Goal: Task Accomplishment & Management: Use online tool/utility

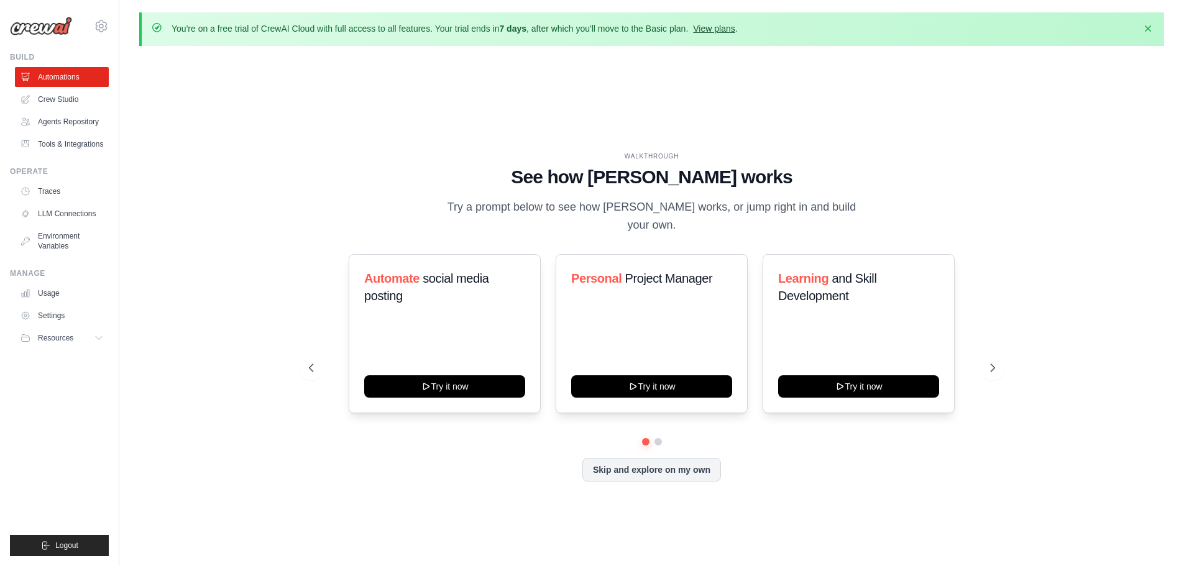
click at [719, 27] on link "View plans" at bounding box center [714, 29] width 42 height 10
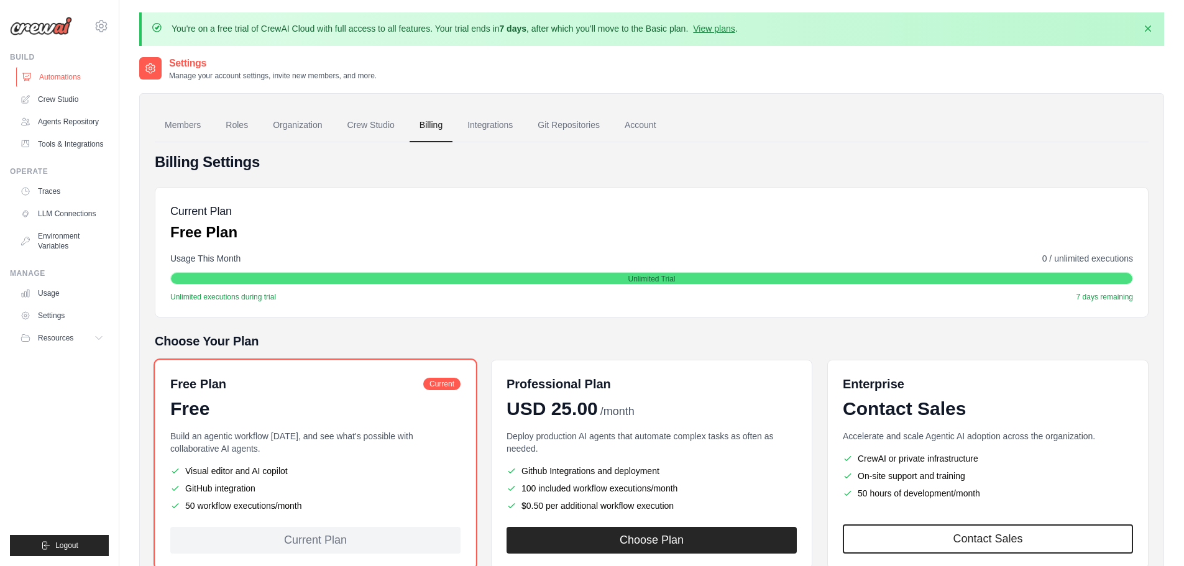
click at [56, 73] on link "Automations" at bounding box center [63, 77] width 94 height 20
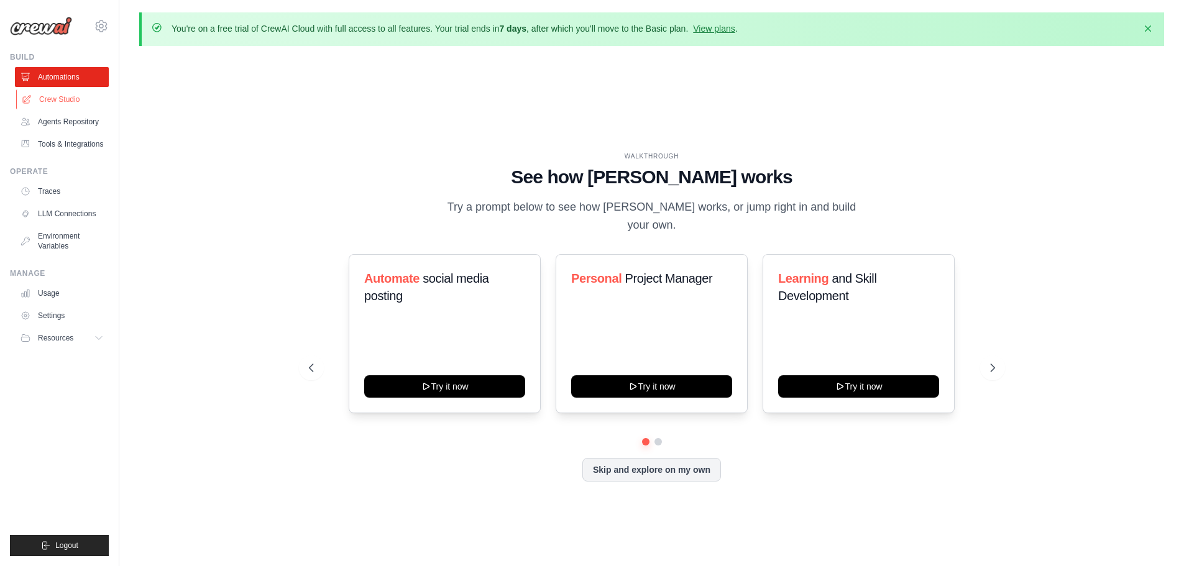
click at [77, 97] on link "Crew Studio" at bounding box center [63, 100] width 94 height 20
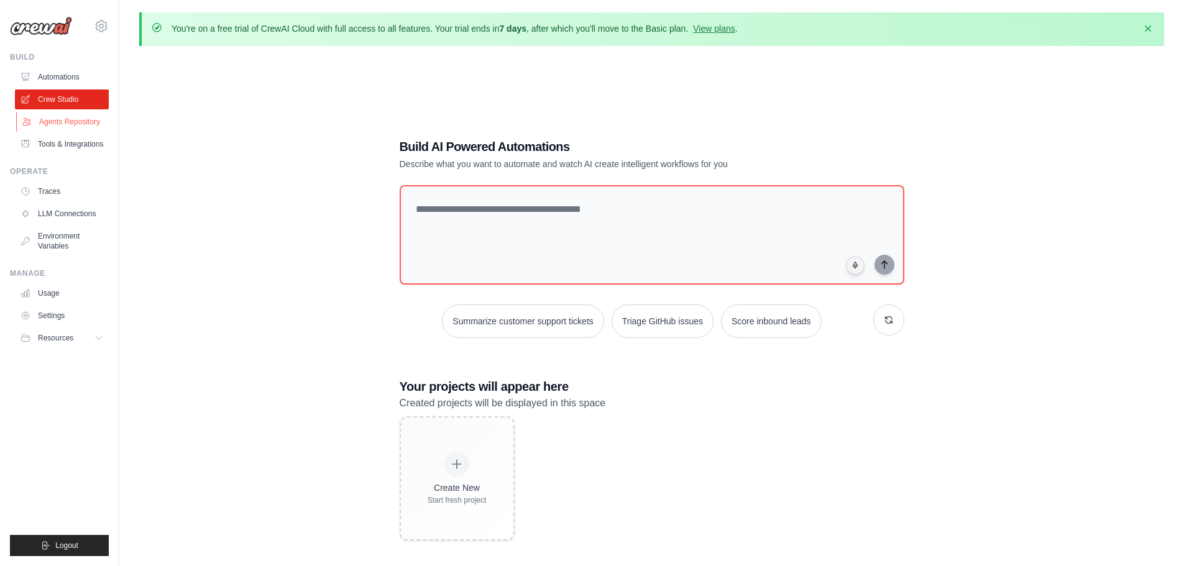
click at [55, 119] on link "Agents Repository" at bounding box center [63, 122] width 94 height 20
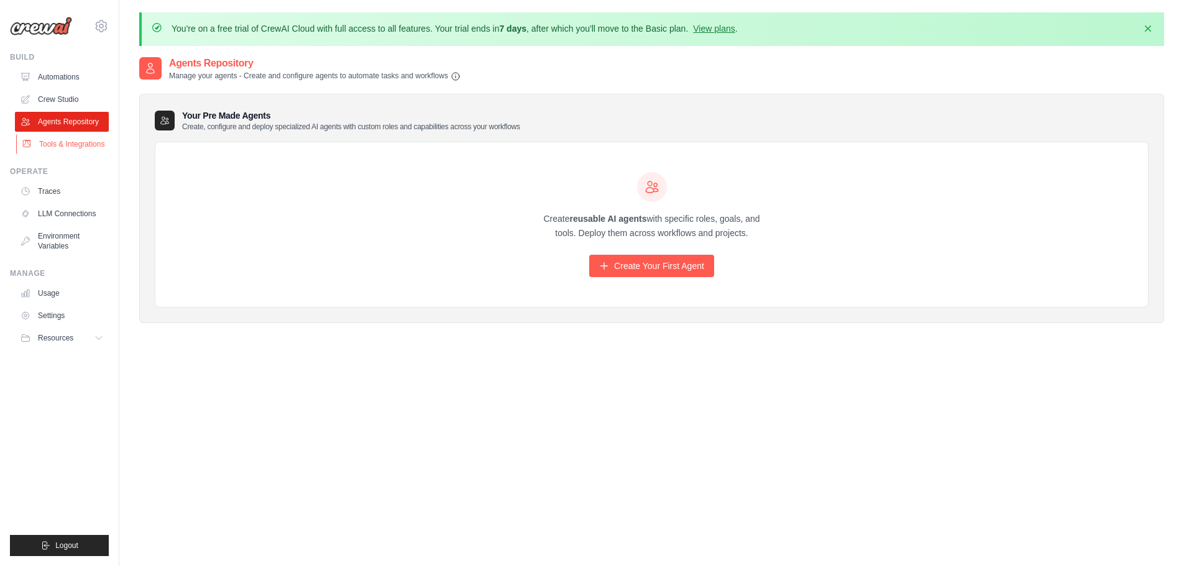
click at [77, 142] on link "Tools & Integrations" at bounding box center [63, 144] width 94 height 20
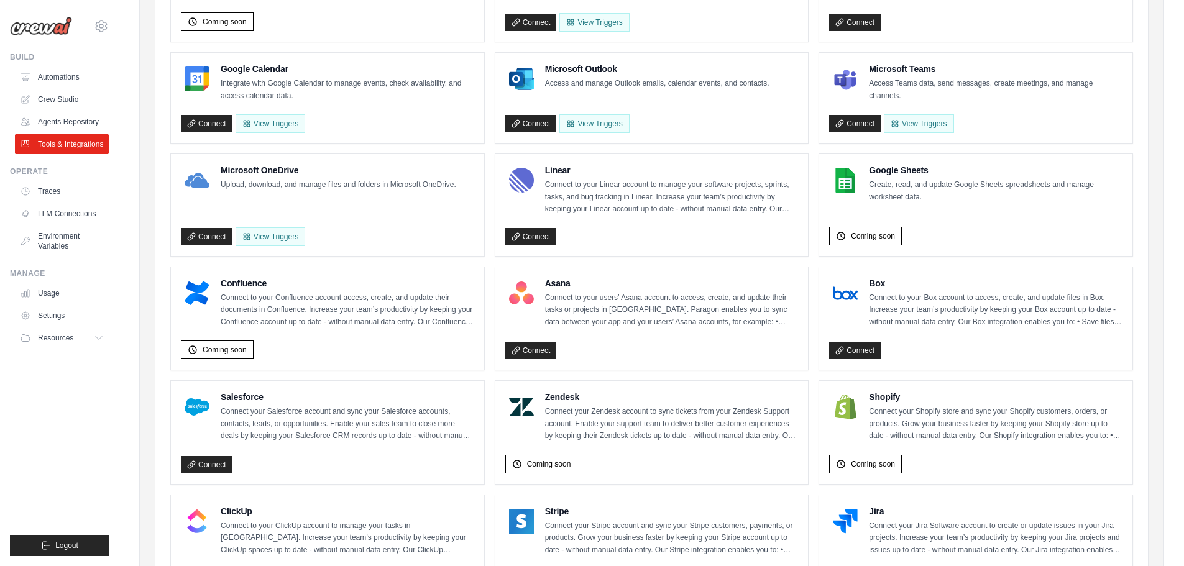
scroll to position [237, 0]
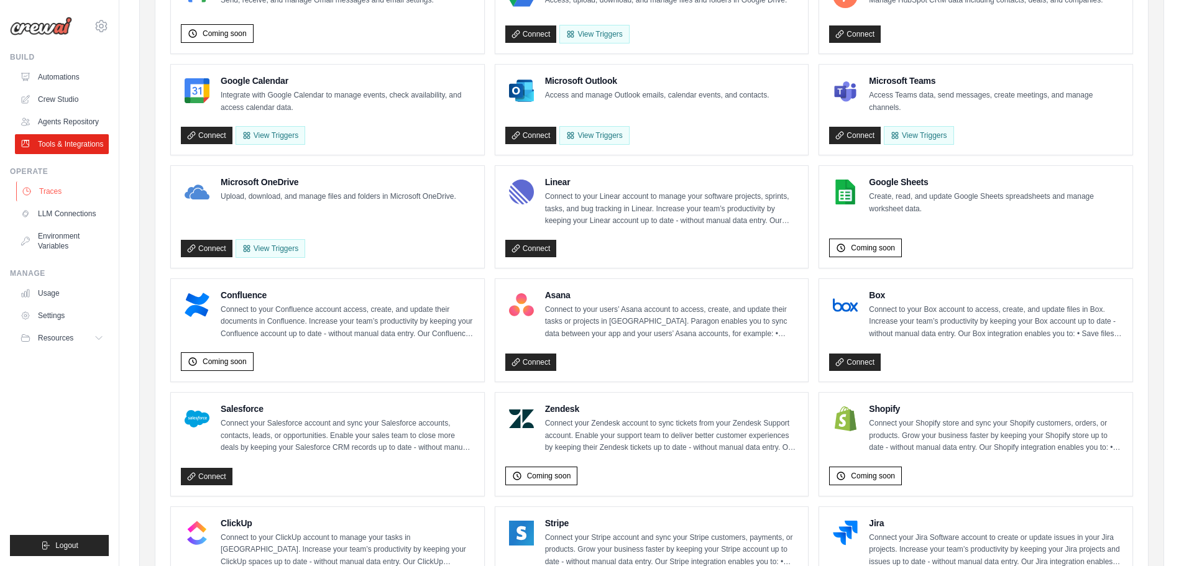
click at [55, 185] on link "Traces" at bounding box center [63, 192] width 94 height 20
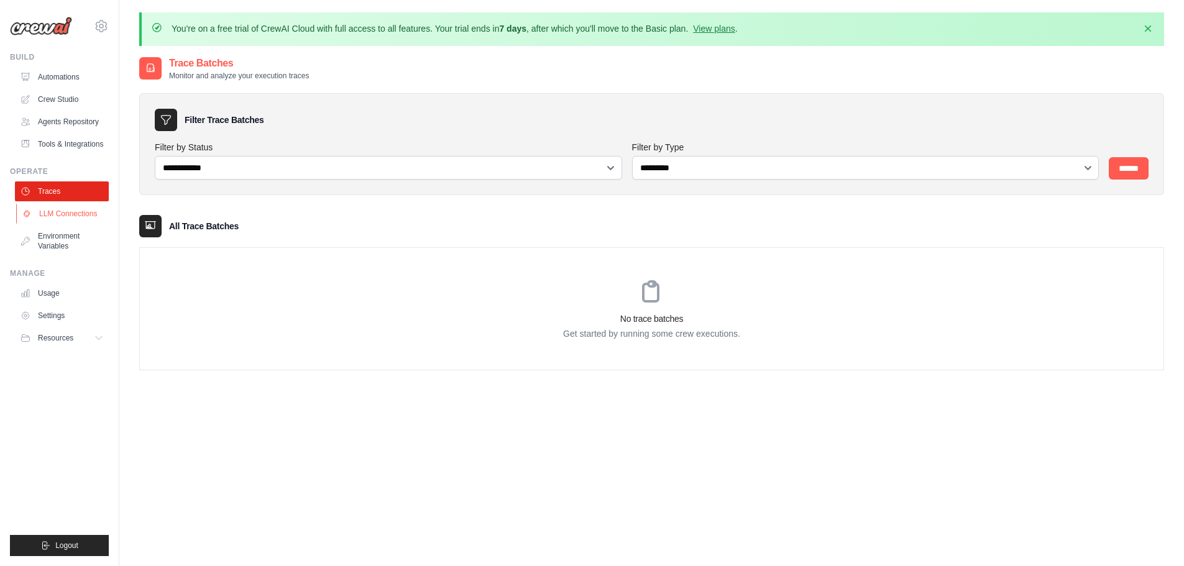
click at [46, 214] on link "LLM Connections" at bounding box center [63, 214] width 94 height 20
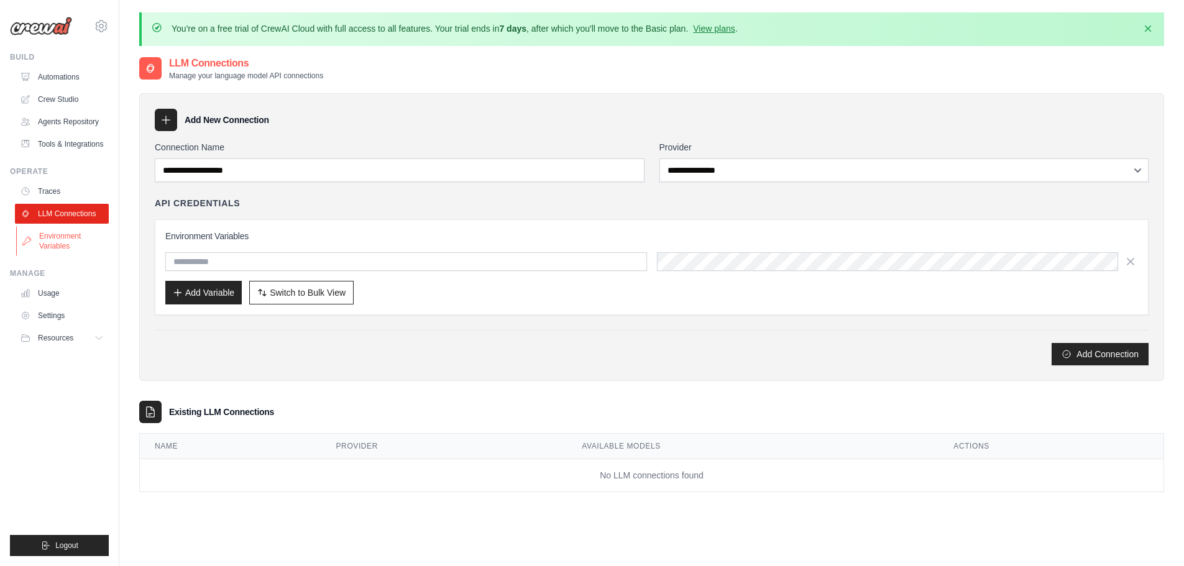
click at [58, 241] on link "Environment Variables" at bounding box center [63, 241] width 94 height 30
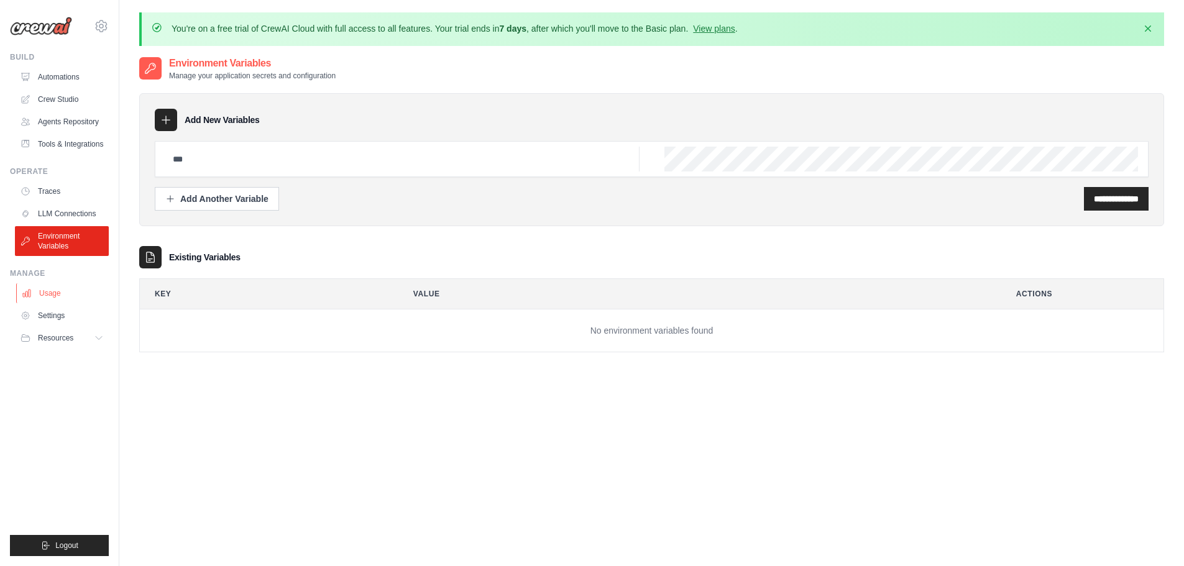
click at [62, 298] on link "Usage" at bounding box center [63, 293] width 94 height 20
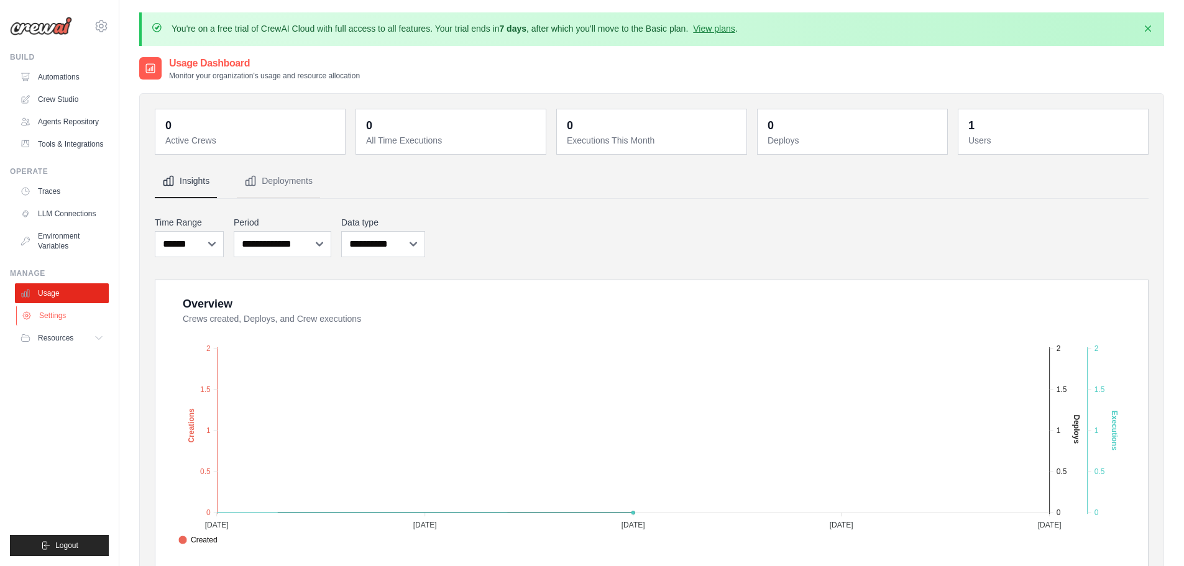
click at [65, 315] on link "Settings" at bounding box center [63, 316] width 94 height 20
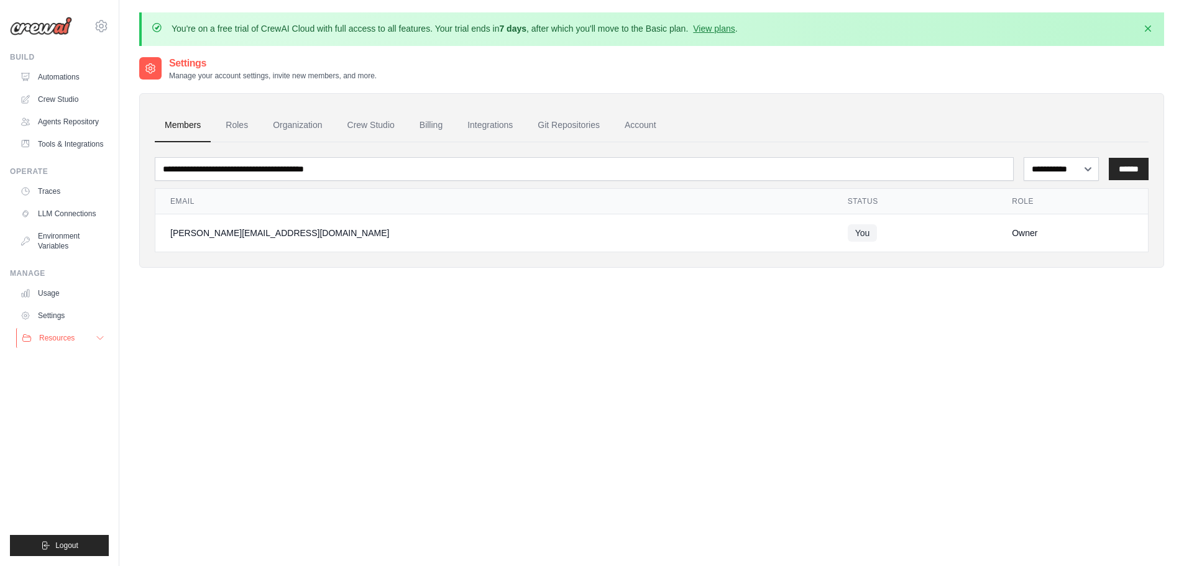
click at [57, 339] on span "Resources" at bounding box center [56, 338] width 35 height 10
click at [60, 81] on link "Automations" at bounding box center [63, 77] width 94 height 20
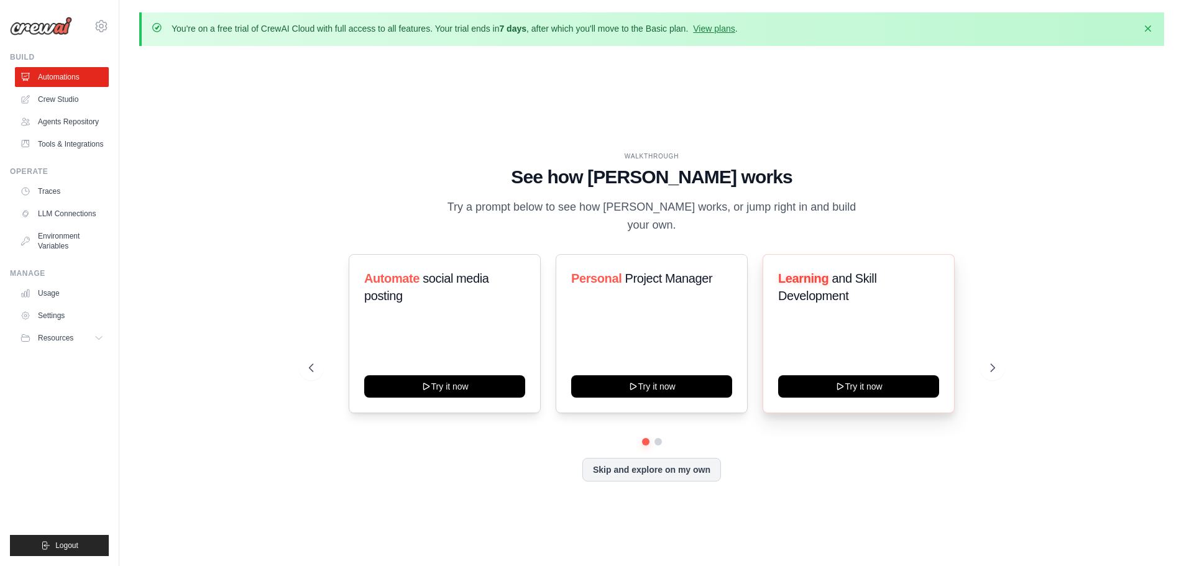
scroll to position [44, 0]
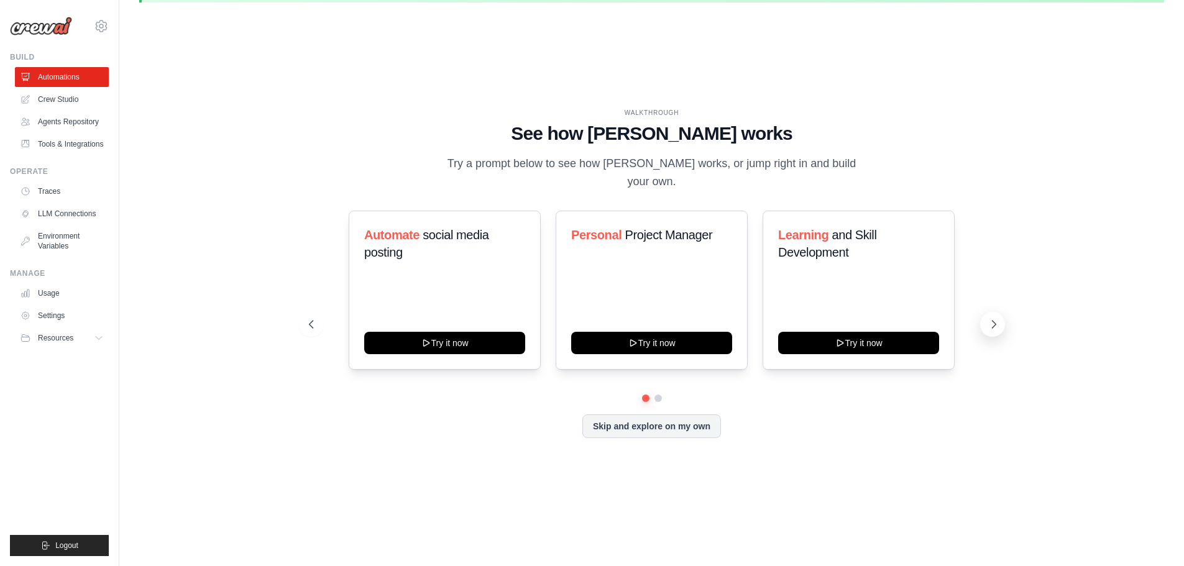
click at [997, 318] on icon at bounding box center [994, 324] width 12 height 12
click at [300, 317] on button at bounding box center [311, 324] width 25 height 25
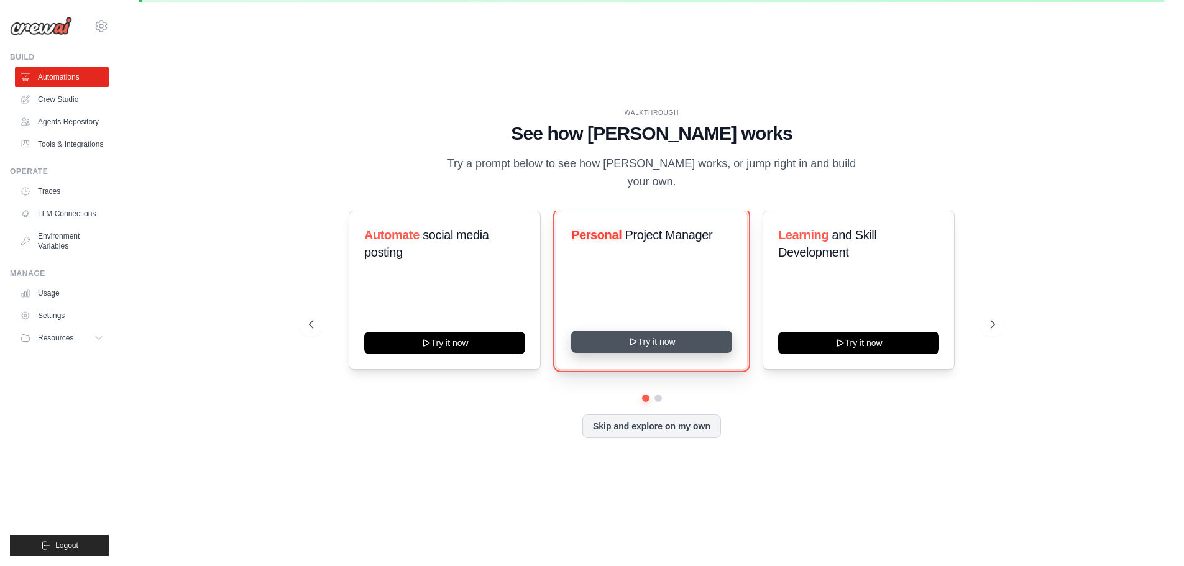
click at [683, 333] on button "Try it now" at bounding box center [651, 342] width 161 height 22
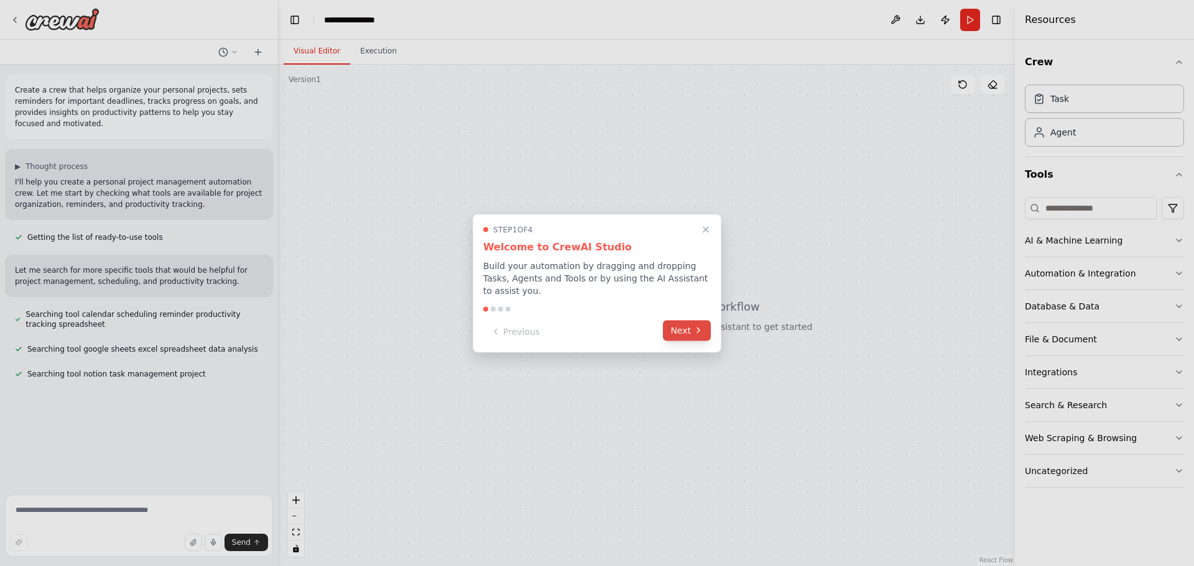
click at [702, 328] on icon at bounding box center [698, 331] width 10 height 10
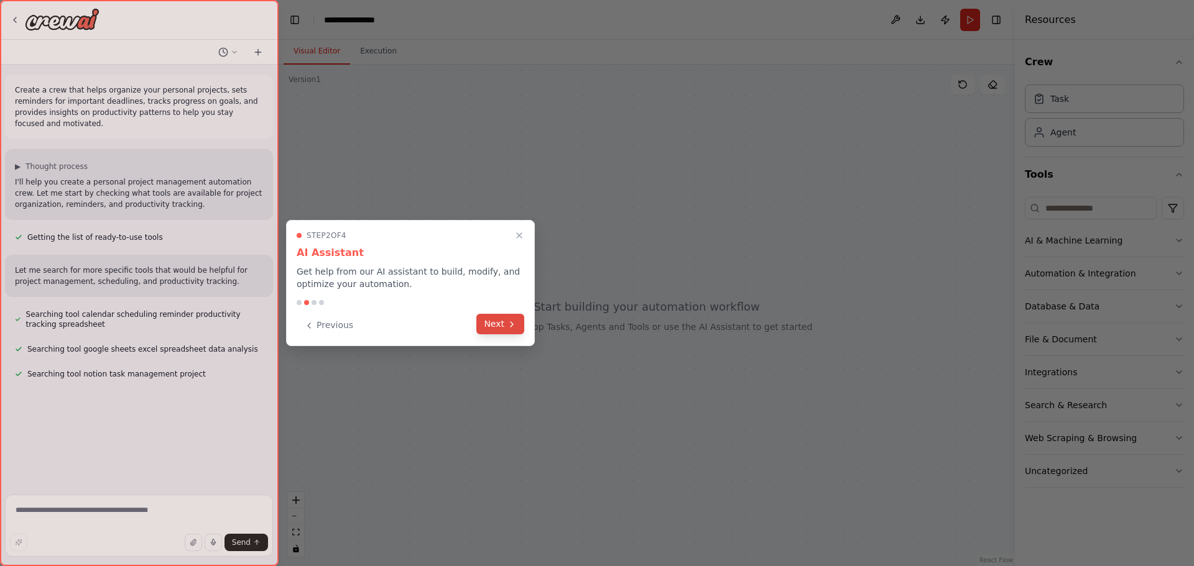
click at [510, 330] on button "Next" at bounding box center [500, 324] width 48 height 21
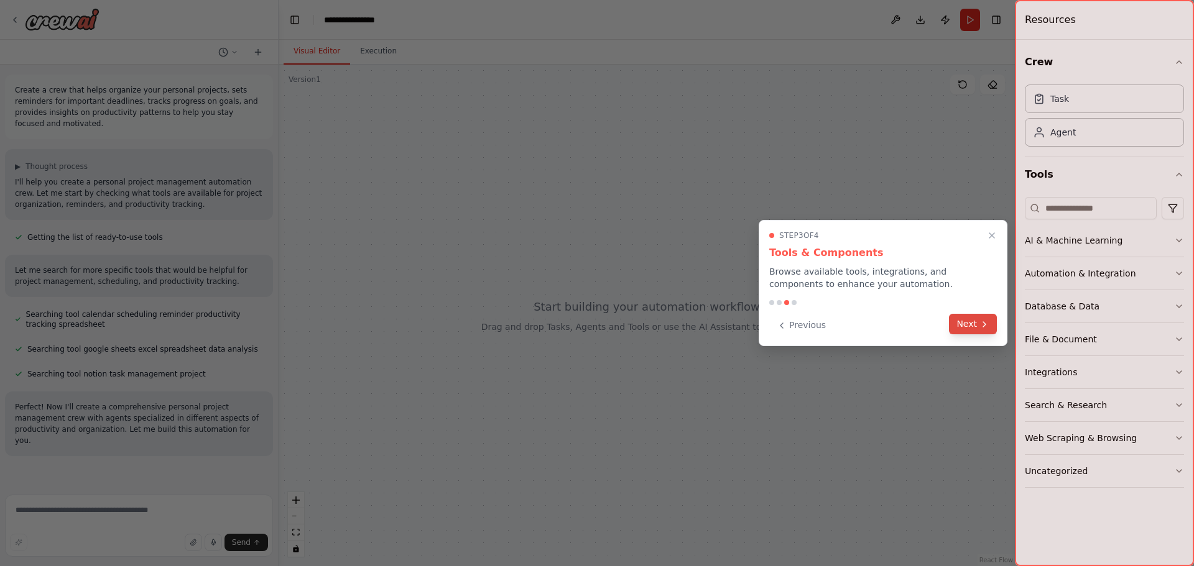
click at [985, 321] on icon at bounding box center [984, 325] width 10 height 10
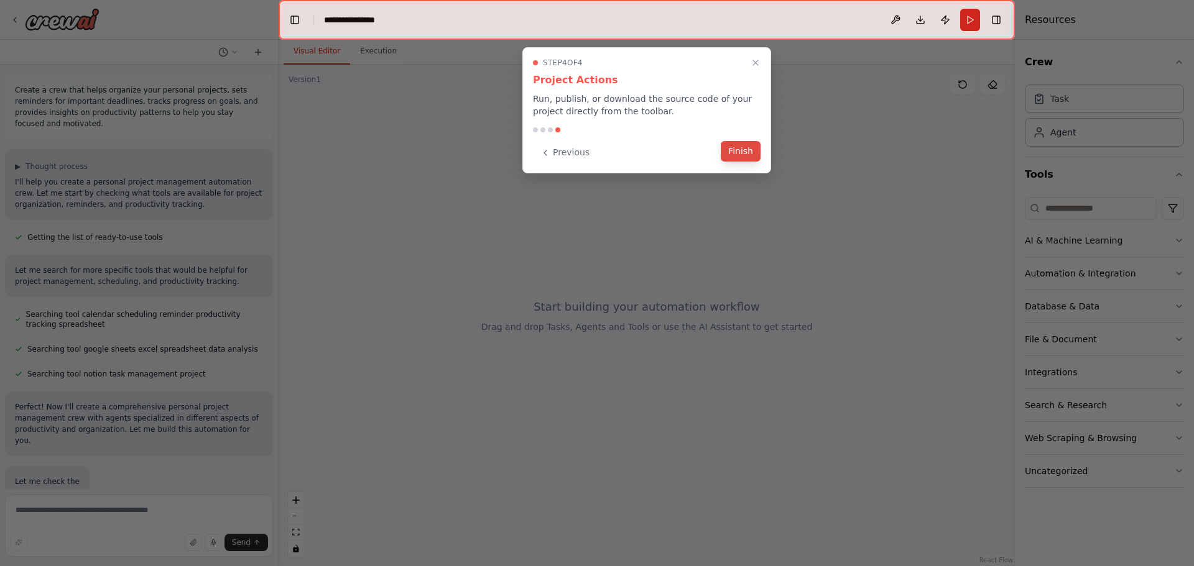
scroll to position [19, 0]
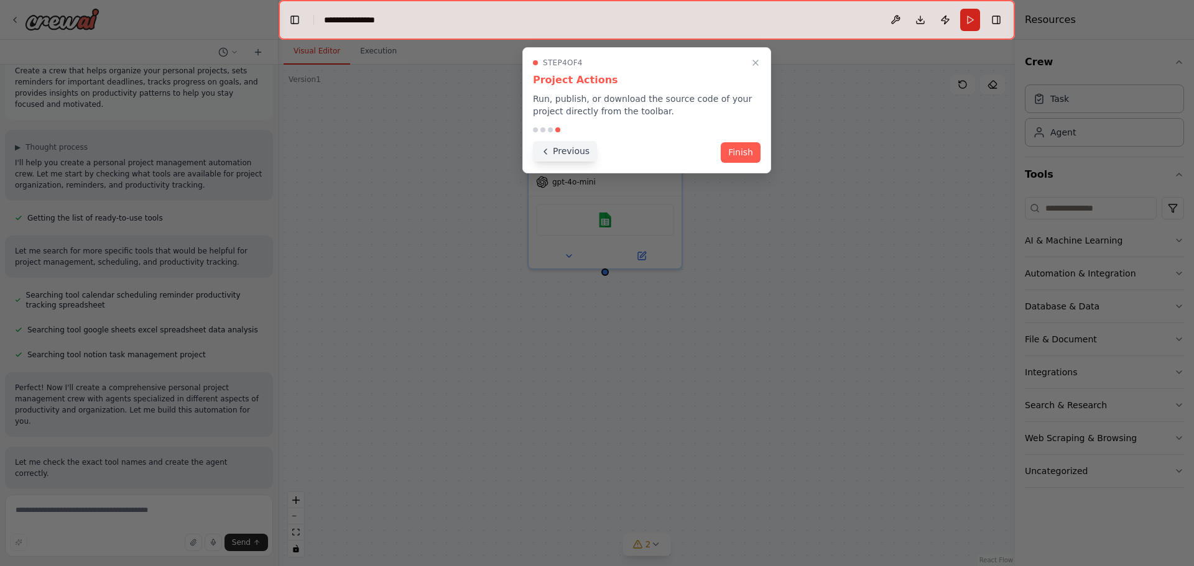
drag, startPoint x: 735, startPoint y: 157, endPoint x: 580, endPoint y: 154, distance: 155.5
click at [580, 154] on div "Previous Finish" at bounding box center [647, 152] width 228 height 21
click at [580, 154] on button "Previous" at bounding box center [565, 151] width 64 height 21
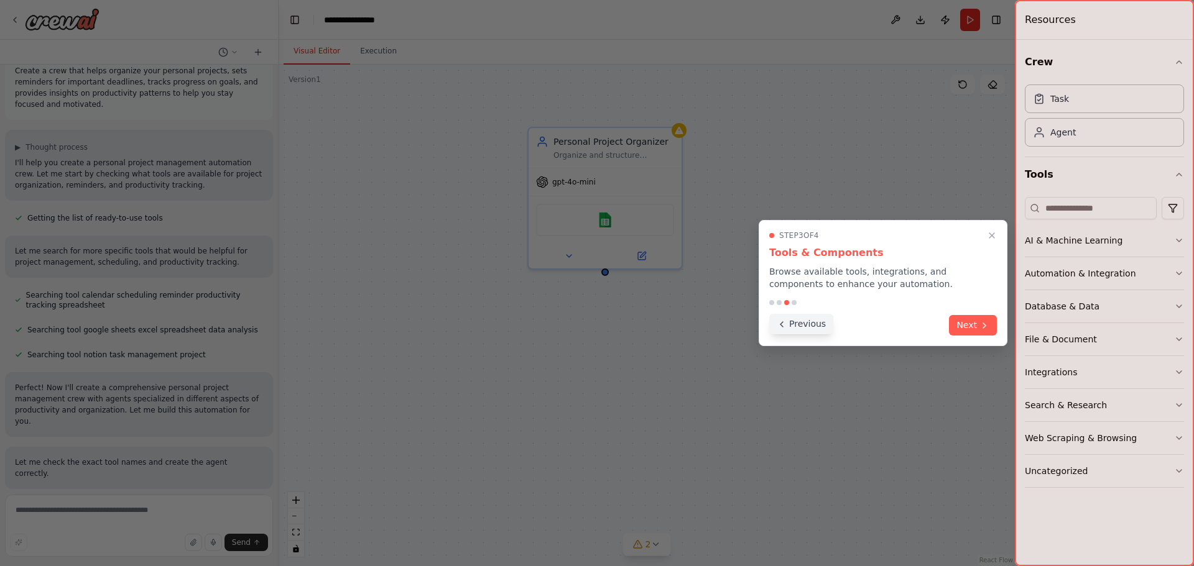
click at [811, 326] on button "Previous" at bounding box center [801, 324] width 64 height 21
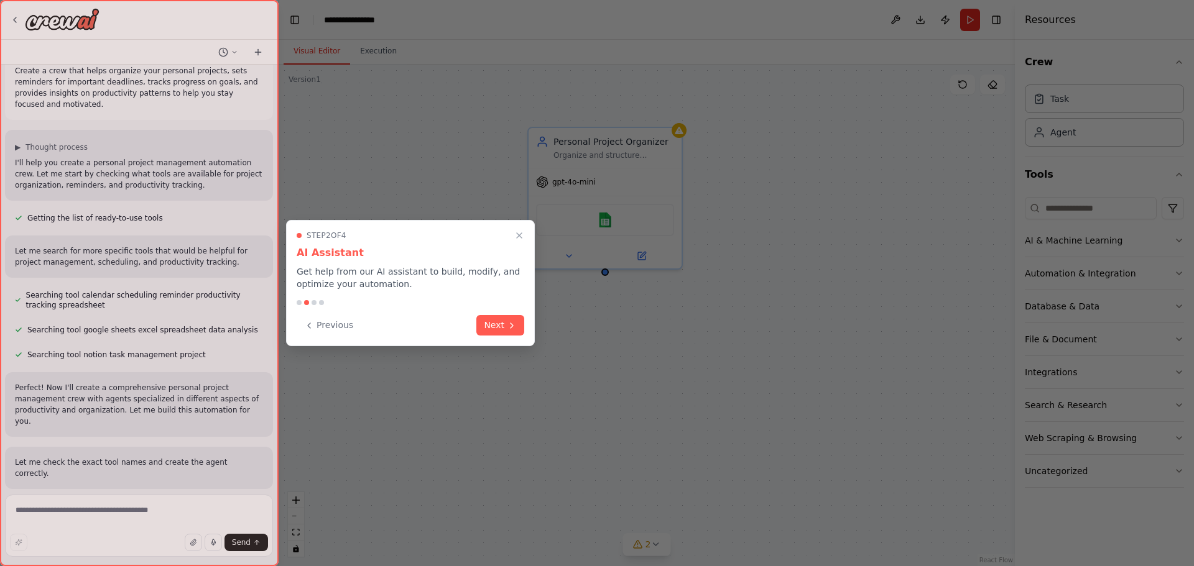
scroll to position [44, 0]
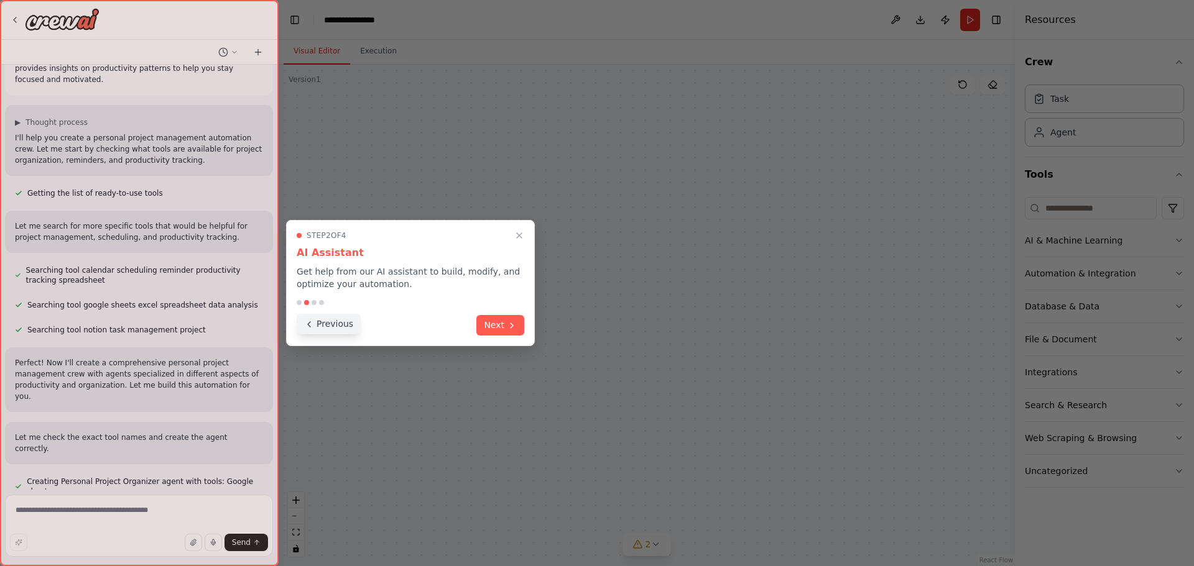
click at [339, 326] on button "Previous" at bounding box center [329, 324] width 64 height 21
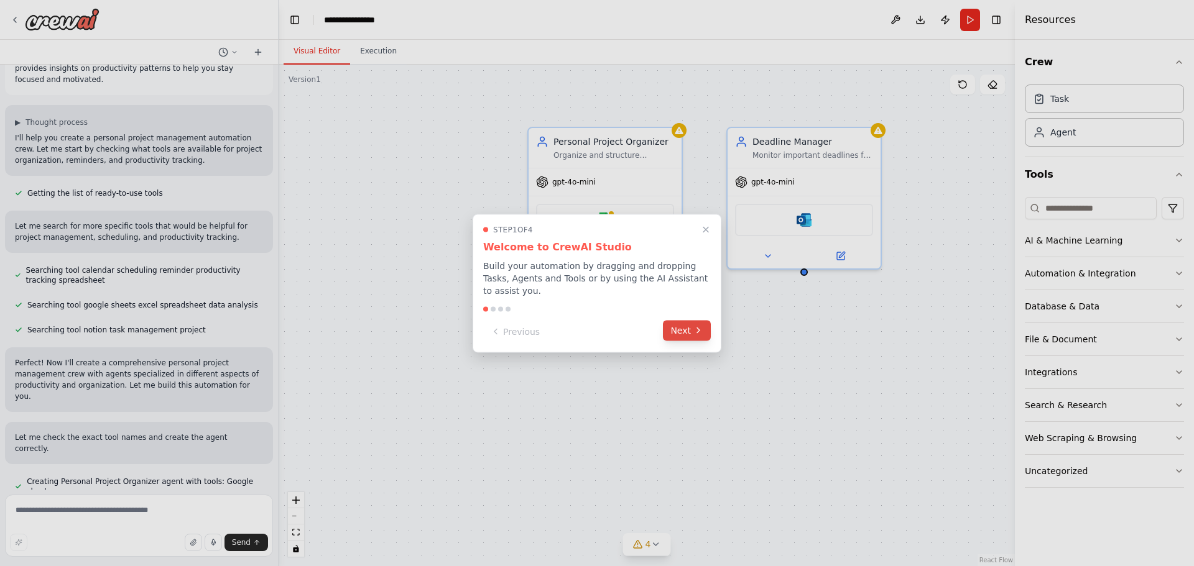
click at [688, 328] on button "Next" at bounding box center [687, 330] width 48 height 21
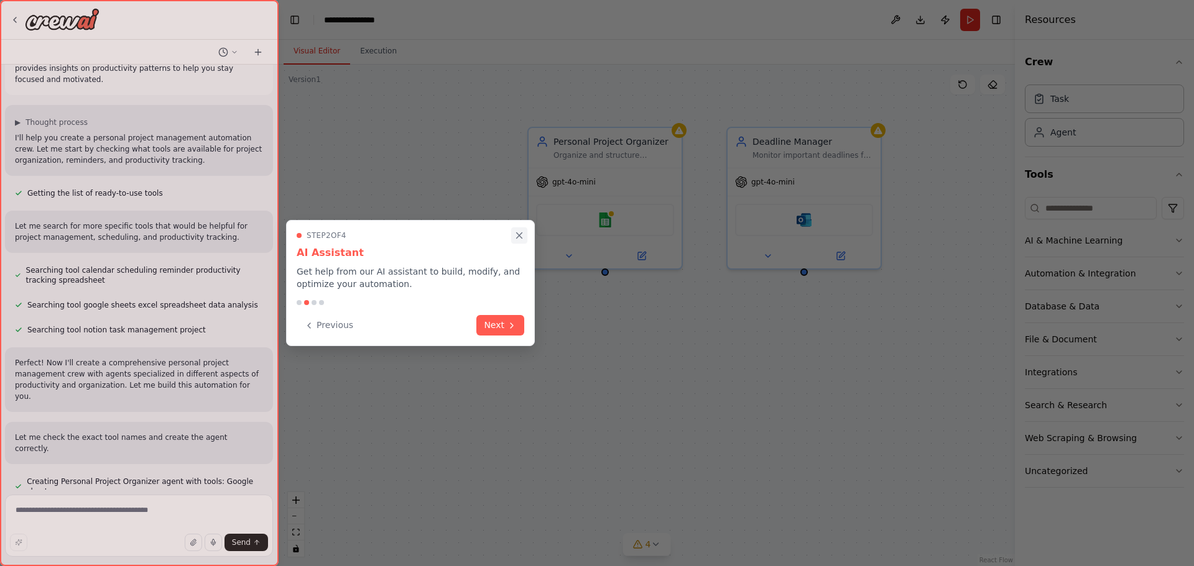
click at [514, 236] on icon "Close walkthrough" at bounding box center [519, 235] width 11 height 11
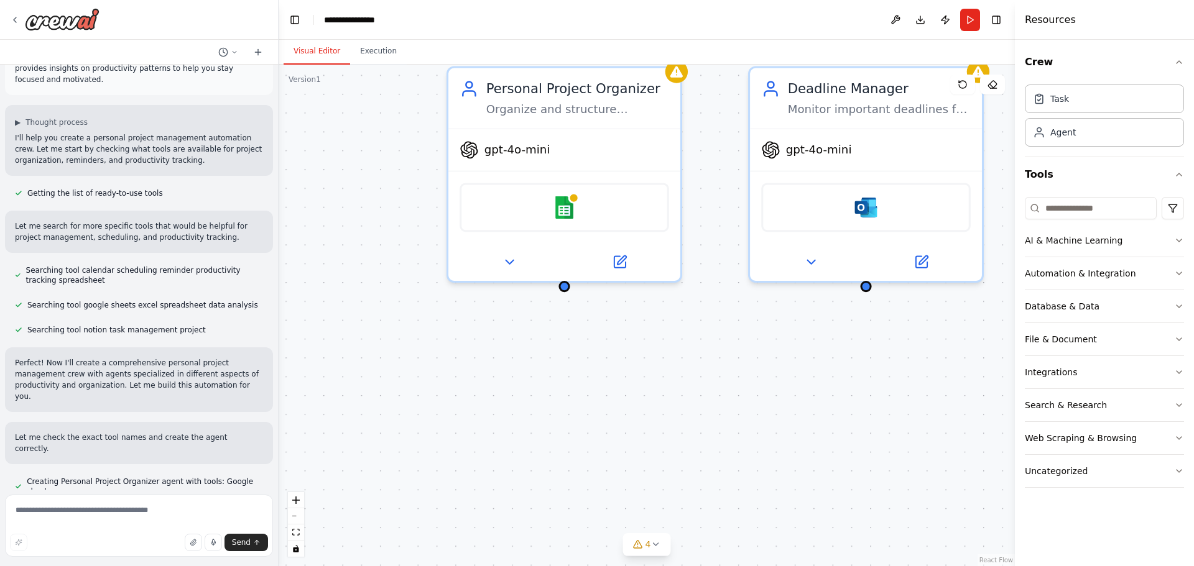
scroll to position [69, 0]
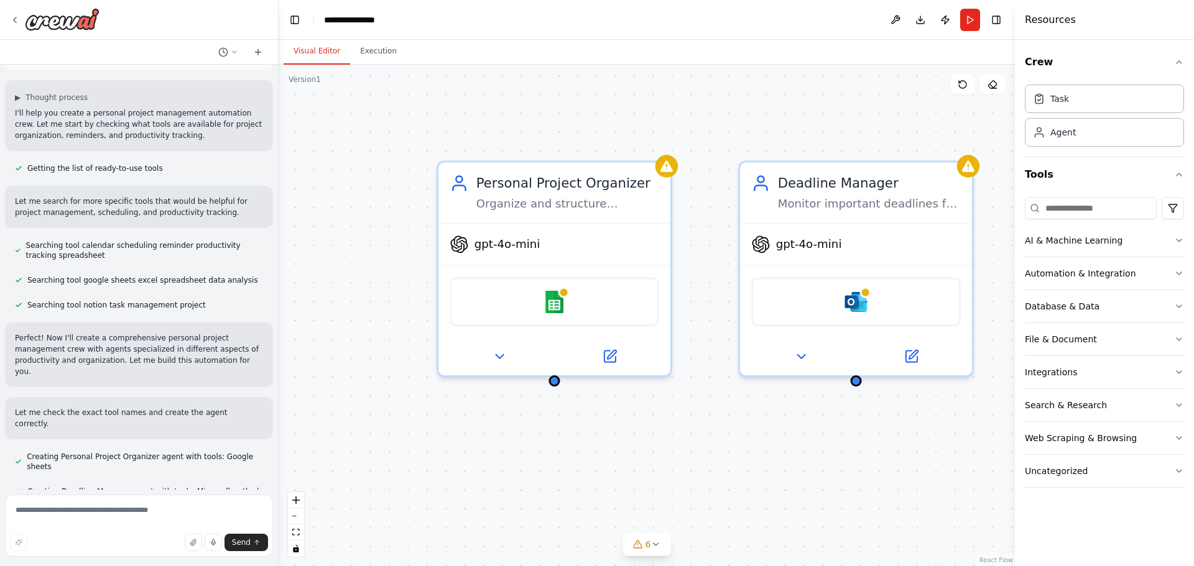
drag, startPoint x: 716, startPoint y: 213, endPoint x: 705, endPoint y: 319, distance: 106.3
click at [705, 319] on div "Personal Project Organizer Organize and structure {user_name}'s personal projec…" at bounding box center [647, 316] width 736 height 502
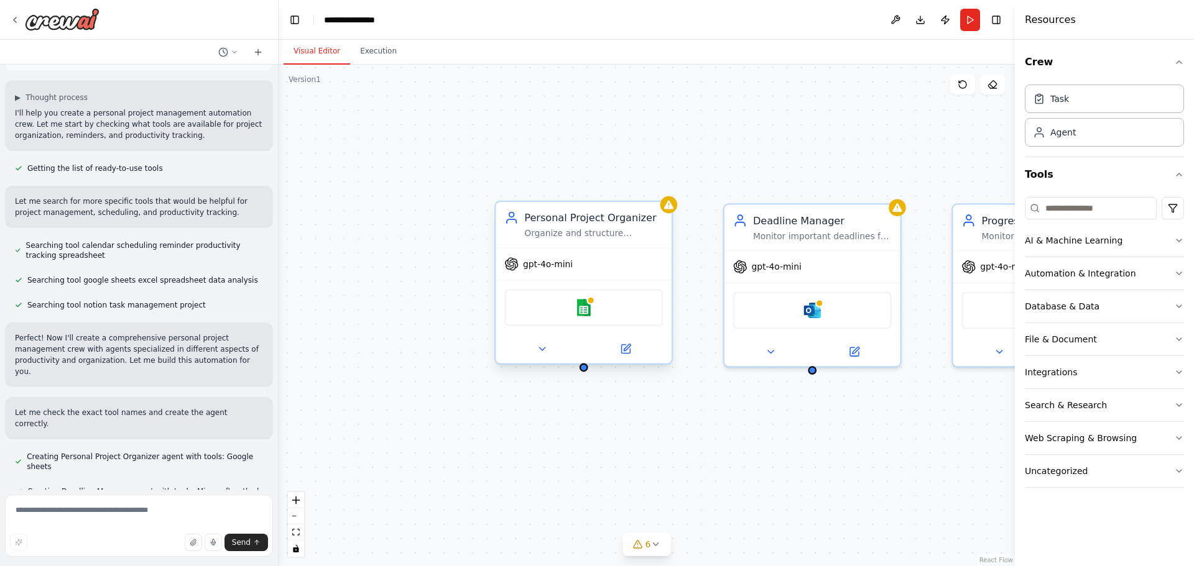
click at [585, 216] on div "Personal Project Organizer" at bounding box center [593, 218] width 139 height 14
click at [617, 216] on div "Personal Project Organizer" at bounding box center [593, 218] width 139 height 14
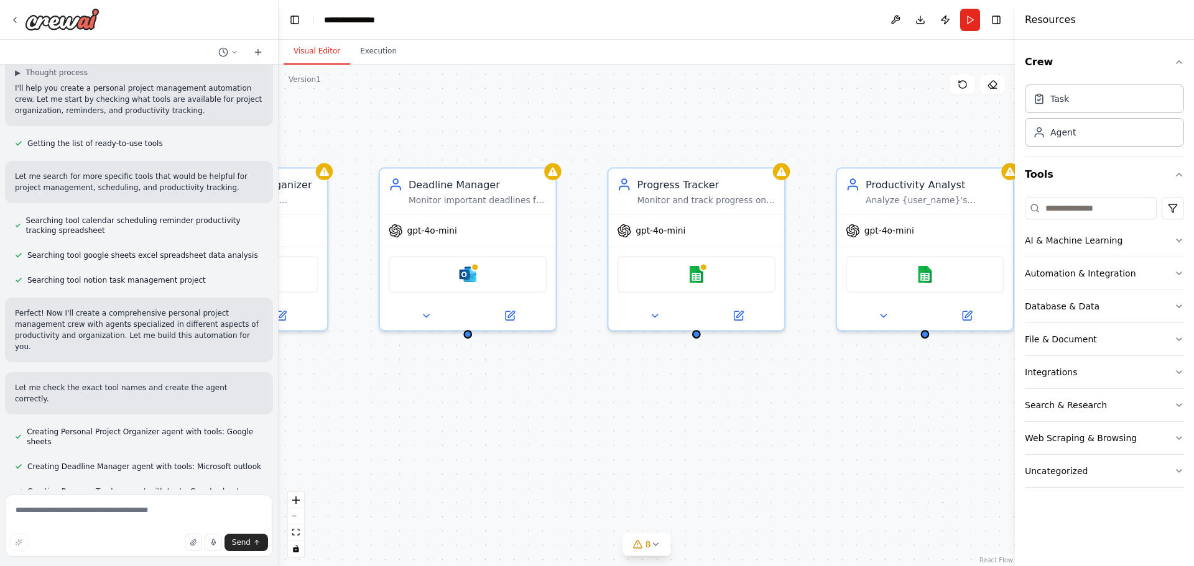
drag, startPoint x: 740, startPoint y: 481, endPoint x: 455, endPoint y: 443, distance: 287.3
click at [392, 445] on div "Personal Project Organizer Organize and structure {user_name}'s personal projec…" at bounding box center [647, 316] width 736 height 502
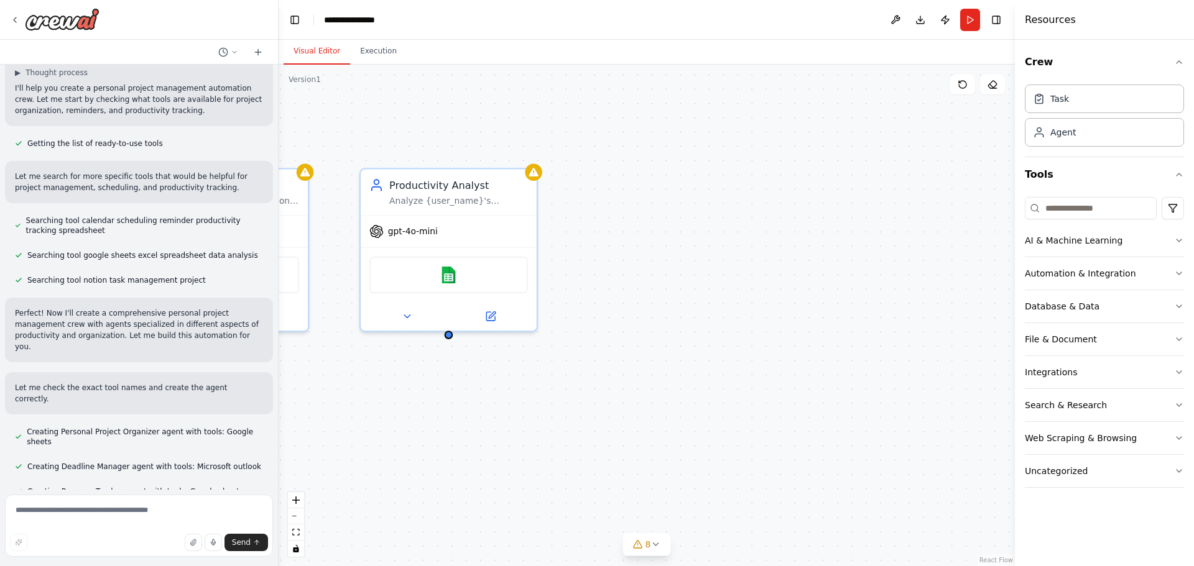
drag, startPoint x: 473, startPoint y: 426, endPoint x: 389, endPoint y: 425, distance: 84.6
click at [389, 425] on div "Personal Project Organizer Organize and structure {user_name}'s personal projec…" at bounding box center [647, 316] width 736 height 502
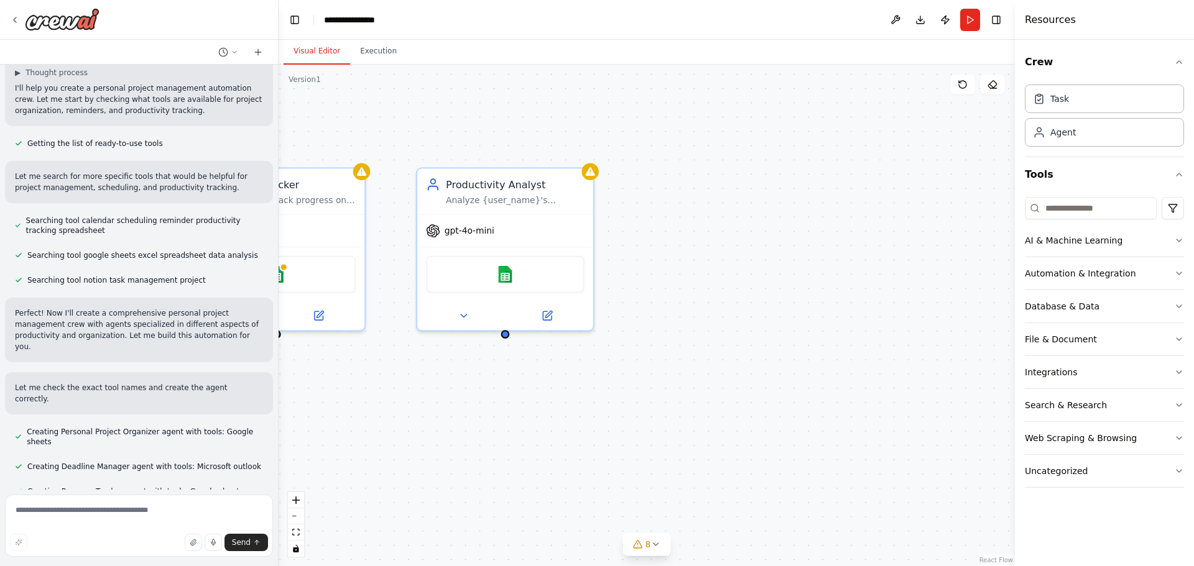
drag, startPoint x: 440, startPoint y: 422, endPoint x: 888, endPoint y: 390, distance: 449.4
click at [889, 390] on div "Personal Project Organizer Organize and structure {user_name}'s personal projec…" at bounding box center [647, 316] width 736 height 502
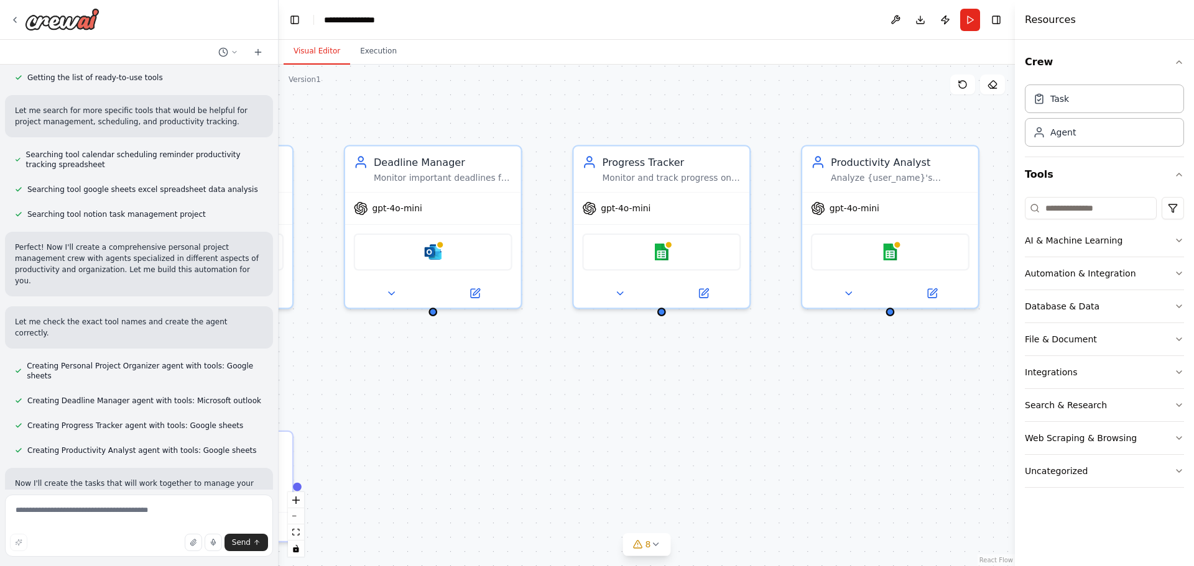
scroll to position [171, 0]
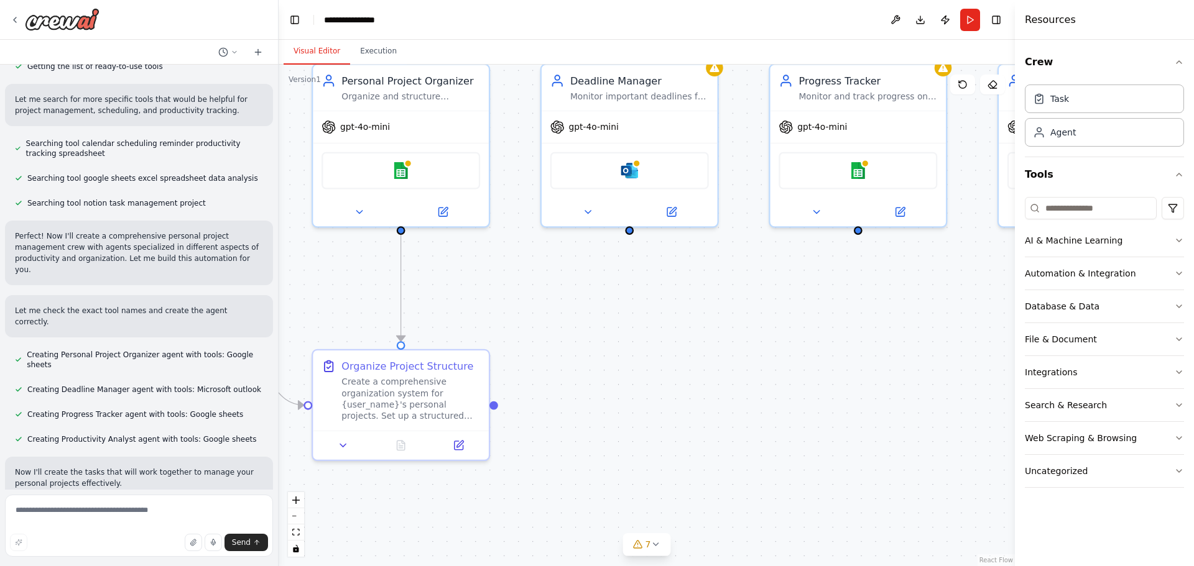
drag, startPoint x: 659, startPoint y: 402, endPoint x: 848, endPoint y: 330, distance: 202.5
click at [848, 330] on div ".deletable-edge-delete-btn { width: 20px; height: 20px; border: 0px solid #ffff…" at bounding box center [647, 316] width 736 height 502
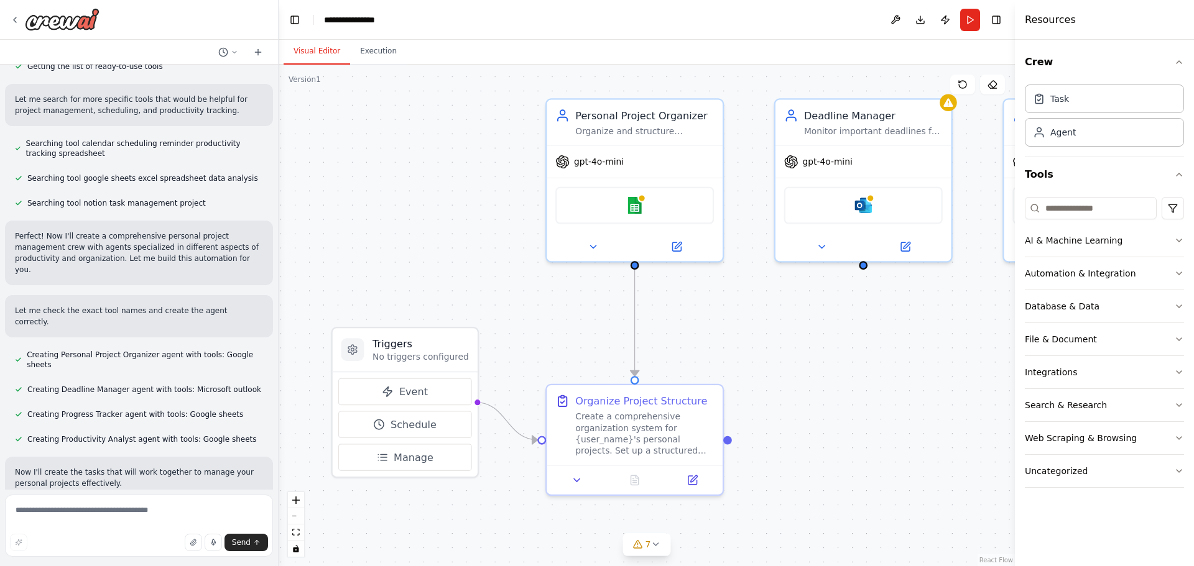
drag, startPoint x: 704, startPoint y: 330, endPoint x: 911, endPoint y: 364, distance: 210.3
click at [939, 364] on div ".deletable-edge-delete-btn { width: 20px; height: 20px; border: 0px solid #ffff…" at bounding box center [647, 316] width 736 height 502
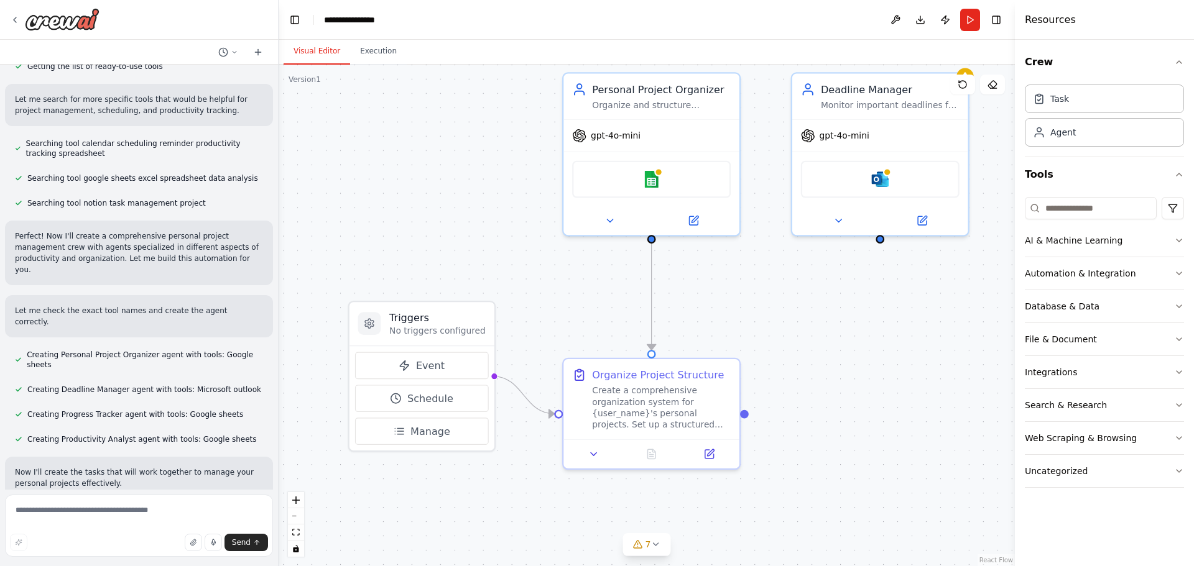
scroll to position [196, 0]
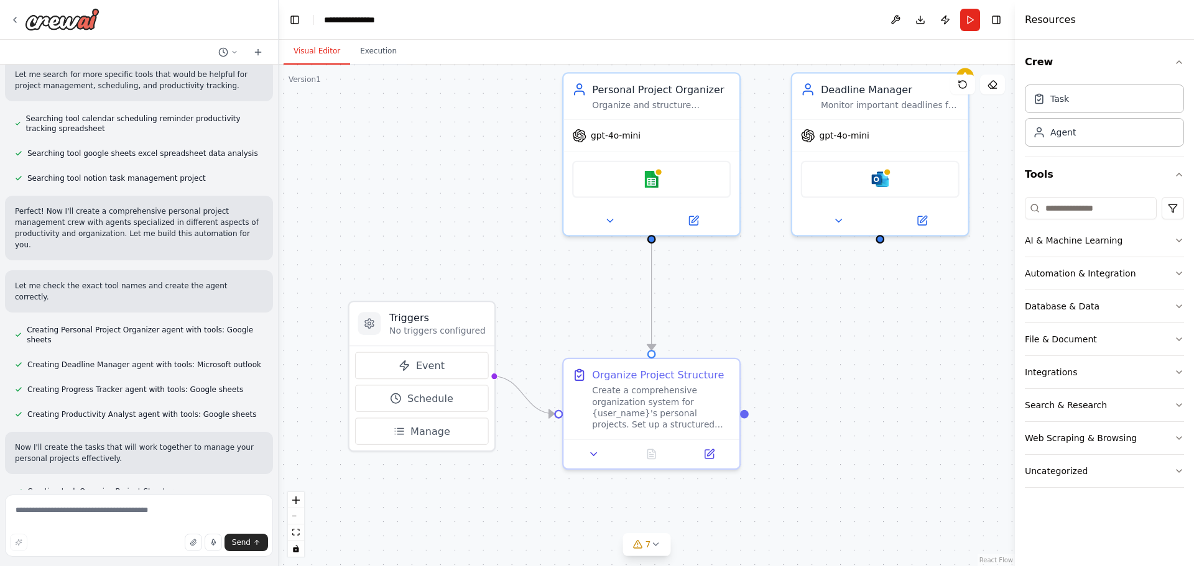
drag, startPoint x: 574, startPoint y: 318, endPoint x: 583, endPoint y: 305, distance: 14.8
click at [583, 305] on div ".deletable-edge-delete-btn { width: 20px; height: 20px; border: 0px solid #ffff…" at bounding box center [647, 316] width 736 height 502
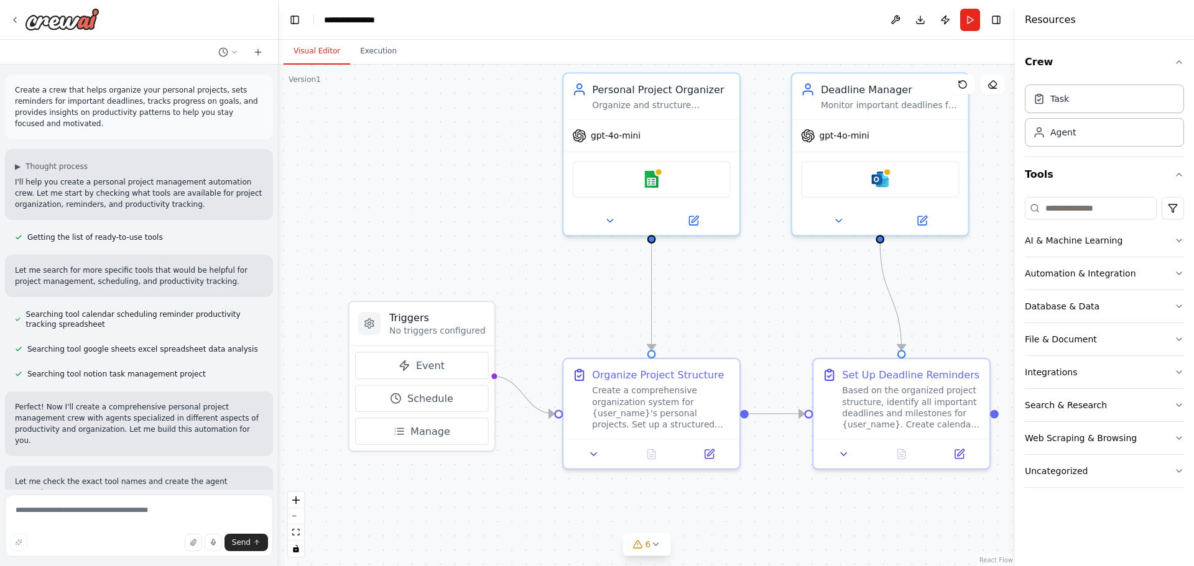
scroll to position [221, 0]
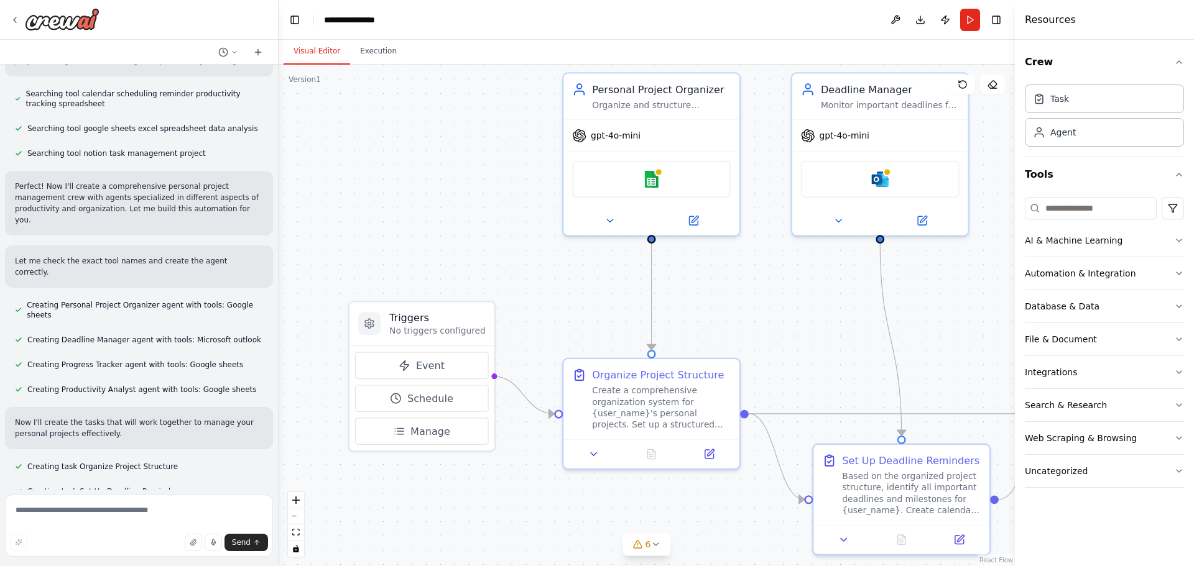
click at [400, 48] on div "Visual Editor Execution" at bounding box center [647, 52] width 736 height 25
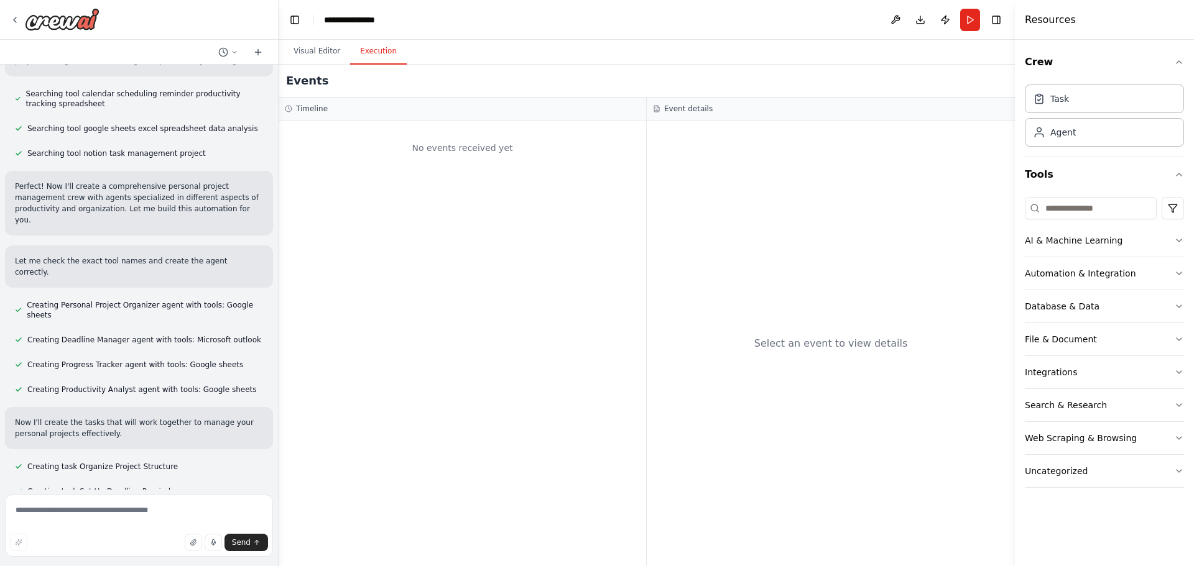
click at [368, 50] on button "Execution" at bounding box center [378, 52] width 57 height 26
click at [321, 50] on button "Visual Editor" at bounding box center [316, 52] width 67 height 26
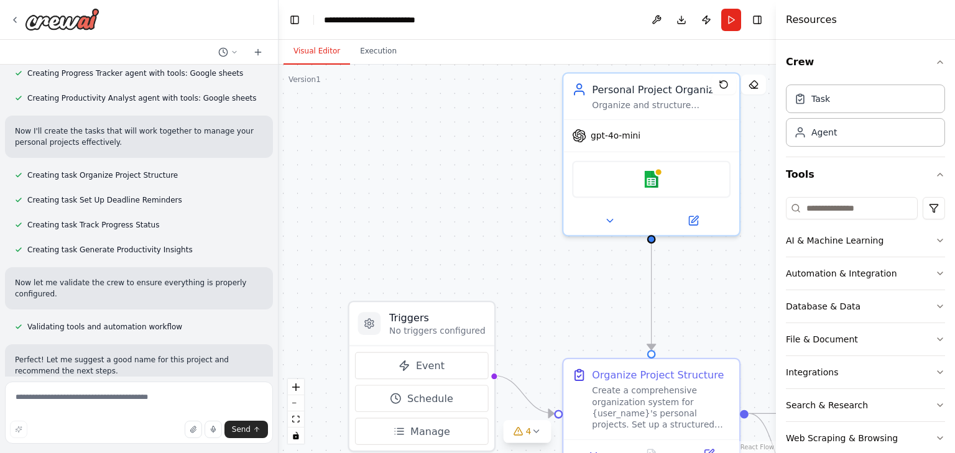
scroll to position [512, 0]
click at [274, 93] on div at bounding box center [276, 226] width 5 height 453
click at [276, 91] on div at bounding box center [276, 226] width 5 height 453
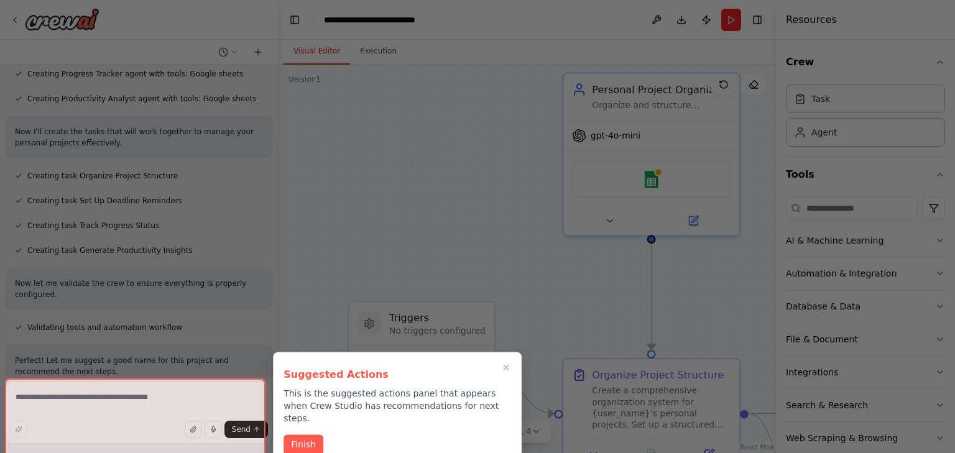
click at [274, 92] on div at bounding box center [477, 226] width 955 height 453
click at [505, 360] on button "Close walkthrough" at bounding box center [506, 367] width 15 height 15
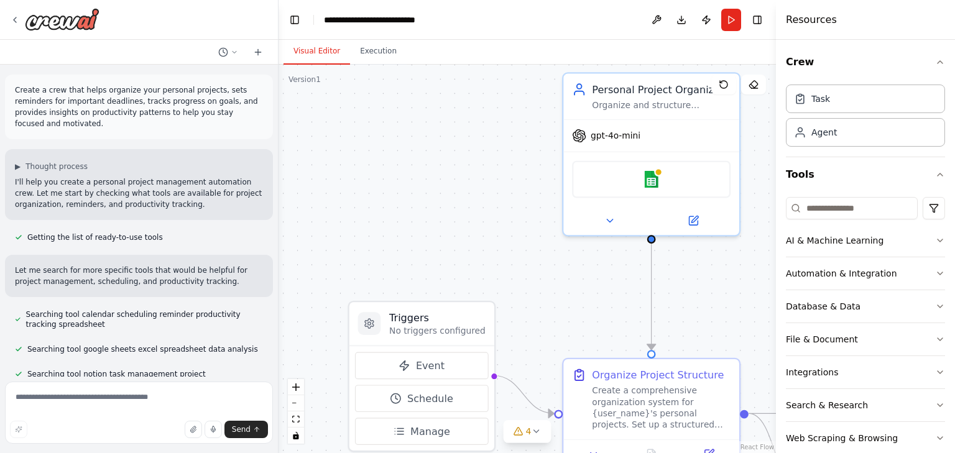
scroll to position [643, 0]
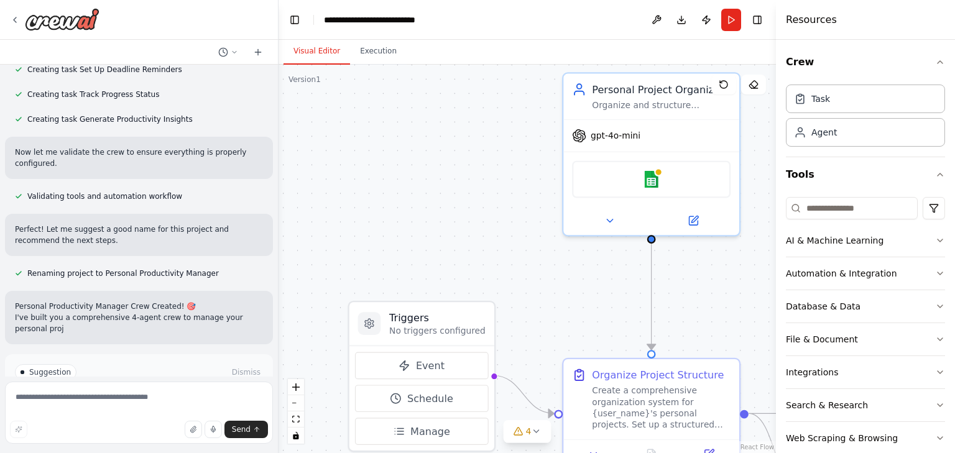
click at [275, 80] on div at bounding box center [276, 226] width 5 height 453
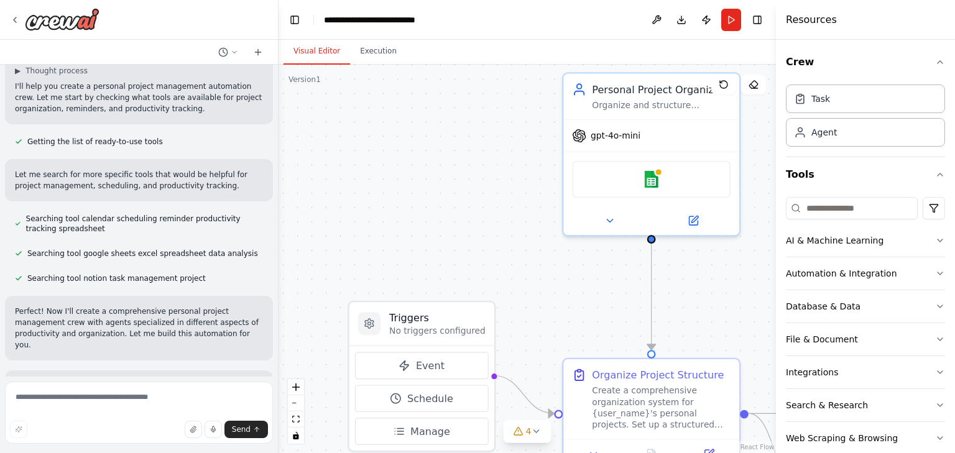
scroll to position [0, 0]
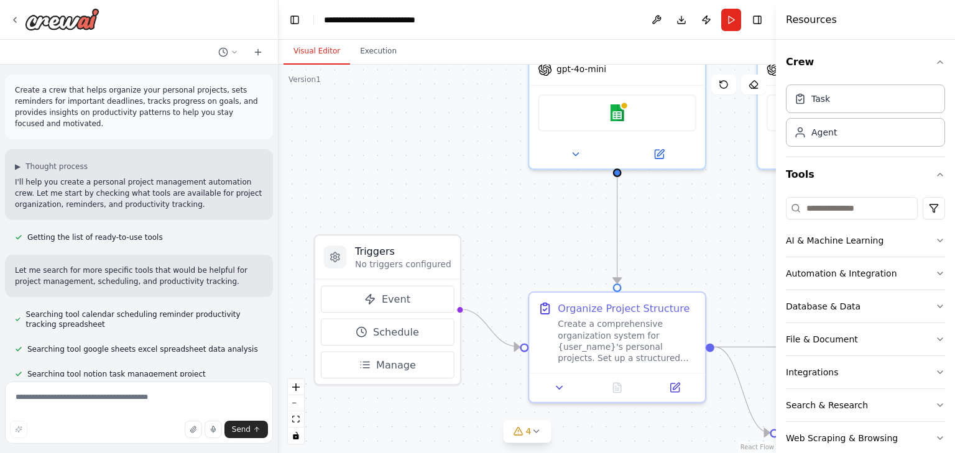
drag, startPoint x: 514, startPoint y: 299, endPoint x: 481, endPoint y: 234, distance: 73.4
click at [481, 234] on div ".deletable-edge-delete-btn { width: 20px; height: 20px; border: 0px solid #ffff…" at bounding box center [527, 259] width 497 height 389
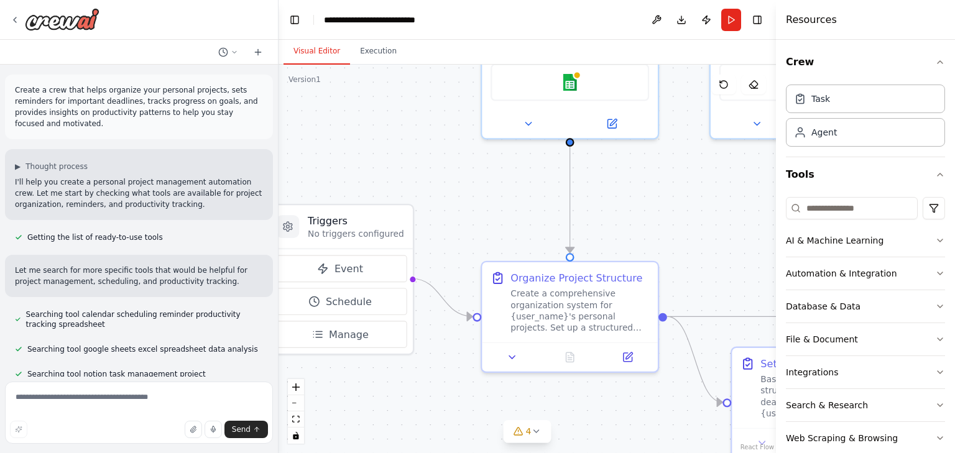
click at [459, 216] on div ".deletable-edge-delete-btn { width: 20px; height: 20px; border: 0px solid #ffff…" at bounding box center [527, 259] width 497 height 389
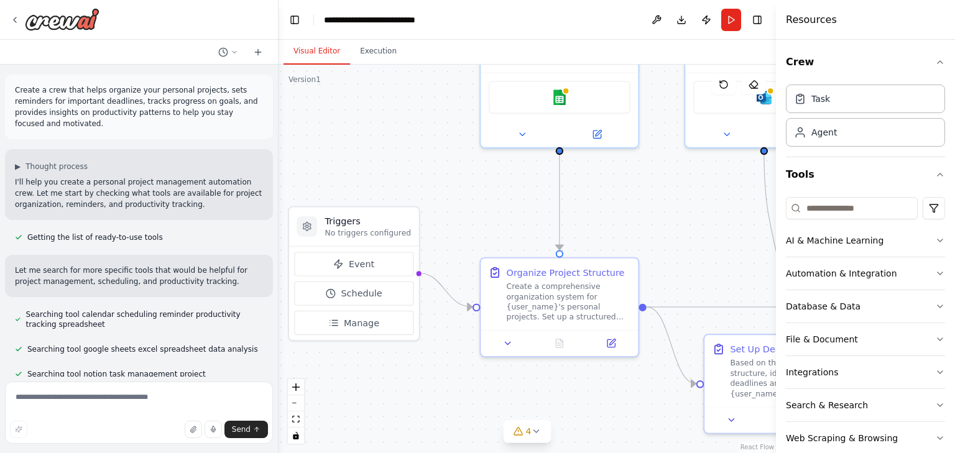
scroll to position [1020, 0]
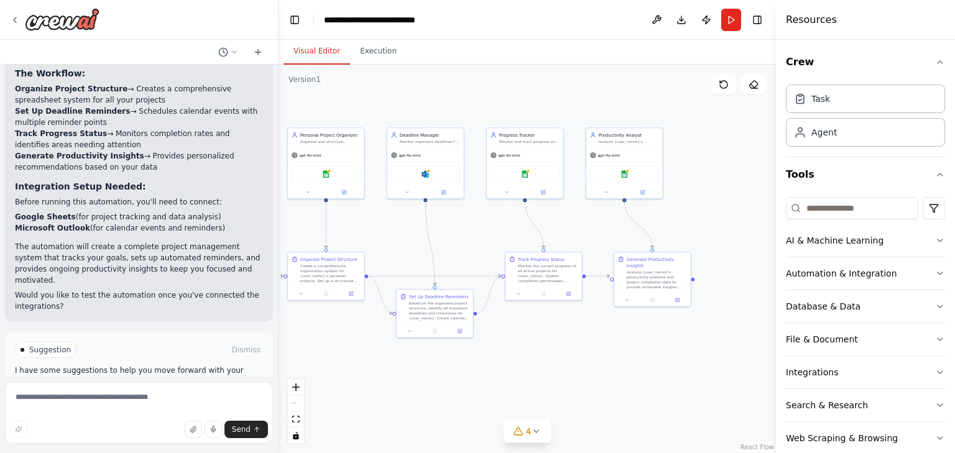
drag, startPoint x: 589, startPoint y: 234, endPoint x: 414, endPoint y: 269, distance: 178.7
click at [397, 242] on div ".deletable-edge-delete-btn { width: 20px; height: 20px; border: 0px solid #ffff…" at bounding box center [527, 259] width 497 height 389
drag, startPoint x: 437, startPoint y: 311, endPoint x: 435, endPoint y: 249, distance: 62.2
click at [435, 249] on div "Based on the organized project structure, identify all important deadlines and …" at bounding box center [437, 241] width 60 height 20
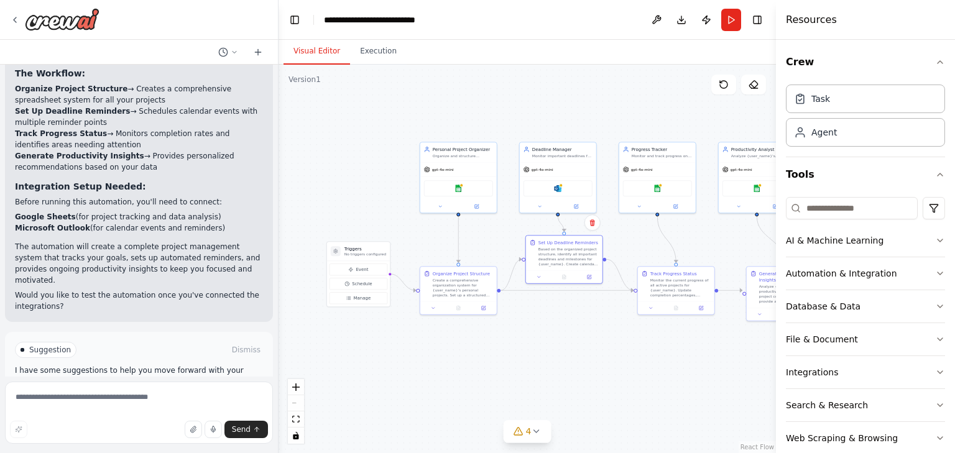
drag, startPoint x: 407, startPoint y: 326, endPoint x: 543, endPoint y: 333, distance: 135.7
click at [545, 338] on div ".deletable-edge-delete-btn { width: 20px; height: 20px; border: 0px solid #ffff…" at bounding box center [527, 259] width 497 height 389
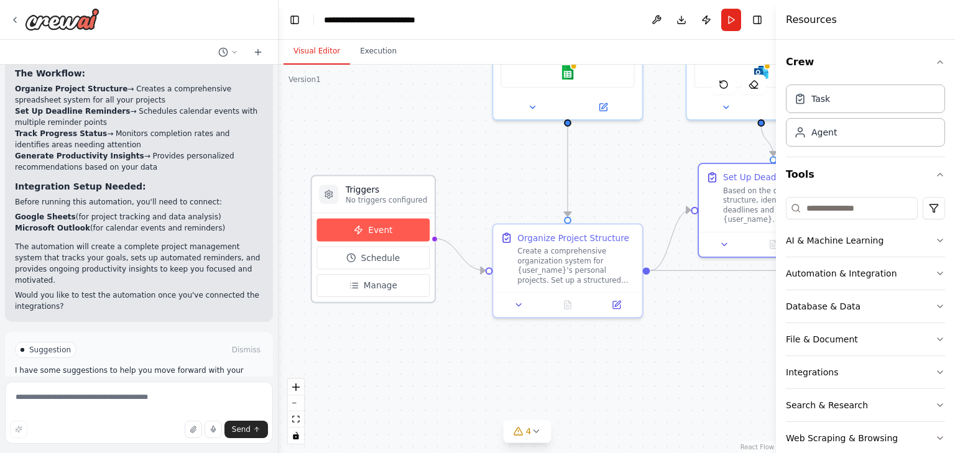
click at [381, 234] on span "Event" at bounding box center [380, 230] width 24 height 12
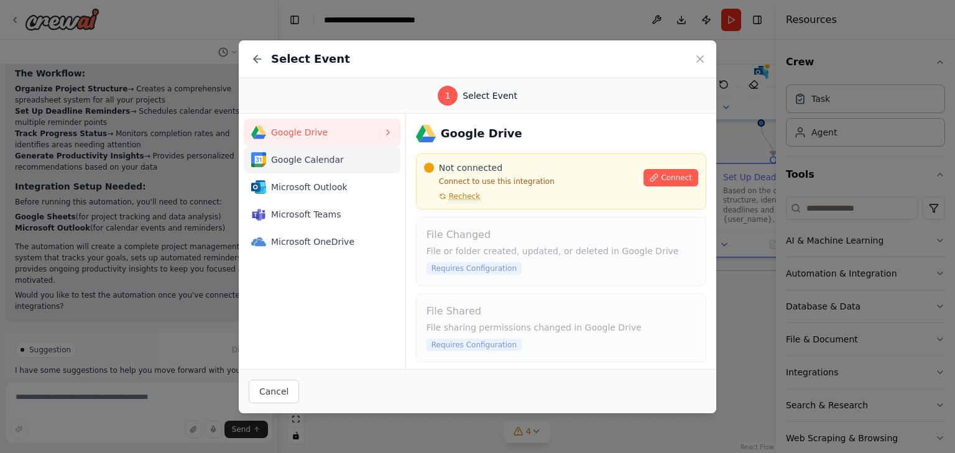
click at [331, 164] on span "Google Calendar" at bounding box center [327, 160] width 112 height 12
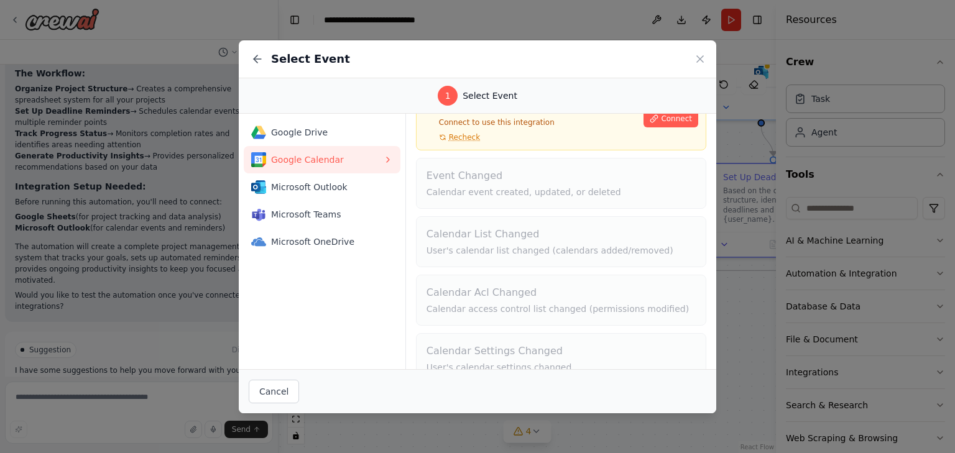
scroll to position [82, 0]
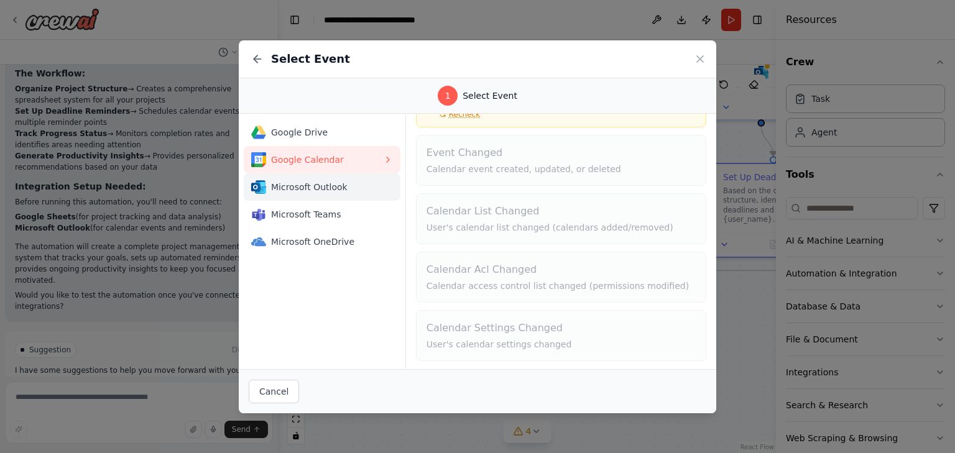
click at [305, 192] on span "Microsoft Outlook" at bounding box center [327, 187] width 112 height 12
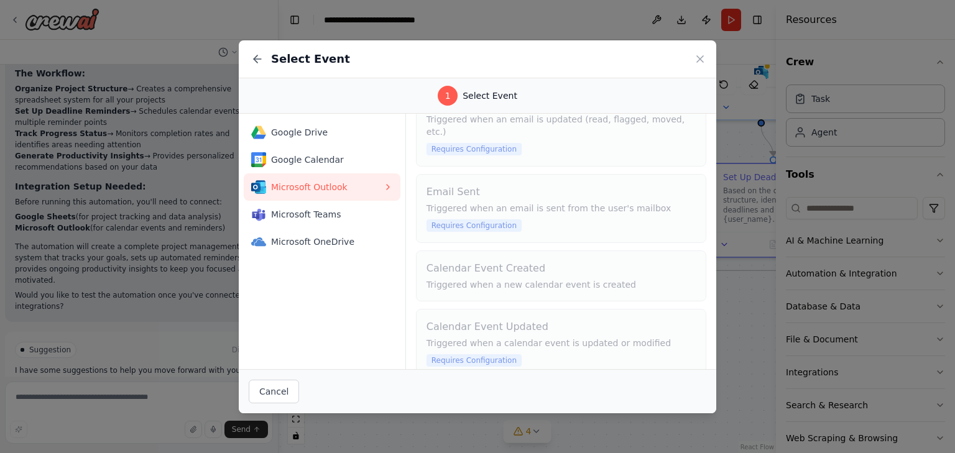
scroll to position [269, 0]
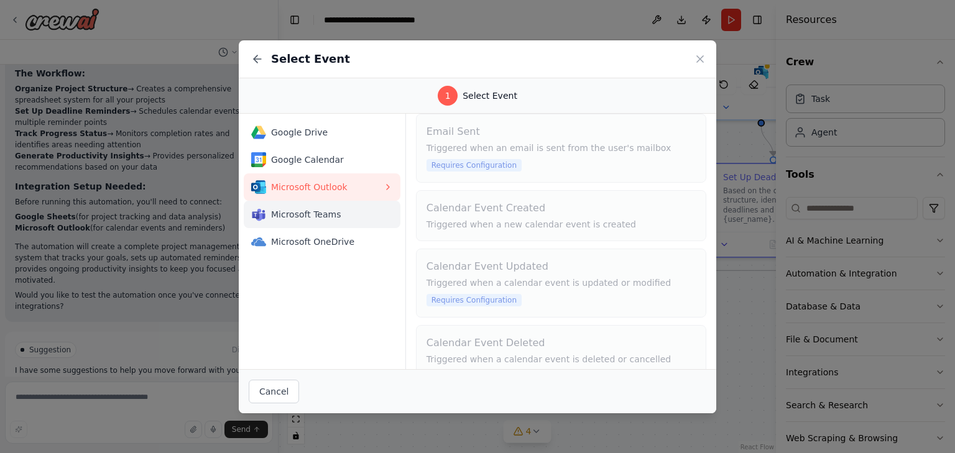
click at [311, 223] on button "Microsoft Teams" at bounding box center [322, 214] width 157 height 27
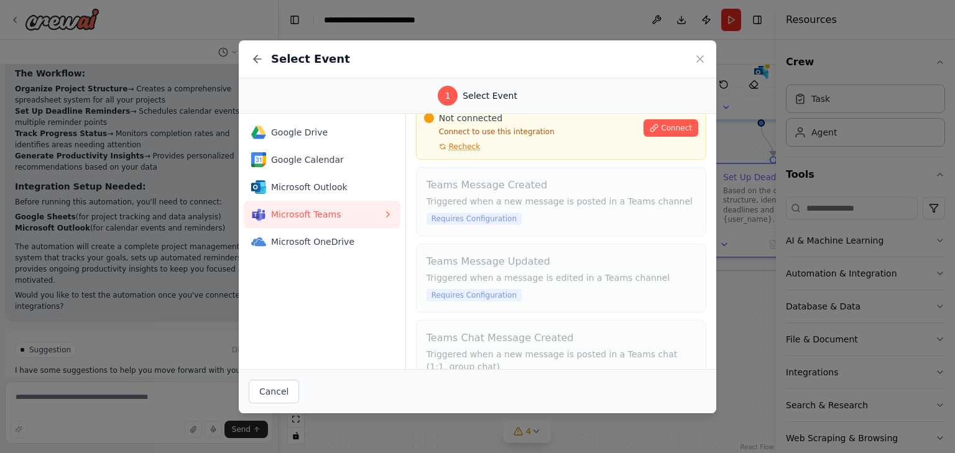
scroll to position [89, 0]
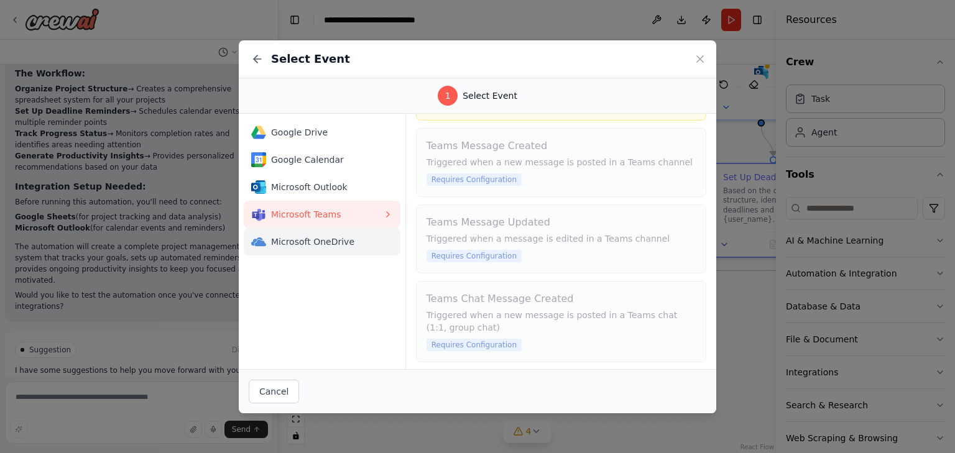
click at [338, 244] on span "Microsoft OneDrive" at bounding box center [327, 242] width 112 height 12
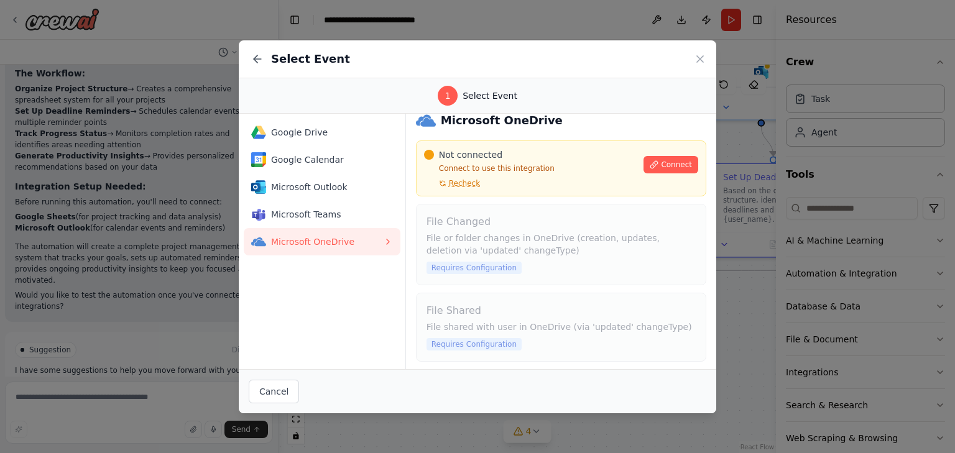
scroll to position [0, 0]
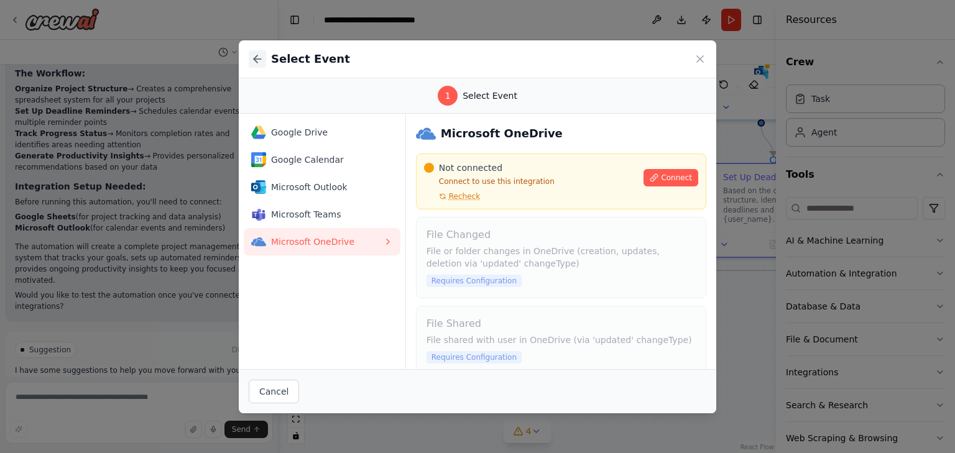
click at [260, 60] on icon at bounding box center [257, 59] width 12 height 12
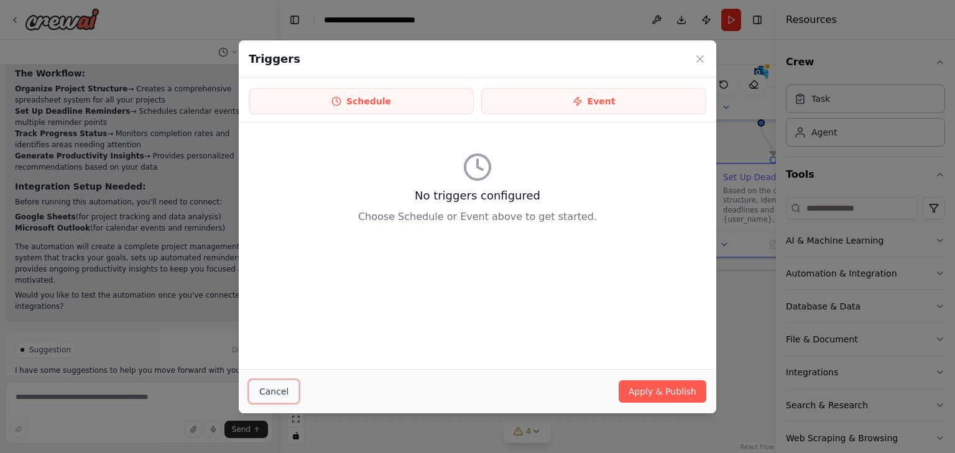
click at [271, 397] on button "Cancel" at bounding box center [274, 392] width 50 height 24
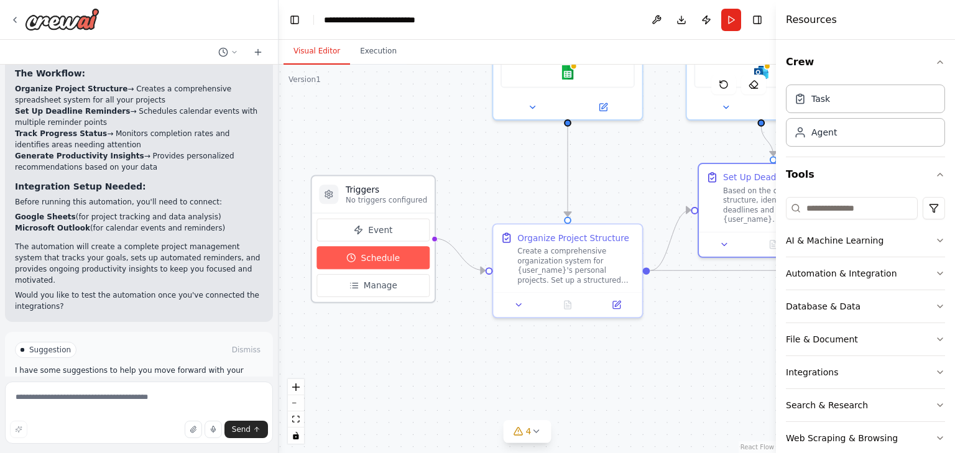
click at [390, 266] on button "Schedule" at bounding box center [372, 257] width 113 height 23
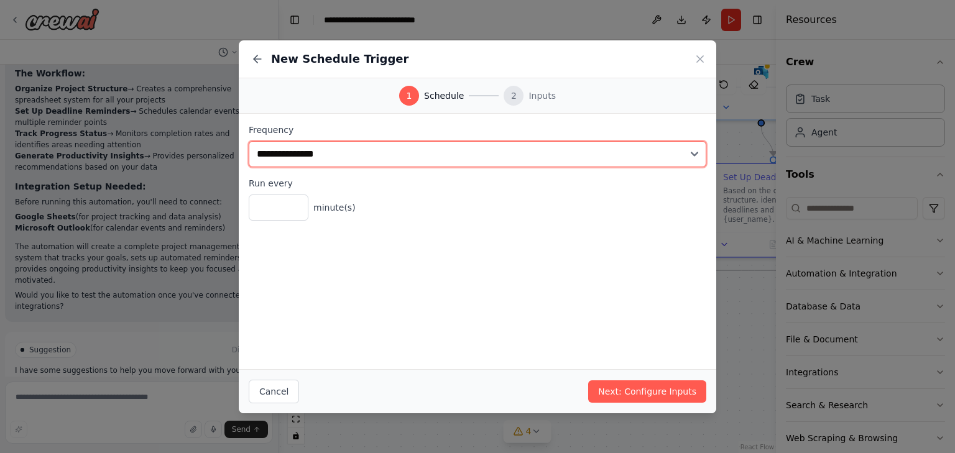
click at [464, 149] on select "**********" at bounding box center [478, 154] width 458 height 26
click at [464, 152] on select "**********" at bounding box center [478, 154] width 458 height 26
click at [464, 153] on select "**********" at bounding box center [478, 154] width 458 height 26
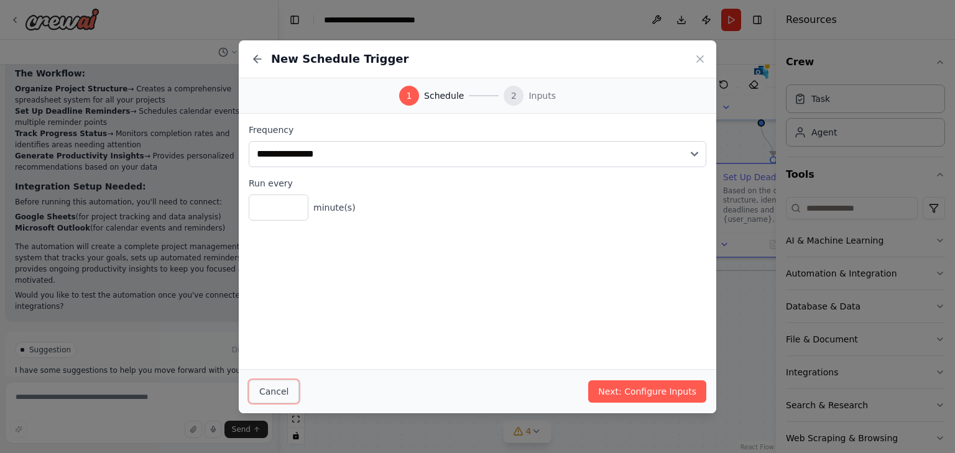
click at [277, 384] on button "Cancel" at bounding box center [274, 392] width 50 height 24
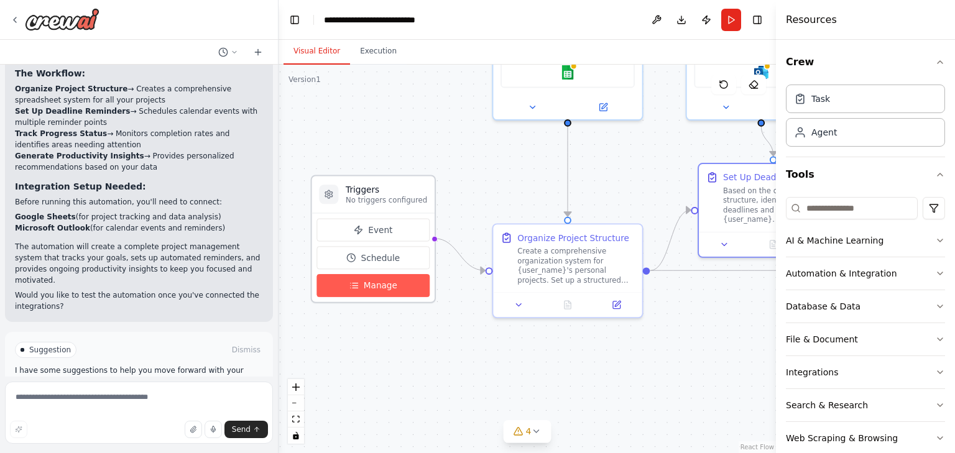
click at [392, 284] on span "Manage" at bounding box center [381, 286] width 34 height 12
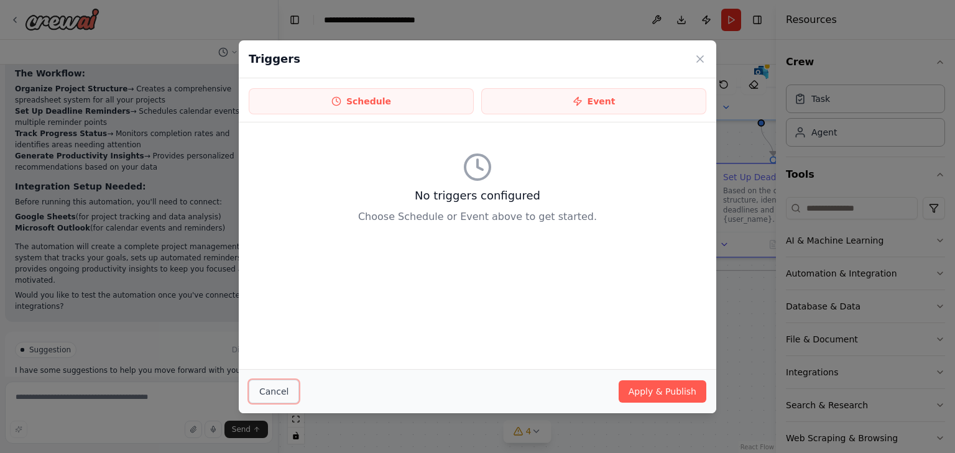
click at [279, 387] on button "Cancel" at bounding box center [274, 392] width 50 height 24
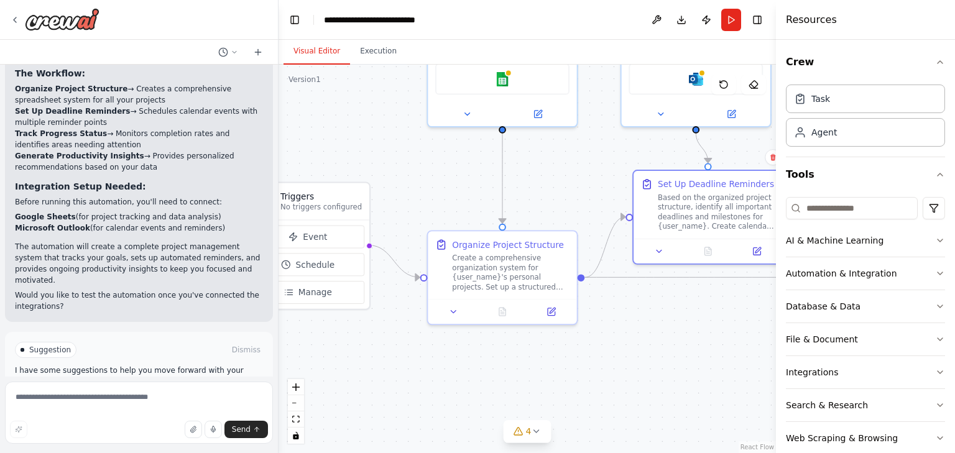
drag, startPoint x: 497, startPoint y: 330, endPoint x: 443, endPoint y: 335, distance: 54.4
click at [443, 335] on div ".deletable-edge-delete-btn { width: 20px; height: 20px; border: 0px solid #ffff…" at bounding box center [527, 259] width 497 height 389
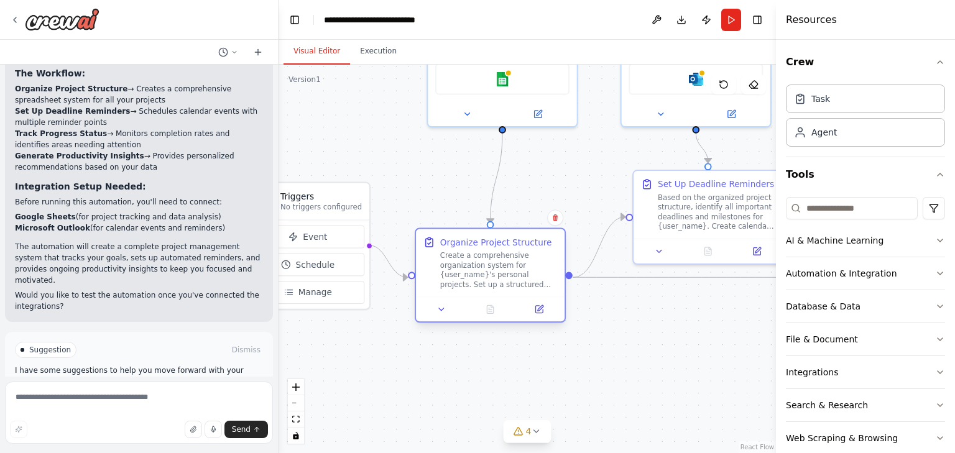
click at [475, 265] on div "Create a comprehensive organization system for {user_name}'s personal projects.…" at bounding box center [499, 270] width 118 height 39
click at [446, 315] on button at bounding box center [442, 309] width 42 height 14
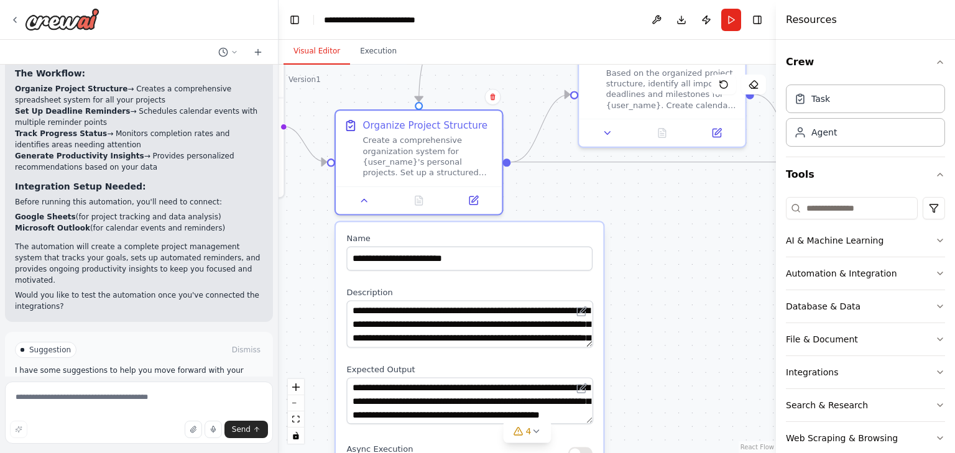
drag, startPoint x: 643, startPoint y: 316, endPoint x: 637, endPoint y: 233, distance: 83.6
click at [637, 233] on div ".deletable-edge-delete-btn { width: 20px; height: 20px; border: 0px solid #ffff…" at bounding box center [527, 259] width 497 height 389
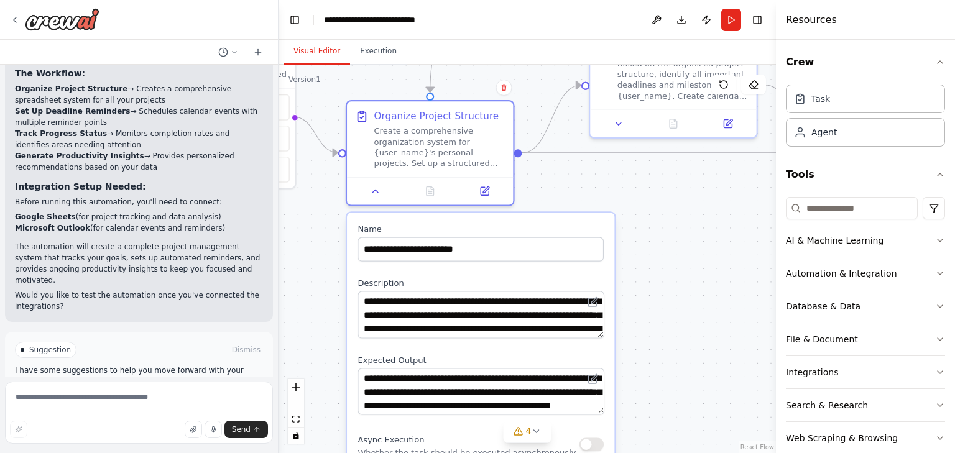
drag, startPoint x: 630, startPoint y: 291, endPoint x: 642, endPoint y: 282, distance: 14.6
click at [642, 282] on div ".deletable-edge-delete-btn { width: 20px; height: 20px; border: 0px solid #ffff…" at bounding box center [527, 259] width 497 height 389
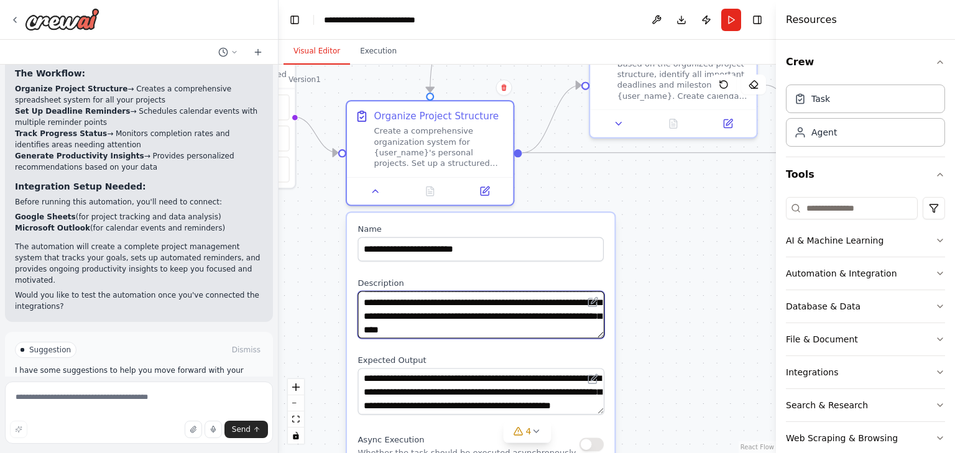
scroll to position [50, 0]
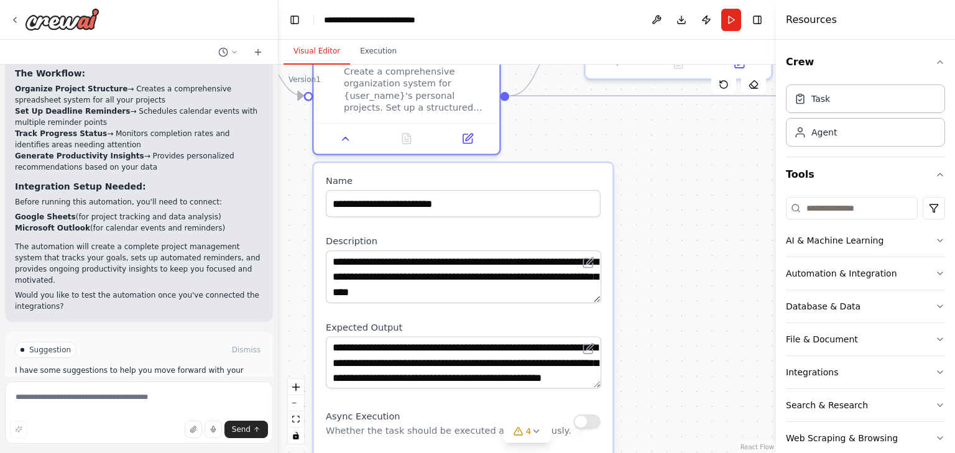
drag, startPoint x: 638, startPoint y: 374, endPoint x: 637, endPoint y: 343, distance: 31.1
click at [637, 343] on div ".deletable-edge-delete-btn { width: 20px; height: 20px; border: 0px solid #ffff…" at bounding box center [527, 259] width 497 height 389
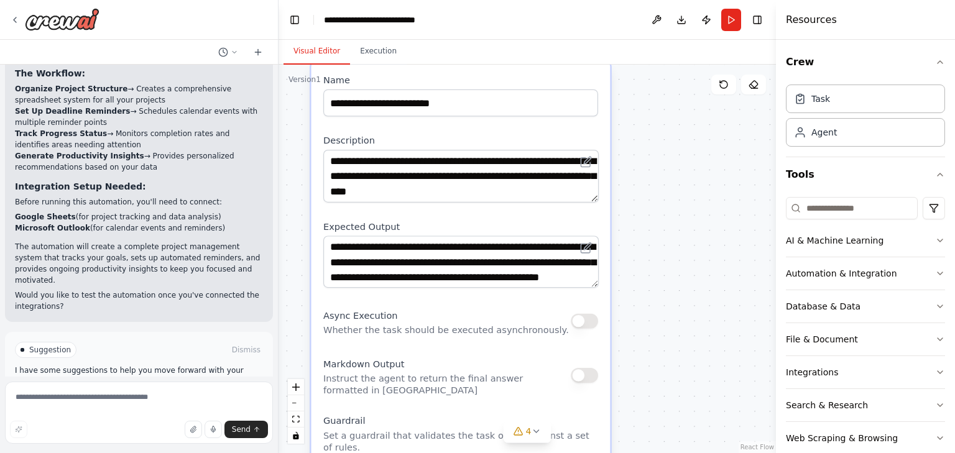
drag, startPoint x: 644, startPoint y: 375, endPoint x: 642, endPoint y: 274, distance: 100.7
click at [642, 274] on div ".deletable-edge-delete-btn { width: 20px; height: 20px; border: 0px solid #ffff…" at bounding box center [527, 259] width 497 height 389
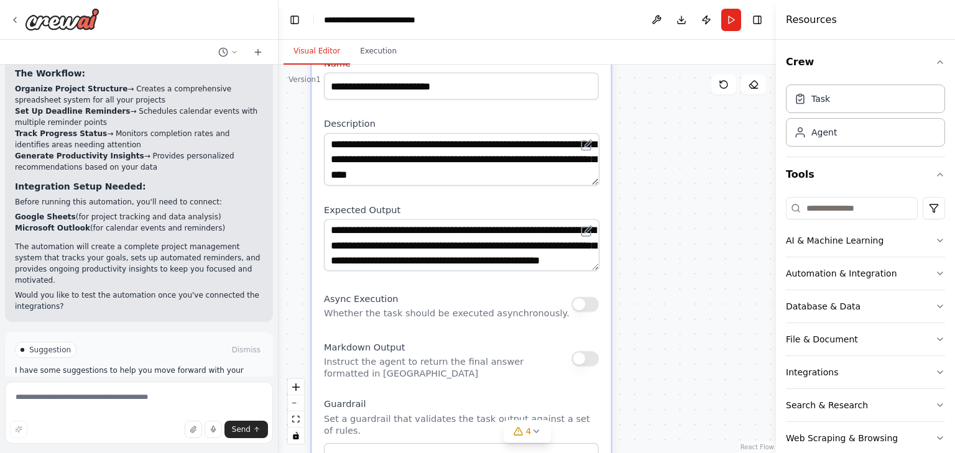
drag, startPoint x: 639, startPoint y: 330, endPoint x: 640, endPoint y: 316, distance: 13.7
click at [640, 316] on div ".deletable-edge-delete-btn { width: 20px; height: 20px; border: 0px solid #ffff…" at bounding box center [527, 259] width 497 height 389
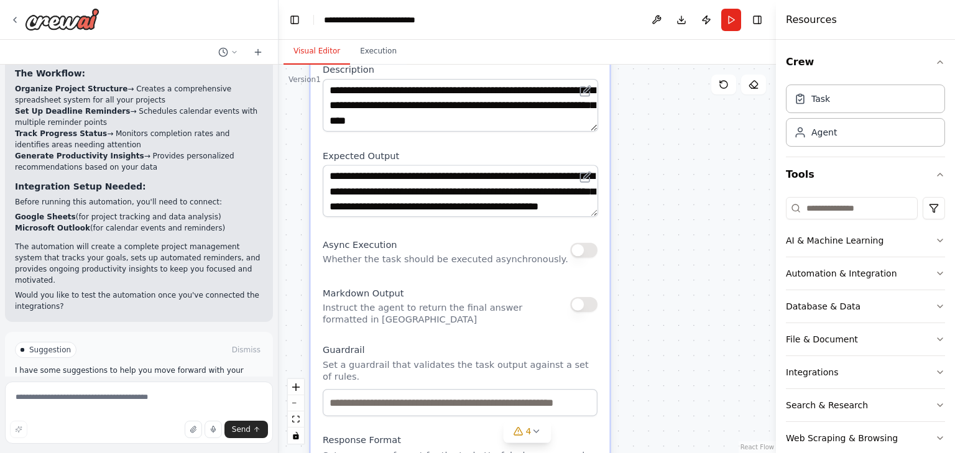
drag, startPoint x: 640, startPoint y: 331, endPoint x: 639, endPoint y: 280, distance: 51.0
click at [639, 280] on div ".deletable-edge-delete-btn { width: 20px; height: 20px; border: 0px solid #ffff…" at bounding box center [527, 259] width 497 height 389
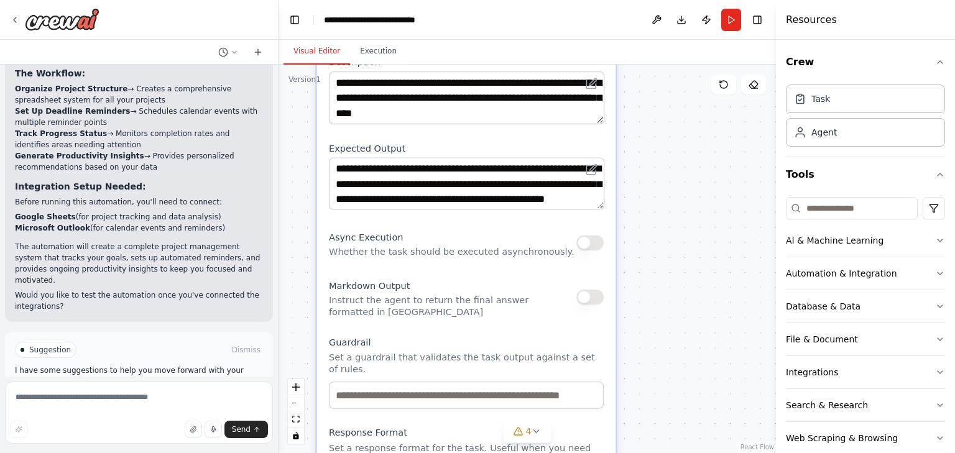
drag, startPoint x: 640, startPoint y: 328, endPoint x: 647, endPoint y: 321, distance: 9.7
click at [647, 321] on div ".deletable-edge-delete-btn { width: 20px; height: 20px; border: 0px solid #ffff…" at bounding box center [527, 259] width 497 height 389
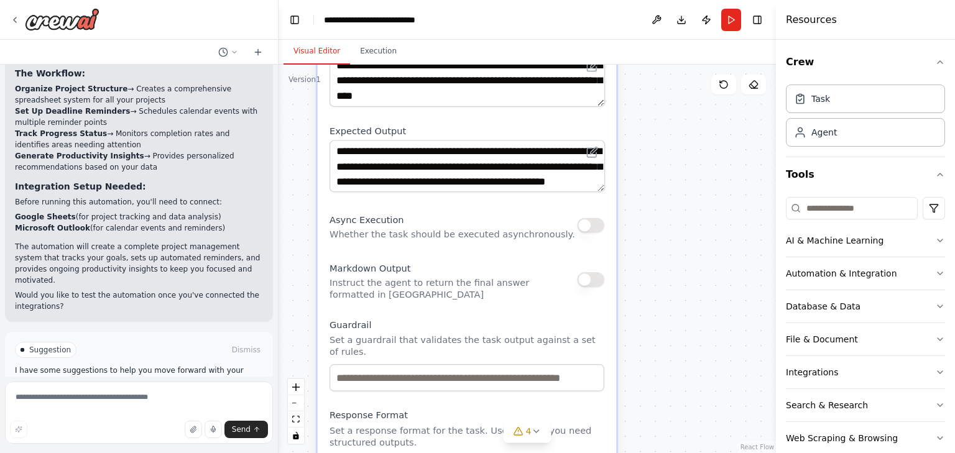
drag, startPoint x: 617, startPoint y: 360, endPoint x: 618, endPoint y: 343, distance: 17.4
click at [618, 343] on div ".deletable-edge-delete-btn { width: 20px; height: 20px; border: 0px solid #ffff…" at bounding box center [527, 259] width 497 height 389
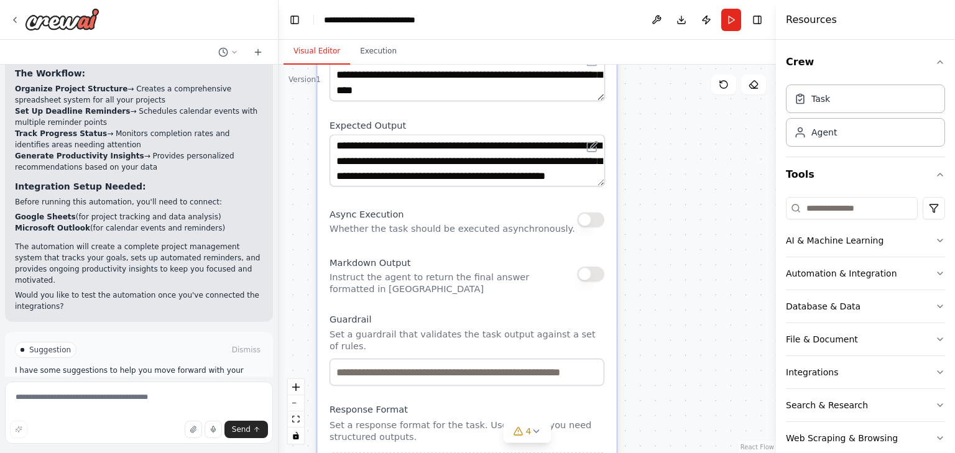
click at [634, 348] on div ".deletable-edge-delete-btn { width: 20px; height: 20px; border: 0px solid #ffff…" at bounding box center [527, 259] width 497 height 389
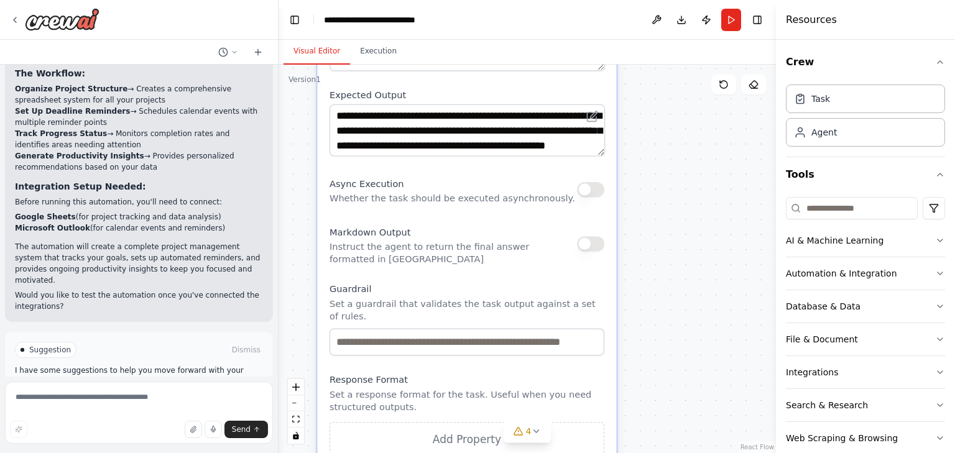
drag, startPoint x: 609, startPoint y: 367, endPoint x: 608, endPoint y: 336, distance: 30.5
click at [608, 336] on div "**********" at bounding box center [467, 223] width 299 height 584
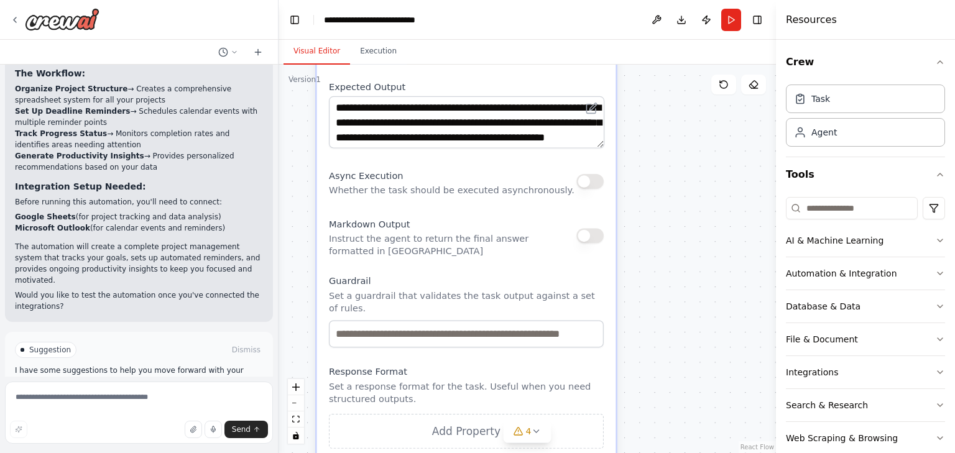
click at [619, 353] on div ".deletable-edge-delete-btn { width: 20px; height: 20px; border: 0px solid #ffff…" at bounding box center [527, 259] width 497 height 389
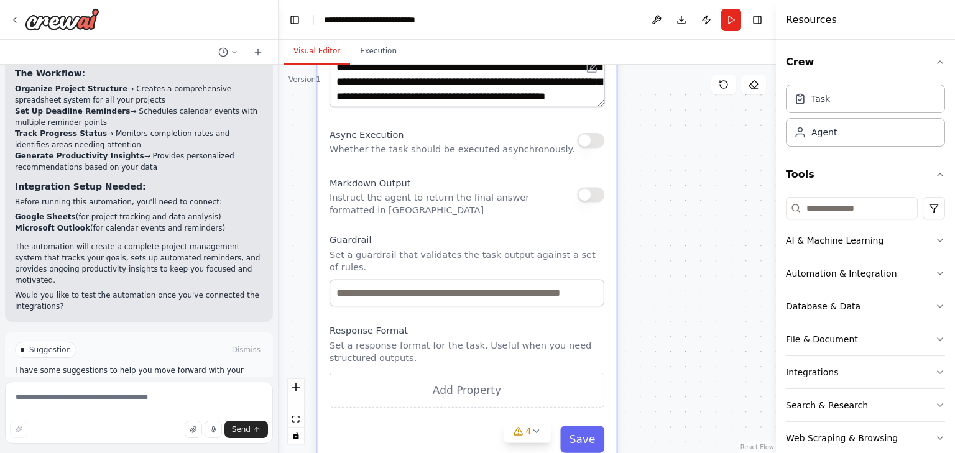
drag, startPoint x: 629, startPoint y: 375, endPoint x: 630, endPoint y: 335, distance: 39.8
click at [630, 335] on div ".deletable-edge-delete-btn { width: 20px; height: 20px; border: 0px solid #ffff…" at bounding box center [527, 259] width 497 height 389
click at [533, 434] on icon at bounding box center [536, 431] width 10 height 10
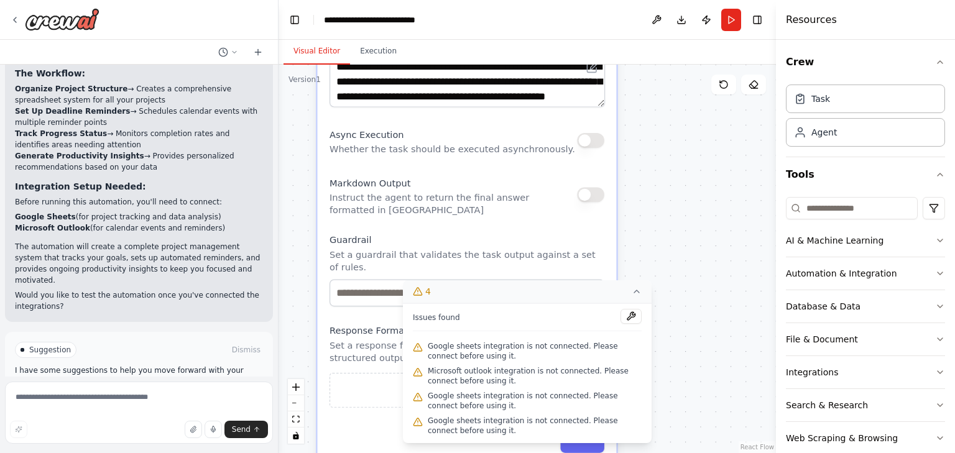
click at [681, 344] on div ".deletable-edge-delete-btn { width: 20px; height: 20px; border: 0px solid #ffff…" at bounding box center [527, 259] width 497 height 389
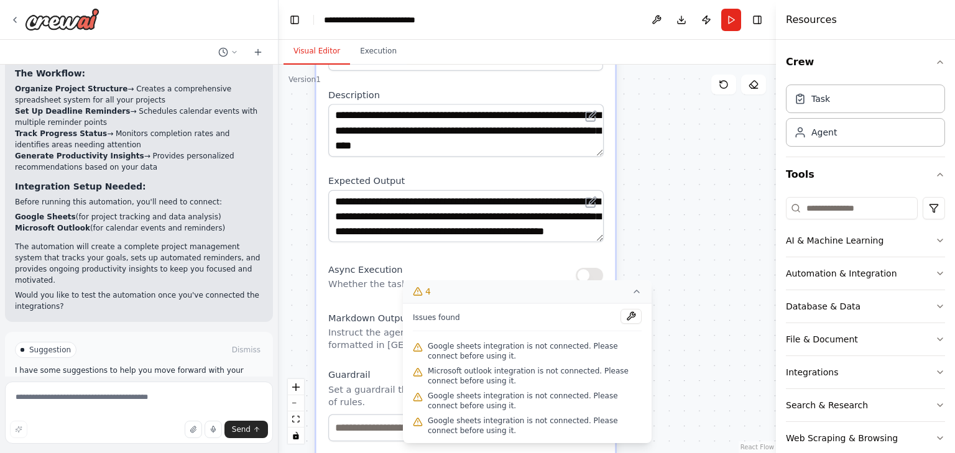
drag, startPoint x: 657, startPoint y: 194, endPoint x: 655, endPoint y: 329, distance: 134.9
click at [655, 329] on div ".deletable-edge-delete-btn { width: 20px; height: 20px; border: 0px solid #ffff…" at bounding box center [527, 259] width 497 height 389
click at [638, 286] on button "4" at bounding box center [527, 291] width 249 height 23
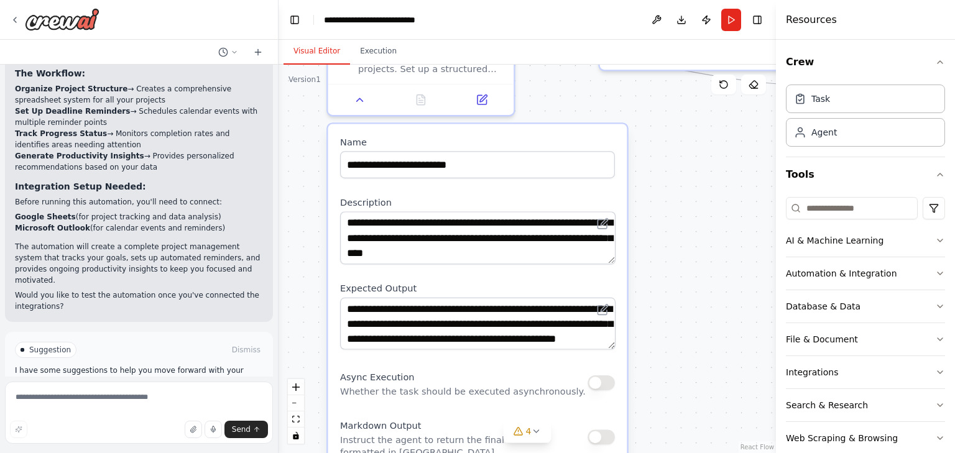
drag, startPoint x: 649, startPoint y: 248, endPoint x: 650, endPoint y: 297, distance: 48.5
click at [660, 355] on div ".deletable-edge-delete-btn { width: 20px; height: 20px; border: 0px solid #ffff…" at bounding box center [527, 259] width 497 height 389
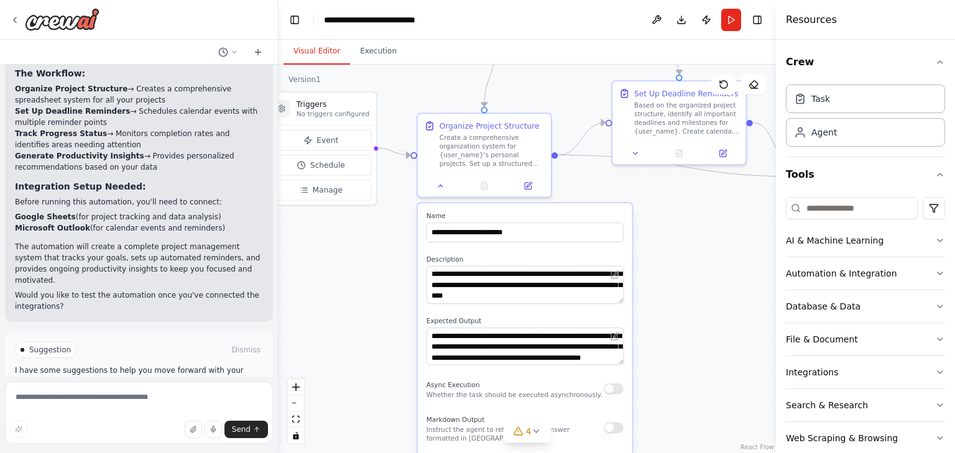
drag, startPoint x: 665, startPoint y: 218, endPoint x: 664, endPoint y: 249, distance: 31.1
click at [664, 249] on div ".deletable-edge-delete-btn { width: 20px; height: 20px; border: 0px solid #ffff…" at bounding box center [527, 259] width 497 height 389
click at [532, 178] on button at bounding box center [527, 183] width 37 height 13
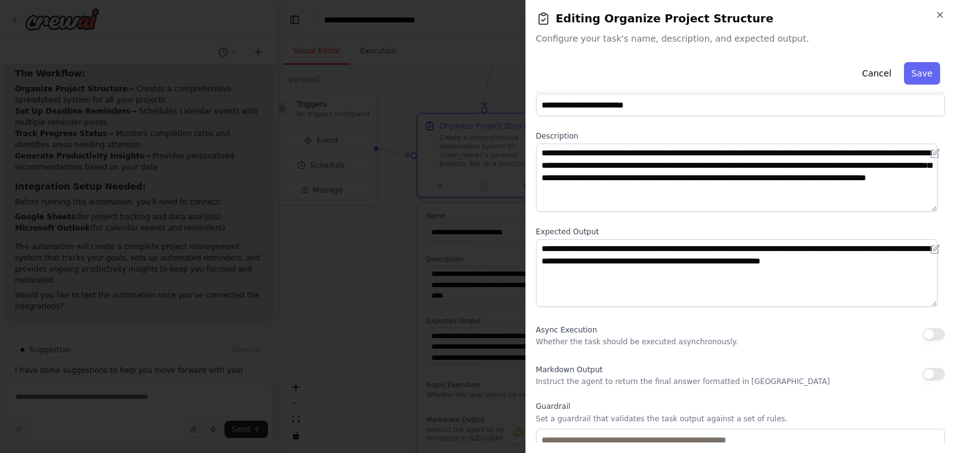
scroll to position [7, 0]
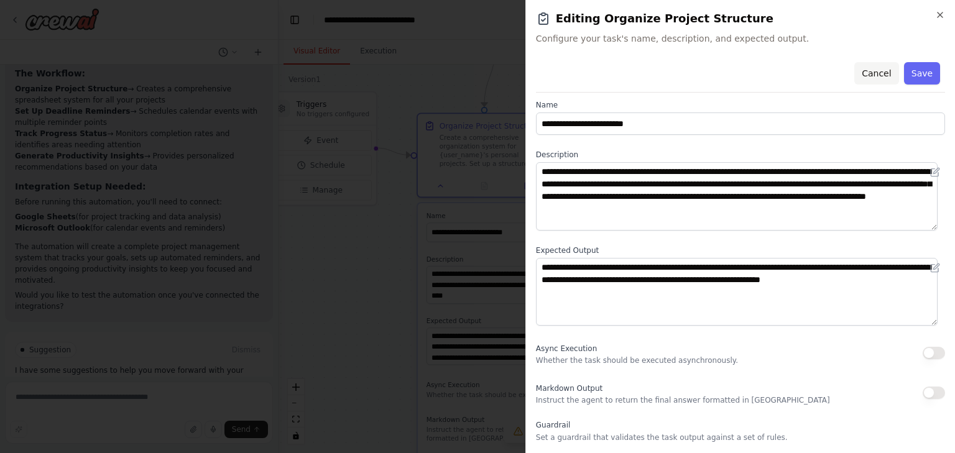
click at [877, 74] on button "Cancel" at bounding box center [876, 73] width 44 height 22
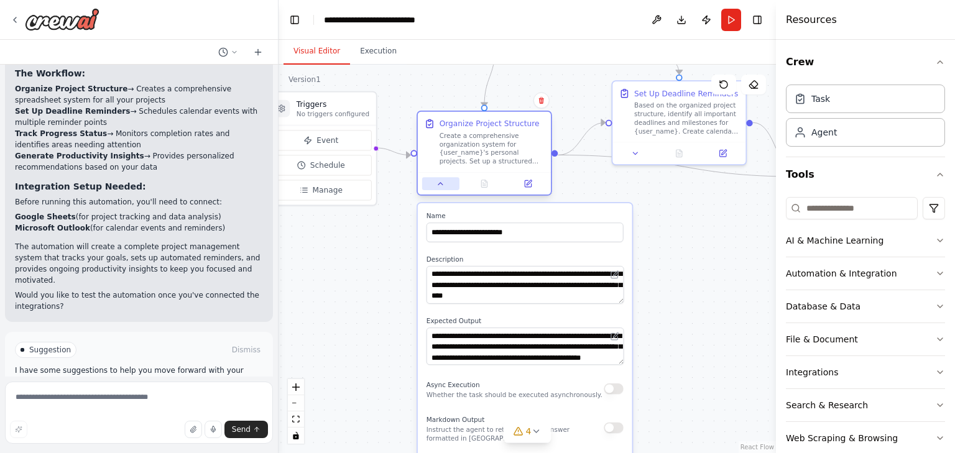
click at [440, 185] on icon at bounding box center [440, 184] width 9 height 9
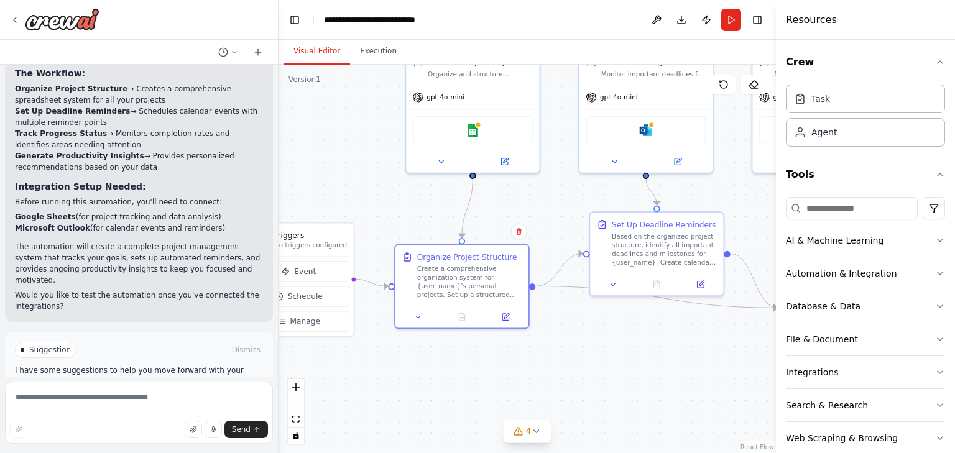
drag, startPoint x: 634, startPoint y: 187, endPoint x: 612, endPoint y: 318, distance: 133.1
click at [612, 318] on div ".deletable-edge-delete-btn { width: 20px; height: 20px; border: 0px solid #ffff…" at bounding box center [527, 259] width 497 height 389
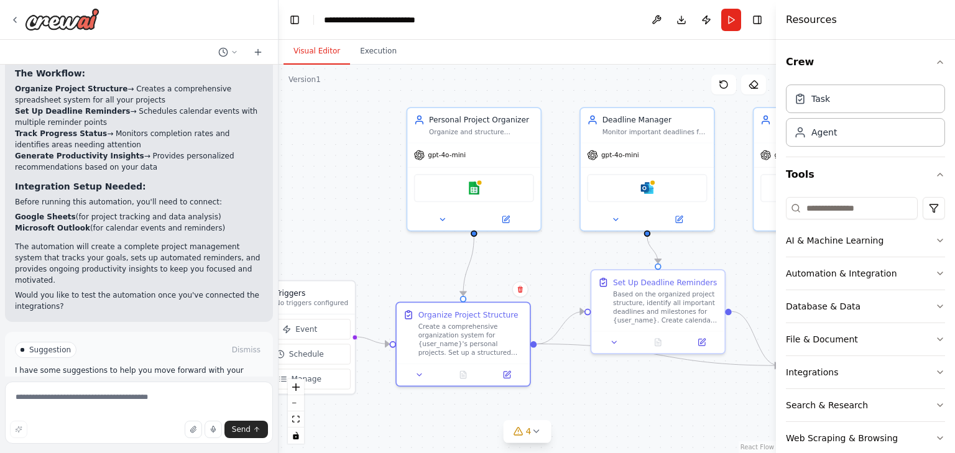
drag, startPoint x: 517, startPoint y: 182, endPoint x: 518, endPoint y: 239, distance: 57.8
click at [518, 239] on div ".deletable-edge-delete-btn { width: 20px; height: 20px; border: 0px solid #ffff…" at bounding box center [527, 259] width 497 height 389
click at [442, 221] on icon at bounding box center [442, 217] width 9 height 9
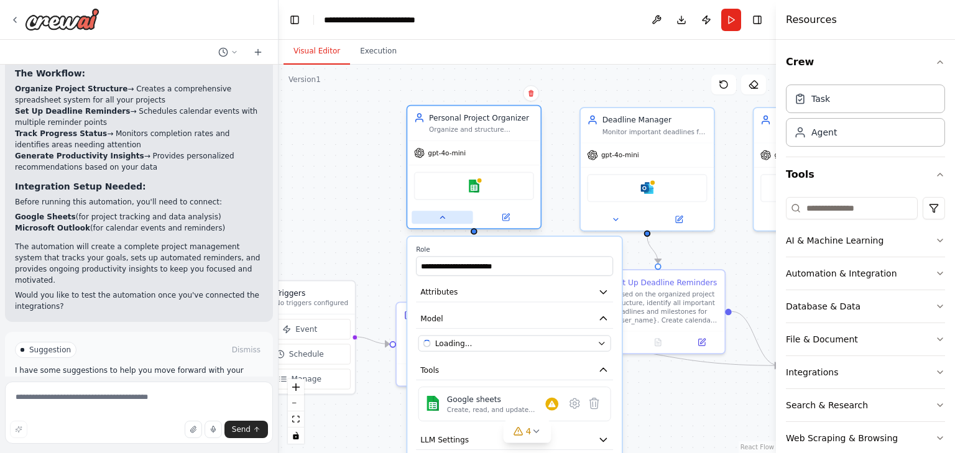
click at [442, 221] on icon at bounding box center [442, 217] width 9 height 9
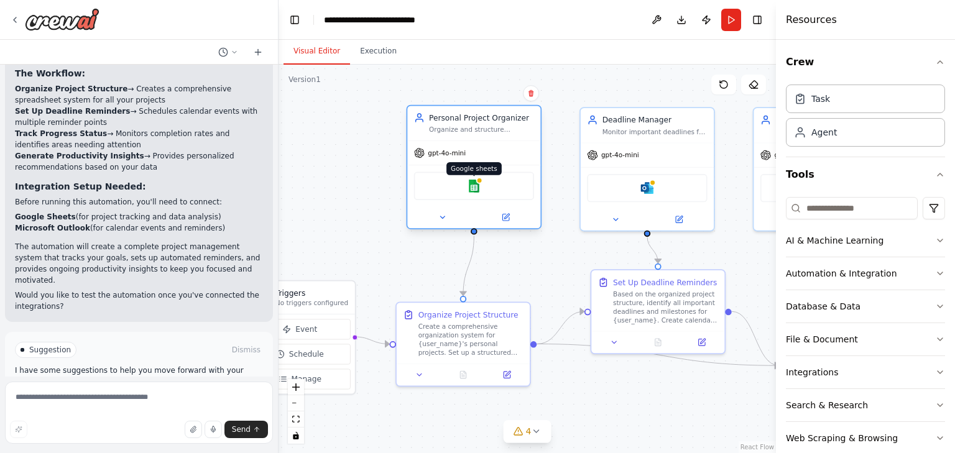
click at [477, 180] on div at bounding box center [479, 180] width 6 height 6
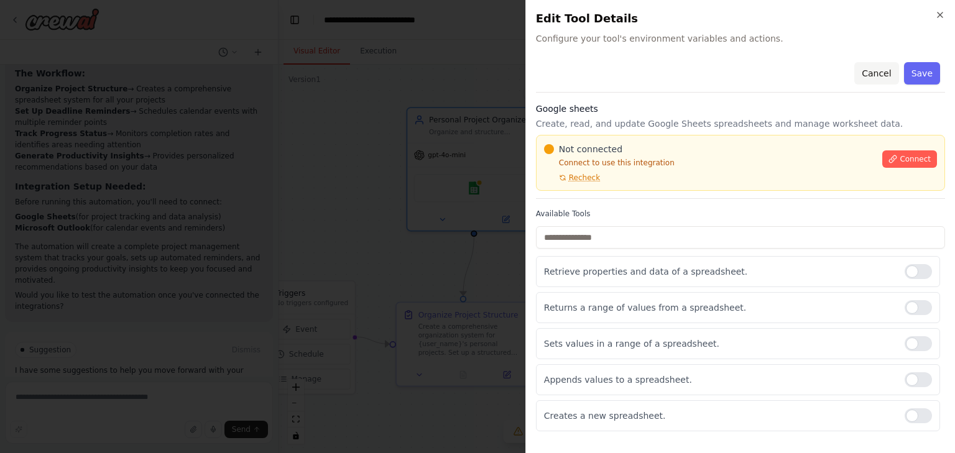
click at [877, 69] on button "Cancel" at bounding box center [876, 73] width 44 height 22
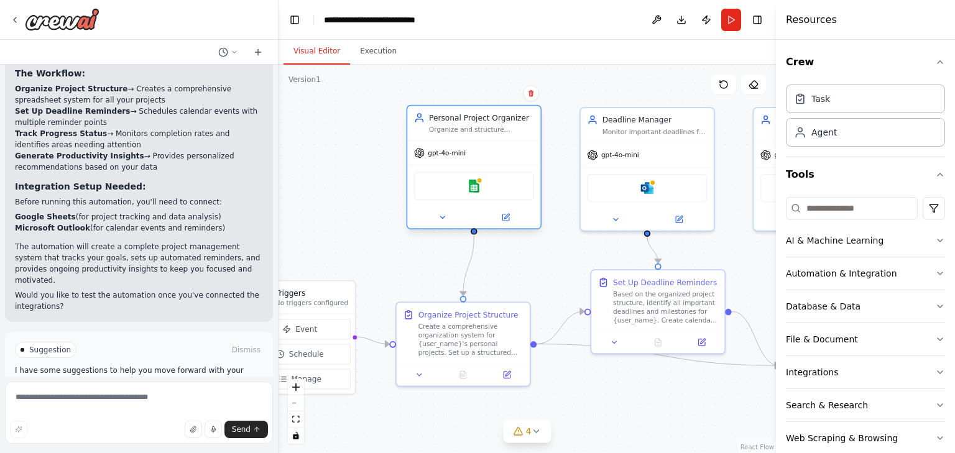
click at [422, 155] on icon at bounding box center [419, 153] width 10 height 10
click at [450, 223] on button at bounding box center [442, 217] width 61 height 13
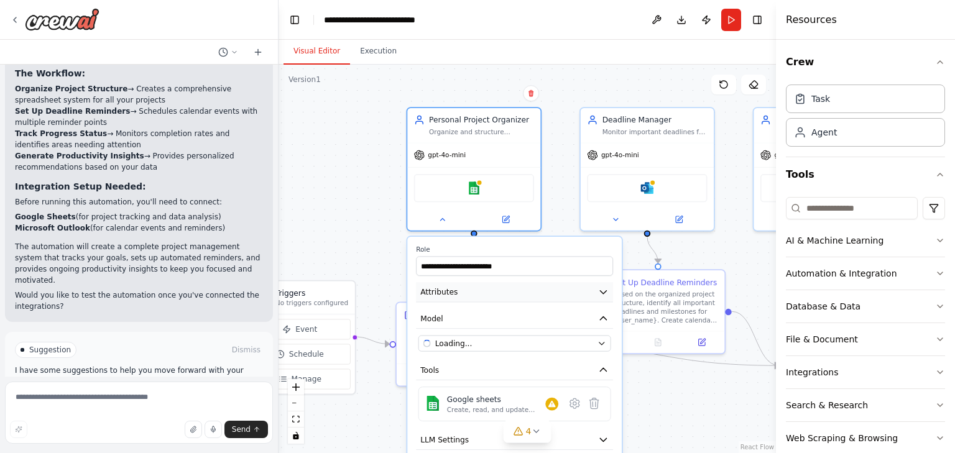
click at [607, 291] on icon "button" at bounding box center [603, 292] width 11 height 11
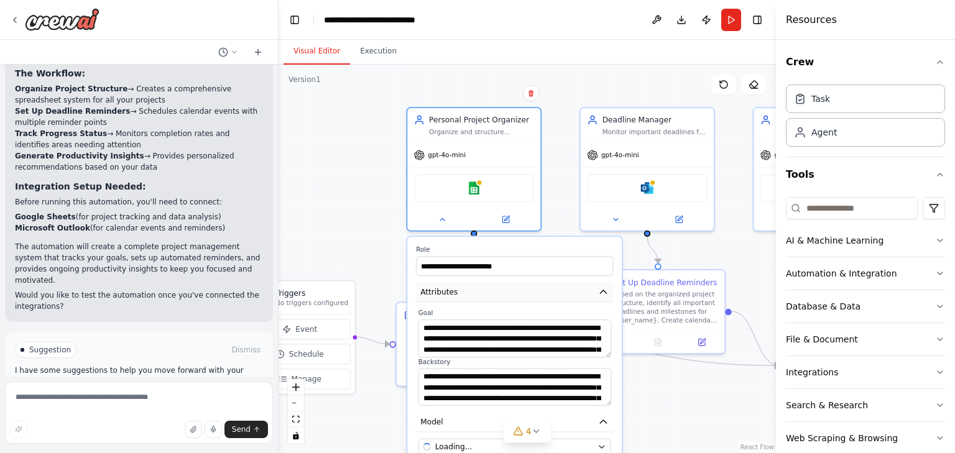
click at [607, 291] on icon "button" at bounding box center [603, 292] width 11 height 11
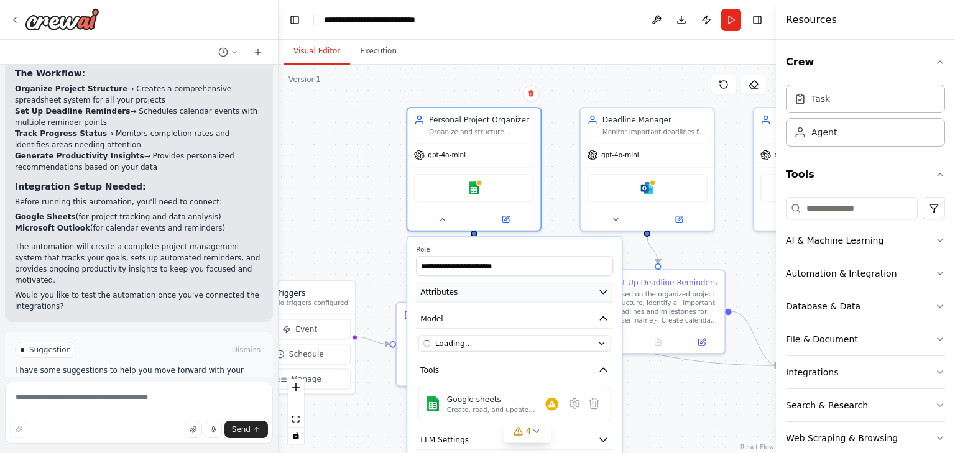
click at [607, 291] on icon "button" at bounding box center [603, 292] width 11 height 11
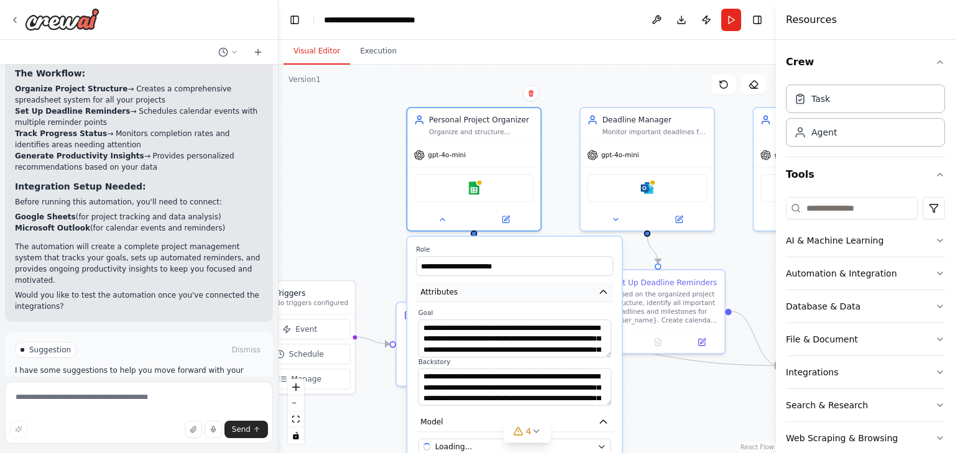
click at [607, 291] on icon "button" at bounding box center [603, 292] width 11 height 11
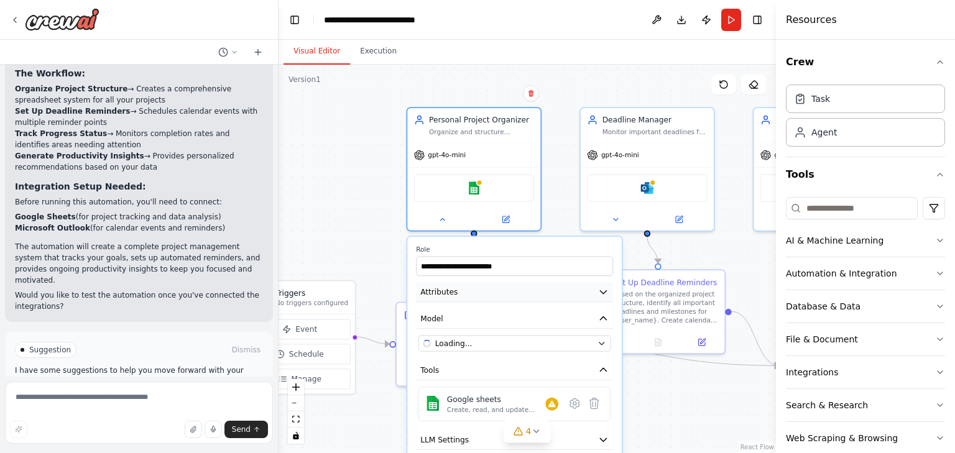
click at [607, 291] on icon "button" at bounding box center [603, 292] width 11 height 11
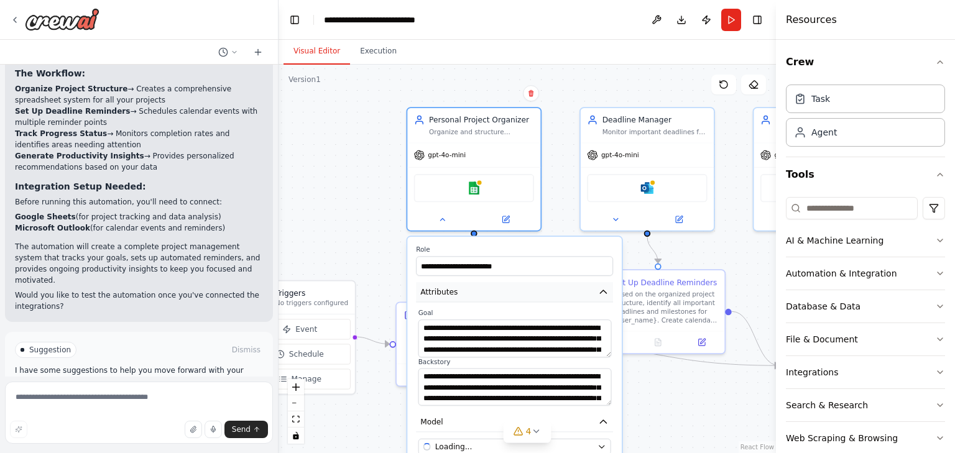
click at [607, 291] on icon "button" at bounding box center [603, 292] width 11 height 11
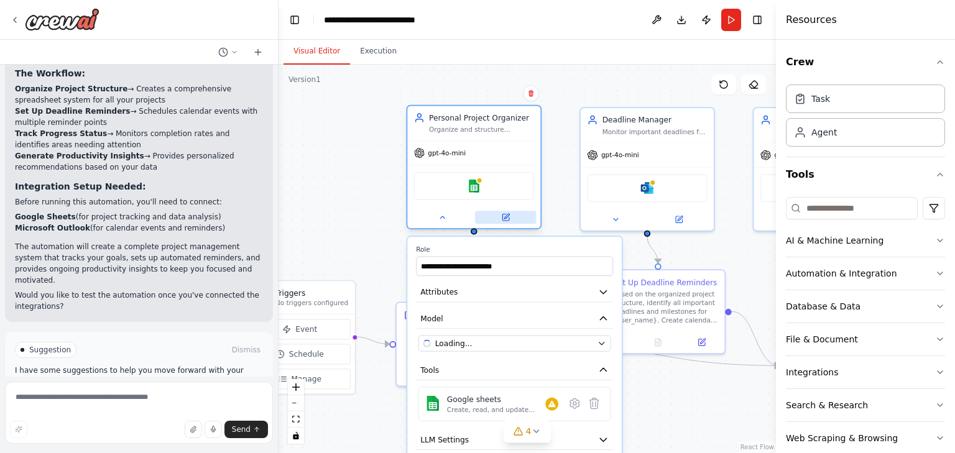
click at [507, 211] on button at bounding box center [505, 217] width 61 height 13
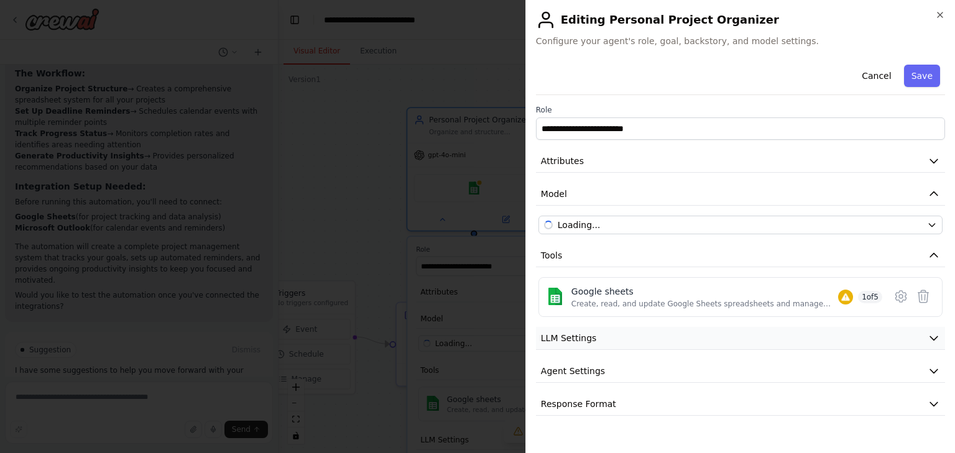
click at [928, 332] on icon "button" at bounding box center [934, 338] width 12 height 12
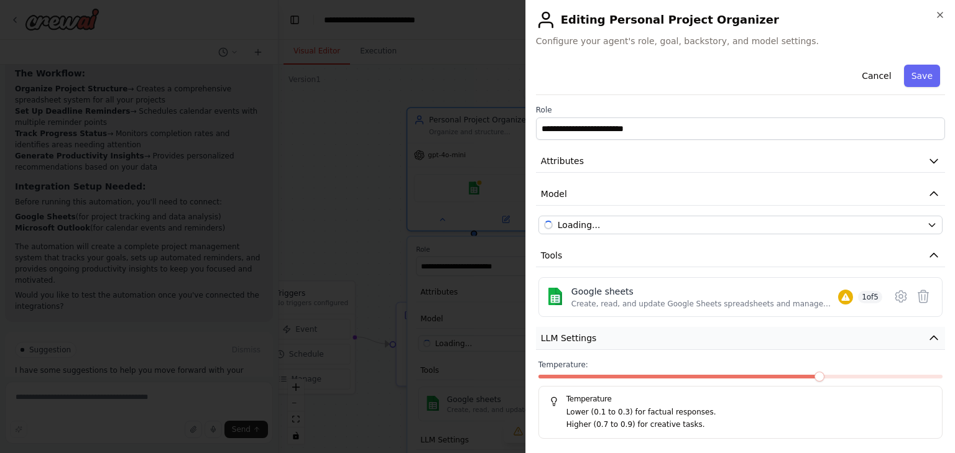
scroll to position [70, 0]
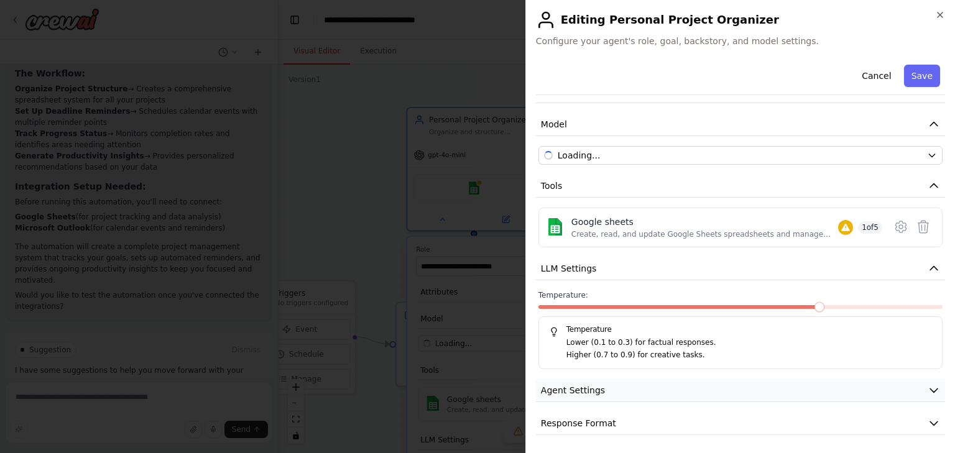
click at [919, 385] on button "Agent Settings" at bounding box center [740, 390] width 409 height 23
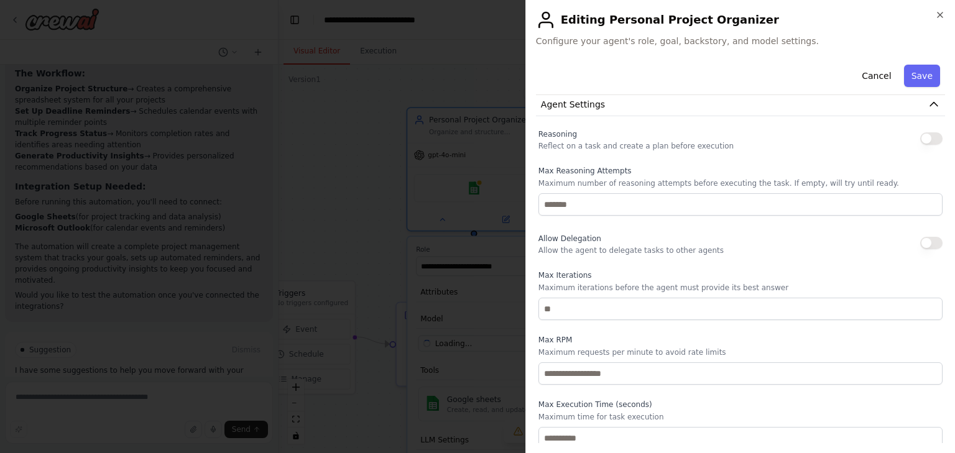
scroll to position [403, 0]
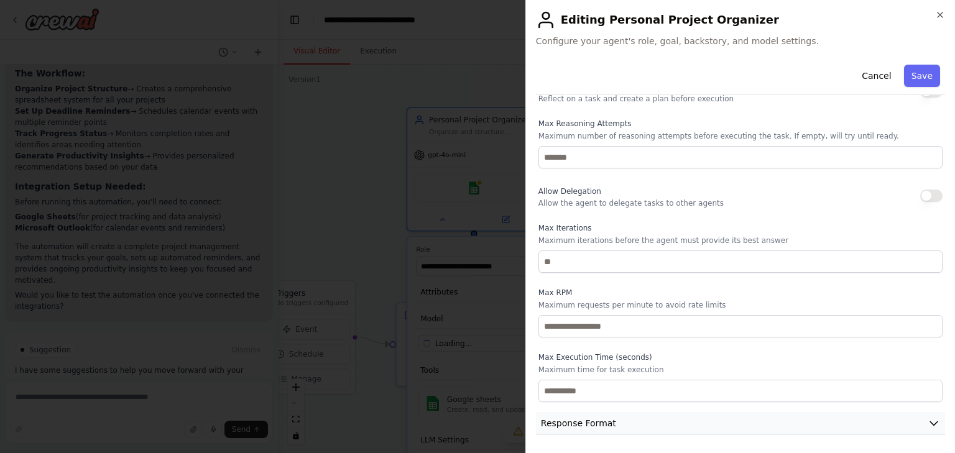
click at [928, 425] on icon "button" at bounding box center [934, 423] width 12 height 12
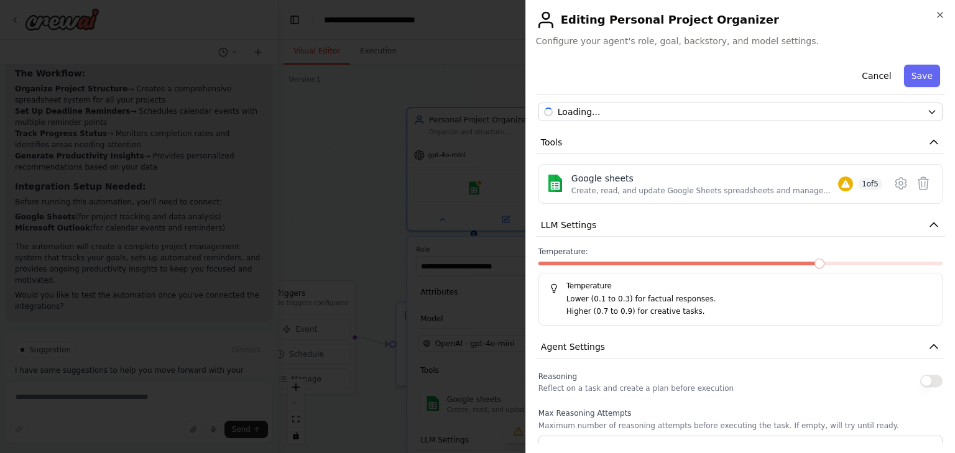
scroll to position [0, 0]
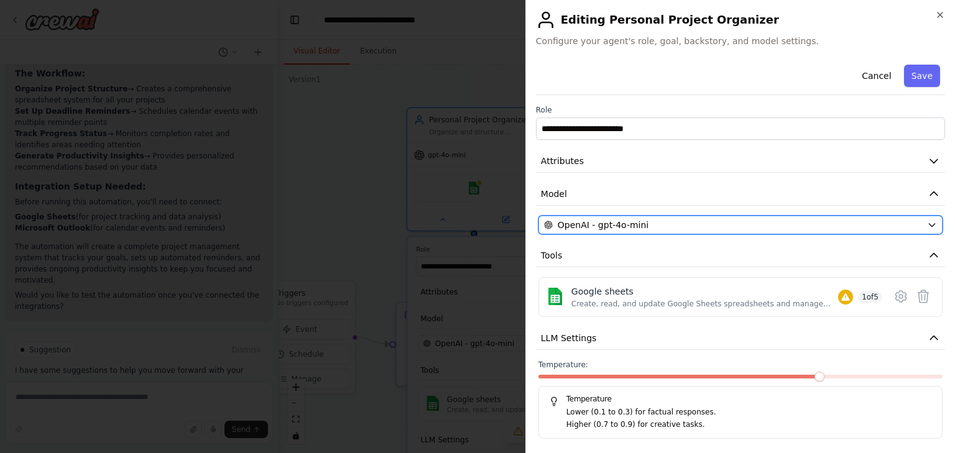
click at [908, 223] on div "OpenAI - gpt-4o-mini" at bounding box center [733, 225] width 378 height 12
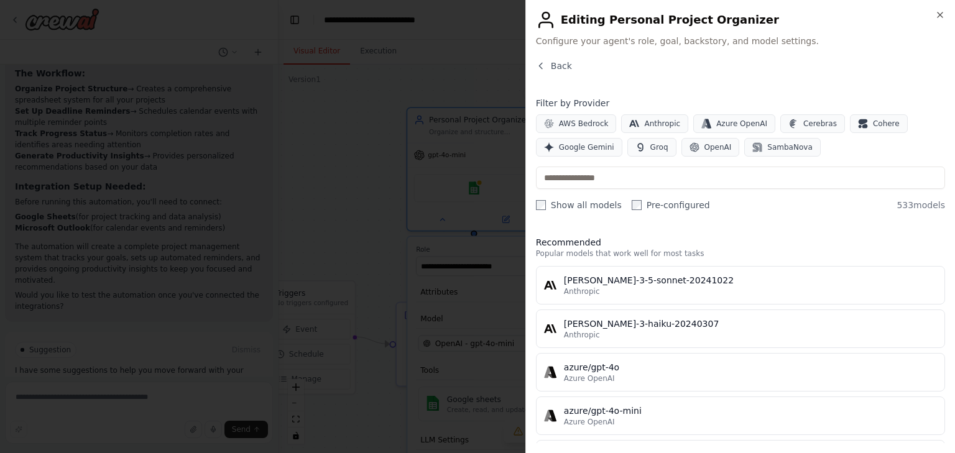
click at [535, 65] on div "Close Editing Personal Project Organizer Configure your agent's role, goal, bac…" at bounding box center [740, 226] width 430 height 453
click at [939, 14] on icon "button" at bounding box center [940, 14] width 5 height 5
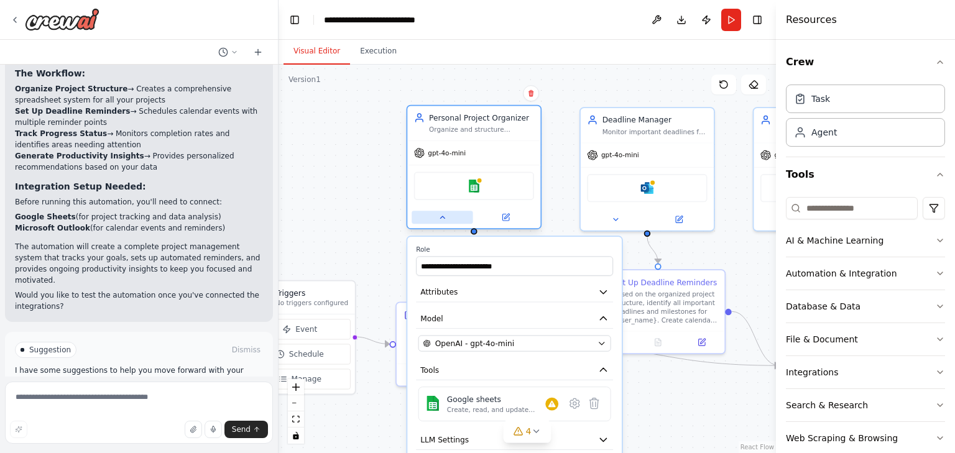
click at [449, 223] on button at bounding box center [442, 217] width 61 height 13
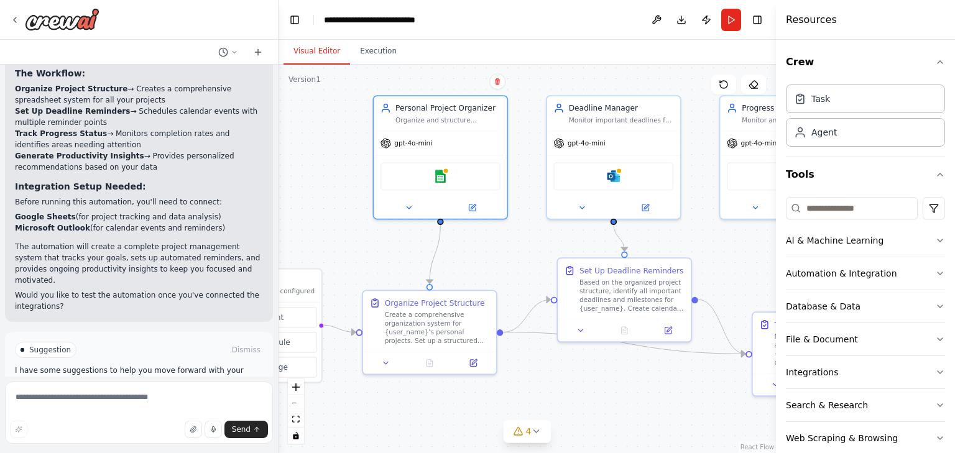
drag, startPoint x: 546, startPoint y: 267, endPoint x: 512, endPoint y: 256, distance: 35.6
click at [512, 256] on div ".deletable-edge-delete-btn { width: 20px; height: 20px; border: 0px solid #ffff…" at bounding box center [527, 259] width 497 height 389
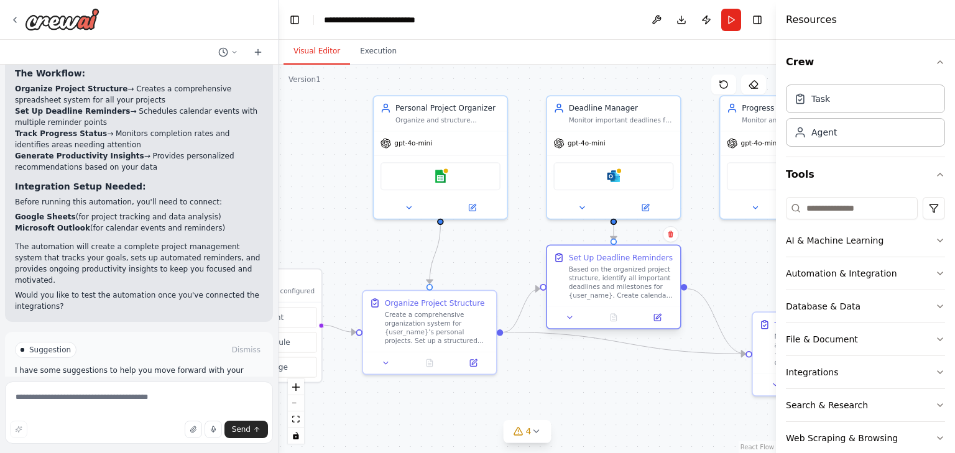
drag, startPoint x: 609, startPoint y: 283, endPoint x: 601, endPoint y: 274, distance: 11.9
click at [601, 274] on div "Based on the organized project structure, identify all important deadlines and …" at bounding box center [621, 282] width 105 height 35
click at [568, 318] on icon at bounding box center [570, 317] width 9 height 9
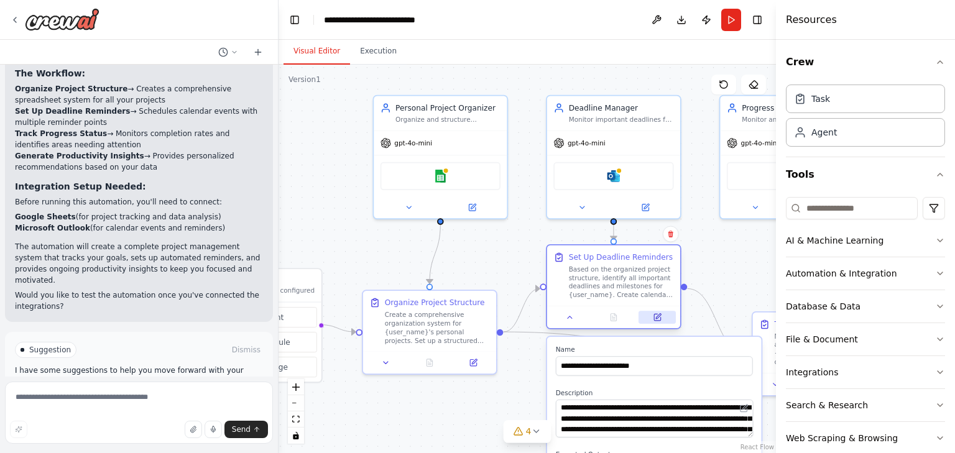
click at [649, 316] on button at bounding box center [656, 317] width 37 height 13
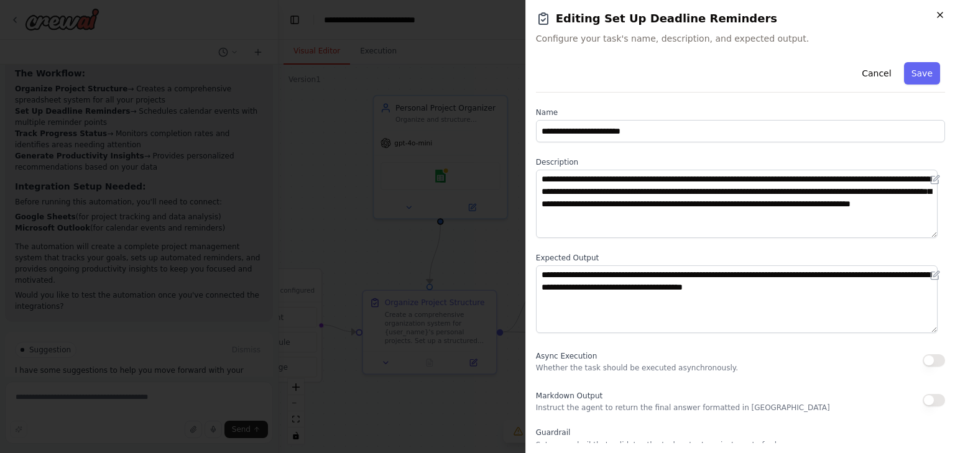
click at [940, 17] on icon "button" at bounding box center [940, 15] width 10 height 10
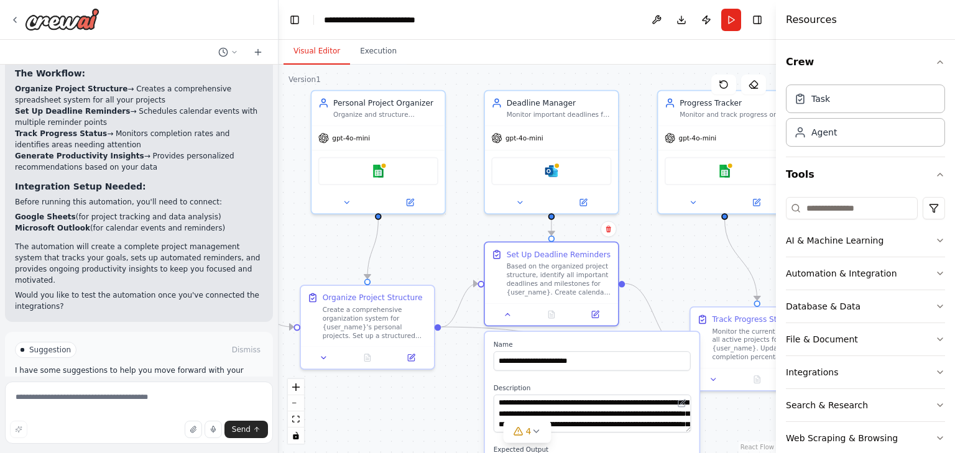
drag, startPoint x: 724, startPoint y: 256, endPoint x: 661, endPoint y: 251, distance: 62.4
click at [661, 251] on div ".deletable-edge-delete-btn { width: 20px; height: 20px; border: 0px solid #ffff…" at bounding box center [527, 259] width 497 height 389
click at [579, 199] on icon at bounding box center [583, 200] width 9 height 9
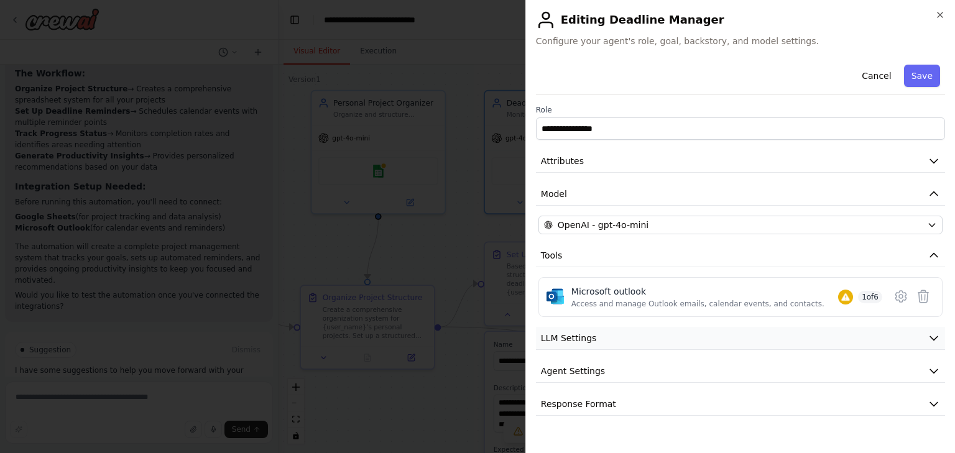
click at [783, 342] on button "LLM Settings" at bounding box center [740, 338] width 409 height 23
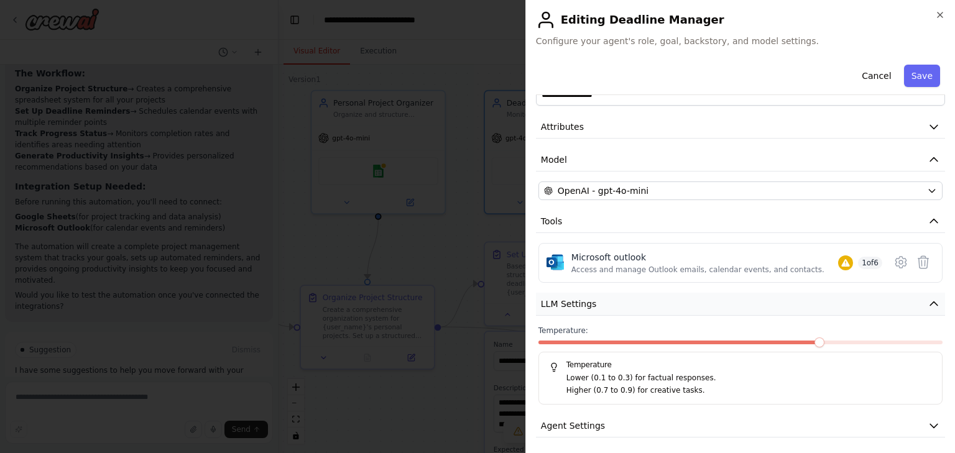
scroll to position [70, 0]
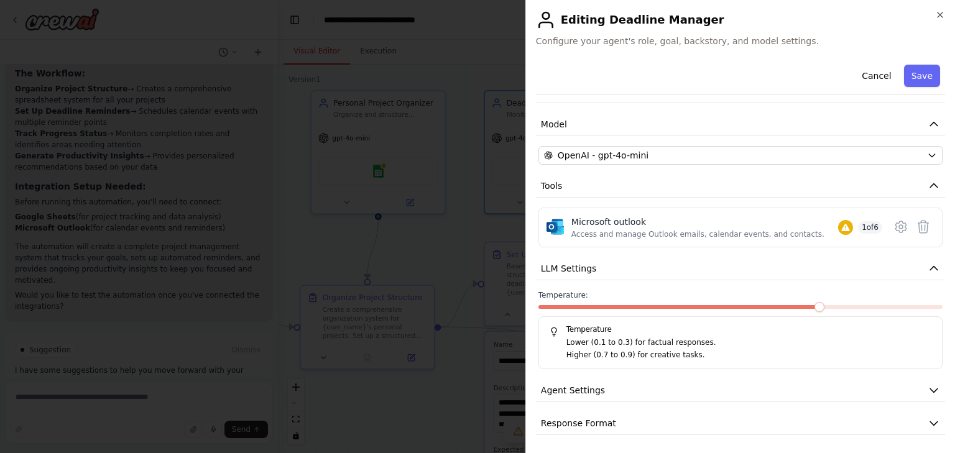
click at [781, 374] on div "**********" at bounding box center [740, 212] width 409 height 445
click at [783, 380] on button "Agent Settings" at bounding box center [740, 390] width 409 height 23
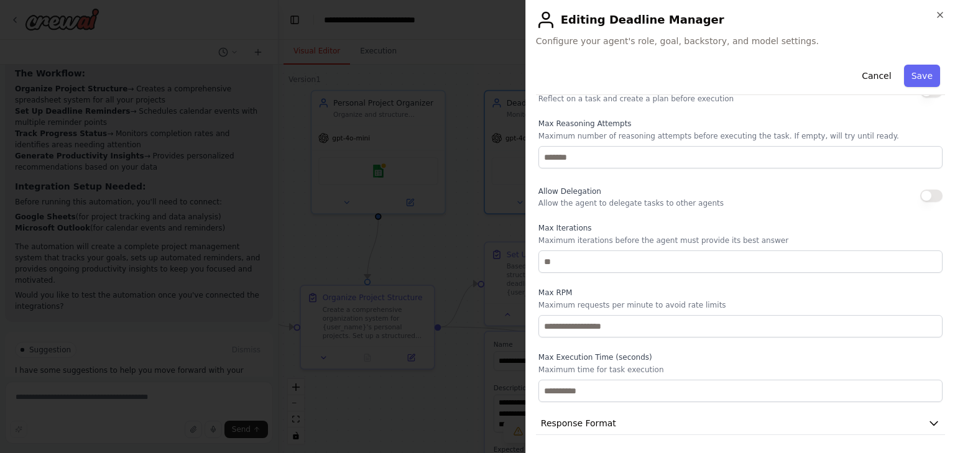
scroll to position [55, 0]
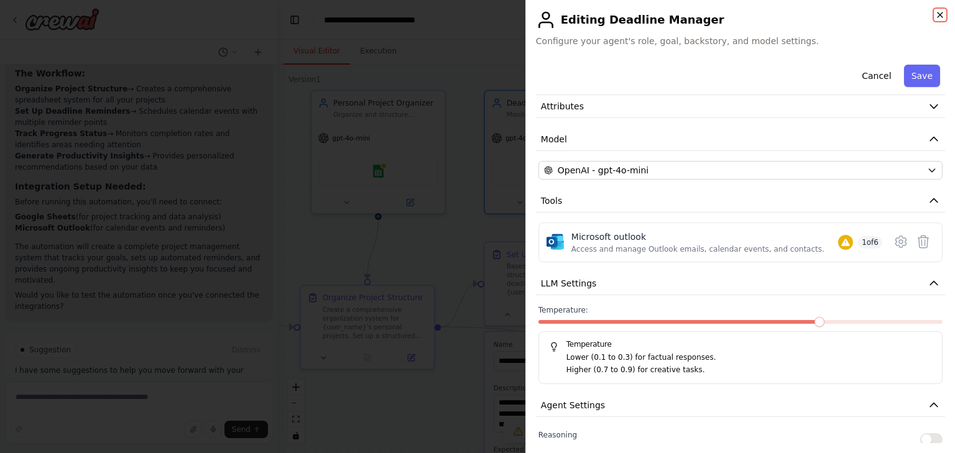
click at [940, 12] on icon "button" at bounding box center [940, 15] width 10 height 10
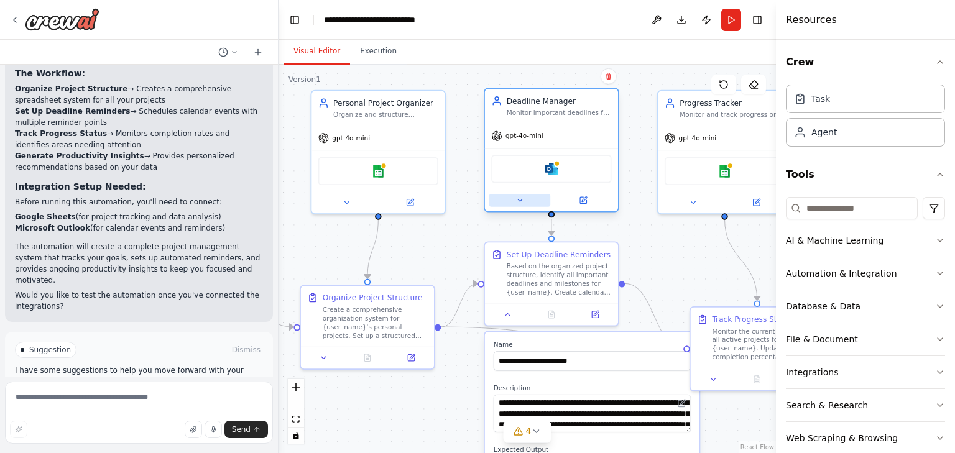
click at [507, 204] on button at bounding box center [519, 200] width 61 height 13
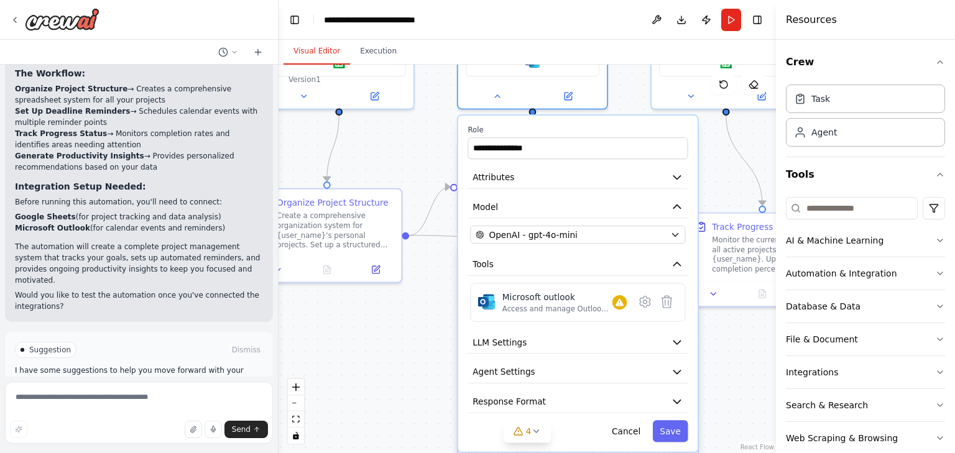
drag, startPoint x: 721, startPoint y: 288, endPoint x: 711, endPoint y: 194, distance: 94.4
click at [711, 194] on div ".deletable-edge-delete-btn { width: 20px; height: 20px; border: 0px solid #ffff…" at bounding box center [527, 259] width 497 height 389
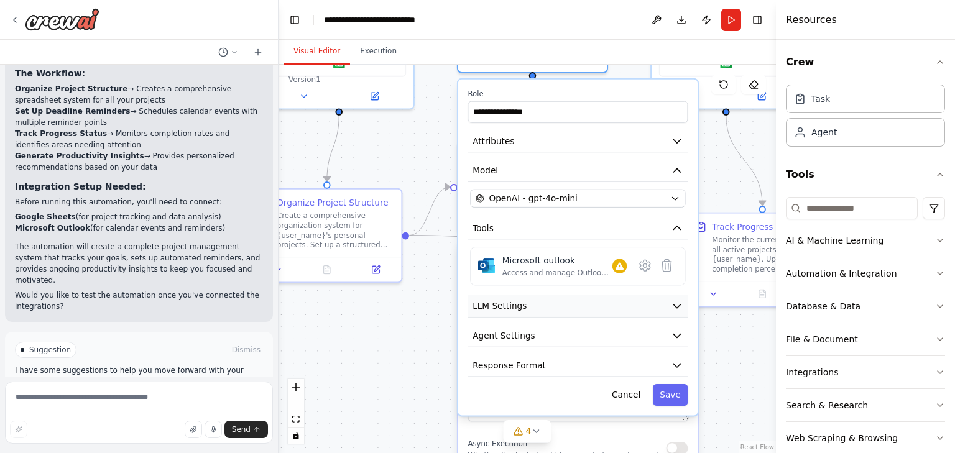
drag, startPoint x: 681, startPoint y: 336, endPoint x: 681, endPoint y: 307, distance: 29.2
click at [681, 307] on icon "button" at bounding box center [677, 306] width 12 height 12
click at [683, 363] on button "Response Format" at bounding box center [578, 365] width 220 height 22
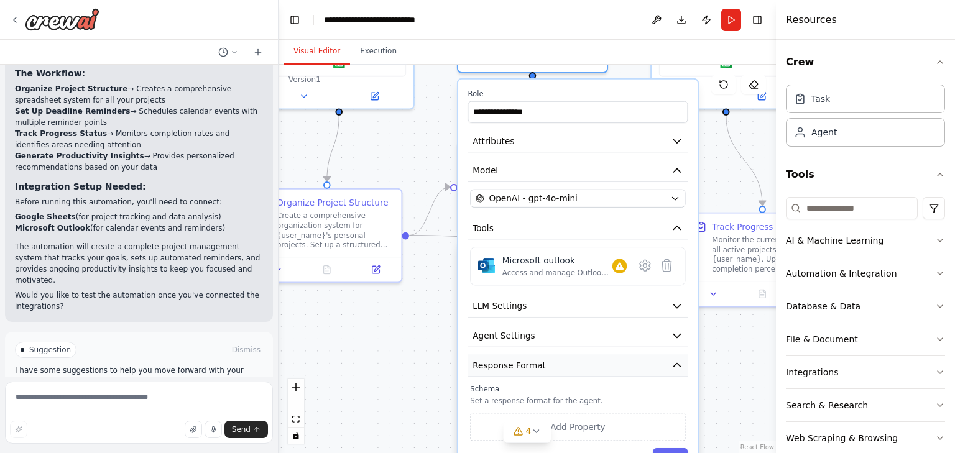
click at [680, 363] on icon "button" at bounding box center [677, 365] width 12 height 12
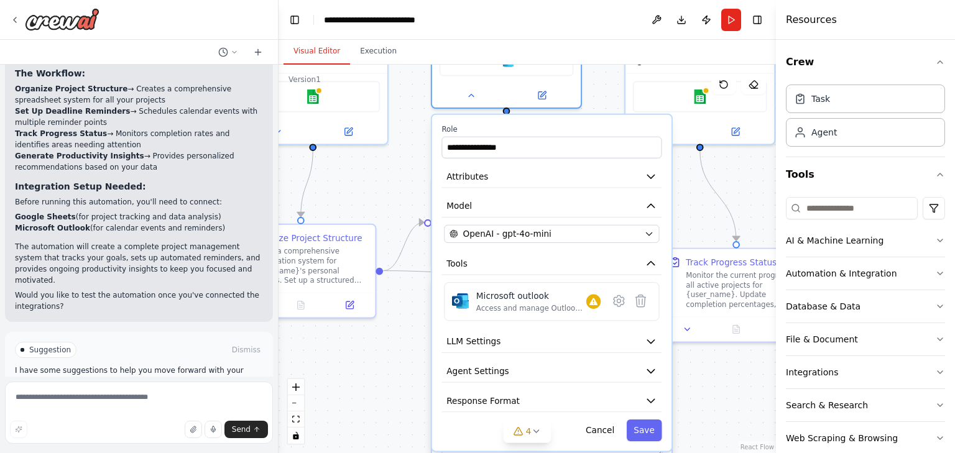
drag, startPoint x: 734, startPoint y: 344, endPoint x: 700, endPoint y: 392, distance: 58.5
click at [700, 392] on div ".deletable-edge-delete-btn { width: 20px; height: 20px; border: 0px solid #ffff…" at bounding box center [527, 259] width 497 height 389
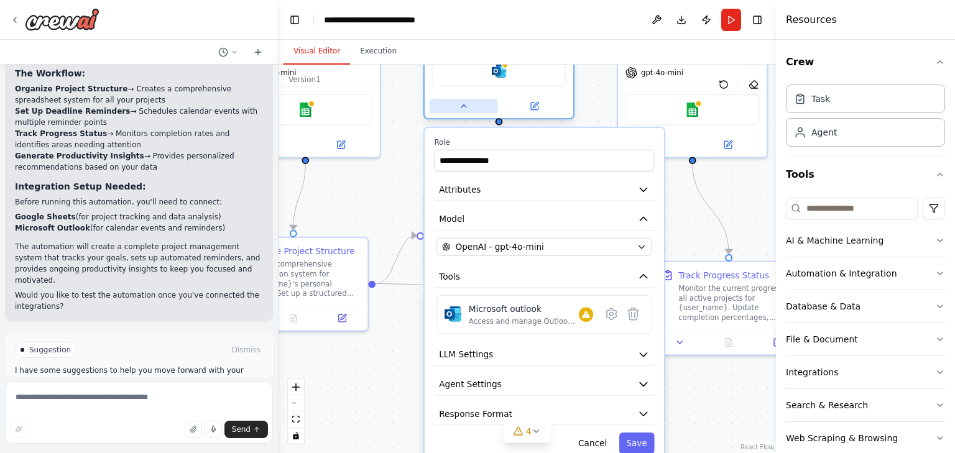
click at [465, 101] on icon at bounding box center [464, 106] width 10 height 10
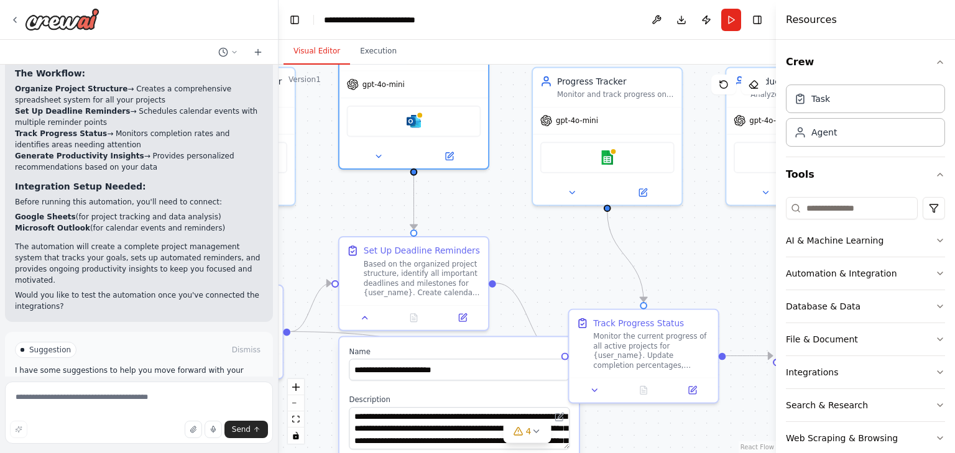
drag, startPoint x: 649, startPoint y: 208, endPoint x: 564, endPoint y: 256, distance: 97.7
click at [564, 256] on div ".deletable-edge-delete-btn { width: 20px; height: 20px; border: 0px solid #ffff…" at bounding box center [527, 259] width 497 height 389
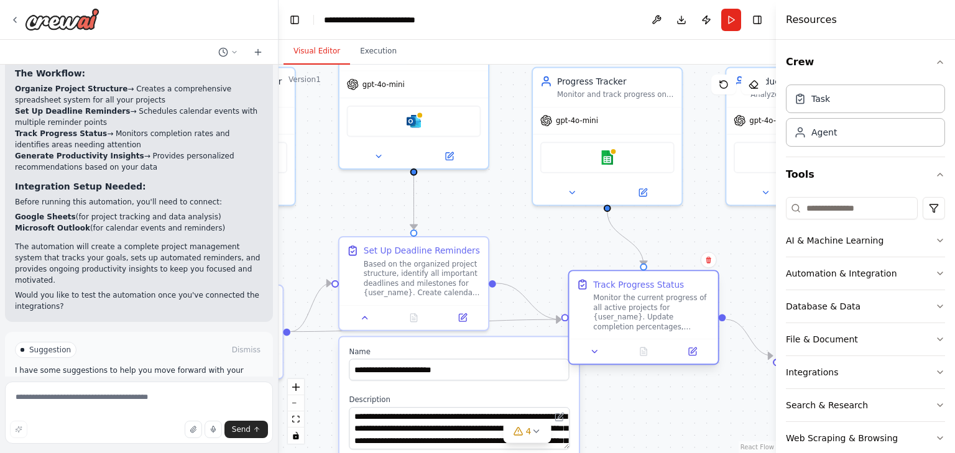
drag, startPoint x: 669, startPoint y: 322, endPoint x: 670, endPoint y: 288, distance: 33.6
click at [670, 288] on div "Track Progress Status" at bounding box center [638, 285] width 91 height 12
click at [602, 350] on button at bounding box center [595, 351] width 42 height 14
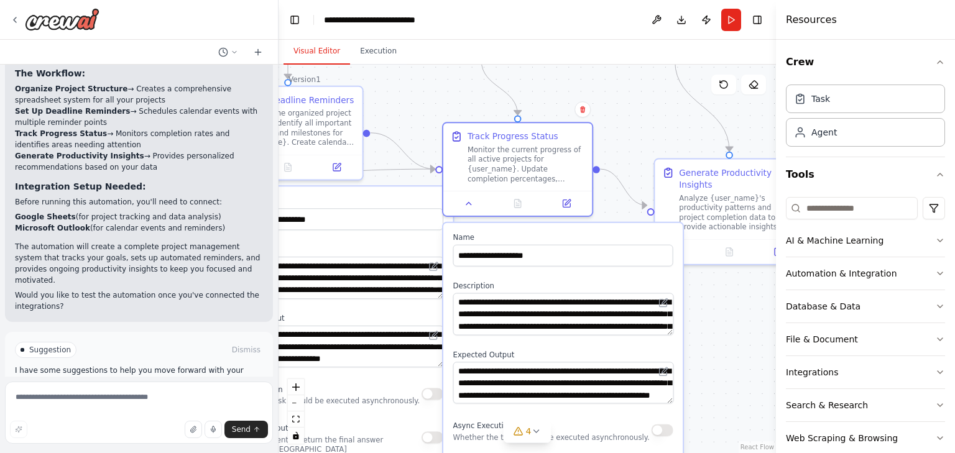
drag, startPoint x: 729, startPoint y: 274, endPoint x: 609, endPoint y: 139, distance: 180.5
click at [609, 139] on div ".deletable-edge-delete-btn { width: 20px; height: 20px; border: 0px solid #ffff…" at bounding box center [527, 259] width 497 height 389
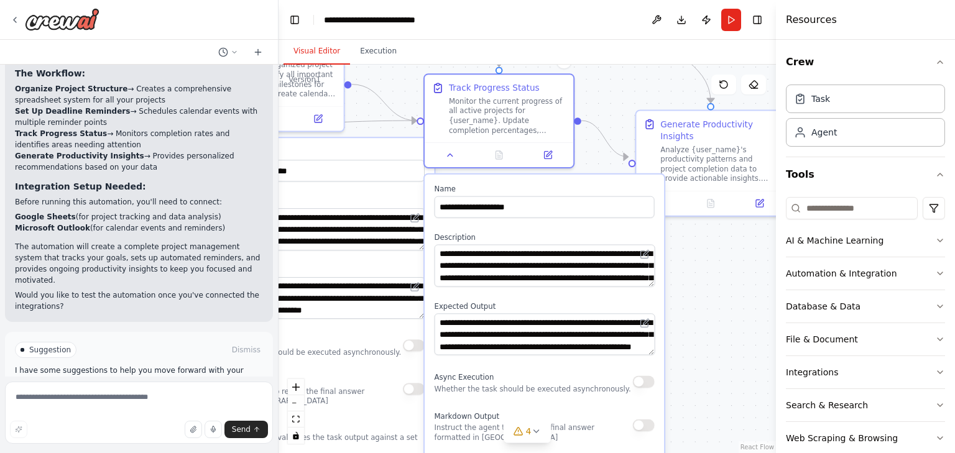
drag, startPoint x: 716, startPoint y: 353, endPoint x: 709, endPoint y: 313, distance: 40.4
click at [709, 313] on div ".deletable-edge-delete-btn { width: 20px; height: 20px; border: 0px solid #ffff…" at bounding box center [527, 259] width 497 height 389
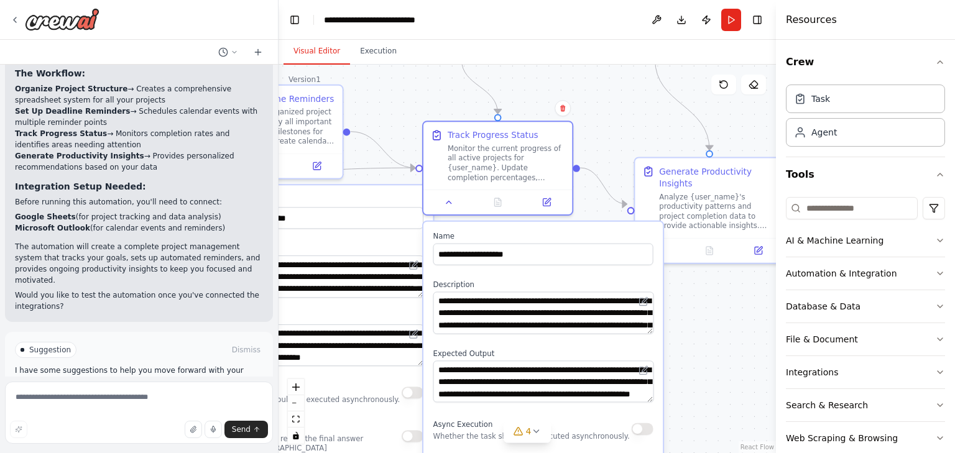
drag, startPoint x: 707, startPoint y: 292, endPoint x: 706, endPoint y: 339, distance: 47.3
click at [706, 339] on div ".deletable-edge-delete-btn { width: 20px; height: 20px; border: 0px solid #ffff…" at bounding box center [527, 259] width 497 height 389
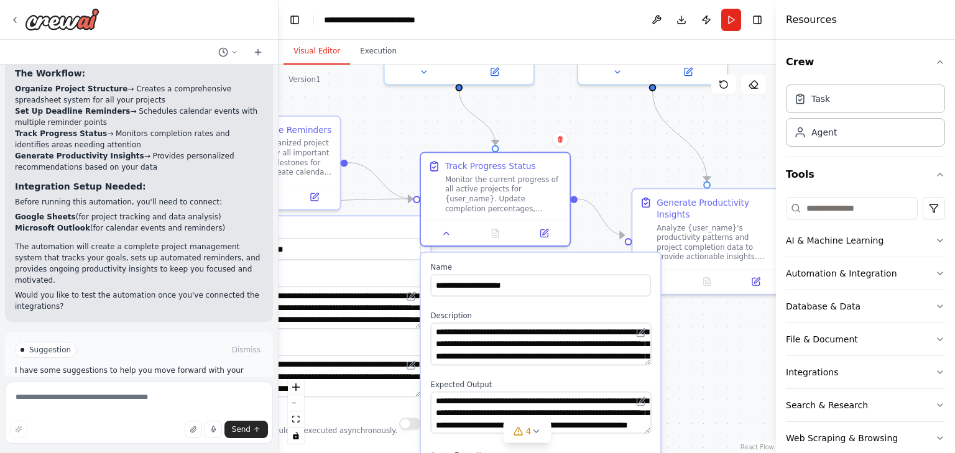
drag, startPoint x: 709, startPoint y: 317, endPoint x: 707, endPoint y: 353, distance: 36.1
click at [707, 353] on div ".deletable-edge-delete-btn { width: 20px; height: 20px; border: 0px solid #ffff…" at bounding box center [527, 259] width 497 height 389
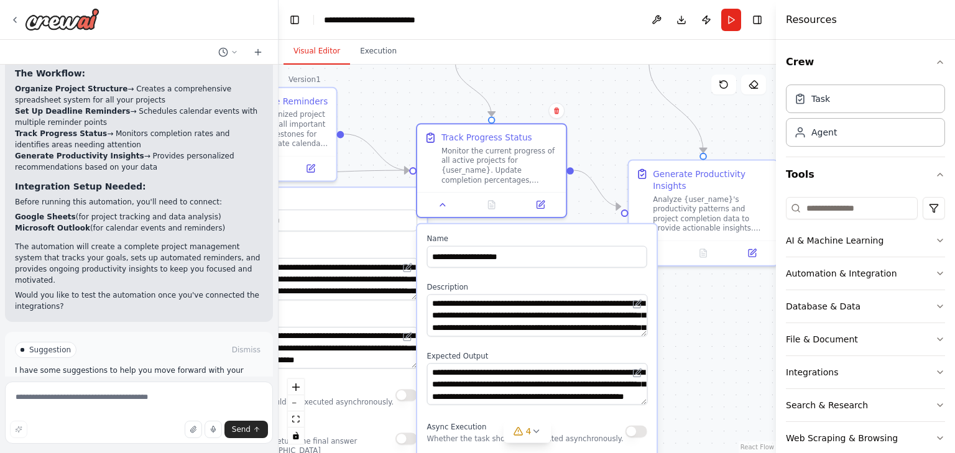
drag, startPoint x: 705, startPoint y: 341, endPoint x: 700, endPoint y: 304, distance: 37.0
click at [701, 304] on div ".deletable-edge-delete-btn { width: 20px; height: 20px; border: 0px solid #ffff…" at bounding box center [527, 259] width 497 height 389
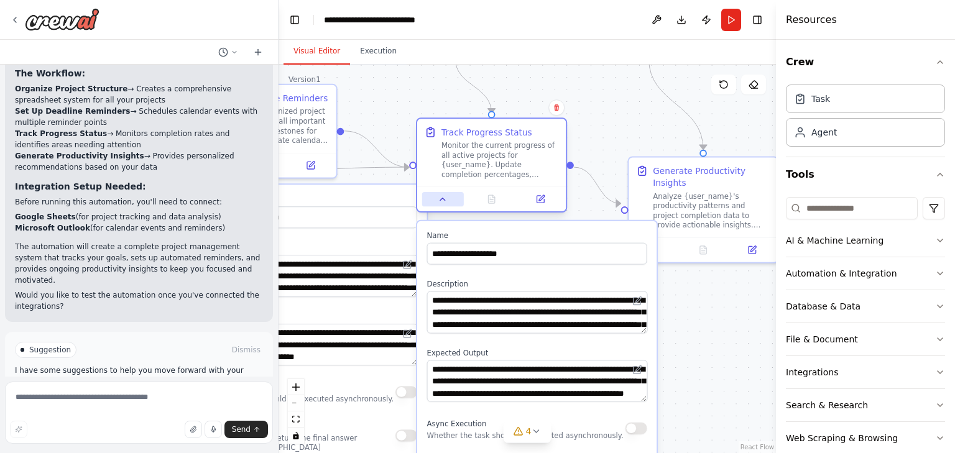
click at [431, 201] on button at bounding box center [443, 199] width 42 height 14
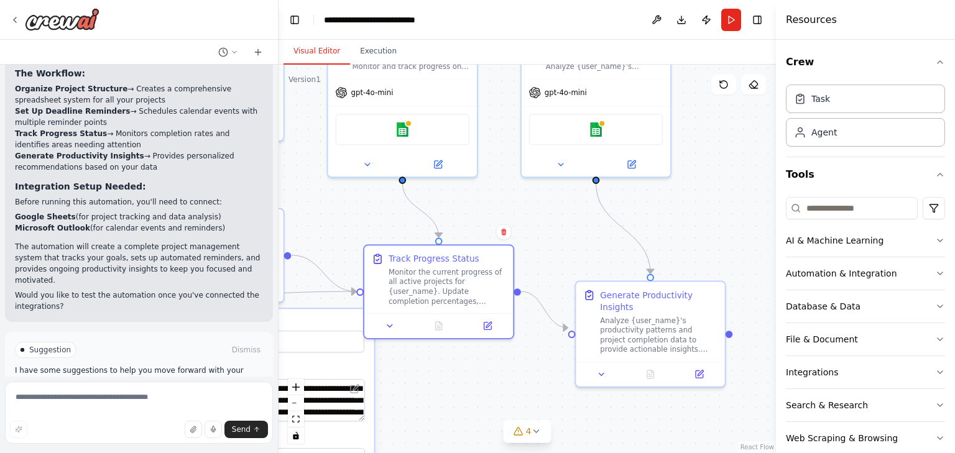
drag, startPoint x: 585, startPoint y: 341, endPoint x: 556, endPoint y: 384, distance: 52.4
click at [557, 441] on div ".deletable-edge-delete-btn { width: 20px; height: 20px; border: 0px solid #ffff…" at bounding box center [527, 259] width 497 height 389
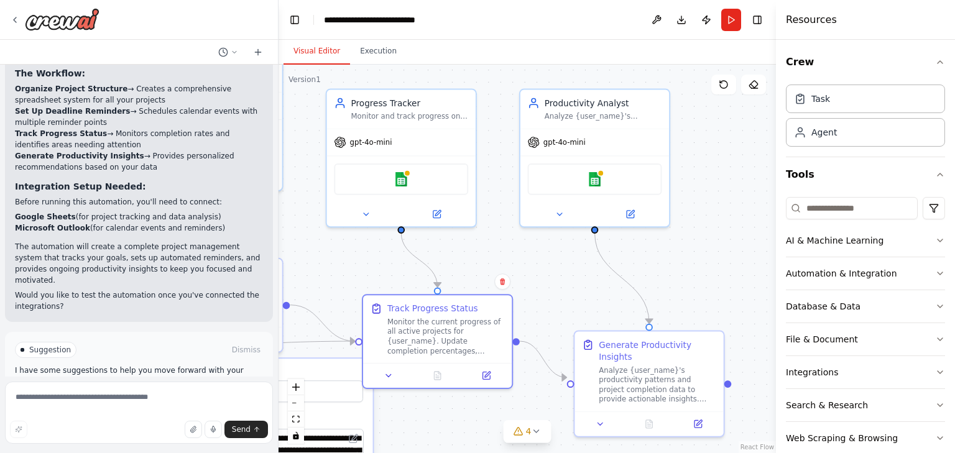
drag, startPoint x: 545, startPoint y: 250, endPoint x: 543, endPoint y: 295, distance: 44.8
click at [543, 295] on div ".deletable-edge-delete-btn { width: 20px; height: 20px; border: 0px solid #ffff…" at bounding box center [527, 259] width 497 height 389
click at [547, 236] on div ".deletable-edge-delete-btn { width: 20px; height: 20px; border: 0px solid #ffff…" at bounding box center [527, 259] width 497 height 389
click at [555, 220] on div at bounding box center [594, 212] width 149 height 24
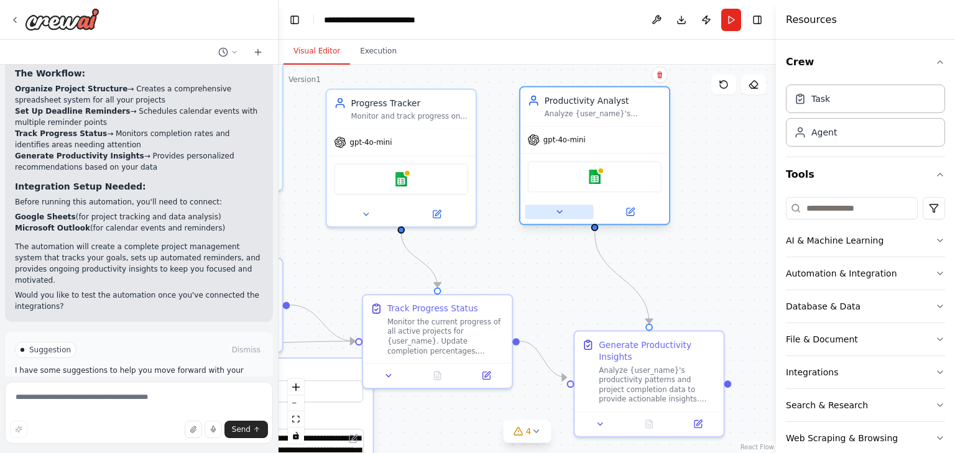
click at [559, 211] on icon at bounding box center [559, 212] width 5 height 2
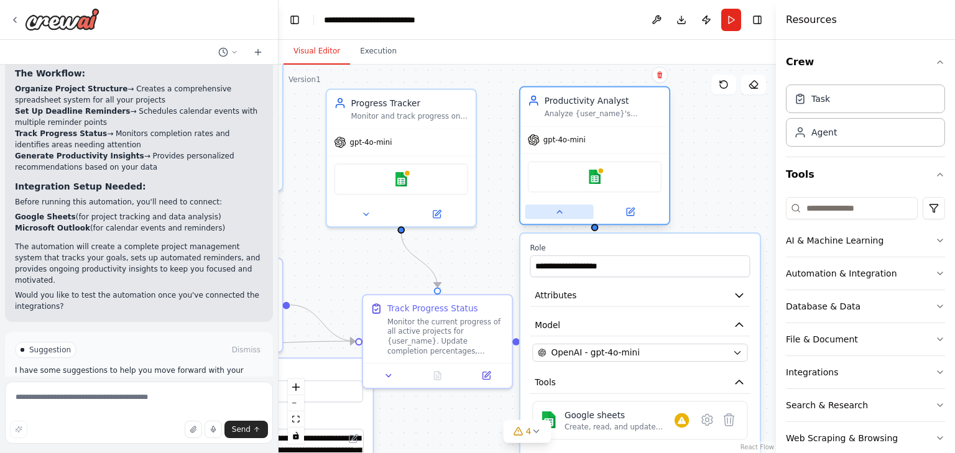
click at [558, 211] on icon at bounding box center [559, 212] width 5 height 2
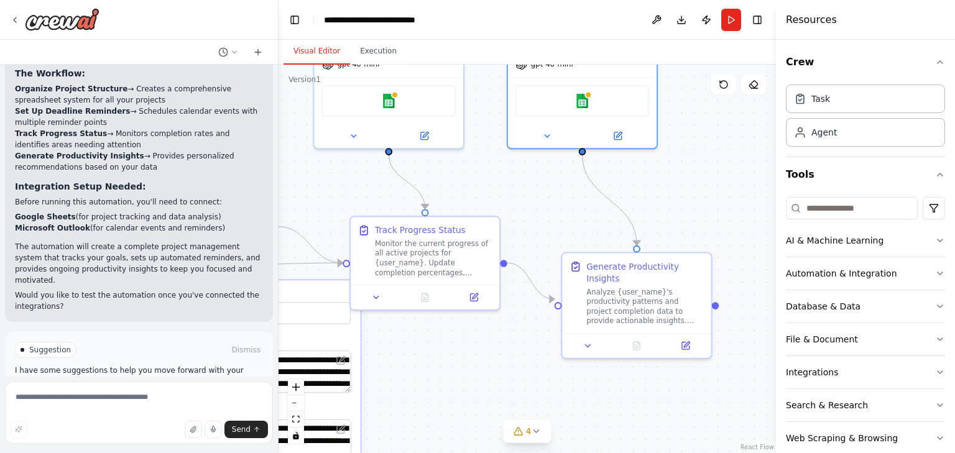
drag, startPoint x: 718, startPoint y: 274, endPoint x: 709, endPoint y: 221, distance: 53.7
click at [709, 221] on div ".deletable-edge-delete-btn { width: 20px; height: 20px; border: 0px solid #ffff…" at bounding box center [527, 259] width 497 height 389
click at [592, 336] on button at bounding box center [588, 343] width 42 height 14
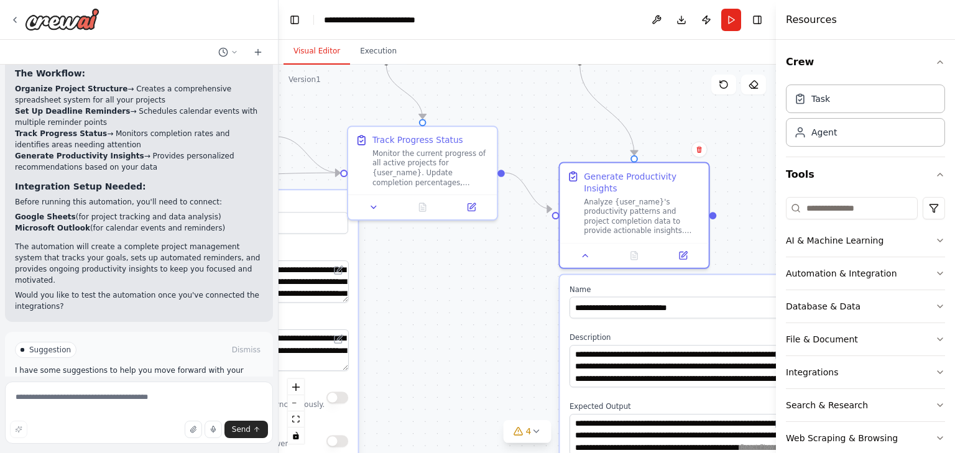
drag, startPoint x: 485, startPoint y: 349, endPoint x: 482, endPoint y: 259, distance: 90.2
click at [482, 259] on div ".deletable-edge-delete-btn { width: 20px; height: 20px; border: 0px solid #ffff…" at bounding box center [527, 259] width 497 height 389
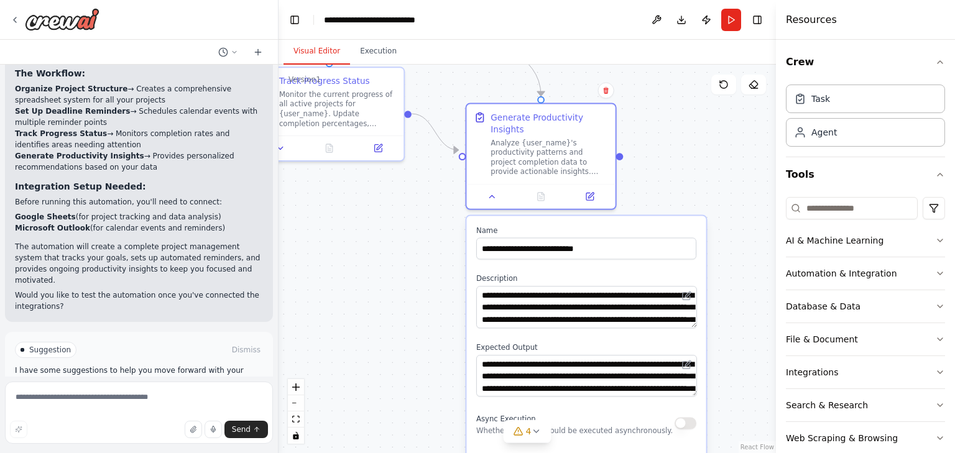
drag, startPoint x: 523, startPoint y: 297, endPoint x: 430, endPoint y: 237, distance: 110.4
click at [430, 237] on div ".deletable-edge-delete-btn { width: 20px; height: 20px; border: 0px solid #ffff…" at bounding box center [527, 259] width 497 height 389
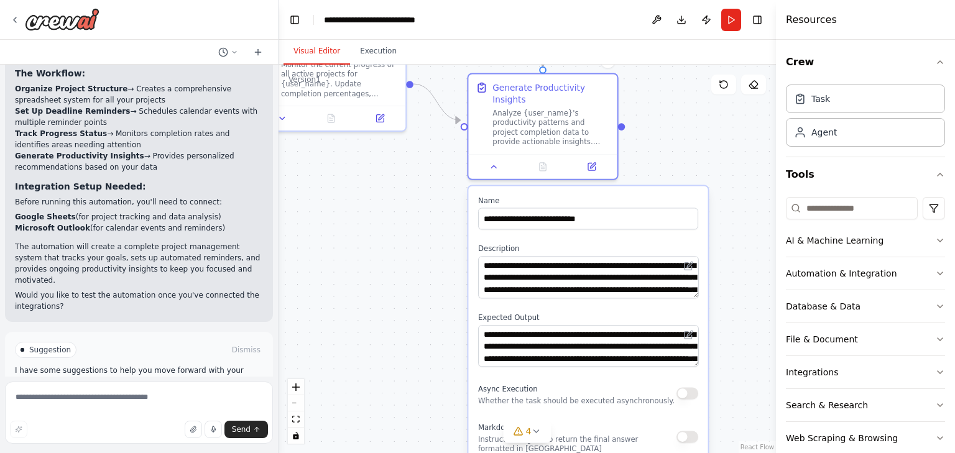
drag, startPoint x: 449, startPoint y: 296, endPoint x: 451, endPoint y: 266, distance: 29.9
click at [451, 266] on div ".deletable-edge-delete-btn { width: 20px; height: 20px; border: 0px solid #ffff…" at bounding box center [527, 259] width 497 height 389
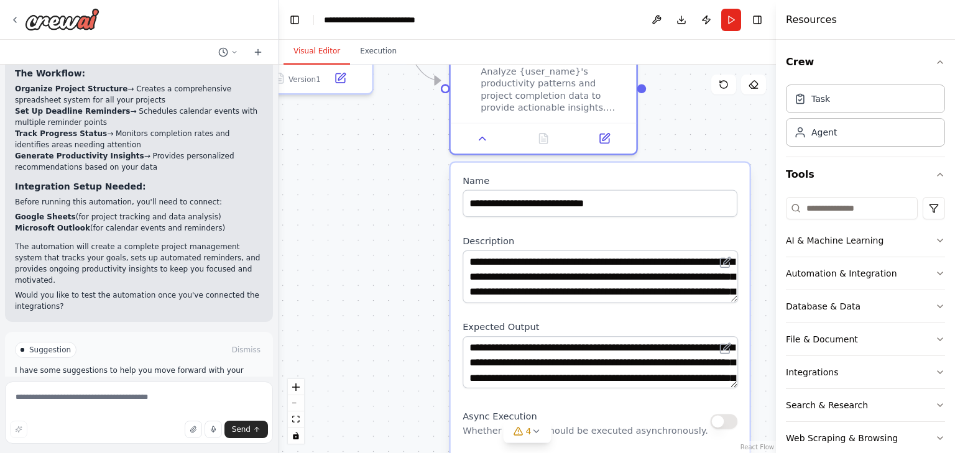
drag, startPoint x: 453, startPoint y: 288, endPoint x: 431, endPoint y: 290, distance: 21.8
click at [431, 290] on div ".deletable-edge-delete-btn { width: 20px; height: 20px; border: 0px solid #ffff…" at bounding box center [527, 259] width 497 height 389
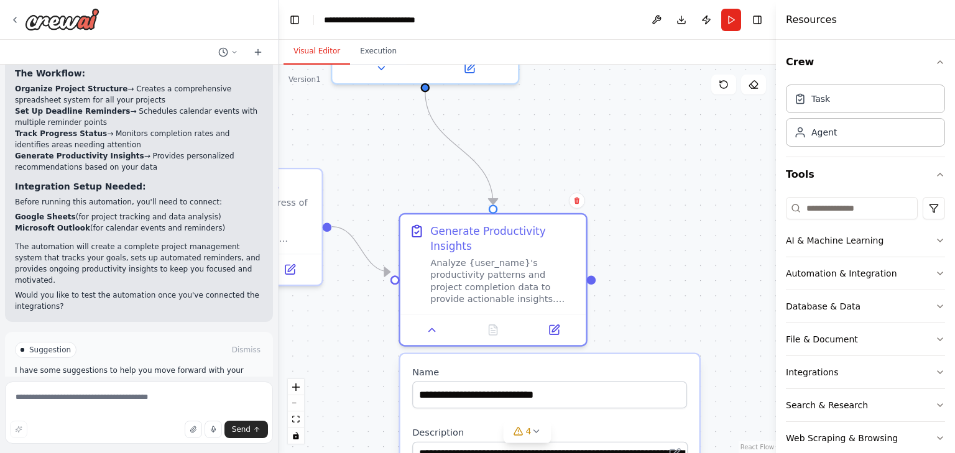
drag, startPoint x: 709, startPoint y: 125, endPoint x: 694, endPoint y: 278, distance: 153.7
click at [694, 278] on div ".deletable-edge-delete-btn { width: 20px; height: 20px; border: 0px solid #ffff…" at bounding box center [527, 259] width 497 height 389
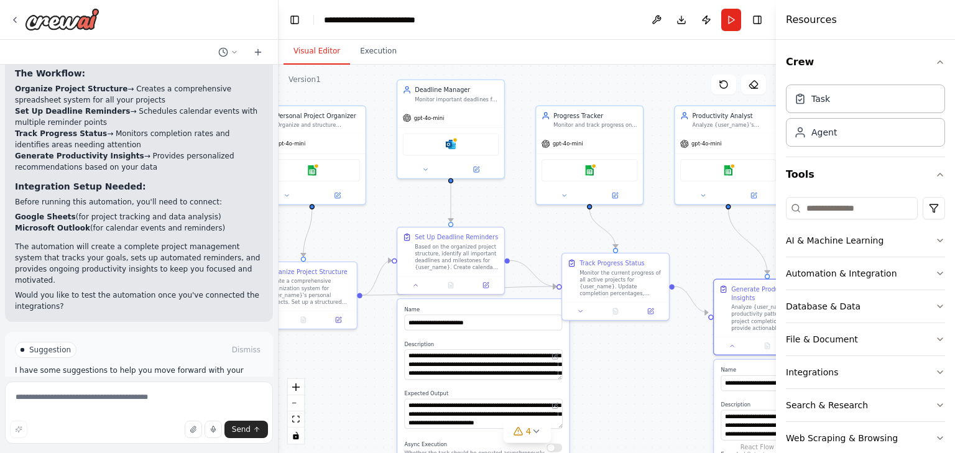
drag, startPoint x: 477, startPoint y: 277, endPoint x: 654, endPoint y: 322, distance: 182.8
click at [654, 322] on div ".deletable-edge-delete-btn { width: 20px; height: 20px; border: 0px solid #ffff…" at bounding box center [527, 259] width 497 height 389
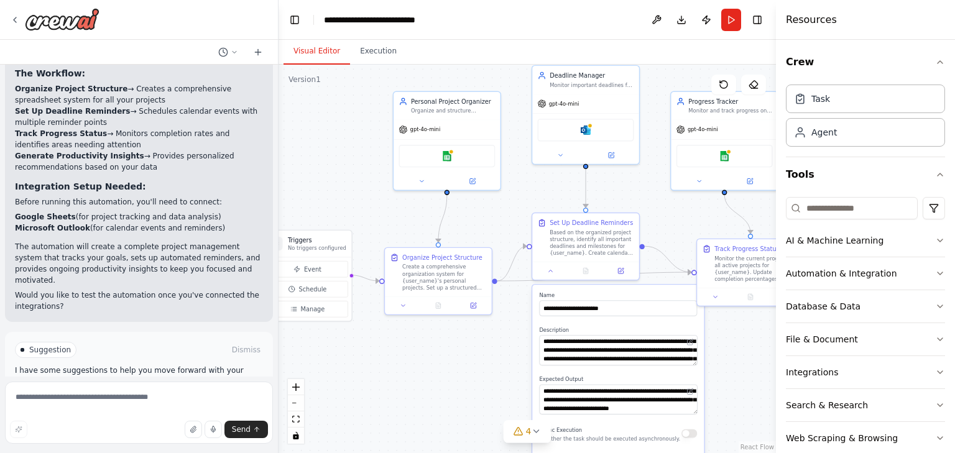
drag, startPoint x: 590, startPoint y: 349, endPoint x: 725, endPoint y: 335, distance: 135.7
click at [725, 335] on div ".deletable-edge-delete-btn { width: 20px; height: 20px; border: 0px solid #ffff…" at bounding box center [527, 259] width 497 height 389
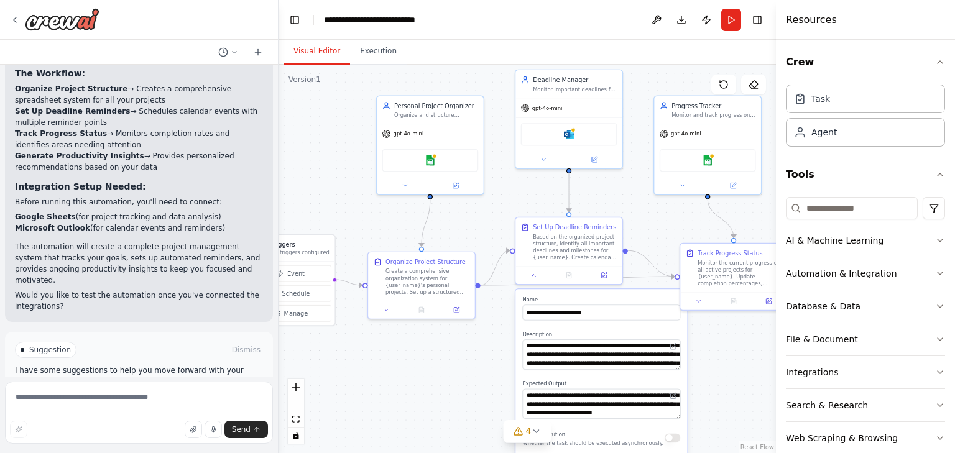
drag, startPoint x: 370, startPoint y: 371, endPoint x: 353, endPoint y: 376, distance: 17.3
click at [353, 376] on div ".deletable-edge-delete-btn { width: 20px; height: 20px; border: 0px solid #ffff…" at bounding box center [527, 259] width 497 height 389
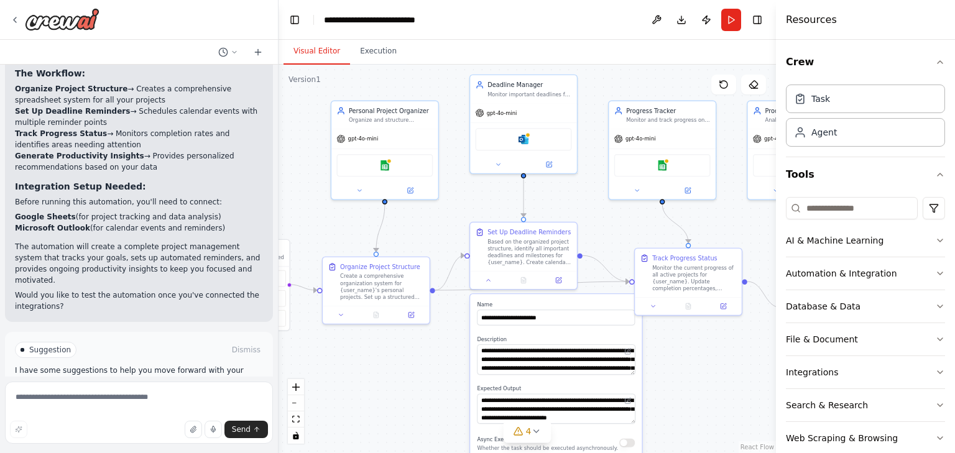
drag, startPoint x: 424, startPoint y: 371, endPoint x: 379, endPoint y: 376, distance: 45.7
click at [379, 376] on div ".deletable-edge-delete-btn { width: 20px; height: 20px; border: 0px solid #ffff…" at bounding box center [527, 259] width 497 height 389
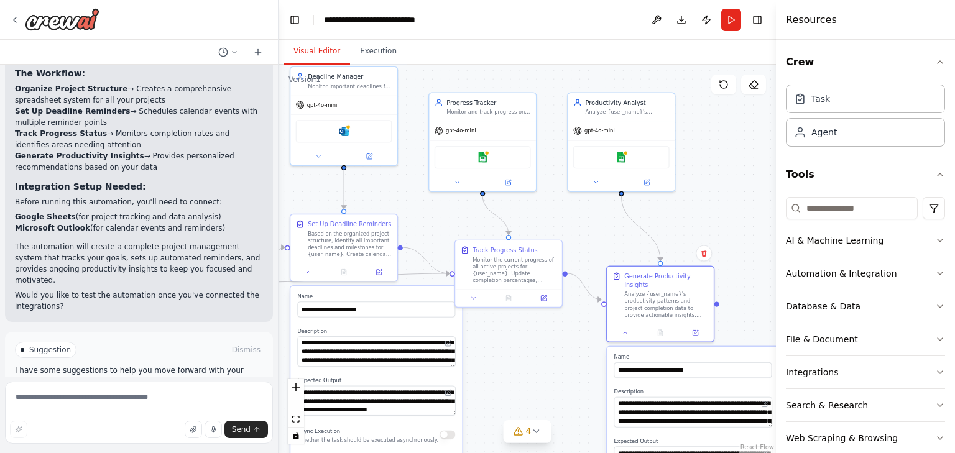
drag, startPoint x: 698, startPoint y: 344, endPoint x: 518, endPoint y: 336, distance: 179.9
click at [518, 336] on div ".deletable-edge-delete-btn { width: 20px; height: 20px; border: 0px solid #ffff…" at bounding box center [527, 259] width 497 height 389
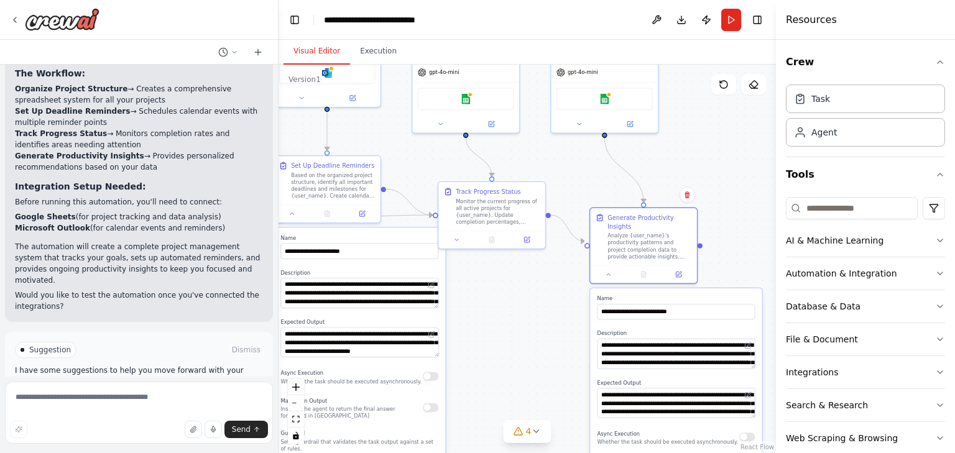
drag, startPoint x: 574, startPoint y: 334, endPoint x: 527, endPoint y: 292, distance: 63.4
click at [556, 279] on div ".deletable-edge-delete-btn { width: 20px; height: 20px; border: 0px solid #ffff…" at bounding box center [527, 259] width 497 height 389
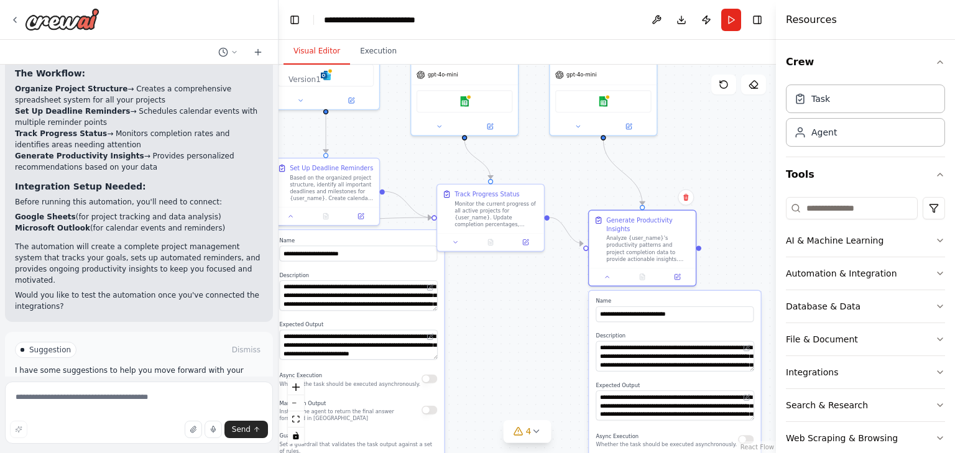
click at [208, 393] on button "Run Automation" at bounding box center [139, 403] width 248 height 20
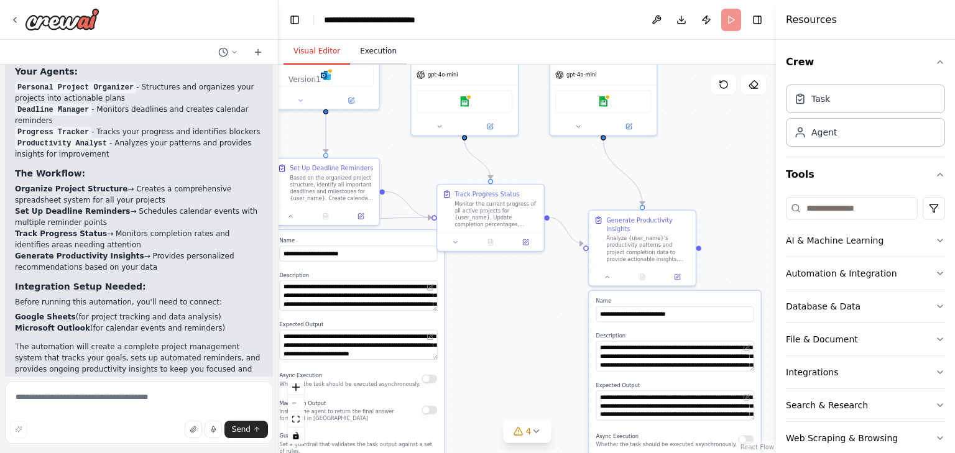
click at [369, 57] on button "Execution" at bounding box center [378, 52] width 57 height 26
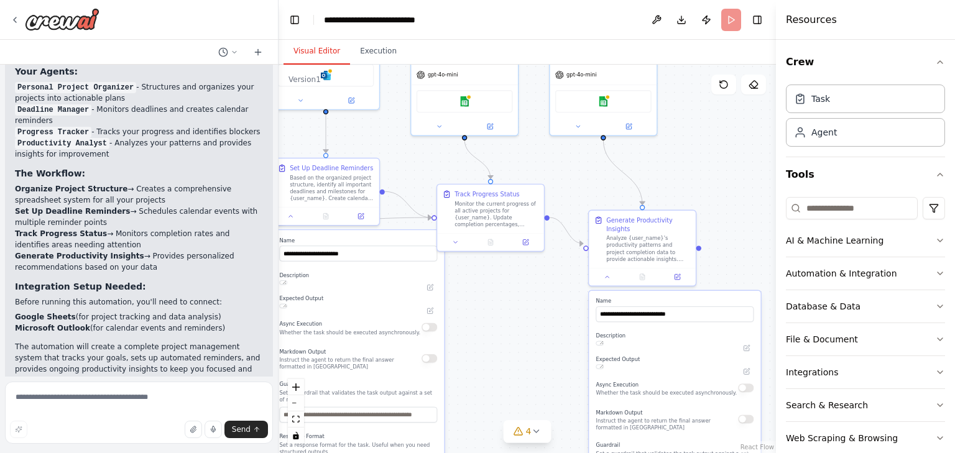
click at [314, 55] on button "Visual Editor" at bounding box center [316, 52] width 67 height 26
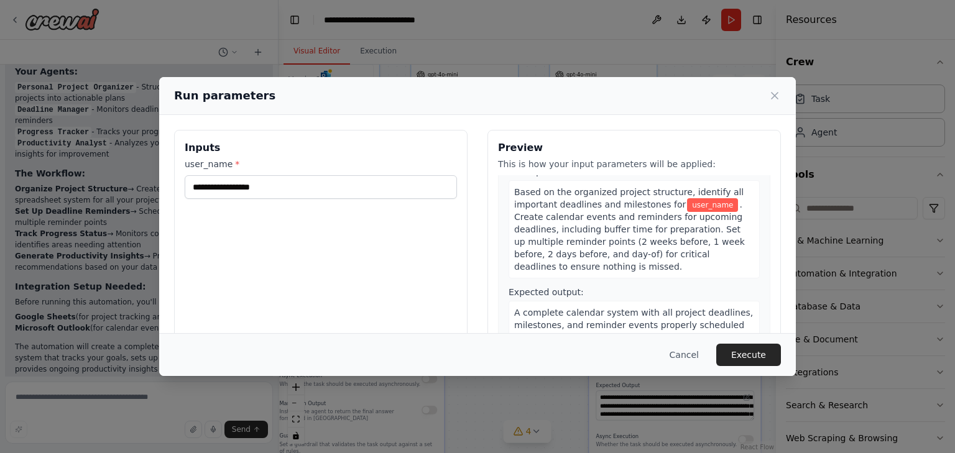
scroll to position [0, 0]
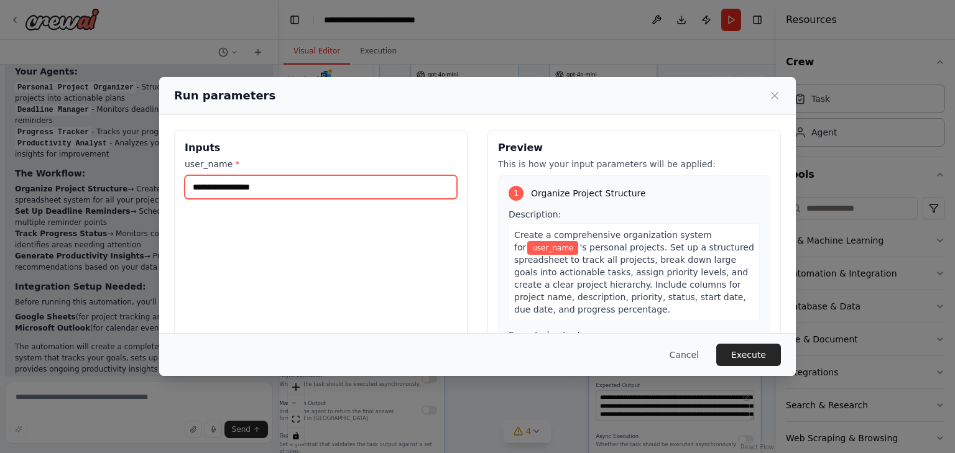
click at [343, 190] on input "user_name *" at bounding box center [321, 187] width 272 height 24
type input "****"
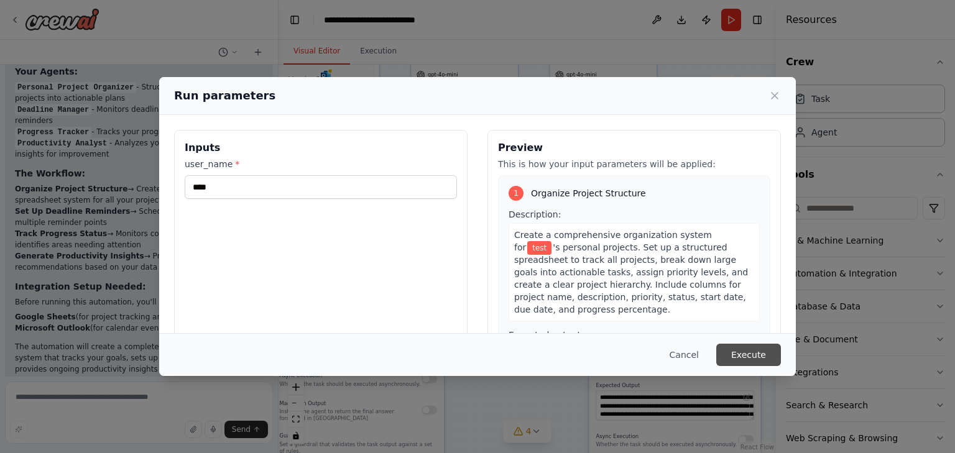
click at [767, 362] on button "Execute" at bounding box center [748, 355] width 65 height 22
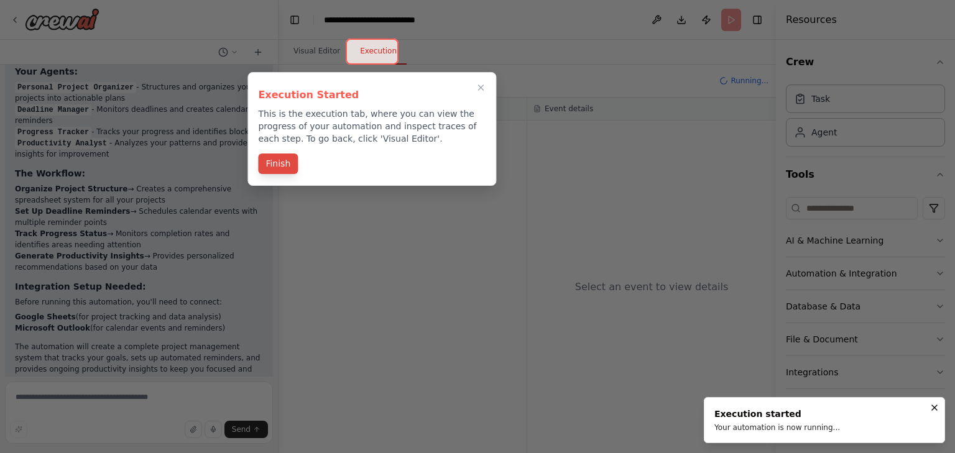
click at [283, 162] on button "Finish" at bounding box center [278, 164] width 40 height 21
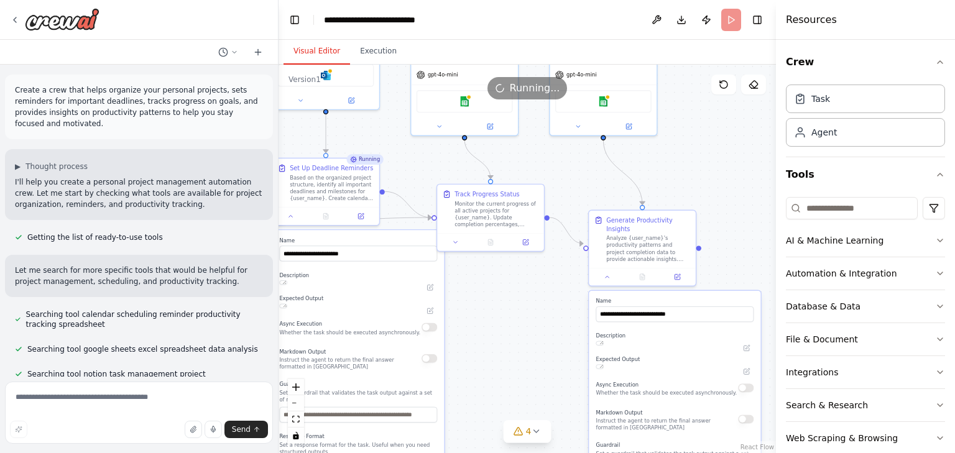
click at [321, 47] on button "Visual Editor" at bounding box center [316, 52] width 67 height 26
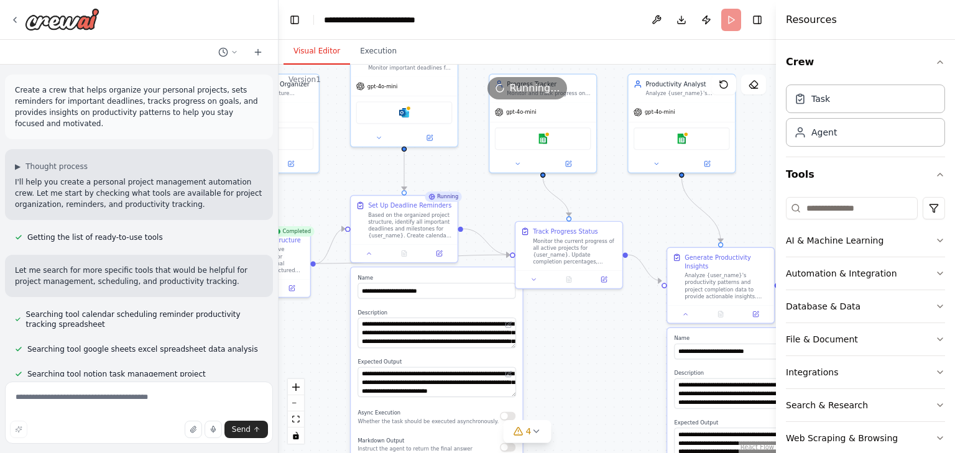
drag, startPoint x: 589, startPoint y: 168, endPoint x: 660, endPoint y: 205, distance: 79.5
click at [660, 205] on div ".deletable-edge-delete-btn { width: 20px; height: 20px; border: 0px solid #ffff…" at bounding box center [527, 259] width 497 height 389
click at [379, 42] on button "Execution" at bounding box center [378, 52] width 57 height 26
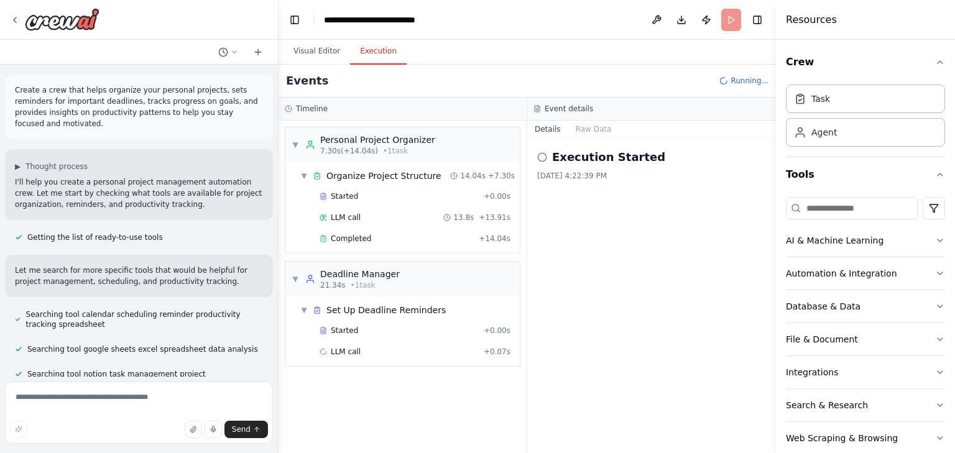
click at [274, 182] on div at bounding box center [276, 226] width 5 height 453
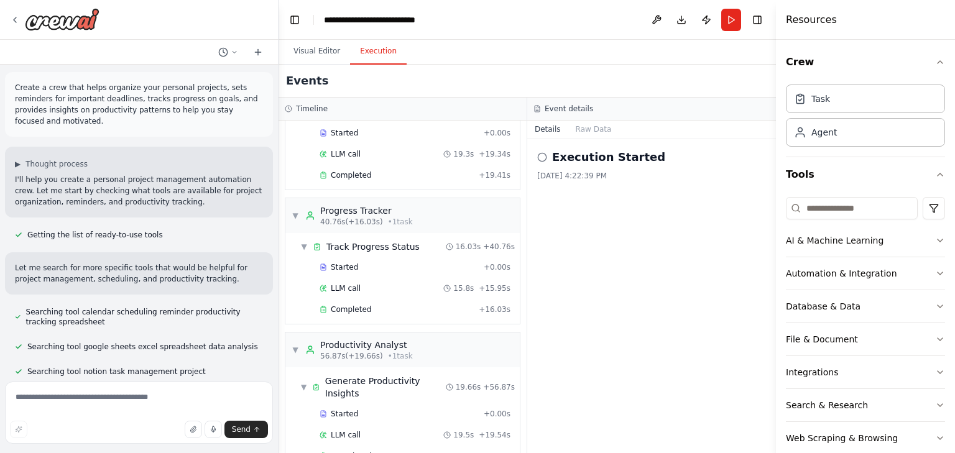
scroll to position [213, 0]
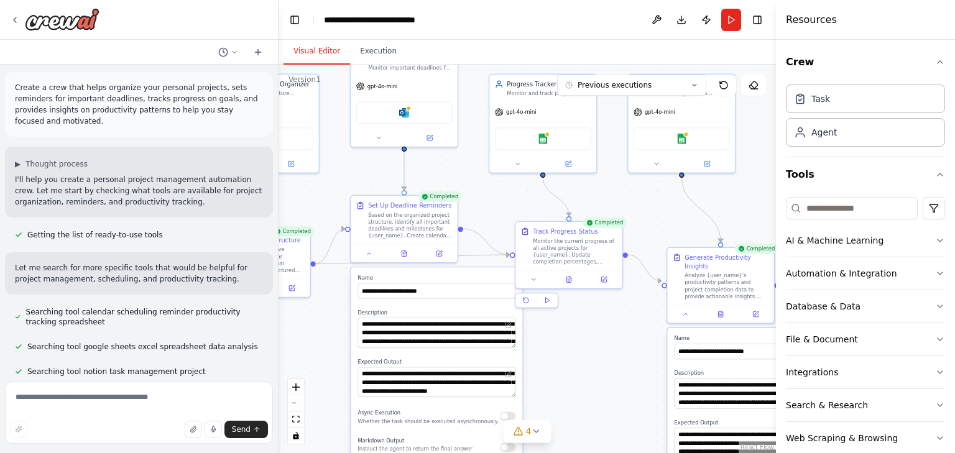
click at [303, 47] on button "Visual Editor" at bounding box center [316, 52] width 67 height 26
click at [694, 86] on icon at bounding box center [695, 86] width 4 height 2
click at [694, 86] on icon at bounding box center [694, 84] width 7 height 7
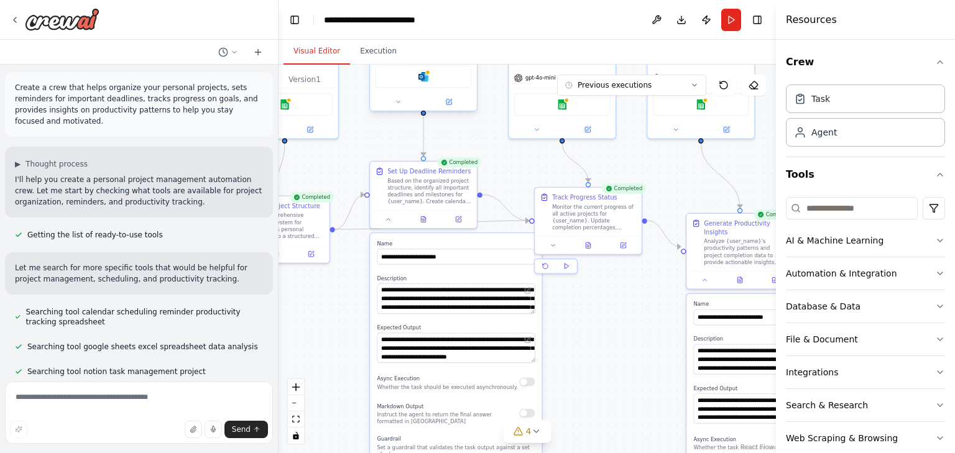
drag, startPoint x: 461, startPoint y: 185, endPoint x: 429, endPoint y: 112, distance: 80.2
click at [480, 150] on div ".deletable-edge-delete-btn { width: 20px; height: 20px; border: 0px solid #ffff…" at bounding box center [527, 259] width 497 height 389
click at [380, 50] on button "Execution" at bounding box center [378, 52] width 57 height 26
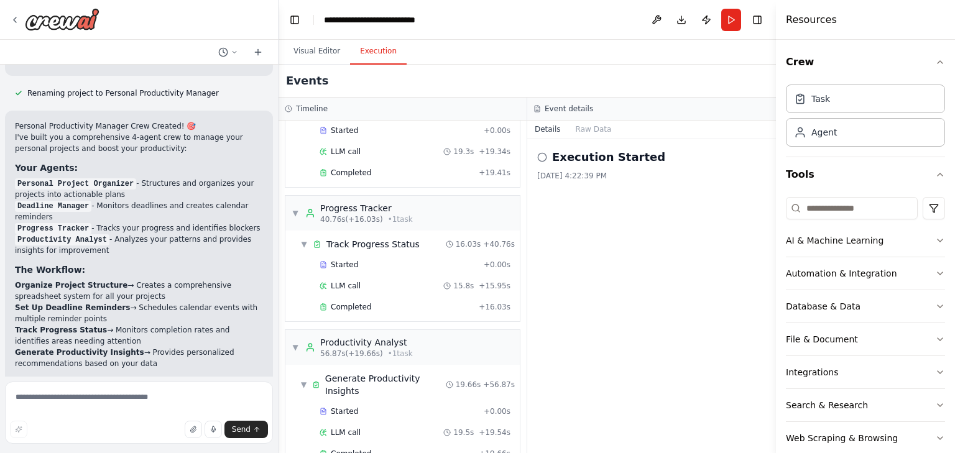
scroll to position [1020, 0]
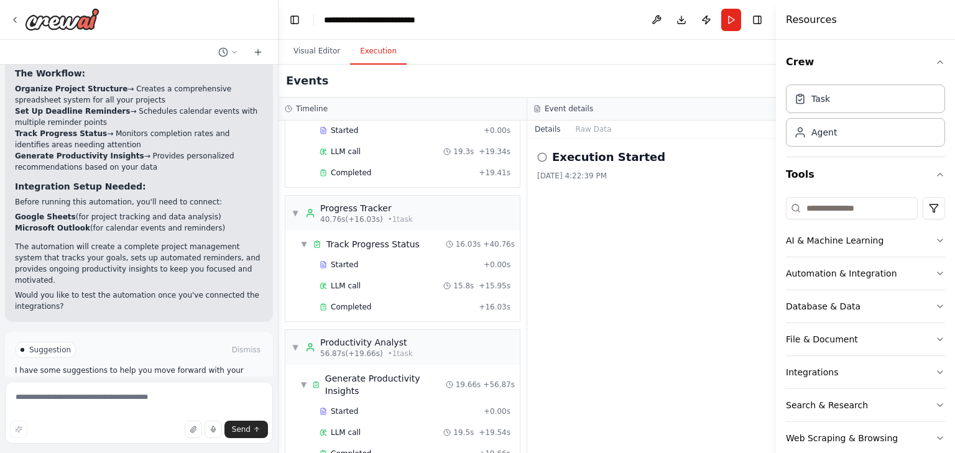
drag, startPoint x: 269, startPoint y: 342, endPoint x: 273, endPoint y: 328, distance: 14.8
click at [273, 328] on div "Create a crew that helps organize your personal projects, sets reminders for im…" at bounding box center [139, 221] width 278 height 312
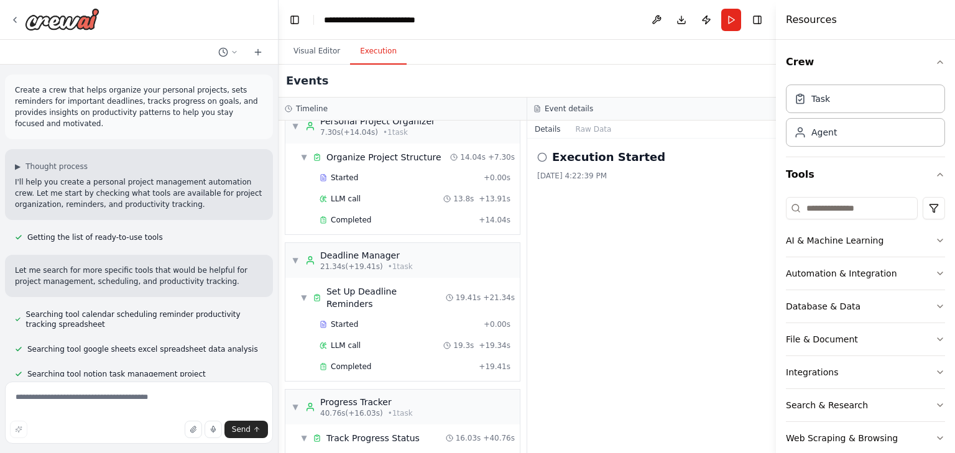
scroll to position [0, 0]
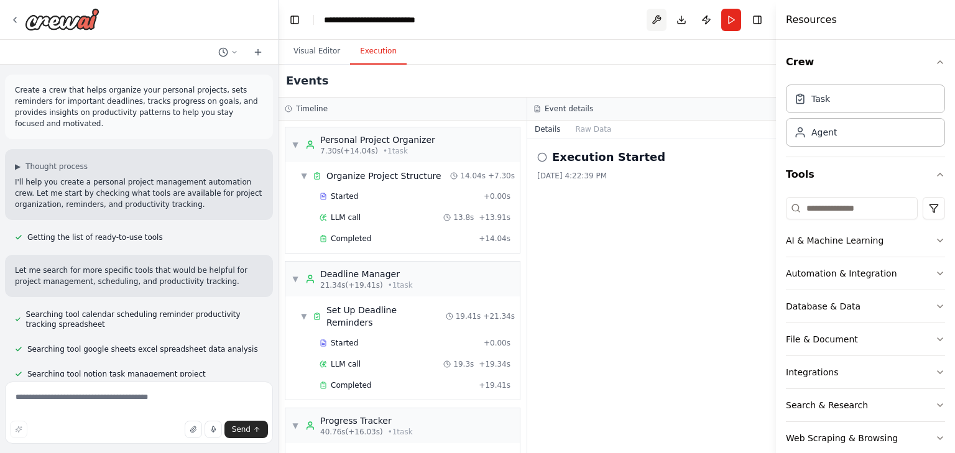
click at [659, 16] on button at bounding box center [657, 20] width 20 height 22
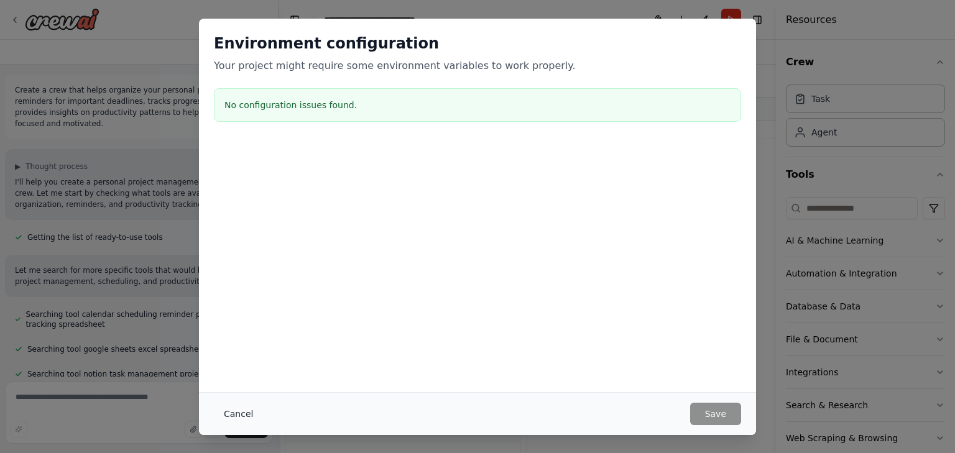
drag, startPoint x: 241, startPoint y: 407, endPoint x: 242, endPoint y: 414, distance: 7.1
click at [242, 414] on button "Cancel" at bounding box center [238, 414] width 49 height 22
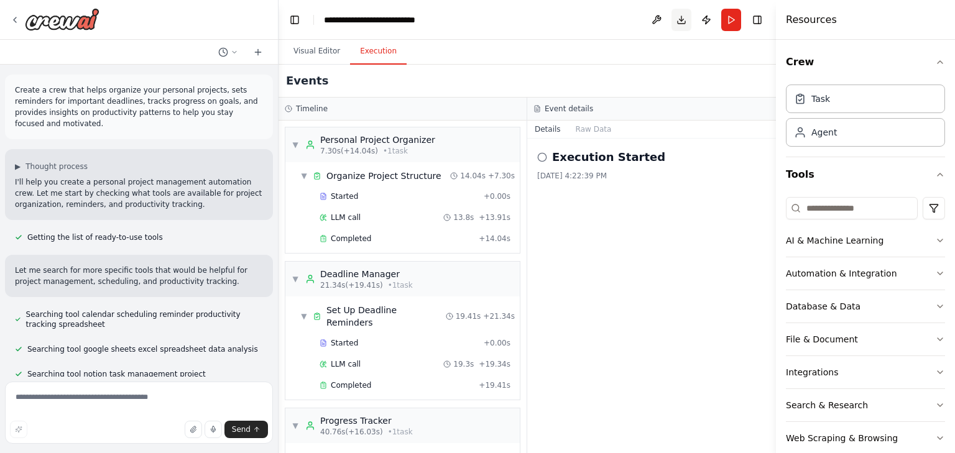
click at [681, 21] on button "Download" at bounding box center [681, 20] width 20 height 22
click at [391, 137] on div "Personal Project Organizer" at bounding box center [377, 140] width 115 height 12
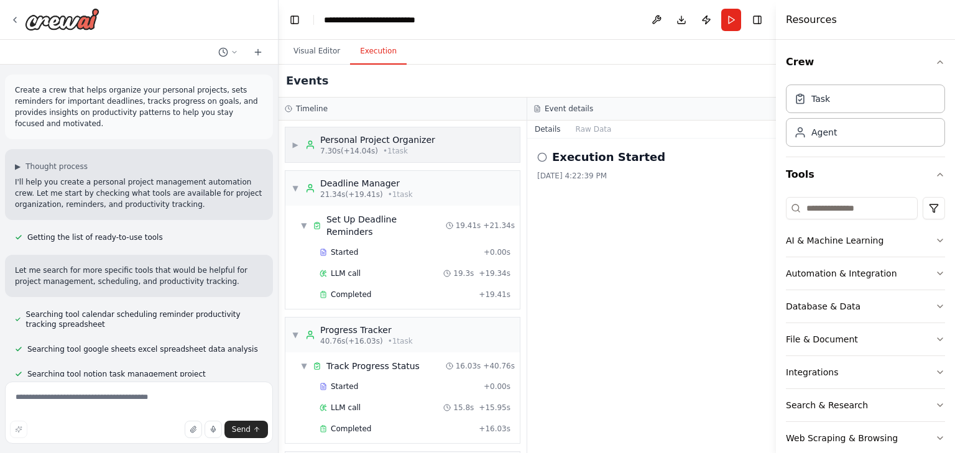
click at [391, 137] on div "Personal Project Organizer" at bounding box center [377, 140] width 115 height 12
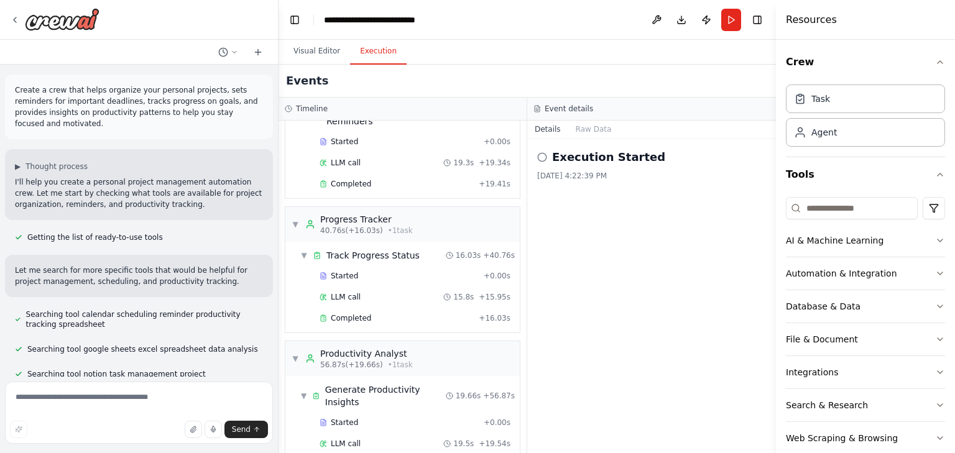
scroll to position [213, 0]
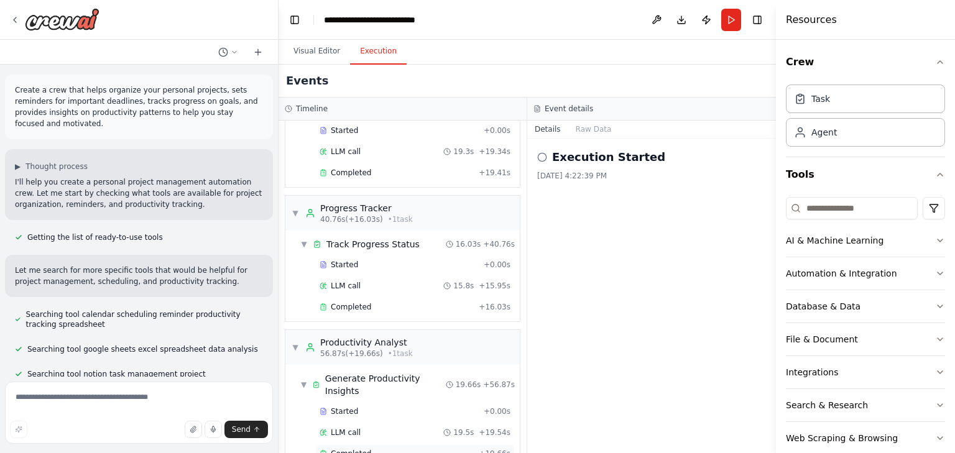
click at [383, 449] on div "Completed" at bounding box center [397, 454] width 154 height 10
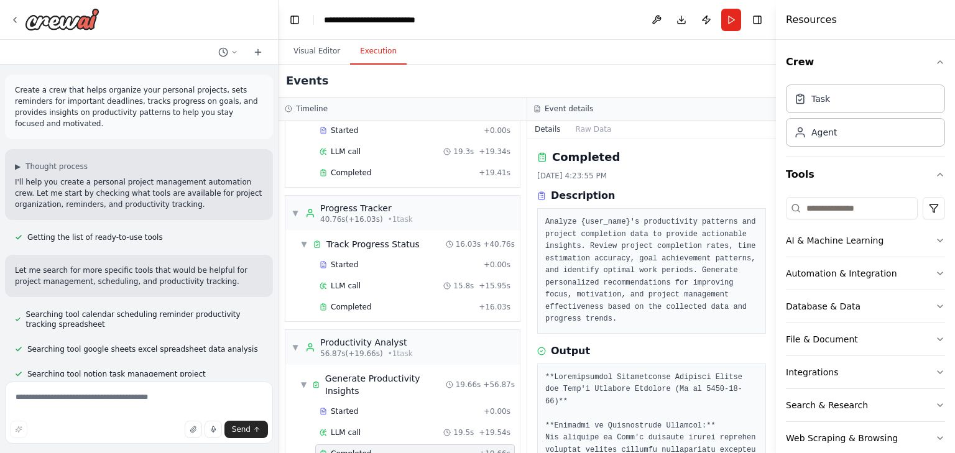
drag, startPoint x: 772, startPoint y: 187, endPoint x: 772, endPoint y: 200, distance: 13.1
click at [772, 200] on button "Toggle Sidebar" at bounding box center [776, 226] width 10 height 453
drag, startPoint x: 772, startPoint y: 190, endPoint x: 772, endPoint y: 205, distance: 14.3
click at [772, 205] on button "Toggle Sidebar" at bounding box center [776, 226] width 10 height 453
click at [771, 206] on button "Toggle Sidebar" at bounding box center [776, 226] width 10 height 453
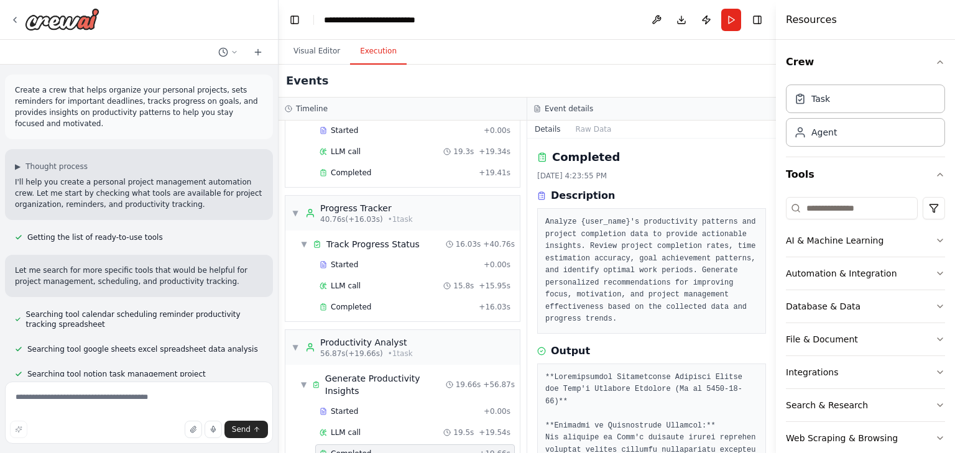
drag, startPoint x: 771, startPoint y: 199, endPoint x: 771, endPoint y: 224, distance: 25.5
click at [771, 224] on button "Toggle Sidebar" at bounding box center [776, 226] width 10 height 453
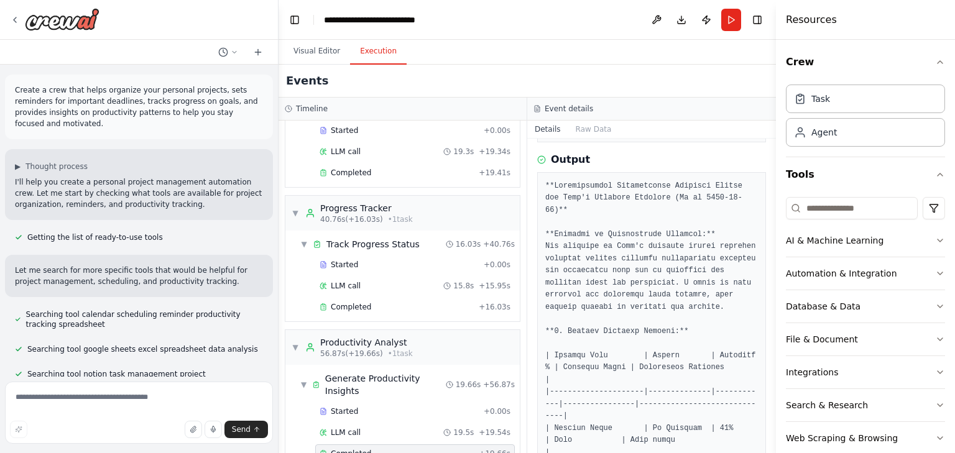
scroll to position [197, 0]
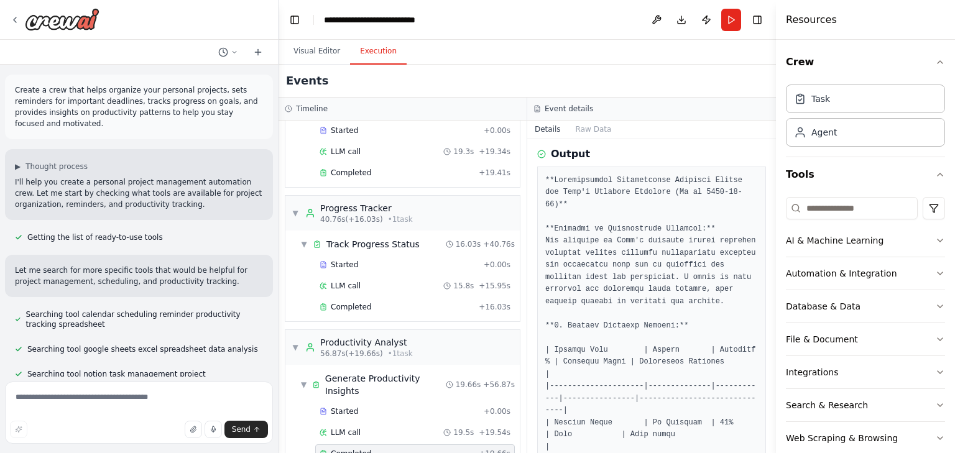
click at [772, 210] on button "Toggle Sidebar" at bounding box center [776, 226] width 10 height 453
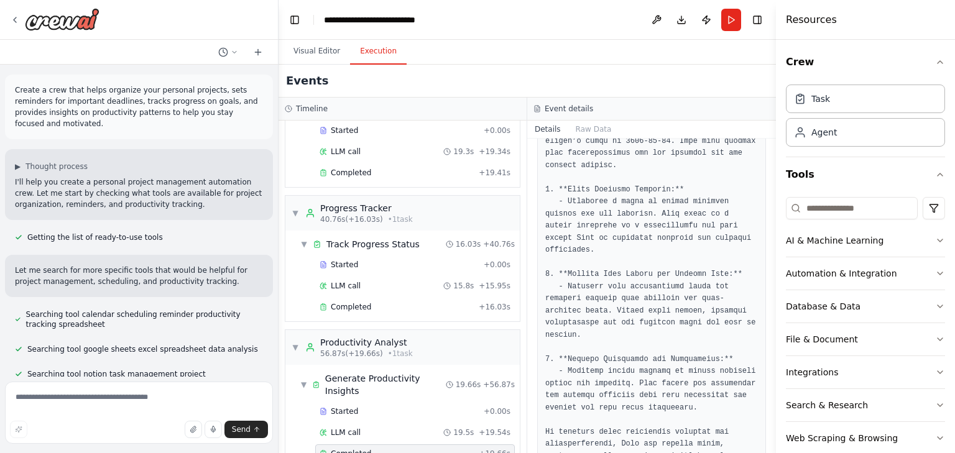
scroll to position [1491, 0]
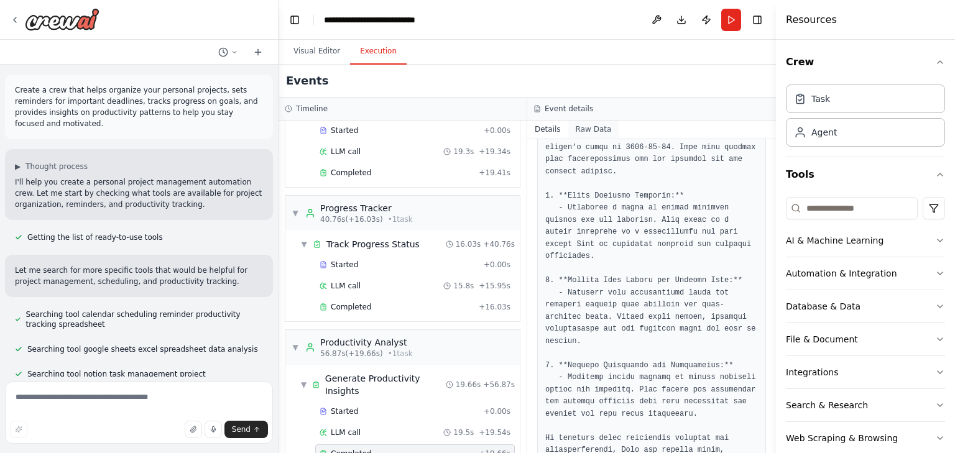
click at [586, 130] on button "Raw Data" at bounding box center [593, 129] width 51 height 17
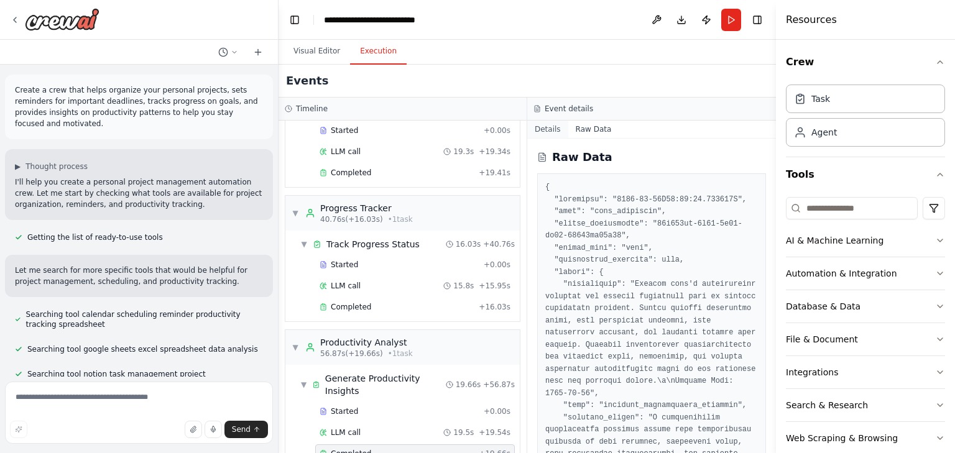
click at [556, 131] on button "Details" at bounding box center [547, 129] width 41 height 17
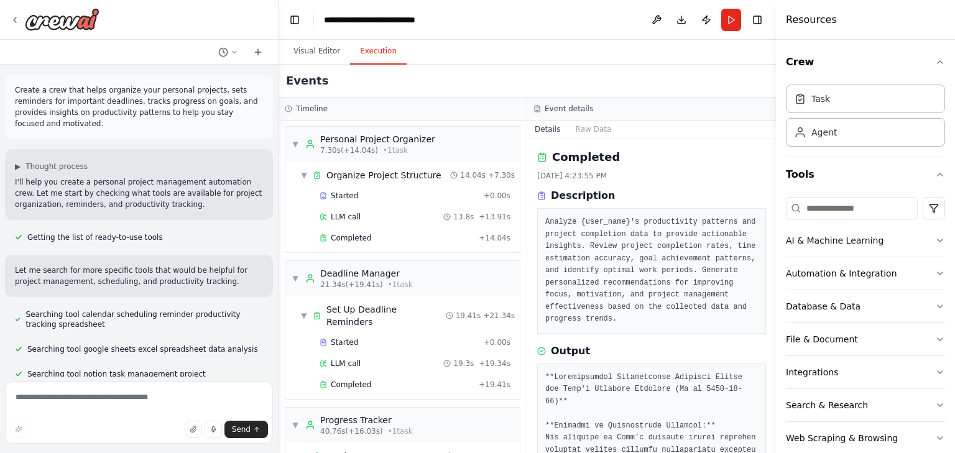
scroll to position [0, 0]
click at [311, 60] on button "Visual Editor" at bounding box center [316, 52] width 67 height 26
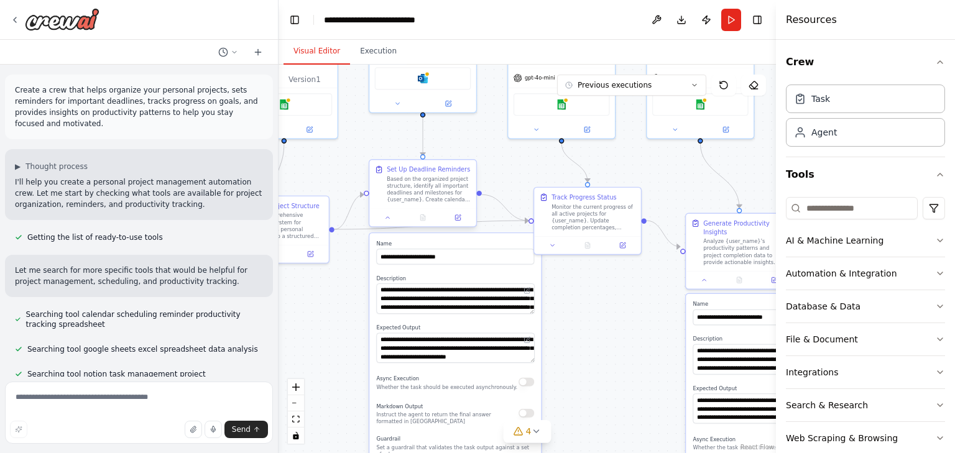
click at [389, 228] on div "**********" at bounding box center [423, 195] width 108 height 68
click at [388, 221] on icon at bounding box center [387, 217] width 7 height 7
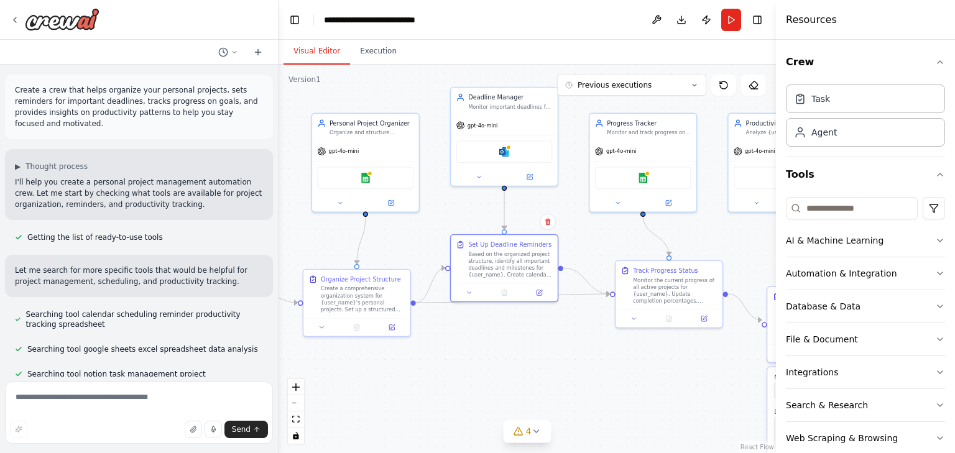
drag, startPoint x: 387, startPoint y: 267, endPoint x: 456, endPoint y: 327, distance: 92.1
click at [456, 327] on div ".deletable-edge-delete-btn { width: 20px; height: 20px; border: 0px solid #ffff…" at bounding box center [527, 259] width 497 height 389
click at [340, 124] on div "Personal Project Organizer" at bounding box center [372, 122] width 84 height 9
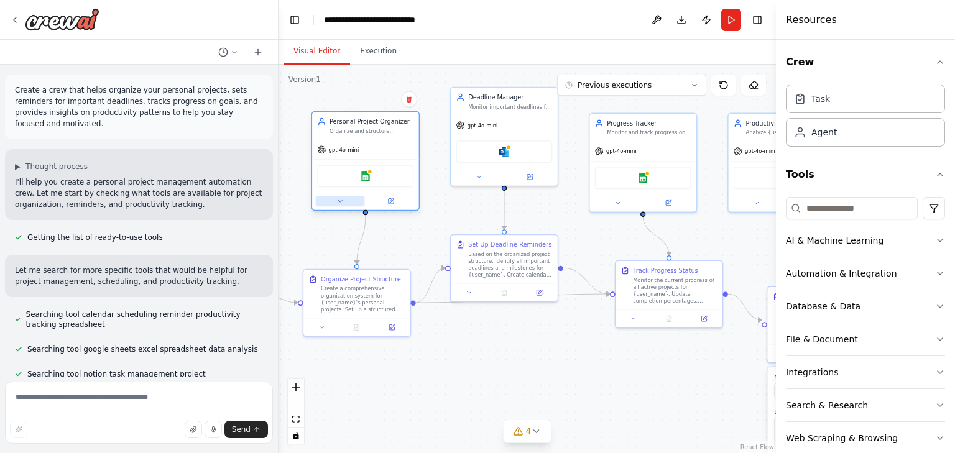
click at [338, 204] on button at bounding box center [340, 201] width 49 height 11
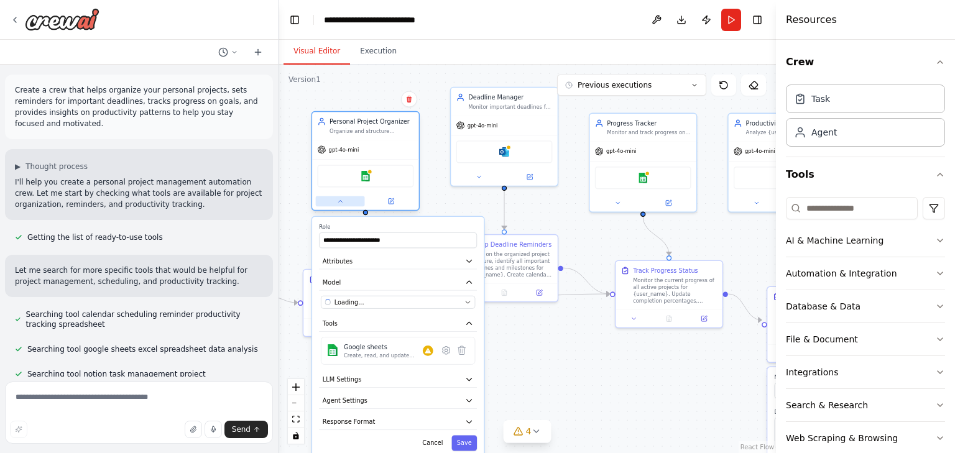
click at [338, 204] on button at bounding box center [340, 201] width 49 height 11
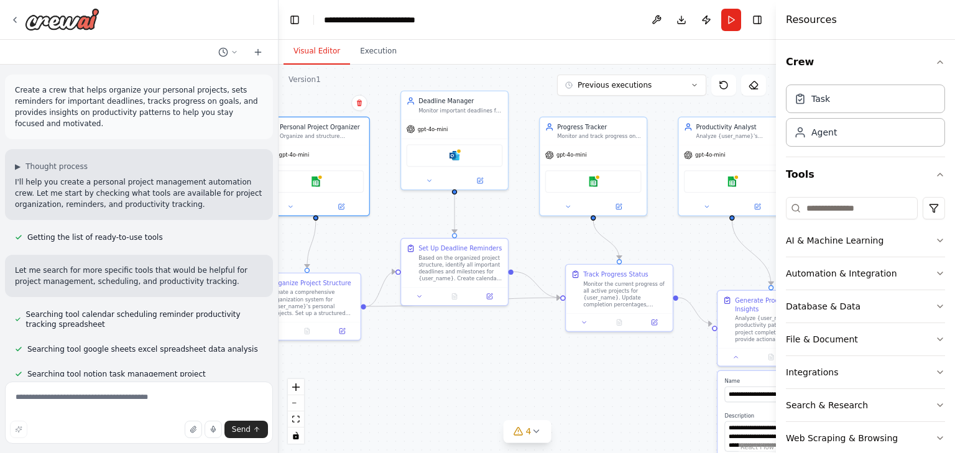
drag, startPoint x: 333, startPoint y: 221, endPoint x: 283, endPoint y: 225, distance: 49.9
click at [283, 225] on div ".deletable-edge-delete-btn { width: 20px; height: 20px; border: 0px solid #ffff…" at bounding box center [527, 259] width 497 height 389
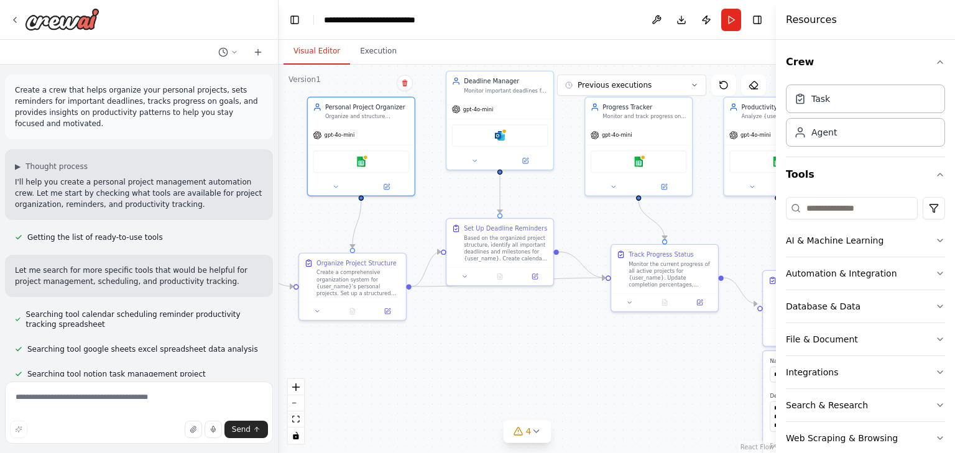
drag, startPoint x: 509, startPoint y: 216, endPoint x: 554, endPoint y: 196, distance: 49.6
click at [554, 196] on div ".deletable-edge-delete-btn { width: 20px; height: 20px; border: 0px solid #ffff…" at bounding box center [527, 259] width 497 height 389
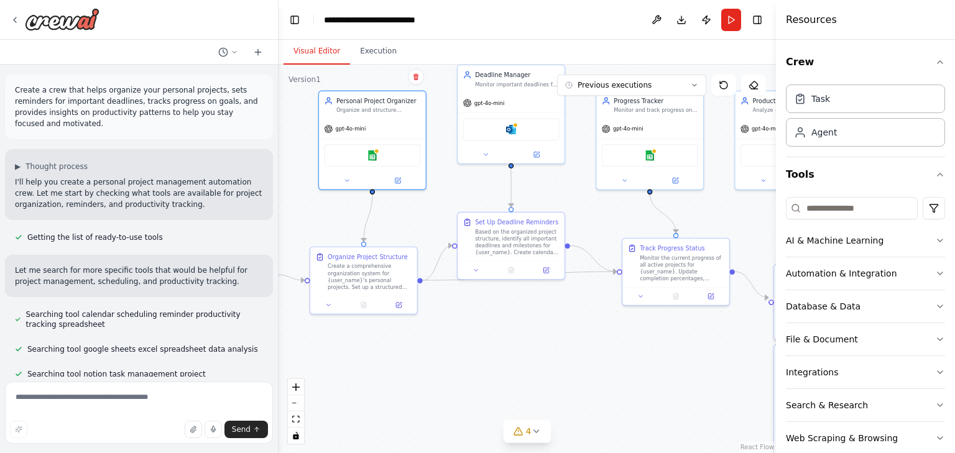
drag, startPoint x: 407, startPoint y: 228, endPoint x: 418, endPoint y: 222, distance: 12.8
click at [418, 222] on div ".deletable-edge-delete-btn { width: 20px; height: 20px; border: 0px solid #ffff…" at bounding box center [527, 259] width 497 height 389
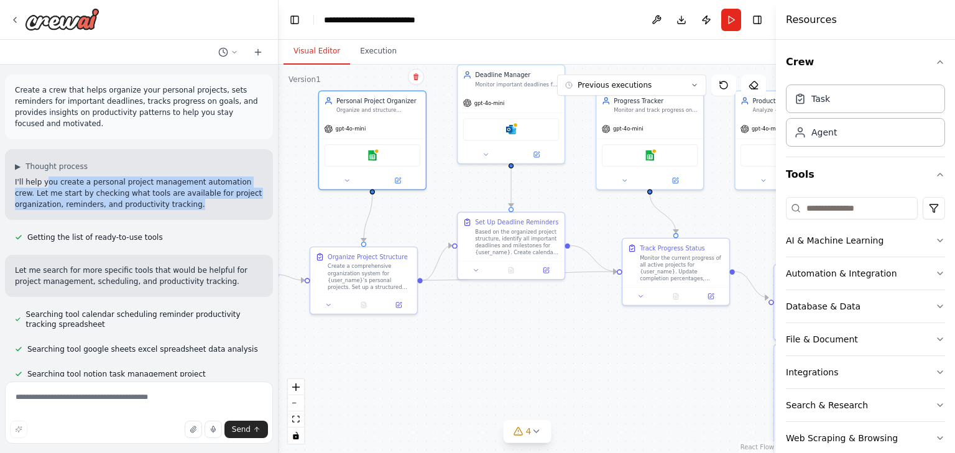
drag, startPoint x: 46, startPoint y: 173, endPoint x: 155, endPoint y: 199, distance: 111.9
click at [155, 199] on div "▶ Thought process I'll help you create a personal project management automation…" at bounding box center [139, 184] width 268 height 71
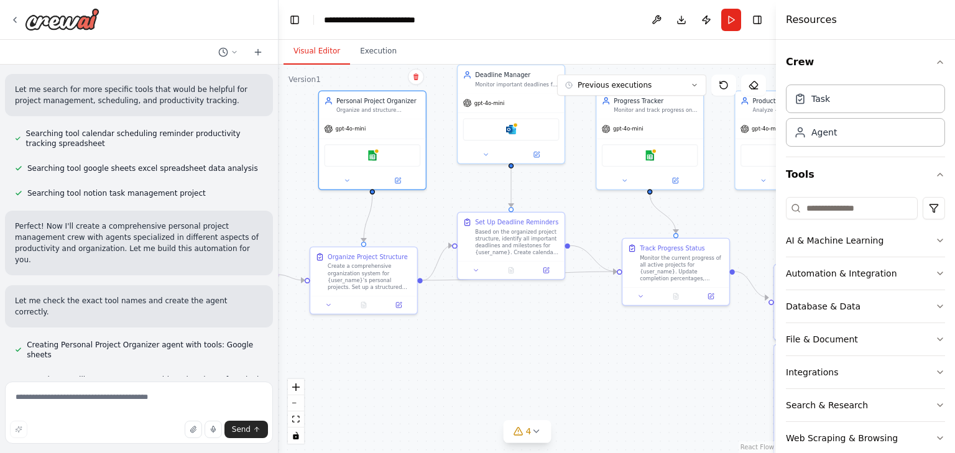
scroll to position [199, 0]
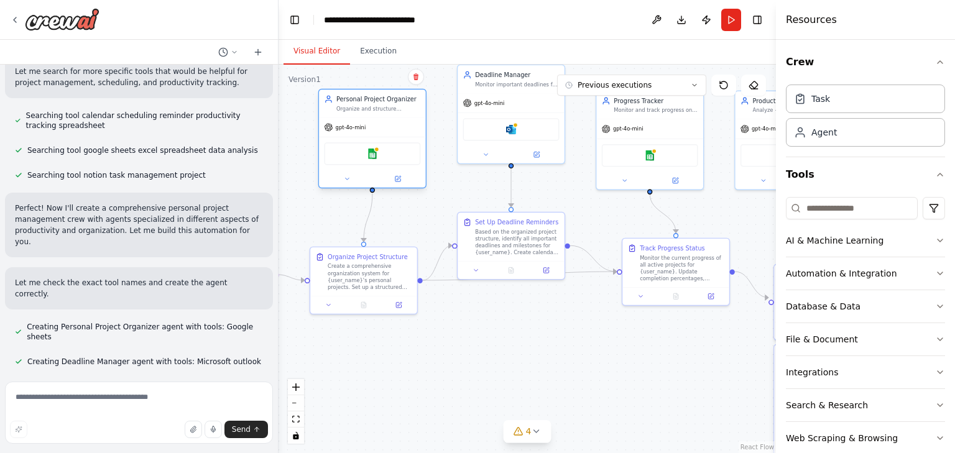
click at [339, 186] on div at bounding box center [372, 178] width 107 height 17
click at [346, 179] on icon at bounding box center [346, 178] width 7 height 7
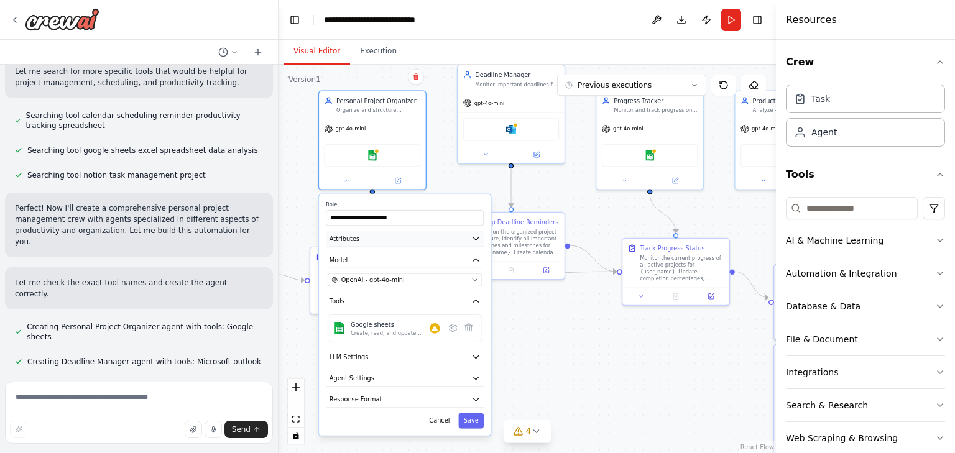
click at [480, 239] on icon "button" at bounding box center [476, 238] width 9 height 9
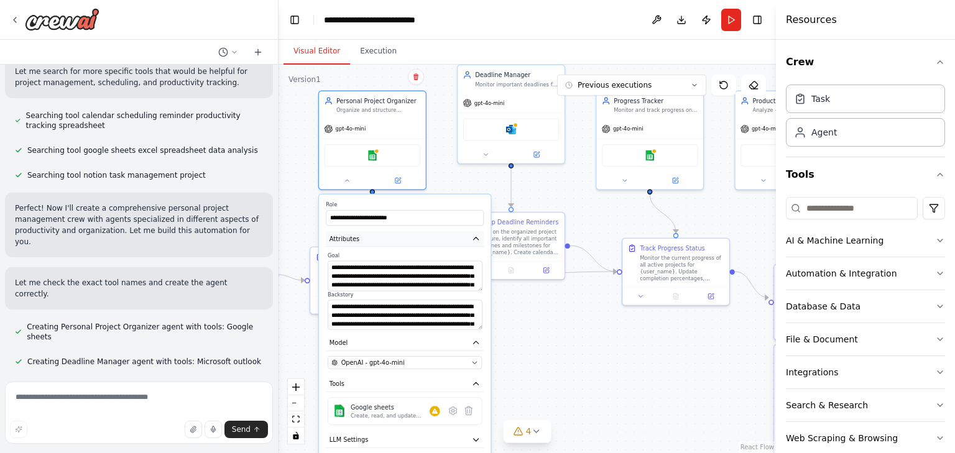
click at [480, 239] on icon "button" at bounding box center [476, 238] width 9 height 9
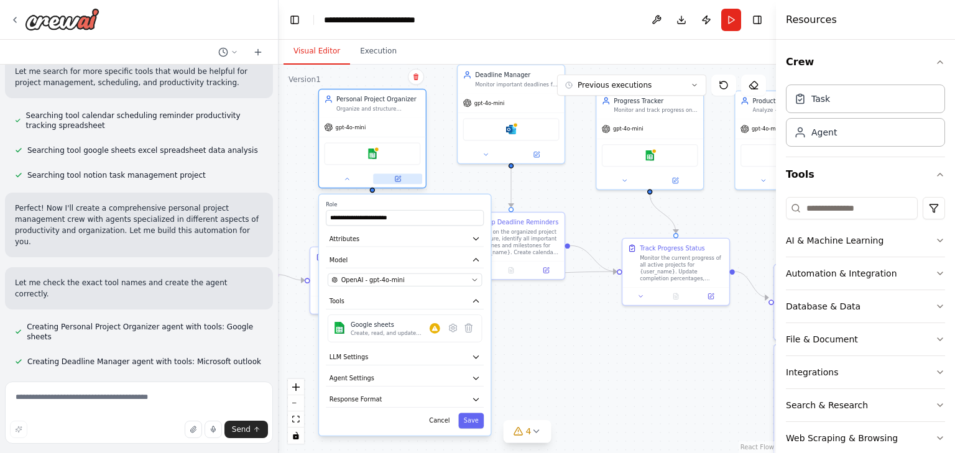
click at [398, 184] on div at bounding box center [372, 178] width 107 height 17
click at [395, 179] on icon at bounding box center [397, 179] width 5 height 5
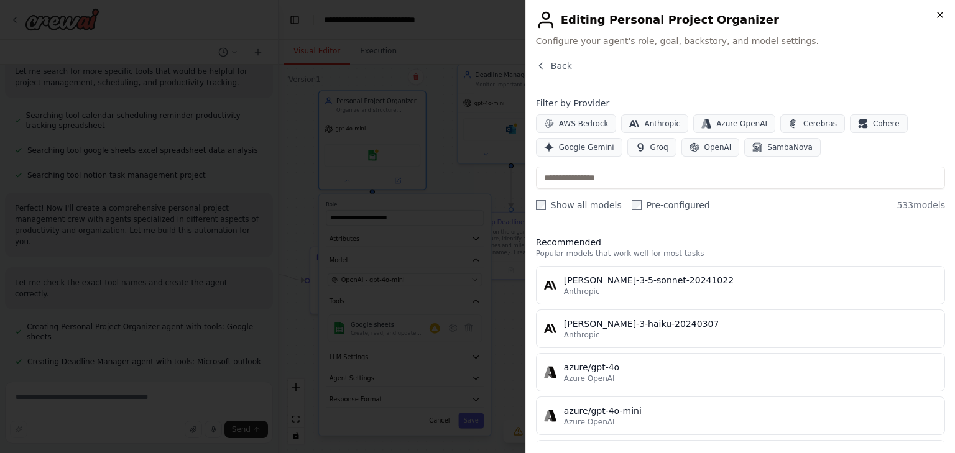
click at [939, 19] on icon "button" at bounding box center [940, 15] width 10 height 10
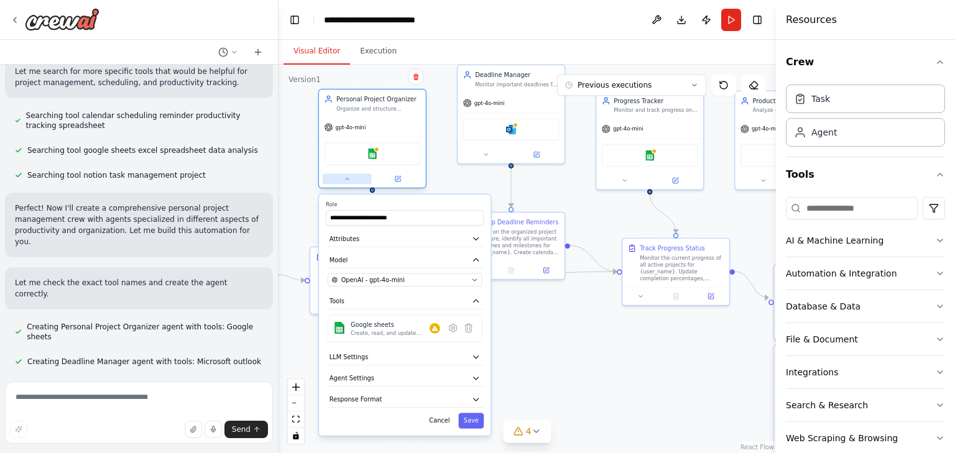
click at [346, 180] on icon at bounding box center [346, 178] width 7 height 7
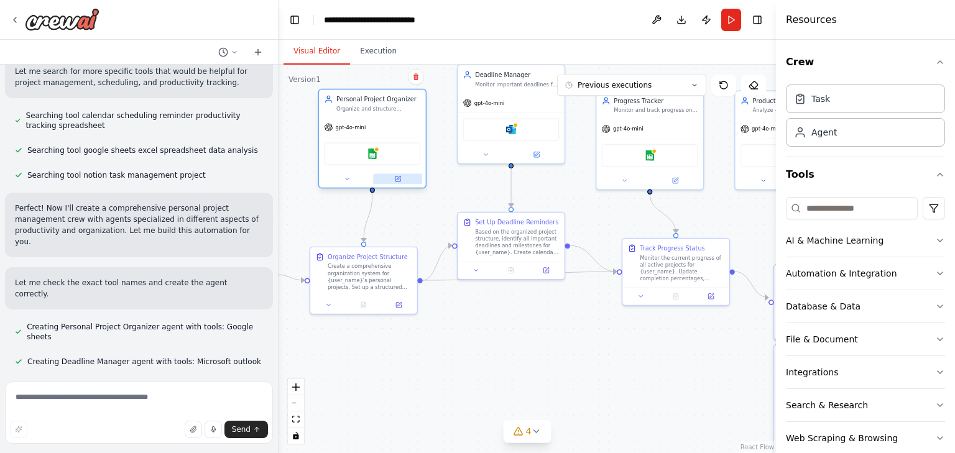
click at [390, 175] on button at bounding box center [397, 178] width 49 height 11
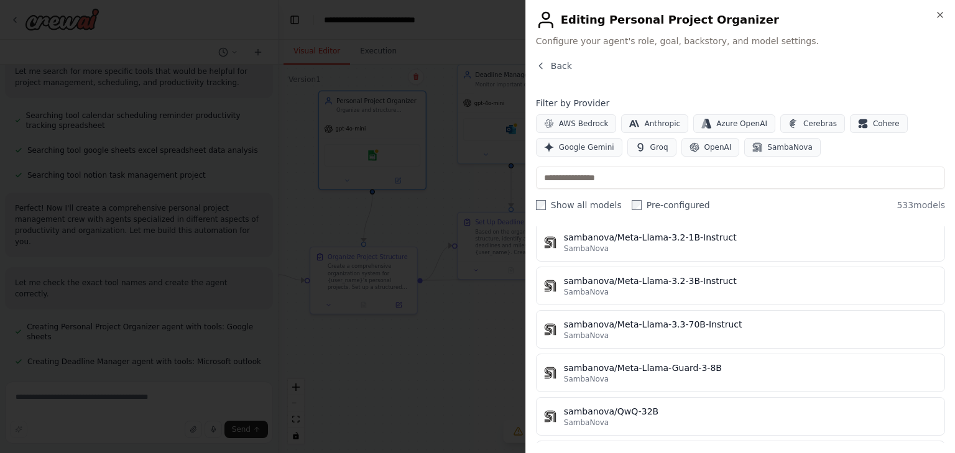
scroll to position [0, 0]
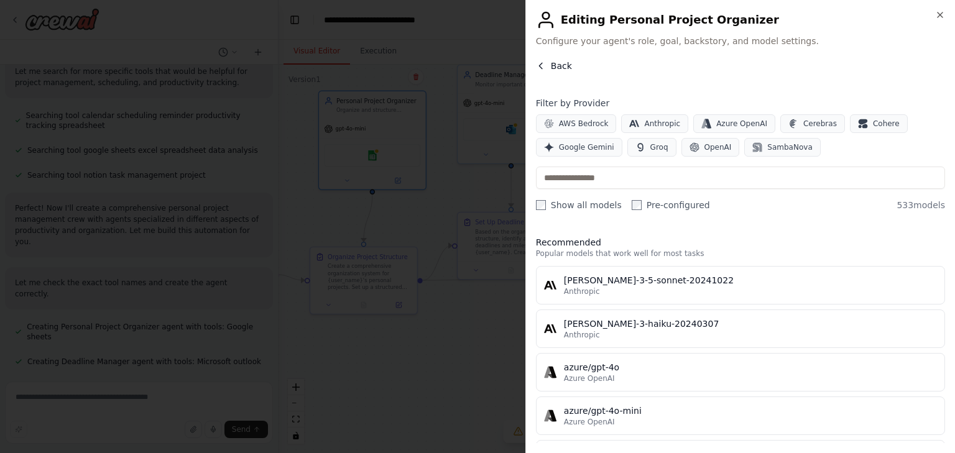
click at [544, 63] on icon "button" at bounding box center [541, 66] width 10 height 10
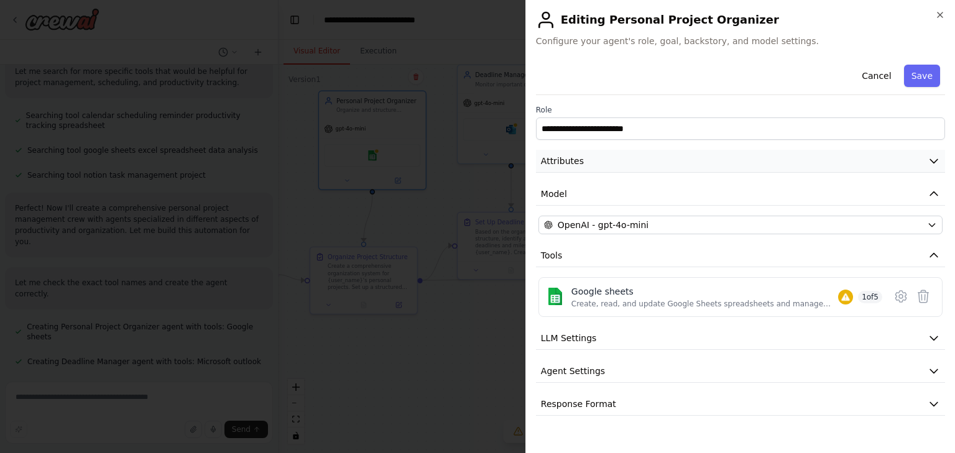
click at [712, 164] on button "Attributes" at bounding box center [740, 161] width 409 height 23
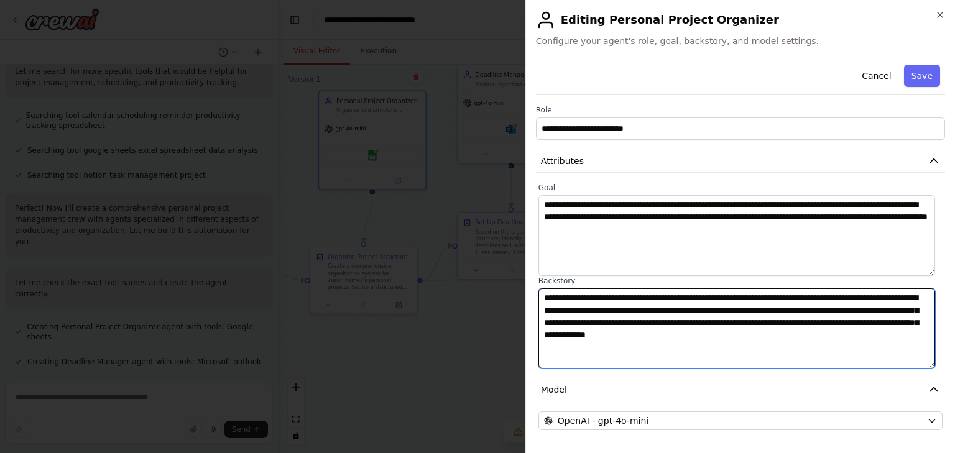
click at [675, 326] on textarea "**********" at bounding box center [736, 328] width 397 height 81
drag, startPoint x: 673, startPoint y: 321, endPoint x: 846, endPoint y: 339, distance: 173.8
click at [846, 339] on textarea "**********" at bounding box center [736, 328] width 397 height 81
click at [862, 336] on textarea "**********" at bounding box center [736, 328] width 397 height 81
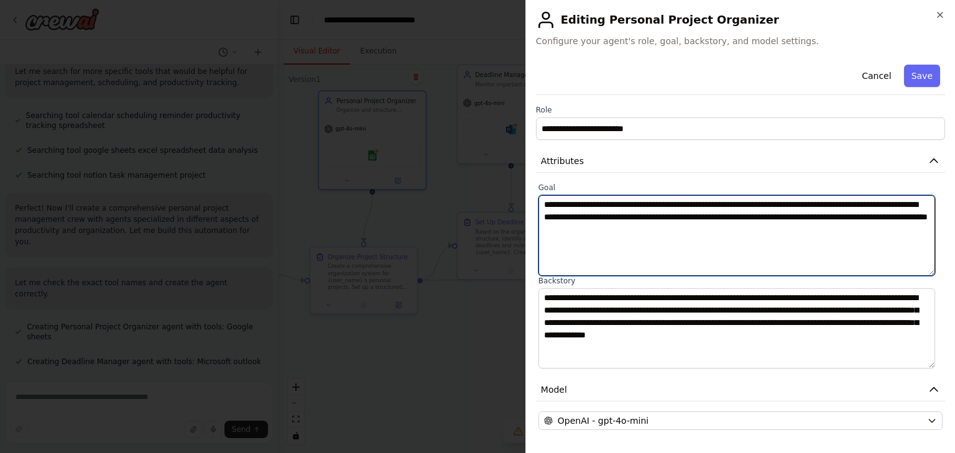
click at [683, 243] on textarea "**********" at bounding box center [736, 235] width 397 height 81
click at [734, 242] on textarea "**********" at bounding box center [736, 235] width 397 height 81
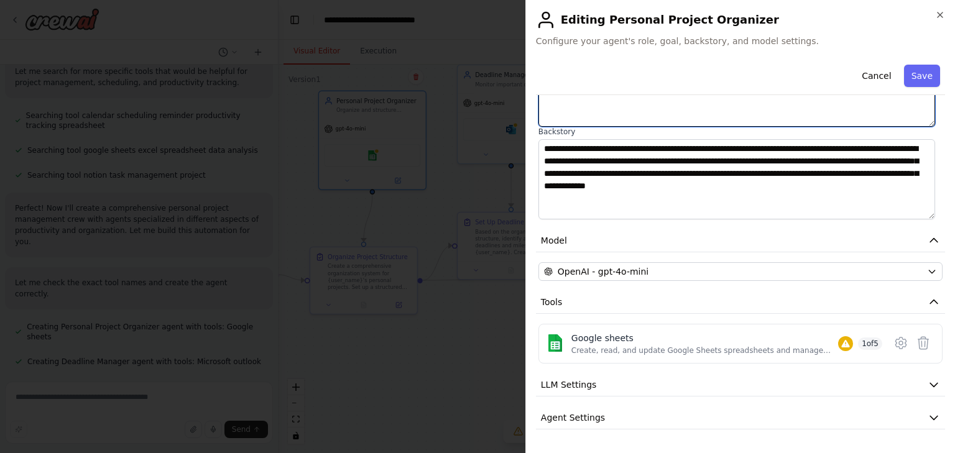
scroll to position [177, 0]
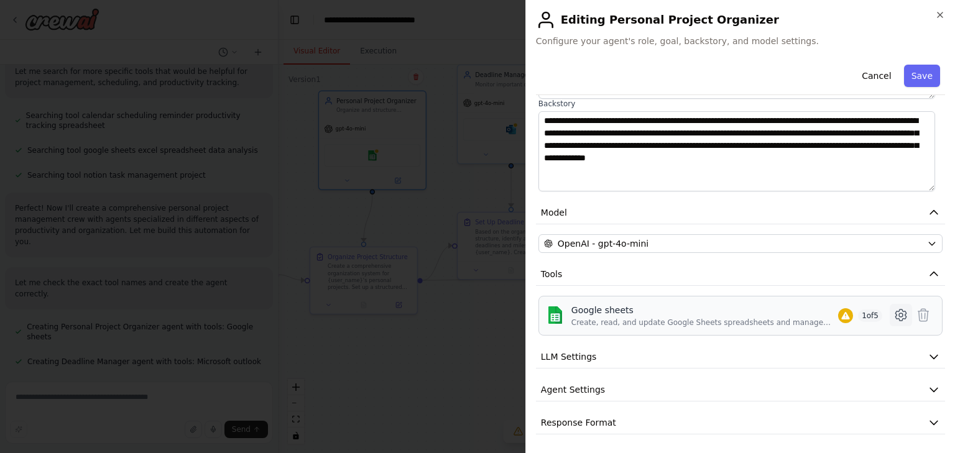
click at [894, 315] on icon at bounding box center [900, 315] width 15 height 15
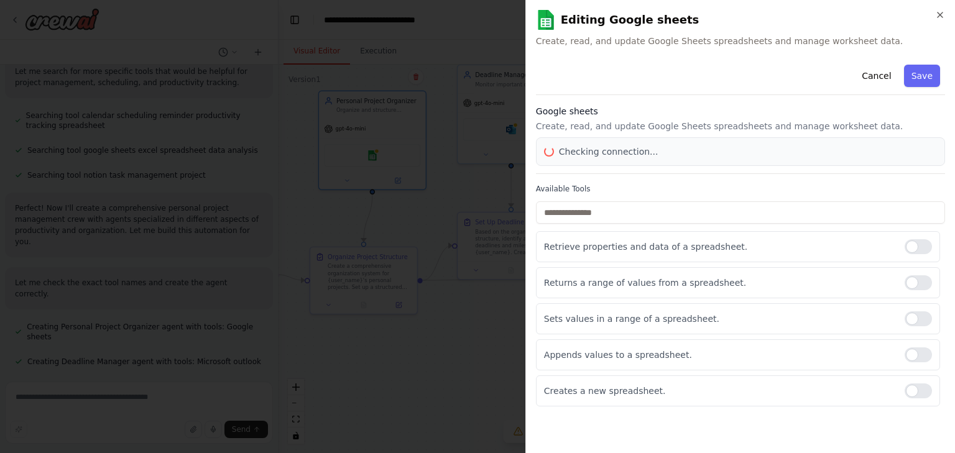
scroll to position [0, 0]
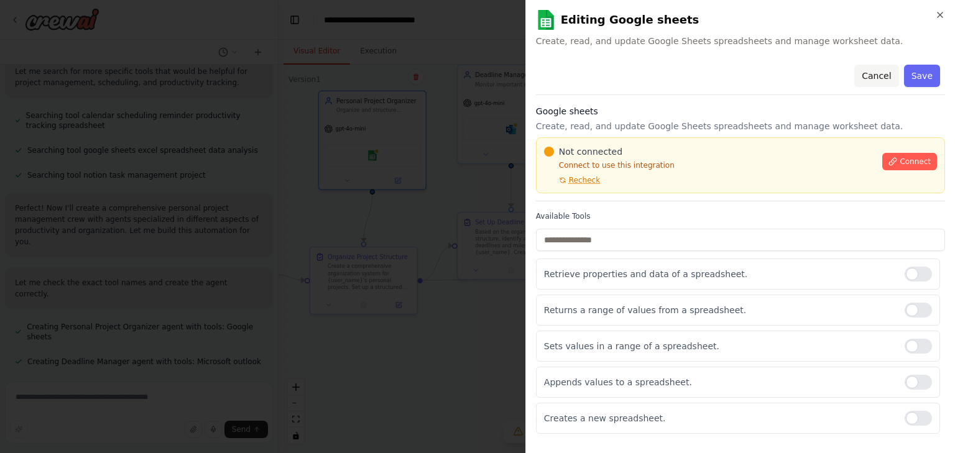
click at [873, 75] on button "Cancel" at bounding box center [876, 76] width 44 height 22
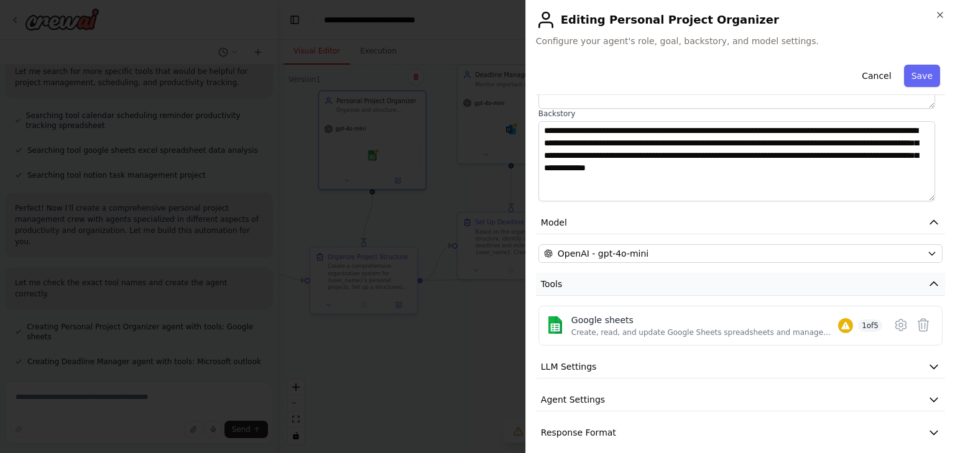
scroll to position [177, 0]
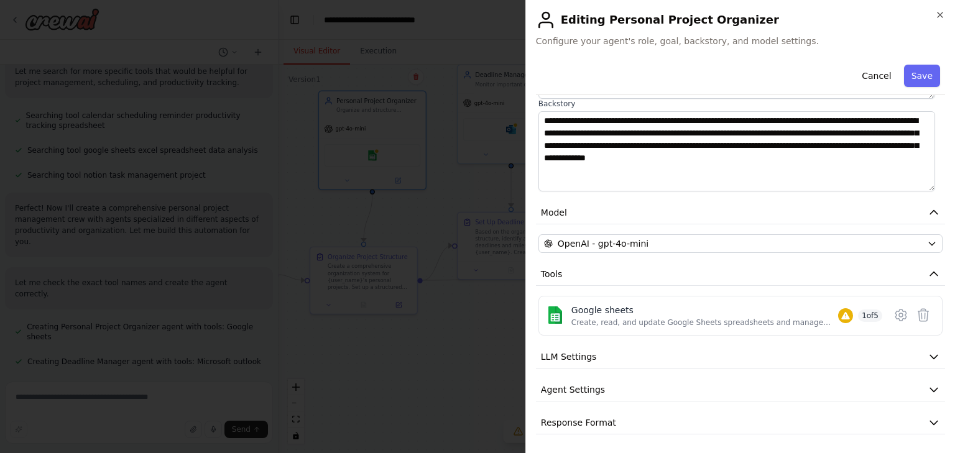
click at [917, 343] on div "**********" at bounding box center [740, 158] width 409 height 552
click at [917, 348] on button "LLM Settings" at bounding box center [740, 357] width 409 height 23
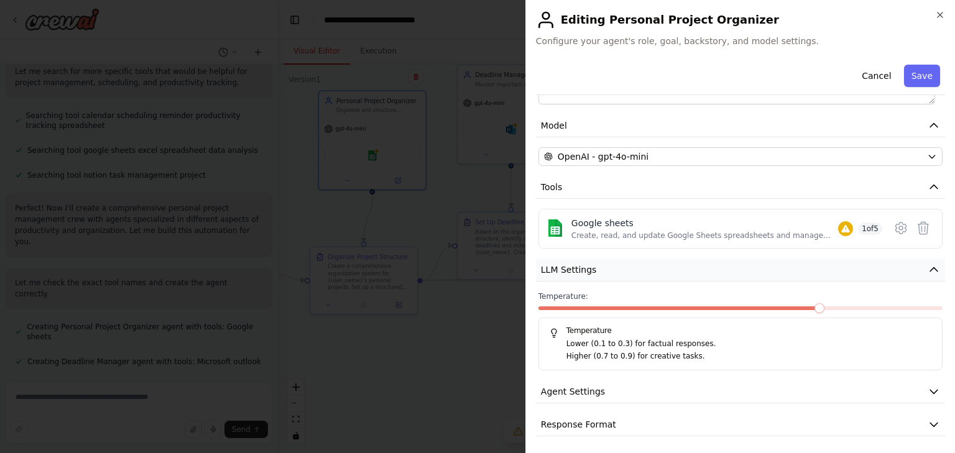
scroll to position [266, 0]
click at [929, 388] on icon "button" at bounding box center [934, 390] width 12 height 12
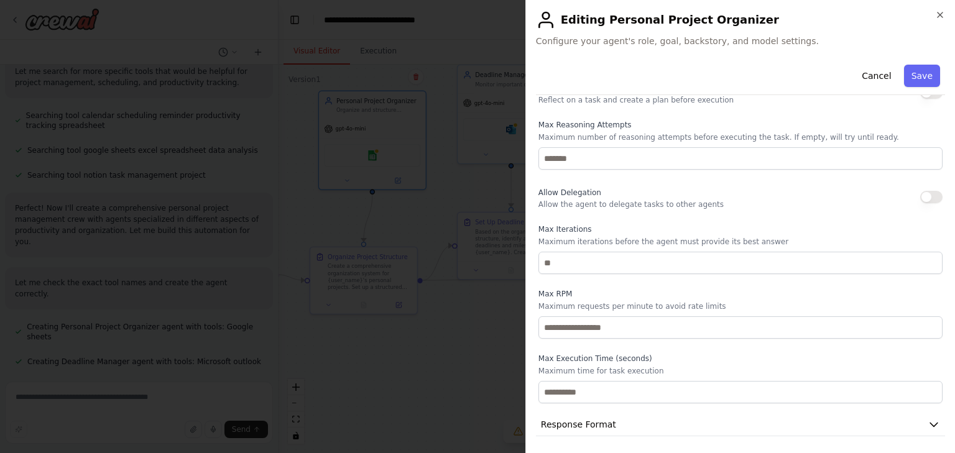
scroll to position [599, 0]
click at [935, 420] on button "Response Format" at bounding box center [740, 423] width 409 height 23
click at [930, 417] on icon "button" at bounding box center [934, 423] width 12 height 12
click at [928, 417] on icon "button" at bounding box center [934, 423] width 12 height 12
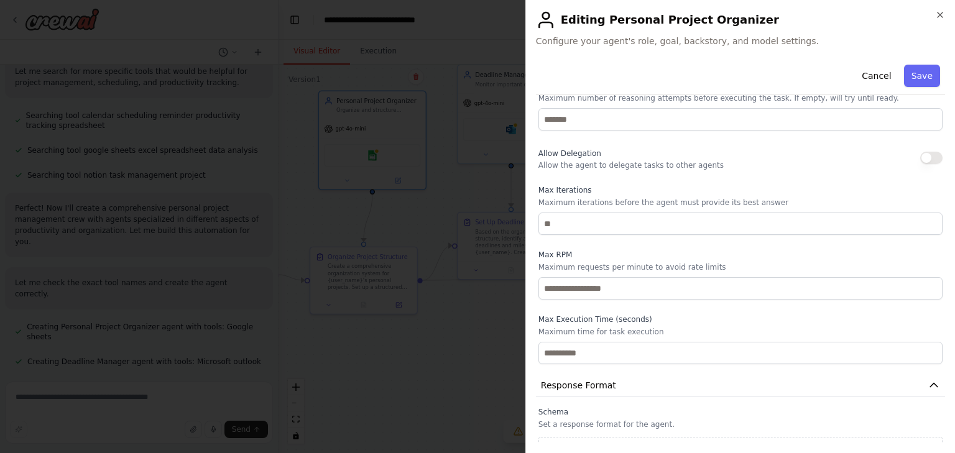
scroll to position [657, 0]
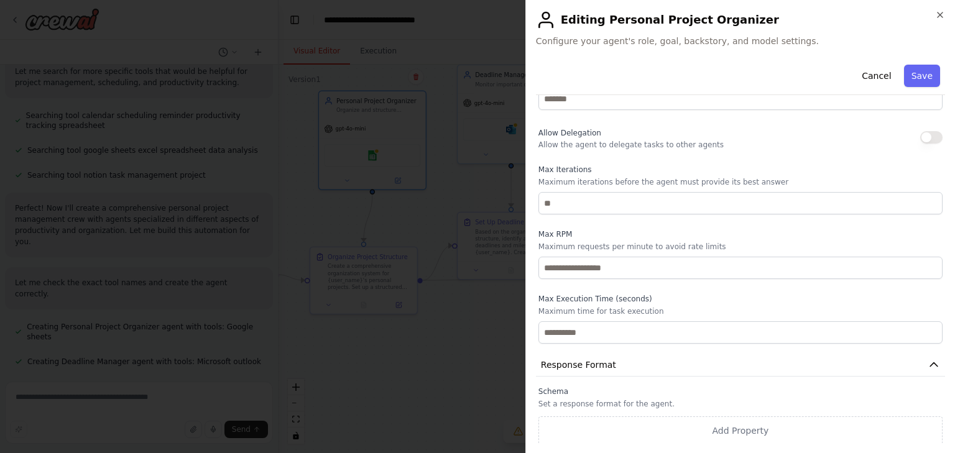
click at [947, 15] on div "**********" at bounding box center [740, 226] width 430 height 453
click at [935, 16] on icon "button" at bounding box center [940, 15] width 10 height 10
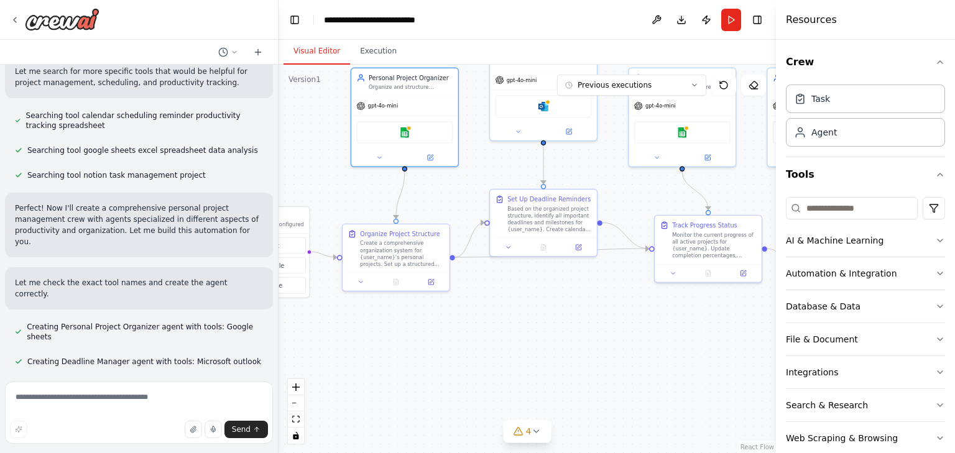
drag, startPoint x: 485, startPoint y: 349, endPoint x: 517, endPoint y: 326, distance: 39.7
click at [517, 326] on div ".deletable-edge-delete-btn { width: 20px; height: 20px; border: 0px solid #ffff…" at bounding box center [527, 259] width 497 height 389
click at [423, 279] on button at bounding box center [431, 280] width 30 height 11
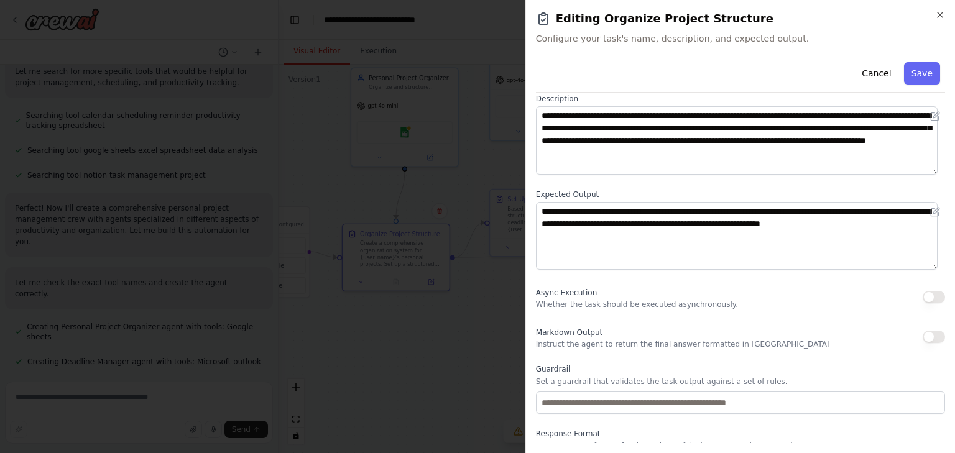
scroll to position [107, 0]
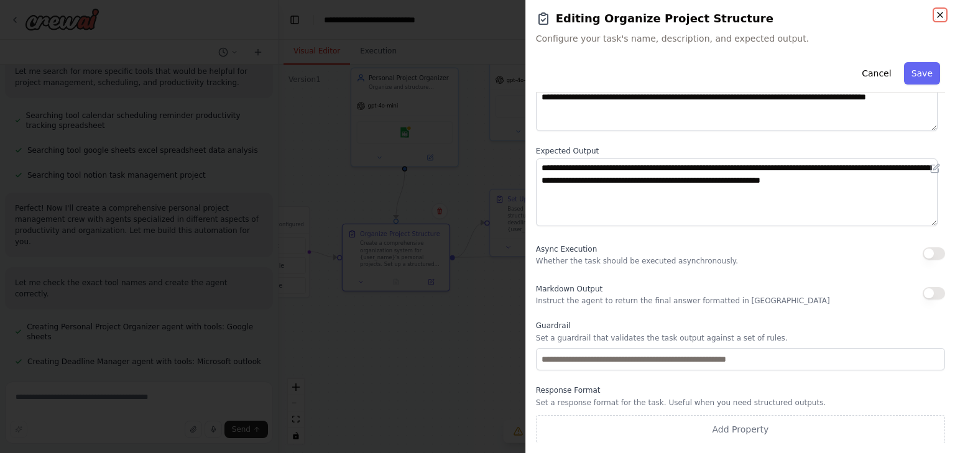
click at [942, 11] on icon "button" at bounding box center [940, 15] width 10 height 10
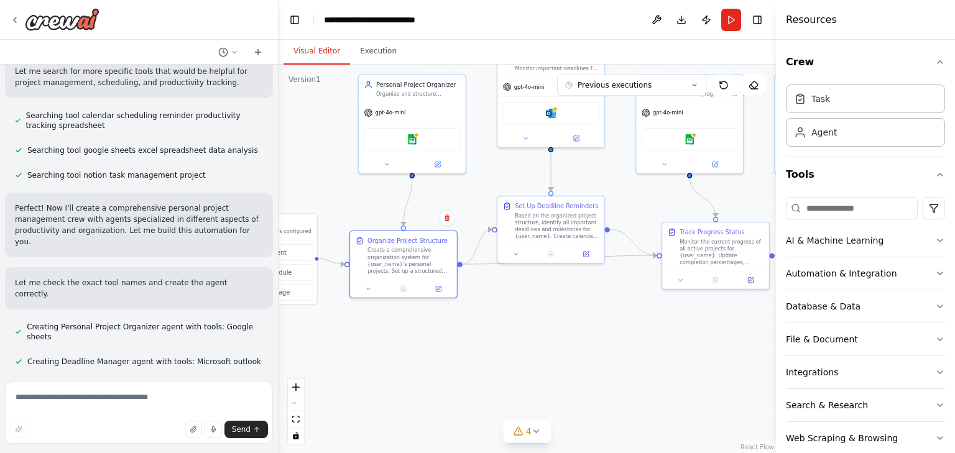
drag, startPoint x: 453, startPoint y: 190, endPoint x: 461, endPoint y: 196, distance: 10.1
click at [461, 196] on div ".deletable-edge-delete-btn { width: 20px; height: 20px; border: 0px solid #ffff…" at bounding box center [527, 259] width 497 height 389
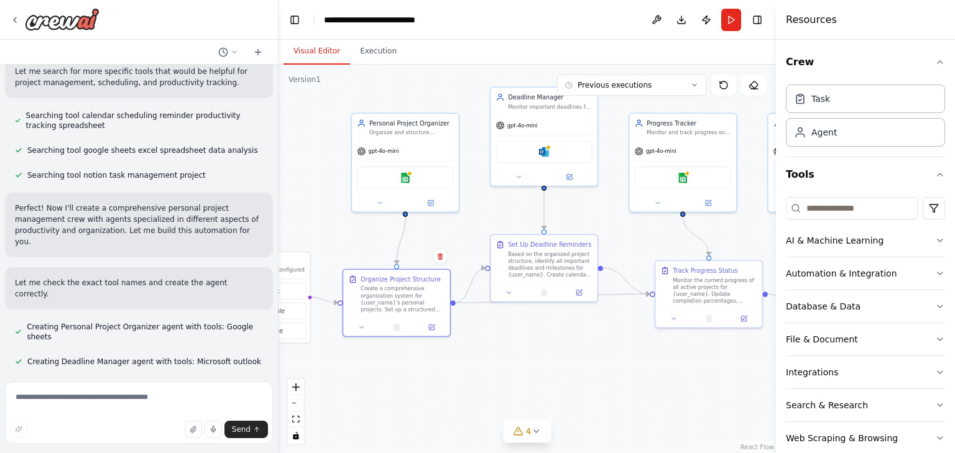
drag, startPoint x: 489, startPoint y: 152, endPoint x: 482, endPoint y: 189, distance: 37.9
click at [482, 189] on div ".deletable-edge-delete-btn { width: 20px; height: 20px; border: 0px solid #ffff…" at bounding box center [527, 259] width 497 height 389
click at [566, 174] on icon at bounding box center [569, 177] width 7 height 7
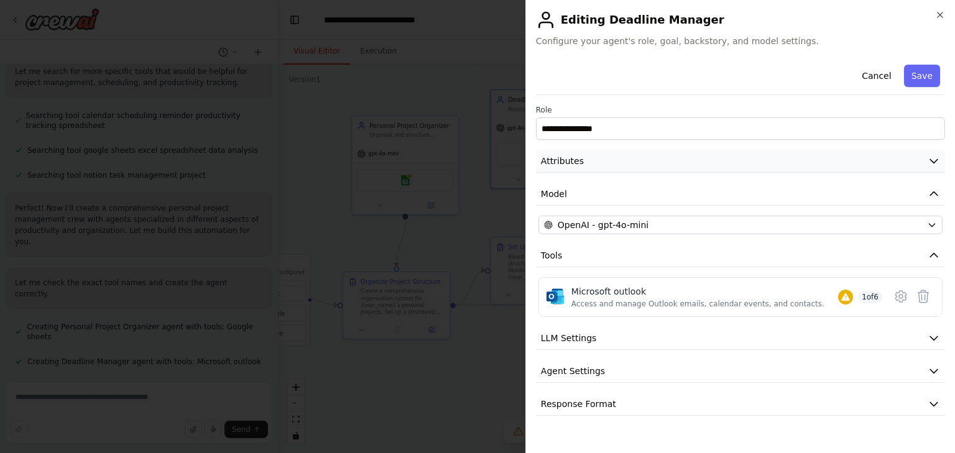
click at [703, 159] on button "Attributes" at bounding box center [740, 161] width 409 height 23
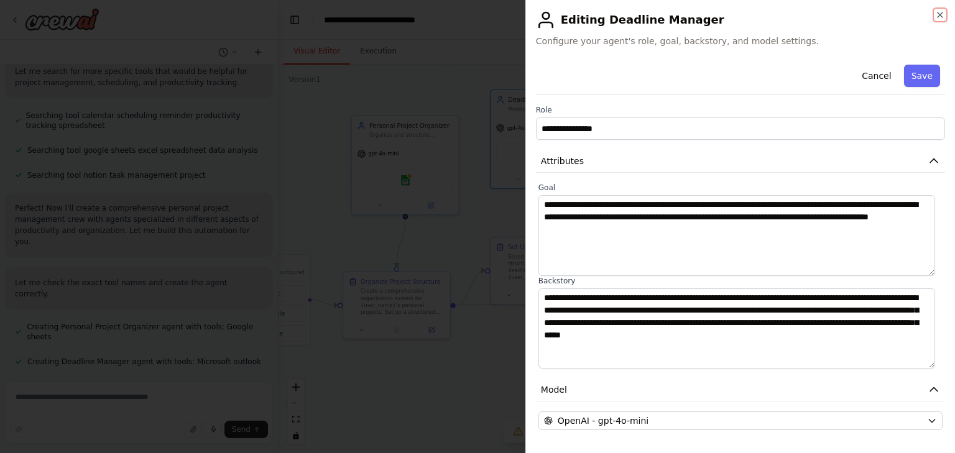
drag, startPoint x: 938, startPoint y: 17, endPoint x: 746, endPoint y: 270, distance: 317.3
click at [747, 270] on div "**********" at bounding box center [740, 226] width 430 height 453
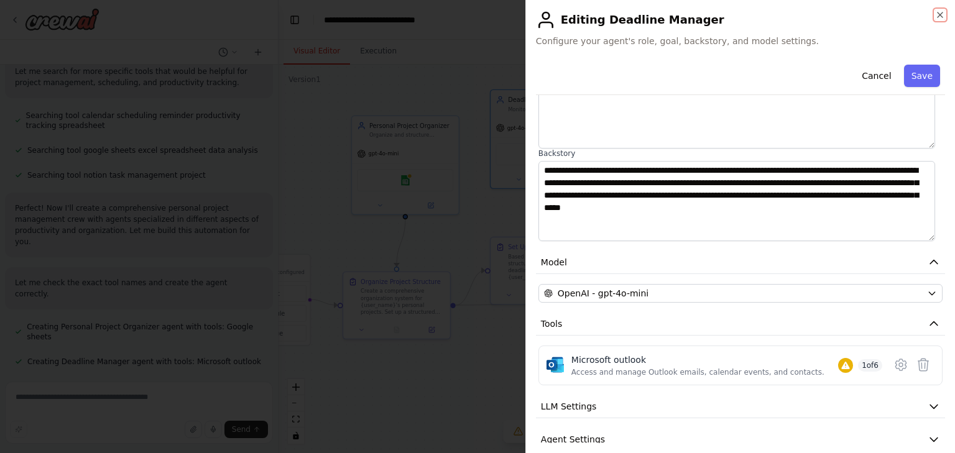
scroll to position [177, 0]
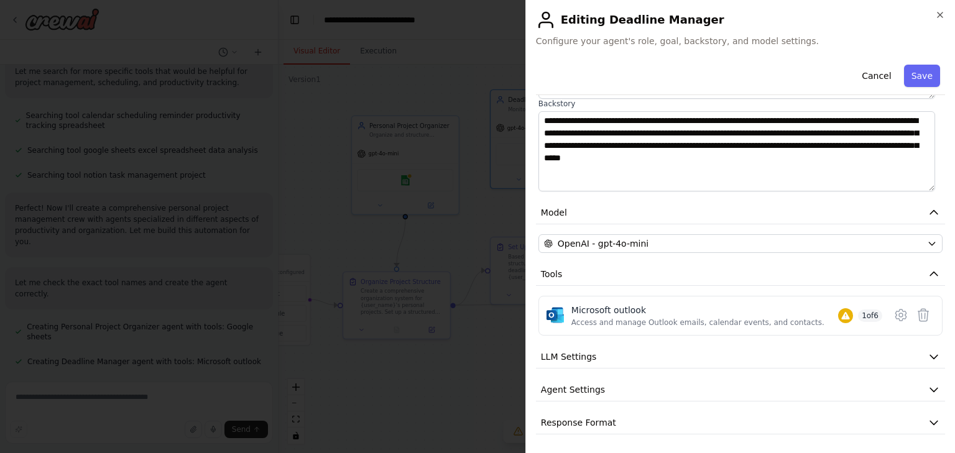
click at [948, 14] on div "**********" at bounding box center [740, 226] width 430 height 453
click at [940, 14] on icon "button" at bounding box center [940, 14] width 5 height 5
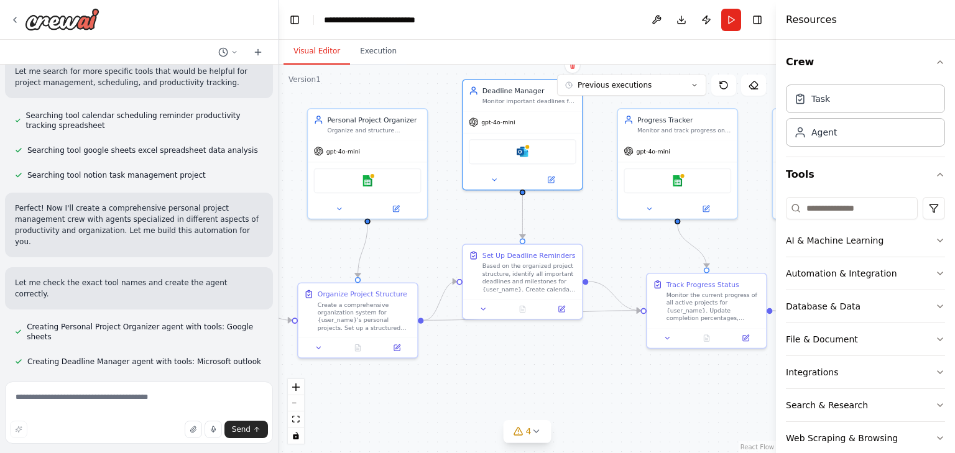
drag, startPoint x: 615, startPoint y: 226, endPoint x: 596, endPoint y: 229, distance: 19.6
click at [596, 229] on div ".deletable-edge-delete-btn { width: 20px; height: 20px; border: 0px solid #ffff…" at bounding box center [527, 259] width 497 height 389
click at [553, 309] on button at bounding box center [562, 308] width 34 height 12
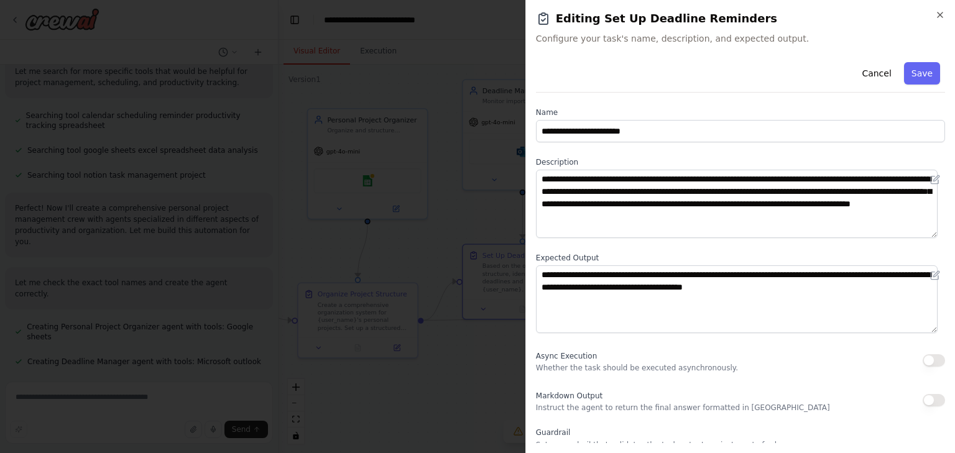
click at [938, 9] on div "**********" at bounding box center [740, 226] width 430 height 453
click at [942, 16] on icon "button" at bounding box center [940, 14] width 5 height 5
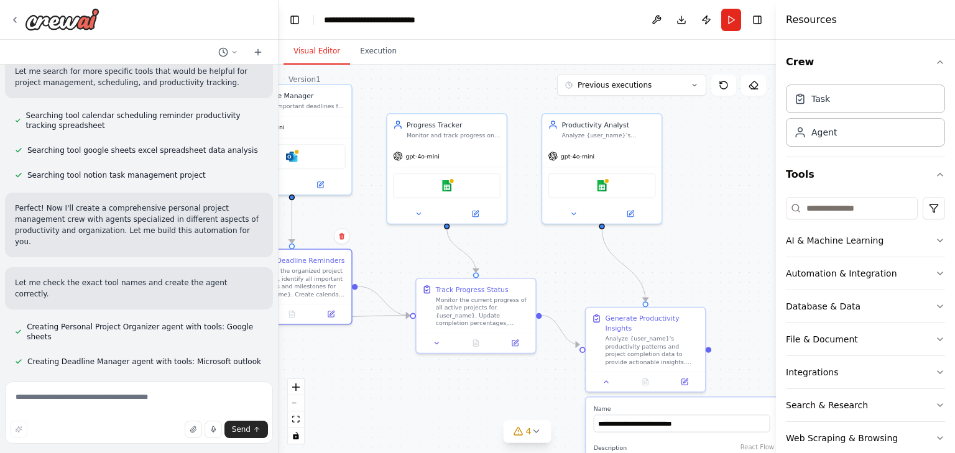
drag, startPoint x: 632, startPoint y: 249, endPoint x: 394, endPoint y: 254, distance: 237.6
click at [394, 254] on div ".deletable-edge-delete-btn { width: 20px; height: 20px; border: 0px solid #ffff…" at bounding box center [527, 259] width 497 height 389
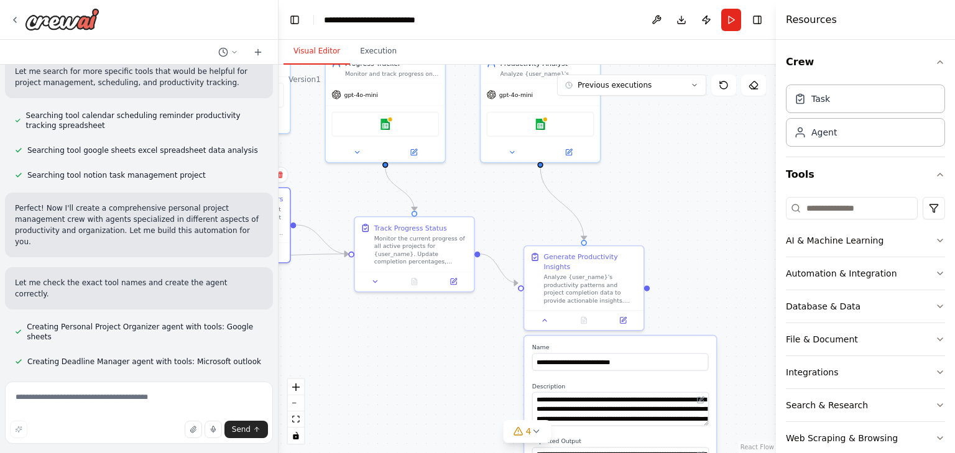
drag, startPoint x: 729, startPoint y: 251, endPoint x: 676, endPoint y: 182, distance: 86.9
click at [676, 177] on div ".deletable-edge-delete-btn { width: 20px; height: 20px; border: 0px solid #ffff…" at bounding box center [527, 259] width 497 height 389
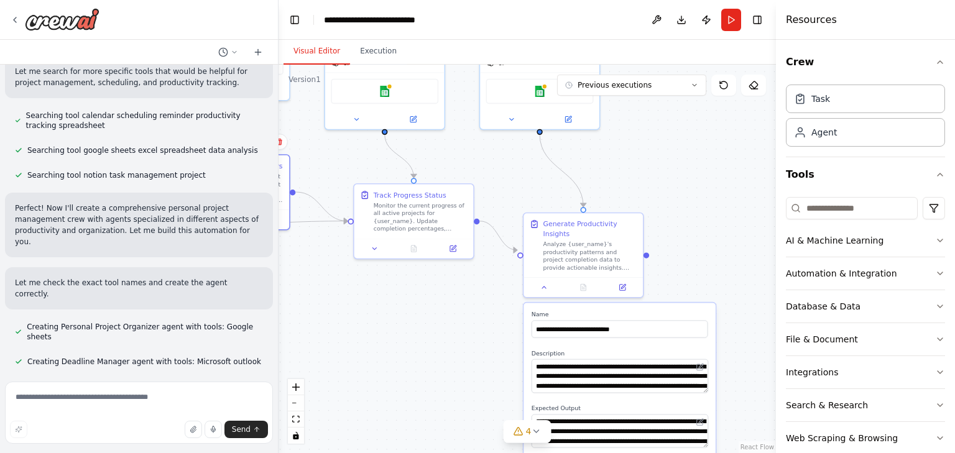
drag, startPoint x: 694, startPoint y: 247, endPoint x: 691, endPoint y: 226, distance: 21.3
click at [691, 226] on div ".deletable-edge-delete-btn { width: 20px; height: 20px; border: 0px solid #ffff…" at bounding box center [527, 259] width 497 height 389
click at [935, 236] on icon "button" at bounding box center [940, 241] width 10 height 10
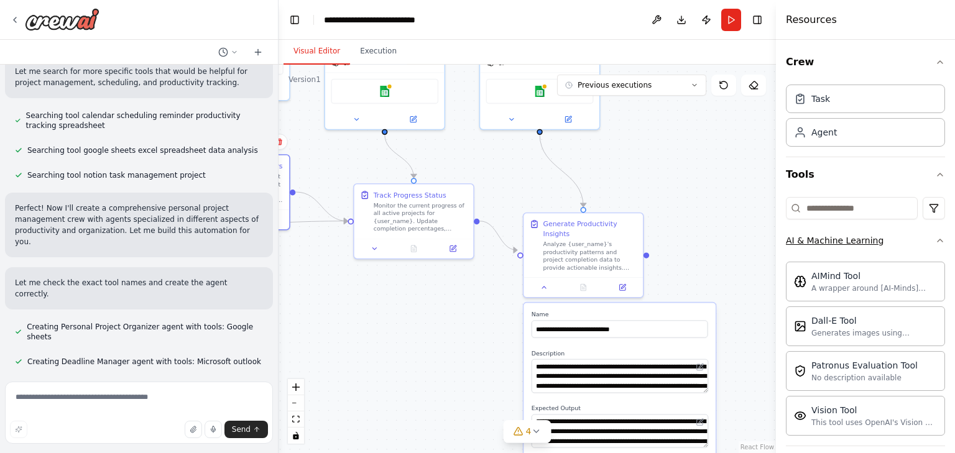
click at [935, 236] on icon "button" at bounding box center [940, 241] width 10 height 10
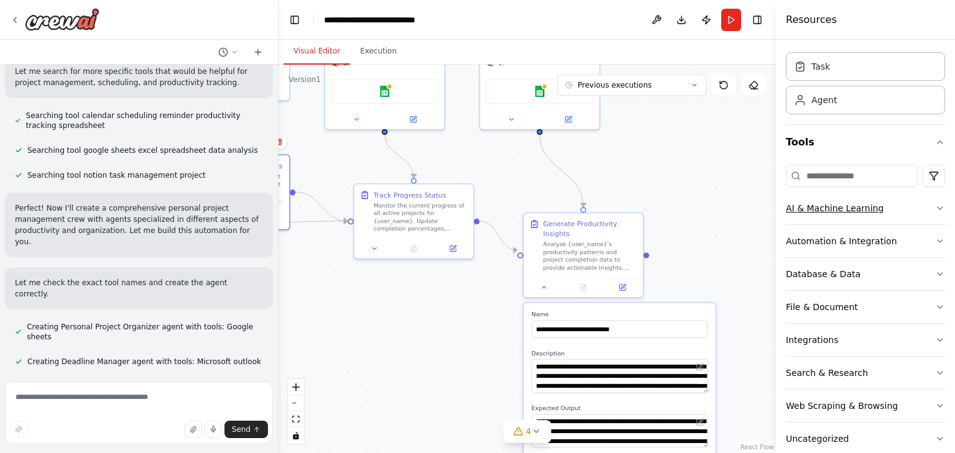
scroll to position [50, 0]
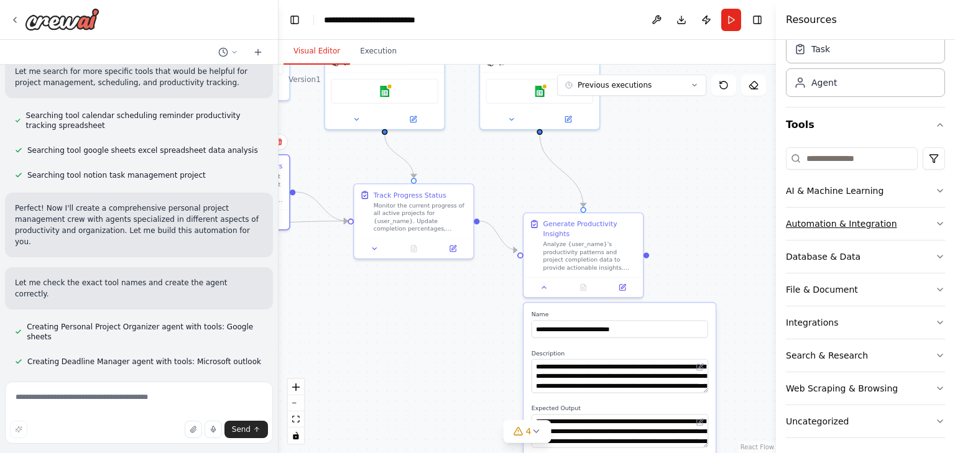
click at [930, 216] on button "Automation & Integration" at bounding box center [865, 224] width 159 height 32
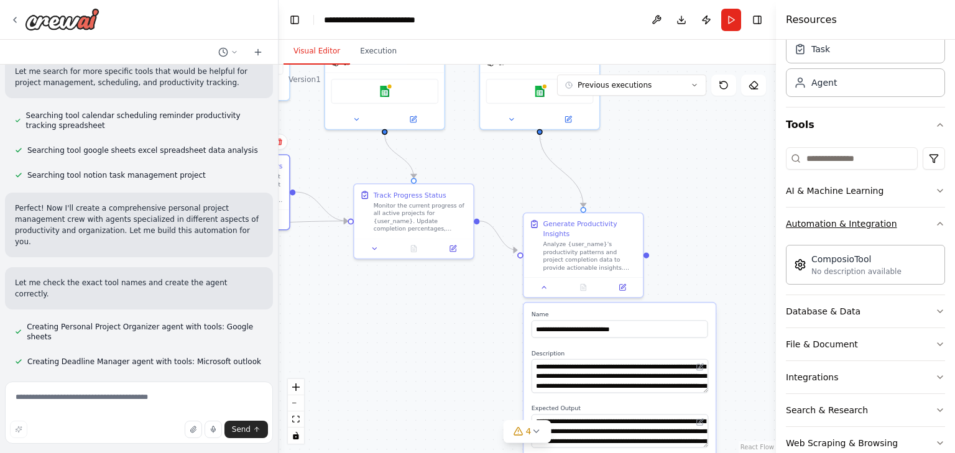
click at [935, 221] on icon "button" at bounding box center [940, 224] width 10 height 10
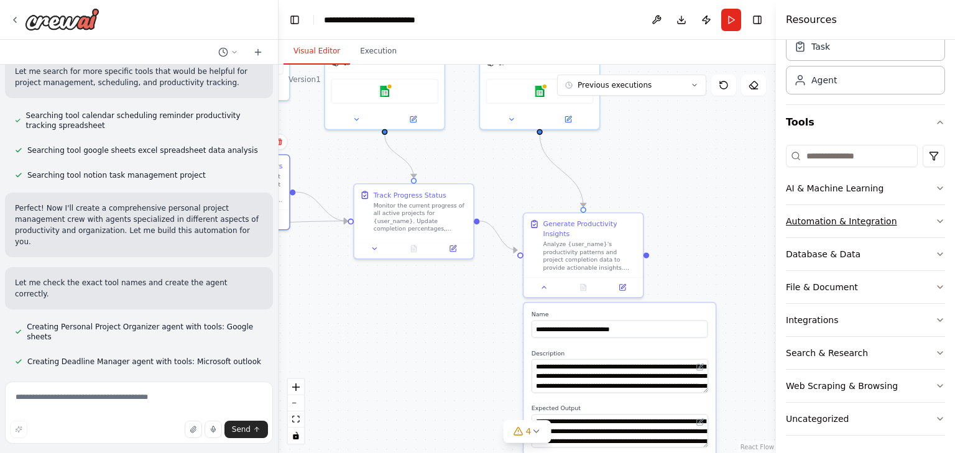
scroll to position [53, 0]
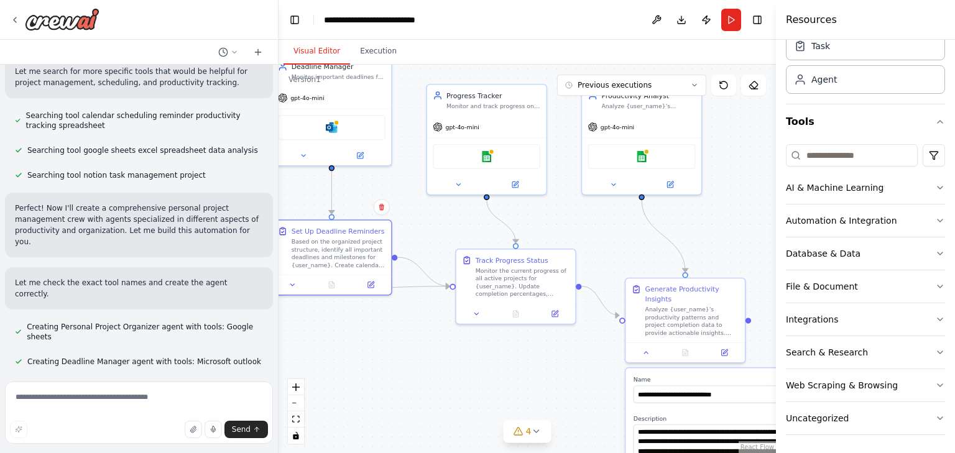
drag, startPoint x: 681, startPoint y: 187, endPoint x: 763, endPoint y: 238, distance: 96.4
click at [780, 251] on div "Create a crew that helps organize your personal projects, sets reminders for im…" at bounding box center [477, 226] width 955 height 453
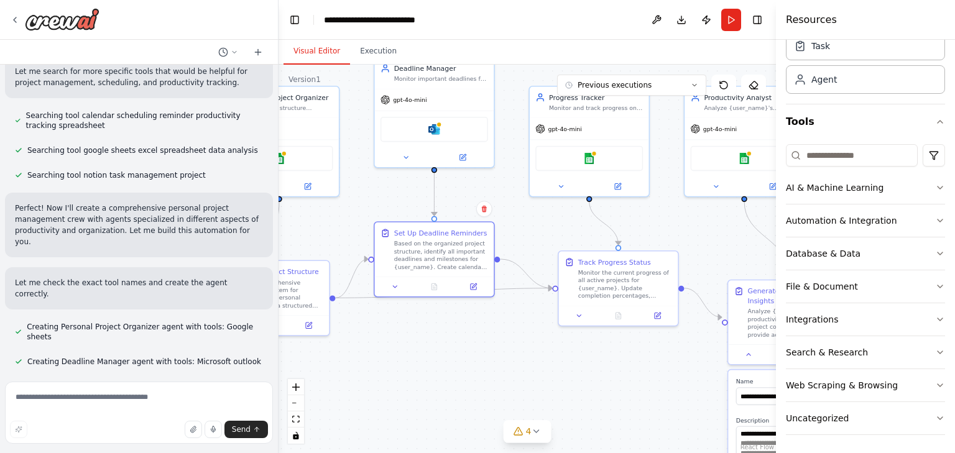
drag, startPoint x: 436, startPoint y: 218, endPoint x: 541, endPoint y: 219, distance: 105.1
click at [541, 219] on div ".deletable-edge-delete-btn { width: 20px; height: 20px; border: 0px solid #ffff…" at bounding box center [527, 259] width 497 height 389
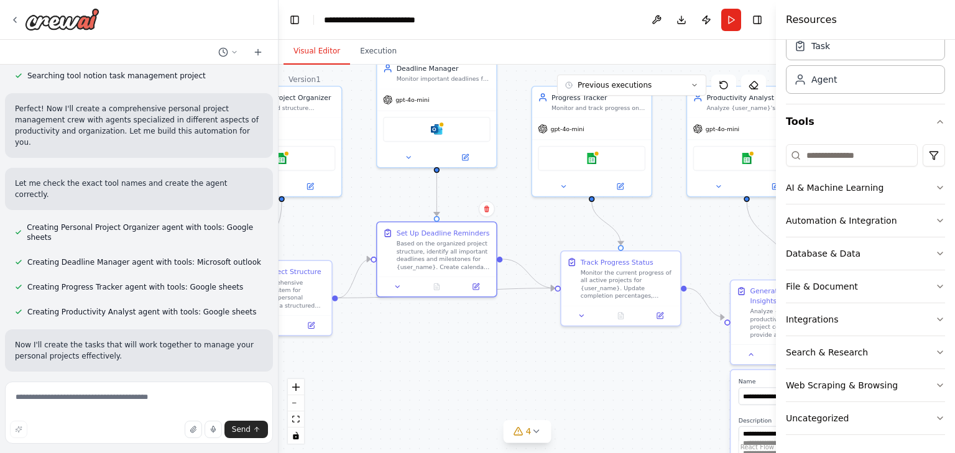
scroll to position [0, 0]
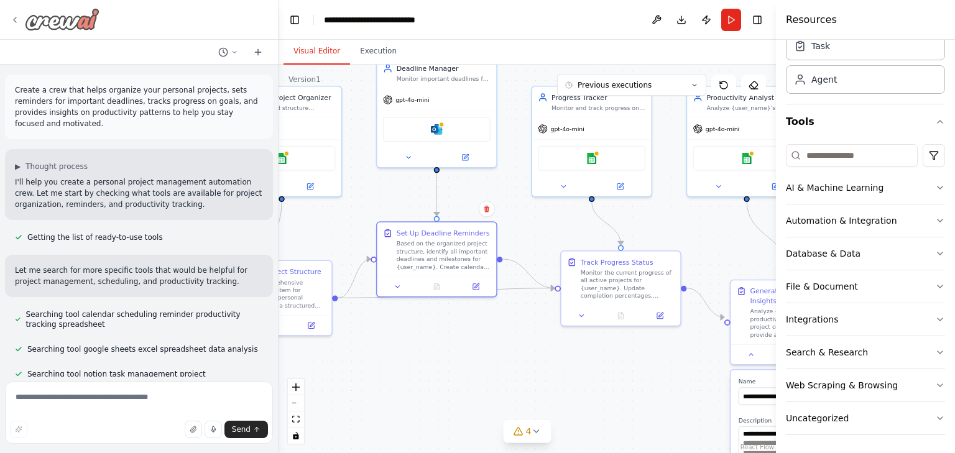
click at [17, 17] on icon at bounding box center [15, 20] width 10 height 10
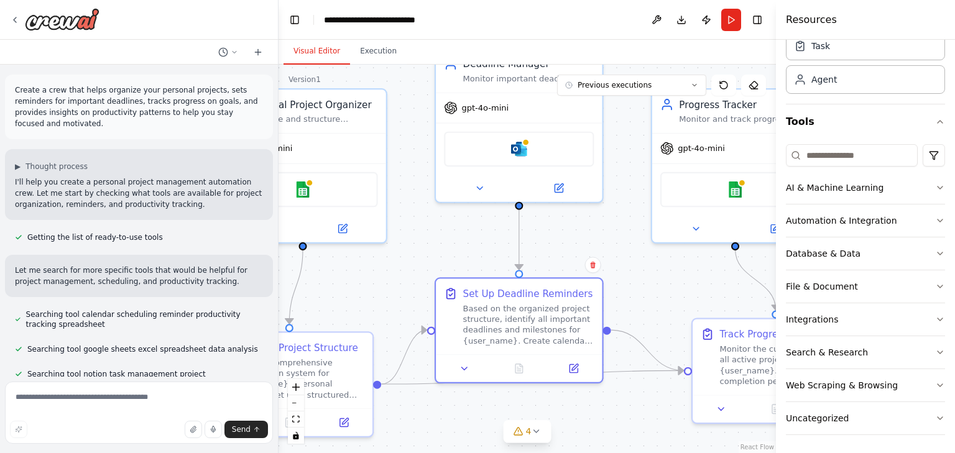
drag, startPoint x: 405, startPoint y: 207, endPoint x: 448, endPoint y: 219, distance: 44.5
click at [448, 219] on div ".deletable-edge-delete-btn { width: 20px; height: 20px; border: 0px solid #ffff…" at bounding box center [527, 259] width 497 height 389
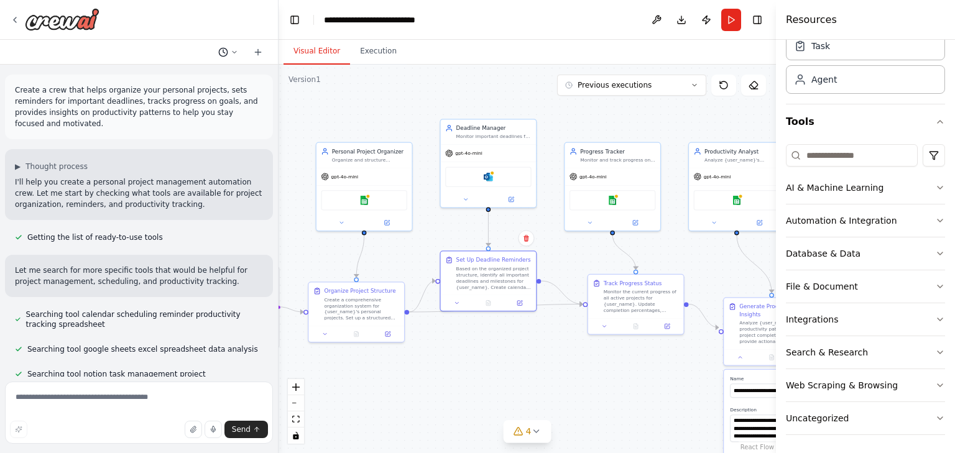
click at [236, 52] on icon at bounding box center [234, 51] width 7 height 7
click at [236, 52] on div at bounding box center [139, 226] width 279 height 453
click at [20, 22] on div at bounding box center [55, 19] width 90 height 22
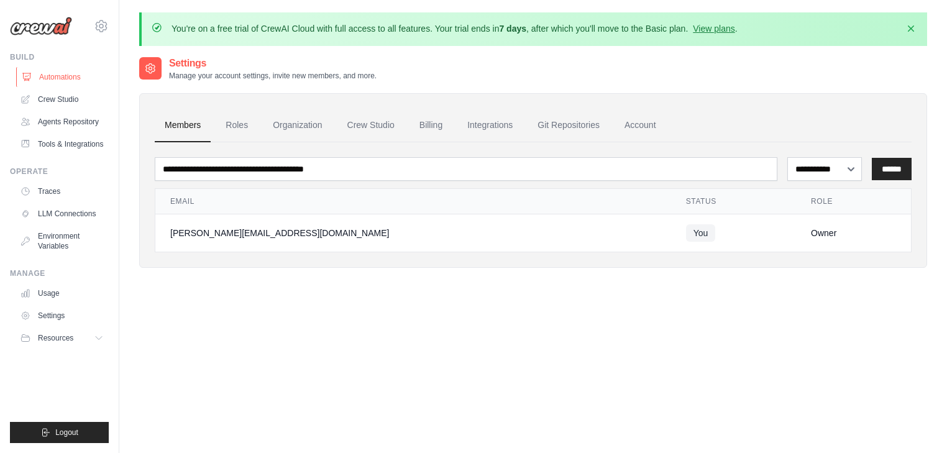
click at [47, 79] on link "Automations" at bounding box center [63, 77] width 94 height 20
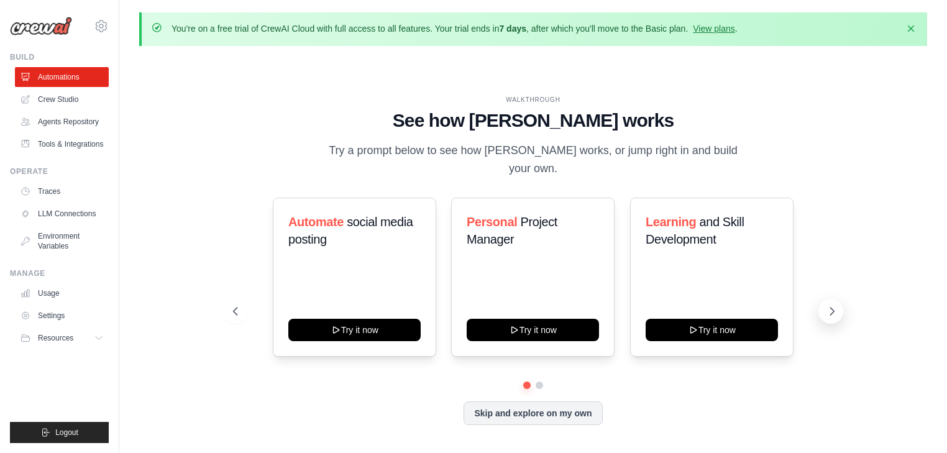
click at [834, 308] on icon at bounding box center [833, 311] width 4 height 7
click at [233, 305] on icon at bounding box center [234, 311] width 12 height 12
click at [56, 109] on ul "Automations Crew Studio Agents Repository Tools & Integrations" at bounding box center [62, 110] width 94 height 87
click at [65, 99] on link "Crew Studio" at bounding box center [63, 100] width 94 height 20
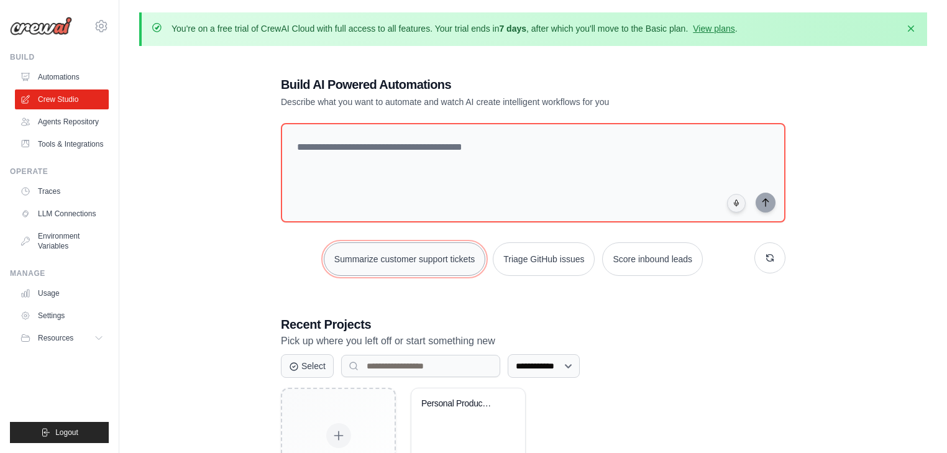
click at [400, 257] on button "Summarize customer support tickets" at bounding box center [405, 259] width 162 height 34
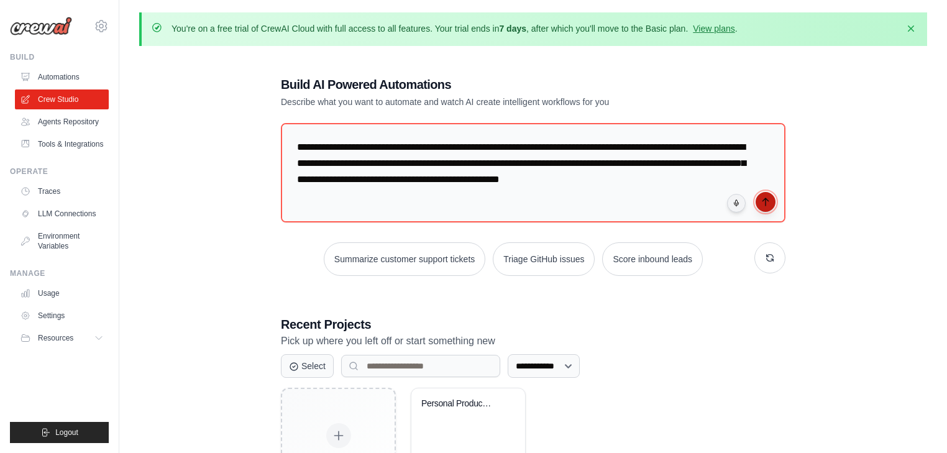
click at [766, 203] on icon "submit" at bounding box center [766, 201] width 6 height 7
click at [68, 123] on link "Agents Repository" at bounding box center [63, 122] width 94 height 20
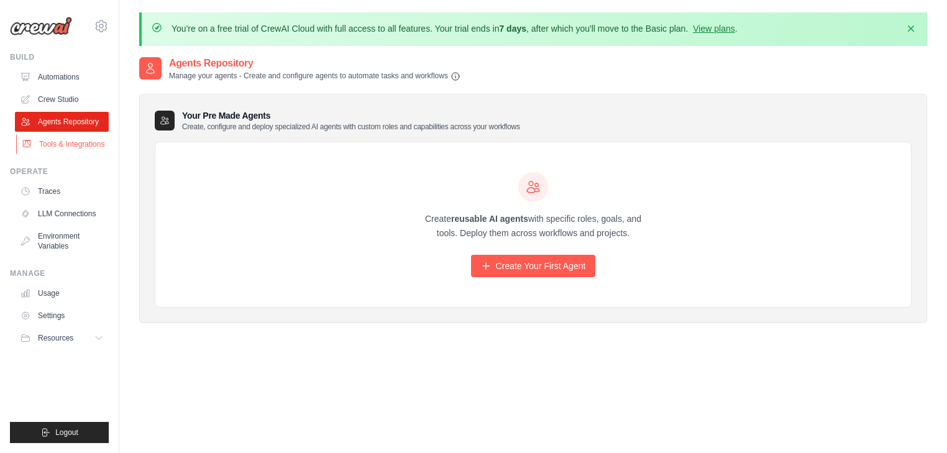
click at [86, 142] on link "Tools & Integrations" at bounding box center [63, 144] width 94 height 20
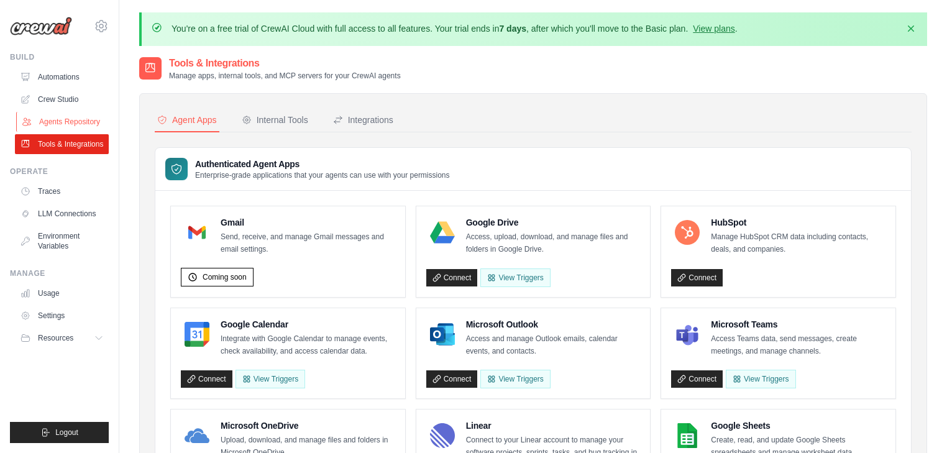
click at [47, 119] on link "Agents Repository" at bounding box center [63, 122] width 94 height 20
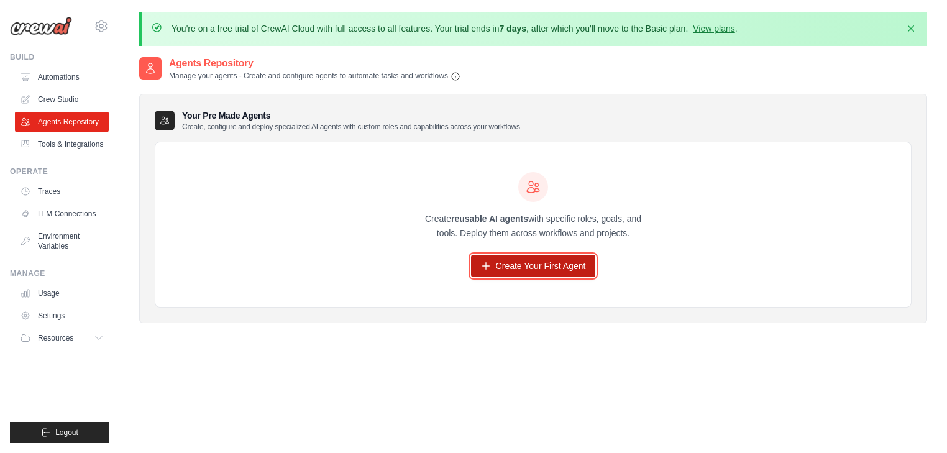
click at [522, 263] on link "Create Your First Agent" at bounding box center [533, 266] width 125 height 22
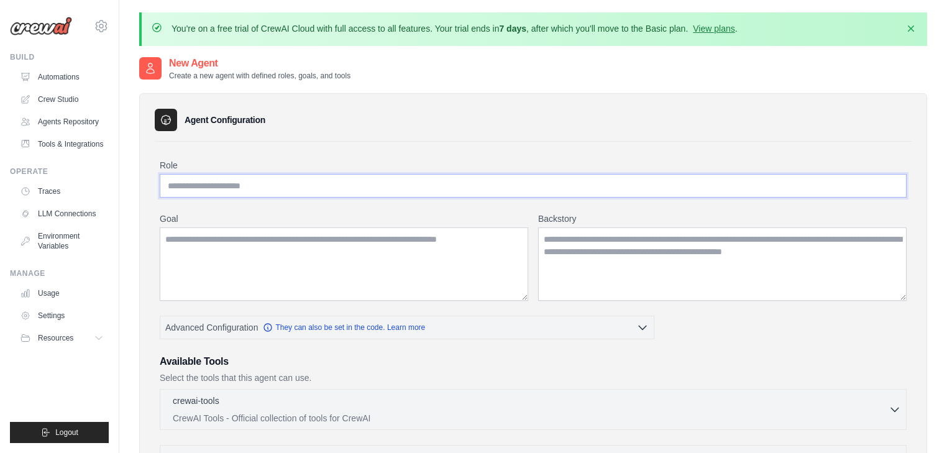
click at [291, 185] on input "Role" at bounding box center [533, 186] width 747 height 24
type input "**********"
click at [315, 246] on textarea "Goal" at bounding box center [344, 264] width 369 height 73
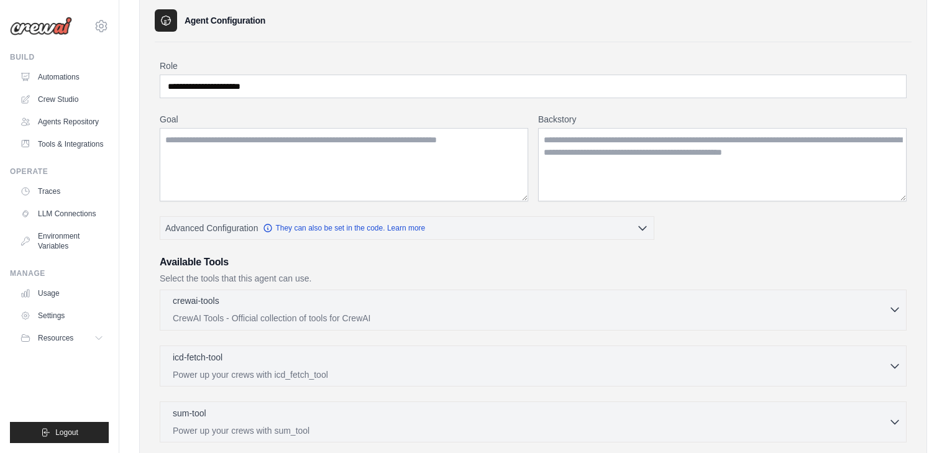
click at [896, 308] on icon "button" at bounding box center [895, 309] width 12 height 12
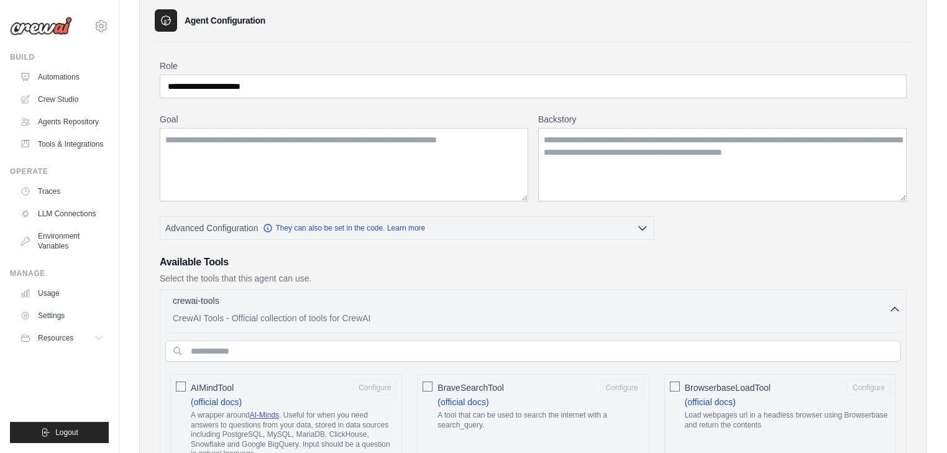
click at [896, 308] on icon "button" at bounding box center [895, 310] width 7 height 4
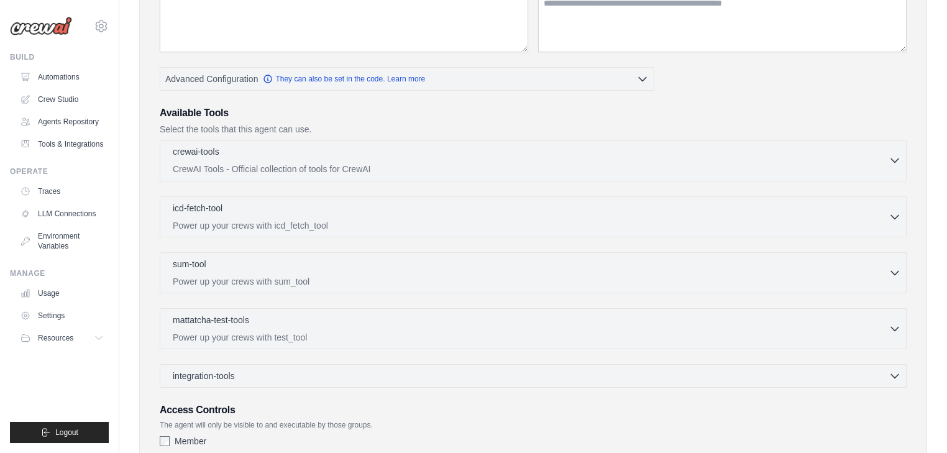
scroll to position [298, 0]
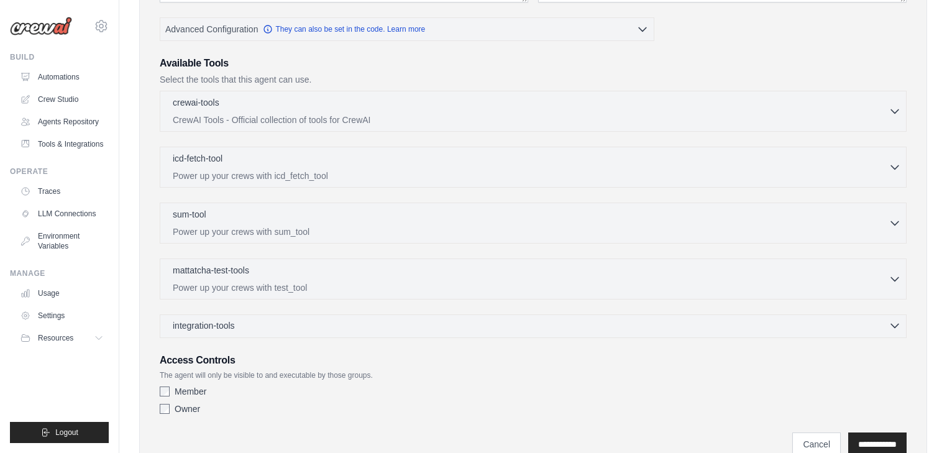
click at [893, 320] on icon "button" at bounding box center [895, 326] width 12 height 12
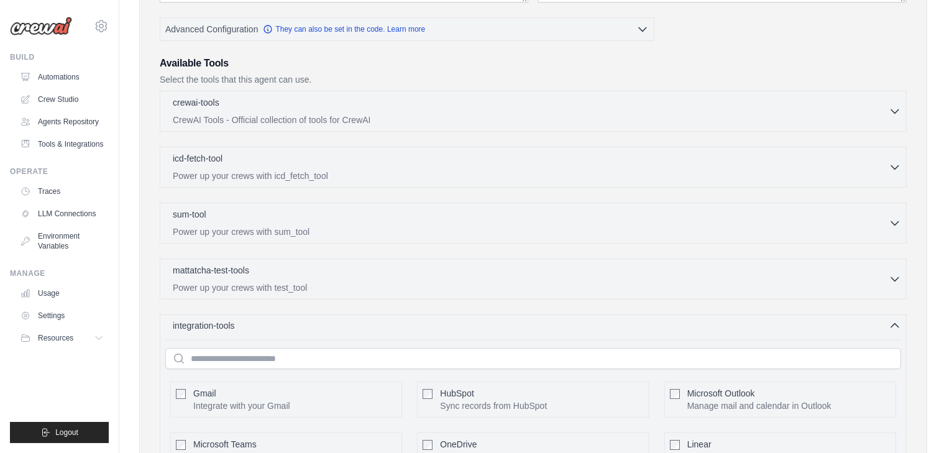
click at [893, 320] on icon "button" at bounding box center [895, 326] width 12 height 12
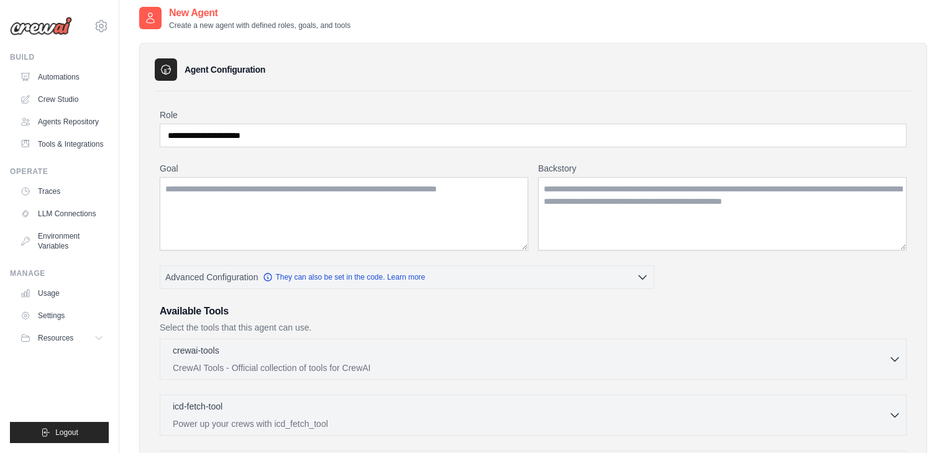
scroll to position [1, 0]
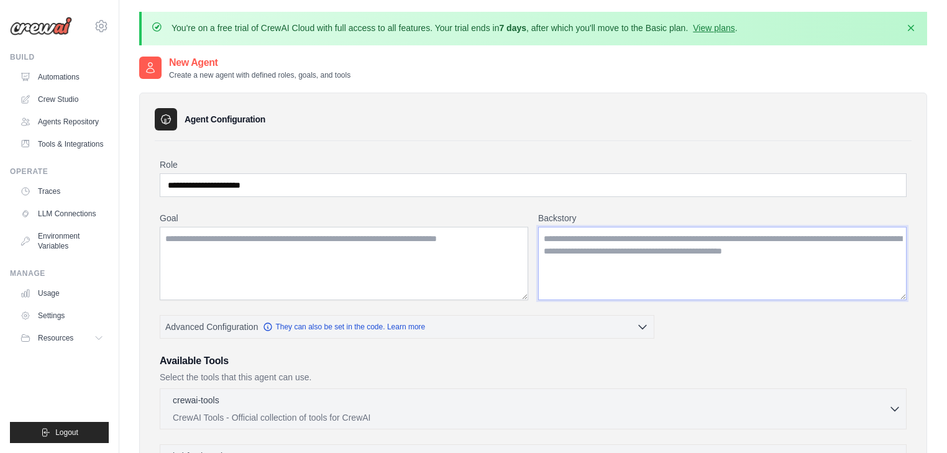
click at [587, 275] on textarea "Backstory" at bounding box center [722, 263] width 369 height 73
paste textarea "**********"
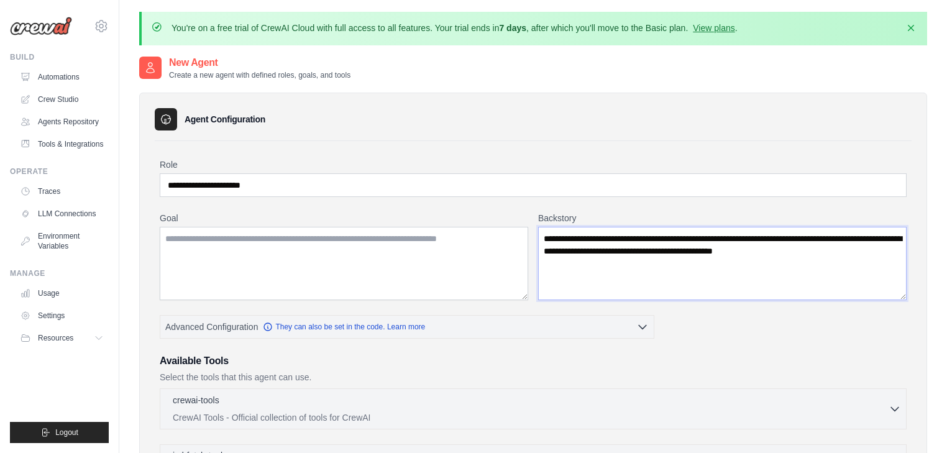
type textarea "**********"
click at [274, 260] on textarea "Goal" at bounding box center [344, 263] width 369 height 73
click at [264, 257] on textarea "Goal" at bounding box center [344, 263] width 369 height 73
paste textarea "**********"
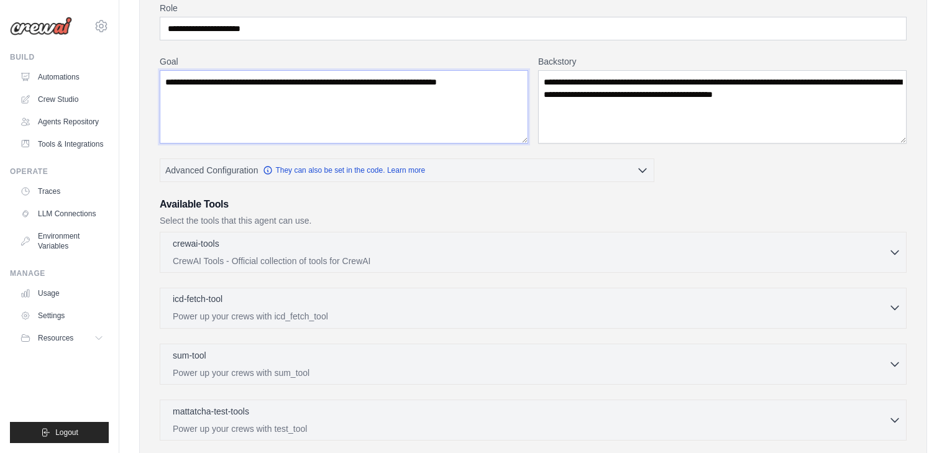
scroll to position [200, 0]
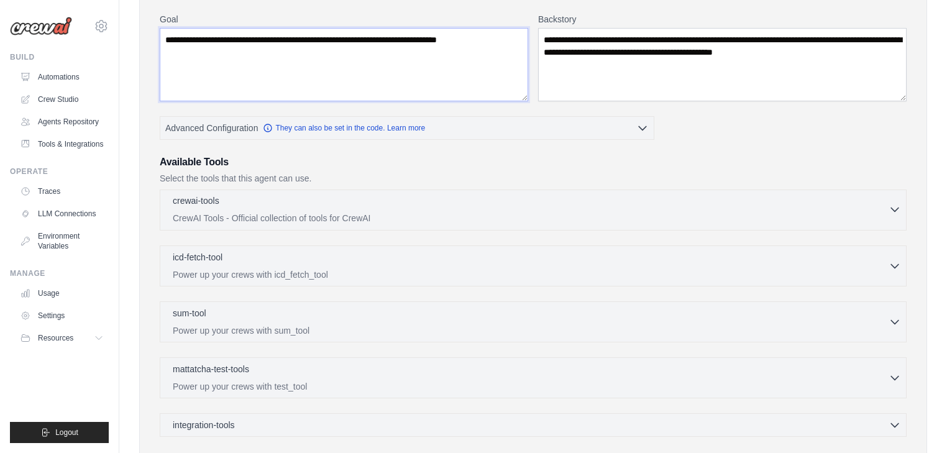
type textarea "**********"
click at [898, 208] on icon "button" at bounding box center [895, 210] width 7 height 4
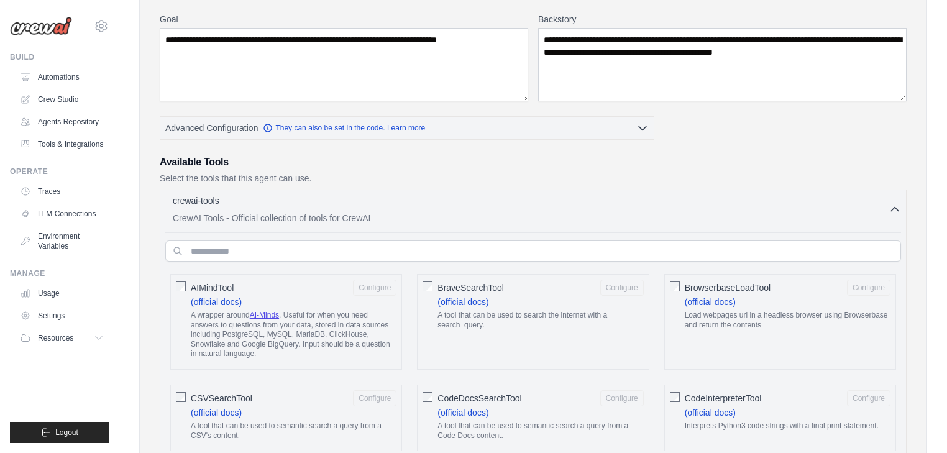
click at [898, 207] on icon "button" at bounding box center [895, 209] width 12 height 12
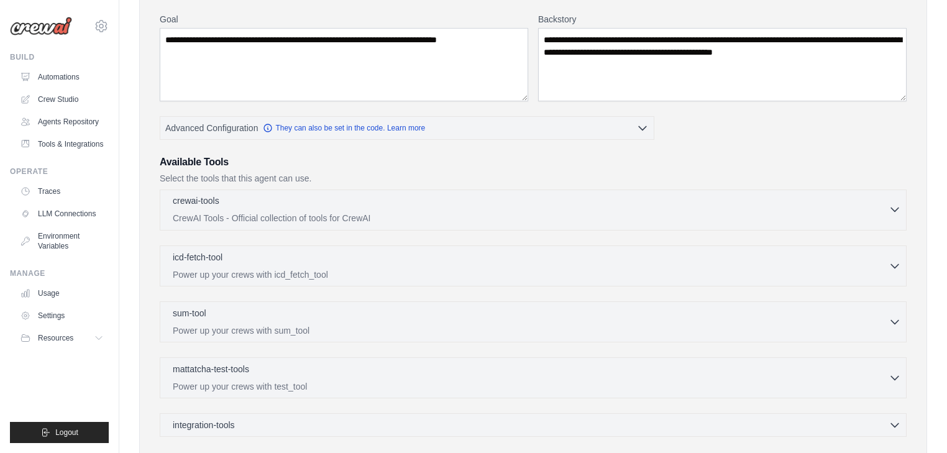
click at [898, 208] on icon "button" at bounding box center [895, 210] width 7 height 4
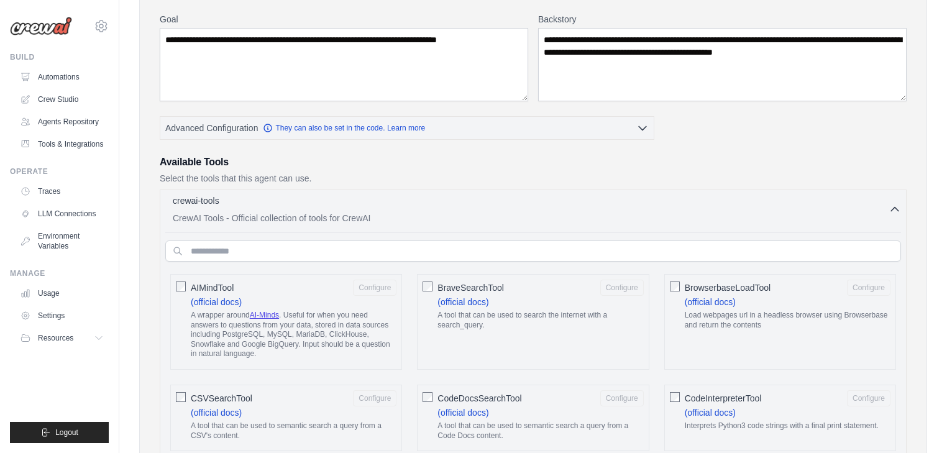
click at [898, 207] on icon "button" at bounding box center [895, 209] width 12 height 12
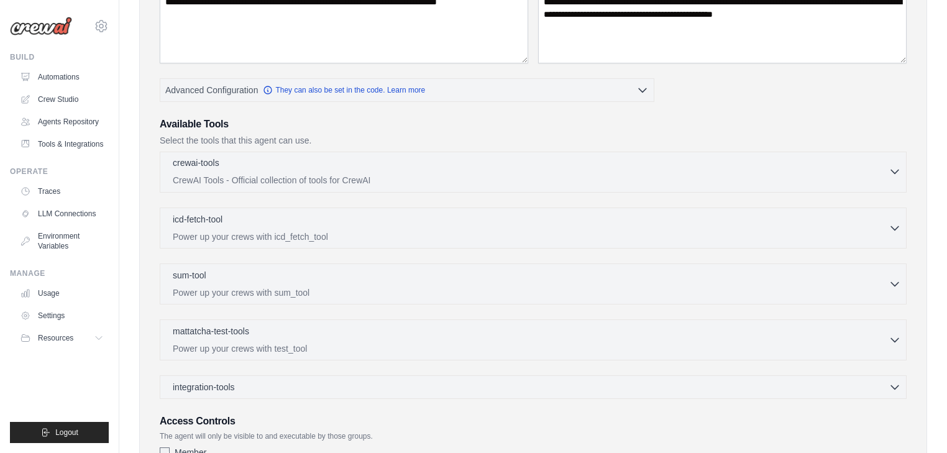
scroll to position [299, 0]
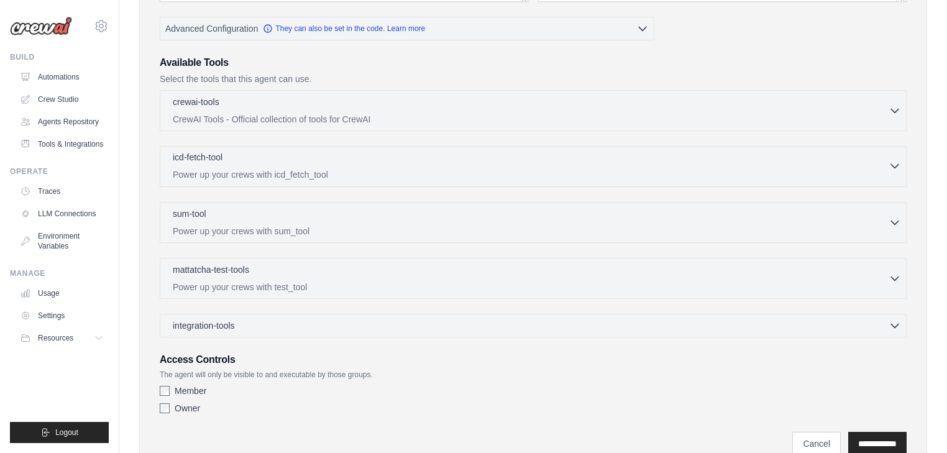
click at [896, 165] on icon "button" at bounding box center [895, 167] width 7 height 4
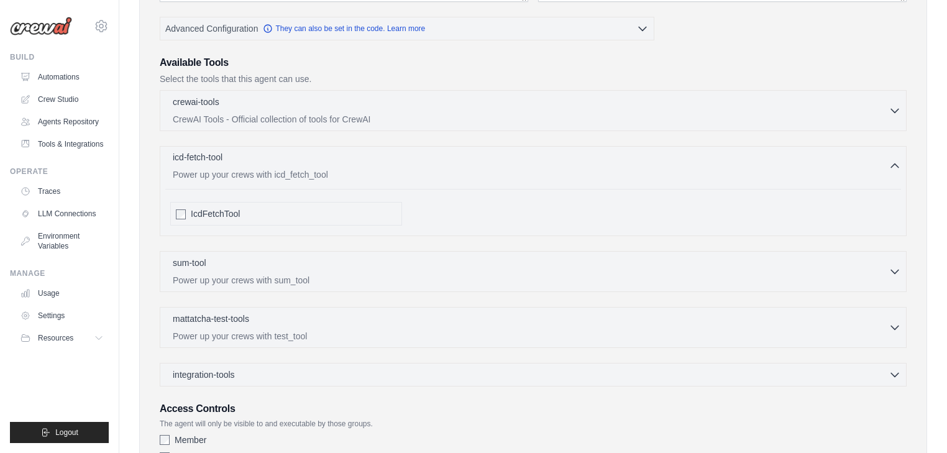
click at [893, 162] on icon "button" at bounding box center [895, 166] width 12 height 12
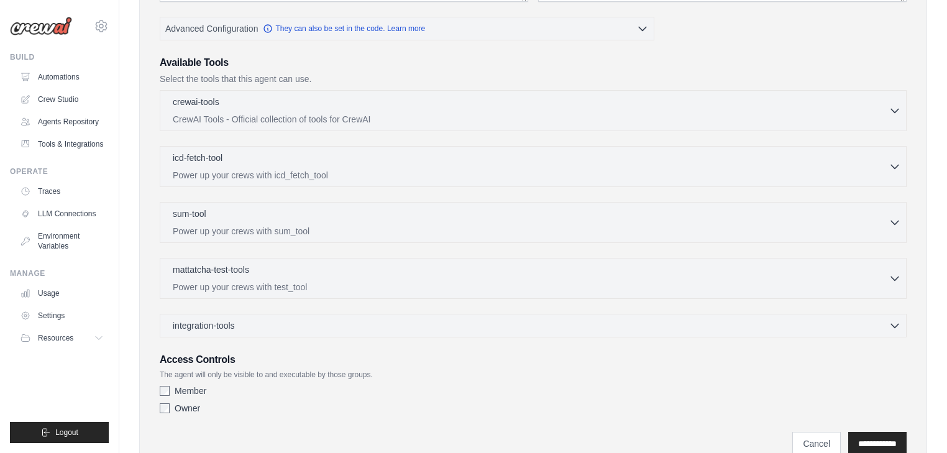
scroll to position [349, 0]
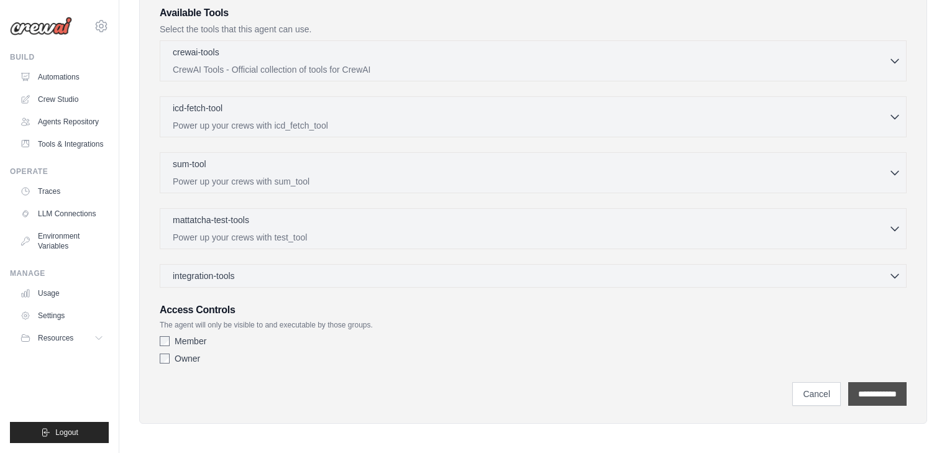
click at [875, 393] on input "**********" at bounding box center [878, 394] width 58 height 24
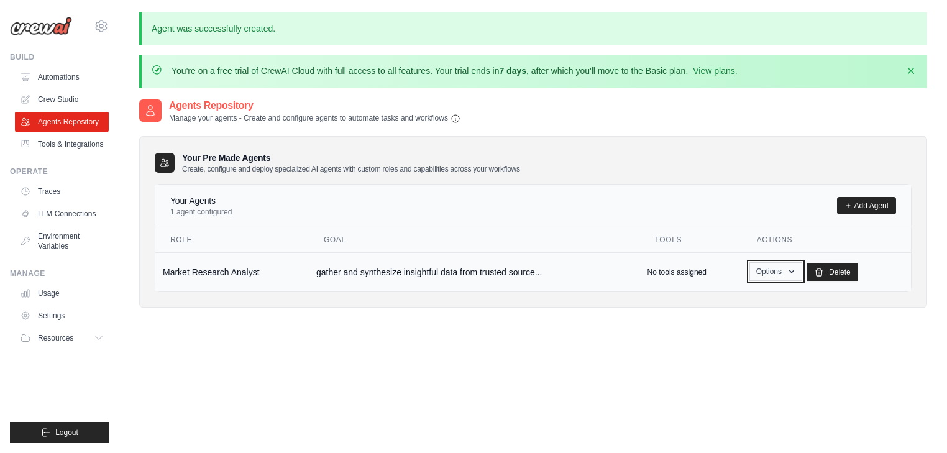
click at [793, 271] on icon "button" at bounding box center [792, 271] width 5 height 3
click at [735, 294] on link "Show" at bounding box center [758, 300] width 90 height 22
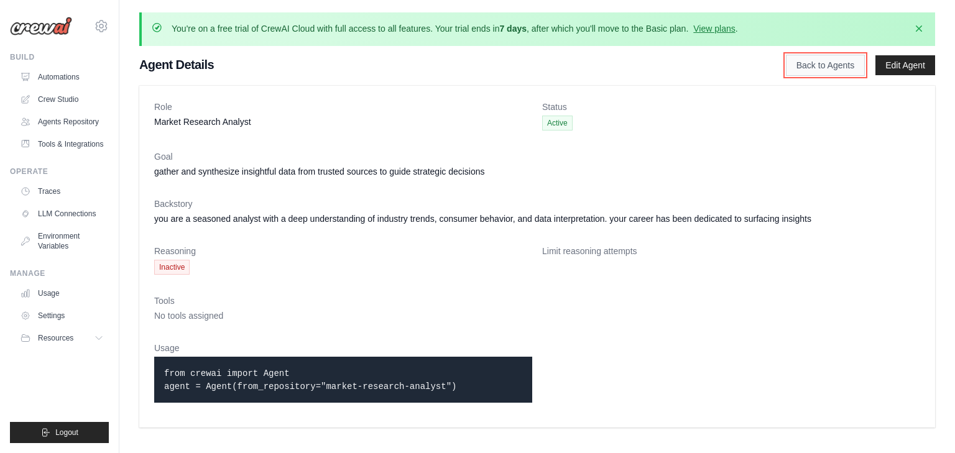
click at [818, 68] on link "Back to Agents" at bounding box center [825, 65] width 79 height 21
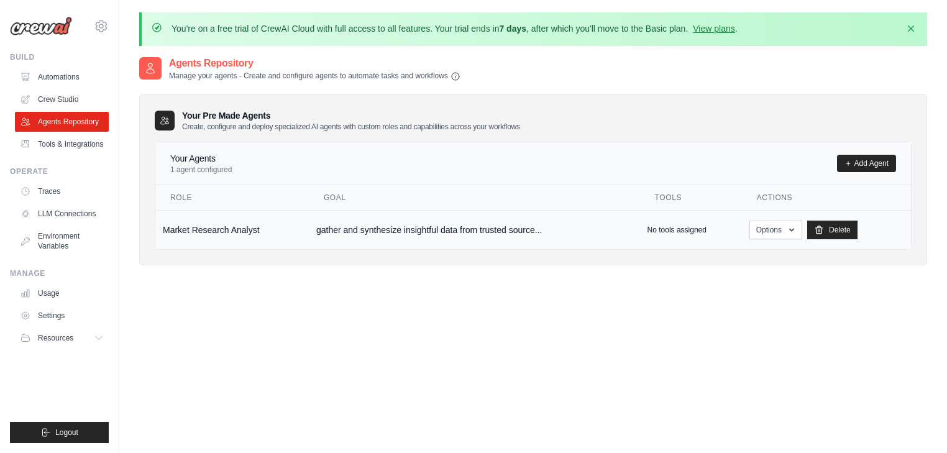
click at [221, 225] on td "Market Research Analyst" at bounding box center [232, 229] width 154 height 39
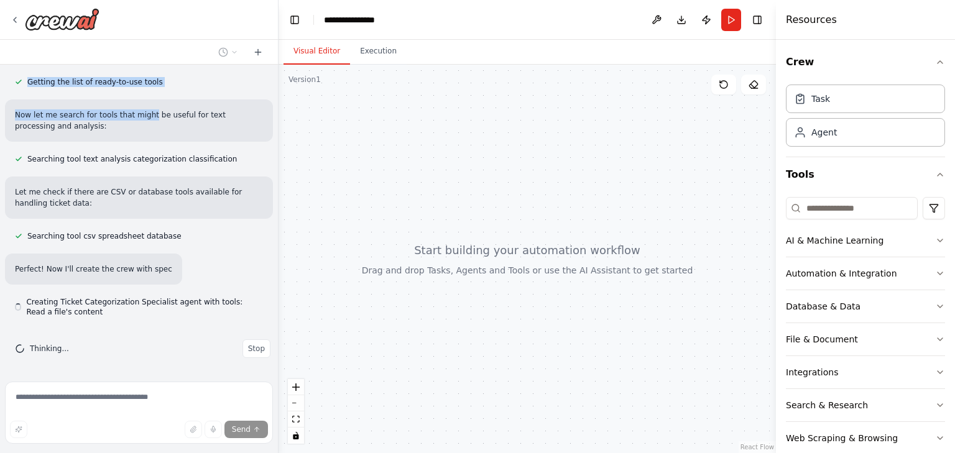
drag, startPoint x: 198, startPoint y: 88, endPoint x: 142, endPoint y: 101, distance: 57.9
click at [142, 101] on div "Create a crew that automatically reads through customer support tickets, catego…" at bounding box center [139, 221] width 278 height 312
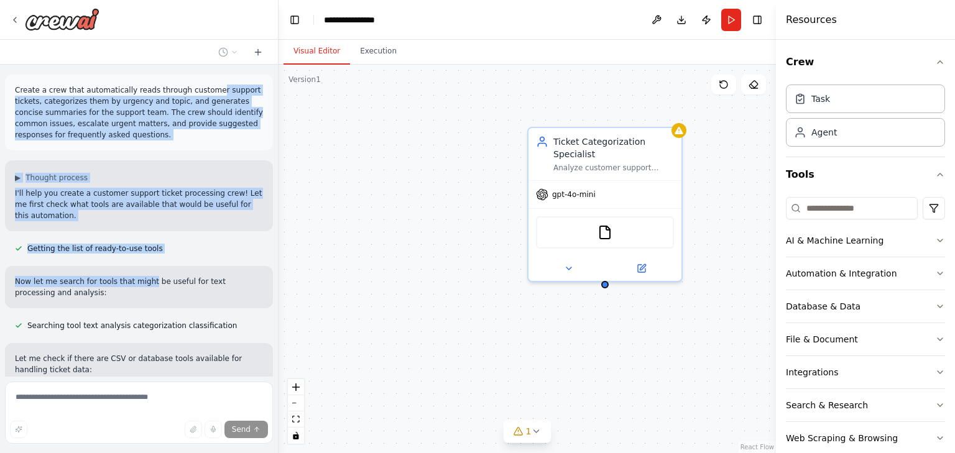
scroll to position [189, 0]
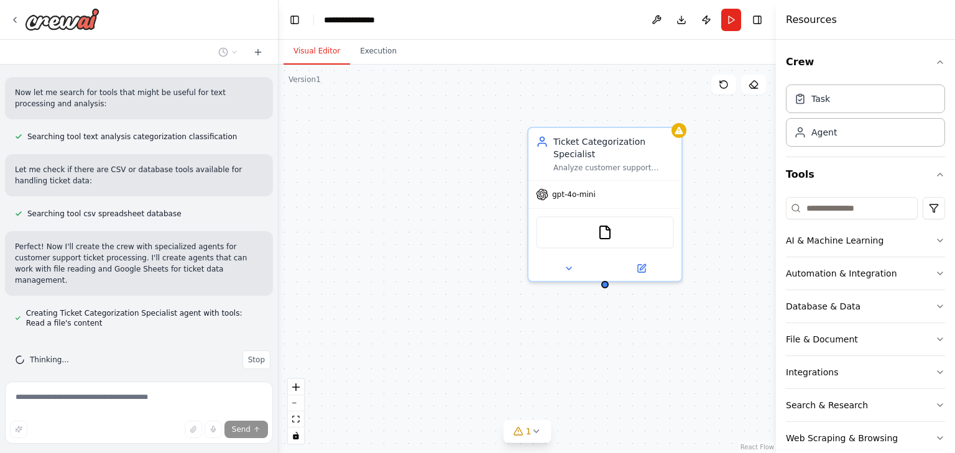
click at [213, 107] on p "Now let me search for tools that might be useful for text processing and analys…" at bounding box center [139, 98] width 248 height 22
click at [274, 96] on div at bounding box center [276, 226] width 5 height 453
click at [267, 97] on div "Create a crew that automatically reads through customer support tickets, catego…" at bounding box center [139, 221] width 278 height 312
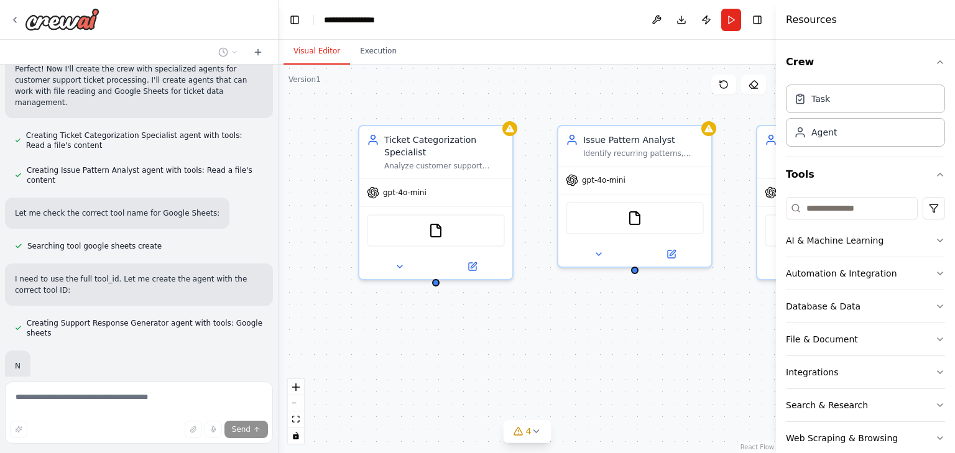
scroll to position [433, 0]
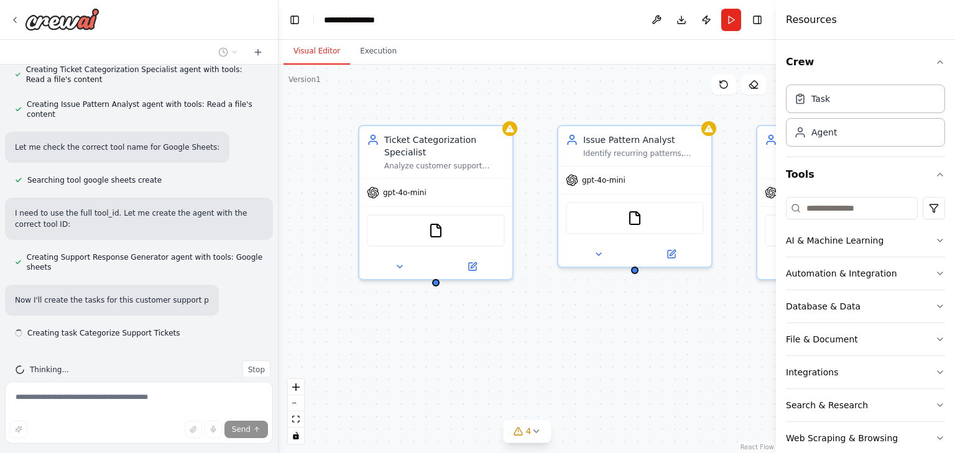
drag, startPoint x: 472, startPoint y: 186, endPoint x: 303, endPoint y: 185, distance: 169.1
click at [303, 185] on div "Ticket Categorization Specialist Analyze customer support tickets to categorize…" at bounding box center [527, 259] width 497 height 389
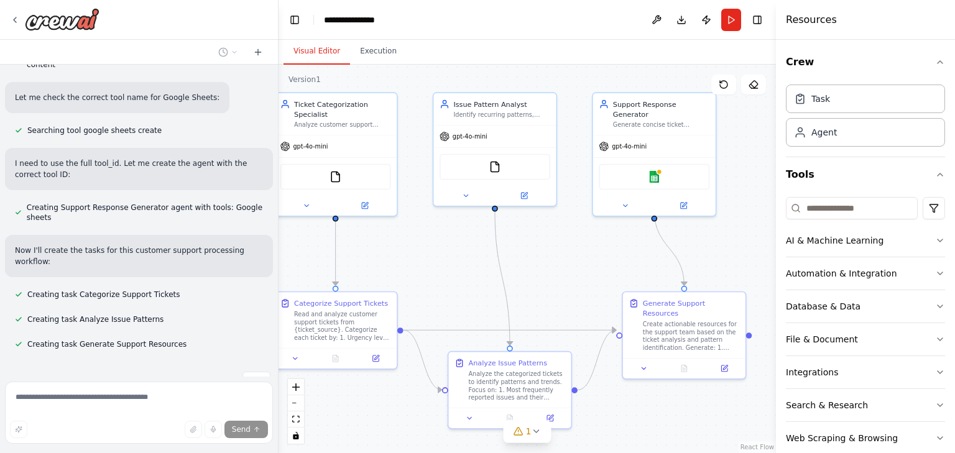
scroll to position [548, 0]
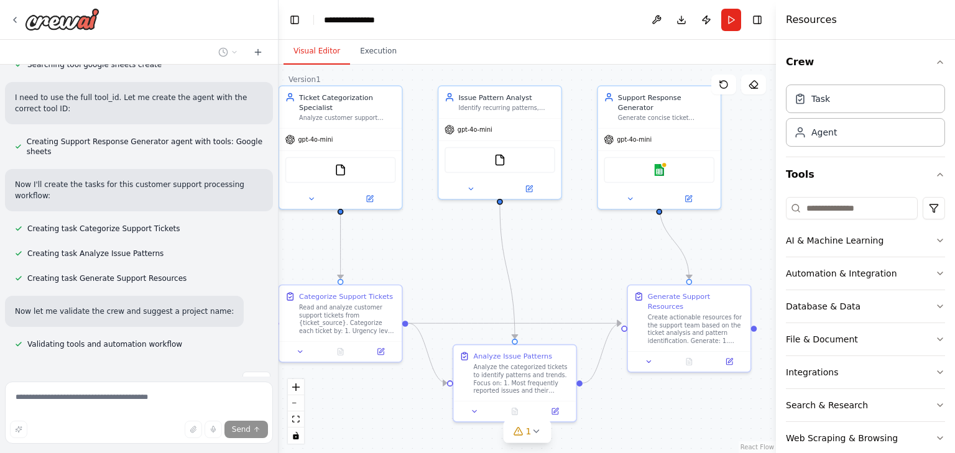
drag, startPoint x: 339, startPoint y: 293, endPoint x: 257, endPoint y: 219, distance: 110.9
click at [257, 219] on div "Create a crew that automatically reads through customer support tickets, catego…" at bounding box center [477, 226] width 955 height 453
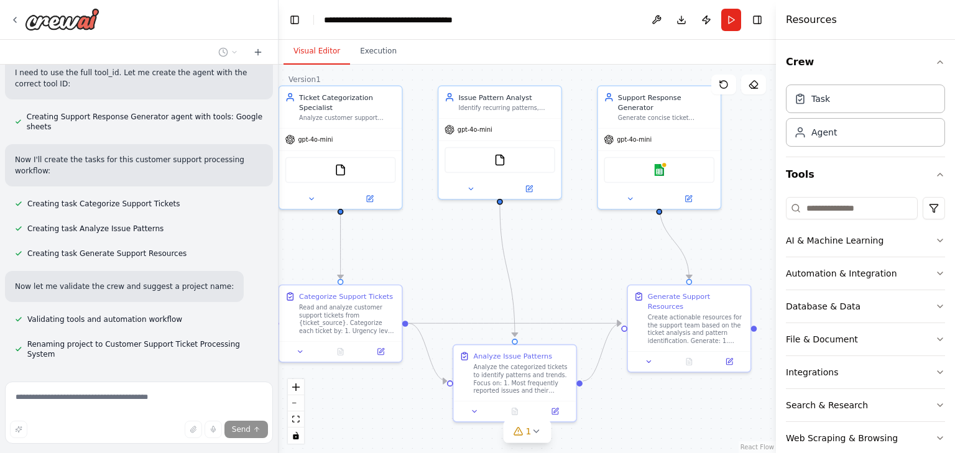
drag, startPoint x: 517, startPoint y: 392, endPoint x: 507, endPoint y: 269, distance: 123.5
click at [477, 269] on div ".deletable-edge-delete-btn { width: 20px; height: 20px; border: 0px solid #ffff…" at bounding box center [278, 190] width 399 height 311
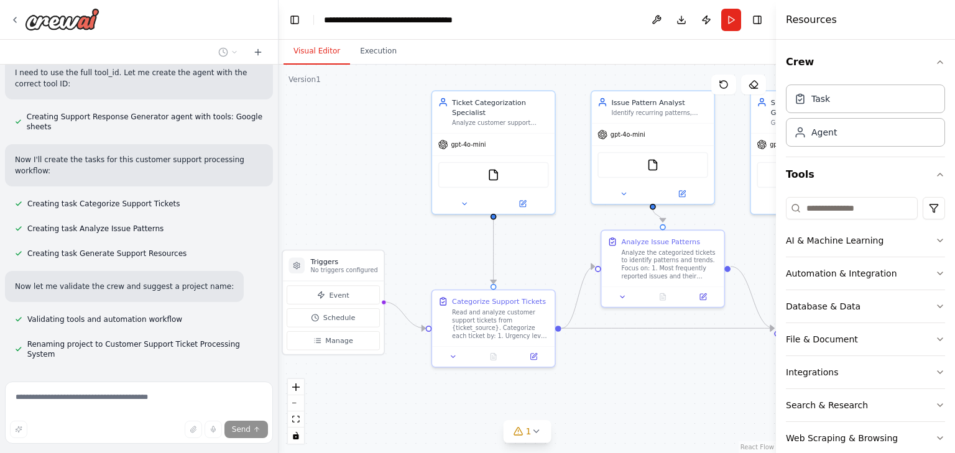
drag, startPoint x: 484, startPoint y: 367, endPoint x: 637, endPoint y: 372, distance: 153.0
click at [637, 372] on div ".deletable-edge-delete-btn { width: 20px; height: 20px; border: 0px solid #ffff…" at bounding box center [527, 259] width 497 height 389
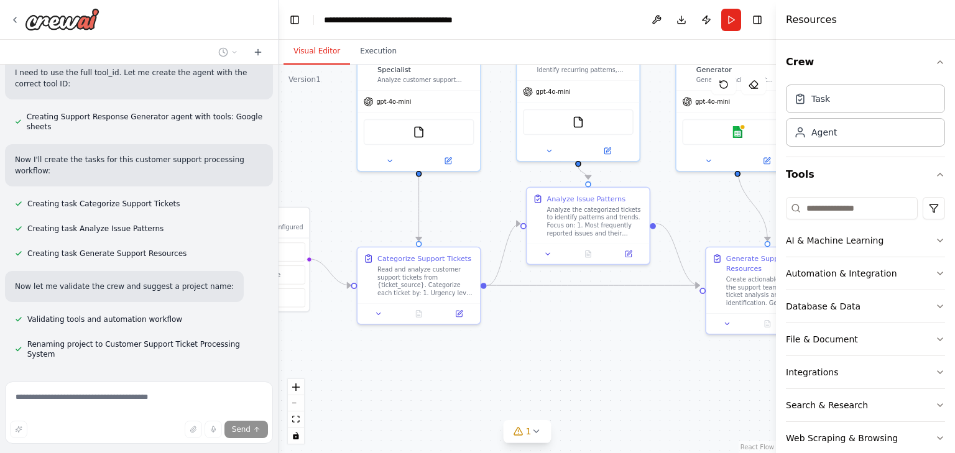
drag, startPoint x: 416, startPoint y: 253, endPoint x: 341, endPoint y: 210, distance: 86.1
click at [341, 210] on div ".deletable-edge-delete-btn { width: 20px; height: 20px; border: 0px solid #ffff…" at bounding box center [527, 259] width 497 height 389
click at [454, 159] on button at bounding box center [448, 159] width 57 height 12
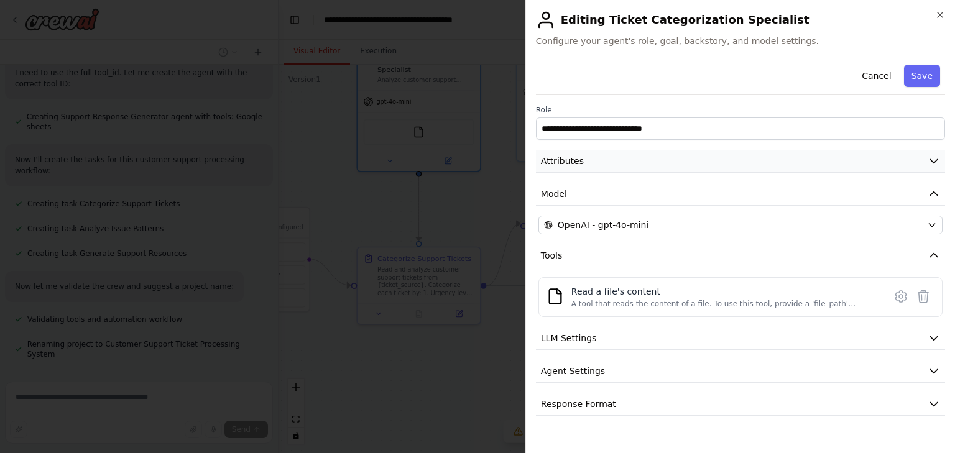
click at [776, 168] on button "Attributes" at bounding box center [740, 161] width 409 height 23
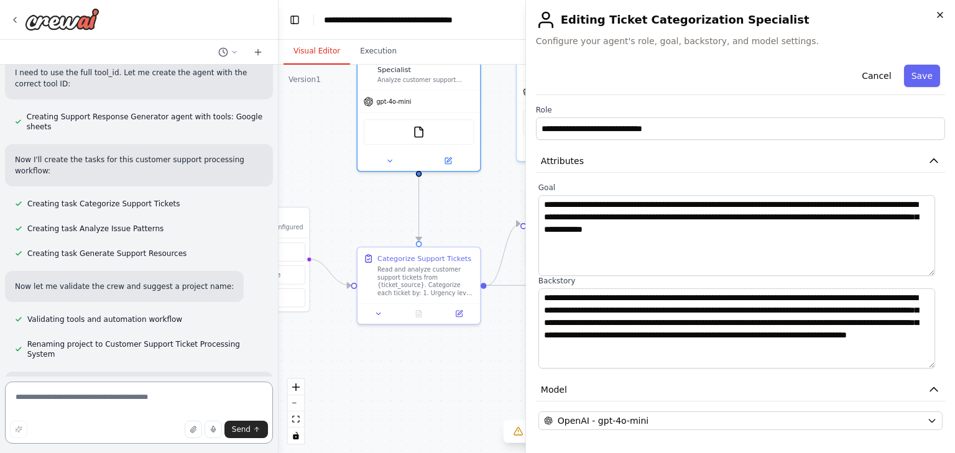
click at [936, 19] on icon "button" at bounding box center [940, 15] width 10 height 10
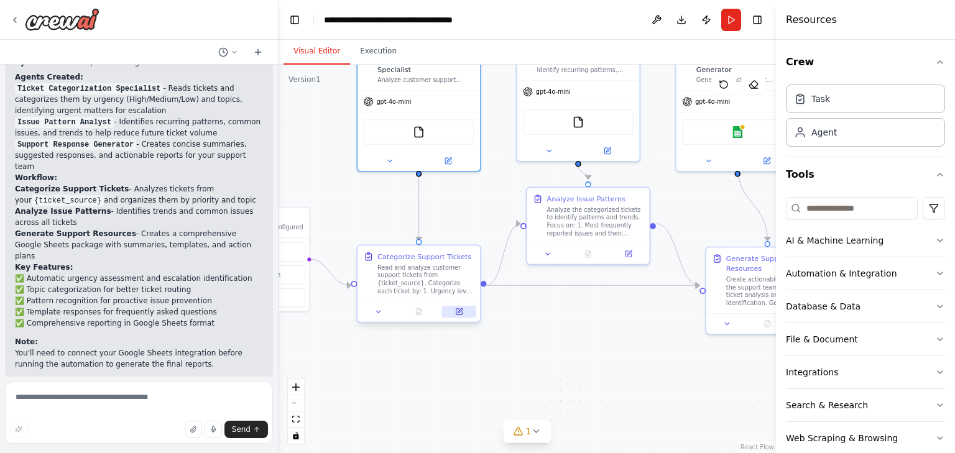
click at [458, 311] on icon at bounding box center [459, 312] width 6 height 6
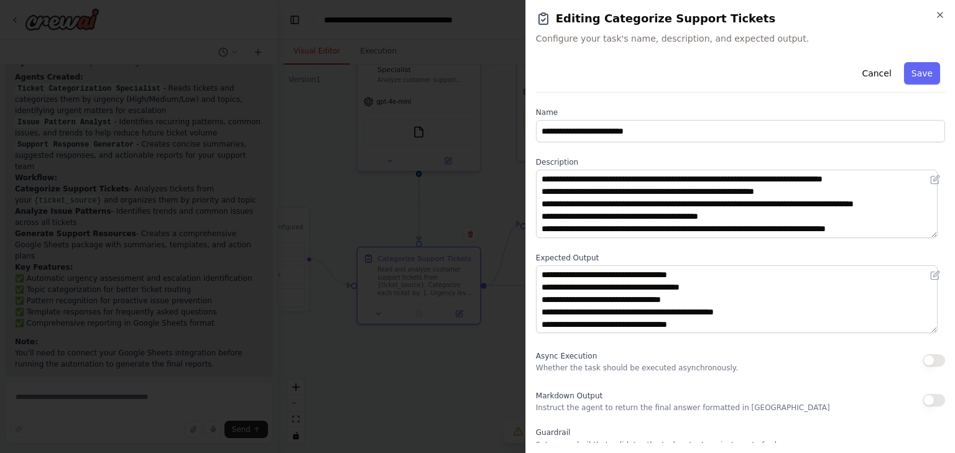
click at [947, 11] on div "**********" at bounding box center [740, 226] width 430 height 453
click at [939, 14] on icon "button" at bounding box center [940, 14] width 5 height 5
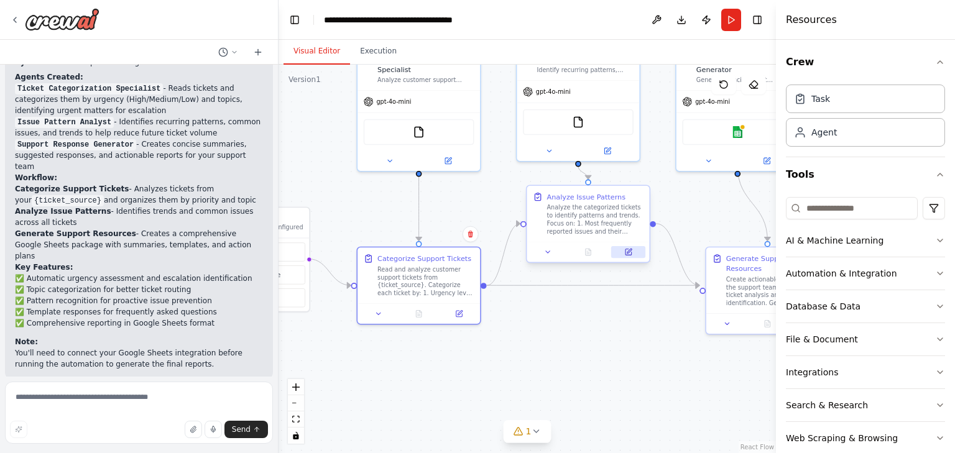
click at [626, 252] on icon at bounding box center [628, 252] width 6 height 6
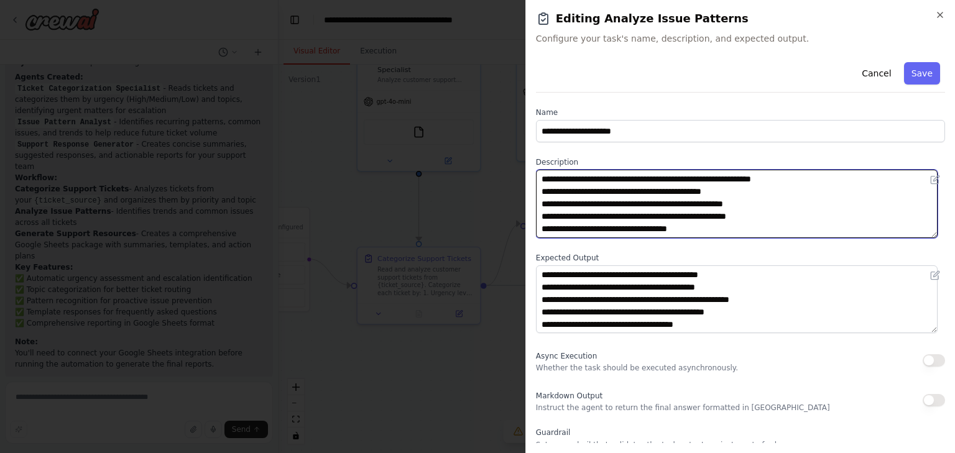
scroll to position [0, 0]
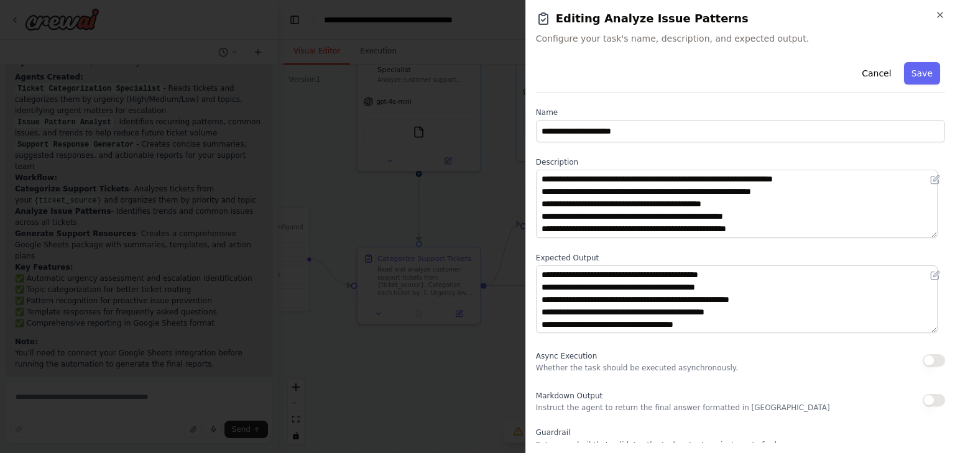
click at [859, 160] on label "Description" at bounding box center [740, 162] width 409 height 10
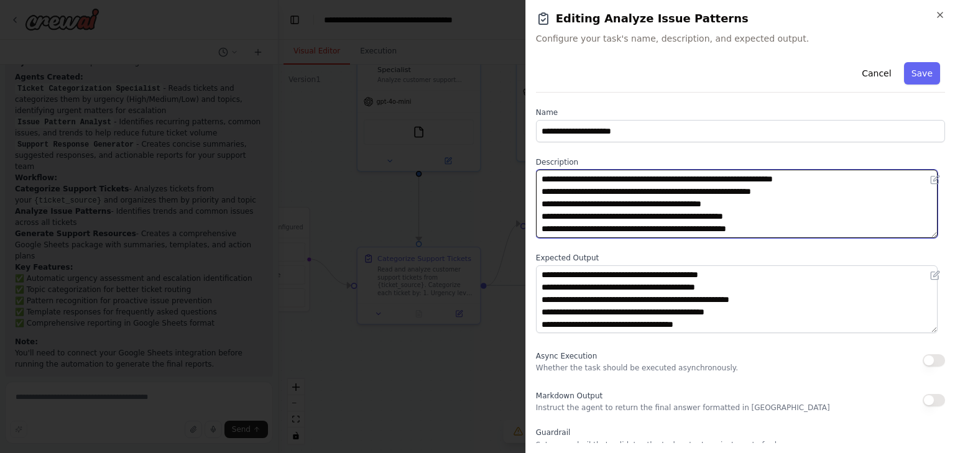
click at [555, 195] on textarea "**********" at bounding box center [737, 204] width 402 height 68
drag, startPoint x: 555, startPoint y: 195, endPoint x: 785, endPoint y: 229, distance: 232.5
click at [785, 229] on textarea "**********" at bounding box center [737, 204] width 402 height 68
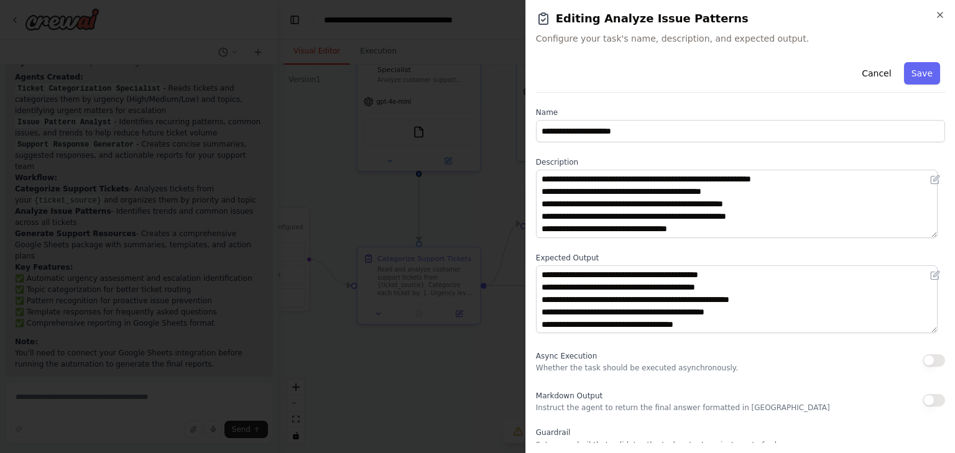
click at [762, 251] on div "**********" at bounding box center [740, 304] width 409 height 494
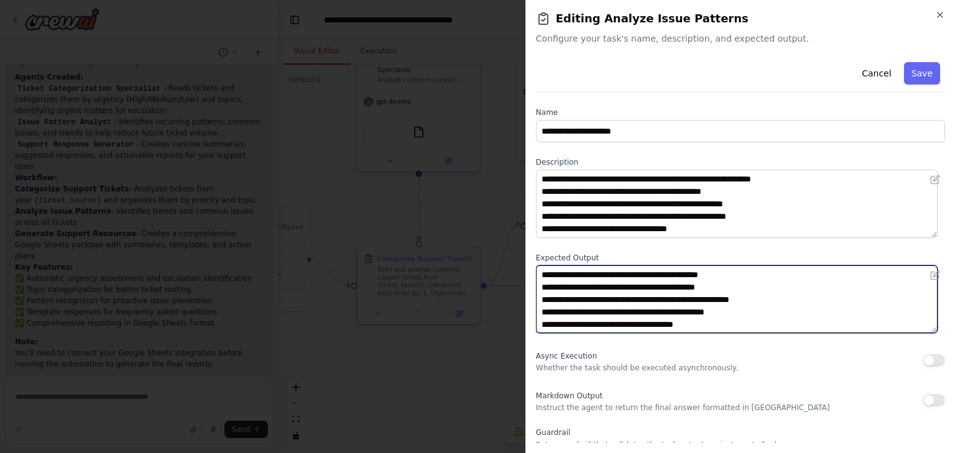
drag, startPoint x: 540, startPoint y: 277, endPoint x: 815, endPoint y: 275, distance: 275.4
click at [815, 275] on textarea "**********" at bounding box center [737, 299] width 402 height 68
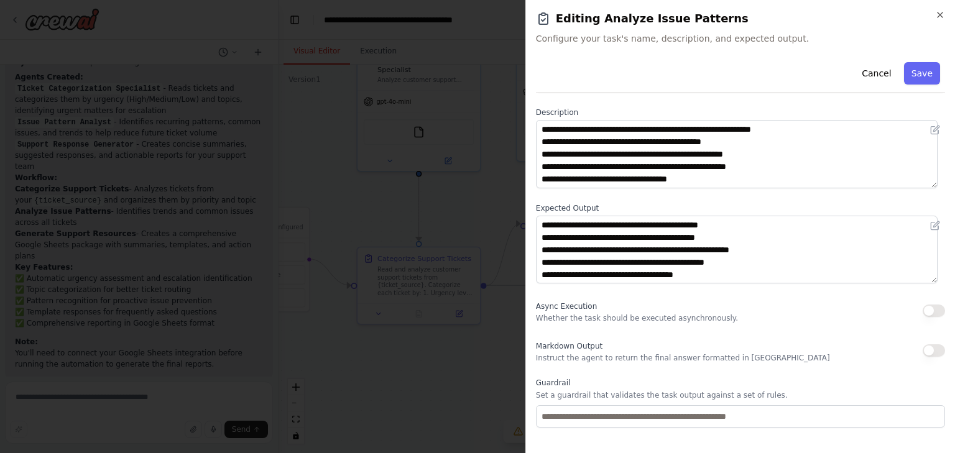
click at [775, 293] on div "**********" at bounding box center [740, 254] width 409 height 494
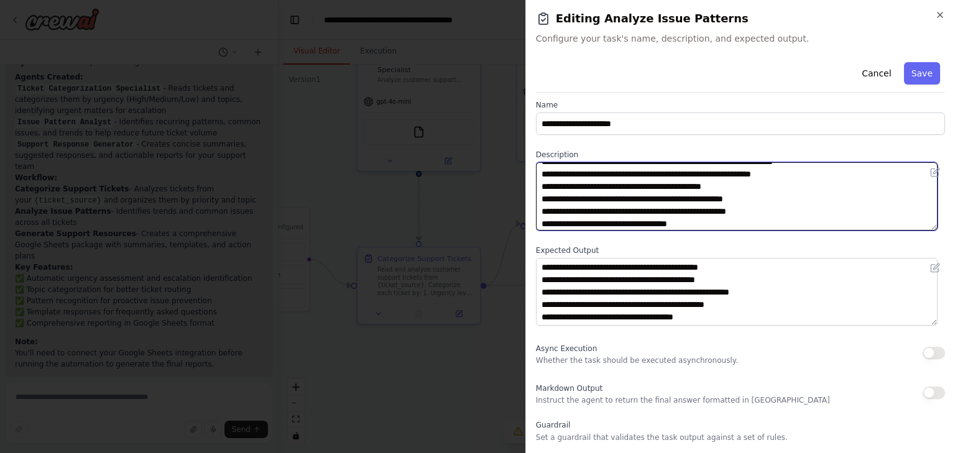
scroll to position [12, 0]
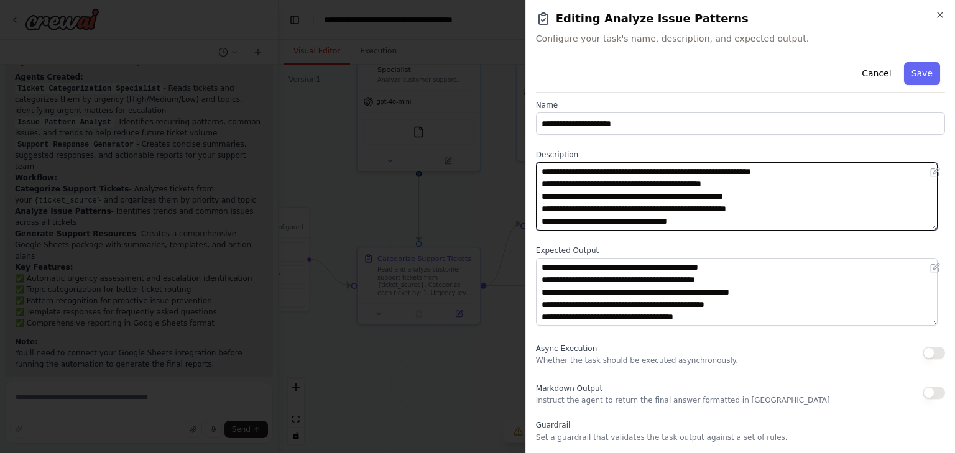
drag, startPoint x: 578, startPoint y: 206, endPoint x: 589, endPoint y: 219, distance: 16.7
click at [589, 219] on textarea "**********" at bounding box center [737, 196] width 402 height 68
click at [620, 218] on textarea "**********" at bounding box center [737, 196] width 402 height 68
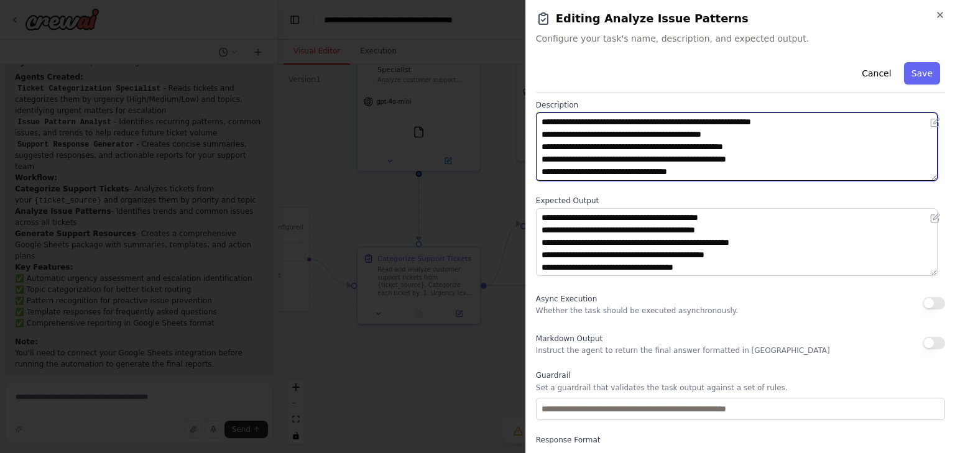
scroll to position [0, 0]
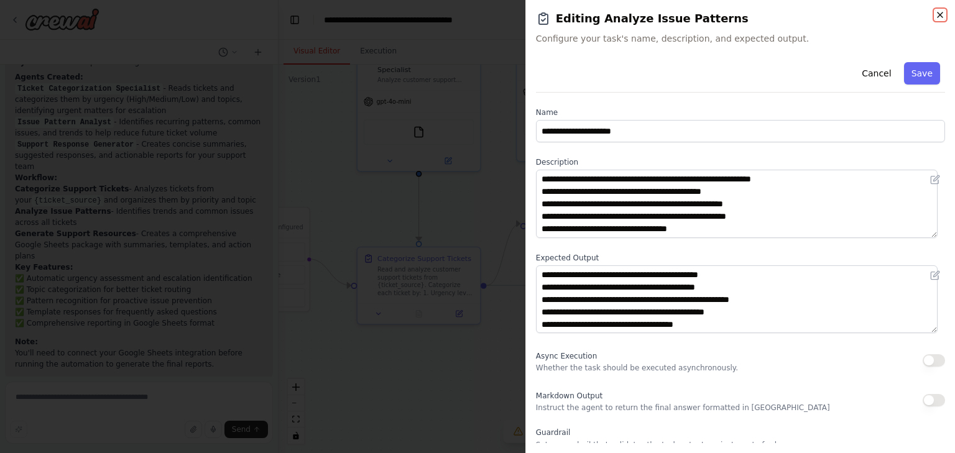
click at [939, 12] on icon "button" at bounding box center [940, 15] width 10 height 10
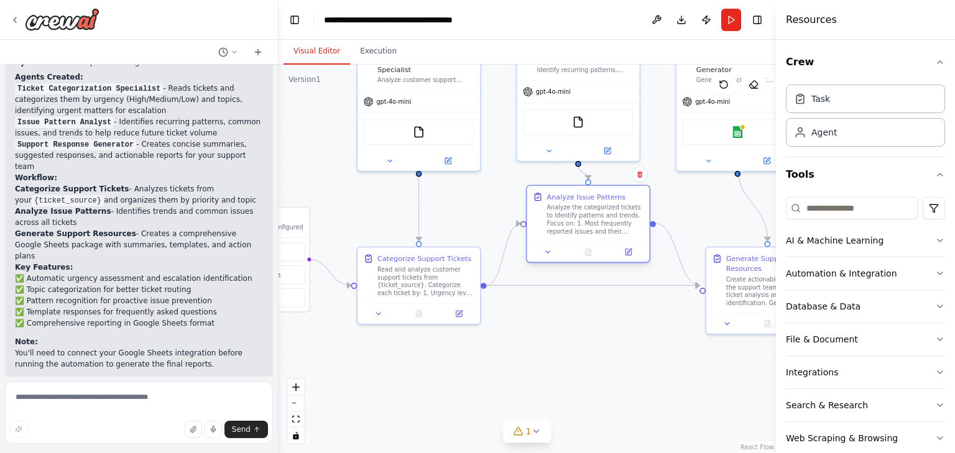
click at [653, 225] on div at bounding box center [653, 224] width 6 height 6
click at [629, 256] on button at bounding box center [628, 252] width 34 height 12
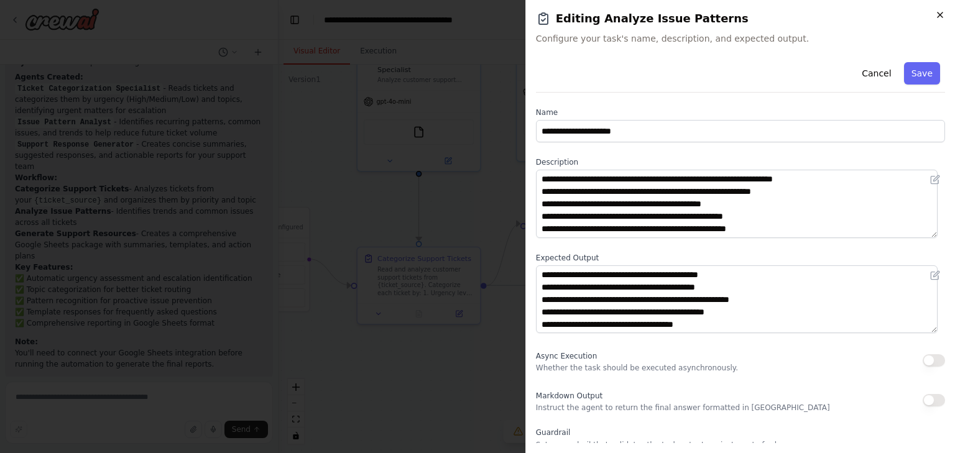
click at [941, 17] on icon "button" at bounding box center [940, 15] width 10 height 10
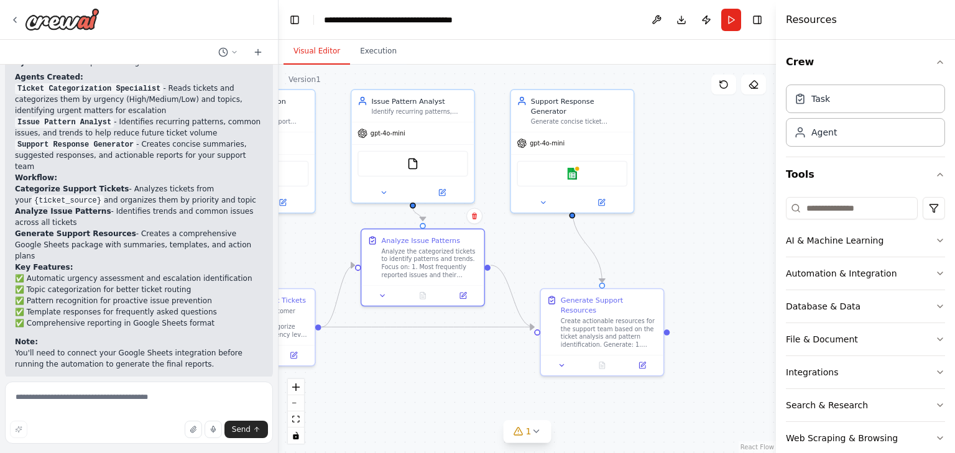
drag, startPoint x: 714, startPoint y: 201, endPoint x: 582, endPoint y: 259, distance: 143.7
click at [551, 243] on div ".deletable-edge-delete-btn { width: 20px; height: 20px; border: 0px solid #ffff…" at bounding box center [527, 259] width 497 height 389
click at [642, 359] on icon at bounding box center [645, 363] width 8 height 8
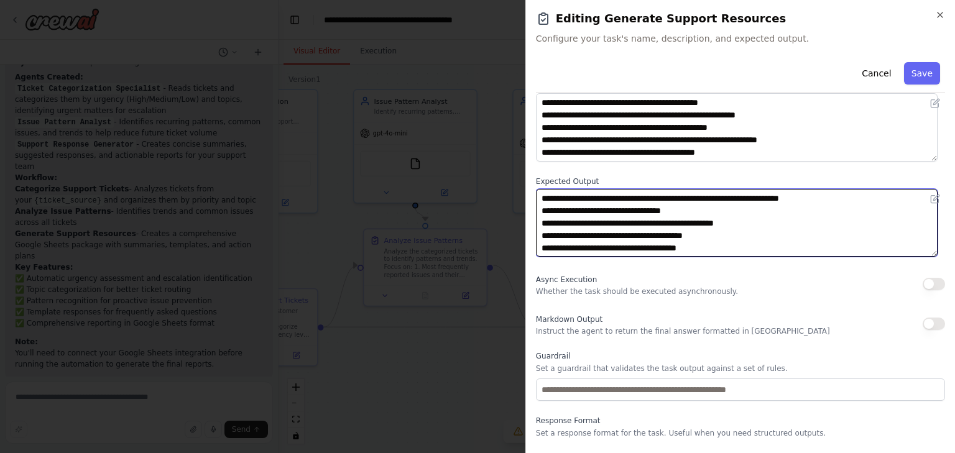
scroll to position [12, 0]
drag, startPoint x: 540, startPoint y: 199, endPoint x: 785, endPoint y: 241, distance: 248.5
click at [819, 241] on textarea "**********" at bounding box center [737, 223] width 402 height 68
click at [738, 237] on textarea "**********" at bounding box center [737, 223] width 402 height 68
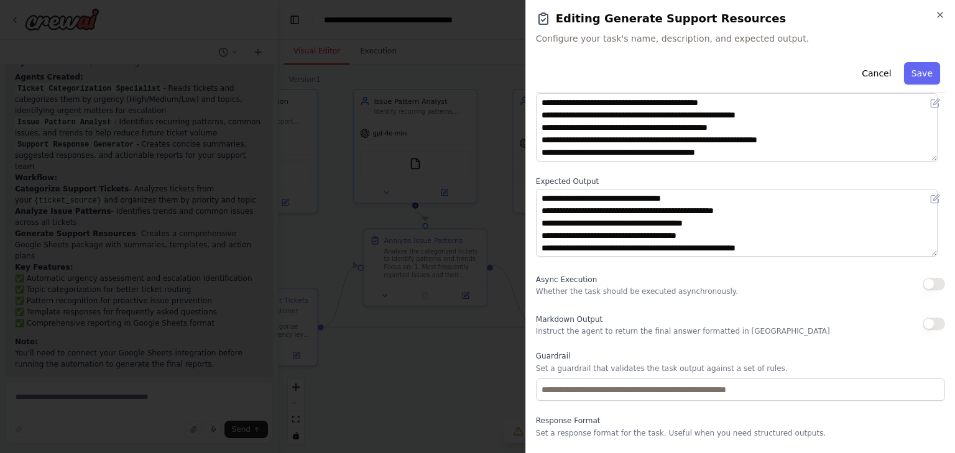
click at [728, 266] on div "**********" at bounding box center [740, 228] width 409 height 494
drag, startPoint x: 728, startPoint y: 266, endPoint x: 719, endPoint y: 266, distance: 9.3
click at [719, 266] on div "**********" at bounding box center [740, 228] width 409 height 494
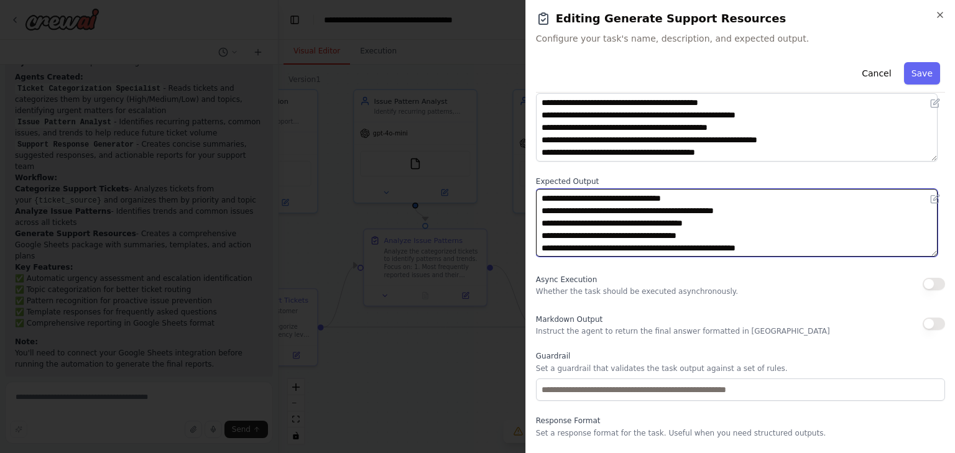
drag, startPoint x: 535, startPoint y: 225, endPoint x: 770, endPoint y: 232, distance: 235.1
click at [770, 232] on textarea "**********" at bounding box center [737, 223] width 402 height 68
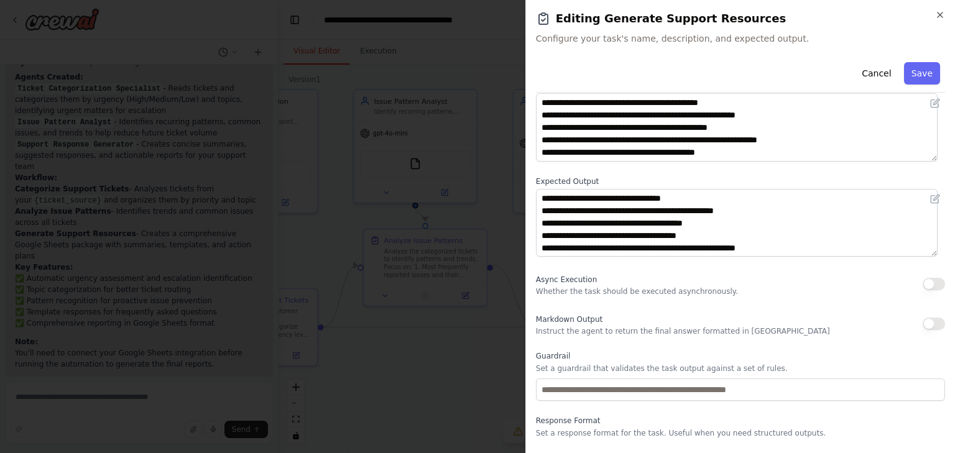
click at [758, 267] on div "**********" at bounding box center [740, 228] width 409 height 494
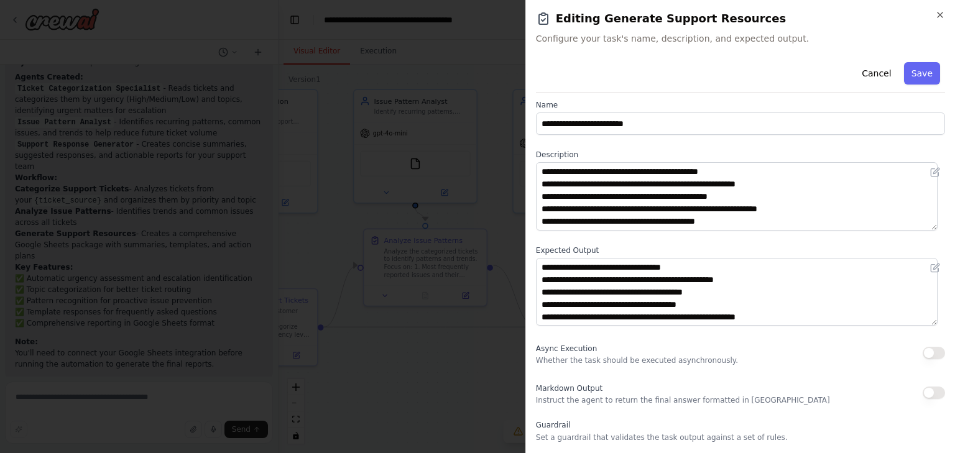
scroll to position [0, 0]
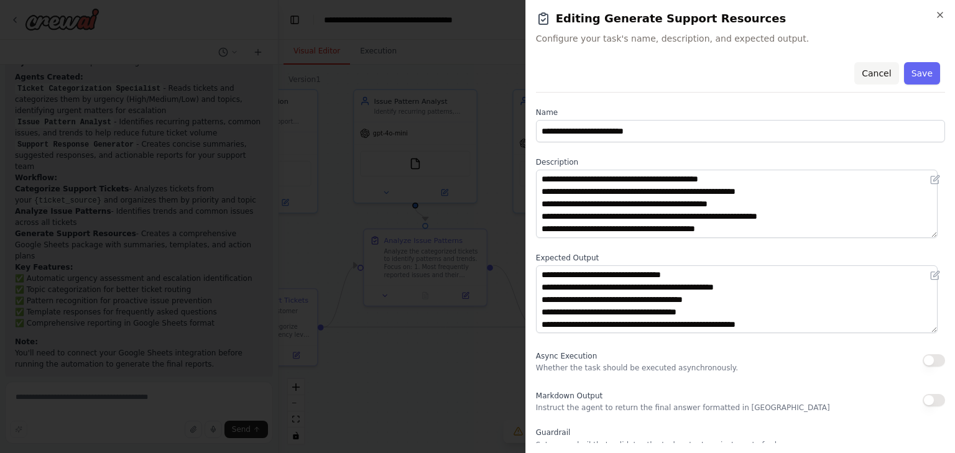
click at [874, 67] on button "Cancel" at bounding box center [876, 73] width 44 height 22
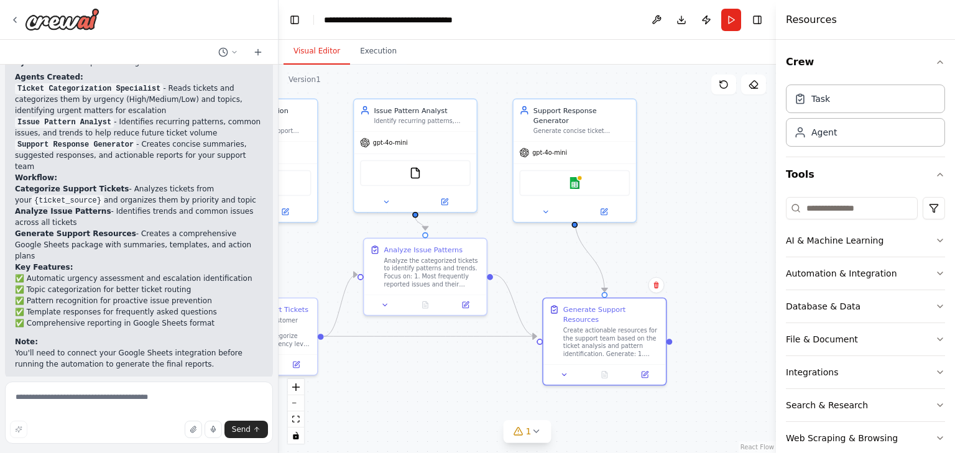
drag, startPoint x: 704, startPoint y: 194, endPoint x: 686, endPoint y: 198, distance: 17.9
click at [686, 198] on div ".deletable-edge-delete-btn { width: 20px; height: 20px; border: 0px solid #ffff…" at bounding box center [527, 259] width 497 height 389
click at [670, 337] on div at bounding box center [669, 340] width 6 height 6
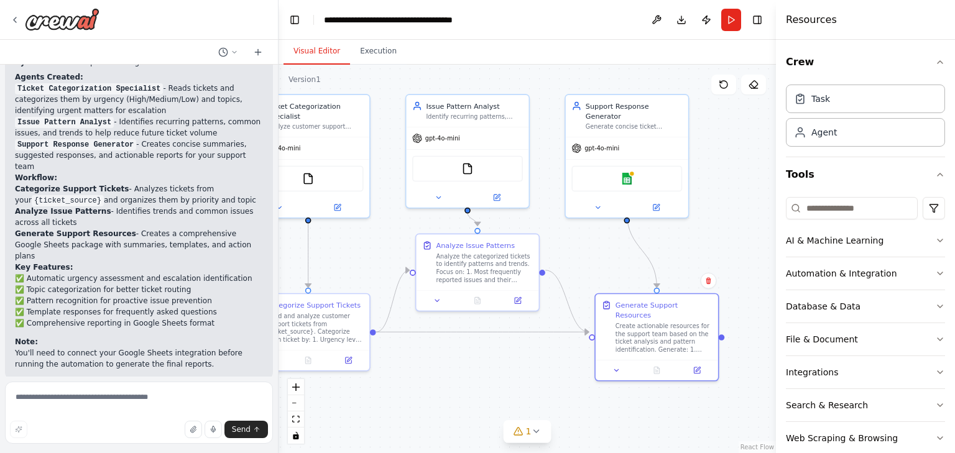
drag, startPoint x: 683, startPoint y: 243, endPoint x: 735, endPoint y: 239, distance: 52.4
click at [735, 239] on div ".deletable-edge-delete-btn { width: 20px; height: 20px; border: 0px solid #ffff…" at bounding box center [527, 259] width 497 height 389
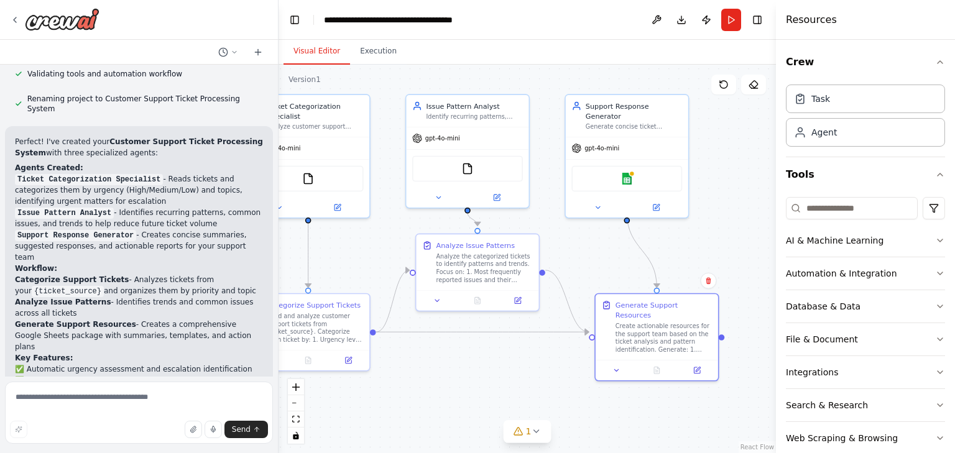
scroll to position [807, 0]
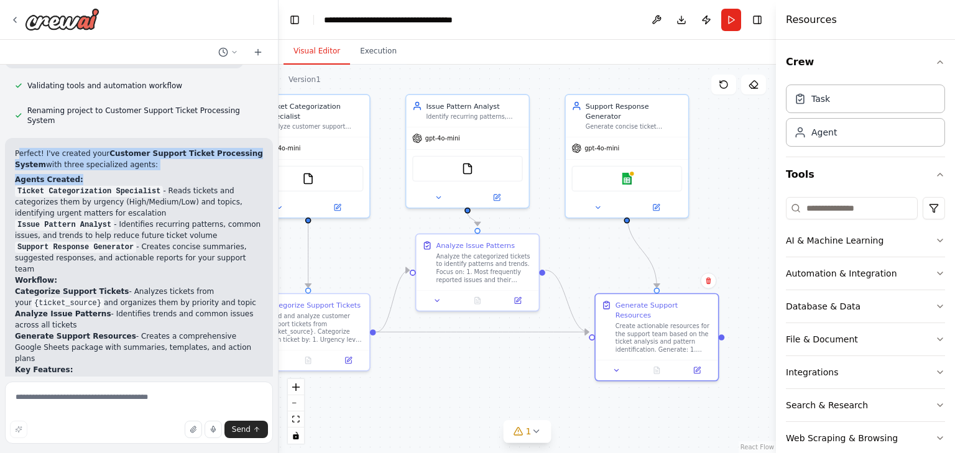
drag, startPoint x: 24, startPoint y: 108, endPoint x: 137, endPoint y: 129, distance: 114.5
click at [137, 148] on div "Perfect! I've created your Customer Support Ticket Processing System with three…" at bounding box center [139, 310] width 248 height 325
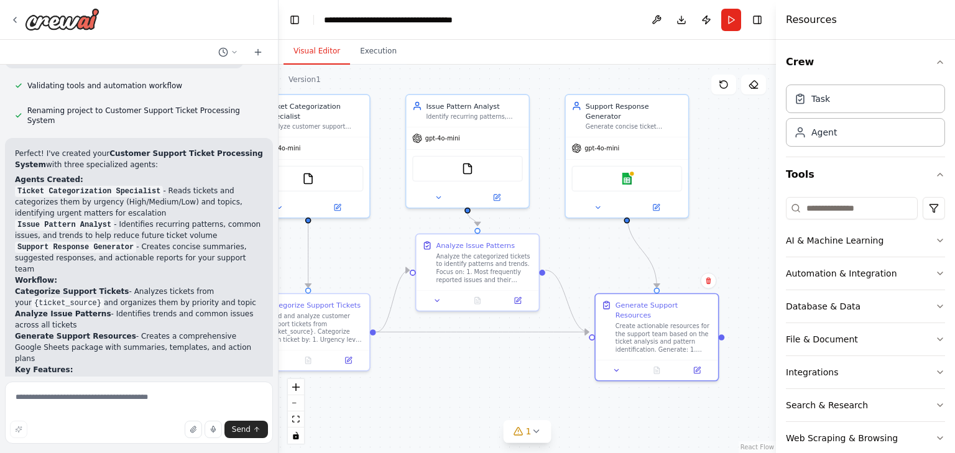
click at [132, 186] on code "Ticket Categorization Specialist" at bounding box center [89, 191] width 148 height 11
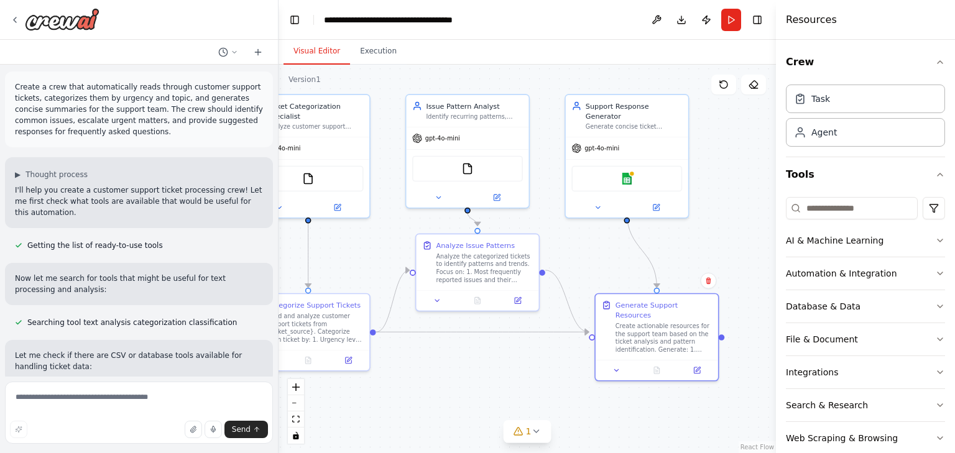
scroll to position [0, 0]
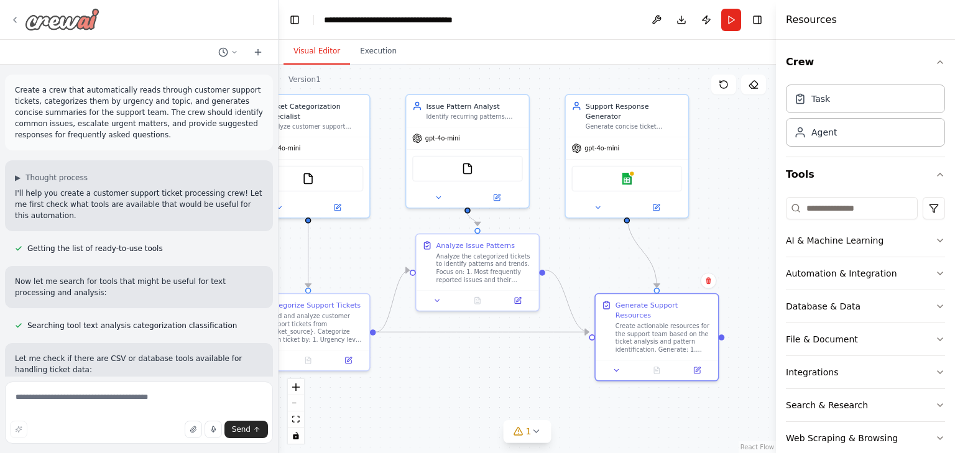
click at [16, 23] on icon at bounding box center [15, 20] width 10 height 10
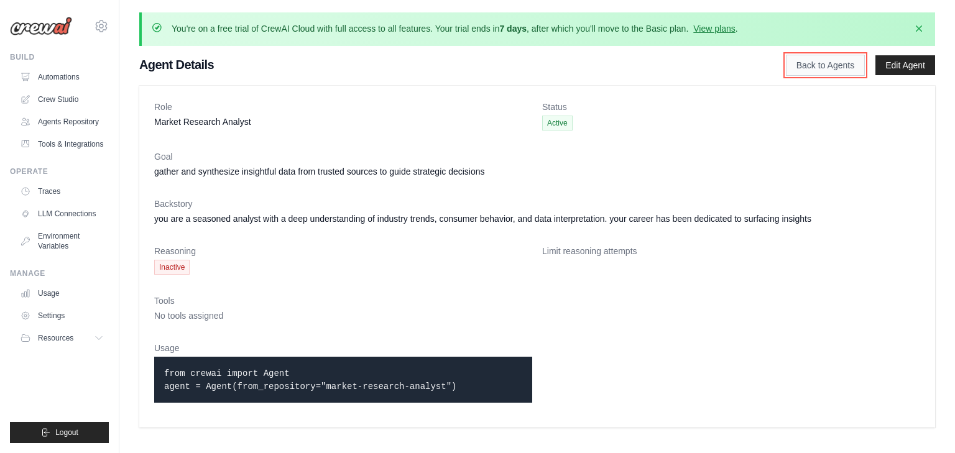
click at [831, 65] on link "Back to Agents" at bounding box center [825, 65] width 79 height 21
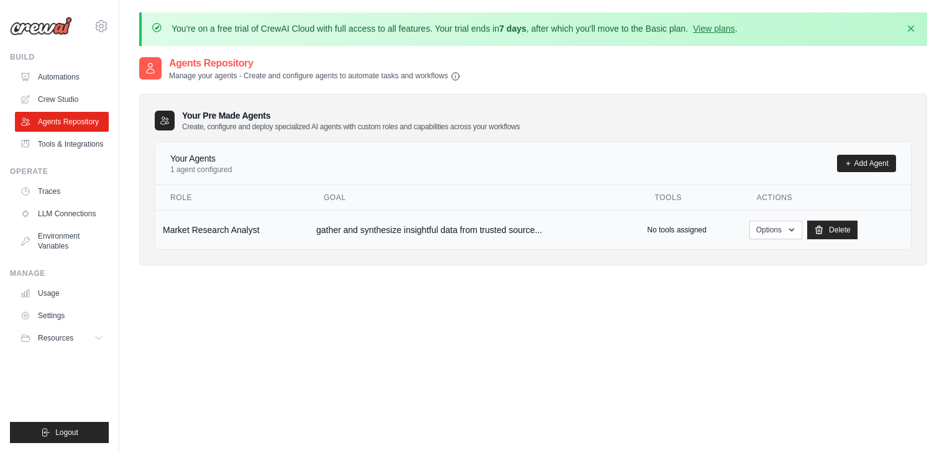
click at [681, 225] on p "No tools assigned" at bounding box center [677, 230] width 59 height 10
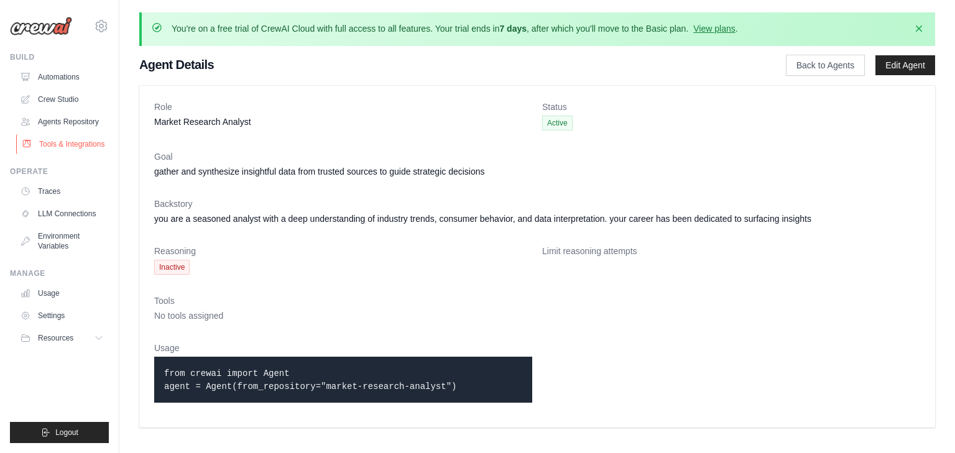
click at [75, 145] on link "Tools & Integrations" at bounding box center [63, 144] width 94 height 20
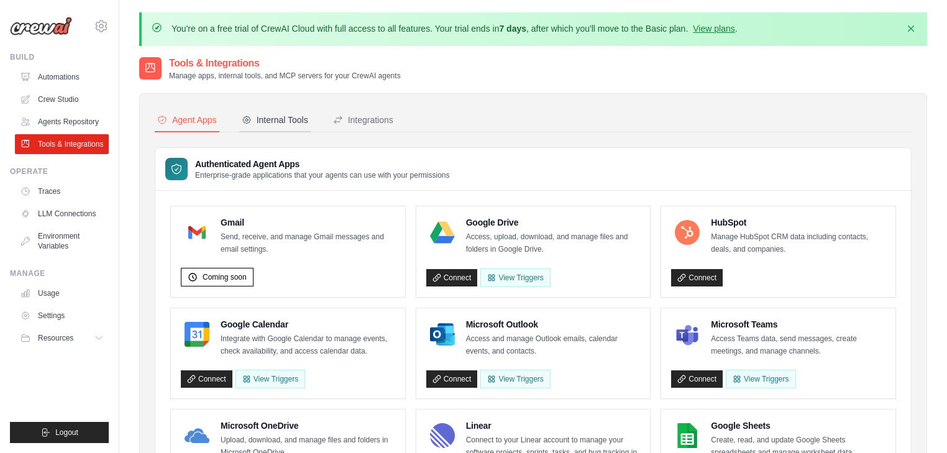
click at [297, 111] on button "Internal Tools" at bounding box center [274, 121] width 71 height 24
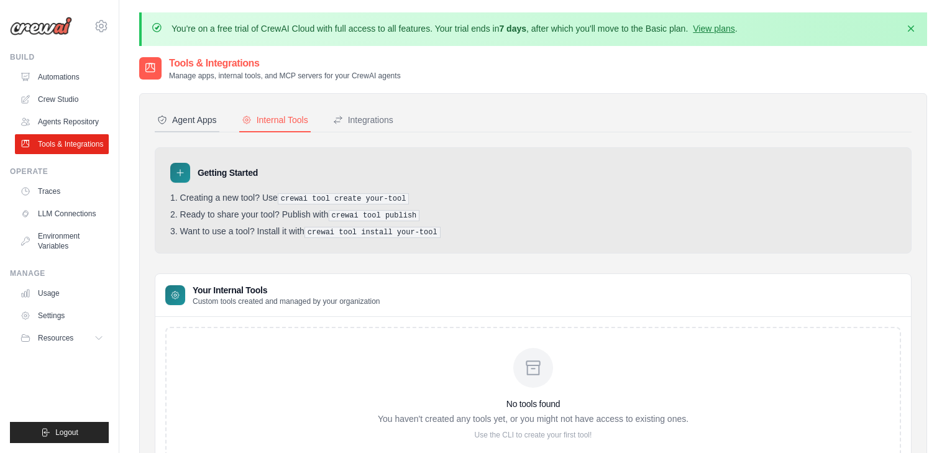
click at [193, 122] on div "Agent Apps" at bounding box center [187, 120] width 60 height 12
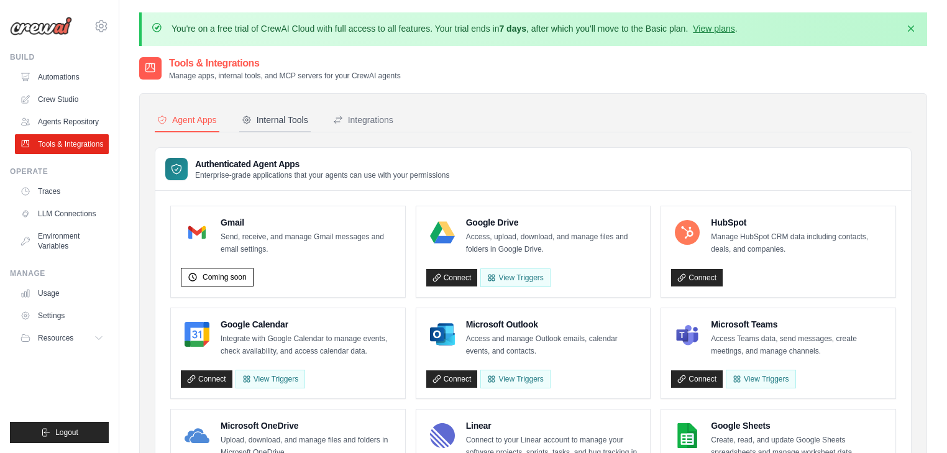
click at [260, 122] on div "Internal Tools" at bounding box center [275, 120] width 67 height 12
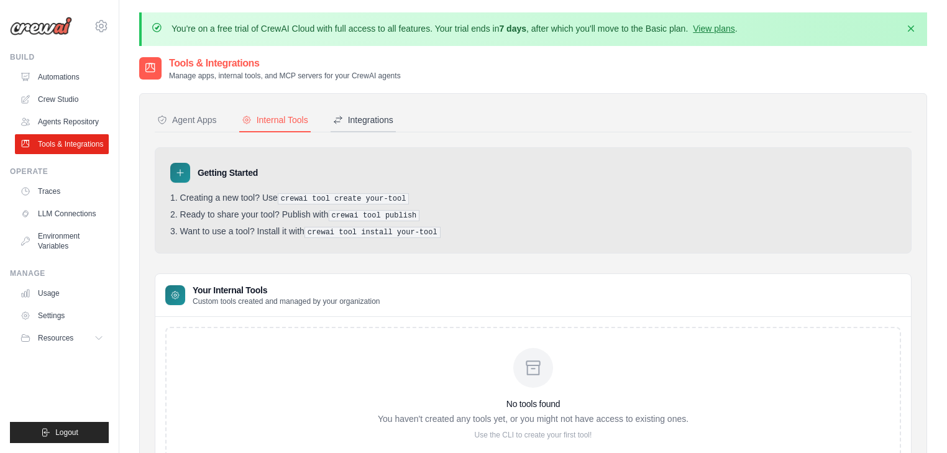
click at [374, 122] on div "Integrations" at bounding box center [363, 120] width 60 height 12
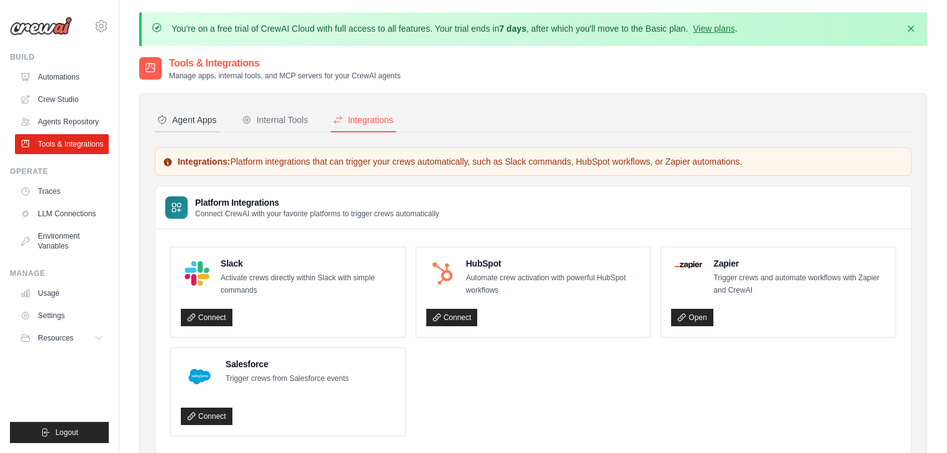
click at [192, 114] on div "Agent Apps" at bounding box center [187, 120] width 60 height 12
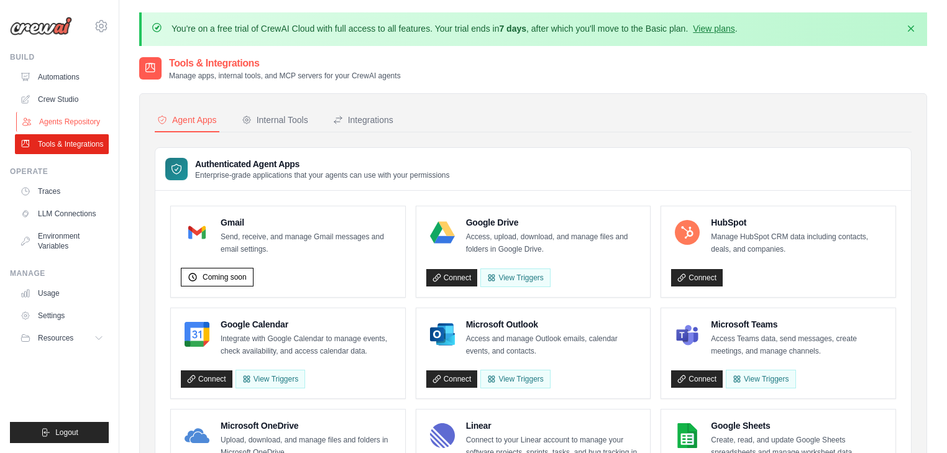
click at [96, 115] on link "Agents Repository" at bounding box center [63, 122] width 94 height 20
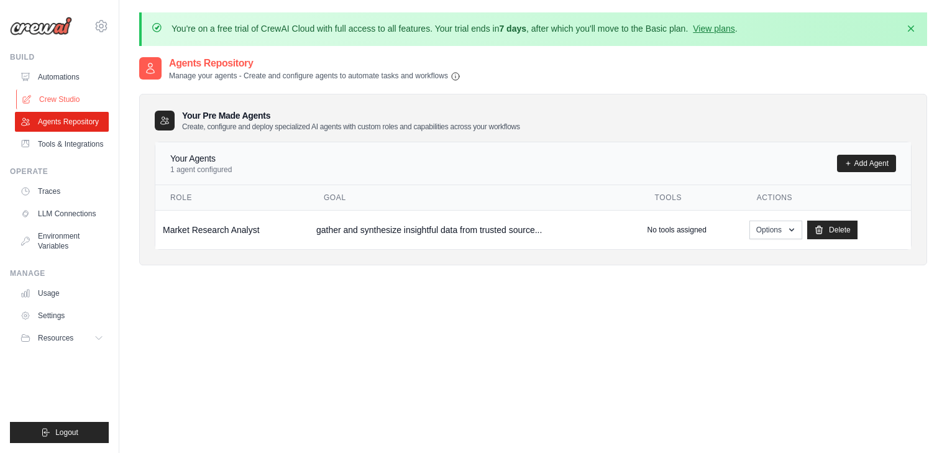
click at [53, 97] on link "Crew Studio" at bounding box center [63, 100] width 94 height 20
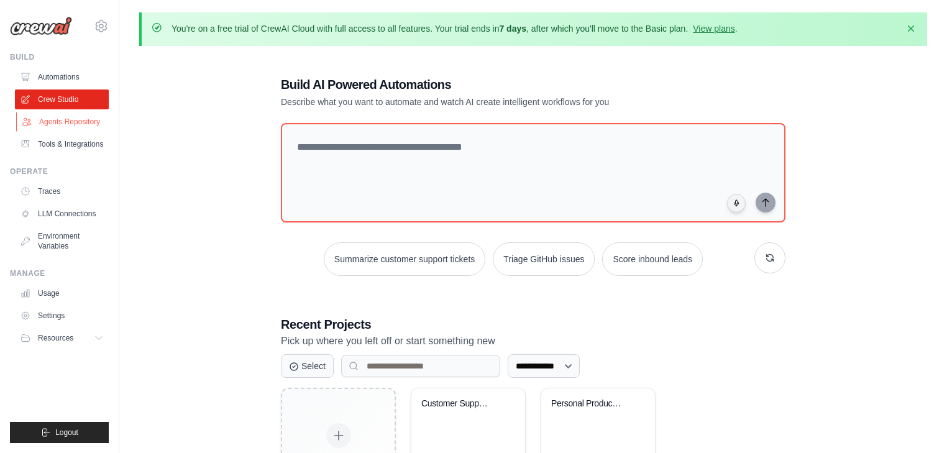
click at [75, 124] on link "Agents Repository" at bounding box center [63, 122] width 94 height 20
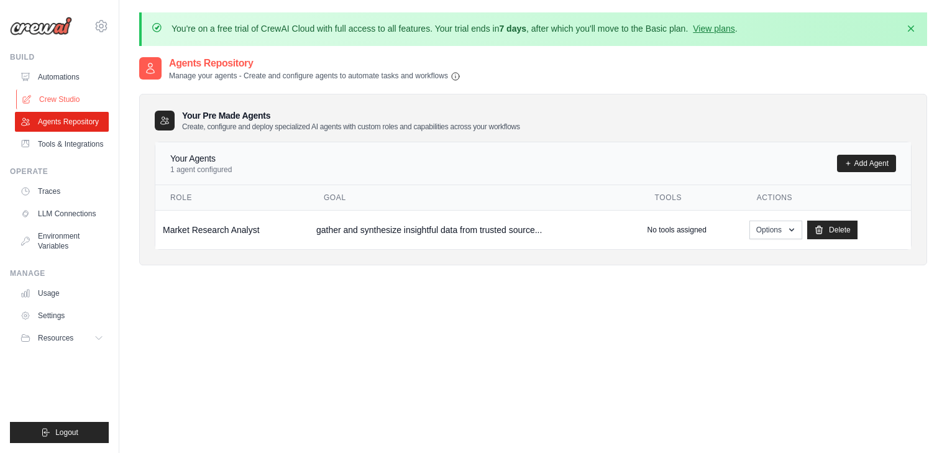
click at [83, 98] on link "Crew Studio" at bounding box center [63, 100] width 94 height 20
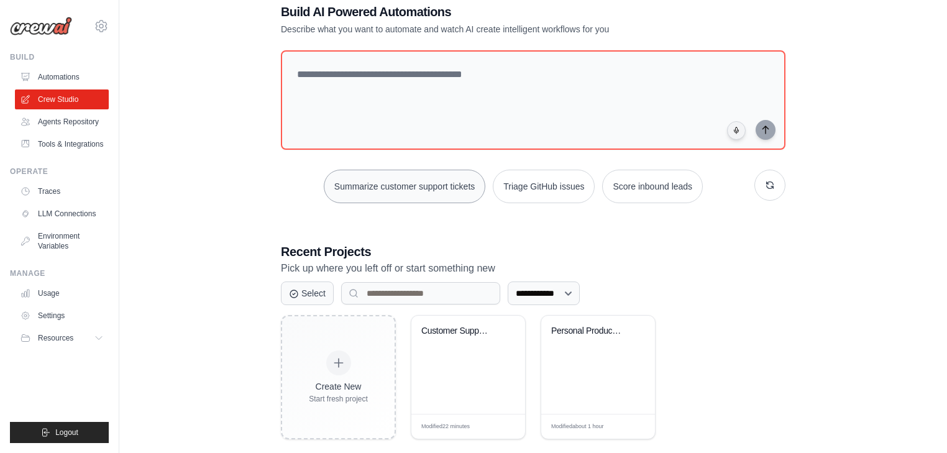
scroll to position [91, 0]
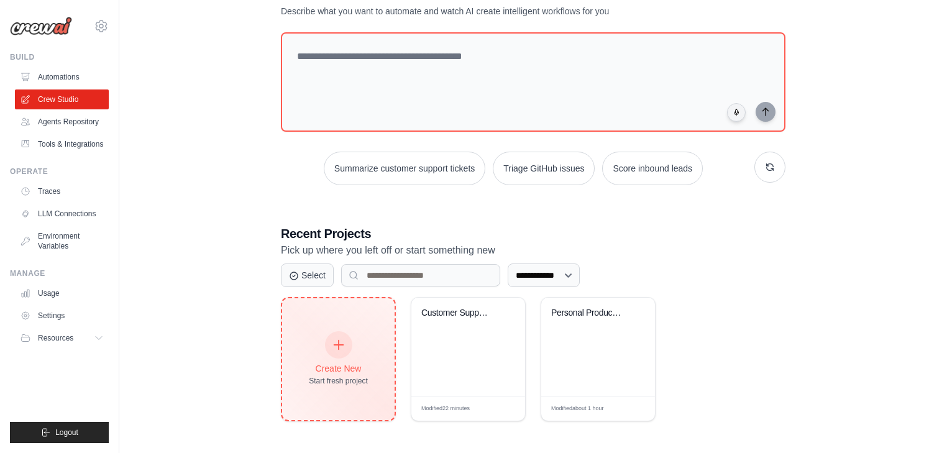
click at [333, 338] on icon at bounding box center [339, 345] width 14 height 14
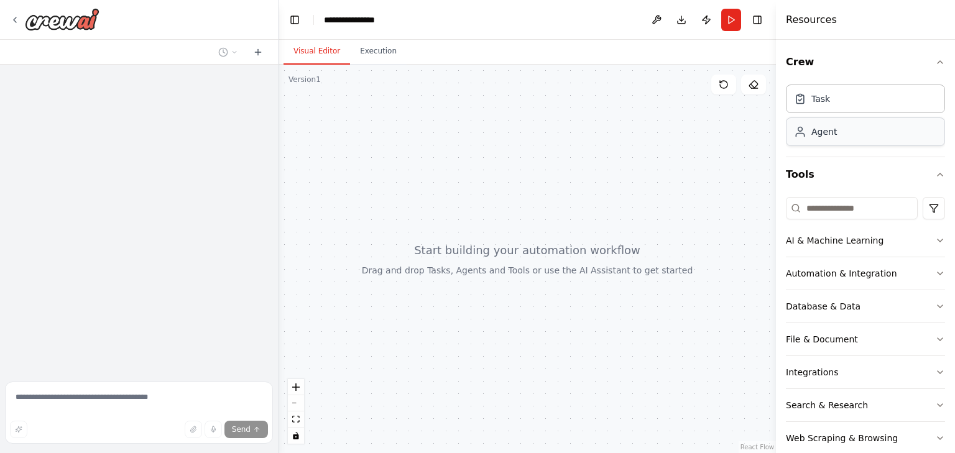
click at [820, 133] on div "Agent" at bounding box center [823, 132] width 25 height 12
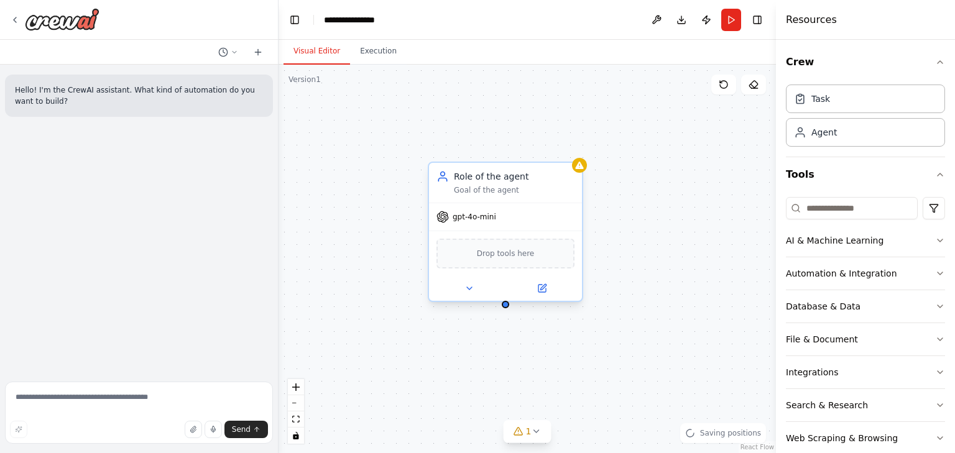
click at [492, 175] on div "Role of the agent" at bounding box center [514, 176] width 121 height 12
click at [569, 149] on icon at bounding box center [572, 150] width 7 height 7
click at [530, 150] on button "Confirm" at bounding box center [537, 150] width 44 height 15
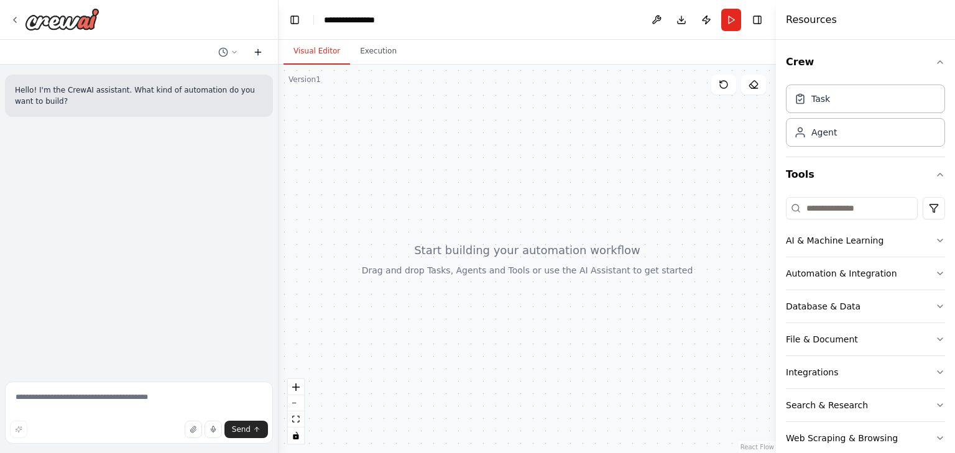
click at [257, 48] on icon at bounding box center [258, 52] width 10 height 10
click at [257, 50] on icon at bounding box center [258, 52] width 10 height 10
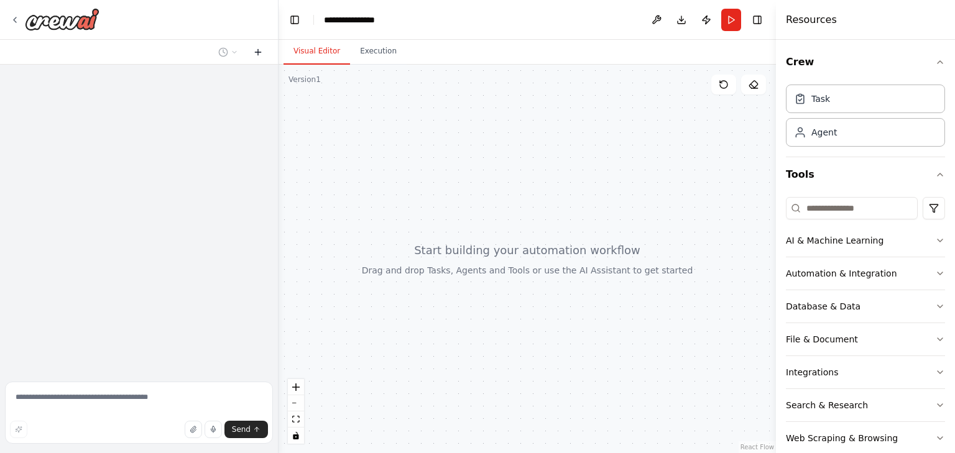
click at [257, 50] on icon at bounding box center [258, 52] width 10 height 10
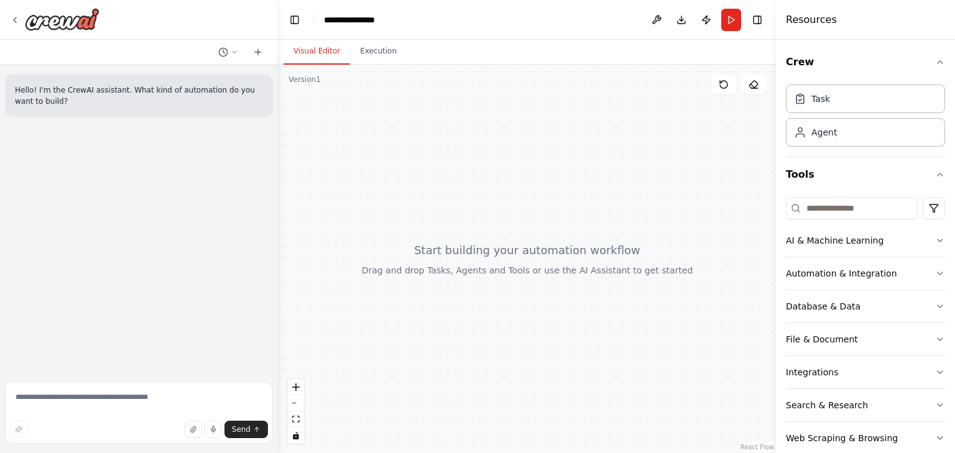
drag, startPoint x: 363, startPoint y: 255, endPoint x: 365, endPoint y: 269, distance: 13.8
click at [365, 269] on div at bounding box center [527, 259] width 497 height 389
click at [232, 45] on button at bounding box center [228, 52] width 30 height 15
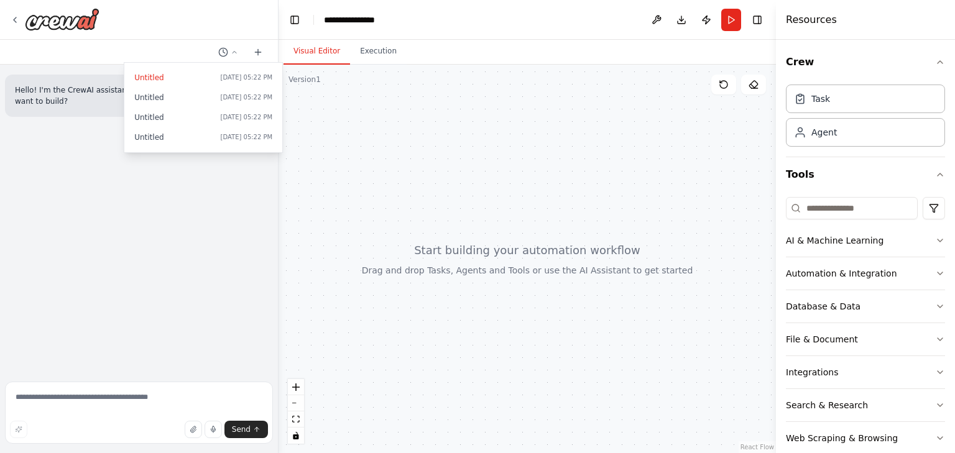
click at [233, 50] on div at bounding box center [139, 226] width 279 height 453
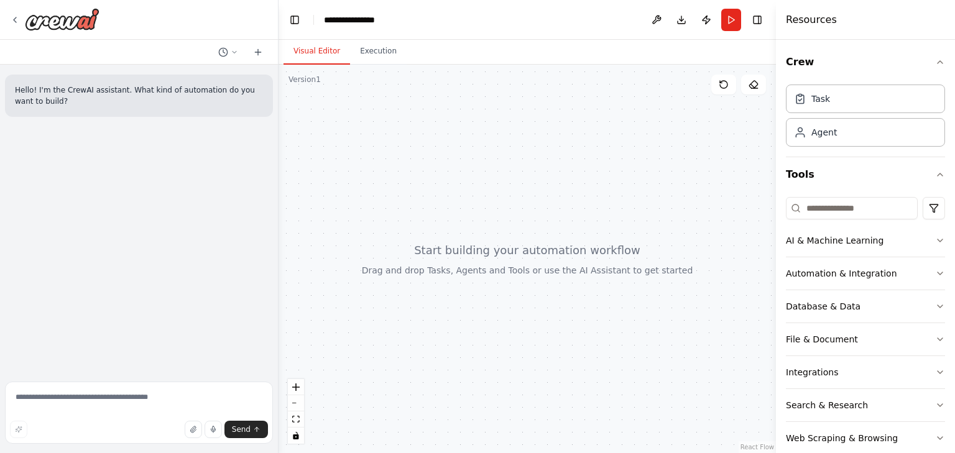
click at [221, 92] on p "Hello! I'm the CrewAI assistant. What kind of automation do you want to build?" at bounding box center [139, 96] width 248 height 22
click at [126, 399] on textarea at bounding box center [139, 413] width 268 height 62
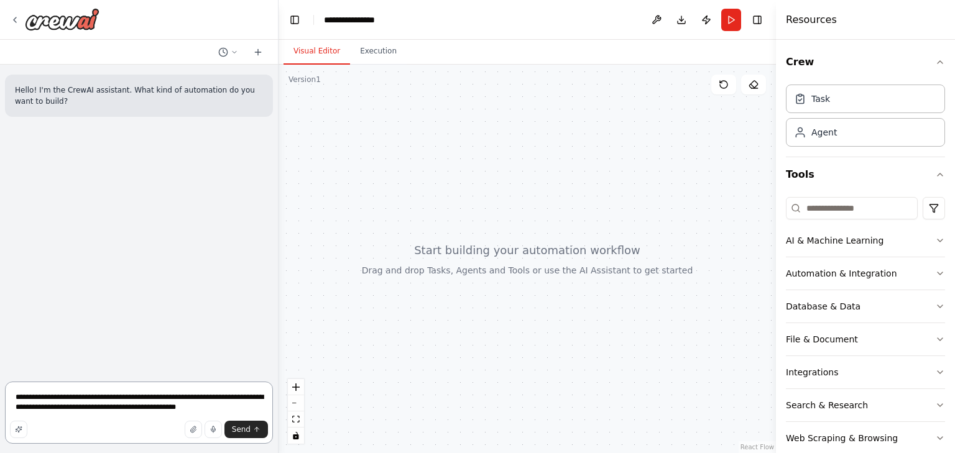
type textarea "**********"
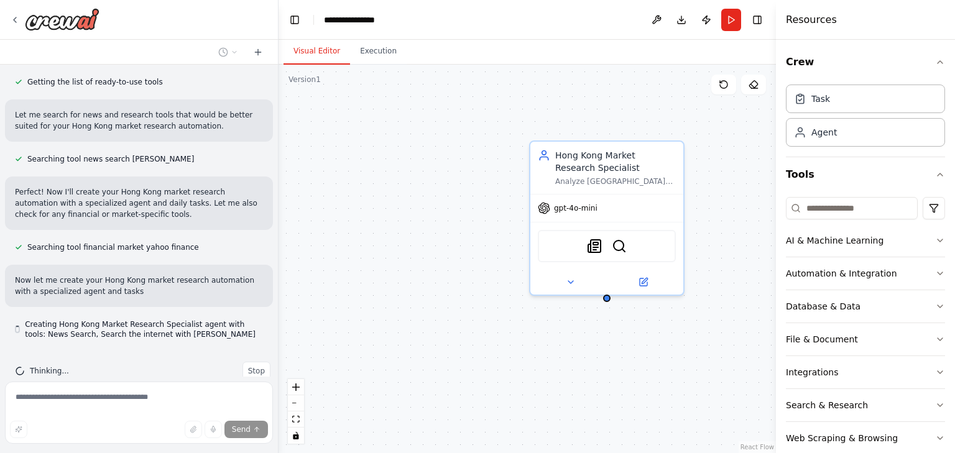
scroll to position [208, 0]
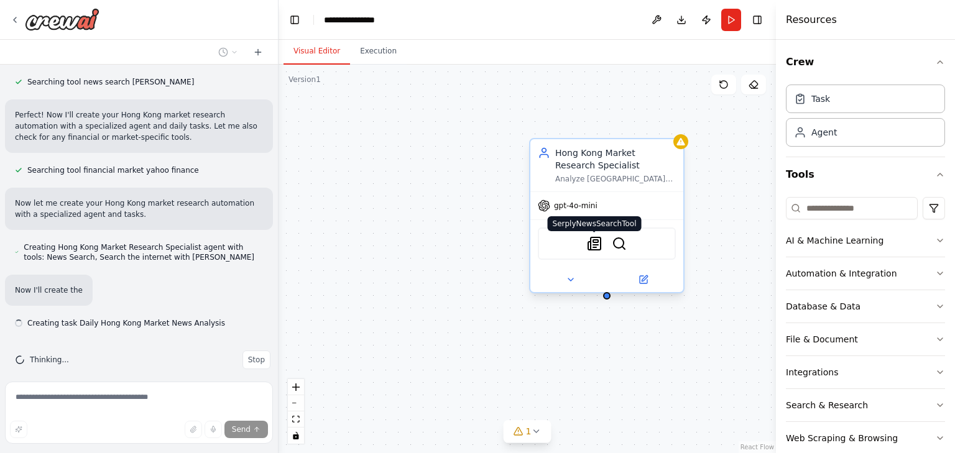
click at [594, 243] on img at bounding box center [594, 243] width 15 height 15
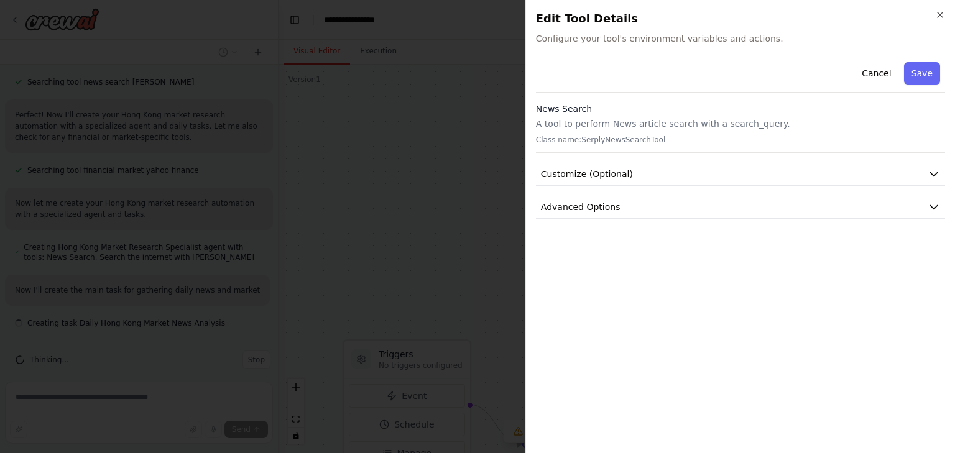
scroll to position [285, 0]
click at [693, 174] on button "Customize (Optional)" at bounding box center [740, 174] width 409 height 23
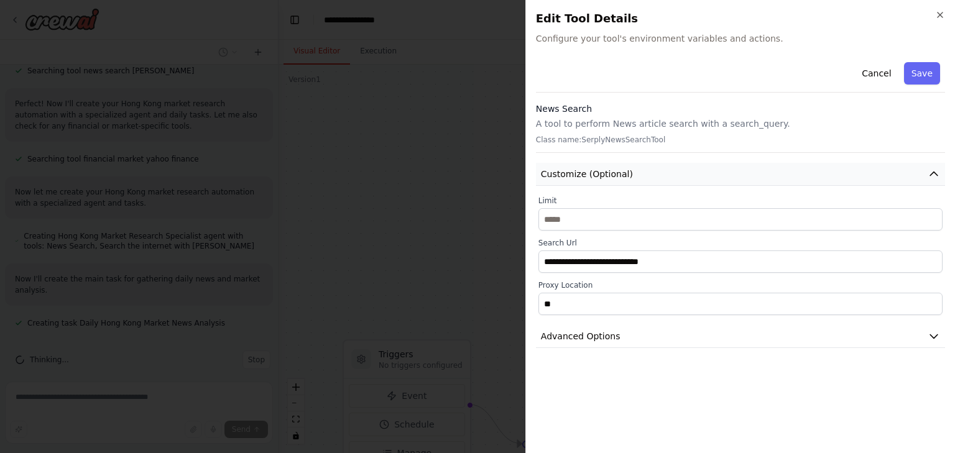
click at [693, 174] on button "Customize (Optional)" at bounding box center [740, 174] width 409 height 23
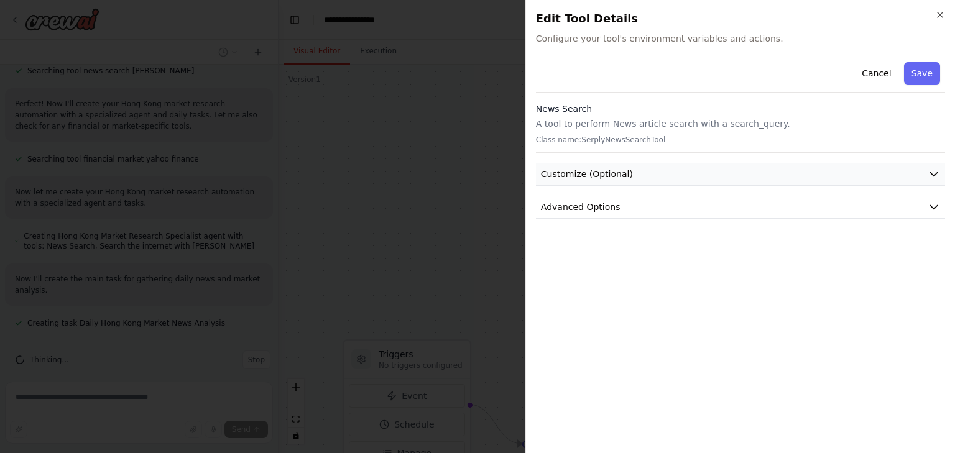
click at [713, 174] on button "Customize (Optional)" at bounding box center [740, 174] width 409 height 23
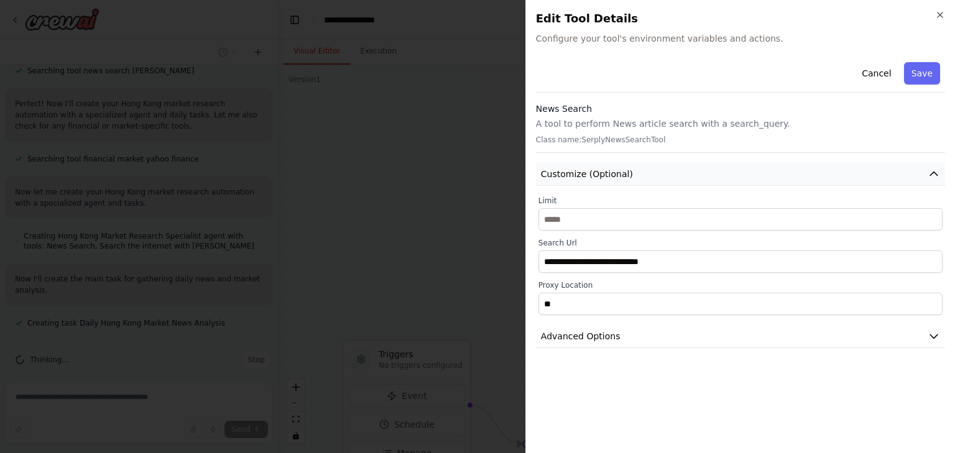
click at [713, 174] on button "Customize (Optional)" at bounding box center [740, 174] width 409 height 23
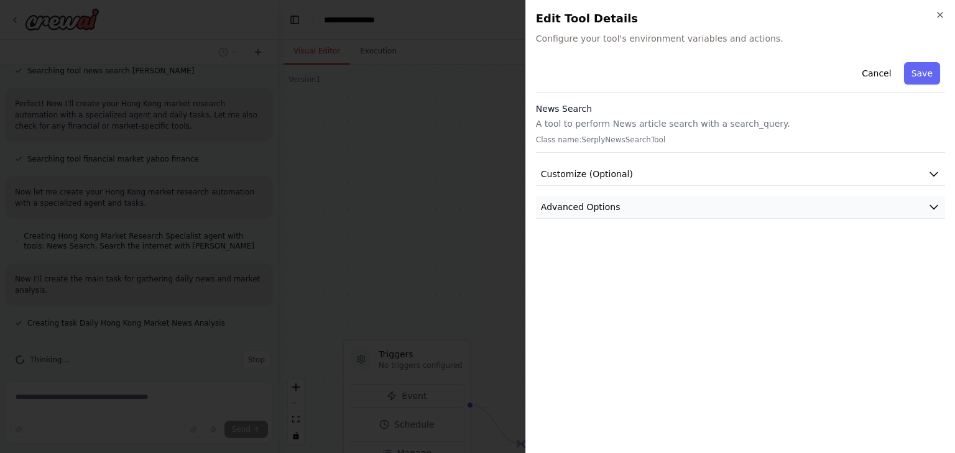
click at [716, 210] on button "Advanced Options" at bounding box center [740, 207] width 409 height 23
click at [870, 74] on button "Cancel" at bounding box center [876, 73] width 44 height 22
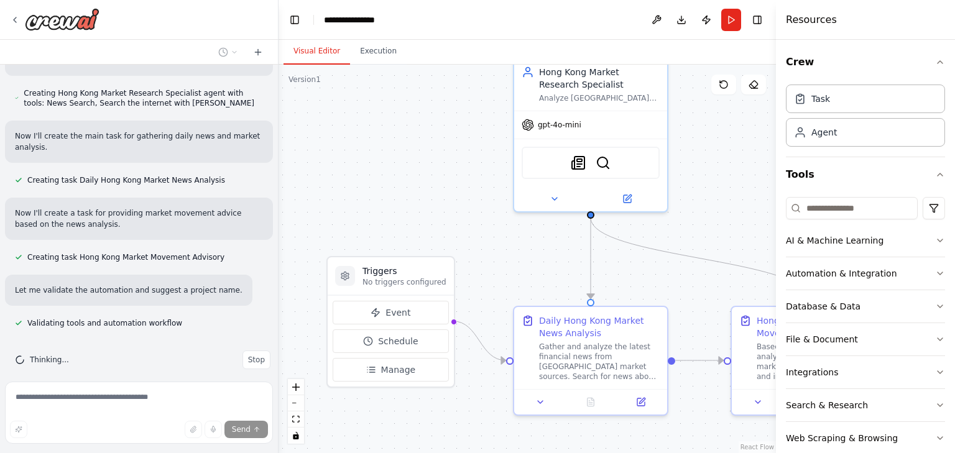
drag, startPoint x: 418, startPoint y: 241, endPoint x: 418, endPoint y: 202, distance: 39.2
click at [418, 202] on div ".deletable-edge-delete-btn { width: 20px; height: 20px; border: 0px solid #ffff…" at bounding box center [527, 259] width 497 height 389
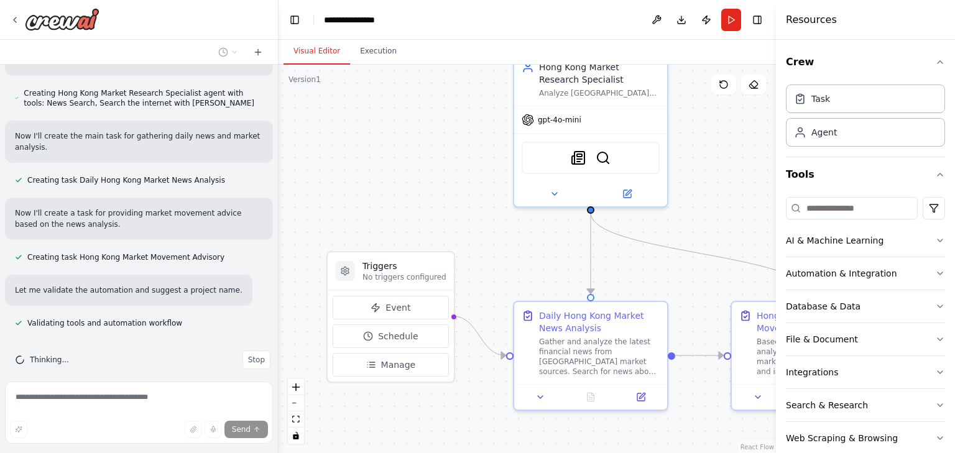
scroll to position [453, 0]
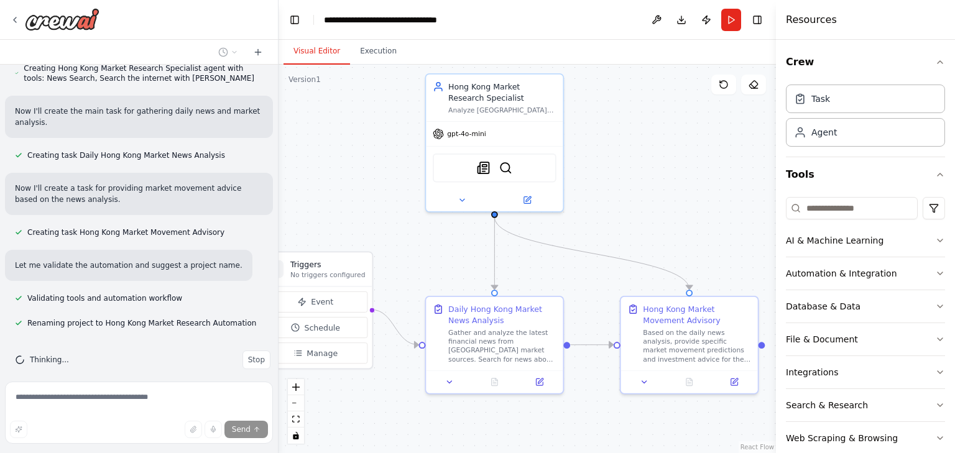
drag, startPoint x: 671, startPoint y: 219, endPoint x: 586, endPoint y: 219, distance: 85.2
click at [586, 219] on div ".deletable-edge-delete-btn { width: 20px; height: 20px; border: 0px solid #ffff…" at bounding box center [527, 259] width 497 height 389
click at [274, 196] on div at bounding box center [276, 226] width 5 height 453
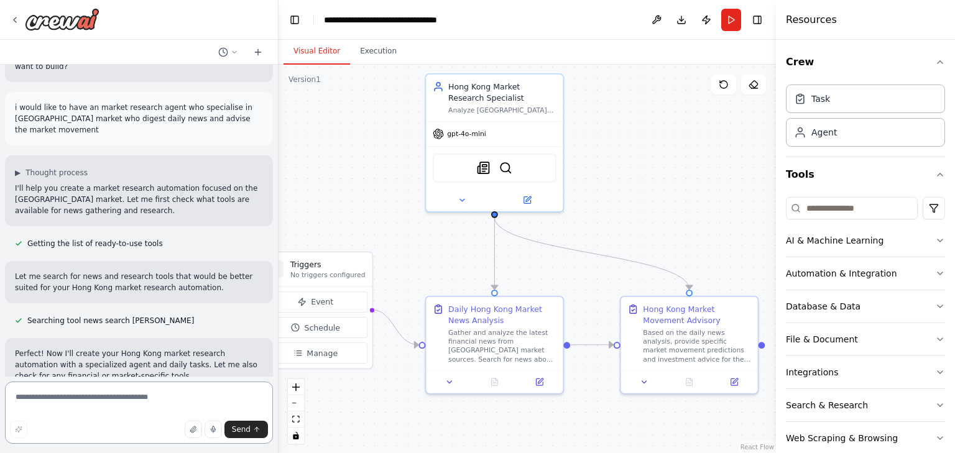
scroll to position [911, 0]
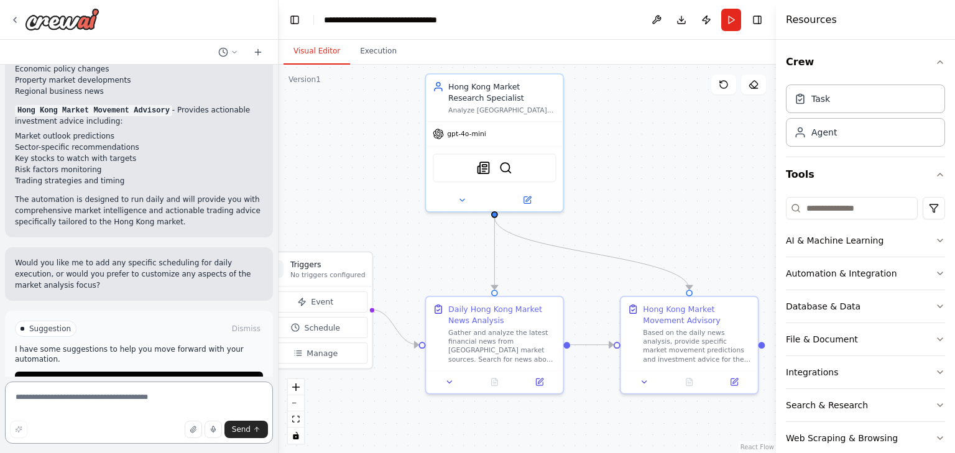
click at [274, 78] on div at bounding box center [276, 226] width 5 height 453
click at [269, 82] on div "Hello! I'm the CrewAI assistant. What kind of automation do you want to build? …" at bounding box center [139, 221] width 278 height 312
click at [270, 82] on div "Hello! I'm the CrewAI assistant. What kind of automation do you want to build? …" at bounding box center [139, 221] width 278 height 312
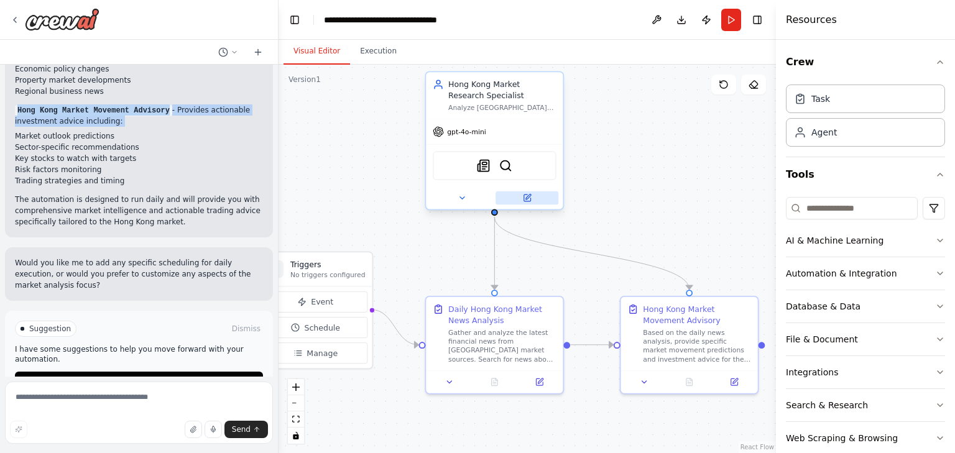
click at [535, 198] on button at bounding box center [526, 197] width 63 height 13
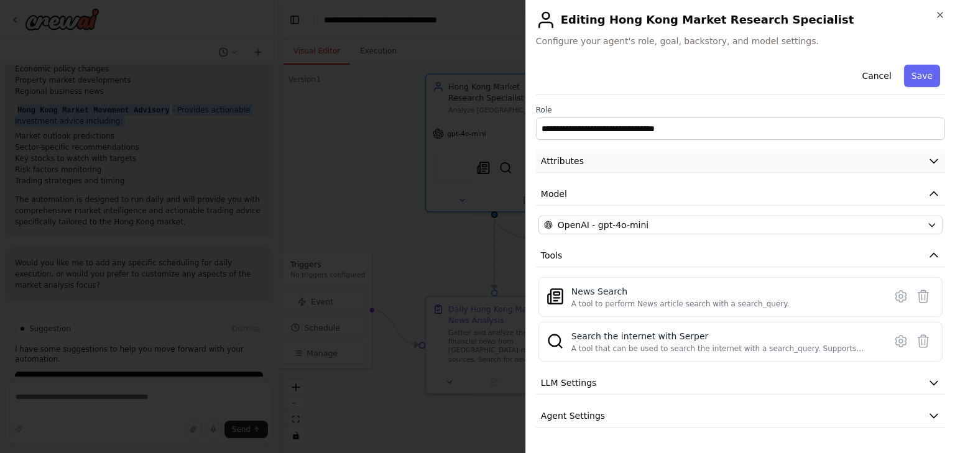
click at [816, 153] on button "Attributes" at bounding box center [740, 161] width 409 height 23
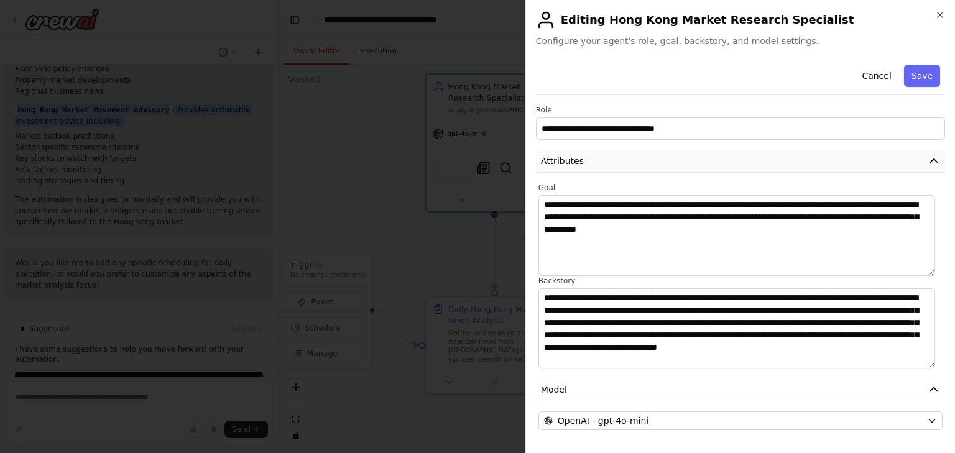
click at [815, 158] on button "Attributes" at bounding box center [740, 161] width 409 height 23
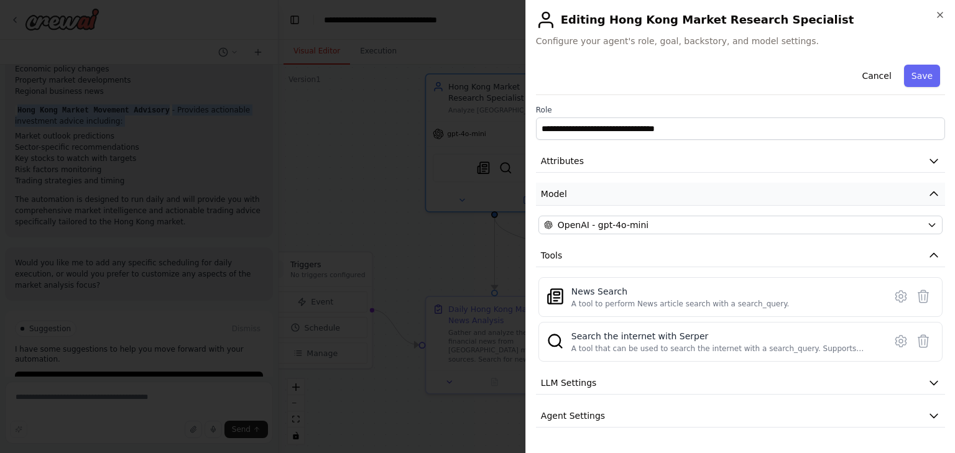
click at [793, 187] on button "Model" at bounding box center [740, 194] width 409 height 23
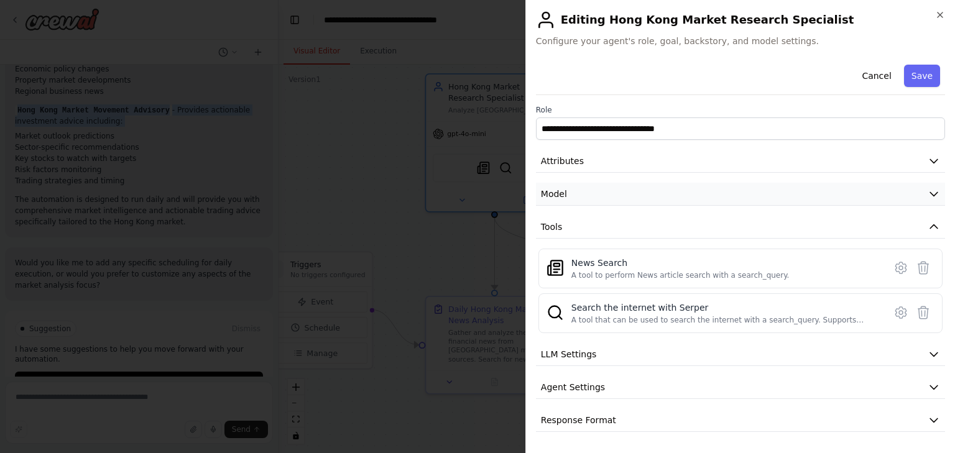
click at [793, 187] on button "Model" at bounding box center [740, 194] width 409 height 23
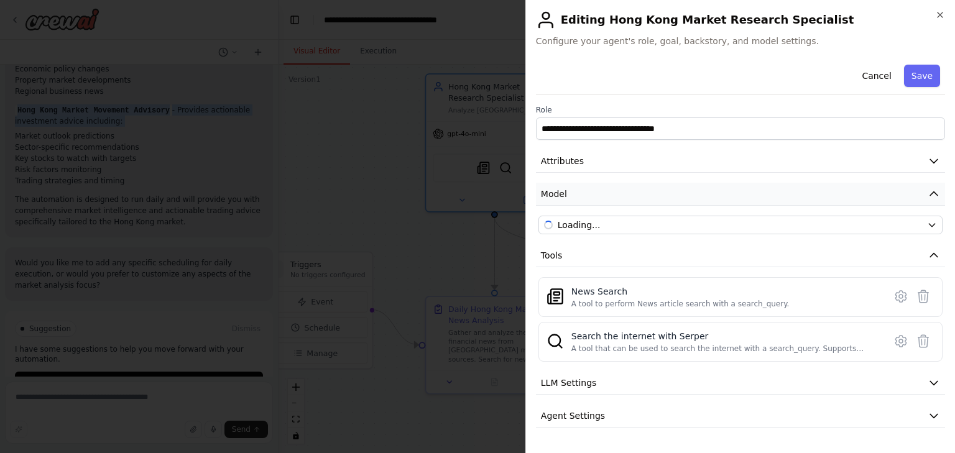
click at [793, 187] on button "Model" at bounding box center [740, 194] width 409 height 23
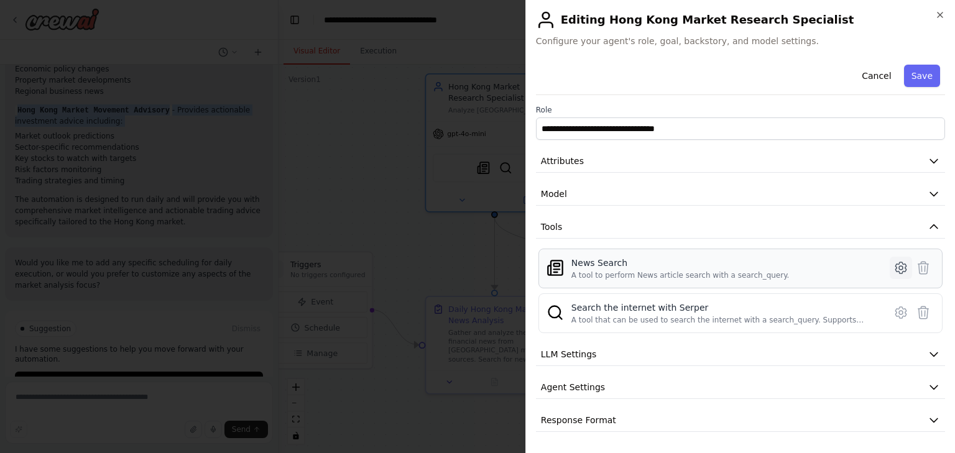
click at [901, 265] on icon at bounding box center [900, 267] width 15 height 15
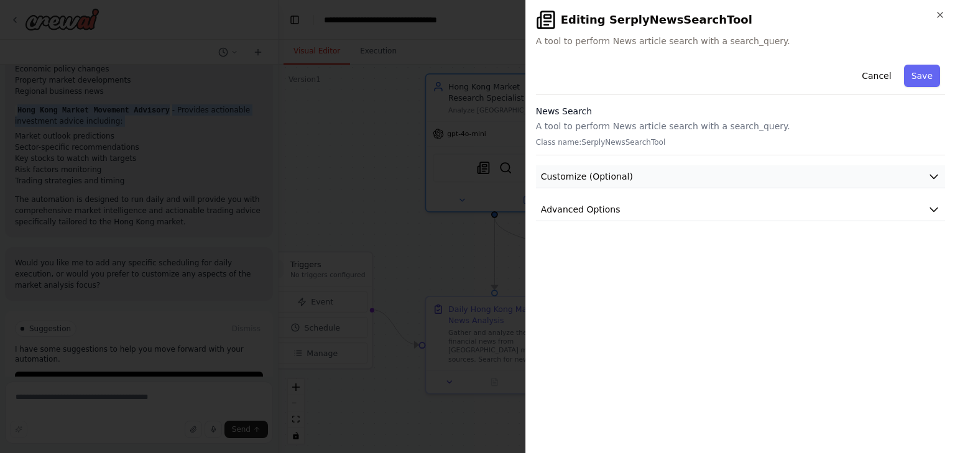
click at [734, 168] on button "Customize (Optional)" at bounding box center [740, 176] width 409 height 23
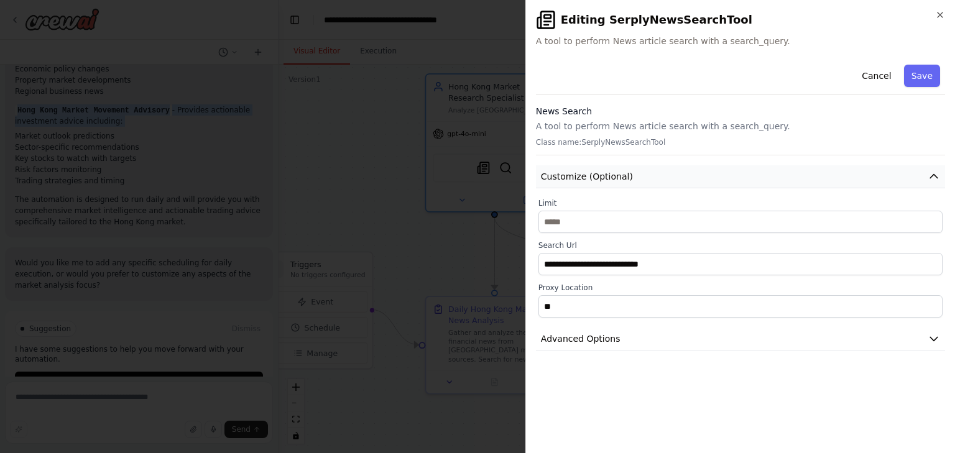
click at [734, 168] on button "Customize (Optional)" at bounding box center [740, 176] width 409 height 23
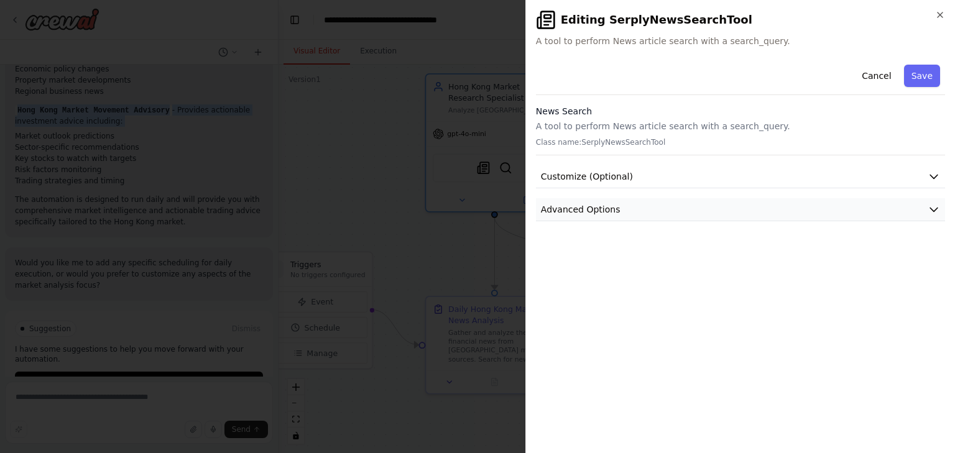
click at [719, 211] on button "Advanced Options" at bounding box center [740, 209] width 409 height 23
click at [890, 71] on button "Cancel" at bounding box center [876, 76] width 44 height 22
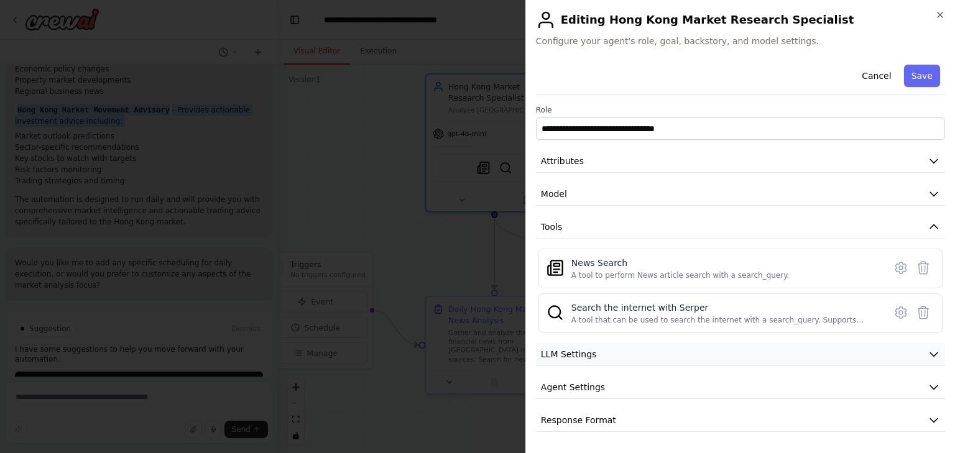
click at [676, 353] on button "LLM Settings" at bounding box center [740, 354] width 409 height 23
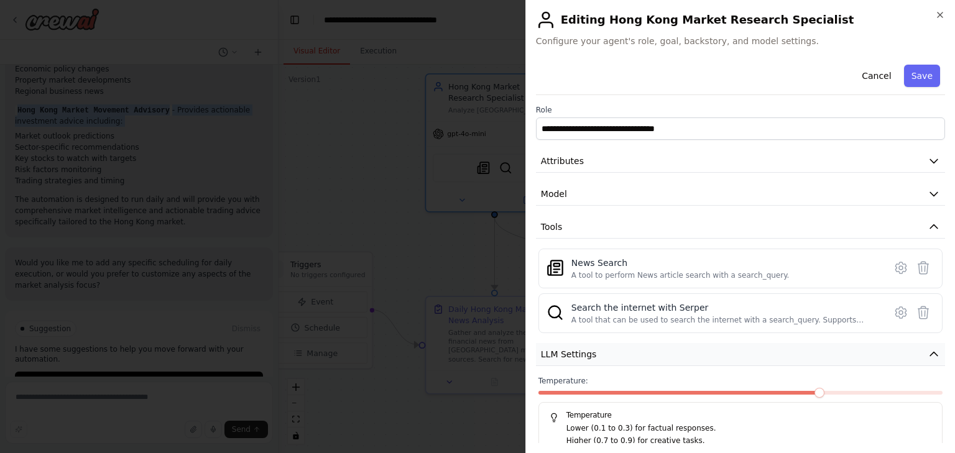
click at [676, 353] on button "LLM Settings" at bounding box center [740, 354] width 409 height 23
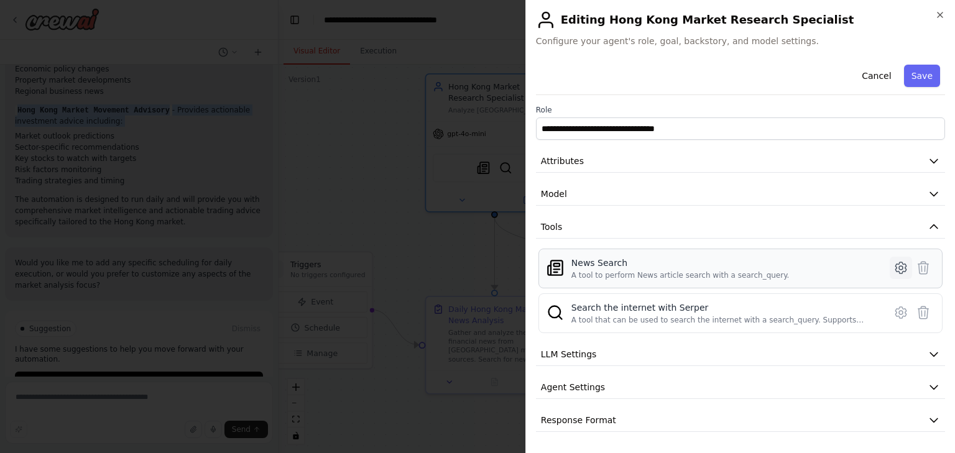
click at [903, 266] on icon at bounding box center [900, 267] width 15 height 15
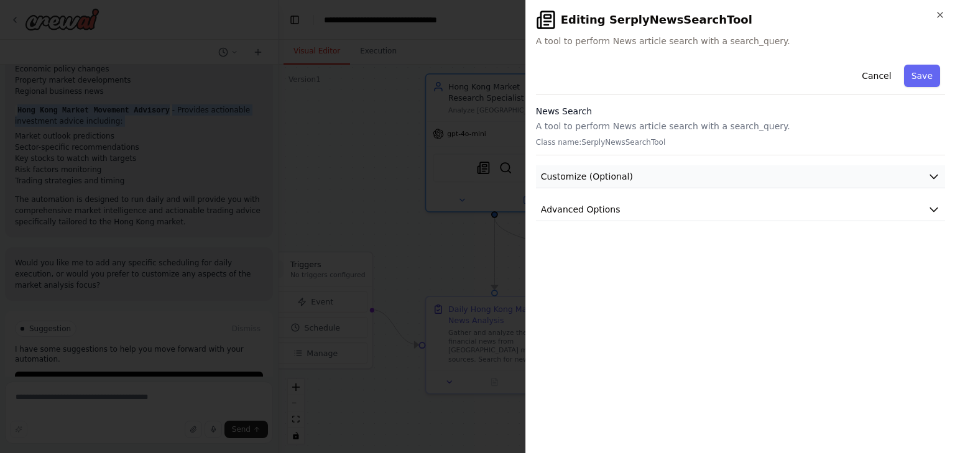
click at [701, 182] on button "Customize (Optional)" at bounding box center [740, 176] width 409 height 23
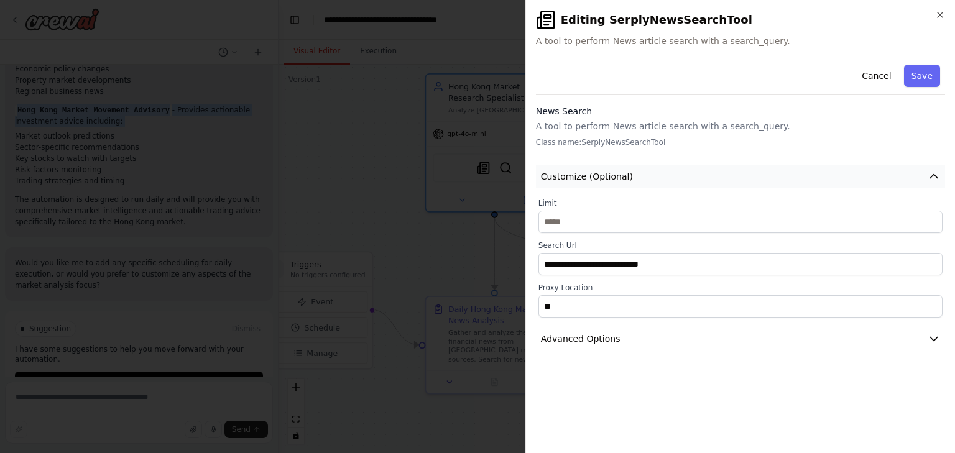
click at [701, 182] on button "Customize (Optional)" at bounding box center [740, 176] width 409 height 23
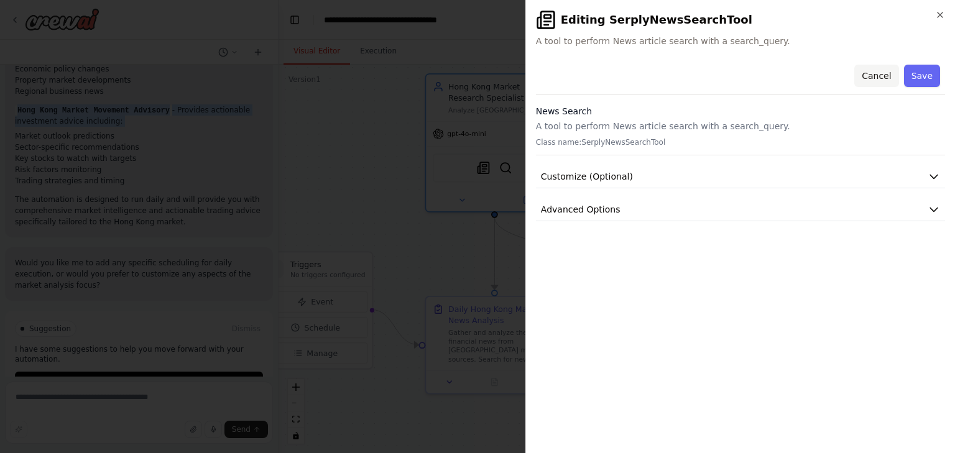
click at [887, 76] on button "Cancel" at bounding box center [876, 76] width 44 height 22
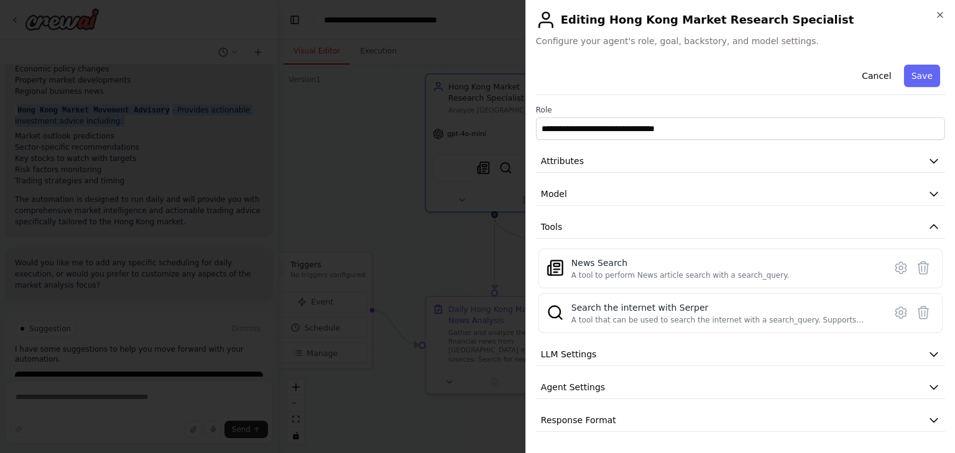
drag, startPoint x: 888, startPoint y: 75, endPoint x: 868, endPoint y: 86, distance: 23.1
click at [888, 76] on button "Cancel" at bounding box center [876, 76] width 44 height 22
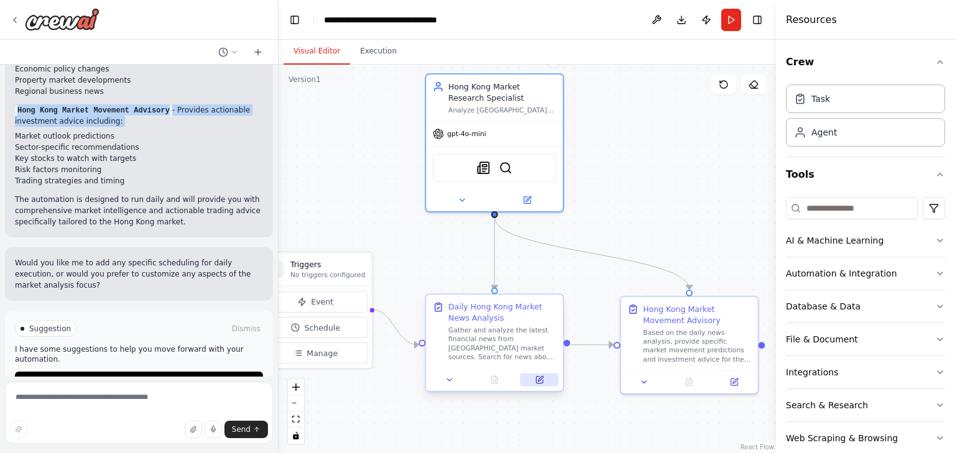
click at [537, 384] on button at bounding box center [539, 379] width 38 height 13
click at [544, 382] on button at bounding box center [539, 379] width 38 height 13
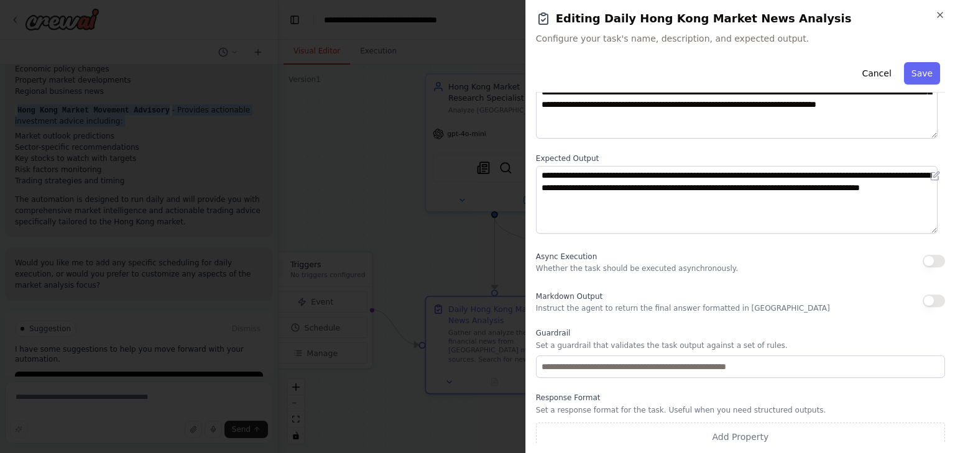
scroll to position [107, 0]
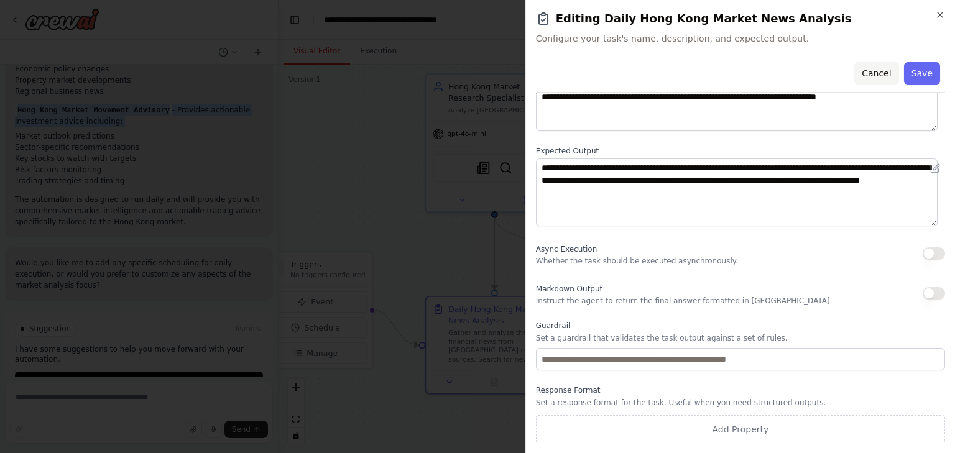
click at [875, 66] on button "Cancel" at bounding box center [876, 73] width 44 height 22
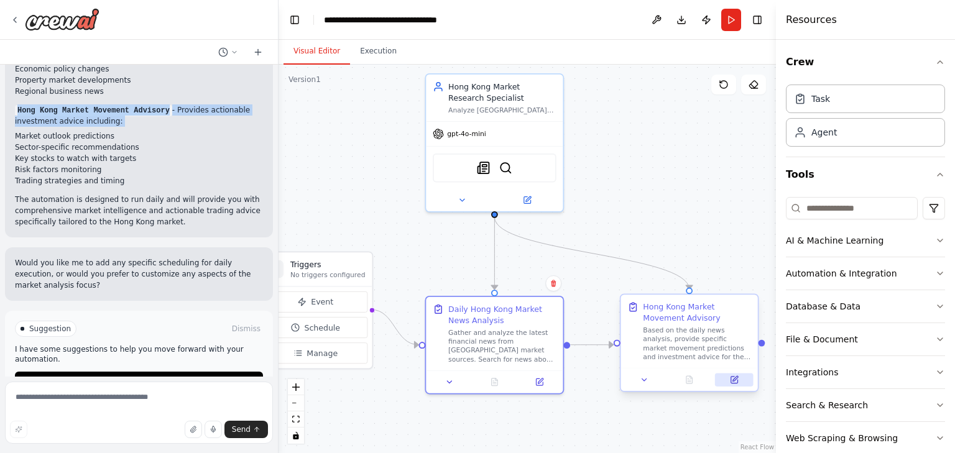
click at [734, 381] on icon at bounding box center [733, 380] width 7 height 7
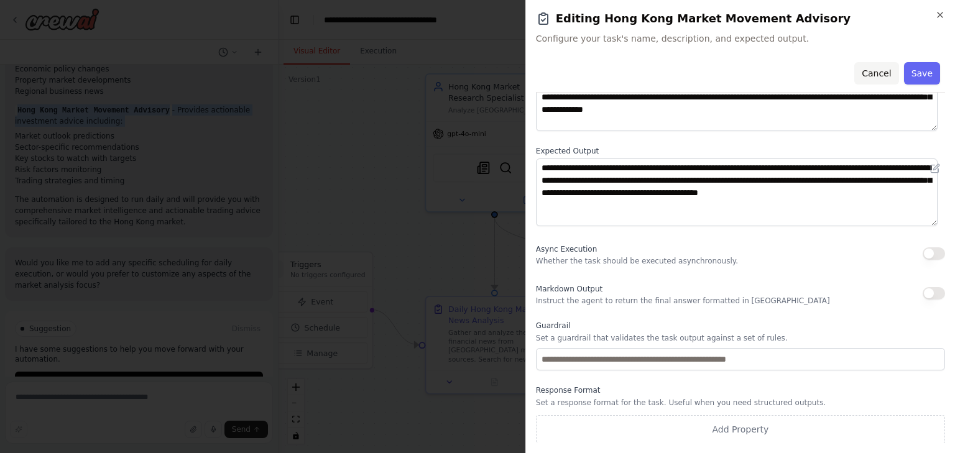
click at [870, 73] on button "Cancel" at bounding box center [876, 73] width 44 height 22
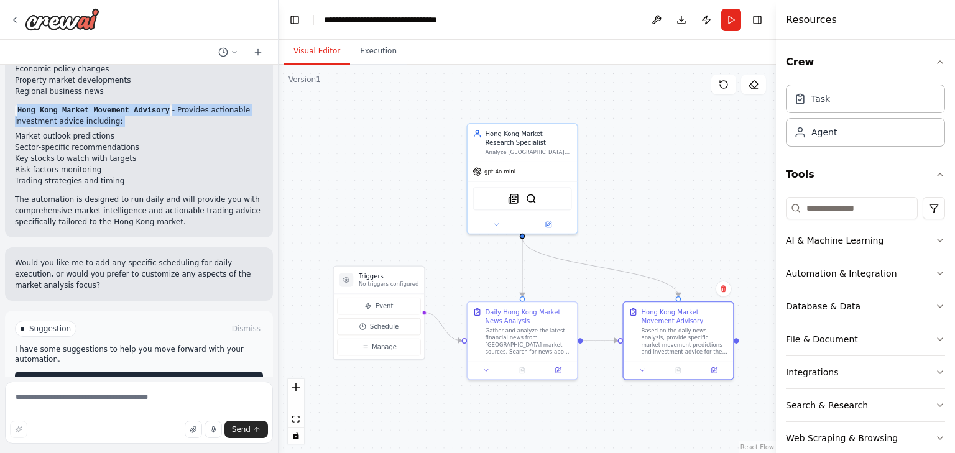
click at [168, 377] on span "Run Automation" at bounding box center [144, 382] width 60 height 10
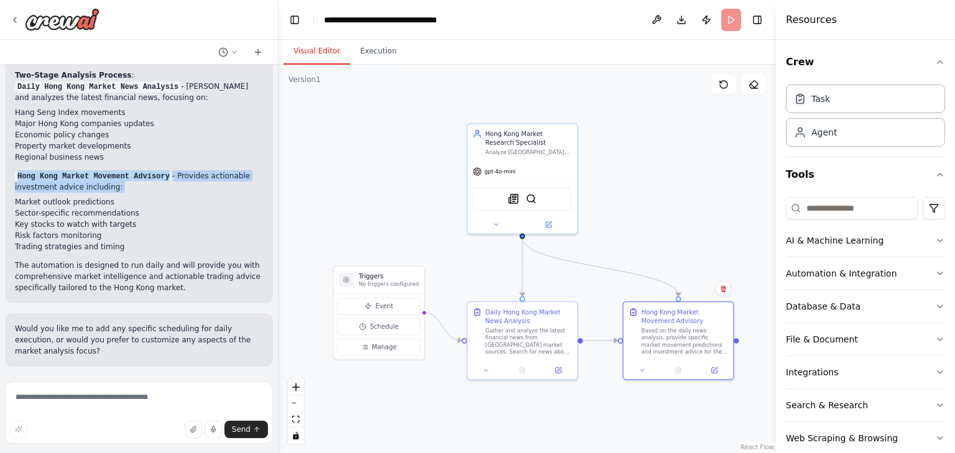
scroll to position [811, 0]
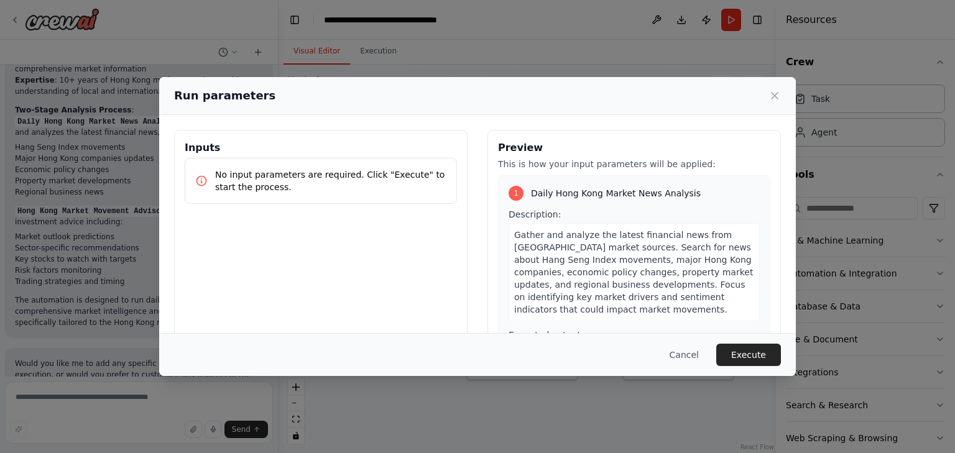
click at [397, 173] on p "No input parameters are required. Click "Execute" to start the process." at bounding box center [330, 180] width 231 height 25
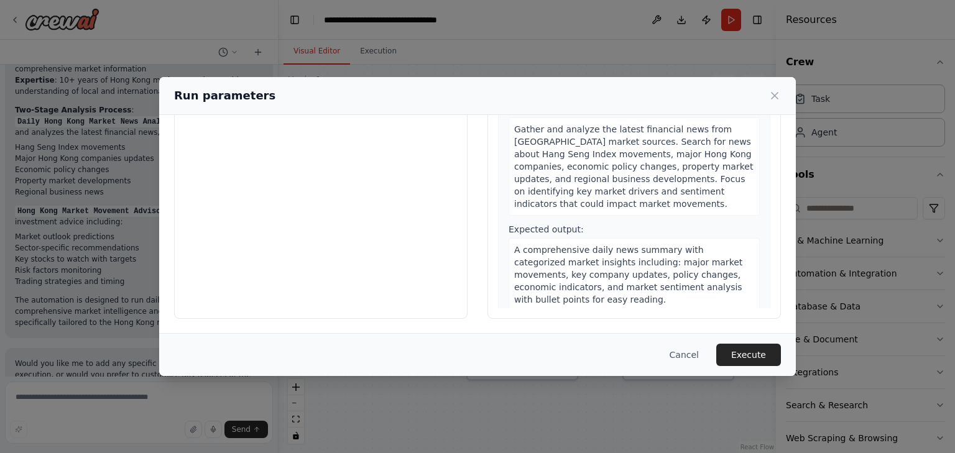
scroll to position [149, 0]
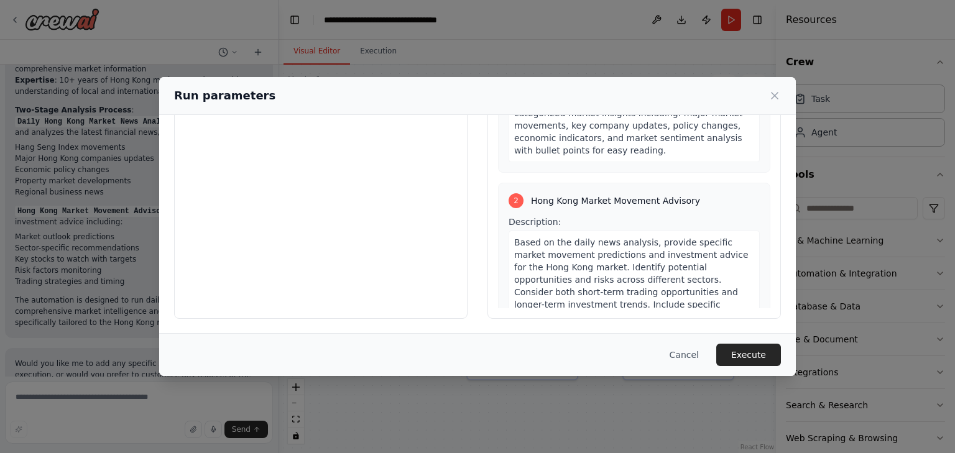
click at [584, 209] on div "2 Hong Kong Market Movement Advisory Description: Based on the daily news analy…" at bounding box center [634, 321] width 272 height 277
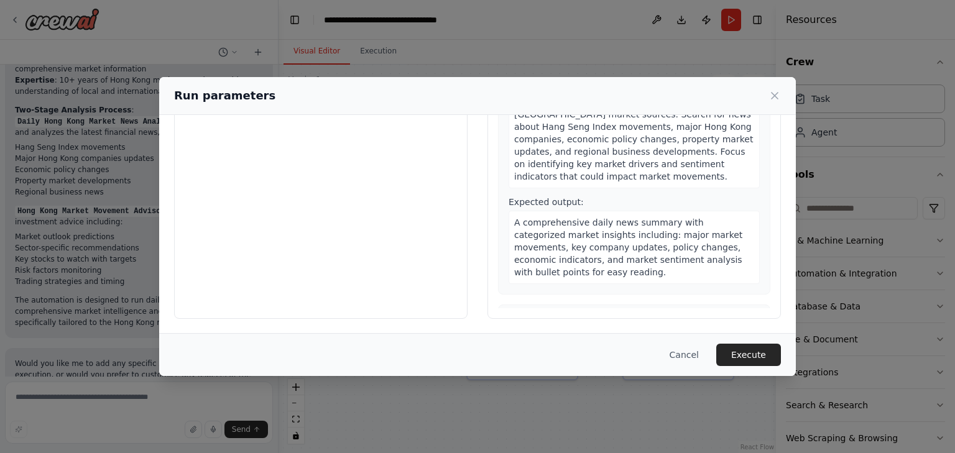
scroll to position [0, 0]
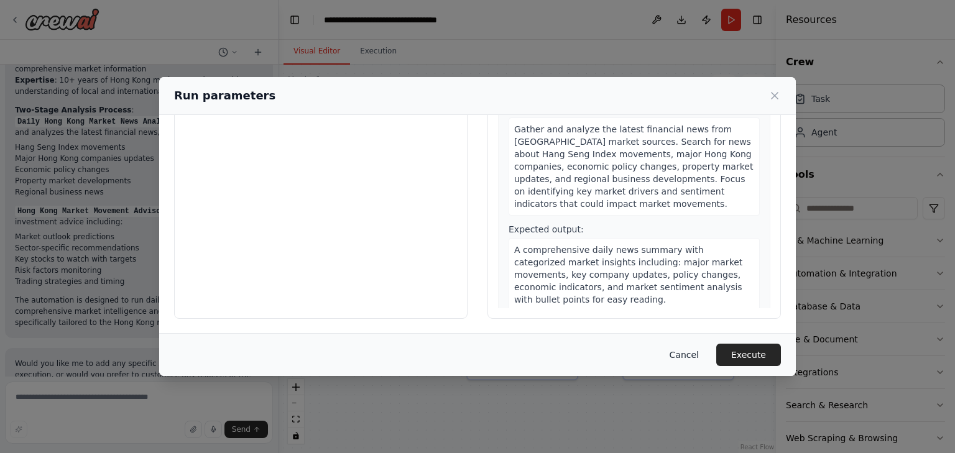
click at [691, 358] on button "Cancel" at bounding box center [684, 355] width 49 height 22
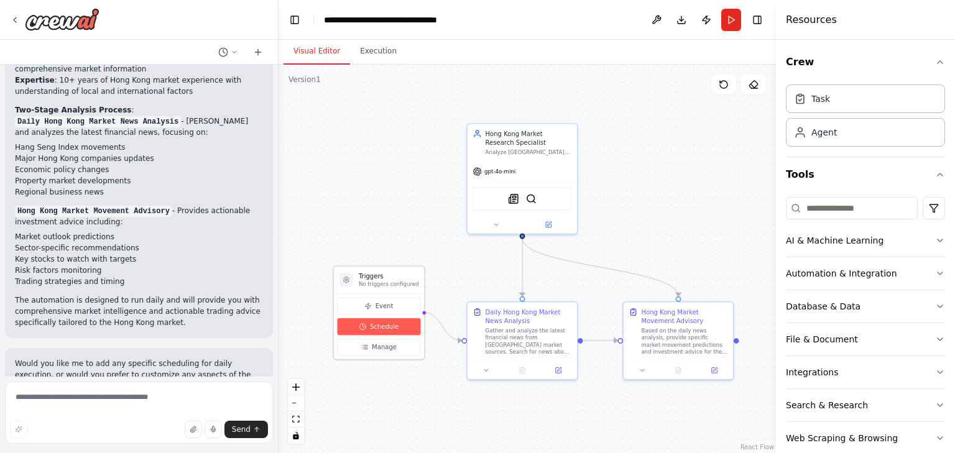
click at [389, 327] on span "Schedule" at bounding box center [384, 326] width 29 height 9
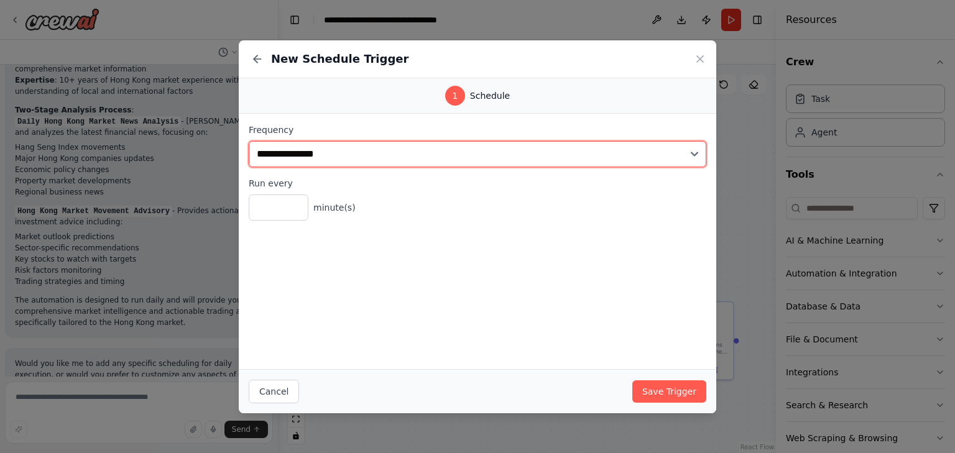
click at [408, 155] on select "**********" at bounding box center [478, 154] width 458 height 26
select select "*****"
click at [249, 141] on select "**********" at bounding box center [478, 154] width 458 height 26
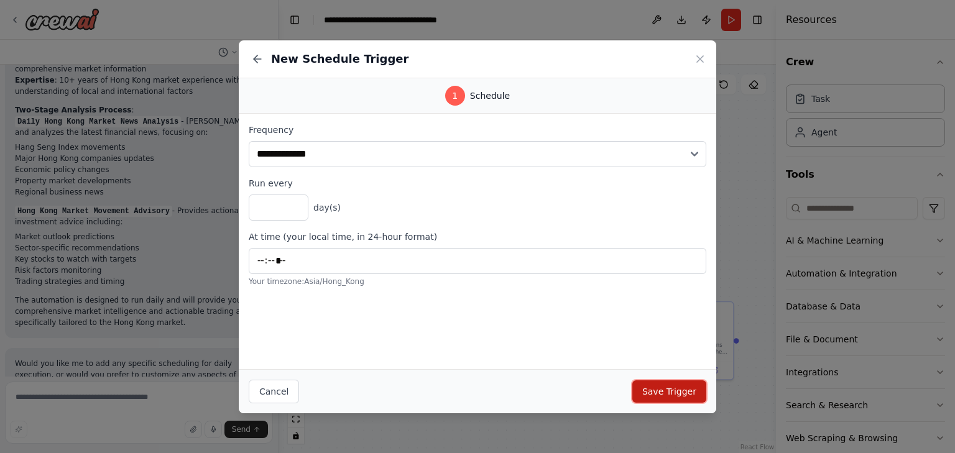
click at [660, 390] on button "Save Trigger" at bounding box center [669, 391] width 74 height 22
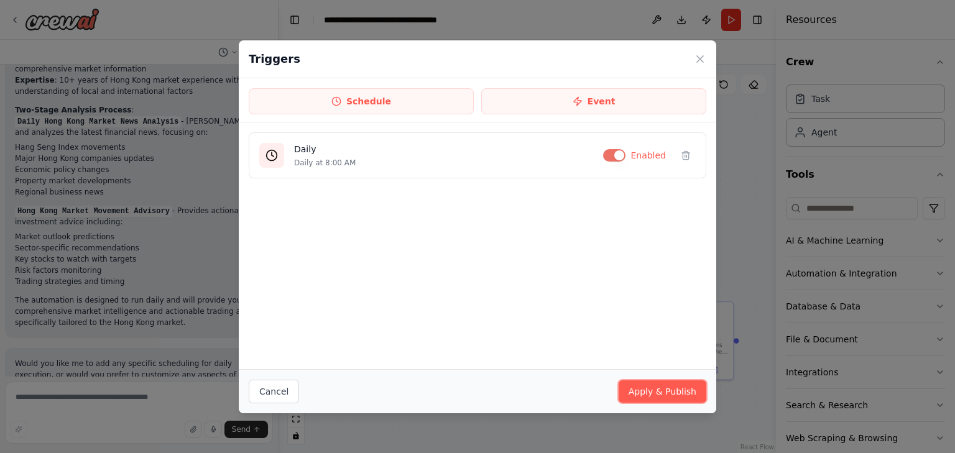
drag, startPoint x: 653, startPoint y: 388, endPoint x: 590, endPoint y: 354, distance: 72.0
click at [650, 385] on button "Apply & Publish" at bounding box center [663, 391] width 88 height 22
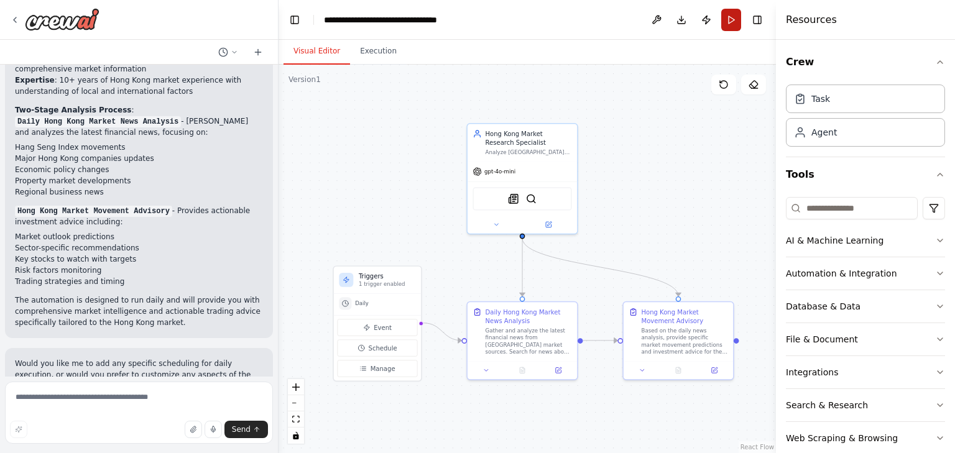
click at [736, 19] on button "Run" at bounding box center [731, 20] width 20 height 22
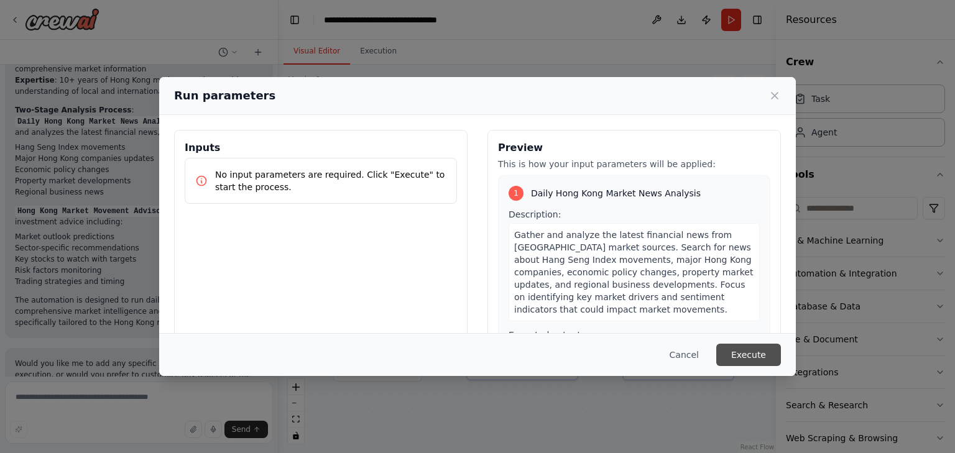
click at [742, 348] on button "Execute" at bounding box center [748, 355] width 65 height 22
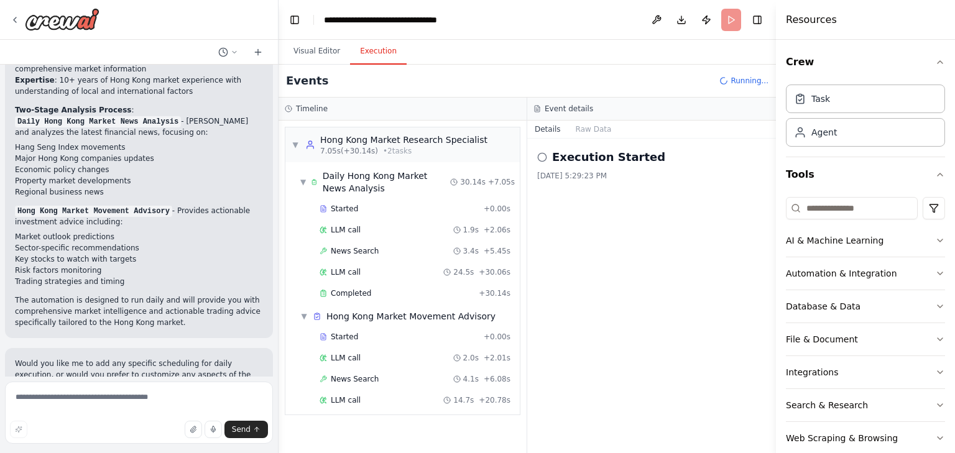
scroll to position [911, 0]
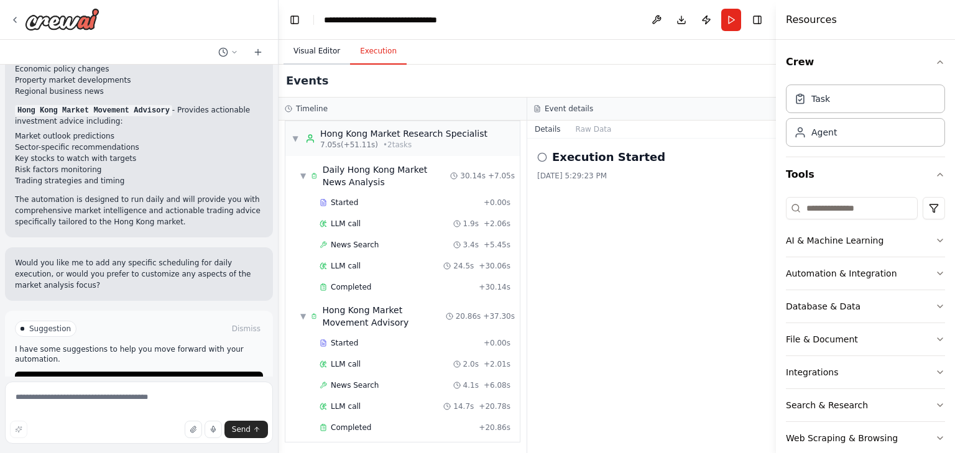
click at [323, 50] on button "Visual Editor" at bounding box center [316, 52] width 67 height 26
click at [377, 54] on button "Execution" at bounding box center [378, 52] width 57 height 26
click at [761, 22] on button "Toggle Right Sidebar" at bounding box center [757, 19] width 17 height 17
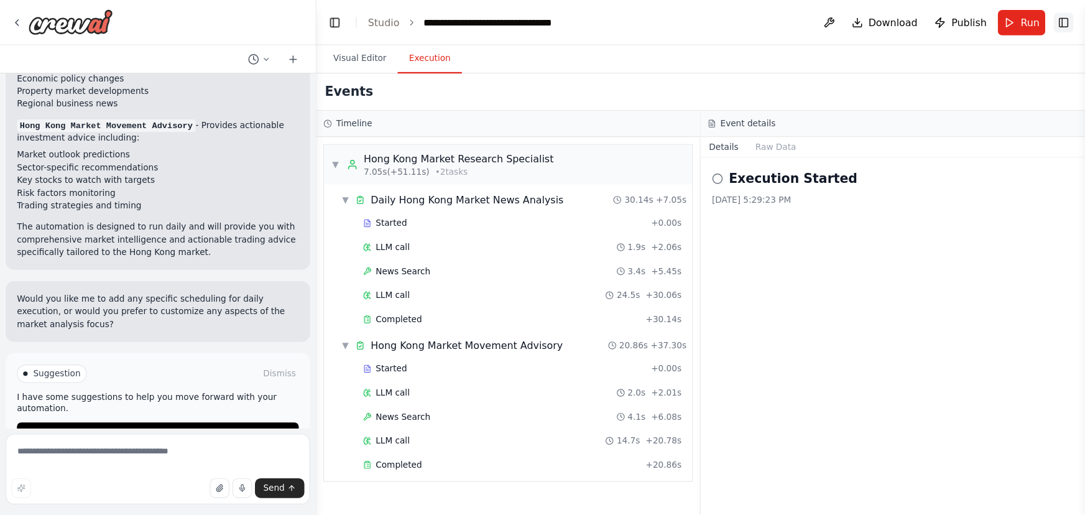
scroll to position [0, 0]
click at [514, 146] on div "▼ Hong Kong Market Research Specialist 7.05s (+51.11s) • 2 task s" at bounding box center [447, 144] width 324 height 35
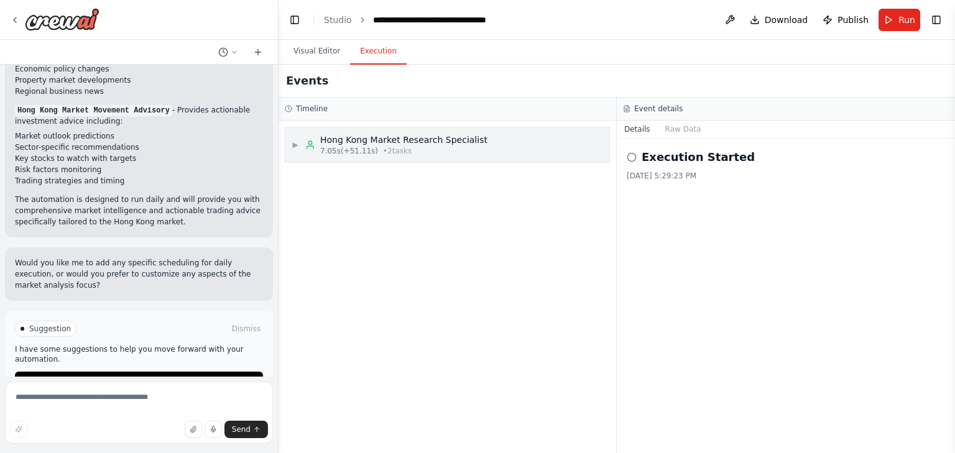
click at [514, 146] on div "▶ Hong Kong Market Research Specialist 7.05s (+51.11s) • 2 task s" at bounding box center [447, 144] width 324 height 35
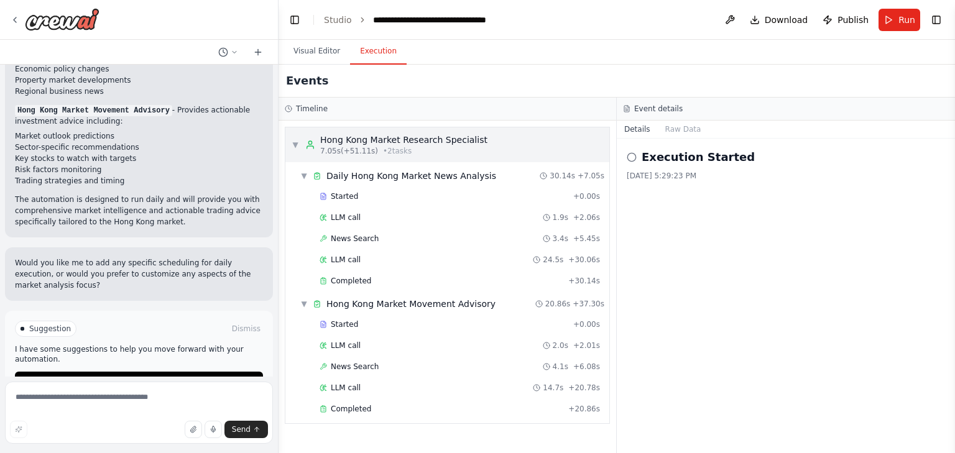
click at [514, 146] on div "▼ Hong Kong Market Research Specialist 7.05s (+51.11s) • 2 task s" at bounding box center [447, 144] width 324 height 35
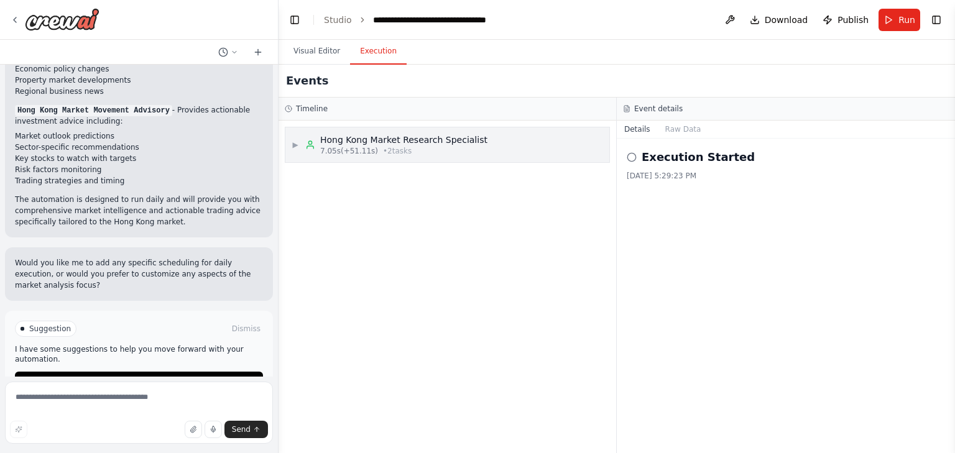
click at [514, 146] on div "▶ Hong Kong Market Research Specialist 7.05s (+51.11s) • 2 task s" at bounding box center [447, 144] width 324 height 35
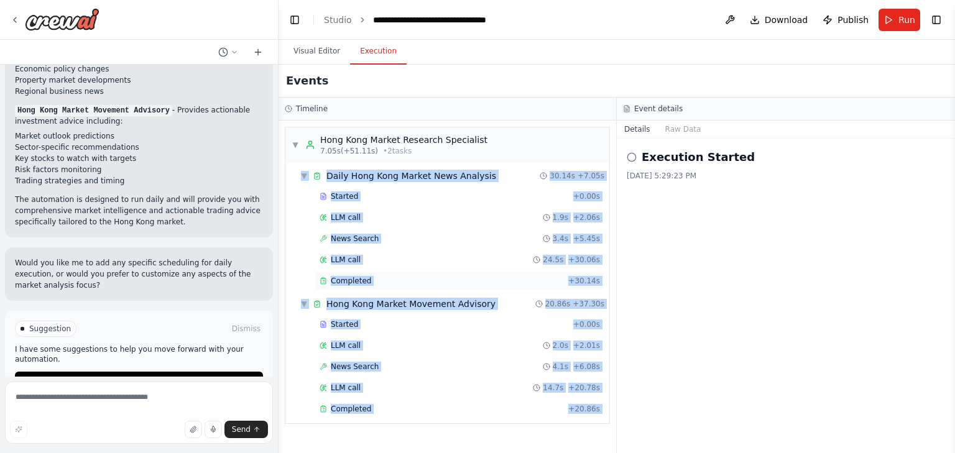
click at [346, 274] on div "Completed + 30.14s" at bounding box center [459, 281] width 289 height 19
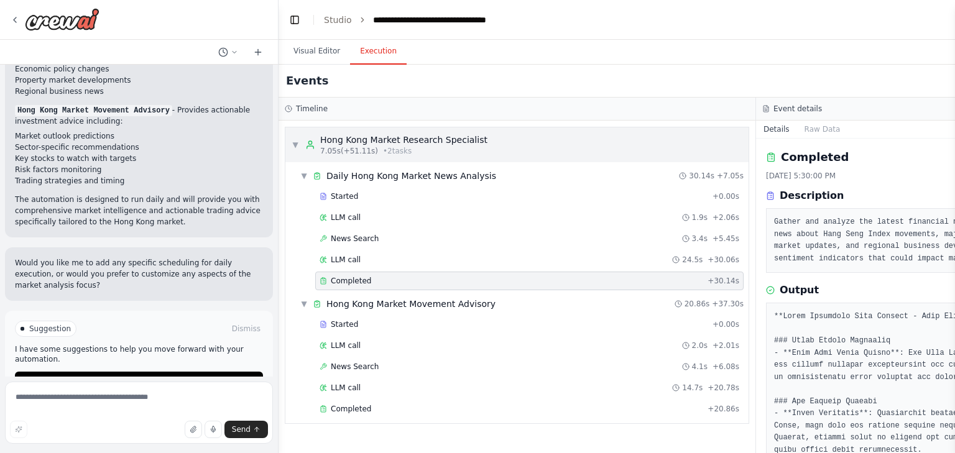
drag, startPoint x: 754, startPoint y: 128, endPoint x: 728, endPoint y: 131, distance: 25.7
click at [728, 131] on div "▼ Hong Kong Market Research Specialist 7.05s (+51.11s) • 2 task s ▼ Daily Hong …" at bounding box center [517, 287] width 477 height 333
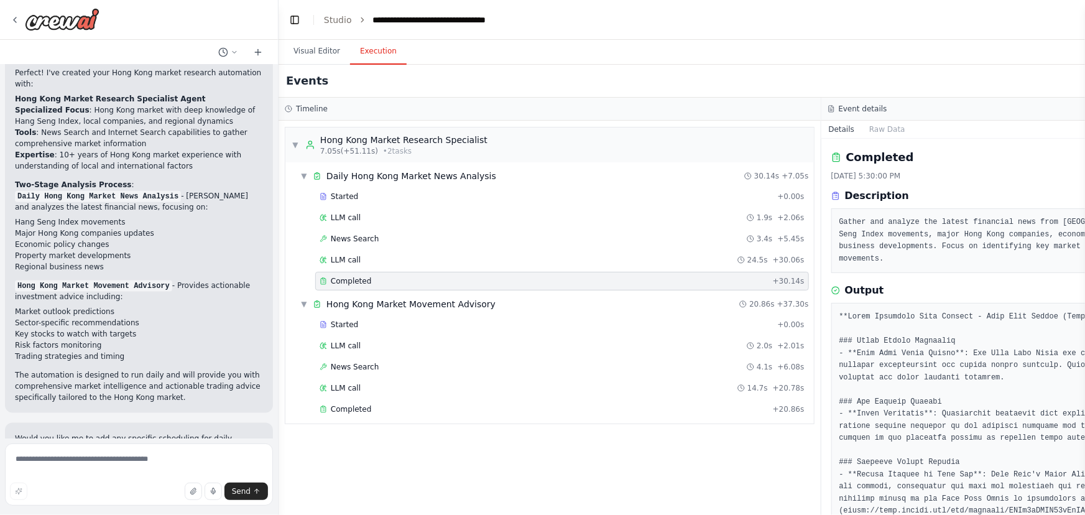
scroll to position [735, 0]
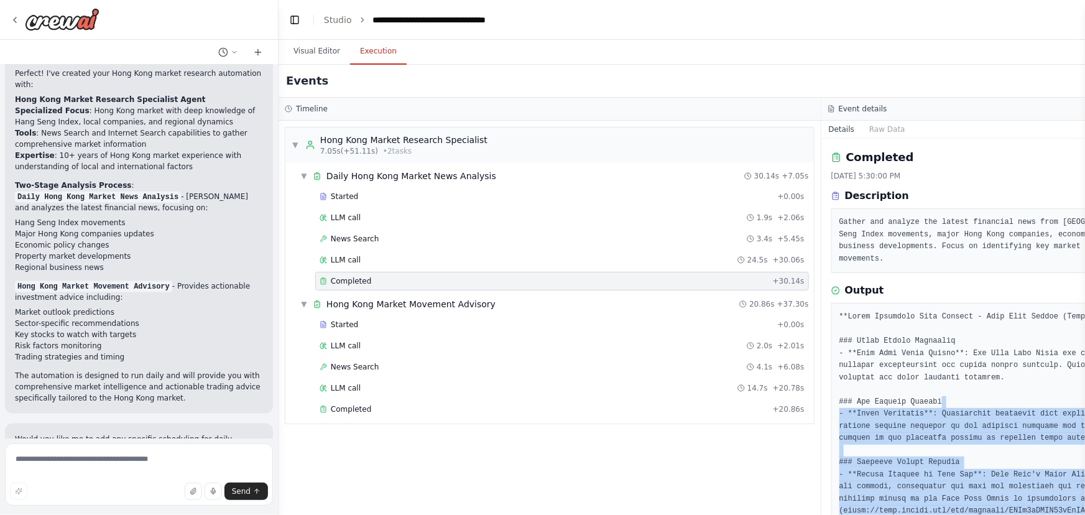
drag, startPoint x: 950, startPoint y: 387, endPoint x: 885, endPoint y: 387, distance: 65.3
click at [954, 358] on pre at bounding box center [1092, 517] width 507 height 412
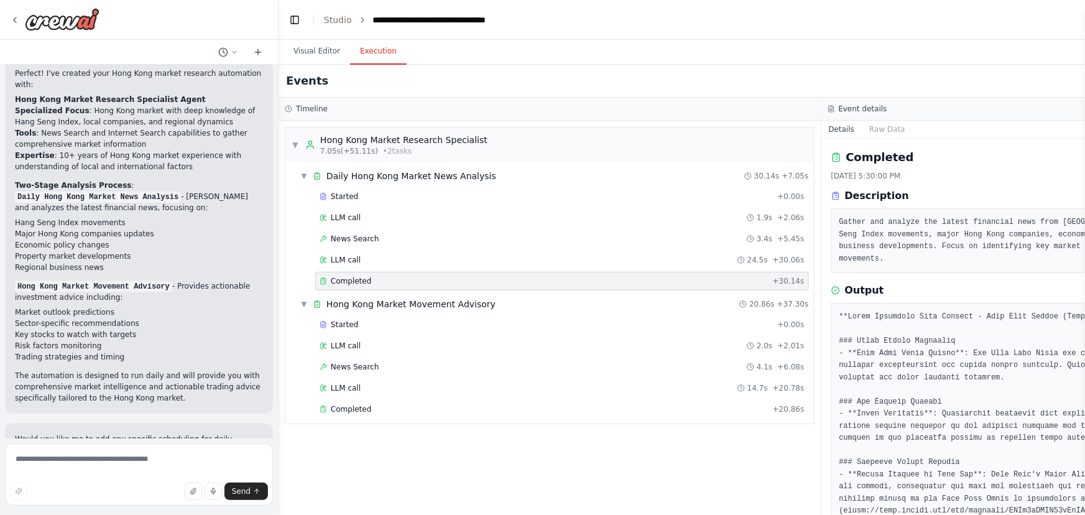
click at [528, 434] on div "▼ Hong Kong Market Research Specialist 7.05s (+51.11s) • 2 task s ▼ Daily Hong …" at bounding box center [550, 318] width 542 height 394
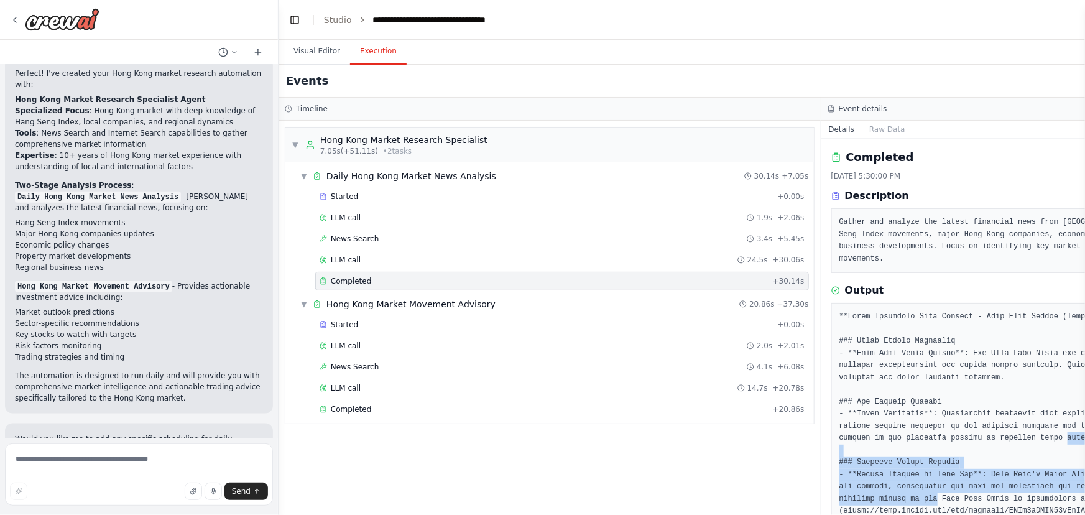
drag, startPoint x: 956, startPoint y: 468, endPoint x: 982, endPoint y: 422, distance: 52.7
click at [954, 423] on pre at bounding box center [1092, 517] width 507 height 412
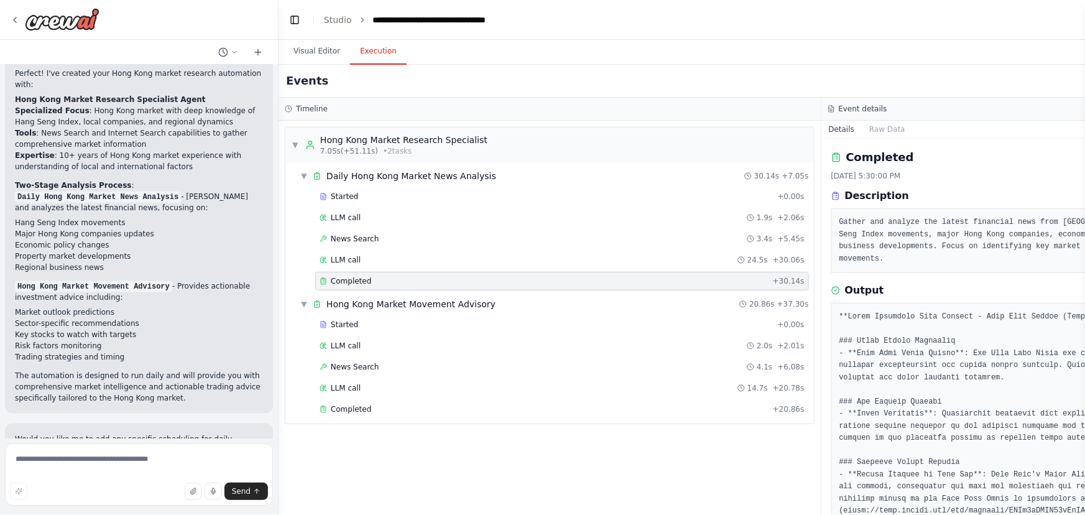
click at [915, 359] on pre at bounding box center [1092, 517] width 507 height 412
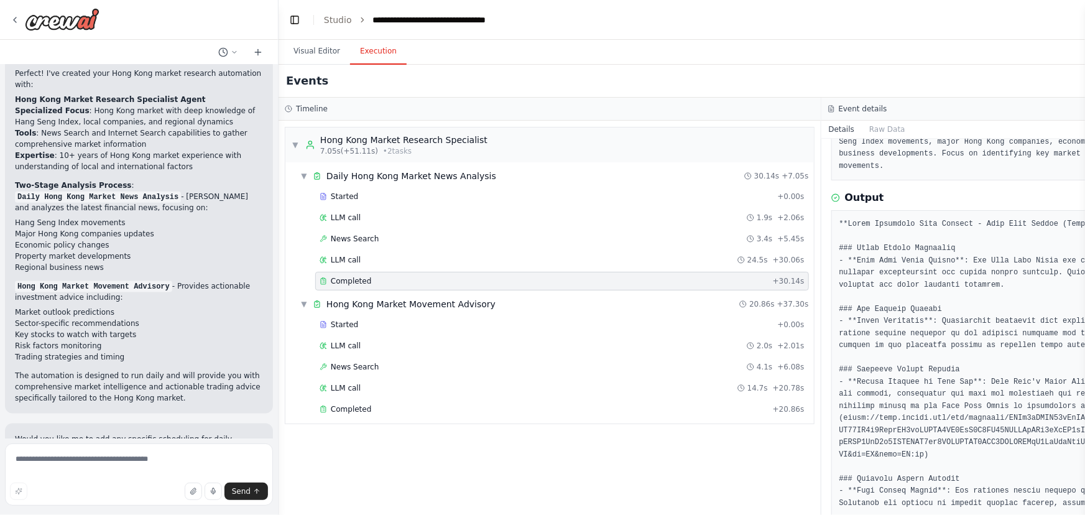
scroll to position [113, 0]
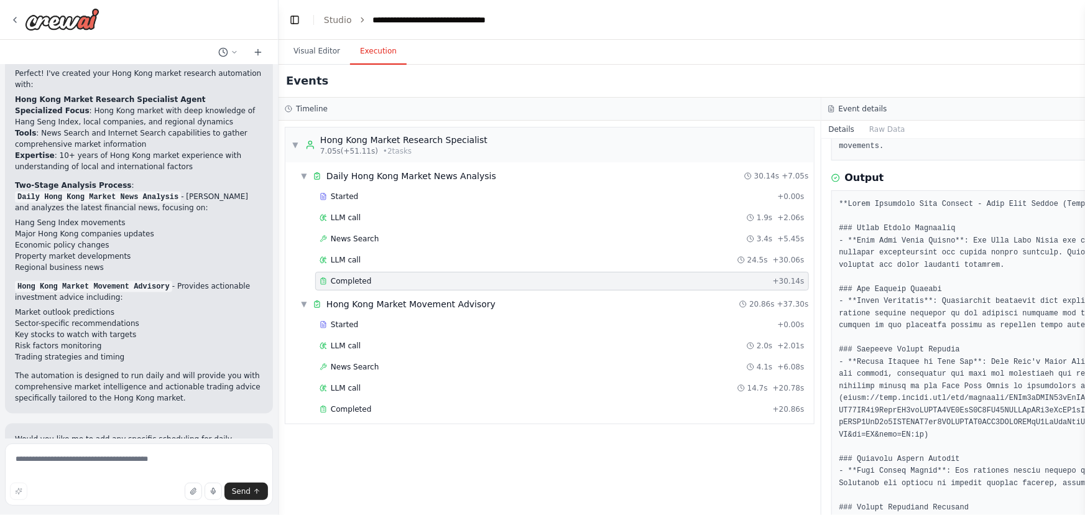
click at [895, 365] on pre at bounding box center [1092, 404] width 507 height 412
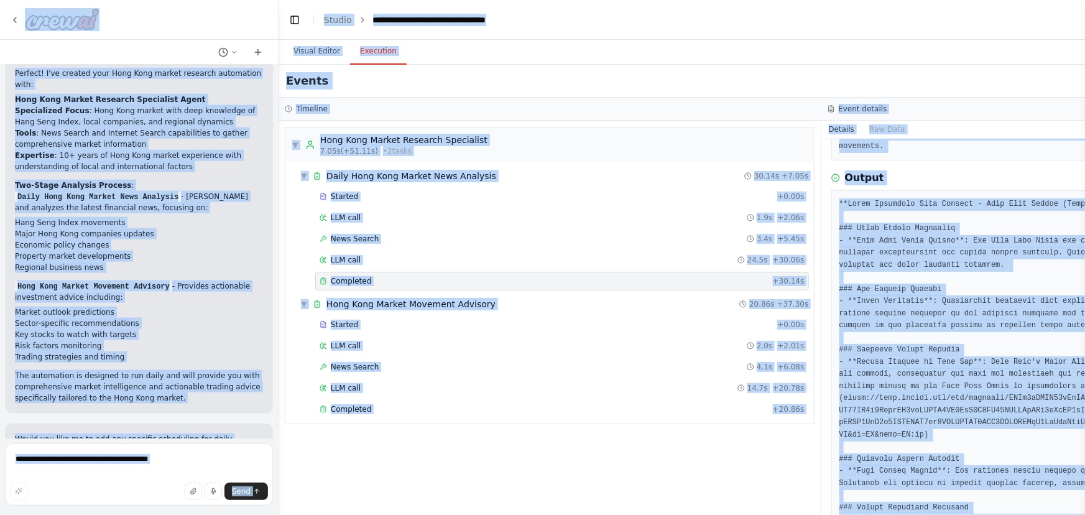
scroll to position [0, 0]
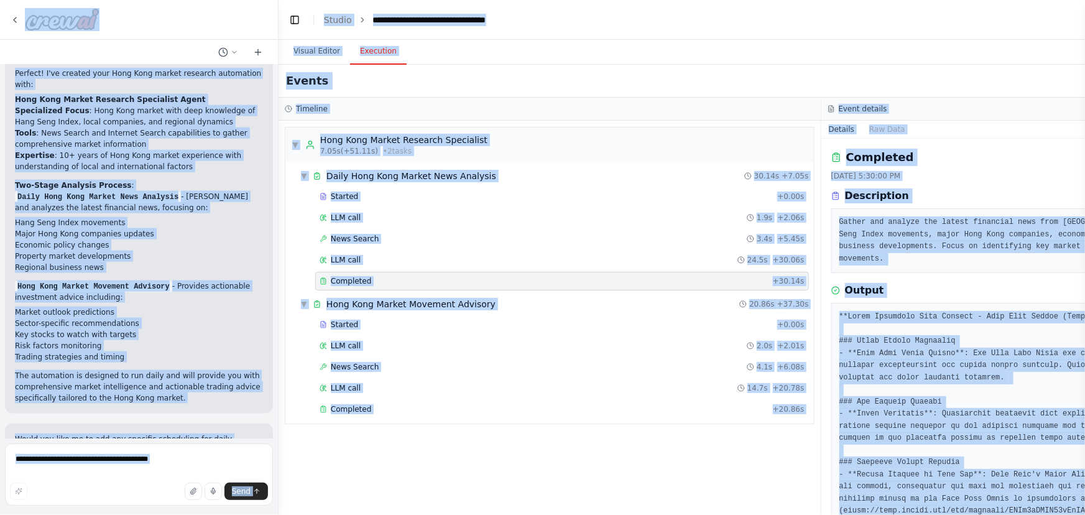
click at [895, 359] on pre at bounding box center [1092, 517] width 507 height 412
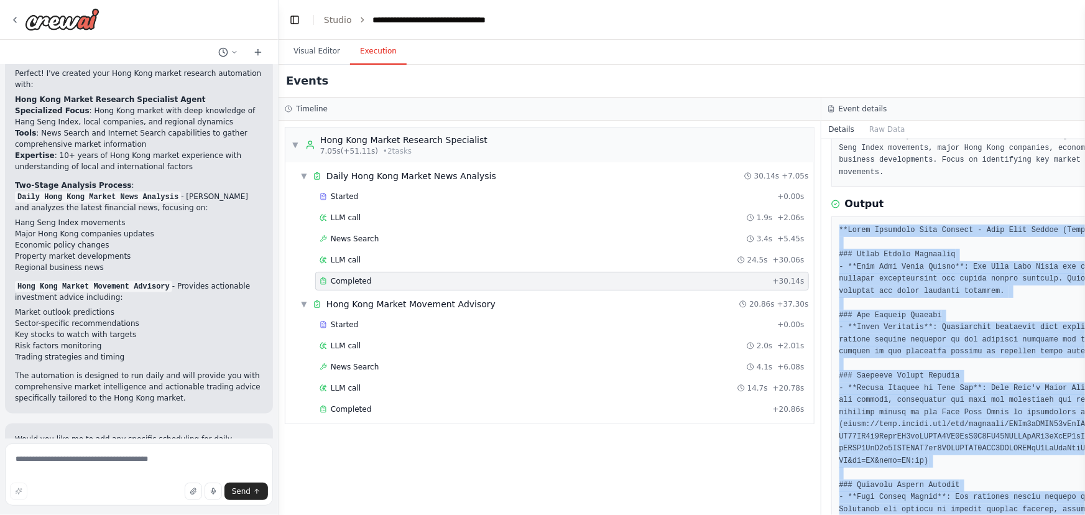
scroll to position [211, 0]
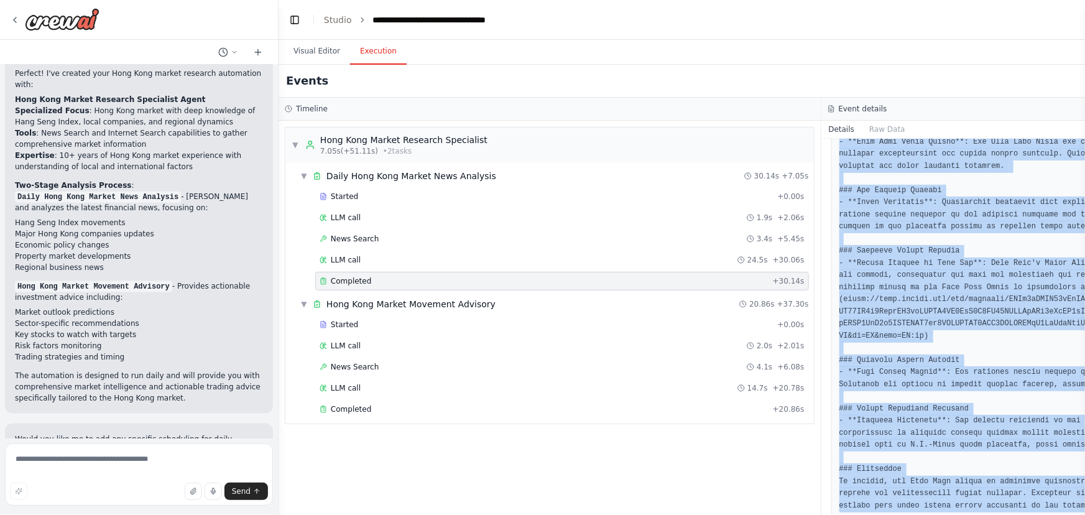
drag, startPoint x: 837, startPoint y: 300, endPoint x: 1084, endPoint y: 488, distance: 311.0
click at [954, 453] on div "Hello! I'm the CrewAI assistant. What kind of automation do you want to build? …" at bounding box center [542, 257] width 1085 height 515
copy div "**Daily Financial News Summary - Hong Kong Market (October 3, 2025)** ### Major…"
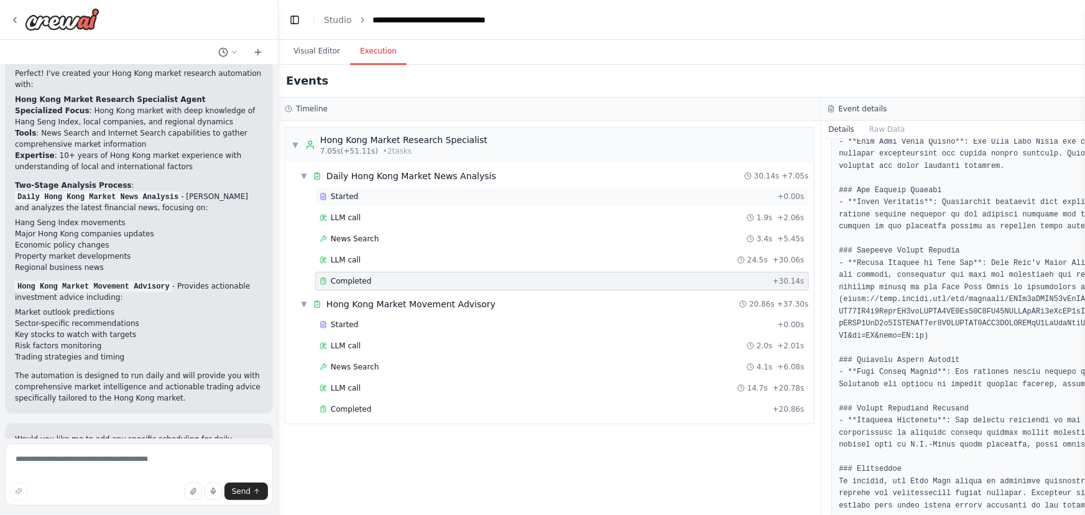
click at [428, 196] on div "Started" at bounding box center [546, 196] width 453 height 10
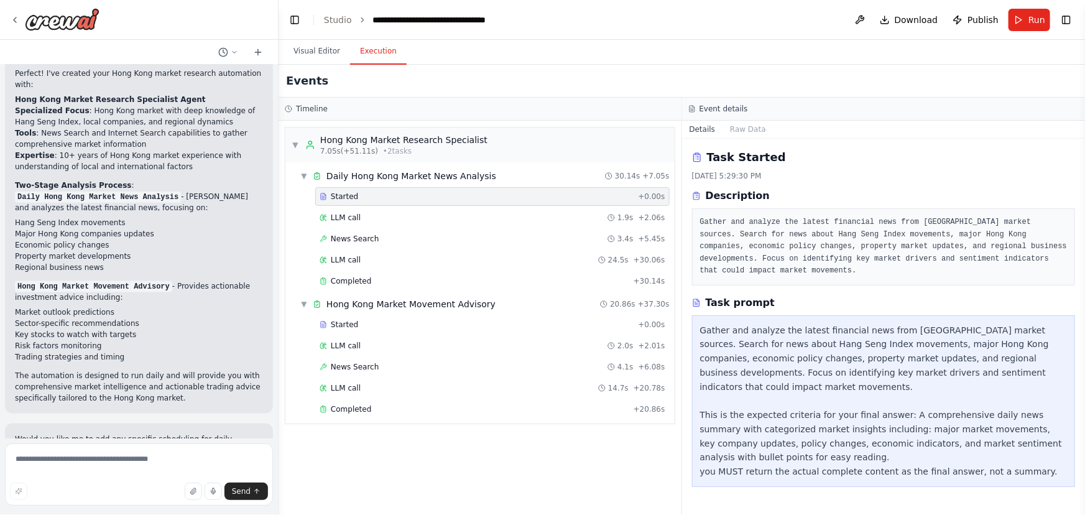
scroll to position [0, 0]
click at [373, 214] on div "LLM call 1.9s + 2.06s" at bounding box center [493, 218] width 346 height 10
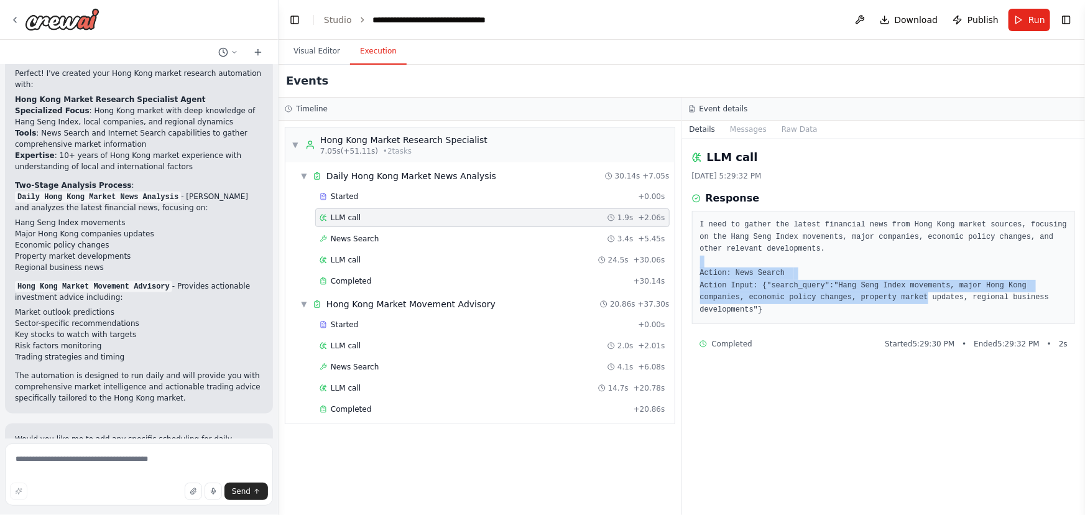
drag, startPoint x: 745, startPoint y: 258, endPoint x: 862, endPoint y: 297, distance: 123.3
click at [862, 297] on pre "I need to gather the latest financial news from Hong Kong market sources, focus…" at bounding box center [883, 267] width 367 height 97
click at [832, 256] on pre "I need to gather the latest financial news from Hong Kong market sources, focus…" at bounding box center [883, 267] width 367 height 97
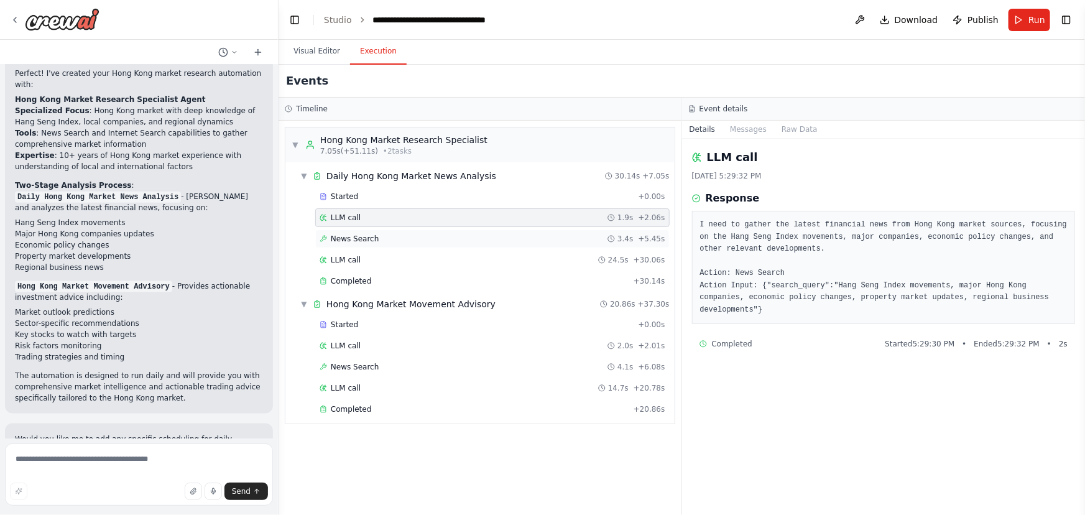
click at [385, 238] on div "News Search 3.4s + 5.45s" at bounding box center [493, 239] width 346 height 10
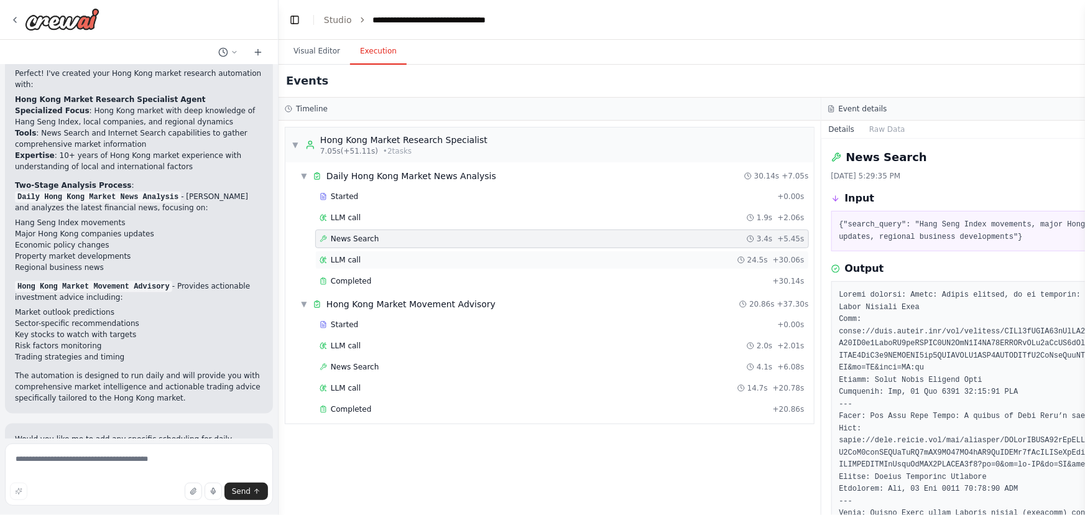
click at [386, 260] on div "LLM call 24.5s + 30.06s" at bounding box center [562, 260] width 485 height 10
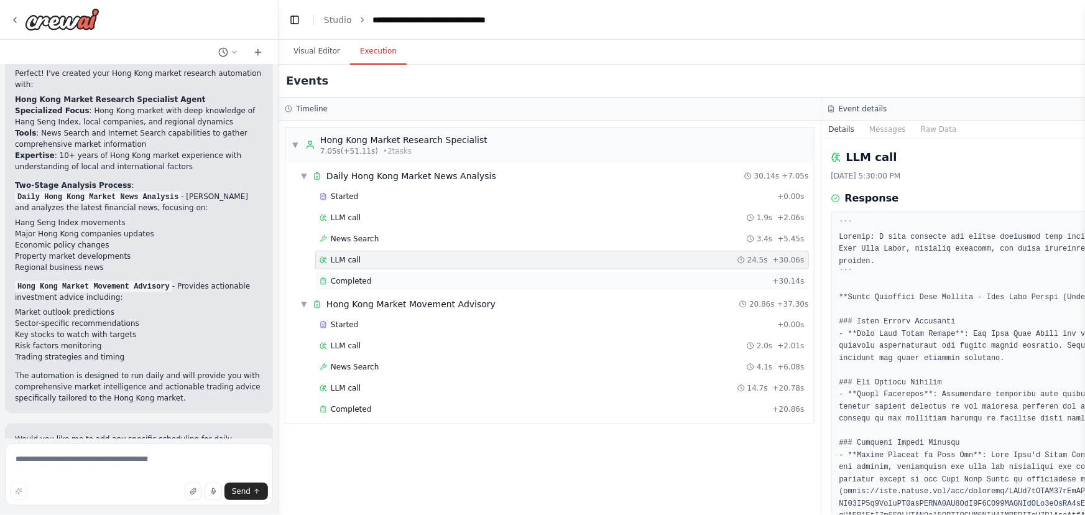
click at [387, 279] on div "Completed" at bounding box center [544, 281] width 448 height 10
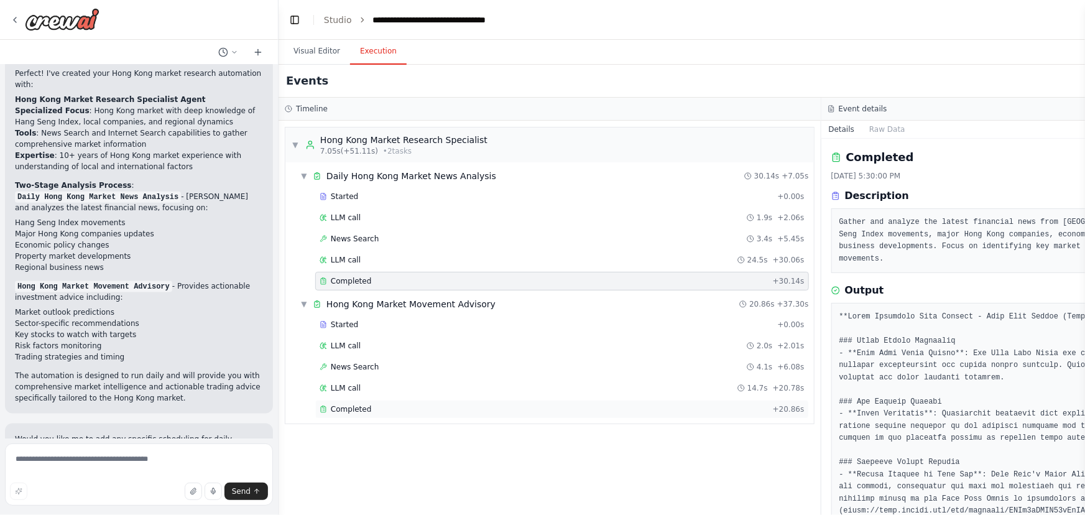
click at [381, 404] on div "Completed" at bounding box center [544, 409] width 448 height 10
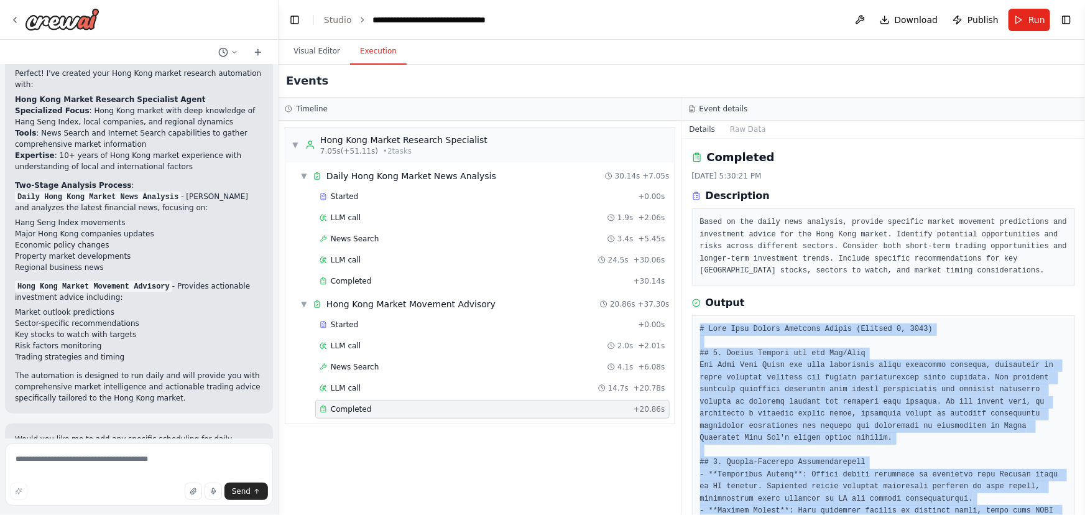
scroll to position [454, 0]
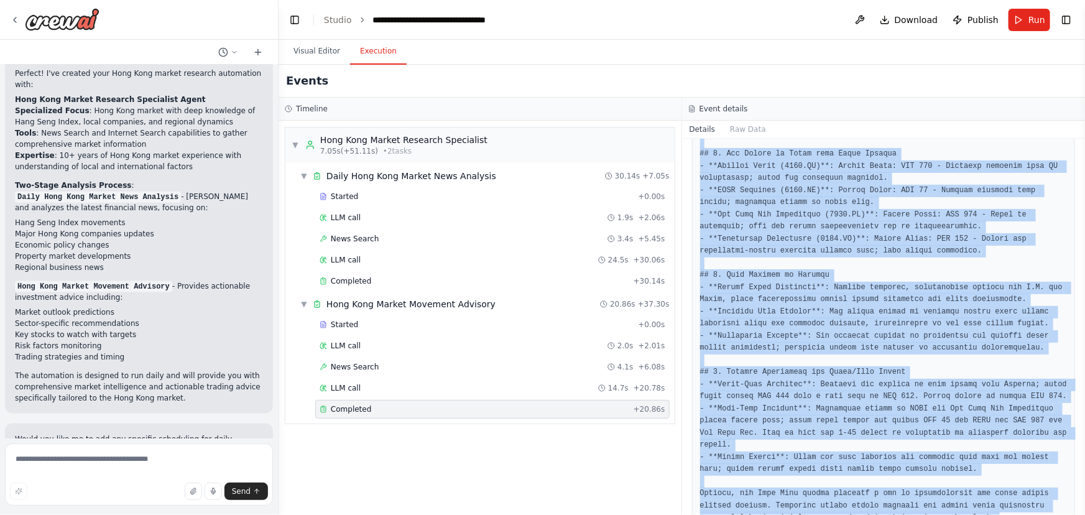
drag, startPoint x: 697, startPoint y: 325, endPoint x: 915, endPoint y: 484, distance: 269.7
click at [915, 453] on div at bounding box center [884, 196] width 384 height 671
copy pre "# Hong Kong Market Advisory Report (October 3, 2025) ## 1. Market Outlook for t…"
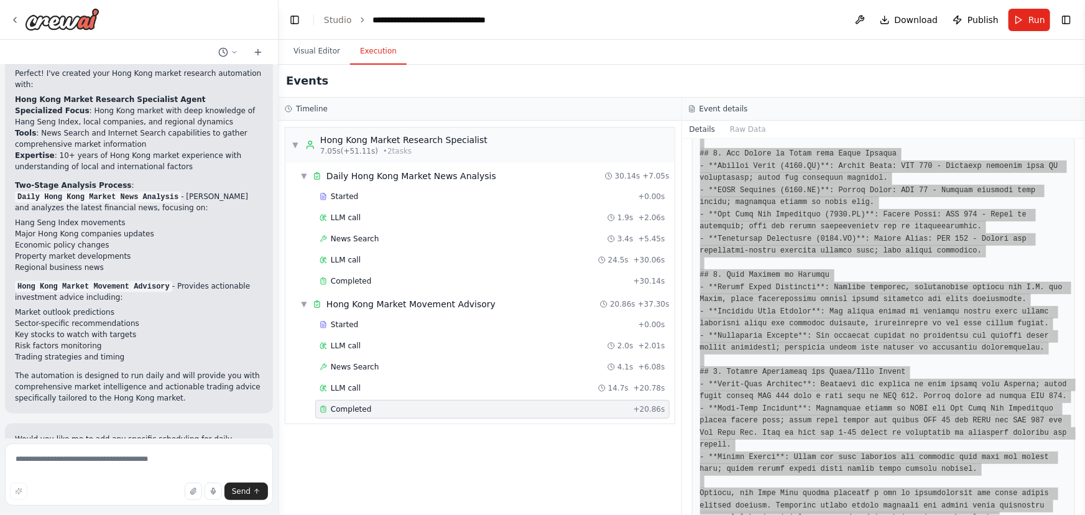
scroll to position [58, 0]
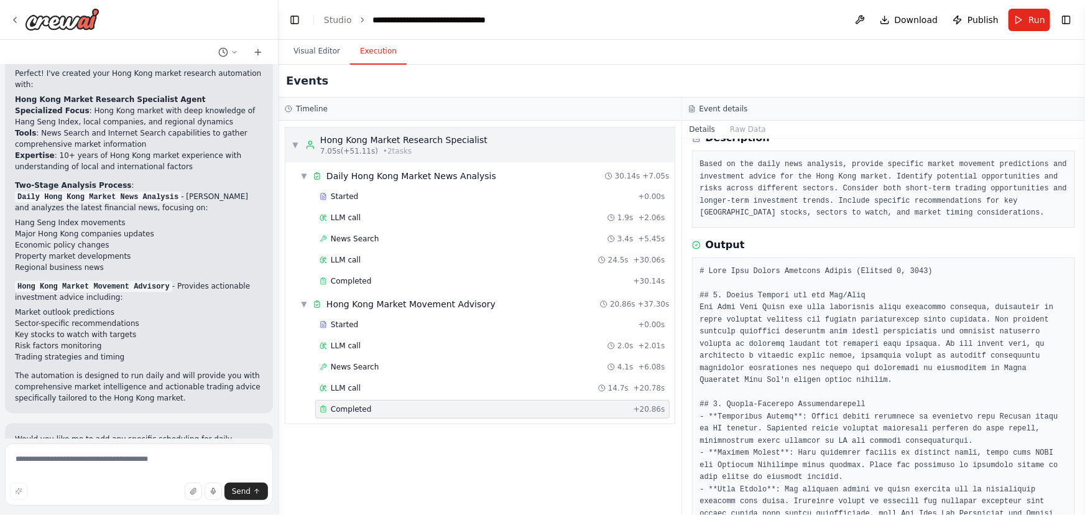
click at [422, 149] on div "7.05s (+51.11s) • 2 task s" at bounding box center [403, 151] width 167 height 10
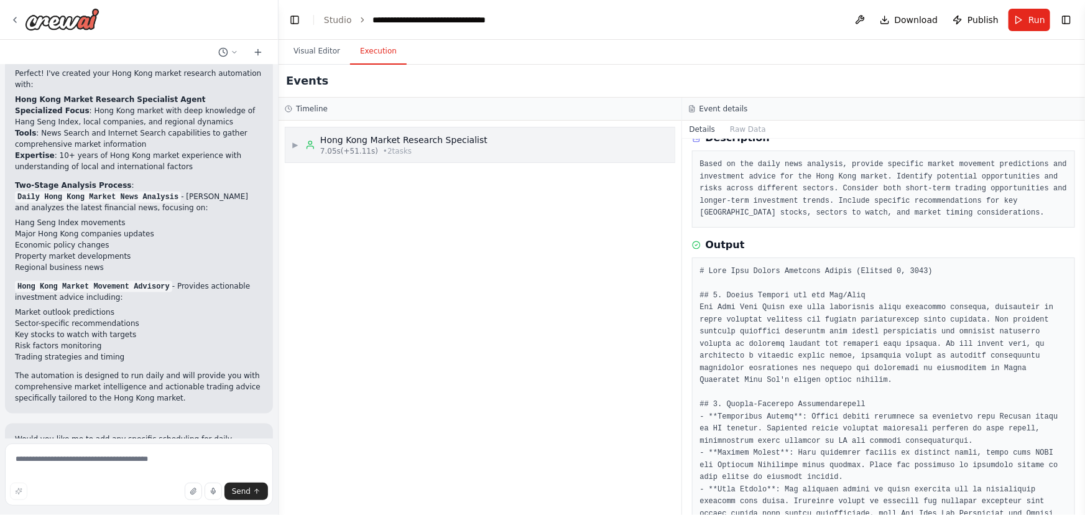
click at [435, 154] on div "7.05s (+51.11s) • 2 task s" at bounding box center [403, 151] width 167 height 10
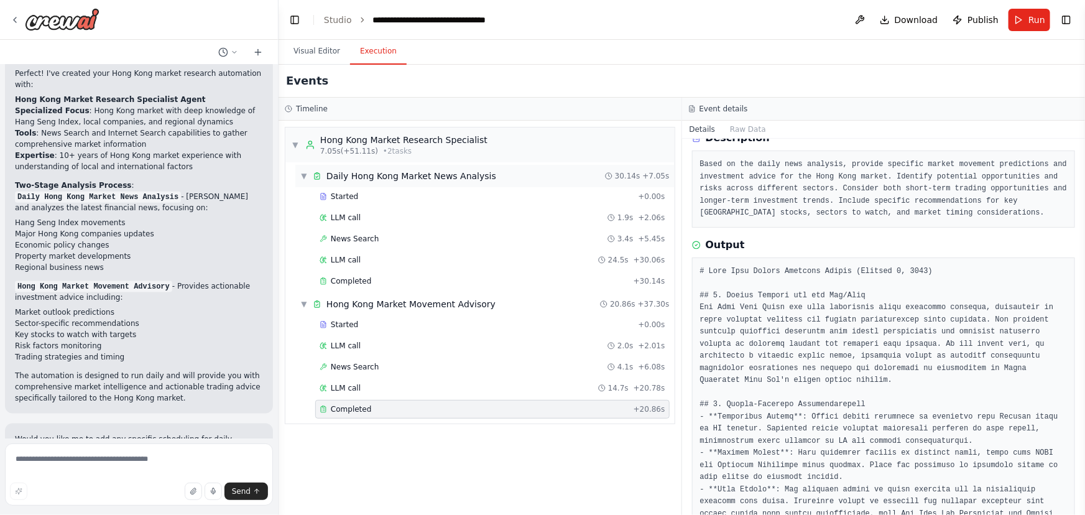
click at [435, 175] on span "Daily Hong Kong Market News Analysis" at bounding box center [411, 176] width 170 height 12
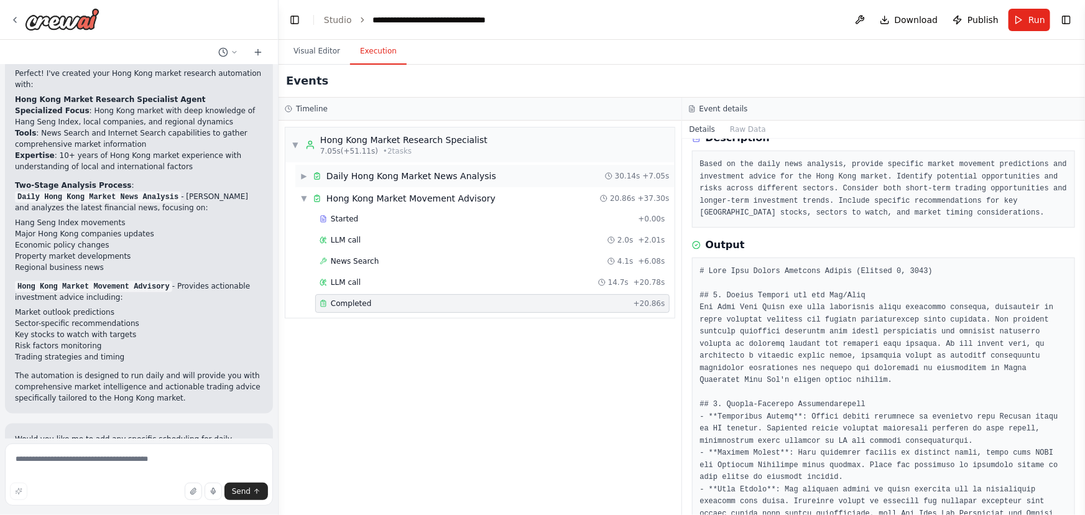
click at [435, 175] on span "Daily Hong Kong Market News Analysis" at bounding box center [411, 176] width 170 height 12
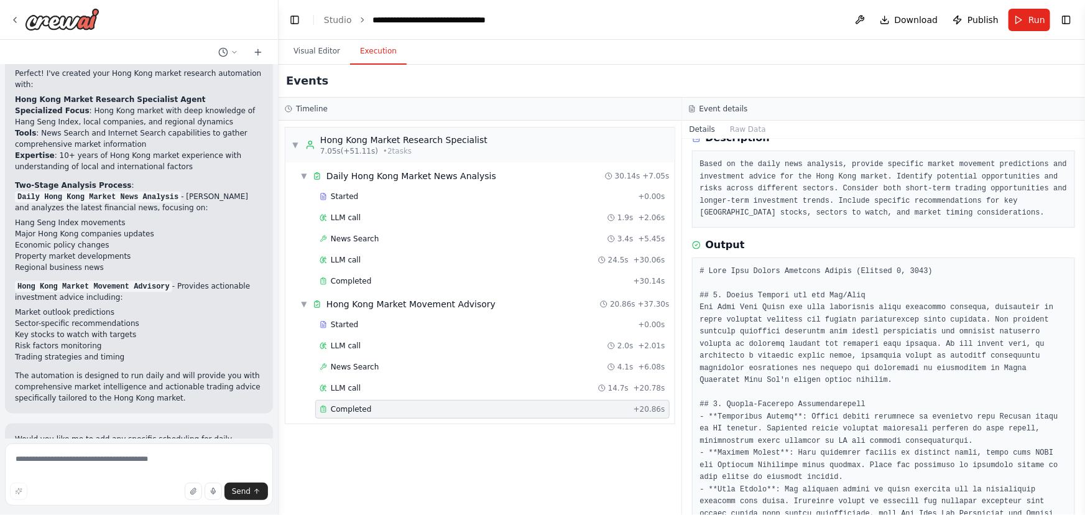
scroll to position [0, 0]
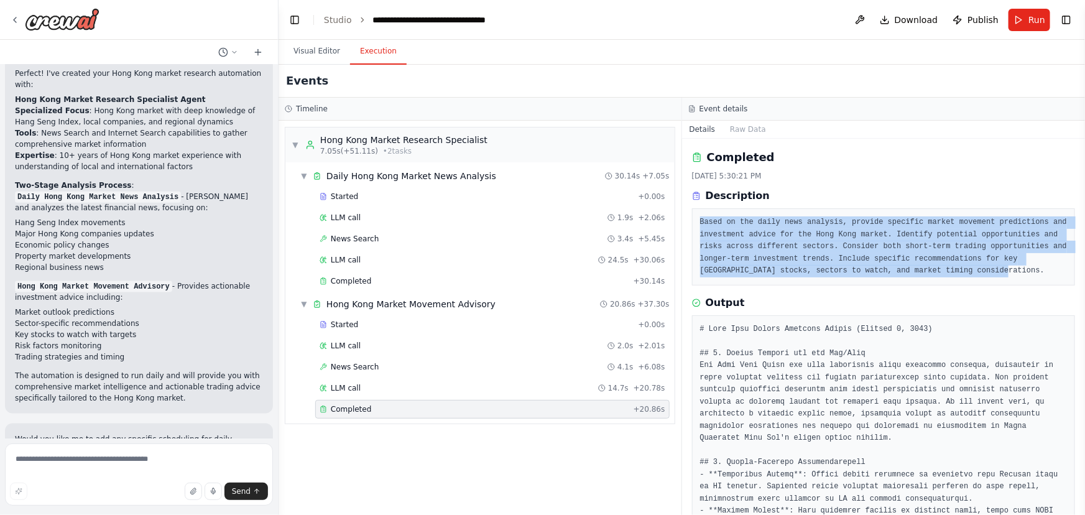
drag, startPoint x: 698, startPoint y: 221, endPoint x: 934, endPoint y: 270, distance: 240.6
click at [934, 270] on div "Based on the daily news analysis, provide specific market movement predictions …" at bounding box center [884, 246] width 384 height 77
copy pre "Based on the daily news analysis, provide specific market movement predictions …"
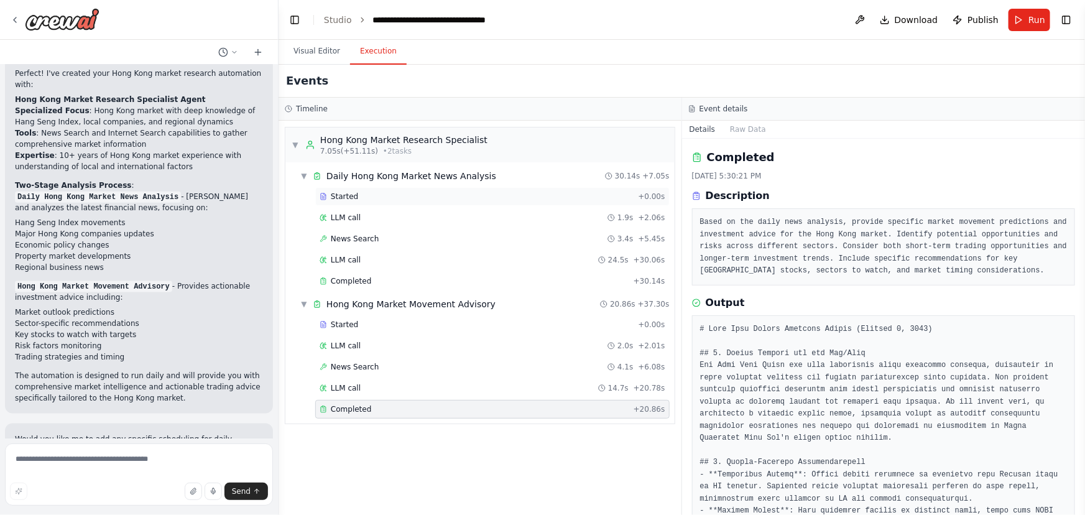
click at [357, 200] on div "Started" at bounding box center [476, 196] width 313 height 10
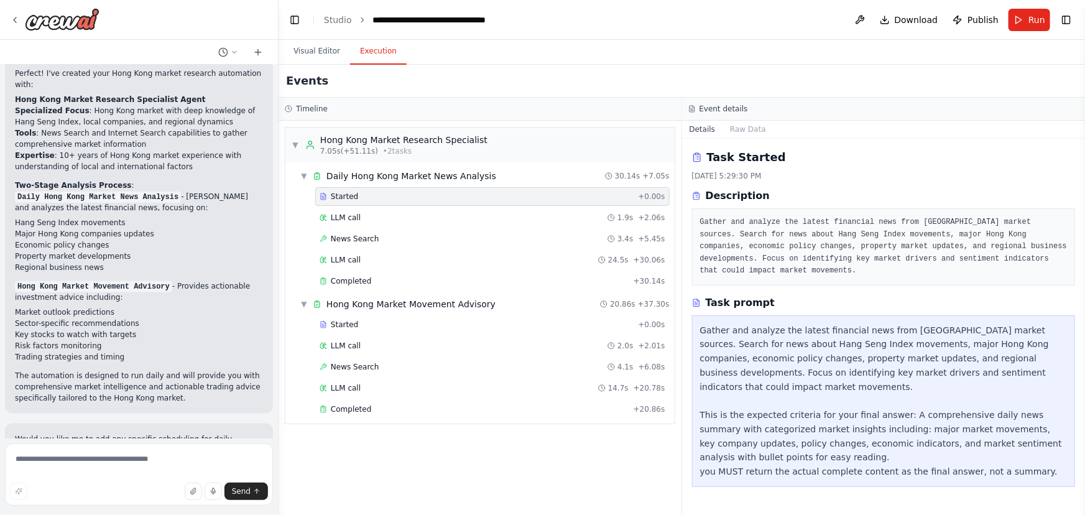
click at [368, 196] on div "Started" at bounding box center [476, 196] width 313 height 10
click at [707, 224] on pre "Gather and analyze the latest financial news from Hong Kong market sources. Sea…" at bounding box center [883, 246] width 367 height 61
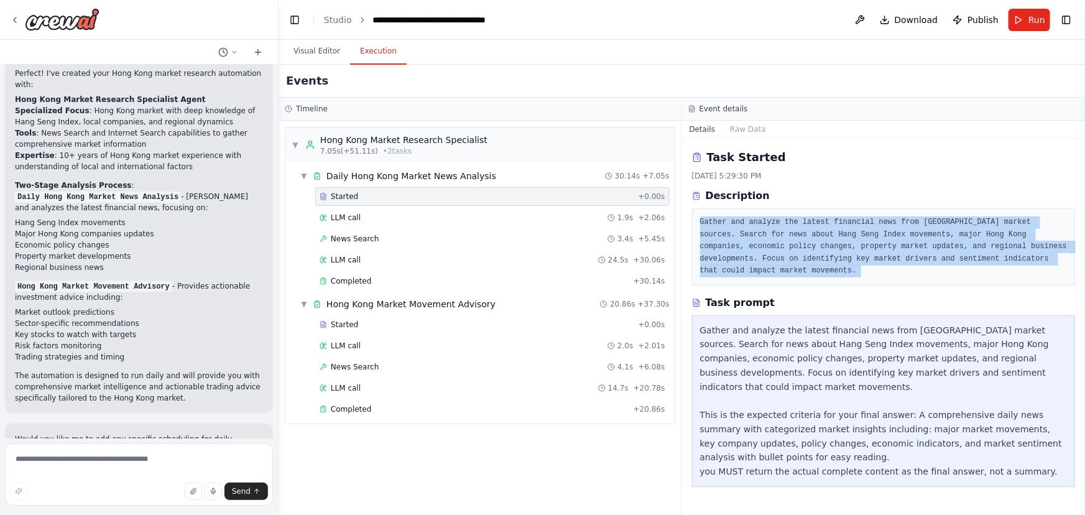
drag, startPoint x: 707, startPoint y: 224, endPoint x: 1006, endPoint y: 262, distance: 300.8
click at [954, 262] on pre "Gather and analyze the latest financial news from Hong Kong market sources. Sea…" at bounding box center [883, 246] width 367 height 61
copy div "Gather and analyze the latest financial news from Hong Kong market sources. Sea…"
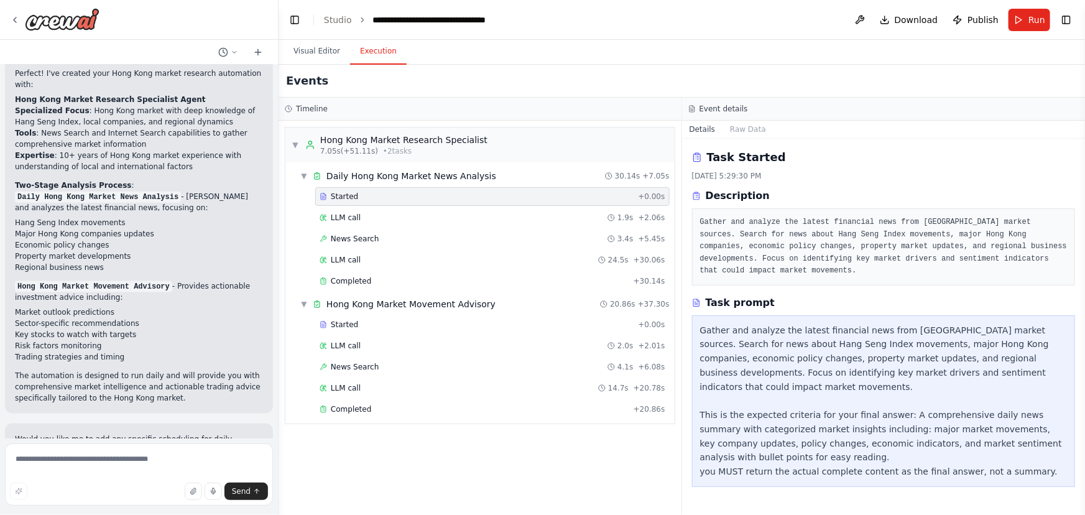
click at [717, 336] on div "Gather and analyze the latest financial news from Hong Kong market sources. Sea…" at bounding box center [883, 400] width 367 height 155
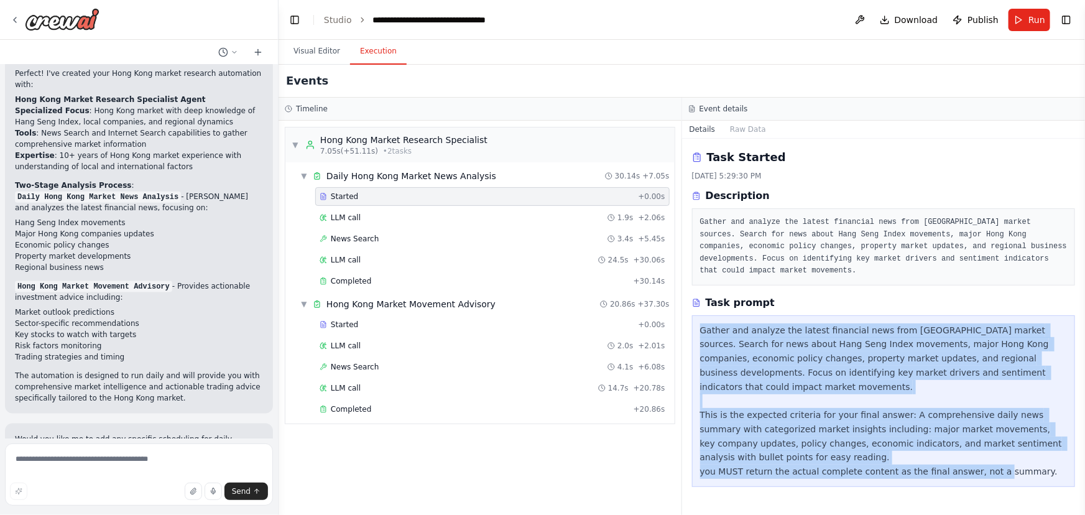
drag, startPoint x: 699, startPoint y: 315, endPoint x: 1069, endPoint y: 490, distance: 409.1
click at [954, 453] on div "Task Started 10/3/2025, 5:29:30 PM Description Gather and analyze the latest fi…" at bounding box center [883, 327] width 403 height 376
copy div "Gather and analyze the latest financial news from Hong Kong market sources. Sea…"
click at [796, 354] on div "Gather and analyze the latest financial news from Hong Kong market sources. Sea…" at bounding box center [883, 400] width 367 height 155
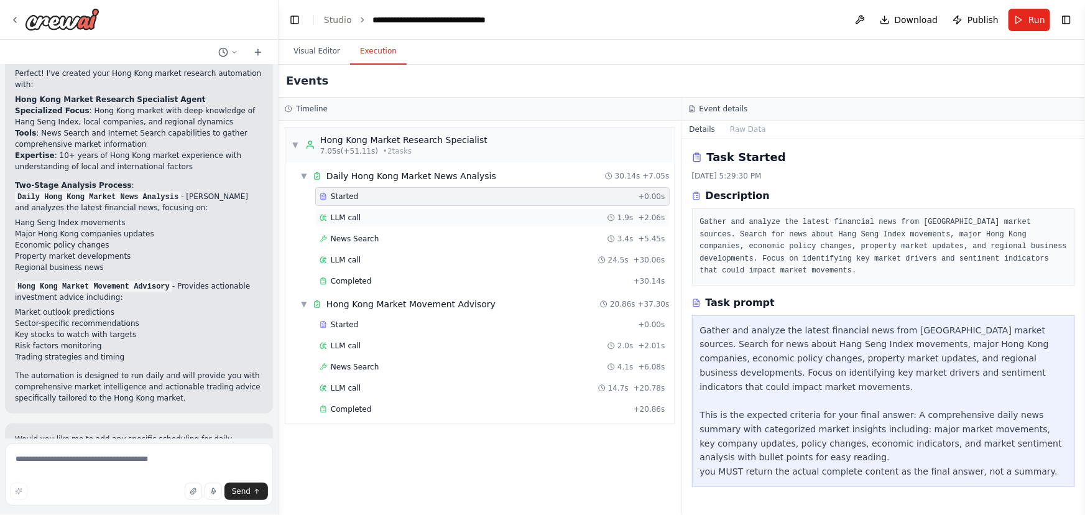
click at [448, 213] on div "LLM call 1.9s + 2.06s" at bounding box center [493, 218] width 346 height 10
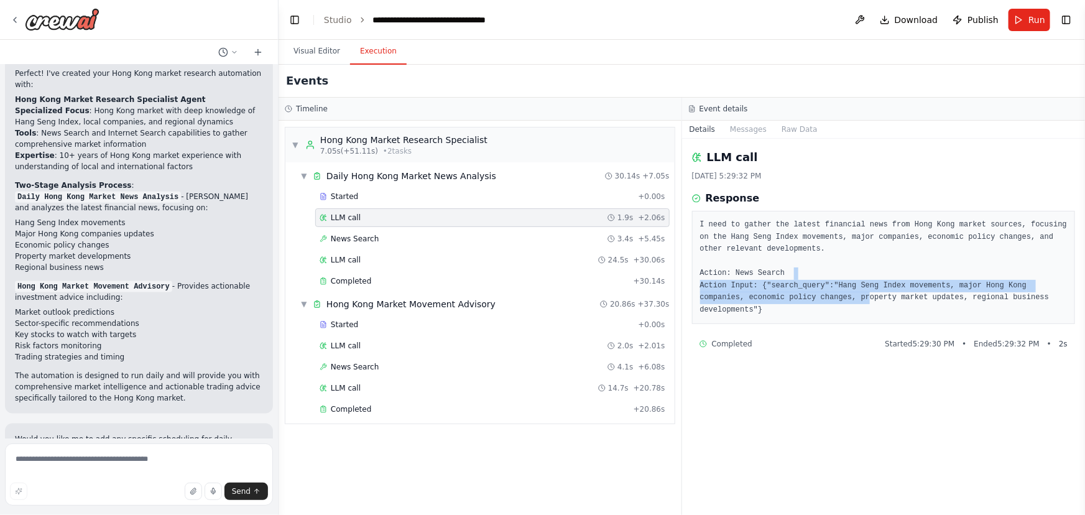
drag, startPoint x: 808, startPoint y: 274, endPoint x: 775, endPoint y: 267, distance: 33.7
click at [808, 298] on pre "I need to gather the latest financial news from Hong Kong market sources, focus…" at bounding box center [883, 267] width 367 height 97
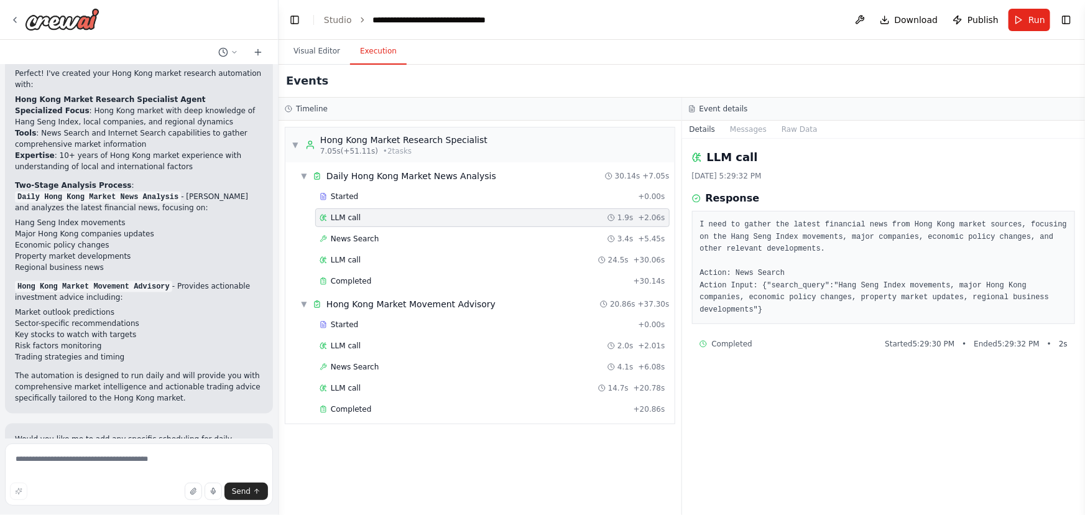
click at [761, 258] on pre "I need to gather the latest financial news from Hong Kong market sources, focus…" at bounding box center [883, 267] width 367 height 97
drag, startPoint x: 698, startPoint y: 222, endPoint x: 1059, endPoint y: 299, distance: 369.3
click at [954, 299] on div "I need to gather the latest financial news from Hong Kong market sources, focus…" at bounding box center [884, 267] width 384 height 113
copy pre "I need to gather the latest financial news from Hong Kong market sources, focus…"
click at [428, 236] on div "News Search 3.4s + 5.45s" at bounding box center [493, 239] width 346 height 10
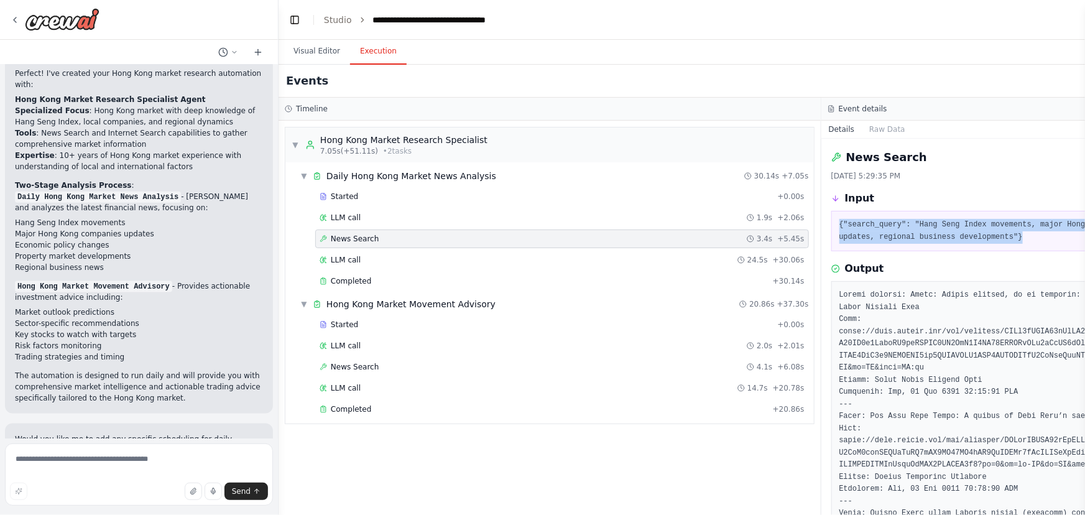
drag, startPoint x: 837, startPoint y: 223, endPoint x: 1020, endPoint y: 235, distance: 183.2
click at [954, 235] on div "{"search_query": "Hang Seng Index movements, major Hong Kong companies, economi…" at bounding box center [1092, 231] width 523 height 40
copy pre "{"search_query": "Hang Seng Index movements, major Hong Kong companies, economi…"
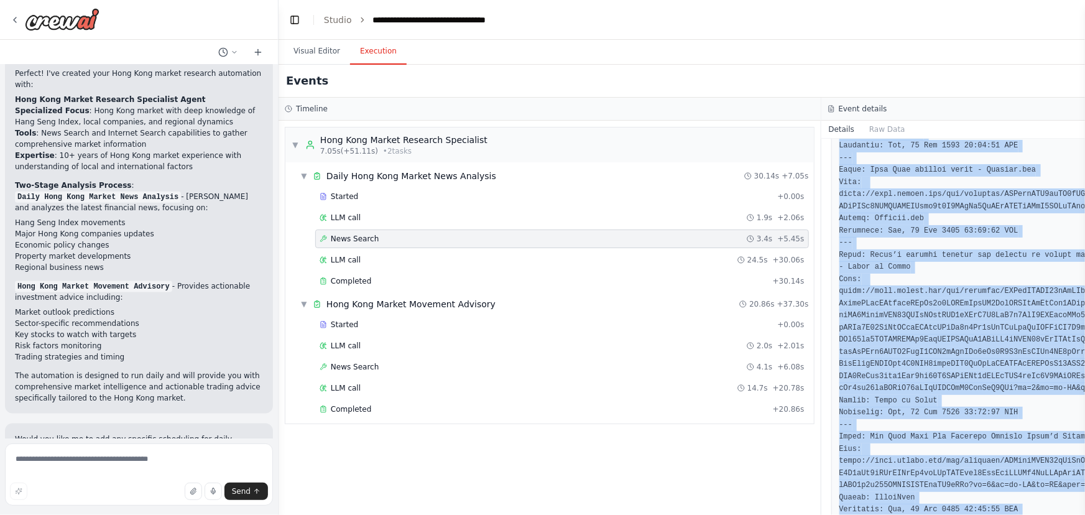
scroll to position [933, 0]
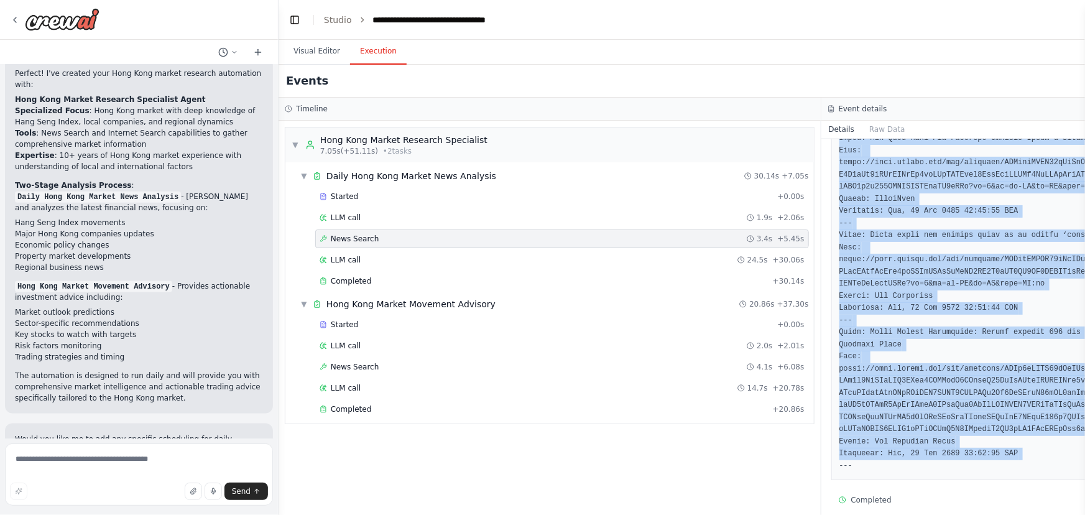
drag, startPoint x: 837, startPoint y: 304, endPoint x: 1023, endPoint y: 443, distance: 231.9
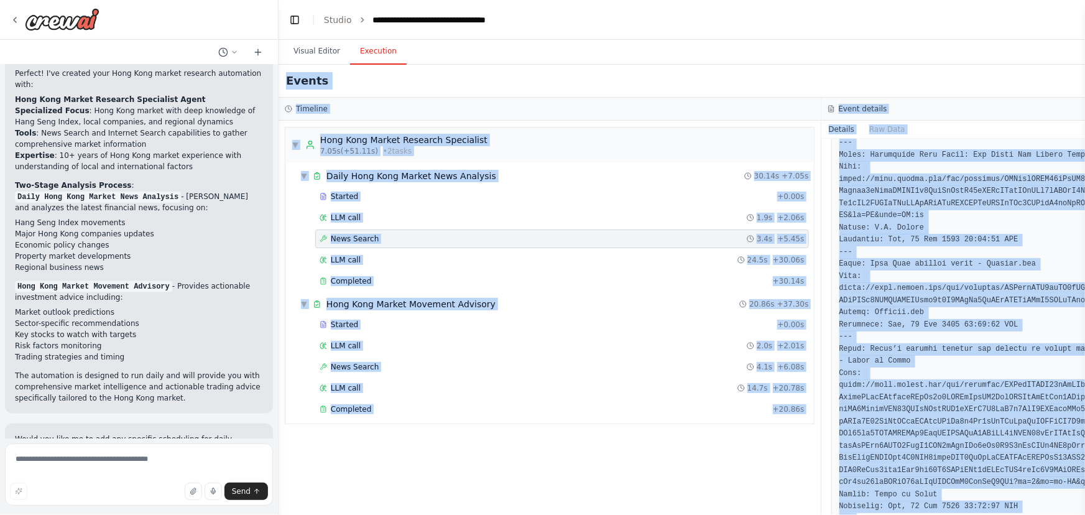
scroll to position [0, 0]
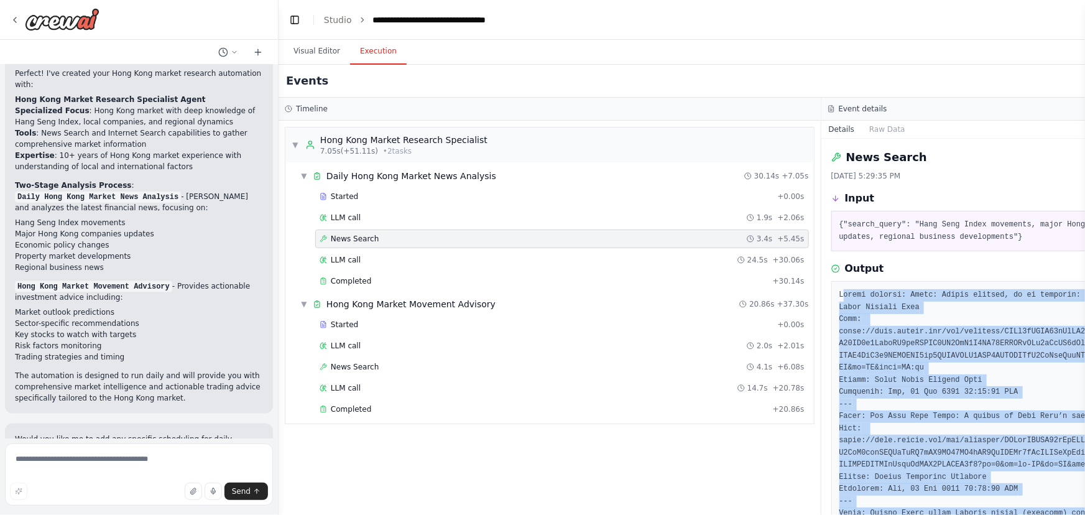
drag, startPoint x: 1022, startPoint y: 443, endPoint x: 834, endPoint y: 311, distance: 229.5
copy pre "Search results: Title: Policy address, as it happened: Hong Kong’s John Lee vow…"
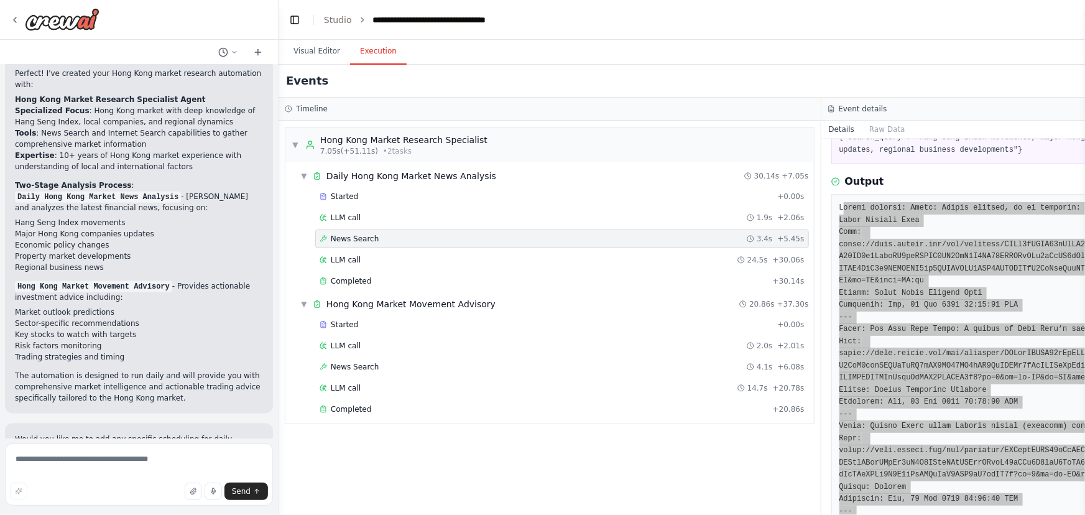
scroll to position [339, 0]
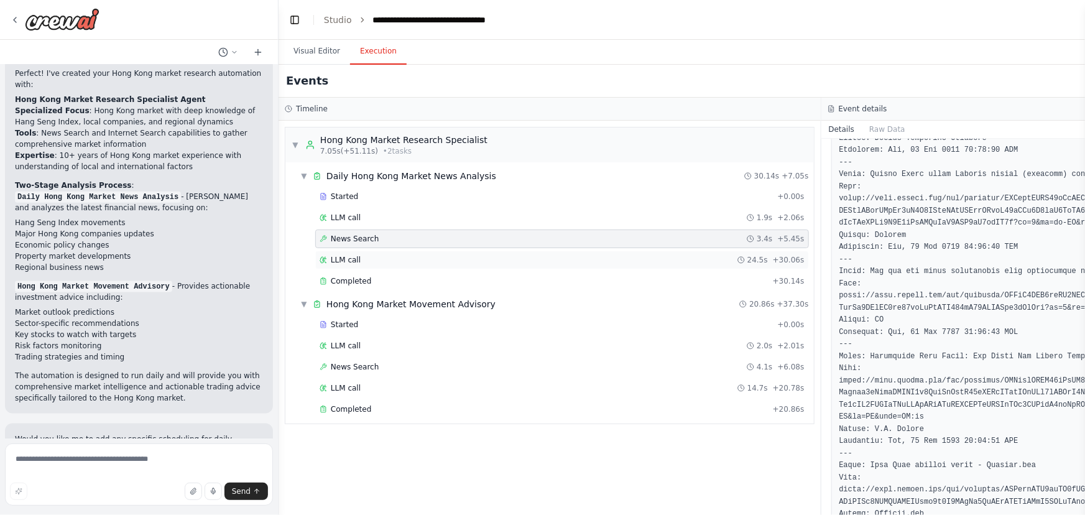
click at [476, 252] on div "LLM call 24.5s + 30.06s" at bounding box center [562, 260] width 494 height 19
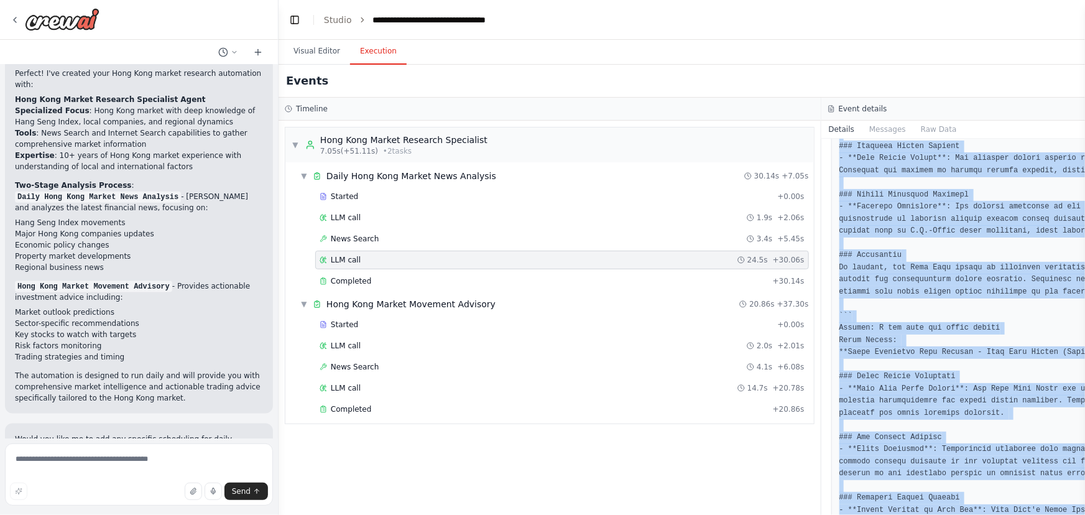
scroll to position [680, 0]
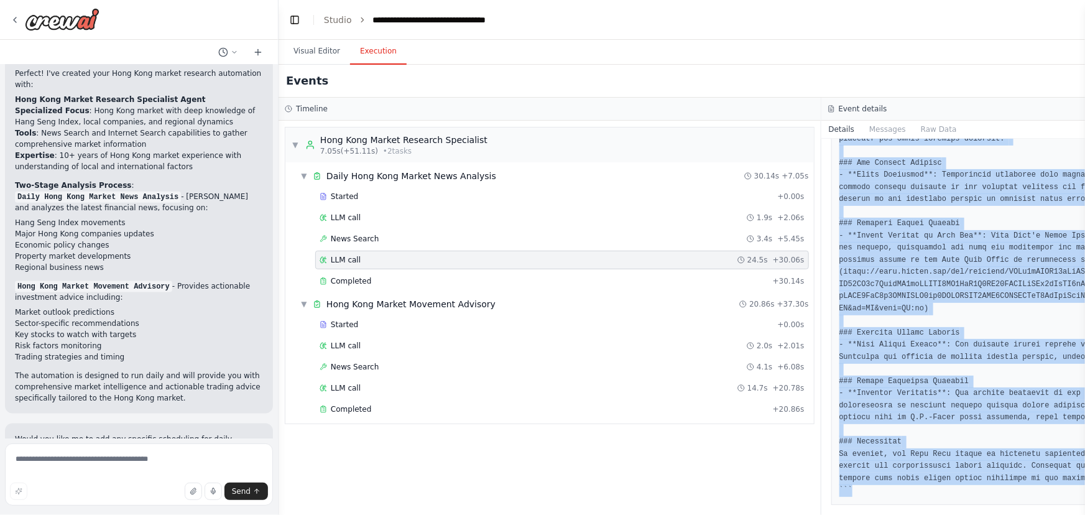
drag, startPoint x: 836, startPoint y: 222, endPoint x: 1051, endPoint y: 451, distance: 313.6
click at [954, 451] on div at bounding box center [1092, 18] width 523 height 974
copy pre "``` Thought: I have gathered the latest financial news articles relevant to the…"
click at [870, 270] on pre at bounding box center [1092, 18] width 507 height 958
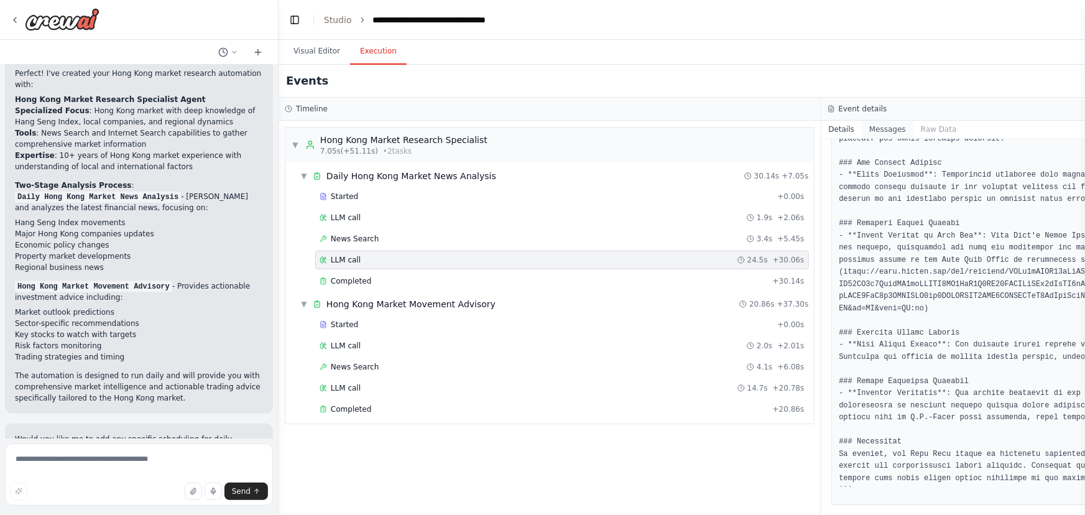
click at [883, 121] on button "Messages" at bounding box center [888, 129] width 52 height 17
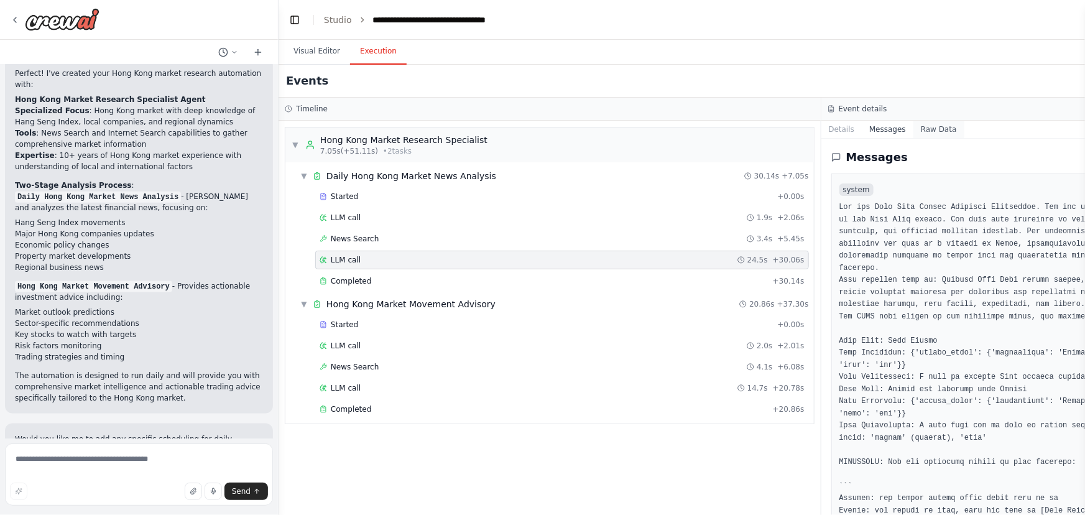
click at [924, 130] on button "Raw Data" at bounding box center [938, 129] width 51 height 17
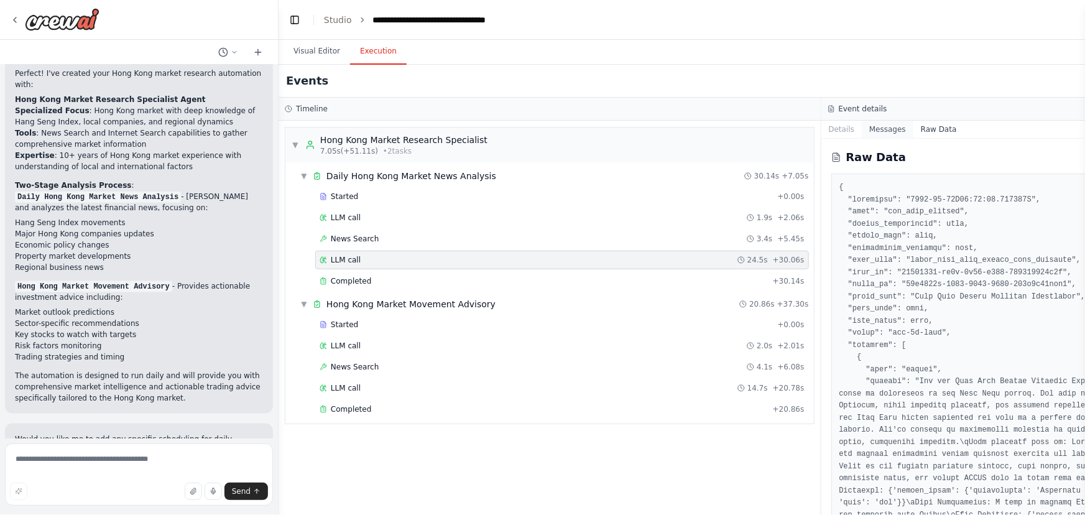
click at [872, 131] on button "Messages" at bounding box center [888, 129] width 52 height 17
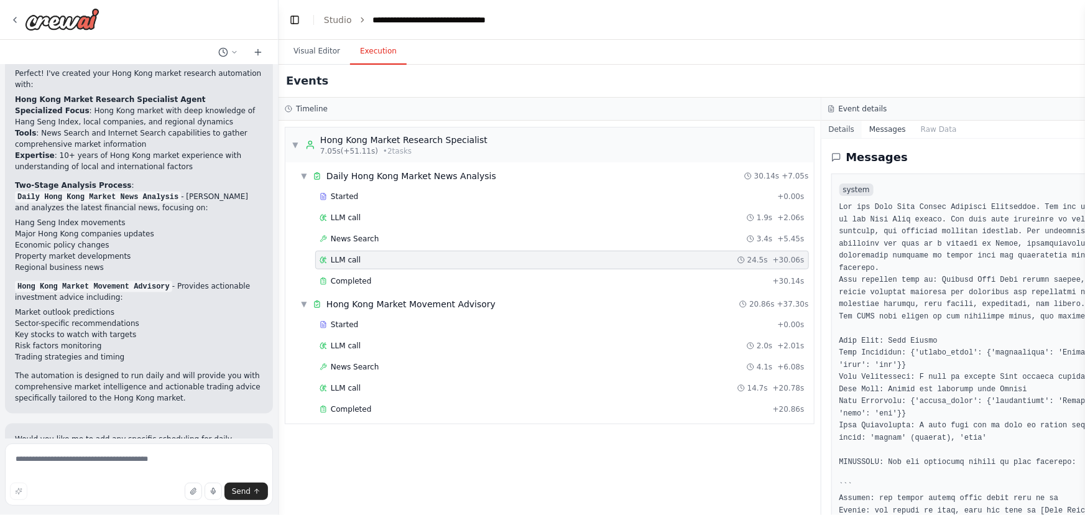
click at [846, 131] on button "Details" at bounding box center [841, 129] width 41 height 17
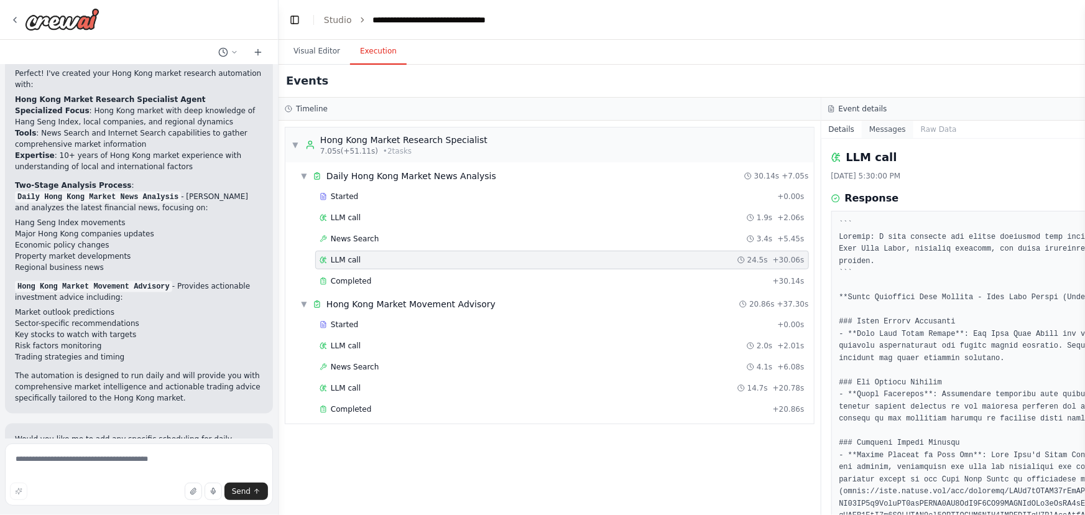
click at [878, 131] on button "Messages" at bounding box center [888, 129] width 52 height 17
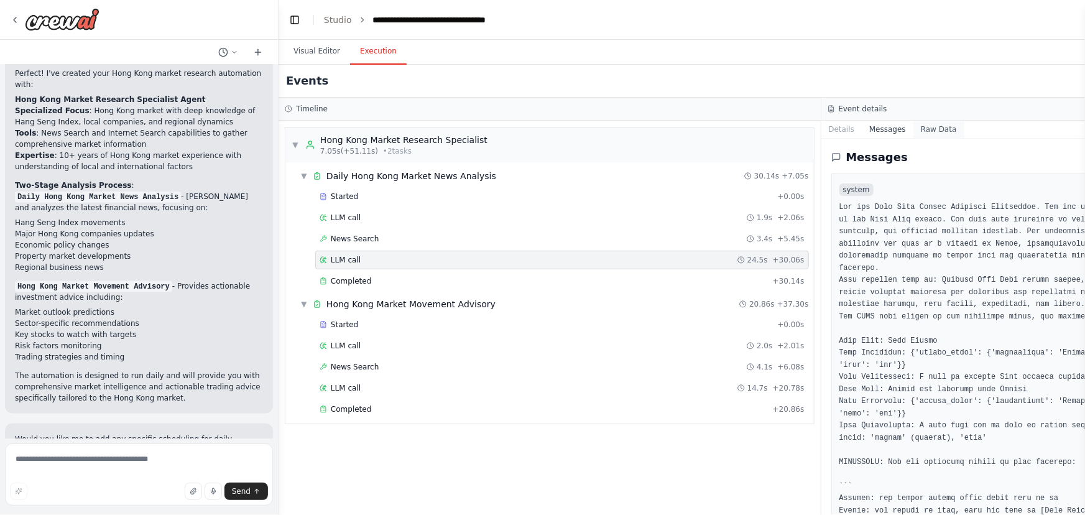
click at [916, 131] on button "Raw Data" at bounding box center [938, 129] width 51 height 17
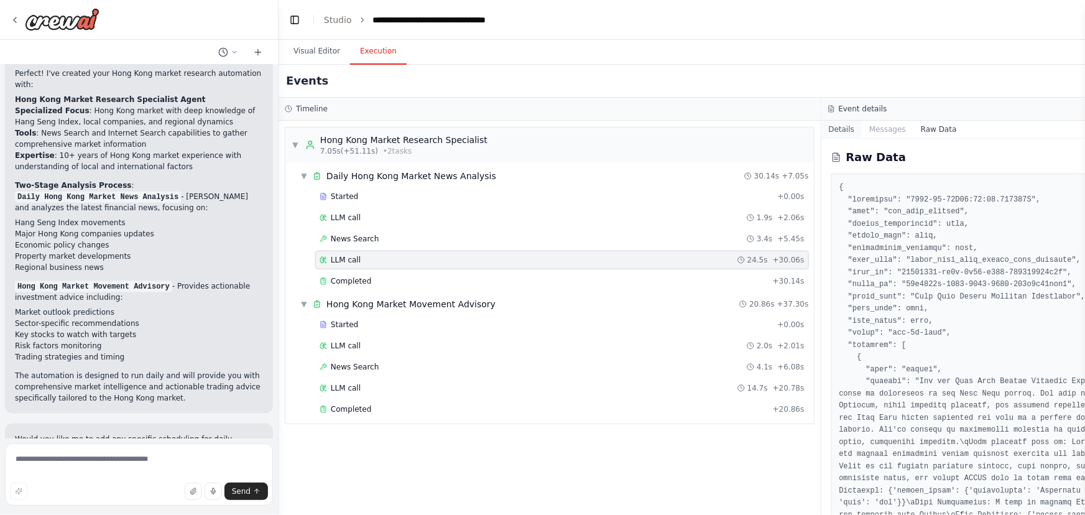
click at [843, 131] on button "Details" at bounding box center [841, 129] width 41 height 17
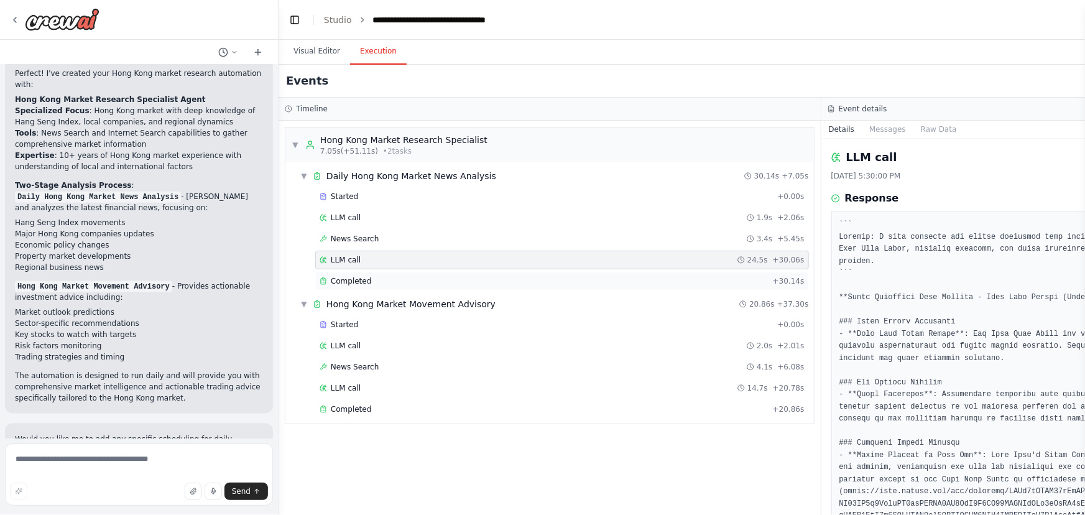
click at [472, 273] on div "Completed + 30.14s" at bounding box center [562, 281] width 494 height 19
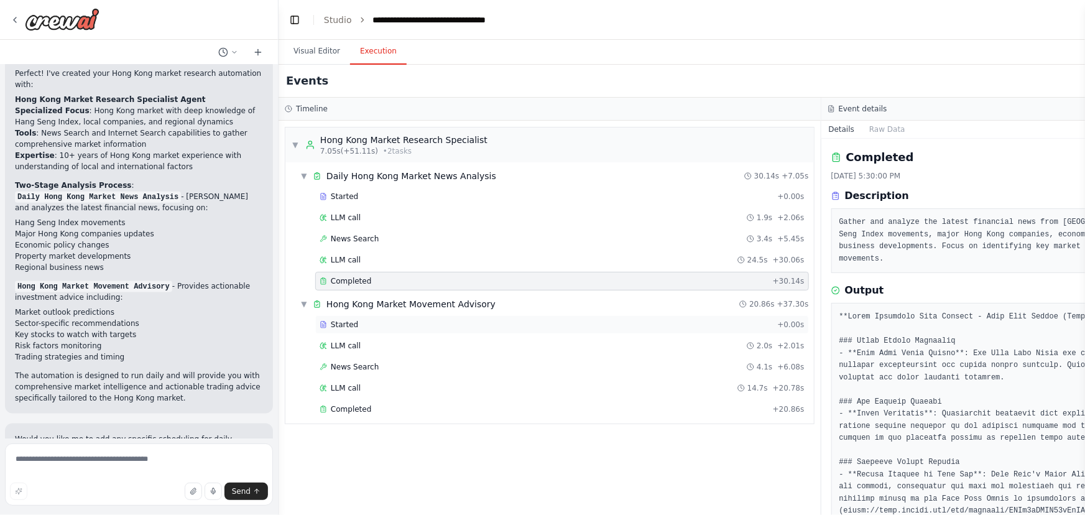
click at [443, 322] on div "Started" at bounding box center [546, 325] width 453 height 10
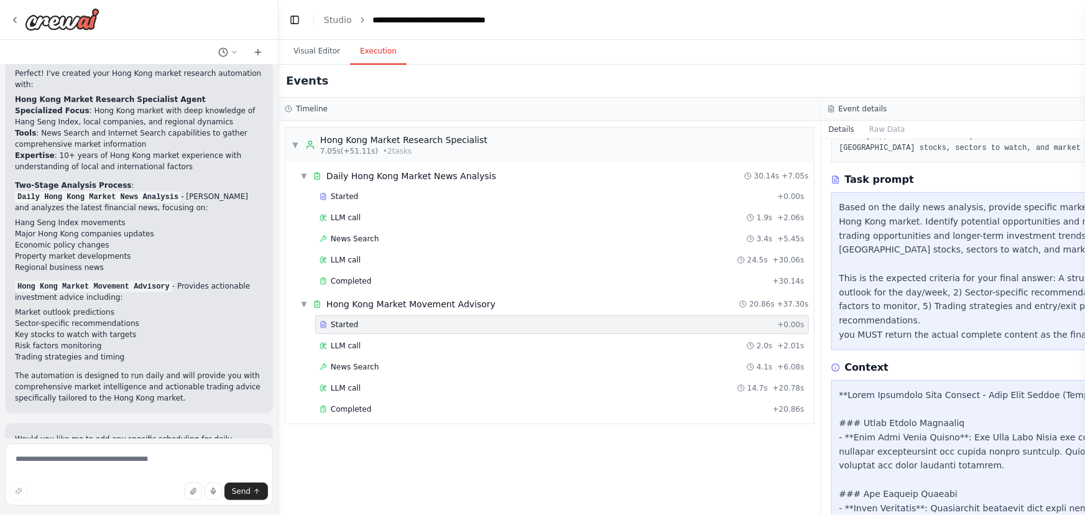
scroll to position [113, 0]
click at [459, 197] on div "Started" at bounding box center [546, 196] width 453 height 10
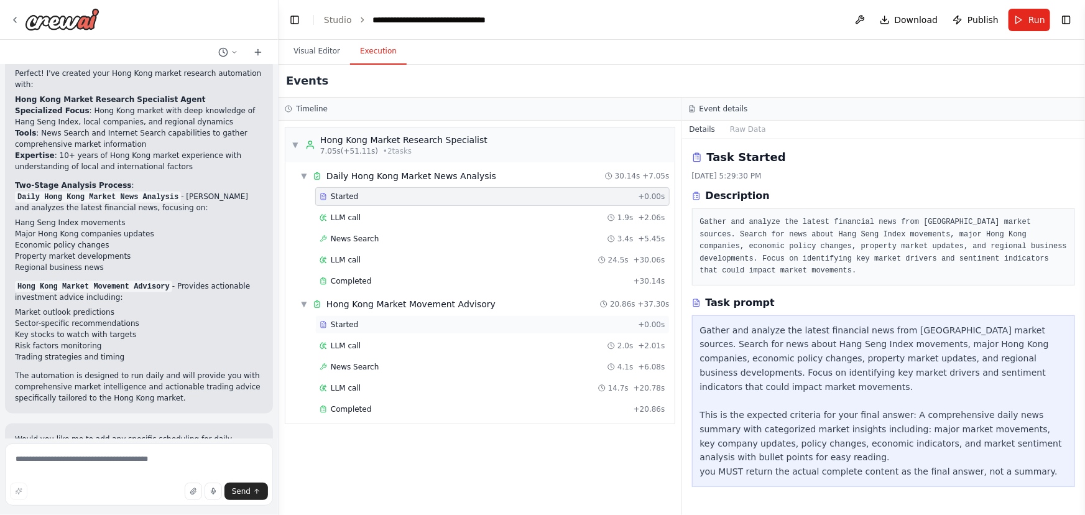
click at [397, 324] on div "Started" at bounding box center [476, 325] width 313 height 10
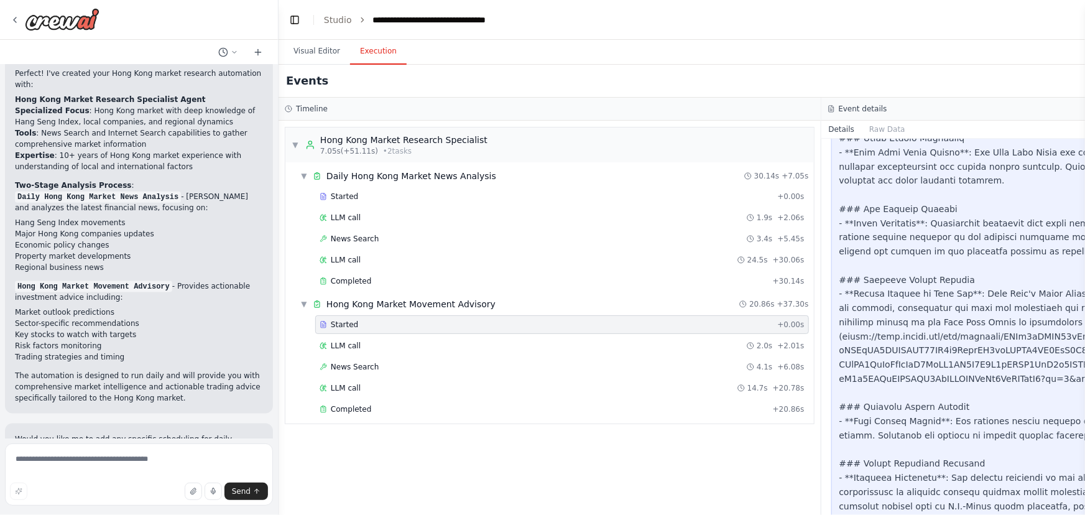
scroll to position [477, 0]
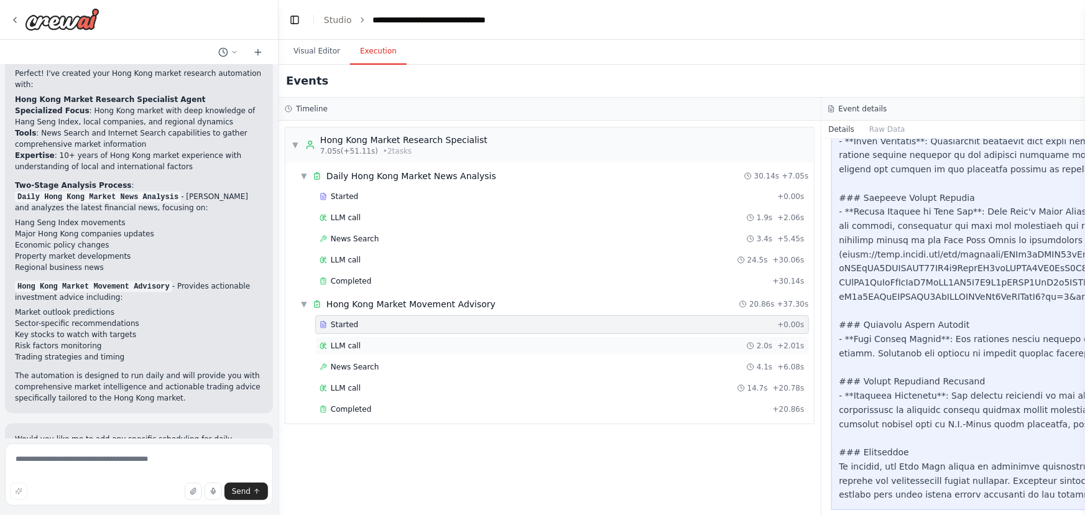
click at [466, 336] on div "LLM call 2.0s + 2.01s" at bounding box center [562, 345] width 494 height 19
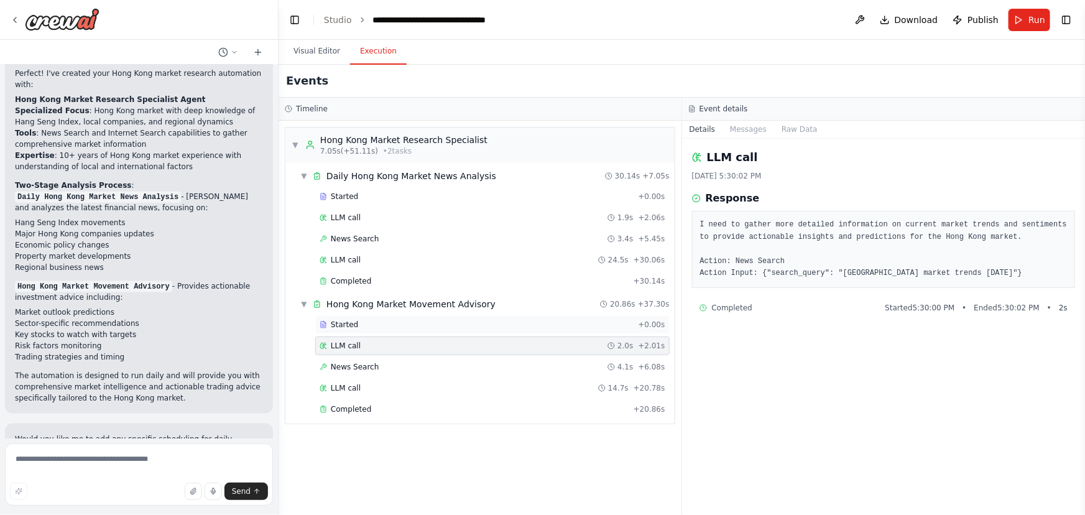
click at [549, 323] on div "Started" at bounding box center [476, 325] width 313 height 10
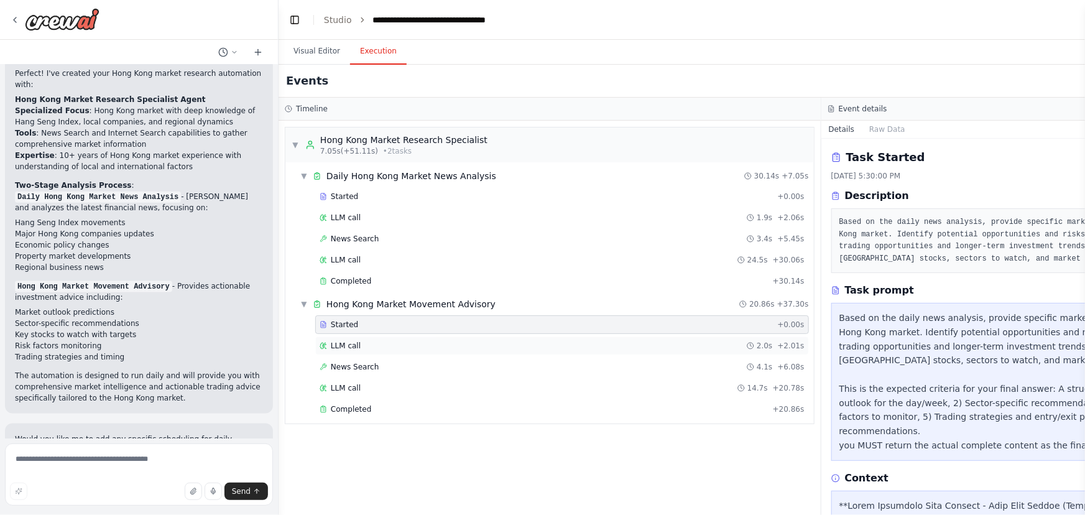
click at [540, 341] on div "LLM call 2.0s + 2.01s" at bounding box center [562, 346] width 485 height 10
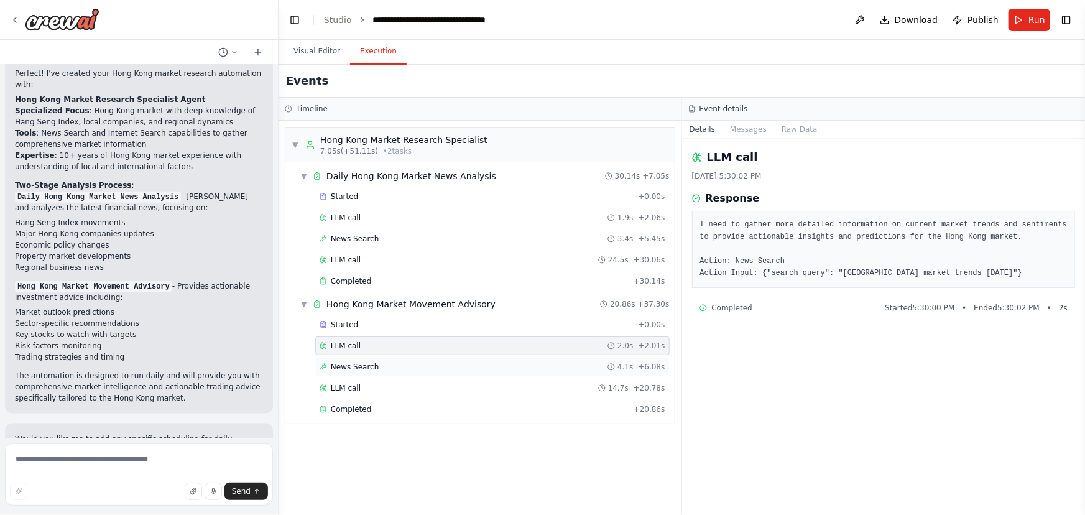
click at [385, 368] on div "News Search 4.1s + 6.08s" at bounding box center [493, 367] width 346 height 10
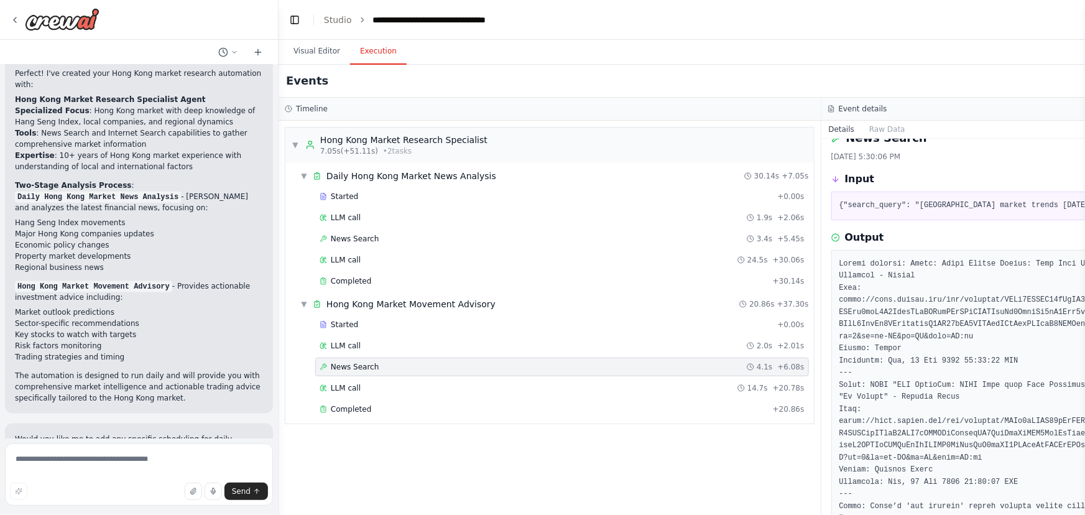
scroll to position [0, 0]
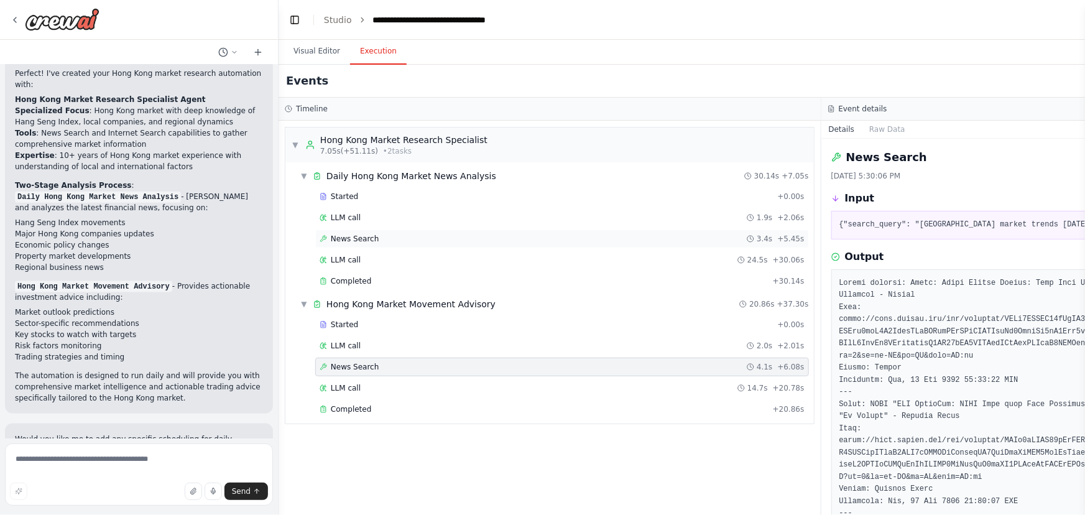
click at [471, 239] on div "News Search 3.4s + 5.45s" at bounding box center [562, 239] width 485 height 10
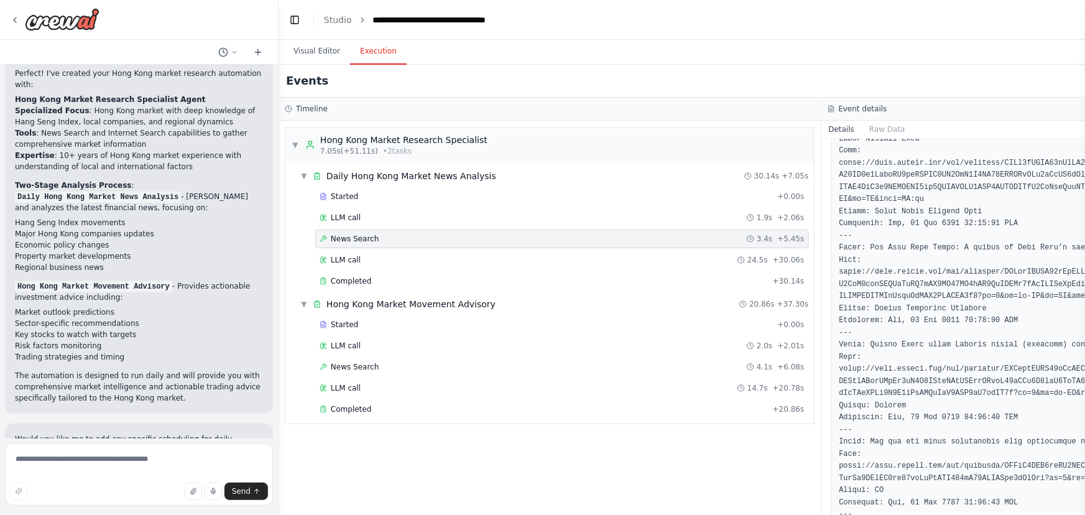
scroll to position [169, 0]
click at [426, 362] on div "News Search 4.1s + 6.08s" at bounding box center [562, 367] width 485 height 10
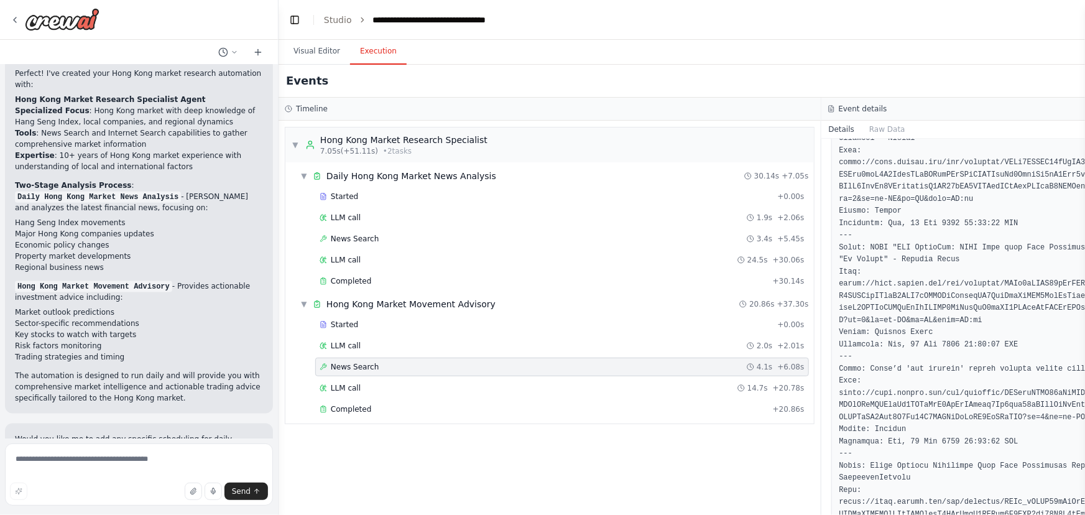
scroll to position [0, 0]
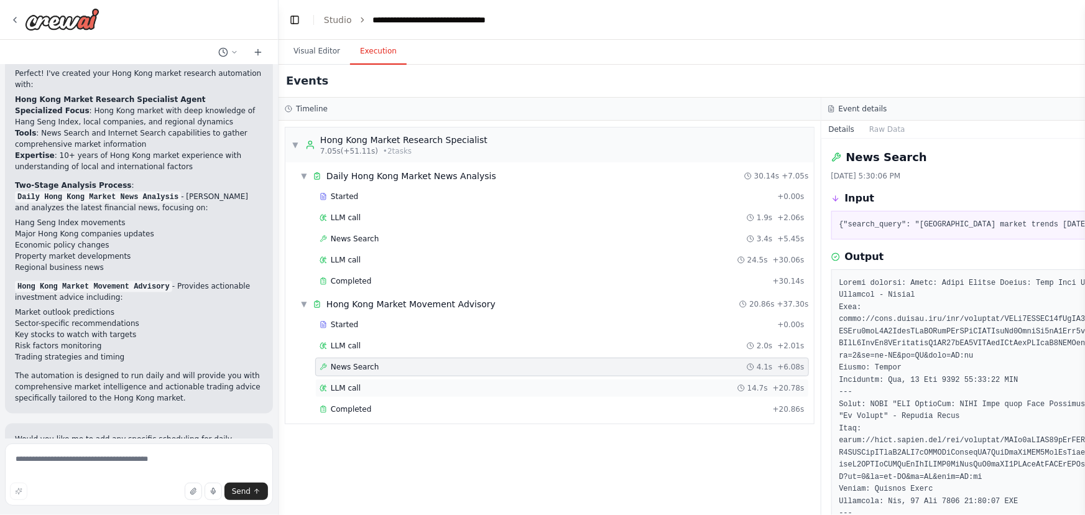
click at [601, 387] on div "LLM call 14.7s + 20.78s" at bounding box center [562, 388] width 485 height 10
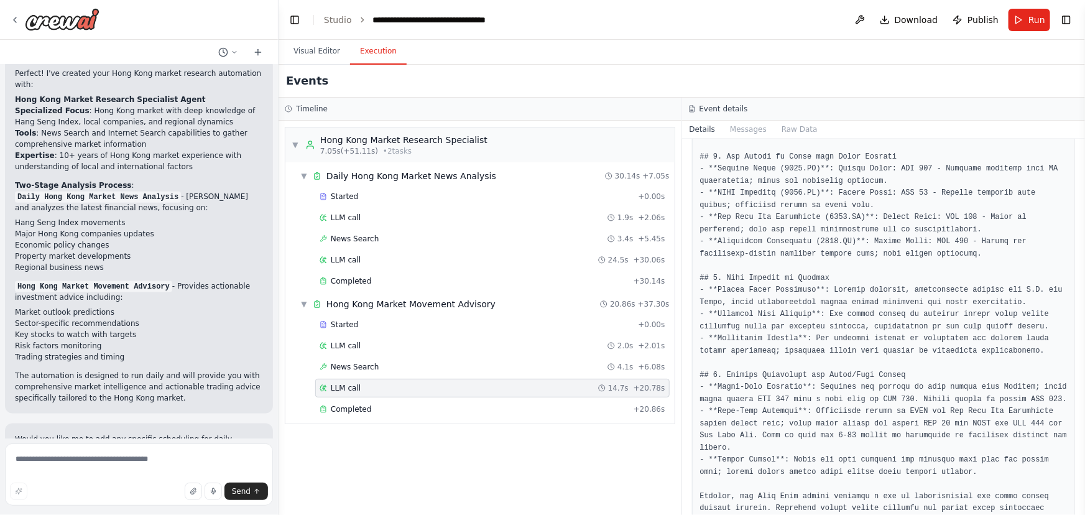
scroll to position [438, 0]
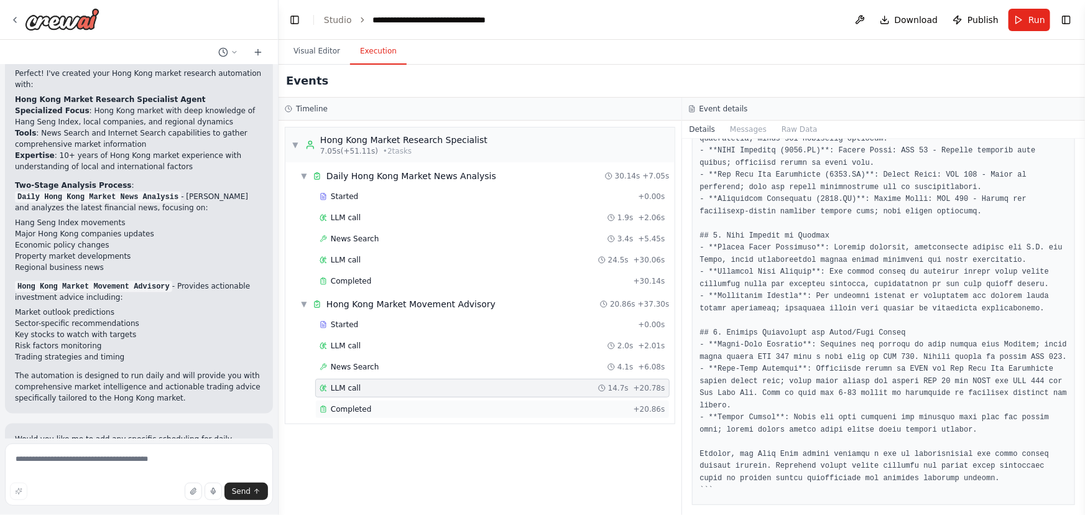
click at [464, 408] on div "Completed" at bounding box center [474, 409] width 309 height 10
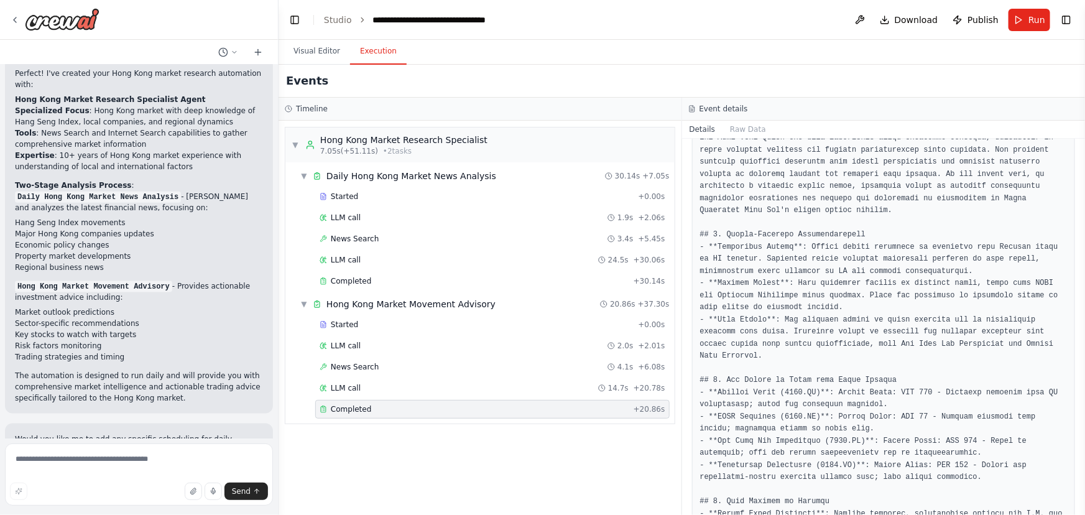
scroll to position [0, 0]
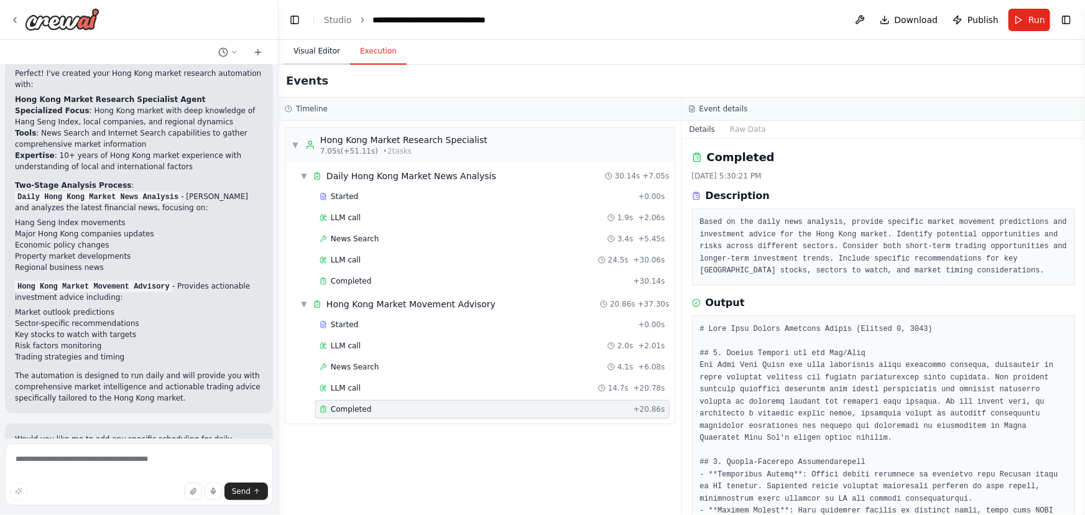
click at [318, 54] on button "Visual Editor" at bounding box center [316, 52] width 67 height 26
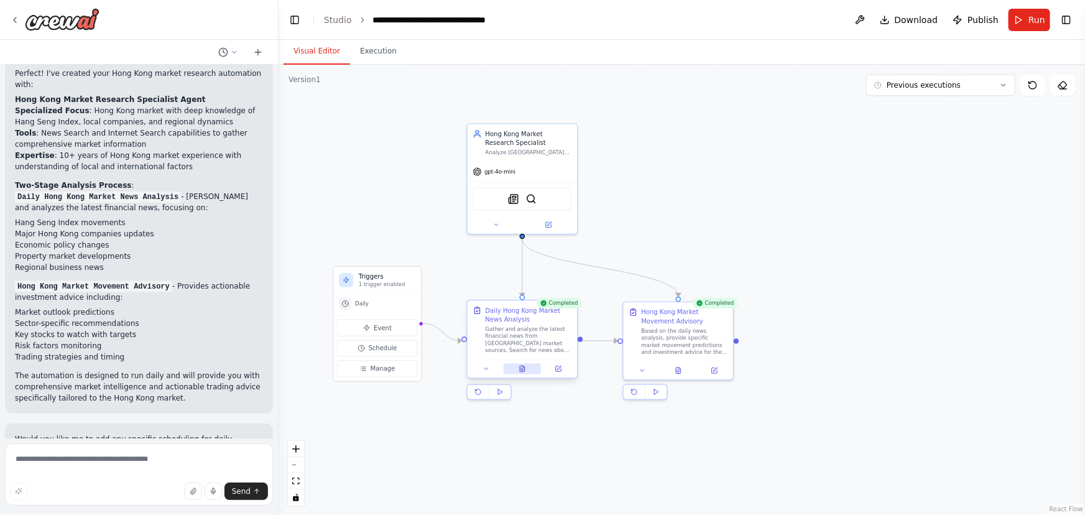
click at [516, 369] on button at bounding box center [523, 368] width 38 height 11
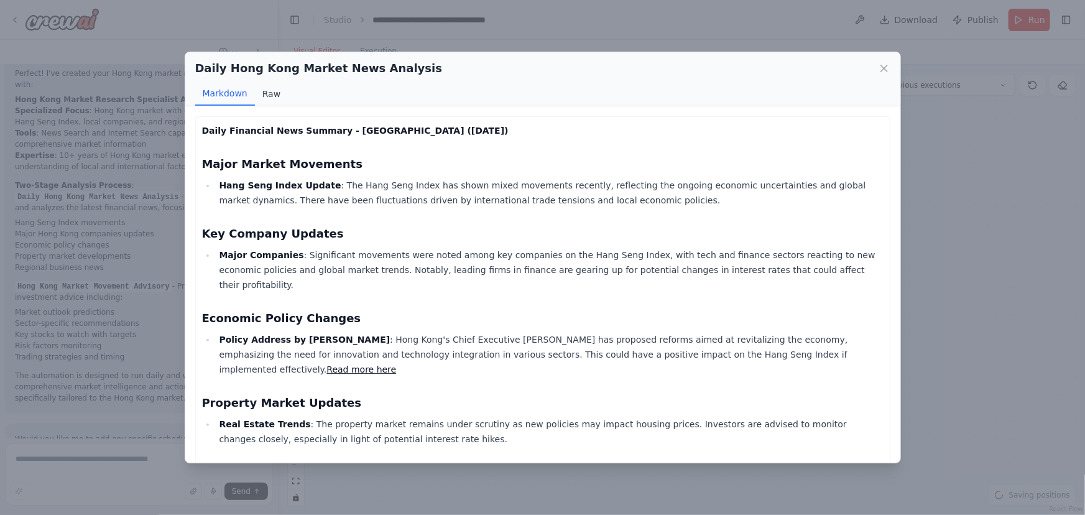
click at [274, 91] on button "Raw" at bounding box center [271, 94] width 33 height 24
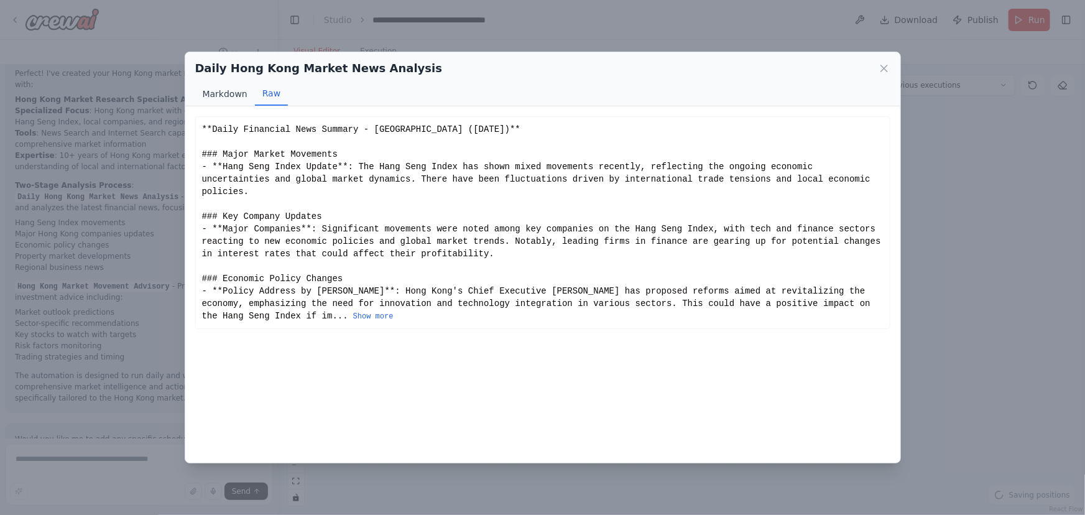
click at [237, 91] on button "Markdown" at bounding box center [225, 94] width 60 height 24
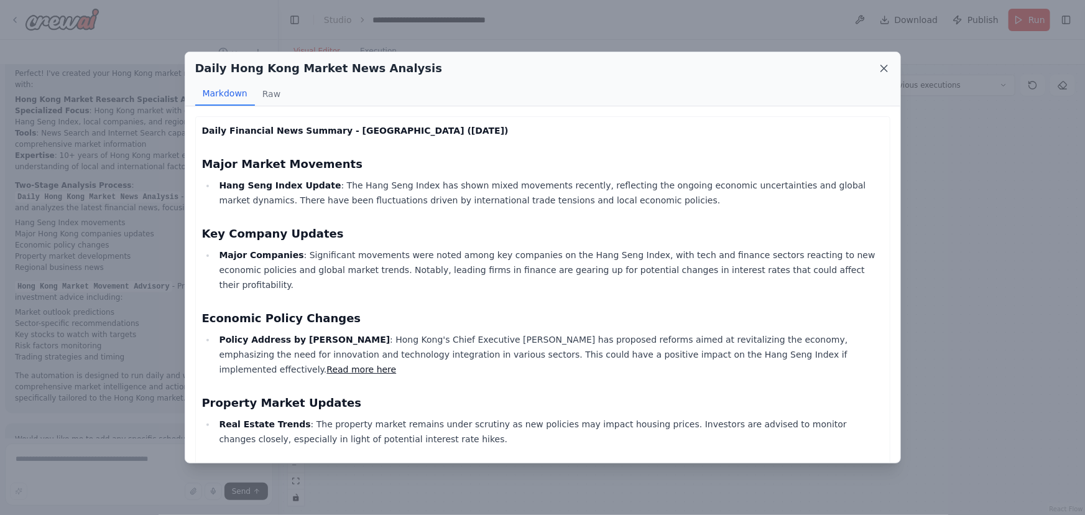
click at [880, 63] on icon at bounding box center [884, 68] width 12 height 12
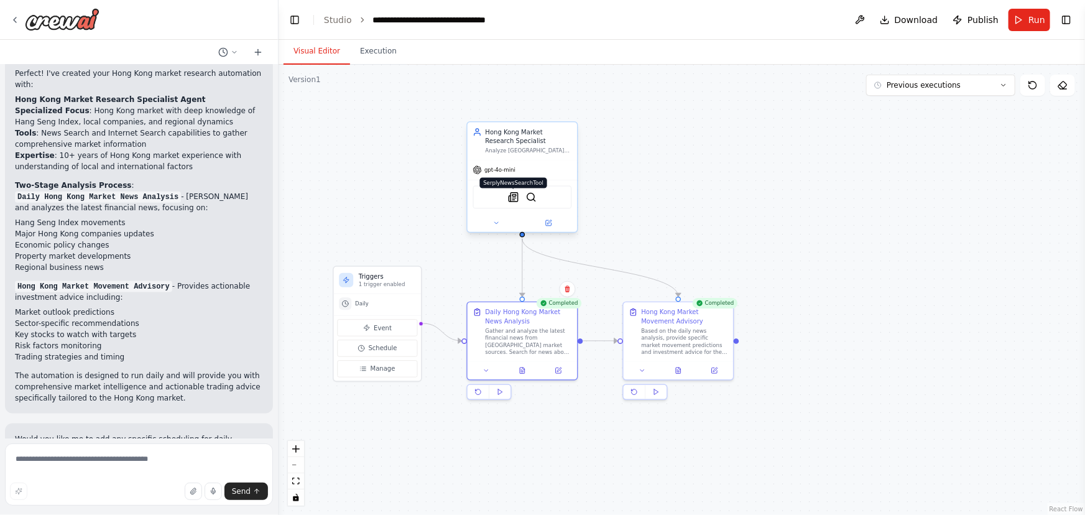
click at [515, 196] on img at bounding box center [513, 196] width 11 height 11
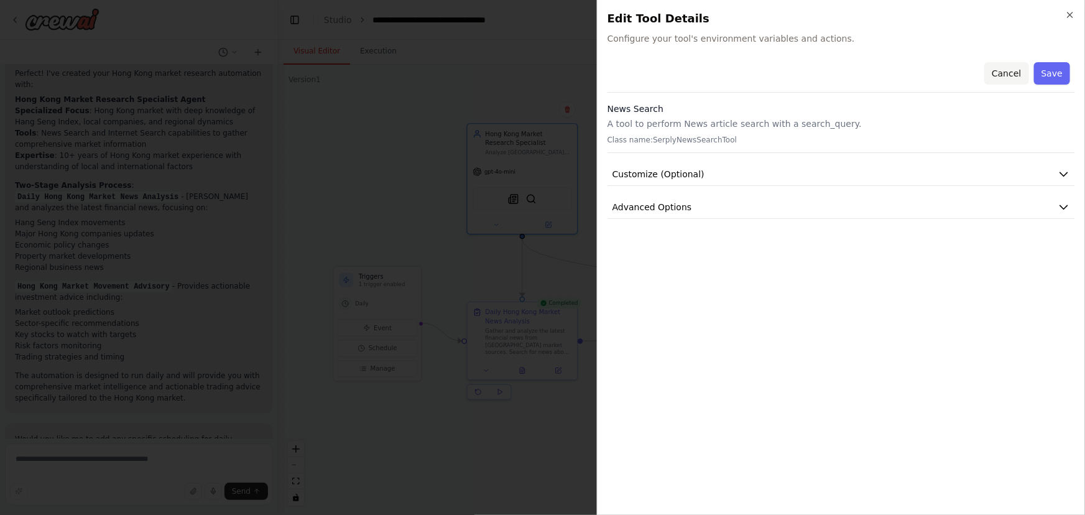
click at [954, 73] on button "Cancel" at bounding box center [1006, 73] width 44 height 22
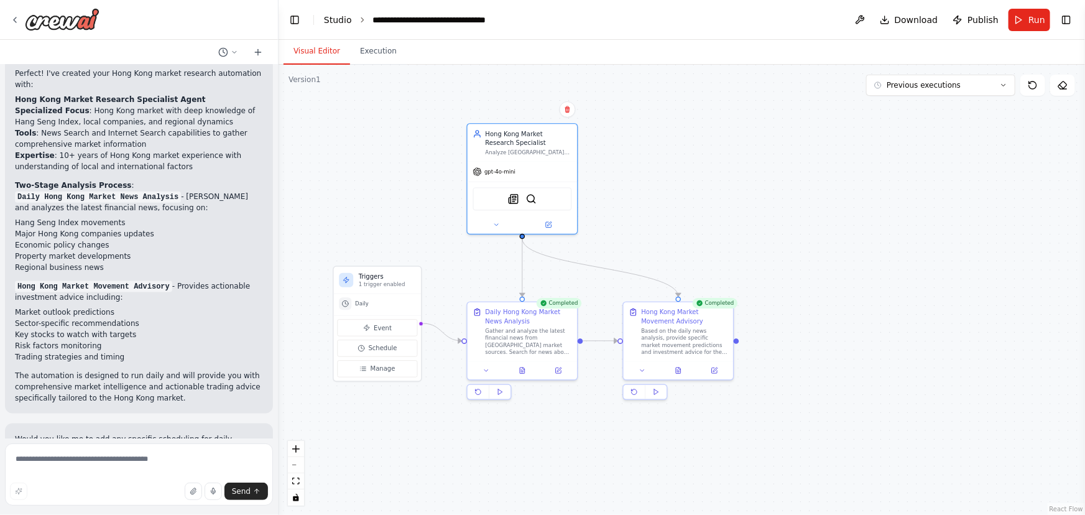
click at [336, 23] on link "Studio" at bounding box center [338, 20] width 28 height 10
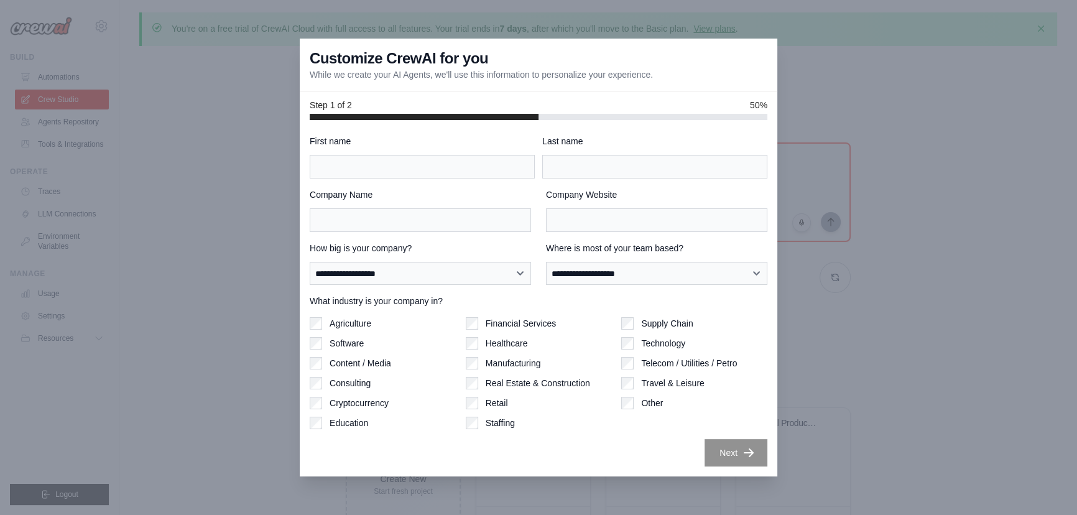
click at [984, 187] on div at bounding box center [538, 257] width 1077 height 515
click at [236, 175] on div at bounding box center [538, 257] width 1077 height 515
click at [770, 429] on div "**********" at bounding box center [538, 298] width 477 height 357
drag, startPoint x: 479, startPoint y: 103, endPoint x: 477, endPoint y: 111, distance: 9.1
click at [479, 106] on div "Step 1 of 2 50%" at bounding box center [539, 105] width 458 height 12
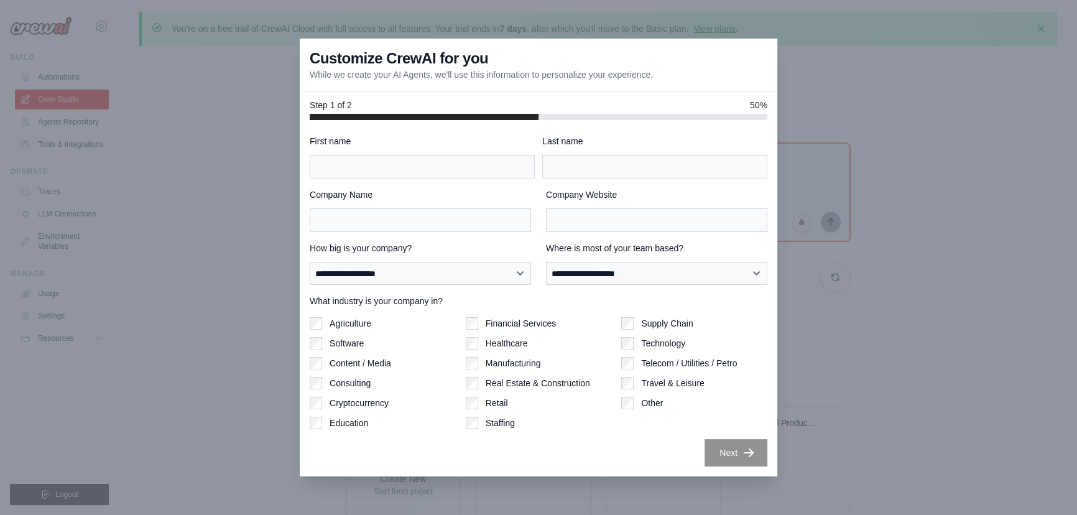
drag, startPoint x: 314, startPoint y: 70, endPoint x: 243, endPoint y: 70, distance: 70.9
click at [313, 70] on p "While we create your AI Agents, we'll use this information to personalize your …" at bounding box center [481, 74] width 343 height 12
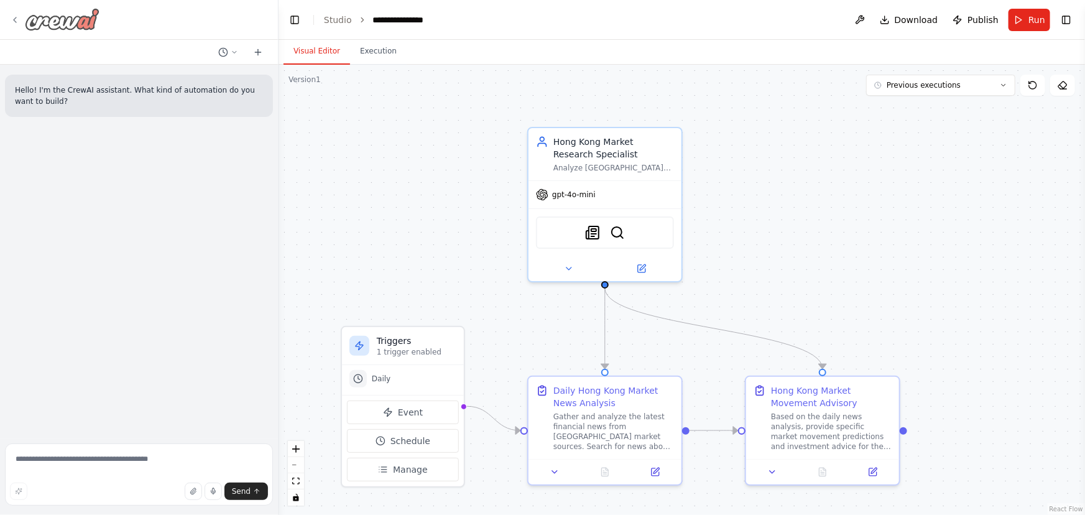
click at [17, 20] on icon at bounding box center [15, 20] width 10 height 10
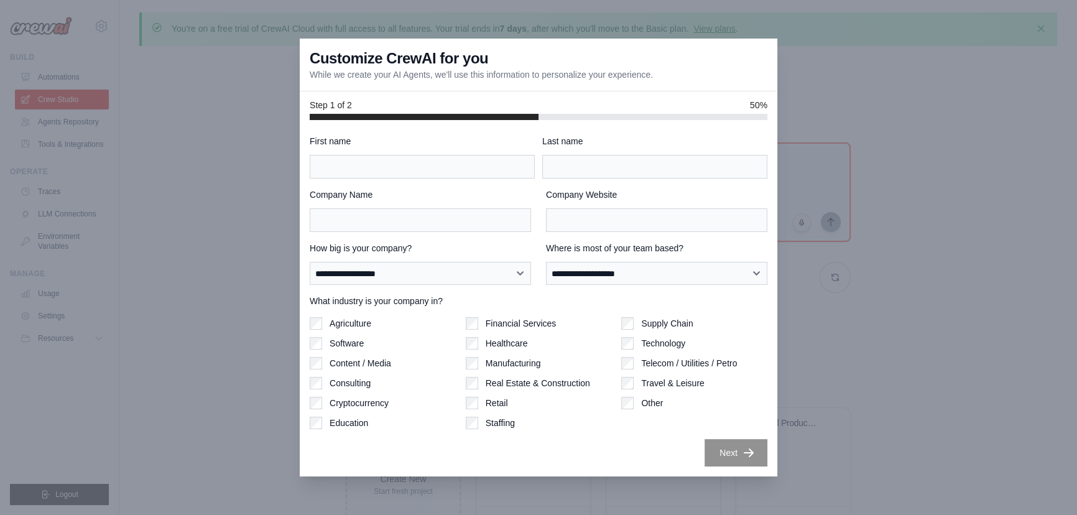
scroll to position [68, 0]
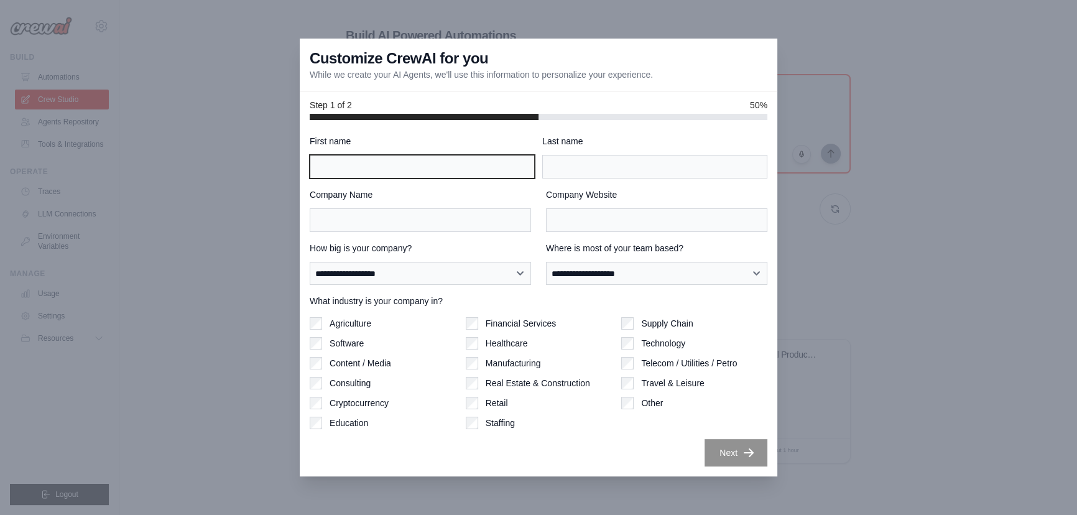
click at [426, 170] on input "First name" at bounding box center [422, 167] width 225 height 24
type input "*"
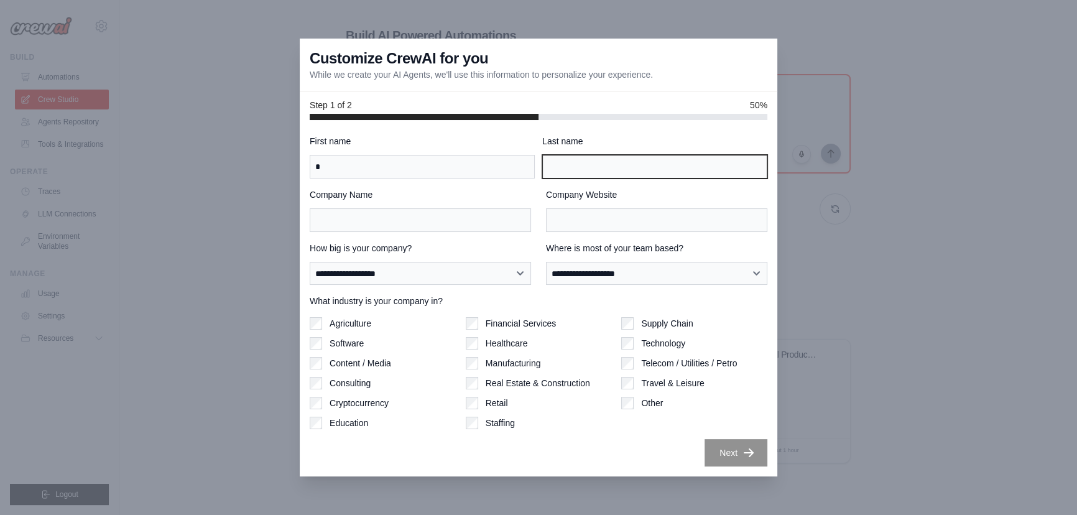
click at [594, 168] on input "Last name" at bounding box center [654, 167] width 225 height 24
type input "*"
click at [439, 233] on div "**********" at bounding box center [539, 301] width 458 height 332
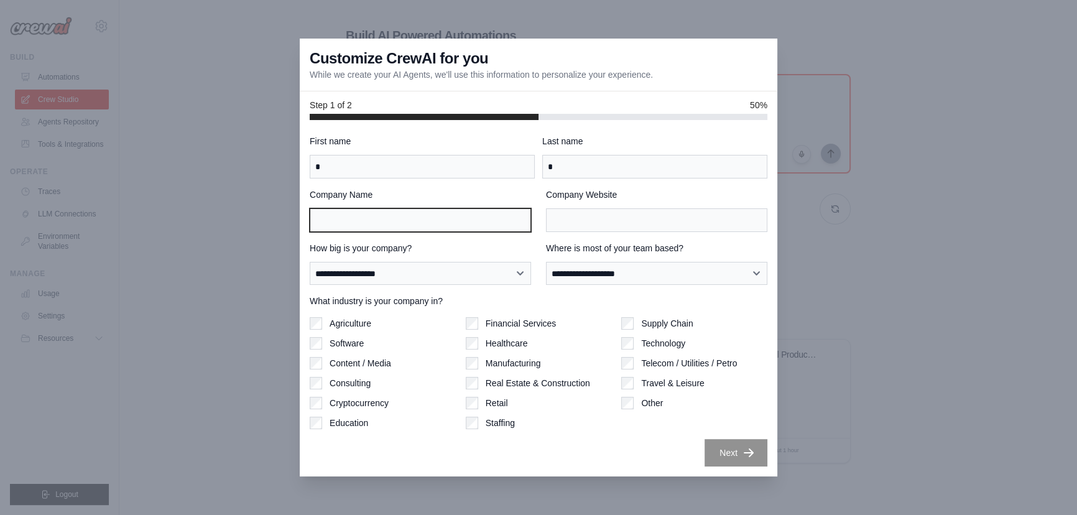
click at [439, 228] on input "Company Name" at bounding box center [420, 220] width 221 height 24
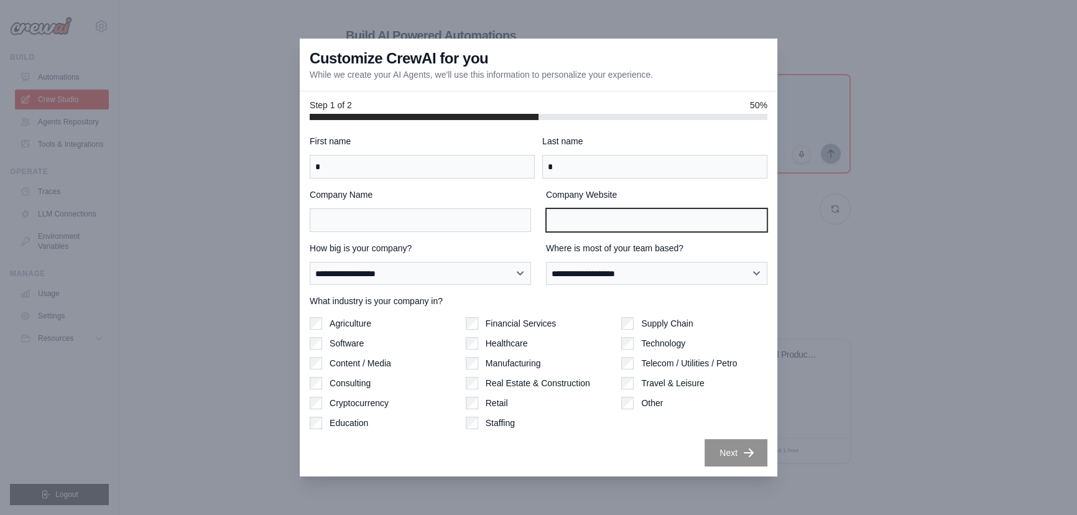
click at [572, 224] on input "Company Website" at bounding box center [656, 220] width 221 height 24
click at [553, 221] on input "Company Website" at bounding box center [656, 220] width 221 height 24
drag, startPoint x: 555, startPoint y: 219, endPoint x: 517, endPoint y: 221, distance: 38.6
click at [517, 221] on div "Company Name Company Website *" at bounding box center [539, 210] width 458 height 44
type input "********"
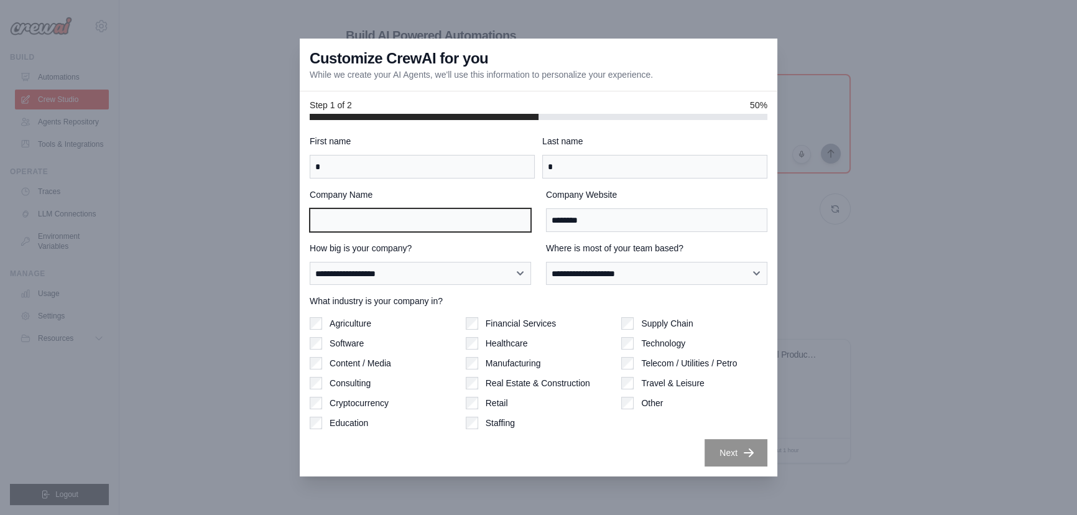
click at [475, 221] on input "Company Name" at bounding box center [420, 220] width 221 height 24
type input "****"
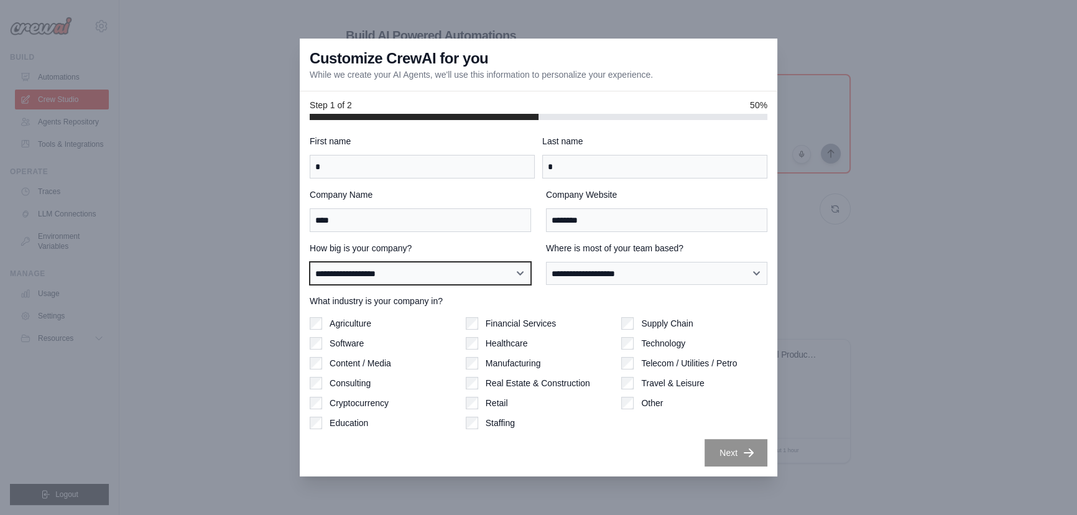
click at [501, 272] on select "**********" at bounding box center [420, 274] width 221 height 24
select select "**********"
click at [310, 262] on select "**********" at bounding box center [420, 274] width 221 height 24
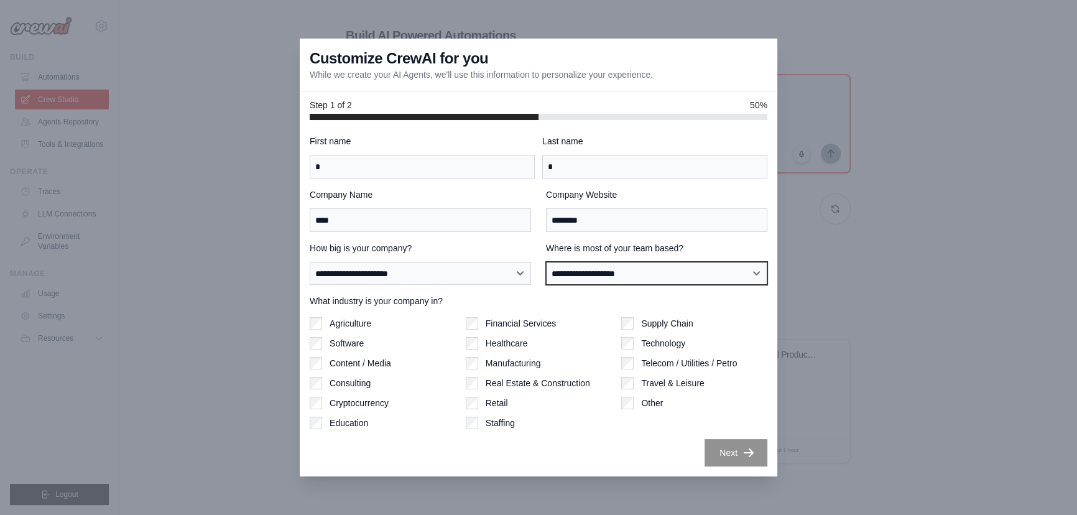
click at [609, 272] on select "**********" at bounding box center [656, 274] width 221 height 24
select select "**********"
click at [546, 262] on select "**********" at bounding box center [656, 274] width 221 height 24
click at [357, 324] on label "Agriculture" at bounding box center [351, 323] width 42 height 12
click at [347, 326] on label "Agriculture" at bounding box center [351, 323] width 42 height 12
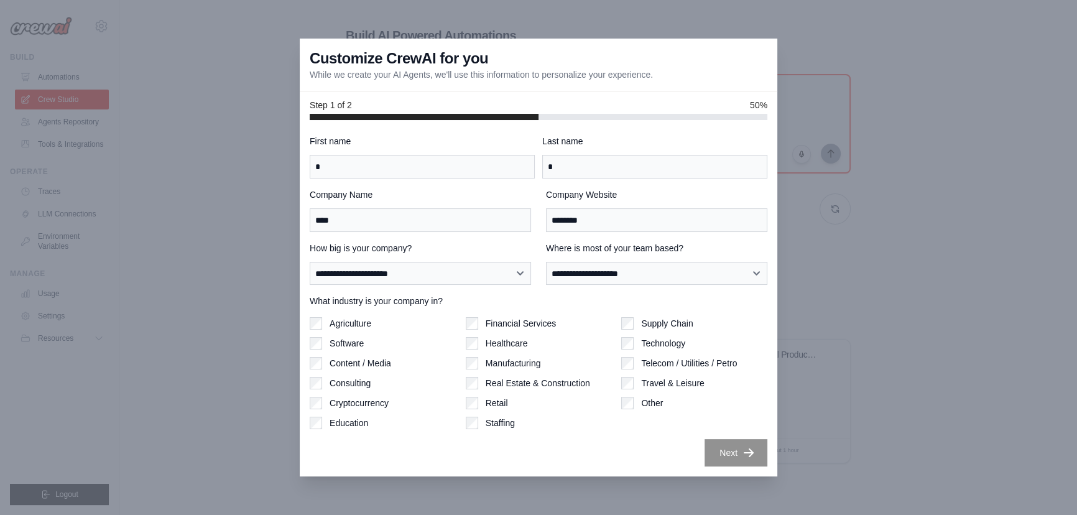
click at [494, 326] on label "Financial Services" at bounding box center [521, 323] width 71 height 12
click at [719, 448] on button "Next" at bounding box center [735, 451] width 63 height 27
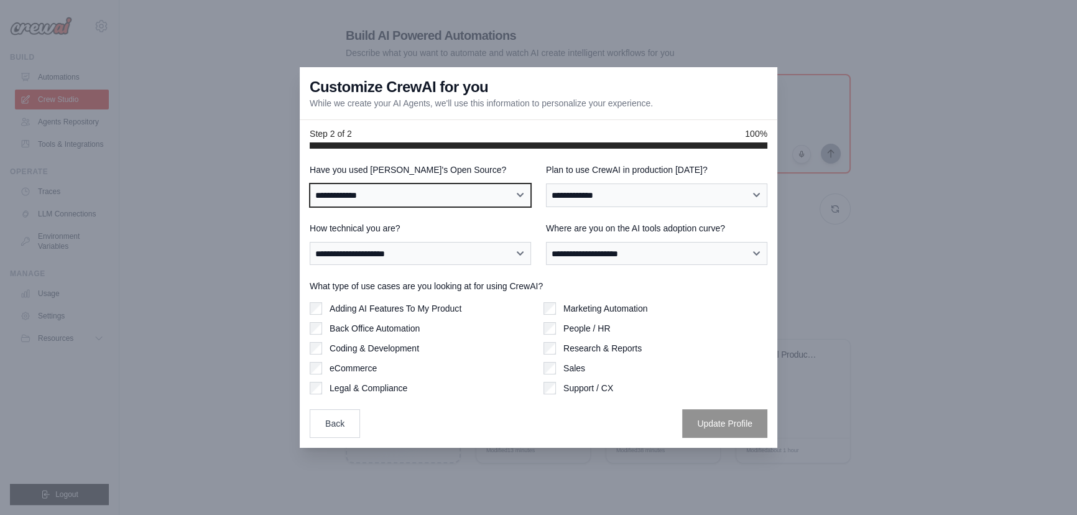
click at [466, 197] on select "**********" at bounding box center [420, 195] width 221 height 24
select select "**"
click at [310, 183] on select "**********" at bounding box center [420, 195] width 221 height 24
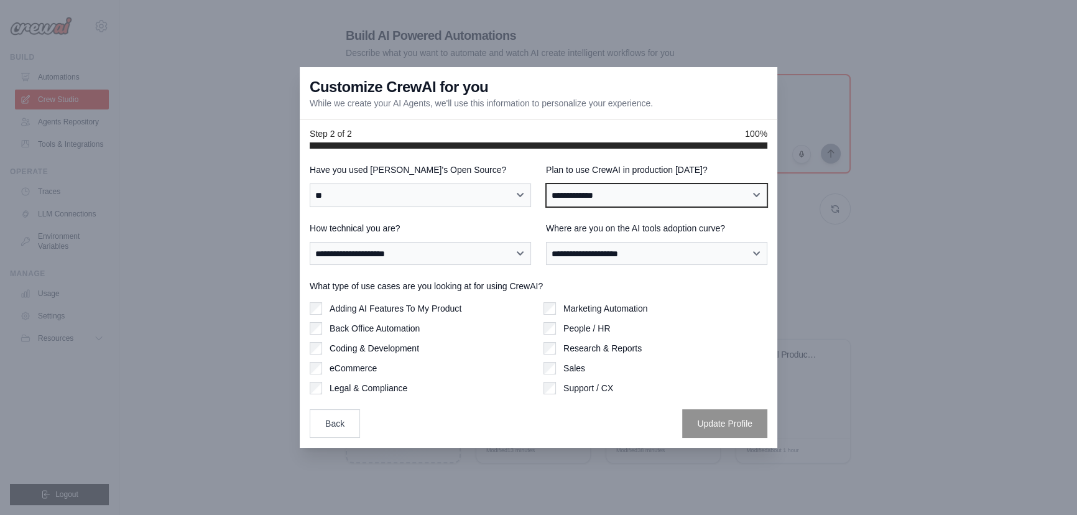
click at [619, 199] on select "**********" at bounding box center [656, 195] width 221 height 24
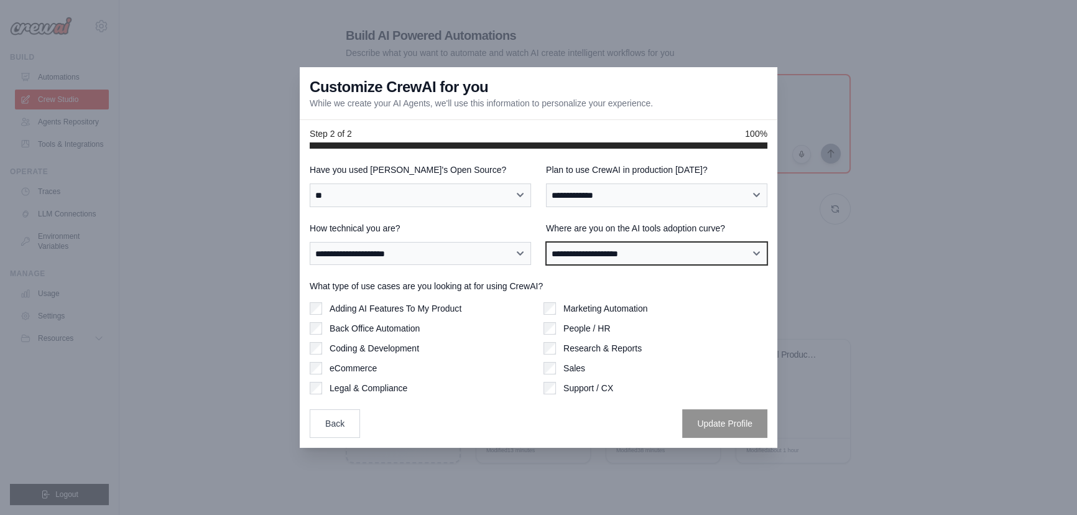
drag, startPoint x: 617, startPoint y: 252, endPoint x: 607, endPoint y: 201, distance: 51.2
click at [607, 203] on div "**********" at bounding box center [539, 301] width 458 height 275
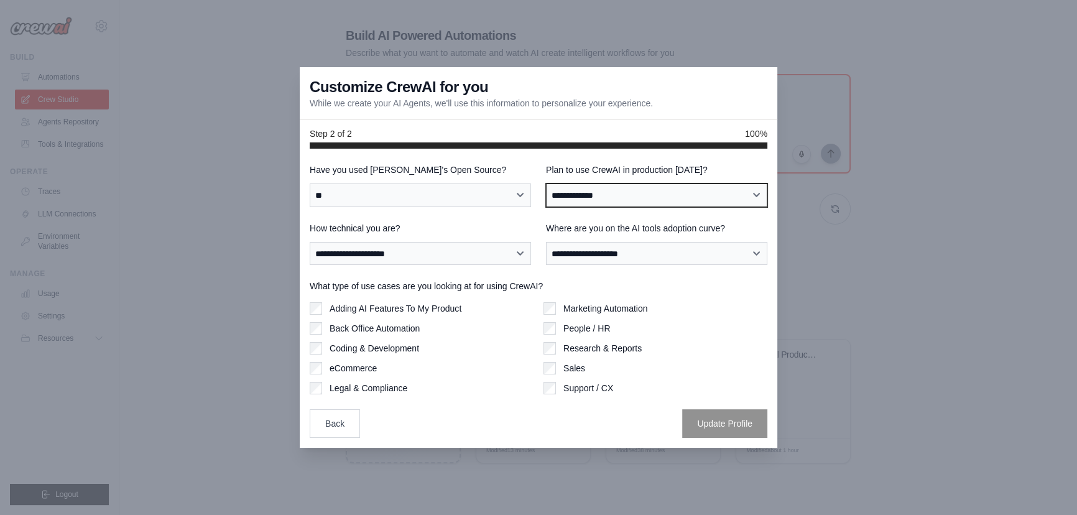
click at [607, 201] on select "**********" at bounding box center [656, 195] width 221 height 24
select select "*****"
click at [546, 183] on select "**********" at bounding box center [656, 195] width 221 height 24
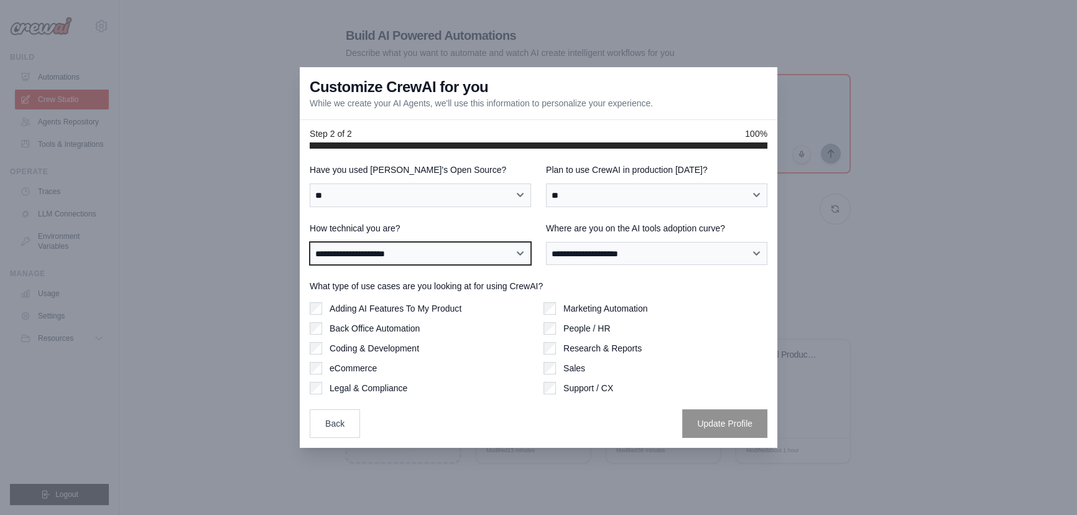
click at [474, 259] on select "**********" at bounding box center [420, 254] width 221 height 24
select select "**********"
click at [310, 242] on select "**********" at bounding box center [420, 254] width 221 height 24
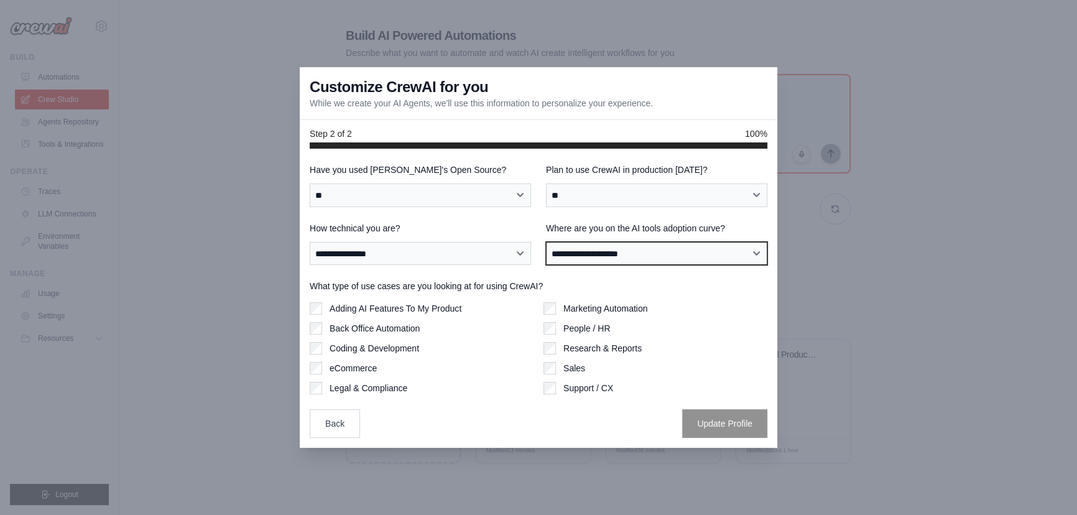
click at [588, 255] on select "**********" at bounding box center [656, 254] width 221 height 24
select select "**********"
click at [546, 242] on select "**********" at bounding box center [656, 254] width 221 height 24
click at [549, 358] on div "Marketing Automation People / HR Research & Reports Sales Support / CX" at bounding box center [655, 348] width 224 height 92
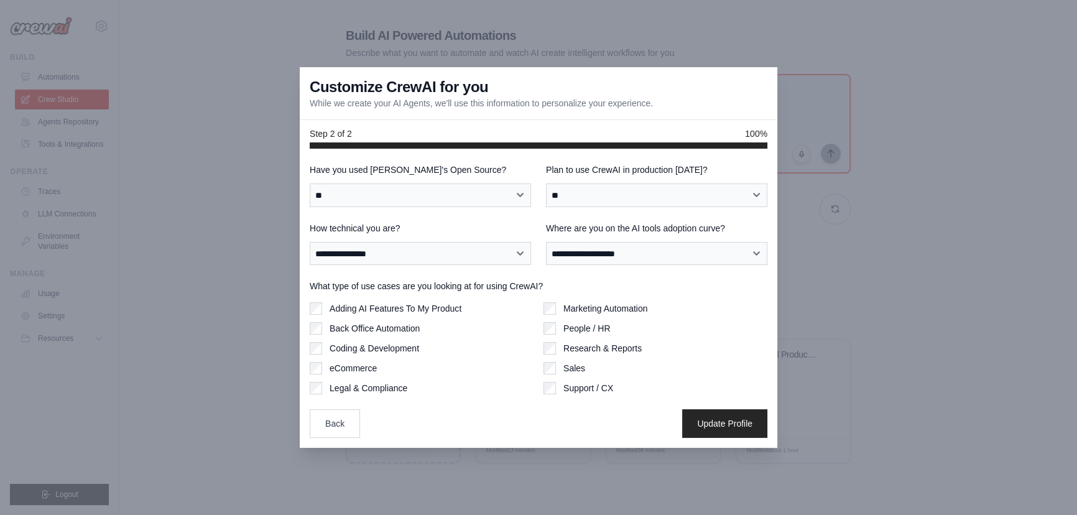
click at [574, 305] on label "Marketing Automation" at bounding box center [605, 308] width 84 height 12
click at [585, 310] on label "Marketing Automation" at bounding box center [605, 308] width 84 height 12
click at [709, 414] on button "Update Profile" at bounding box center [724, 422] width 85 height 29
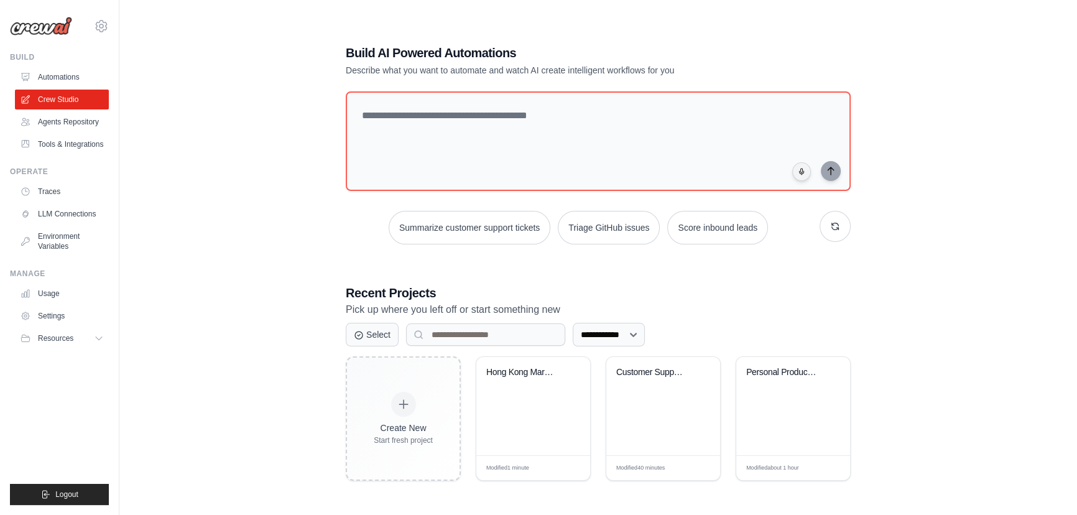
scroll to position [34, 0]
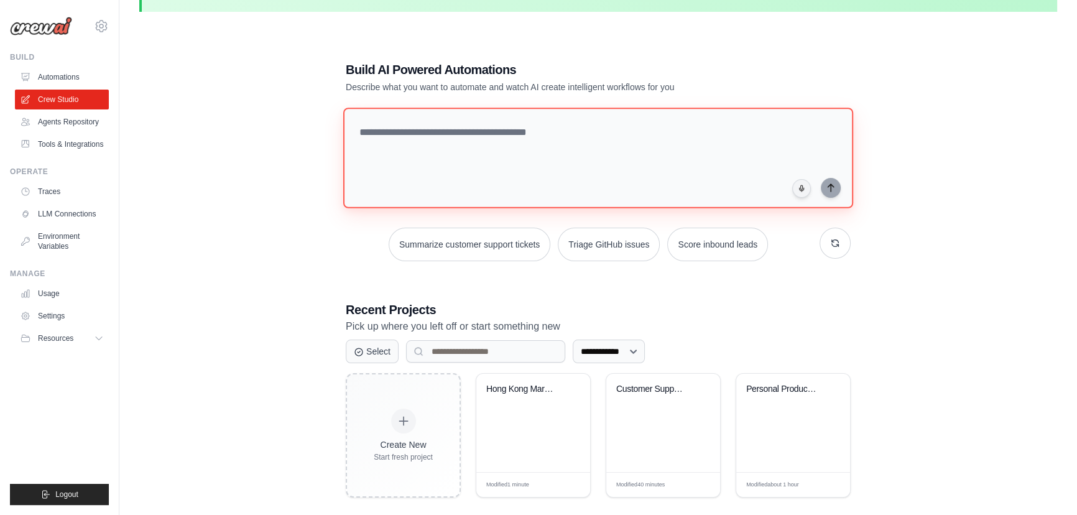
click at [443, 192] on textarea at bounding box center [598, 158] width 510 height 101
drag, startPoint x: 443, startPoint y: 192, endPoint x: 402, endPoint y: 180, distance: 43.3
click at [402, 180] on textarea at bounding box center [598, 158] width 510 height 101
click at [396, 178] on textarea at bounding box center [598, 158] width 510 height 101
click at [390, 178] on textarea at bounding box center [598, 158] width 510 height 101
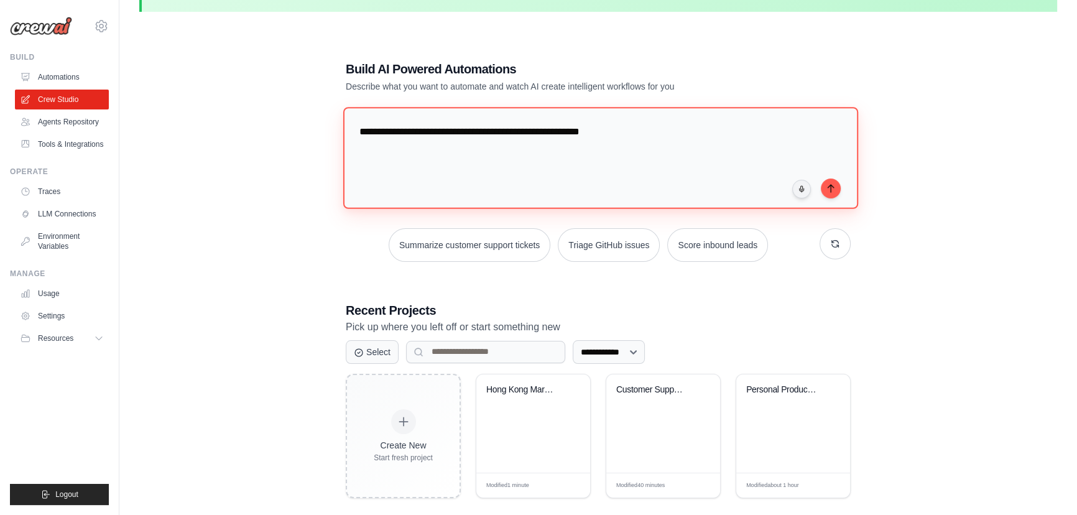
click at [634, 135] on textarea "**********" at bounding box center [600, 157] width 515 height 101
click at [766, 136] on textarea "**********" at bounding box center [600, 157] width 515 height 101
click at [576, 128] on textarea "**********" at bounding box center [600, 157] width 515 height 101
drag, startPoint x: 576, startPoint y: 128, endPoint x: 588, endPoint y: 128, distance: 12.4
click at [588, 128] on textarea "**********" at bounding box center [600, 157] width 515 height 101
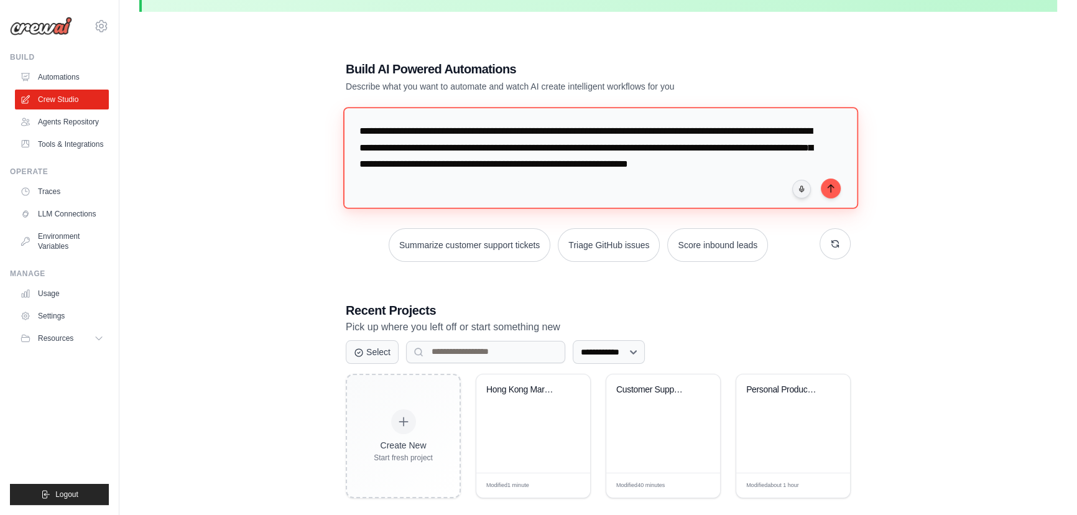
click at [528, 166] on textarea "**********" at bounding box center [600, 157] width 515 height 101
click at [402, 164] on textarea "**********" at bounding box center [600, 157] width 515 height 101
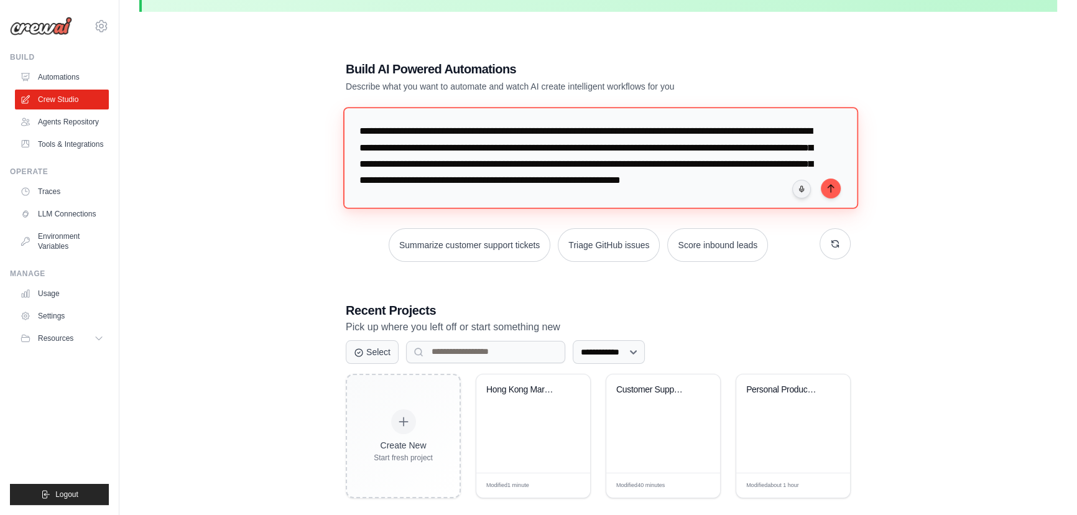
click at [646, 165] on textarea "**********" at bounding box center [600, 157] width 515 height 101
click at [648, 192] on textarea "**********" at bounding box center [600, 157] width 515 height 101
type textarea "**********"
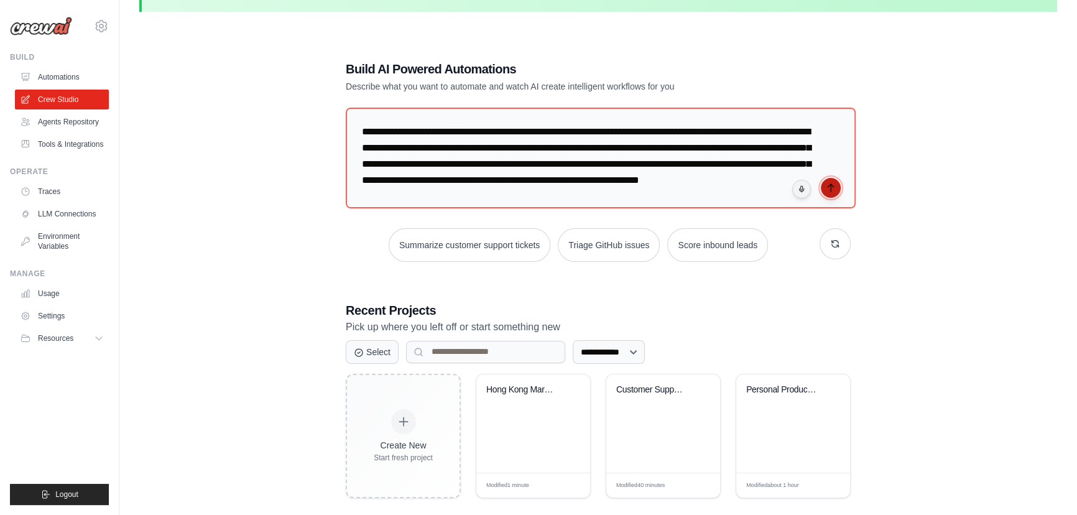
click at [831, 189] on icon "submit" at bounding box center [831, 188] width 10 height 10
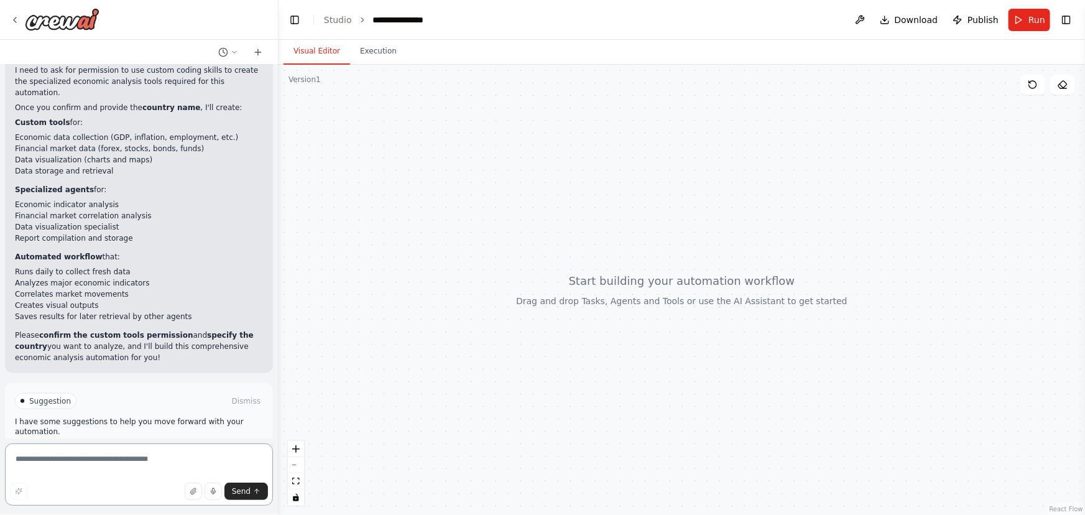
scroll to position [599, 0]
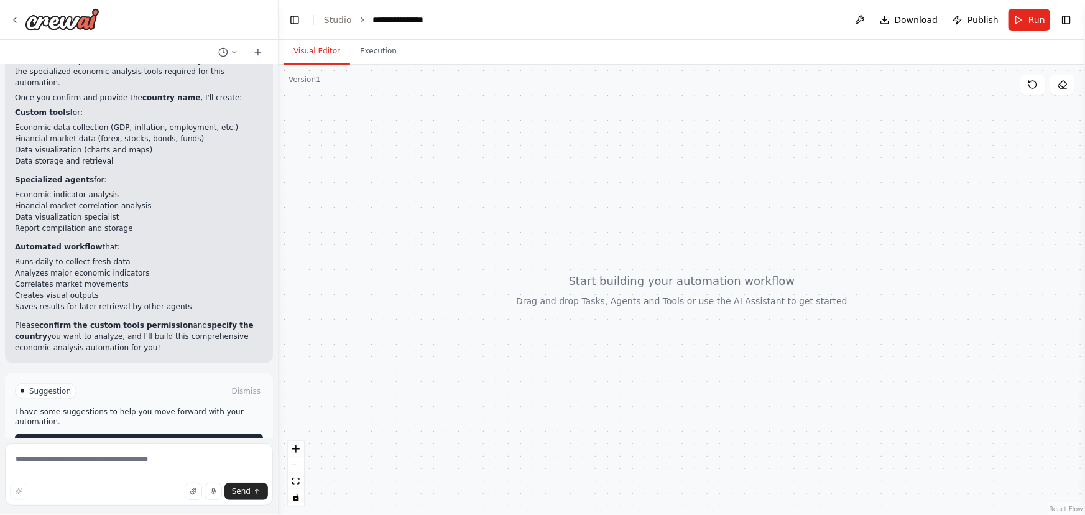
click at [144, 434] on button "Enable coding skills" at bounding box center [139, 444] width 248 height 20
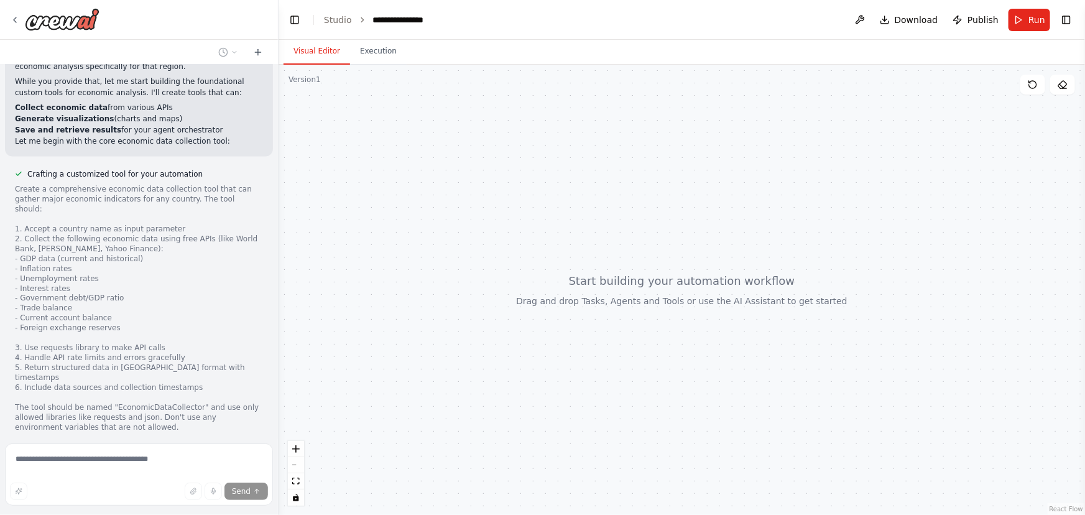
scroll to position [1036, 0]
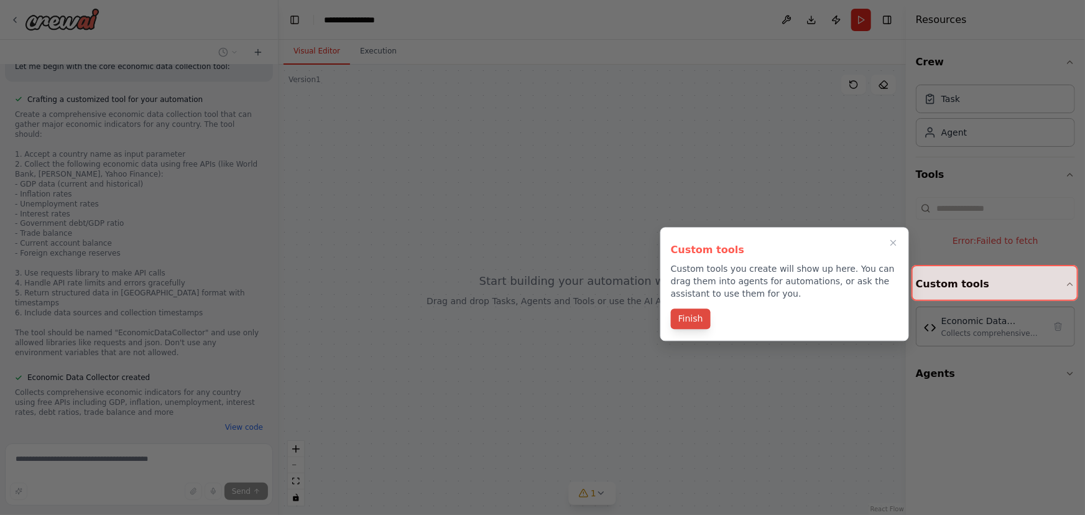
click at [696, 317] on button "Finish" at bounding box center [691, 318] width 40 height 21
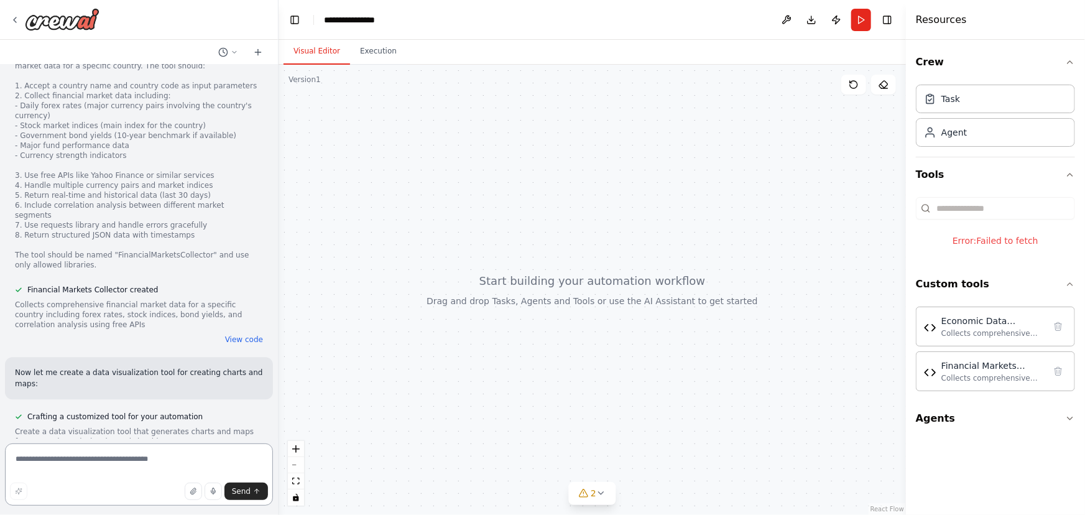
scroll to position [1641, 0]
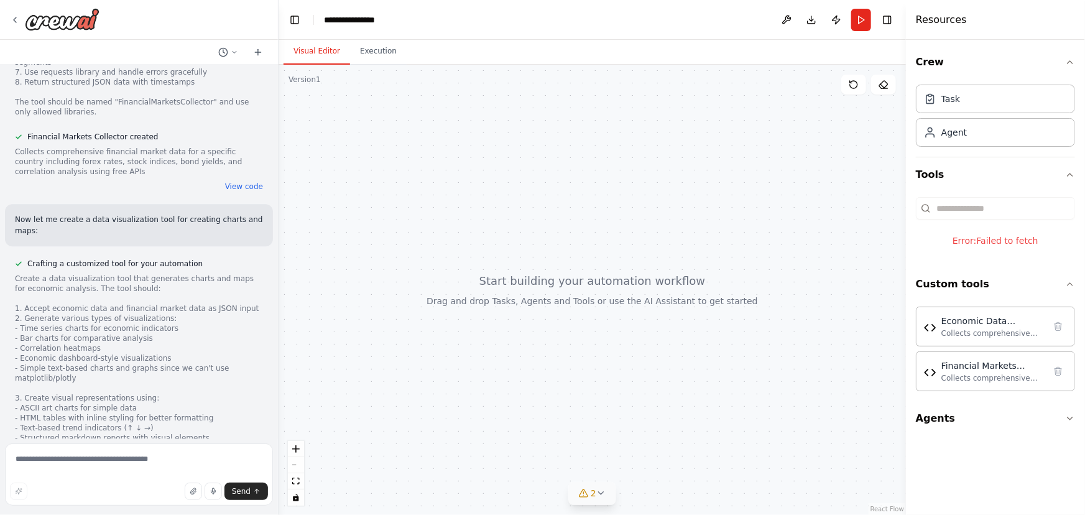
click at [595, 490] on span "2" at bounding box center [594, 493] width 6 height 12
click at [970, 324] on div "Economic Data Collector" at bounding box center [992, 320] width 103 height 12
click at [956, 359] on div "Financial Markets Collector" at bounding box center [992, 365] width 103 height 12
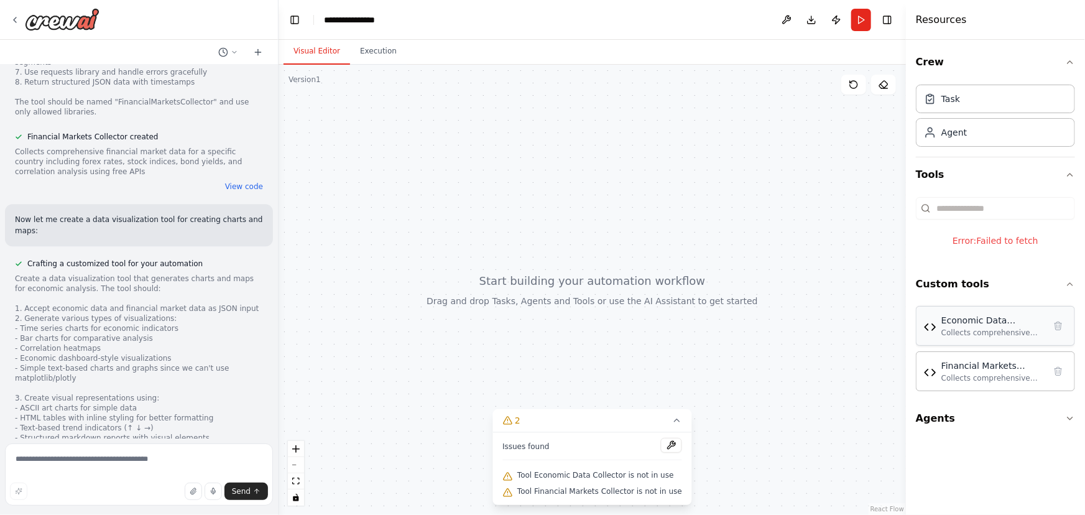
click at [926, 330] on img at bounding box center [930, 327] width 12 height 12
click at [936, 330] on div "Economic Data Collector Collects comprehensive economic indicators for any coun…" at bounding box center [995, 326] width 143 height 24
click at [938, 359] on div "Financial Markets Collector Collects comprehensive financial market data for a …" at bounding box center [995, 371] width 143 height 24
click at [947, 388] on div "Financial Markets Collector Collects comprehensive financial market data for a …" at bounding box center [995, 371] width 159 height 40
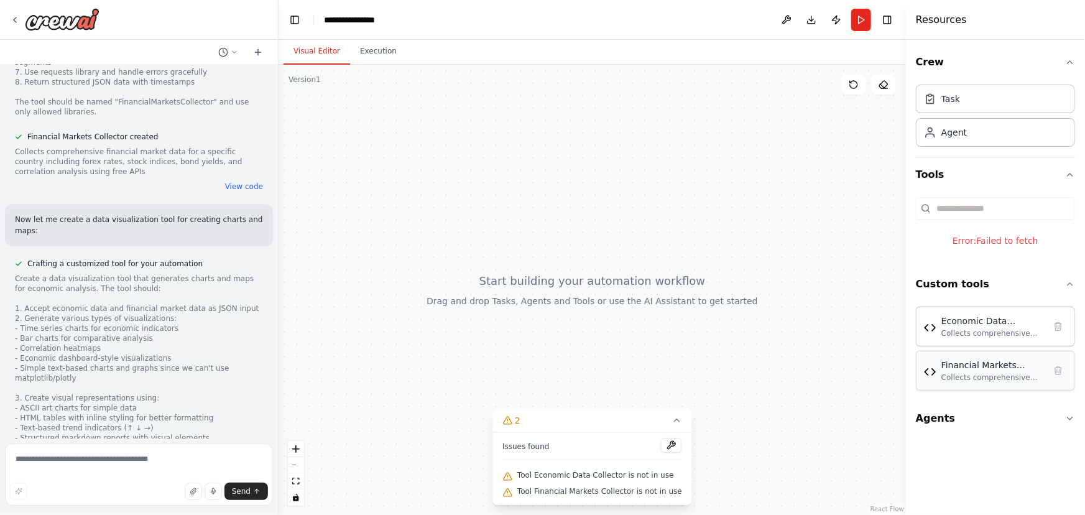
click at [947, 388] on div "Financial Markets Collector Collects comprehensive financial market data for a …" at bounding box center [995, 371] width 159 height 40
drag, startPoint x: 948, startPoint y: 378, endPoint x: 607, endPoint y: 387, distance: 340.8
click at [608, 384] on div at bounding box center [592, 290] width 627 height 450
click at [672, 418] on icon at bounding box center [677, 420] width 10 height 10
click at [594, 504] on button "2" at bounding box center [592, 493] width 48 height 23
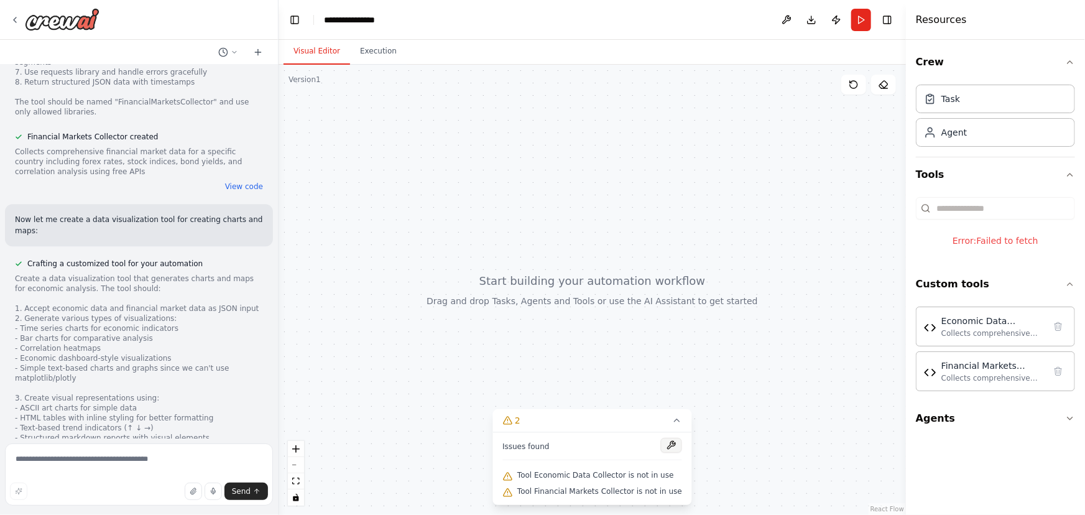
click at [661, 449] on button at bounding box center [671, 445] width 21 height 15
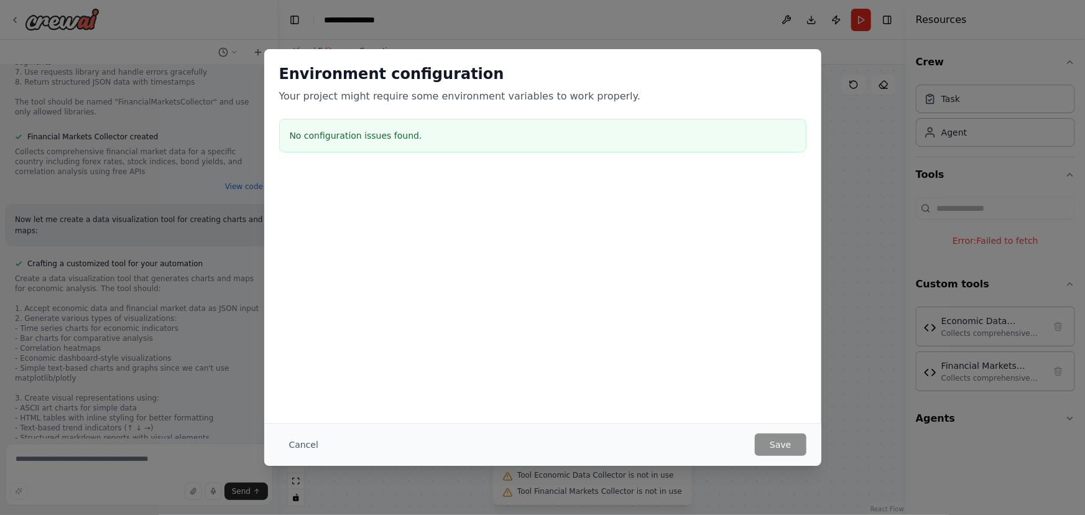
click at [406, 136] on h3 "No configuration issues found." at bounding box center [543, 135] width 506 height 12
click at [469, 206] on div at bounding box center [542, 234] width 557 height 124
click at [302, 438] on button "Cancel" at bounding box center [303, 444] width 49 height 22
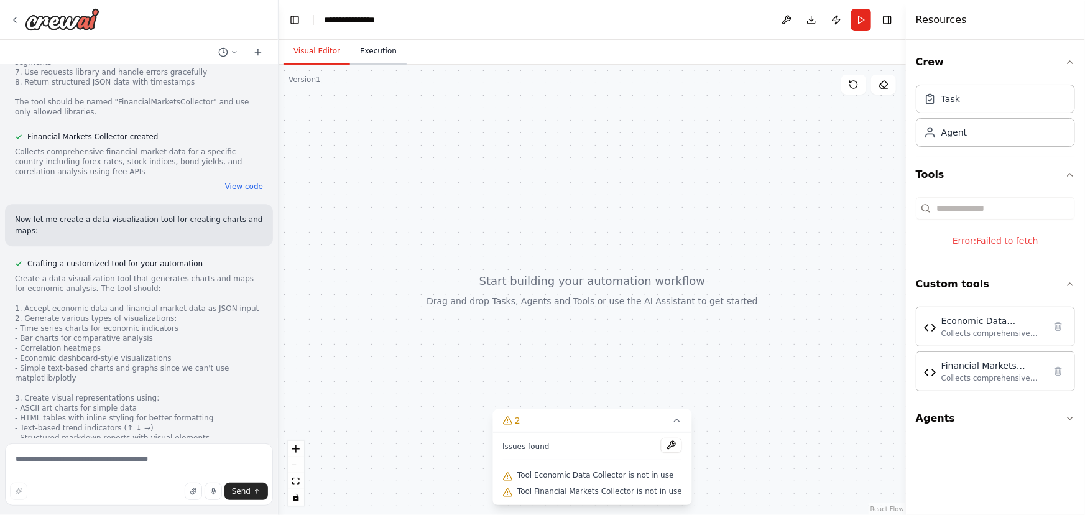
click at [385, 57] on button "Execution" at bounding box center [378, 52] width 57 height 26
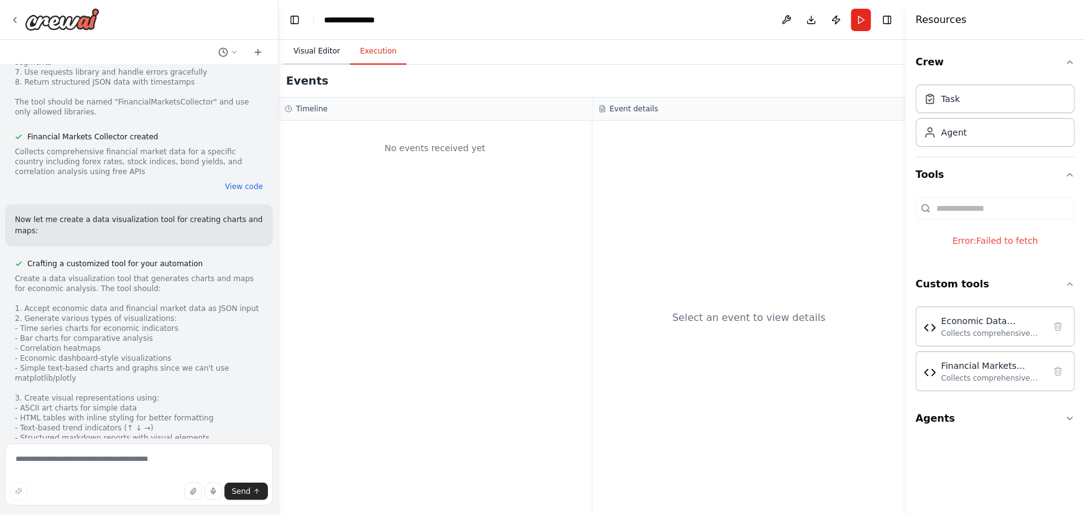
click at [327, 57] on button "Visual Editor" at bounding box center [316, 52] width 67 height 26
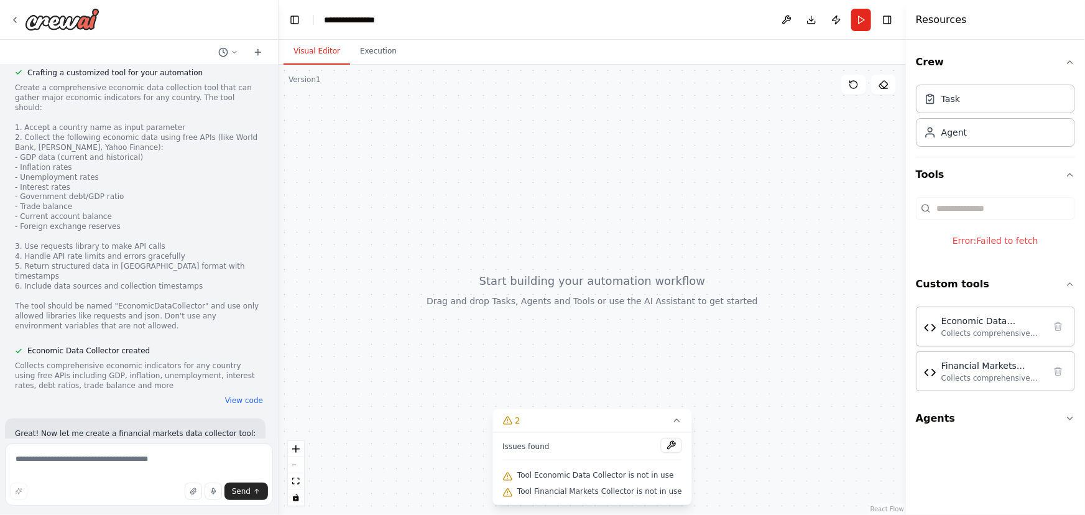
scroll to position [1094, 0]
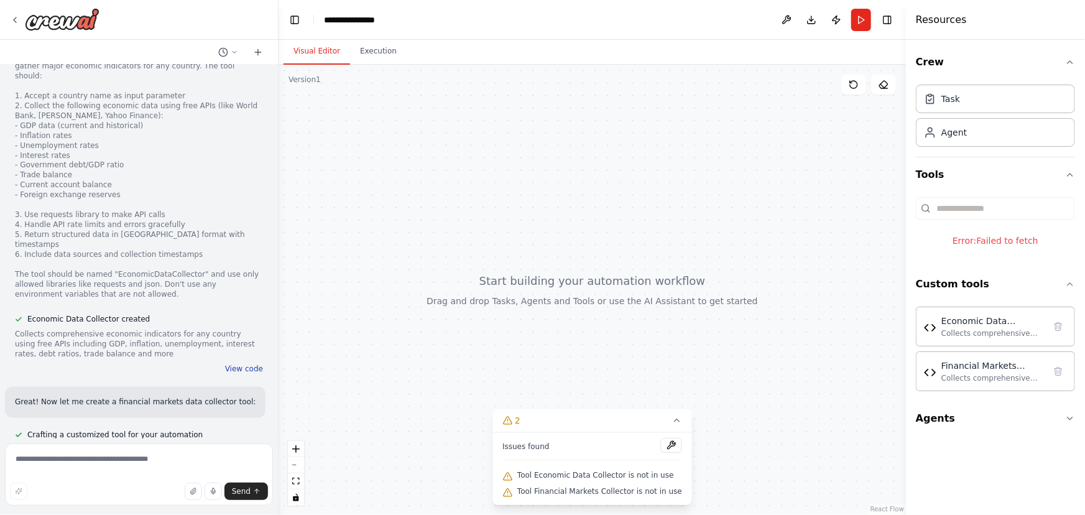
click at [238, 364] on button "View code" at bounding box center [244, 369] width 38 height 10
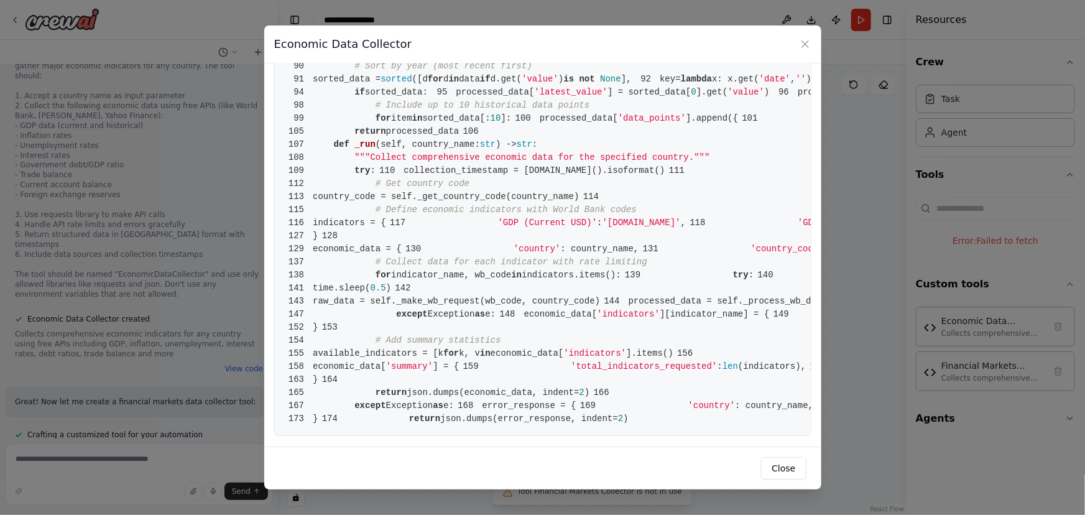
scroll to position [0, 0]
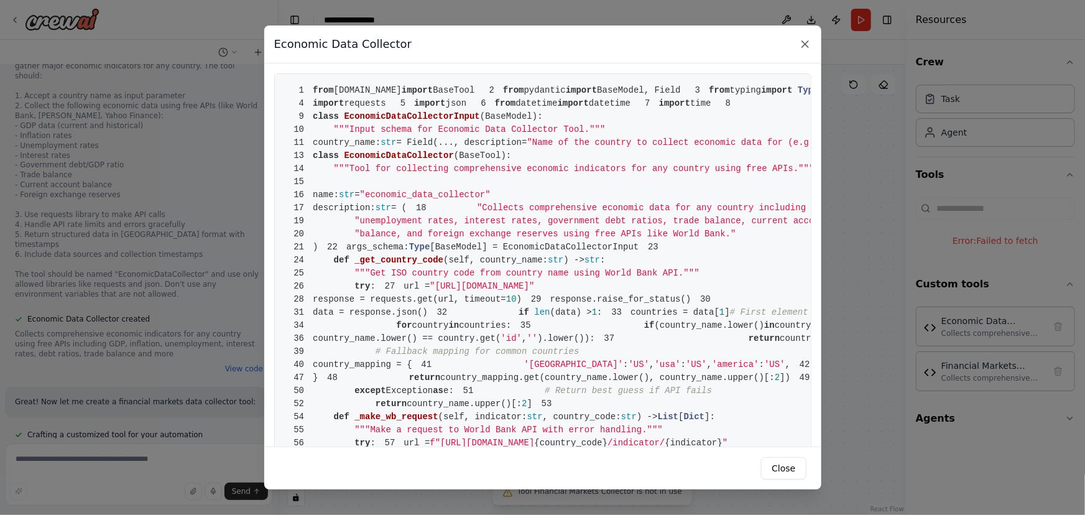
click at [807, 43] on icon at bounding box center [805, 44] width 6 height 6
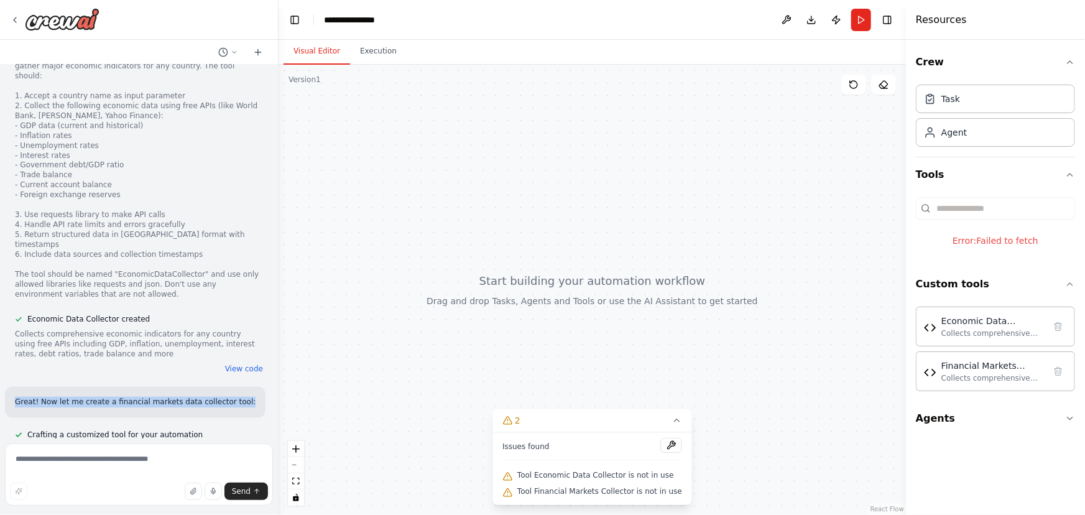
click at [269, 326] on div "i want to build a tool that analyse economics of a country on a daily basis. ma…" at bounding box center [139, 252] width 278 height 374
click at [254, 367] on div "i want to build a tool that analyse economics of a country on a daily basis. ma…" at bounding box center [139, 252] width 278 height 374
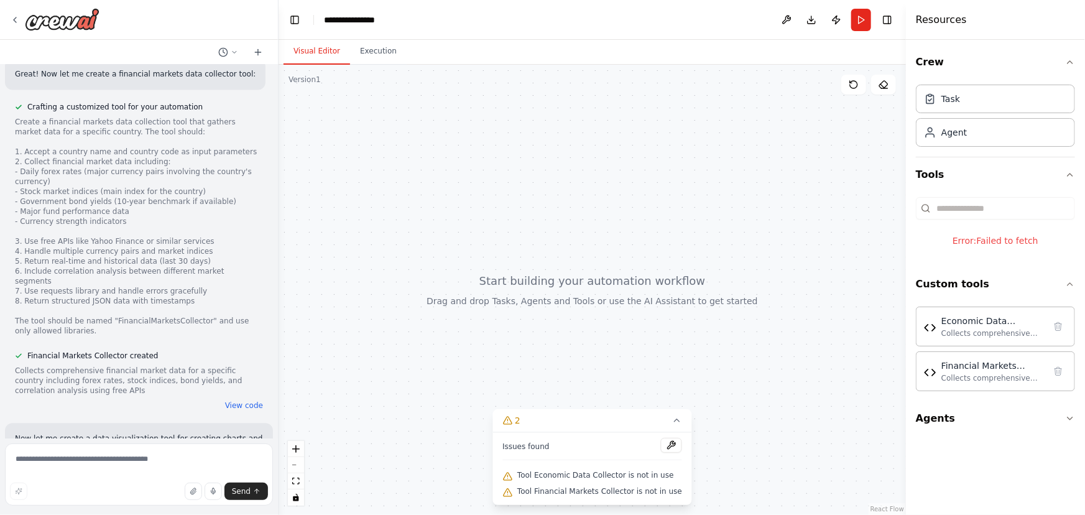
scroll to position [1641, 0]
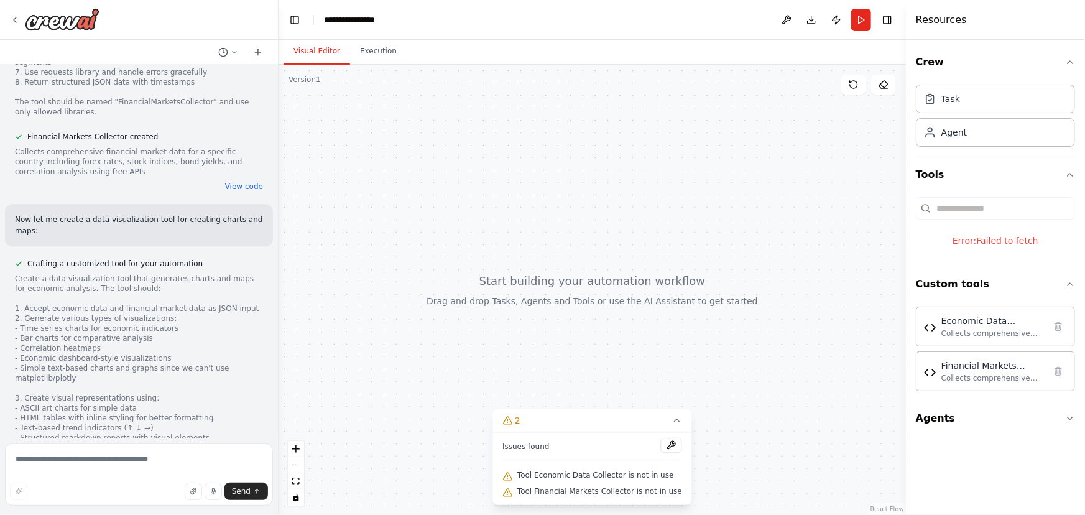
click at [274, 141] on div at bounding box center [276, 257] width 5 height 515
click at [268, 144] on div "i want to build a tool that analyse economics of a country on a daily basis. ma…" at bounding box center [139, 252] width 278 height 374
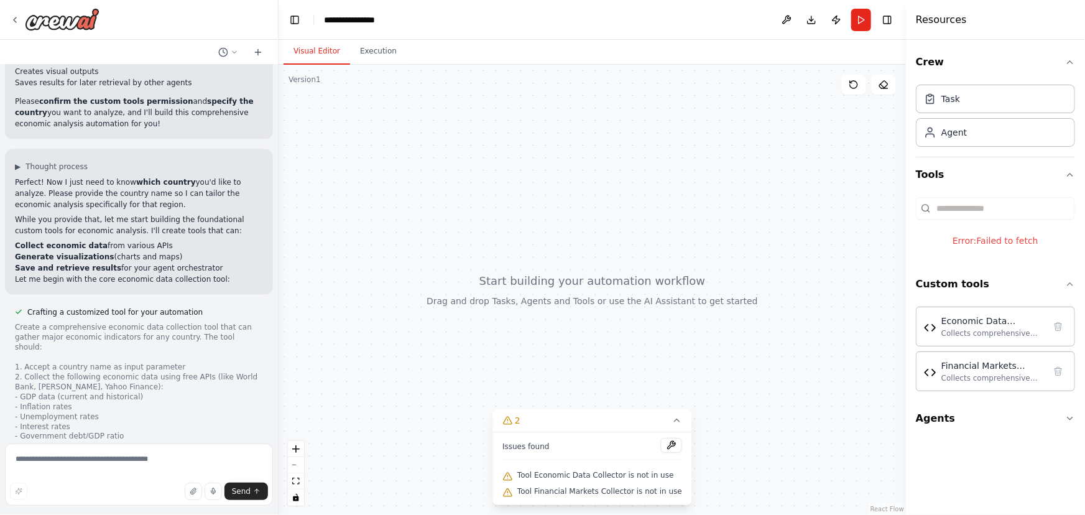
scroll to position [759, 0]
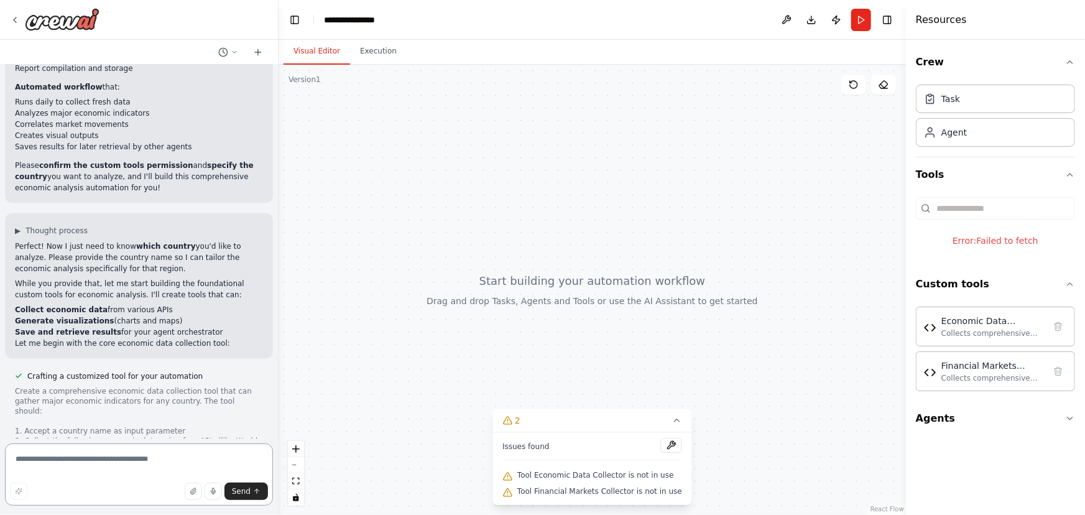
click at [93, 476] on textarea at bounding box center [139, 474] width 268 height 62
type textarea "*****"
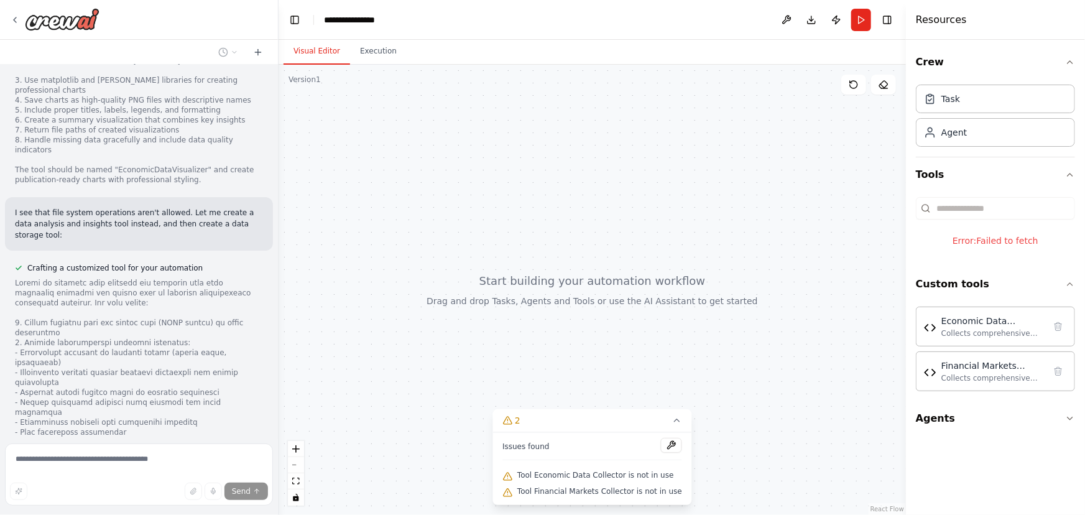
scroll to position [2390, 0]
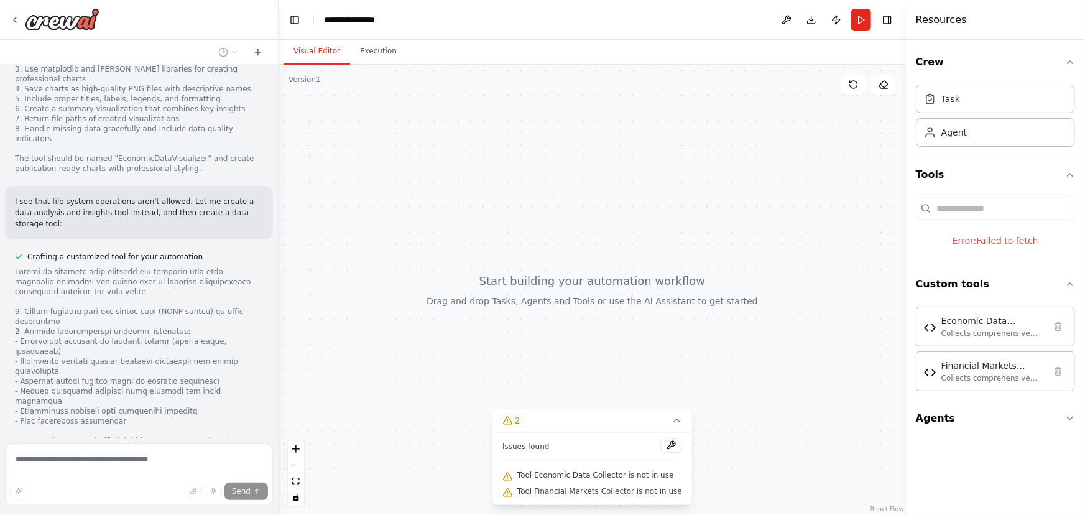
click at [997, 254] on div "Error: Failed to fetch" at bounding box center [995, 240] width 159 height 32
click at [988, 234] on div "Error: Failed to fetch" at bounding box center [995, 240] width 159 height 32
click at [970, 234] on div "Error: Failed to fetch" at bounding box center [995, 240] width 159 height 32
click at [976, 240] on div "Error: Failed to fetch" at bounding box center [995, 240] width 159 height 32
click at [672, 422] on icon at bounding box center [677, 420] width 10 height 10
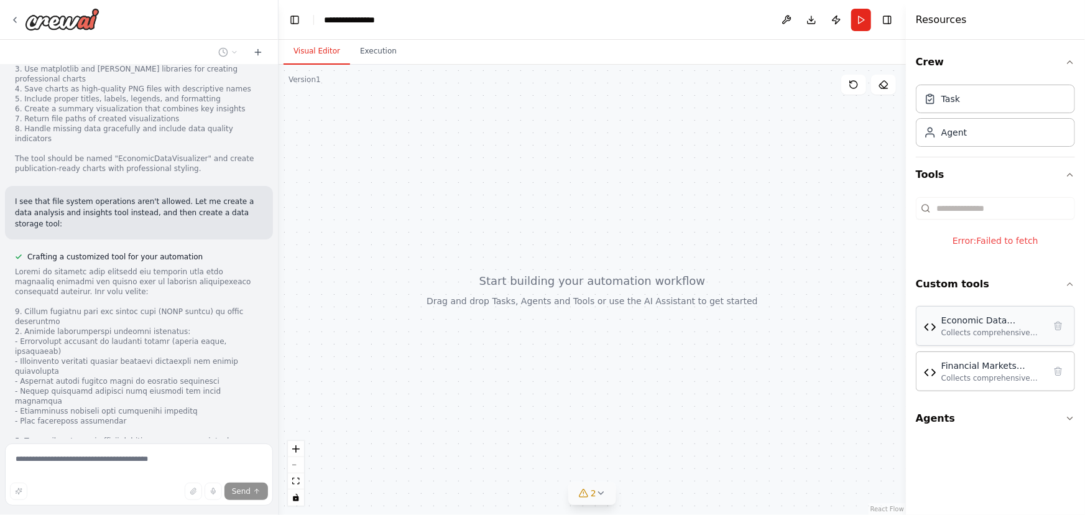
drag, startPoint x: 1012, startPoint y: 325, endPoint x: 1005, endPoint y: 329, distance: 8.3
click at [1005, 329] on div "Collects comprehensive economic indicators for any country using free APIs incl…" at bounding box center [992, 333] width 103 height 10
click at [993, 333] on div "Collects comprehensive economic indicators for any country using free APIs incl…" at bounding box center [992, 333] width 103 height 10
click at [990, 362] on div "Financial Markets Collector" at bounding box center [992, 365] width 103 height 12
click at [997, 240] on div "Error: Failed to fetch" at bounding box center [995, 240] width 159 height 32
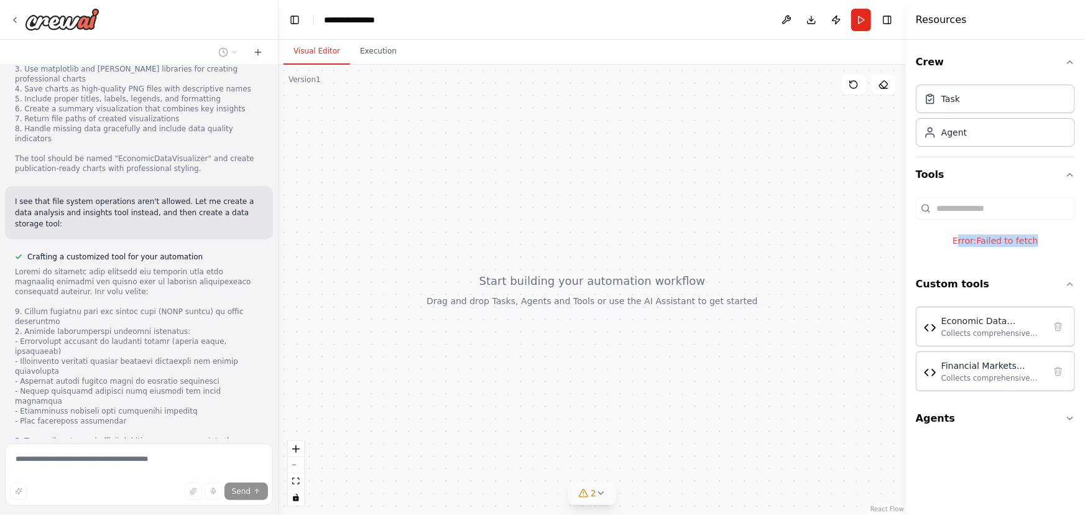
drag, startPoint x: 961, startPoint y: 241, endPoint x: 1041, endPoint y: 239, distance: 80.2
click at [1041, 239] on div "Error: Failed to fetch" at bounding box center [995, 240] width 159 height 32
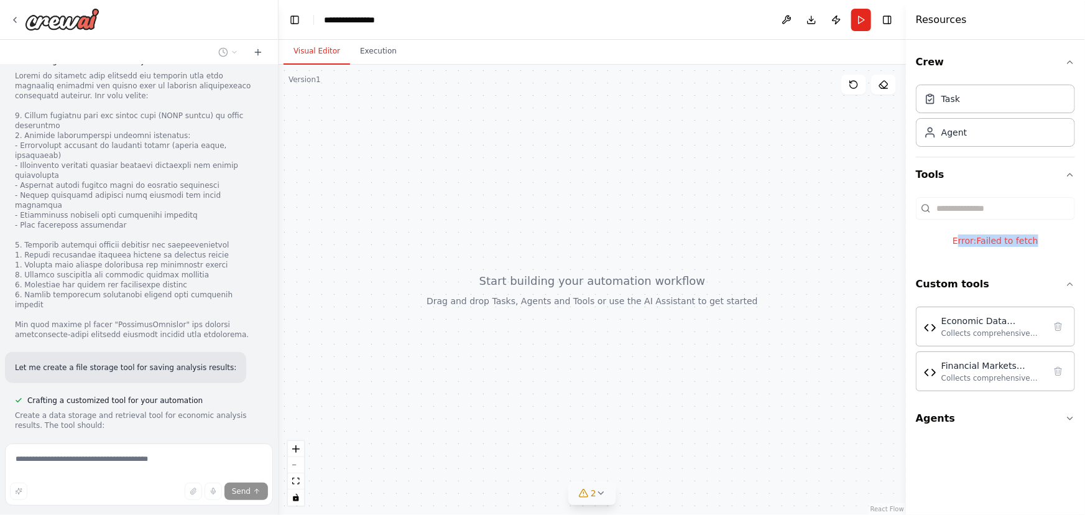
scroll to position [2650, 0]
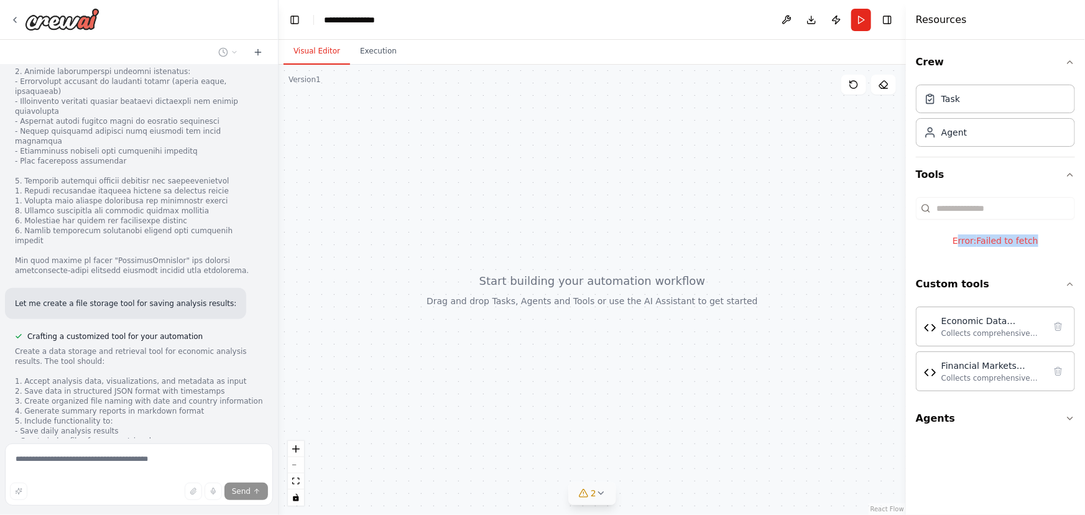
click at [1007, 242] on div "Error: Failed to fetch" at bounding box center [995, 240] width 159 height 32
click at [964, 242] on div "Error: Failed to fetch" at bounding box center [995, 240] width 159 height 32
drag, startPoint x: 984, startPoint y: 239, endPoint x: 1000, endPoint y: 237, distance: 16.2
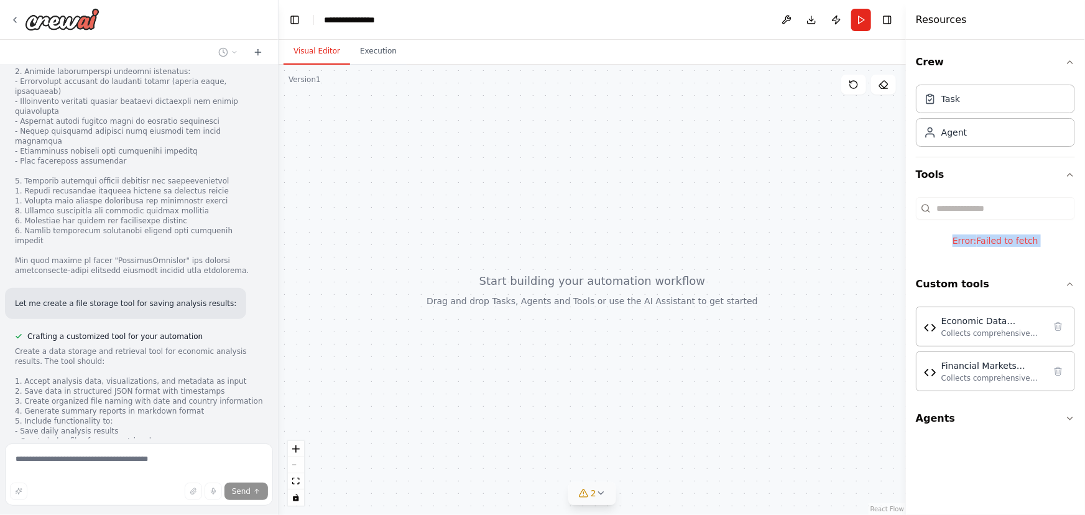
click at [1000, 237] on div "Error: Failed to fetch" at bounding box center [995, 240] width 159 height 32
click at [984, 103] on div "Task" at bounding box center [995, 98] width 159 height 29
click at [982, 132] on div "Agent" at bounding box center [995, 132] width 159 height 29
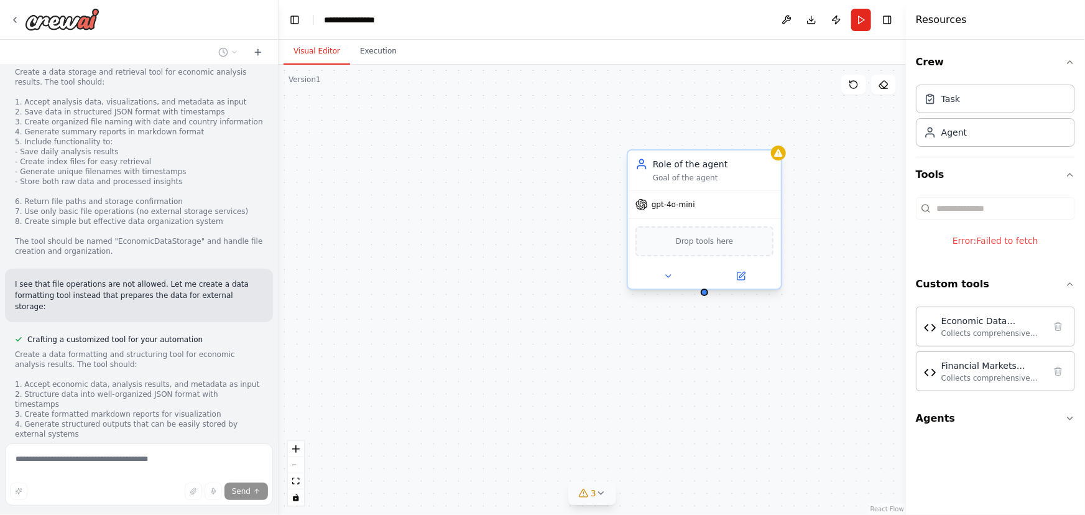
scroll to position [2941, 0]
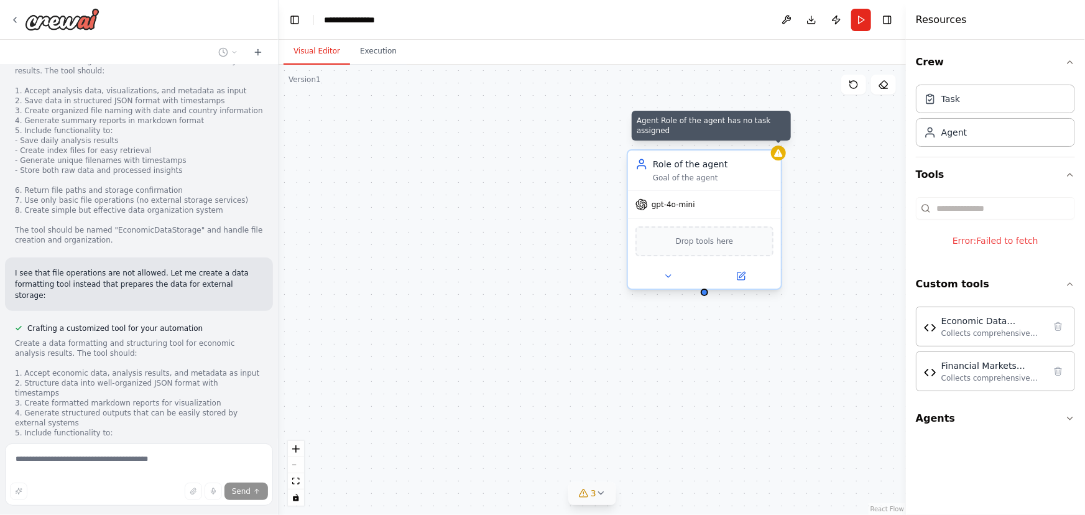
click at [776, 153] on icon at bounding box center [778, 152] width 8 height 7
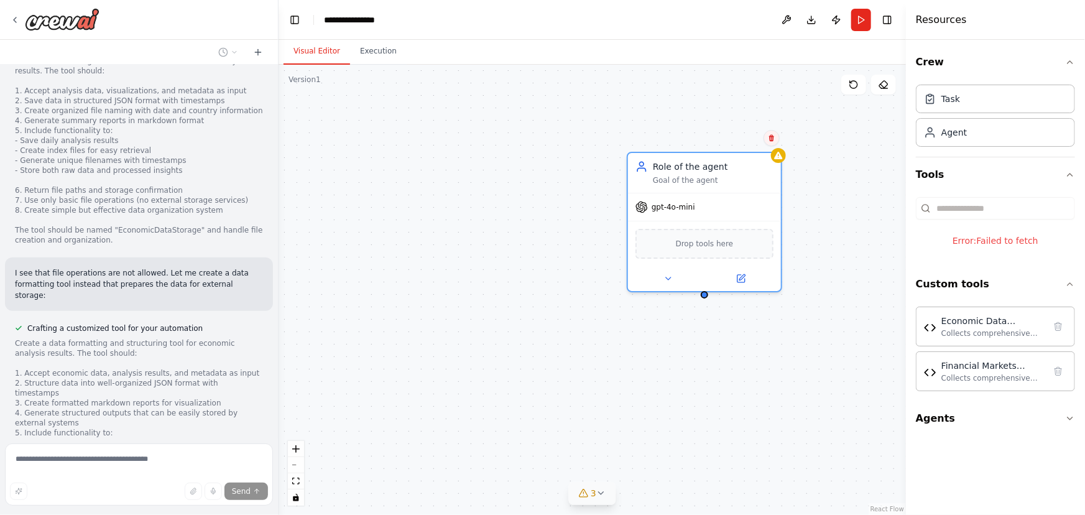
click at [772, 132] on button at bounding box center [771, 138] width 16 height 16
click at [740, 134] on button "Confirm" at bounding box center [736, 138] width 44 height 15
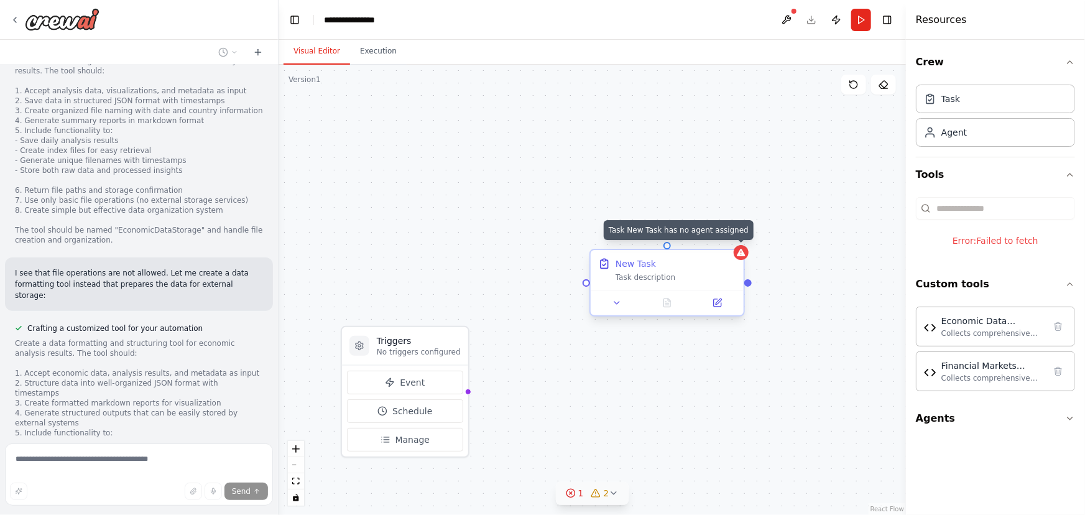
click at [743, 255] on icon at bounding box center [741, 252] width 8 height 7
click at [732, 241] on icon at bounding box center [734, 239] width 5 height 7
click at [696, 239] on button "Confirm" at bounding box center [699, 238] width 44 height 15
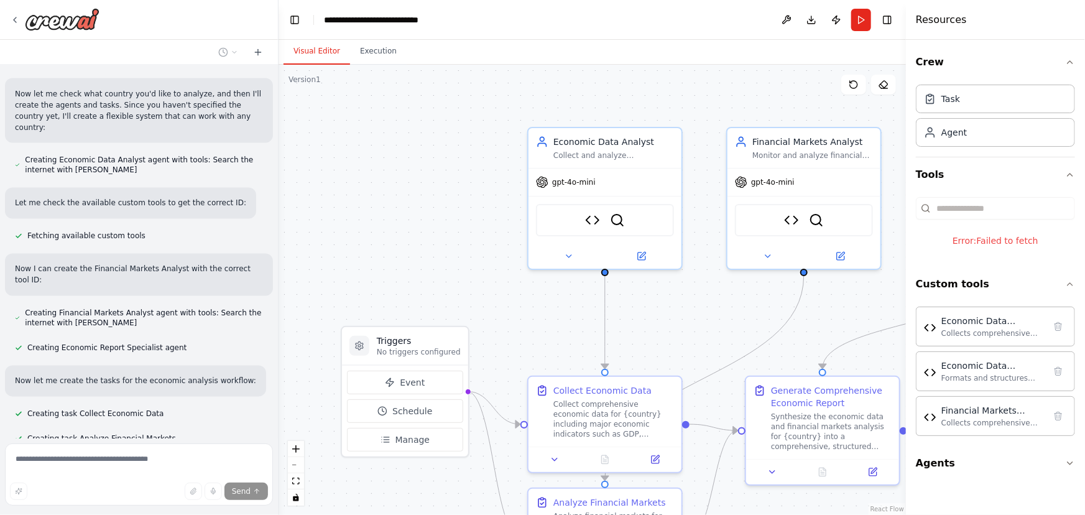
scroll to position [4060, 0]
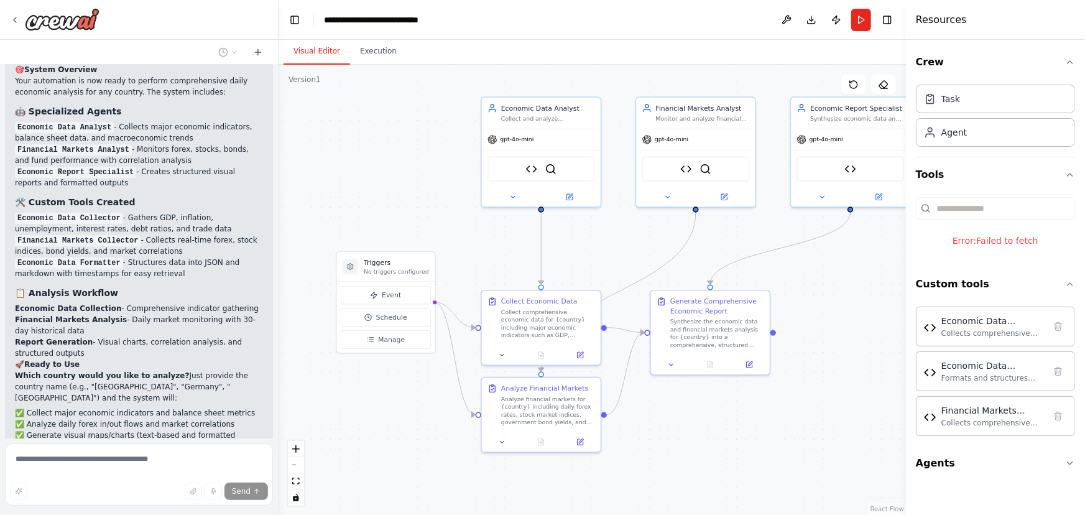
drag, startPoint x: 433, startPoint y: 281, endPoint x: 408, endPoint y: 220, distance: 65.8
click at [408, 220] on div ".deletable-edge-delete-btn { width: 20px; height: 20px; border: 0px solid #ffff…" at bounding box center [592, 290] width 627 height 450
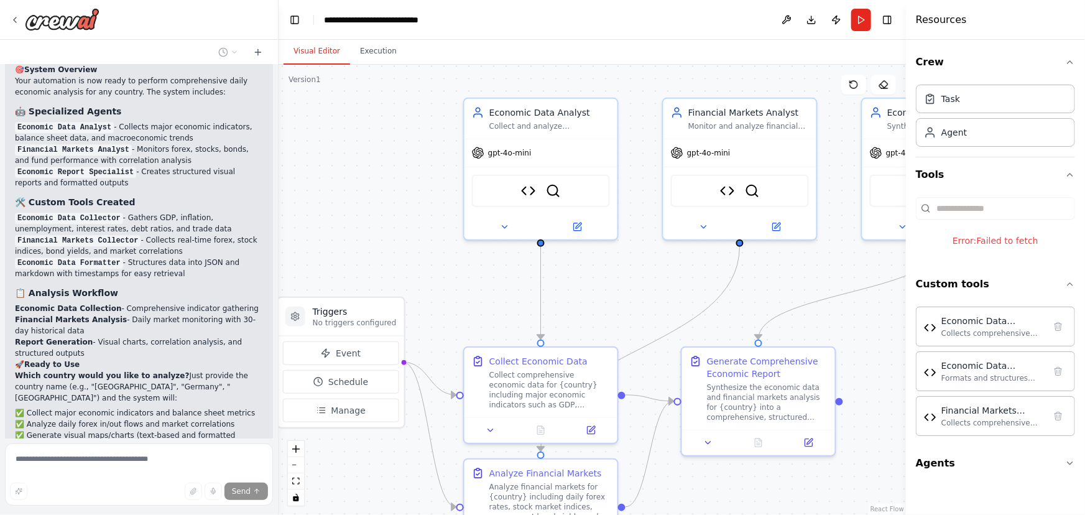
drag, startPoint x: 517, startPoint y: 231, endPoint x: 479, endPoint y: 283, distance: 64.0
click at [479, 283] on div ".deletable-edge-delete-btn { width: 20px; height: 20px; border: 0px solid #ffff…" at bounding box center [592, 290] width 627 height 450
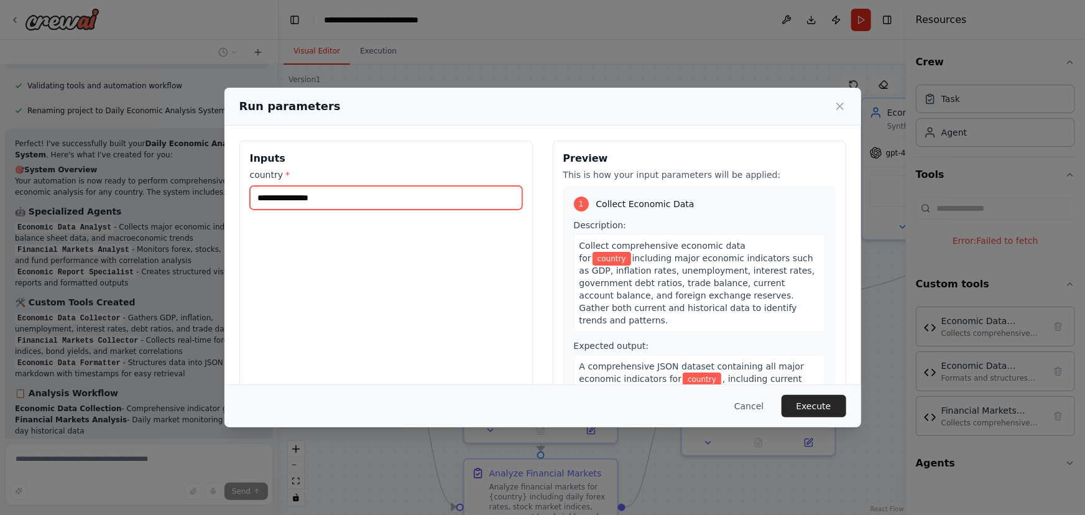
click at [385, 204] on input "country *" at bounding box center [386, 198] width 272 height 24
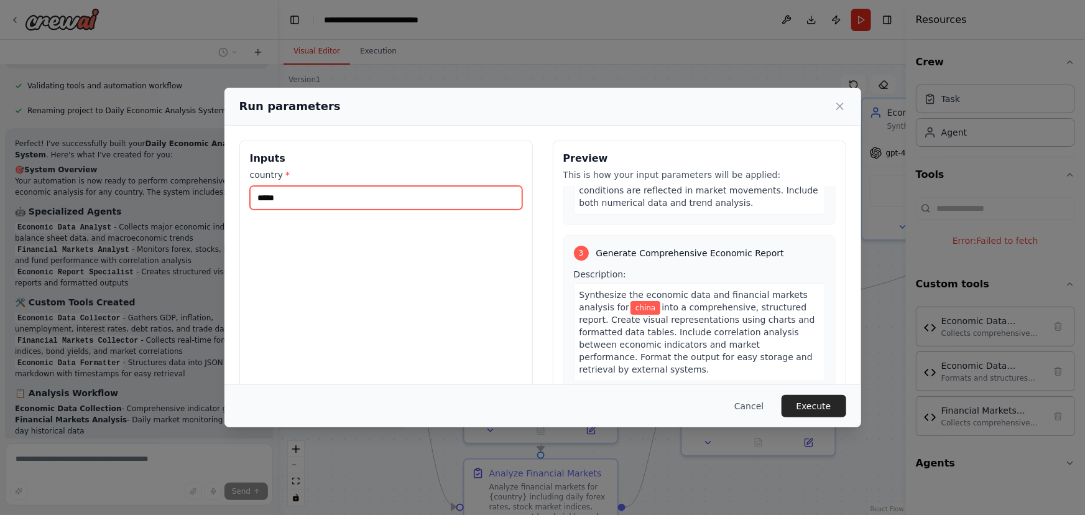
scroll to position [537, 0]
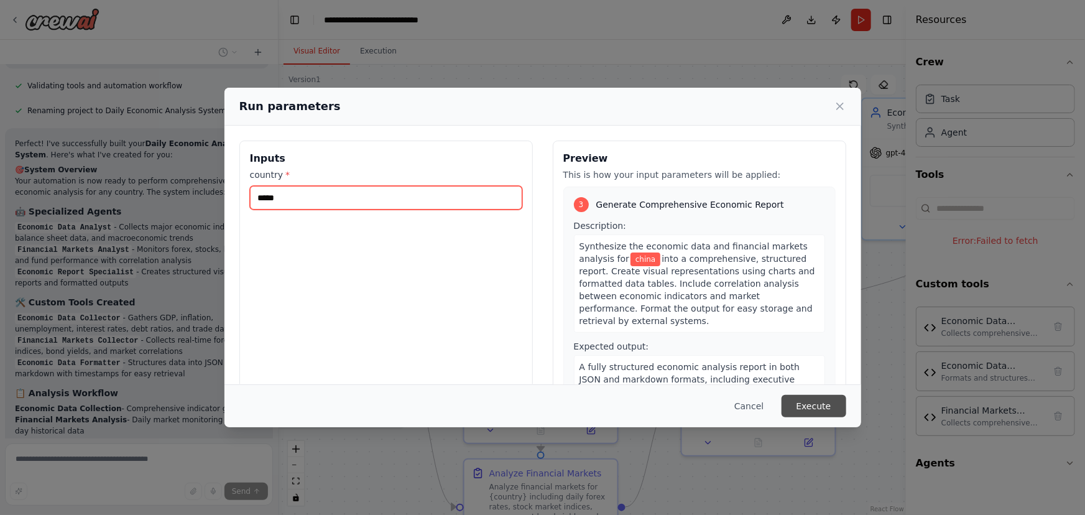
type input "*****"
click at [821, 410] on button "Execute" at bounding box center [813, 406] width 65 height 22
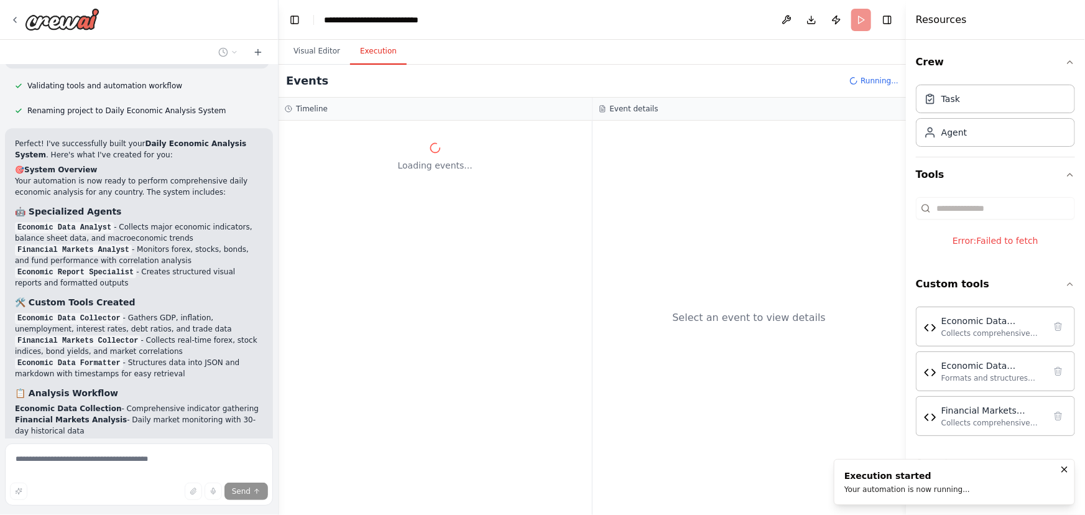
click at [274, 414] on div at bounding box center [276, 257] width 5 height 515
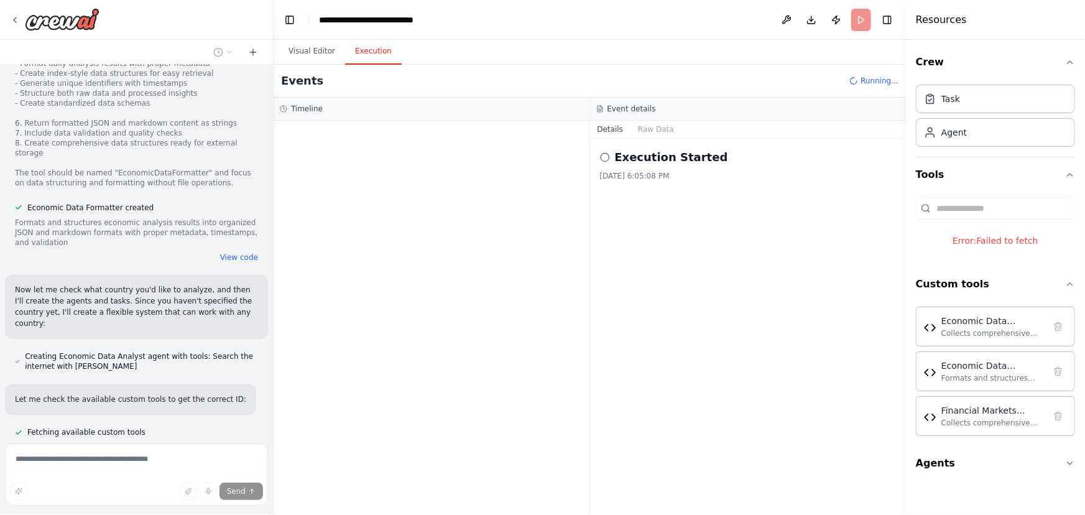
scroll to position [4004, 0]
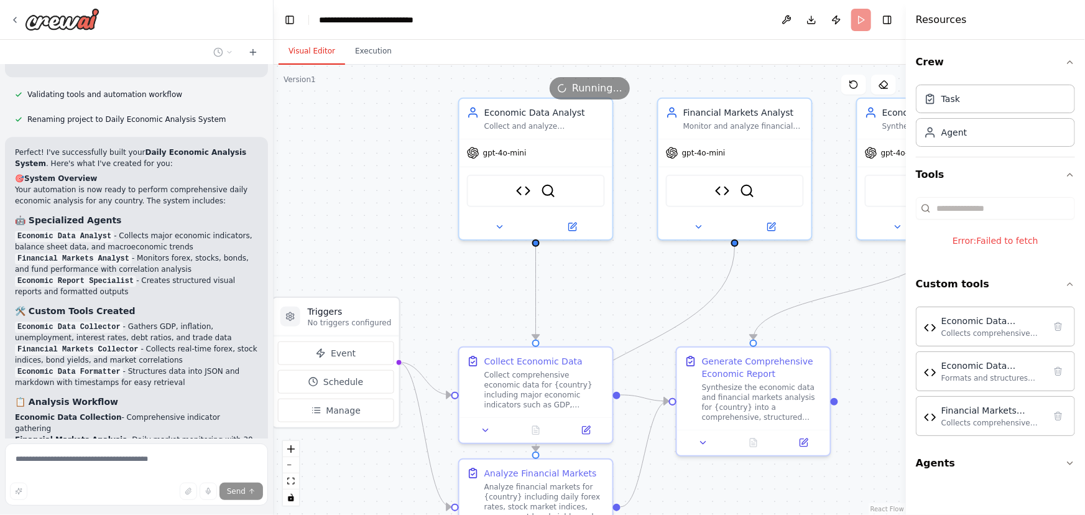
click at [320, 57] on button "Visual Editor" at bounding box center [312, 52] width 67 height 26
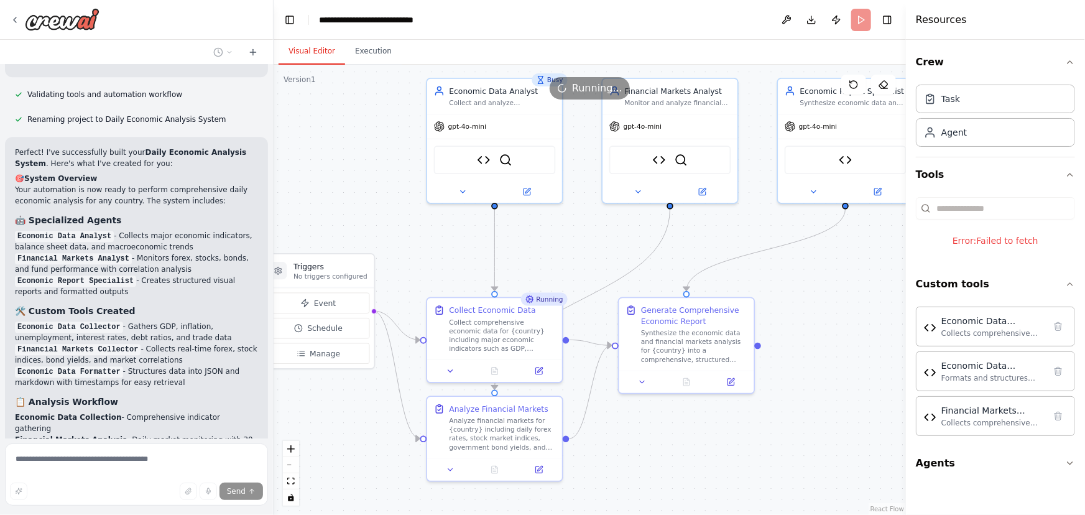
drag, startPoint x: 592, startPoint y: 294, endPoint x: 566, endPoint y: 260, distance: 42.6
click at [566, 260] on div ".deletable-edge-delete-btn { width: 20px; height: 20px; border: 0px solid #ffff…" at bounding box center [590, 290] width 632 height 450
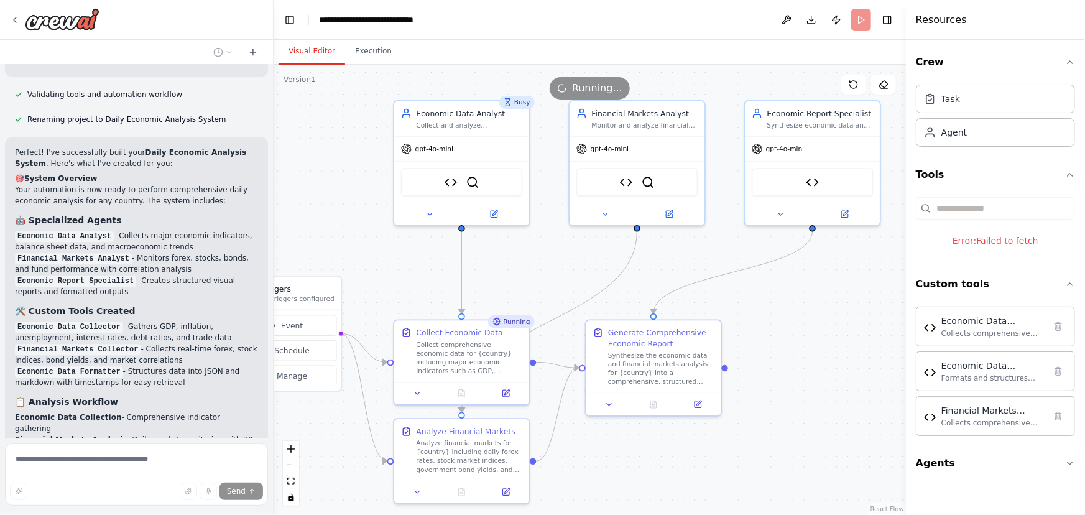
drag, startPoint x: 604, startPoint y: 256, endPoint x: 571, endPoint y: 279, distance: 39.8
click at [571, 279] on div ".deletable-edge-delete-btn { width: 20px; height: 20px; border: 0px solid #ffff…" at bounding box center [590, 290] width 632 height 450
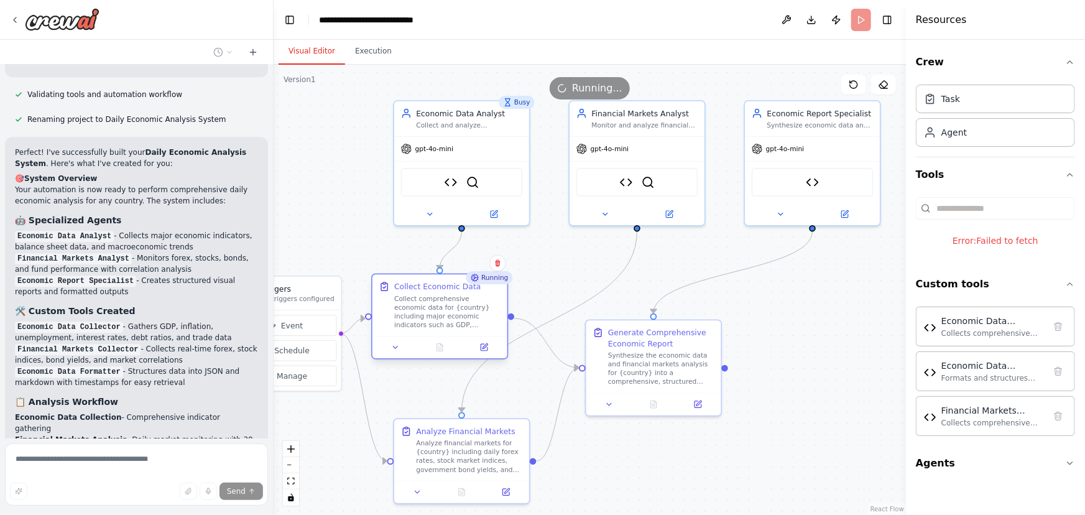
drag, startPoint x: 495, startPoint y: 357, endPoint x: 478, endPoint y: 306, distance: 53.3
click at [478, 306] on div "Collect comprehensive economic data for {country} including major economic indi…" at bounding box center [447, 311] width 106 height 35
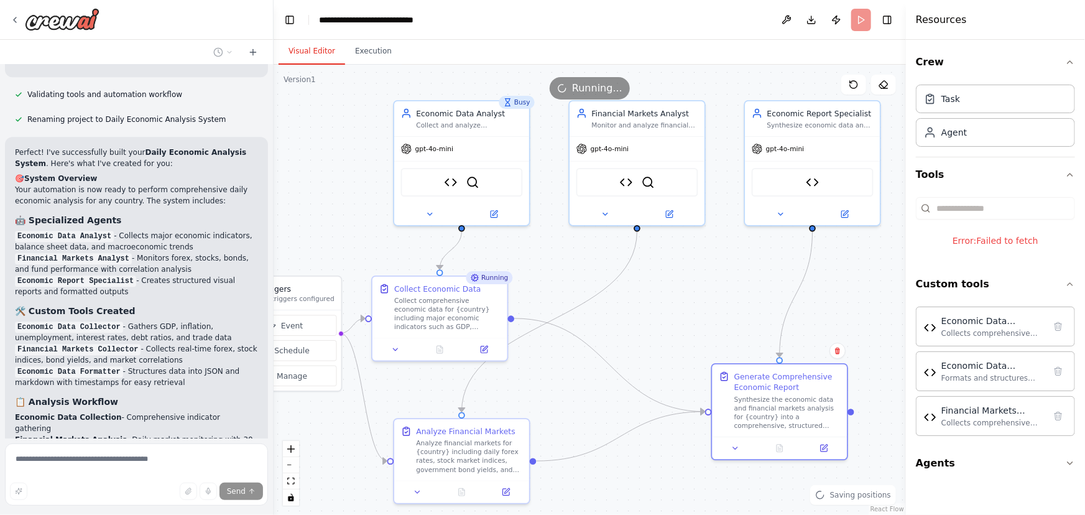
drag, startPoint x: 656, startPoint y: 361, endPoint x: 679, endPoint y: 435, distance: 77.5
click at [788, 418] on div "Synthesize the economic data and financial markets analysis for {country} into …" at bounding box center [787, 412] width 106 height 35
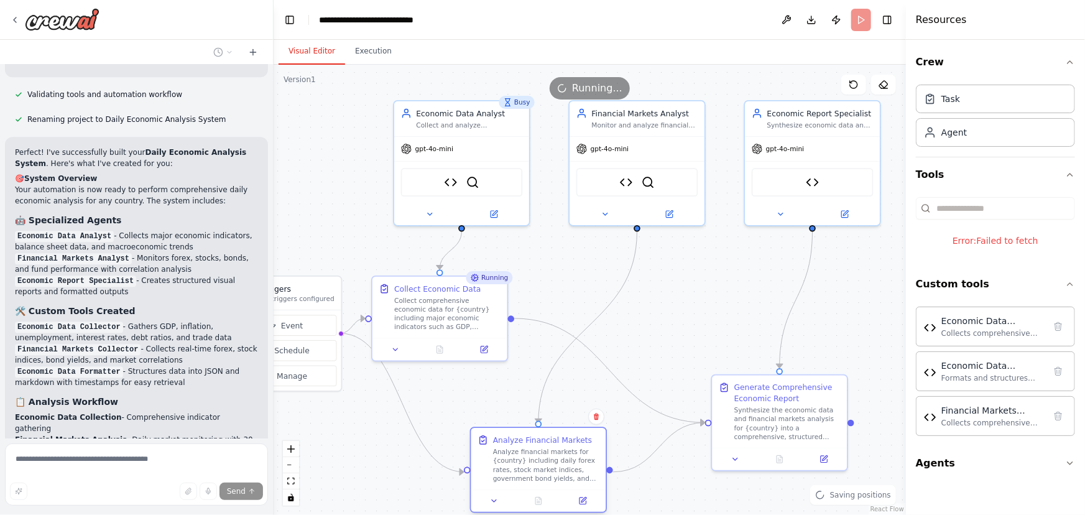
drag, startPoint x: 479, startPoint y: 445, endPoint x: 566, endPoint y: 457, distance: 87.8
click at [566, 457] on div "Analyze financial markets for {country} including daily forex rates, stock mark…" at bounding box center [546, 465] width 106 height 35
click at [489, 330] on div "Collect Economic Data Collect comprehensive economic data for {country} includi…" at bounding box center [439, 317] width 137 height 86
drag, startPoint x: 445, startPoint y: 313, endPoint x: 461, endPoint y: 313, distance: 16.2
click at [461, 313] on div "Collect comprehensive economic data for {country} including major economic indi…" at bounding box center [458, 311] width 106 height 35
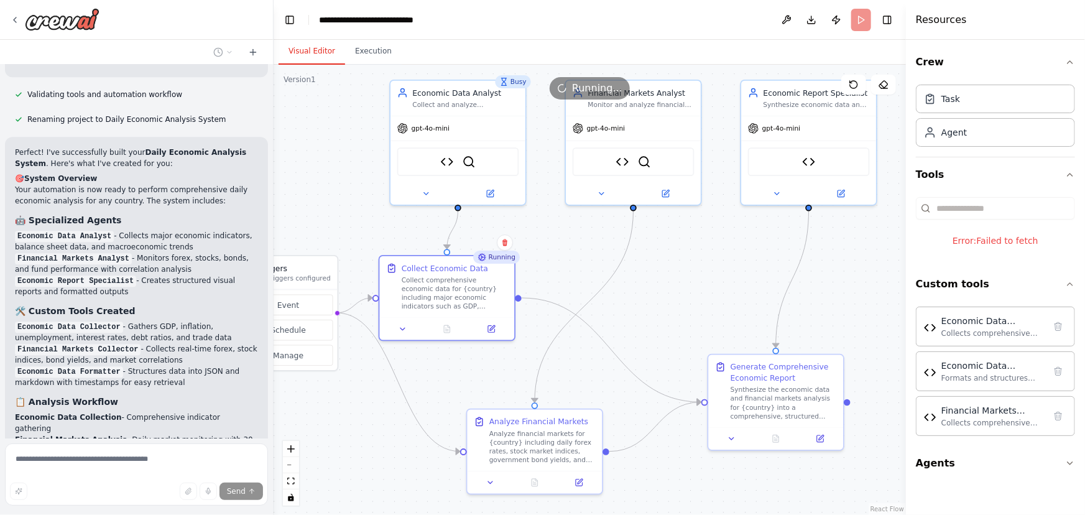
drag, startPoint x: 673, startPoint y: 316, endPoint x: 670, endPoint y: 295, distance: 21.5
click at [670, 295] on div ".deletable-edge-delete-btn { width: 20px; height: 20px; border: 0px solid #ffff…" at bounding box center [590, 290] width 632 height 450
drag, startPoint x: 543, startPoint y: 448, endPoint x: 499, endPoint y: 459, distance: 45.1
click at [499, 459] on div "Analyze financial markets for {country} including daily forex rates, stock mark…" at bounding box center [498, 455] width 106 height 35
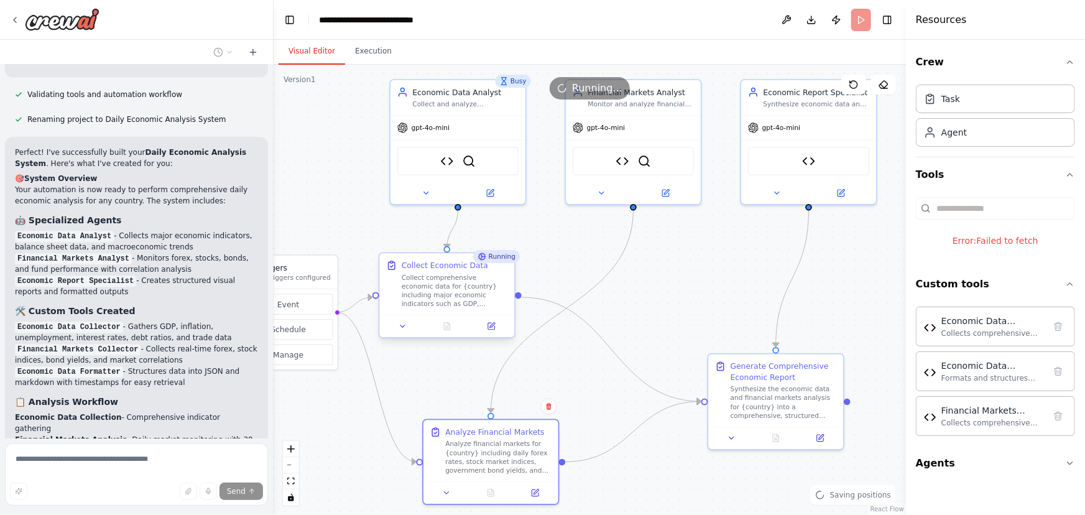
click at [458, 310] on div "Collect Economic Data Collect comprehensive economic data for {country} includi…" at bounding box center [447, 295] width 137 height 86
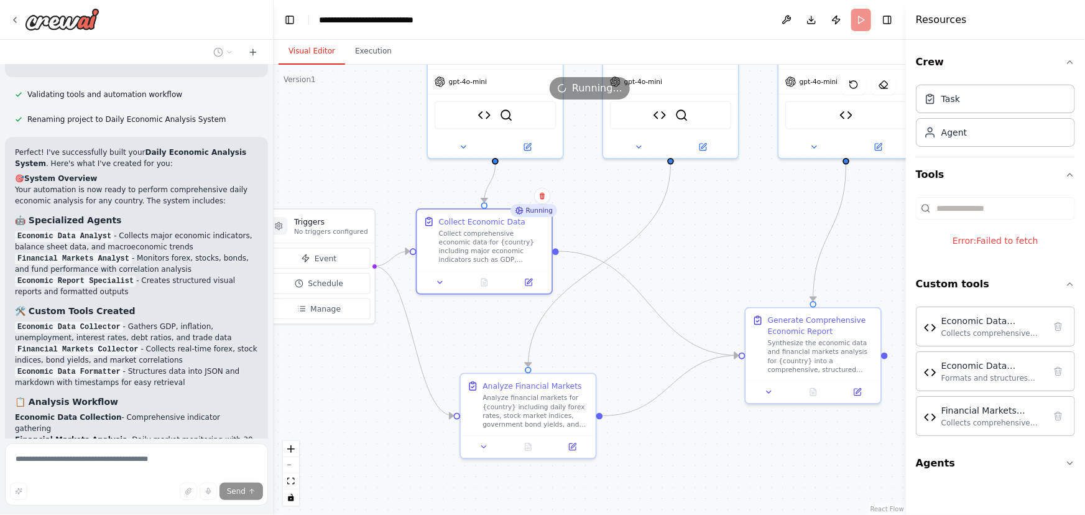
drag, startPoint x: 680, startPoint y: 371, endPoint x: 719, endPoint y: 326, distance: 59.5
click at [719, 326] on div ".deletable-edge-delete-btn { width: 20px; height: 20px; border: 0px solid #ffff…" at bounding box center [590, 290] width 632 height 450
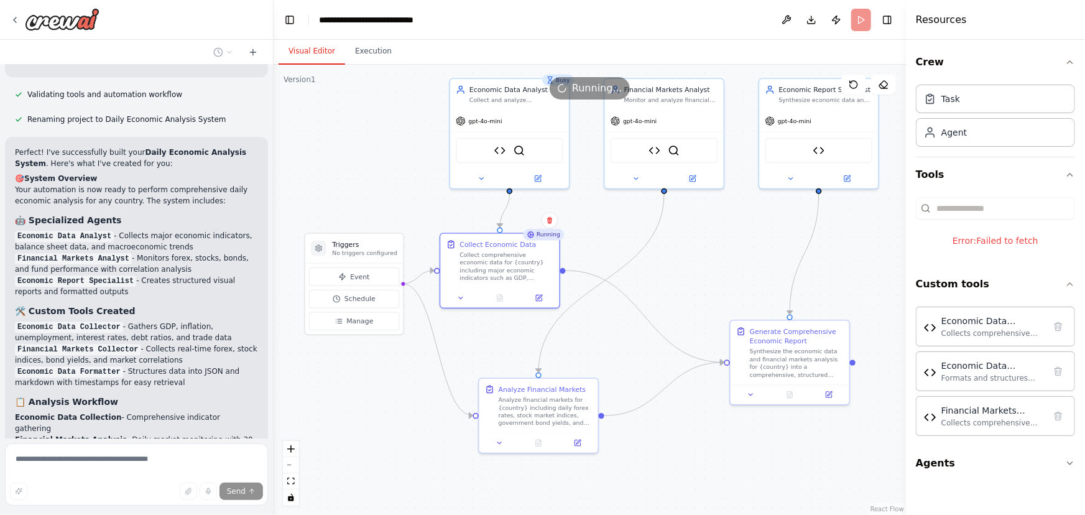
drag, startPoint x: 695, startPoint y: 310, endPoint x: 687, endPoint y: 315, distance: 9.5
click at [687, 315] on div ".deletable-edge-delete-btn { width: 20px; height: 20px; border: 0px solid #ffff…" at bounding box center [590, 290] width 632 height 450
click at [380, 58] on button "Execution" at bounding box center [373, 52] width 57 height 26
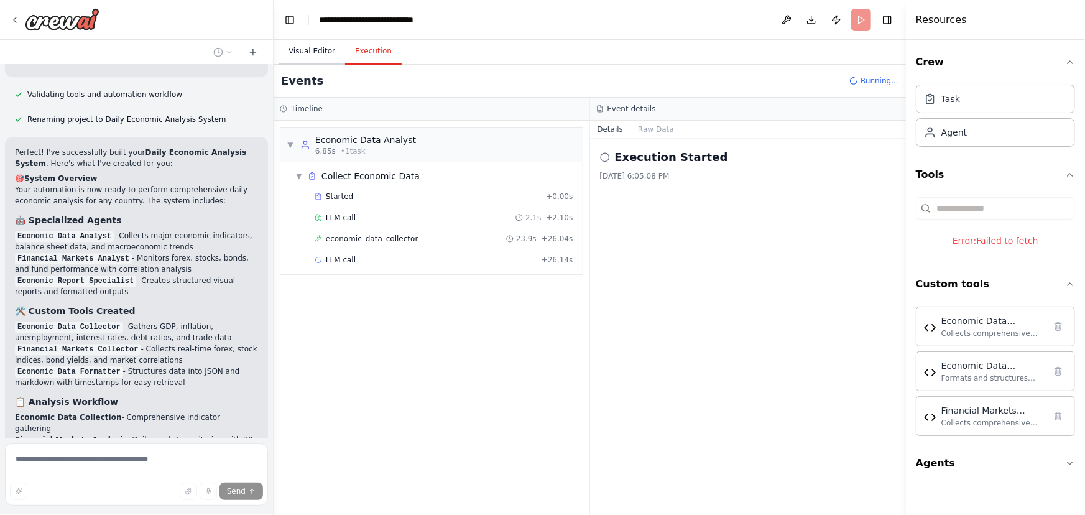
click at [303, 53] on button "Visual Editor" at bounding box center [312, 52] width 67 height 26
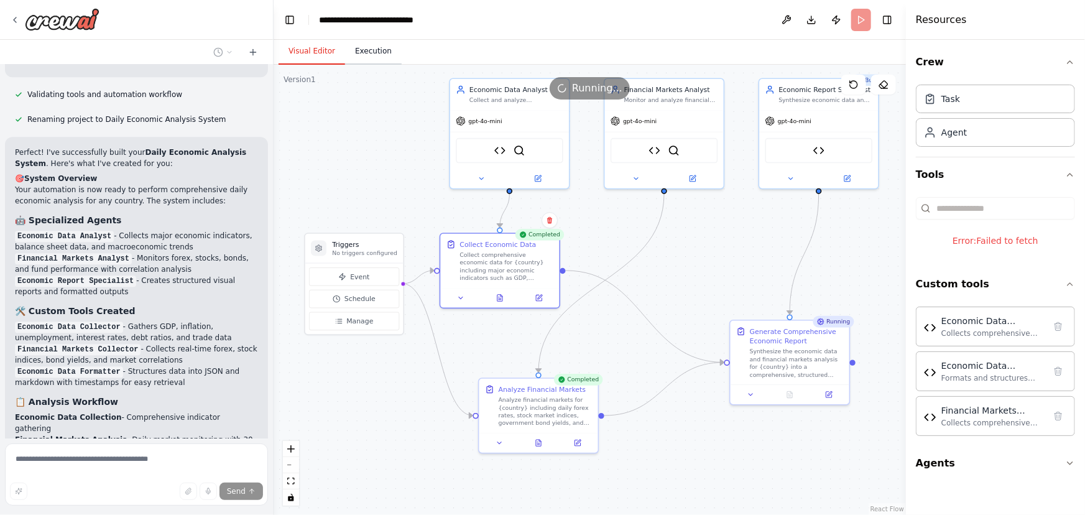
click at [381, 60] on button "Execution" at bounding box center [373, 52] width 57 height 26
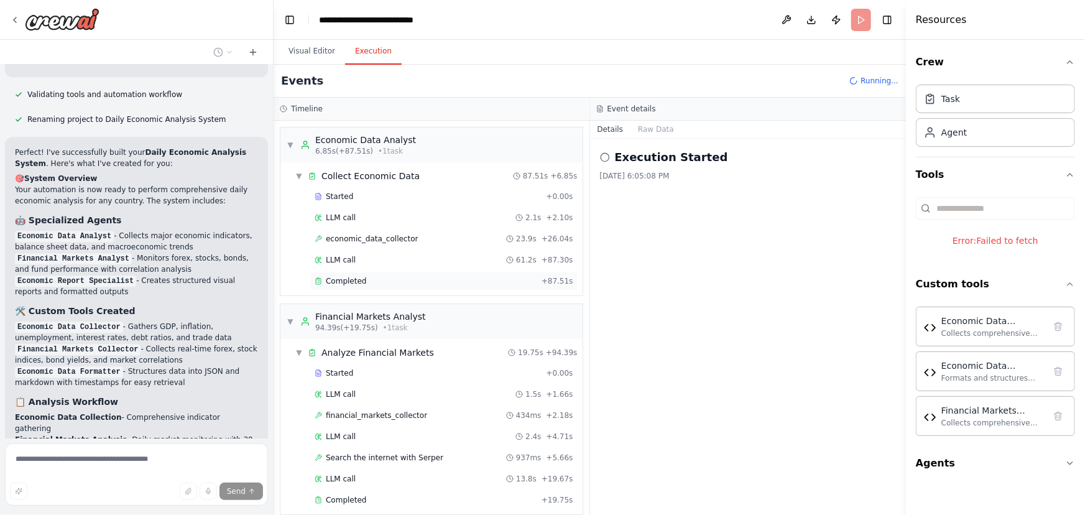
click at [385, 279] on div "Completed" at bounding box center [426, 281] width 222 height 10
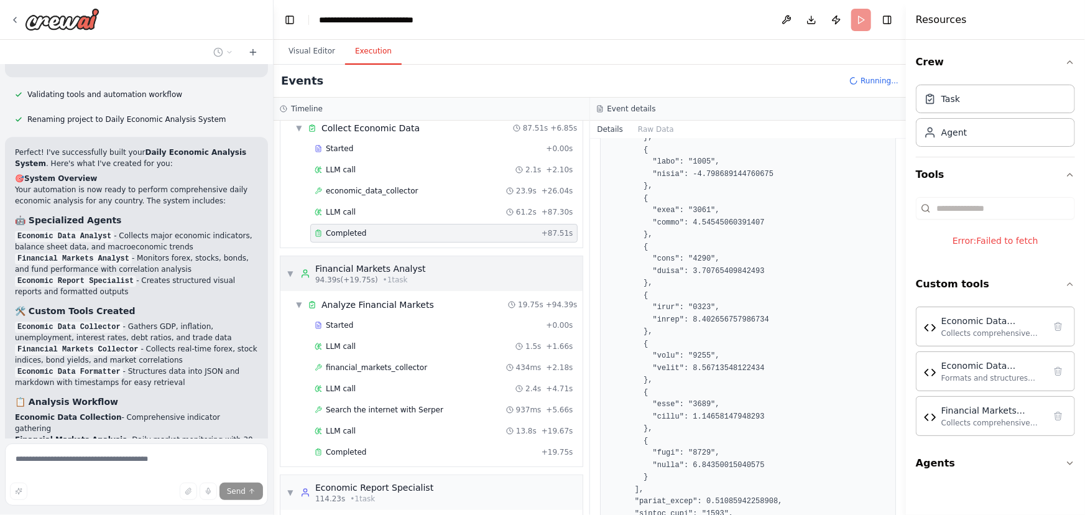
scroll to position [166, 0]
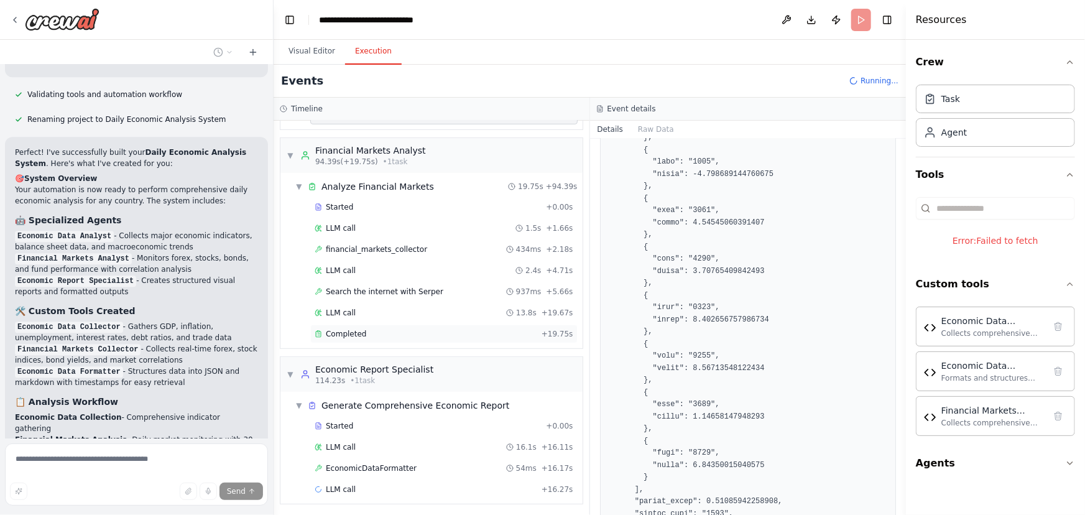
click at [362, 329] on div "Completed" at bounding box center [426, 334] width 222 height 10
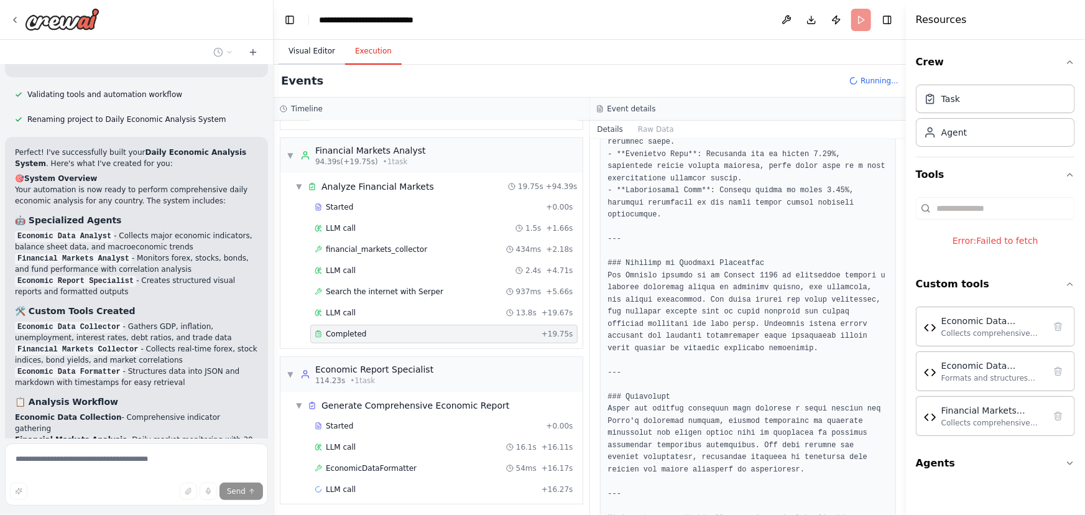
click at [332, 50] on button "Visual Editor" at bounding box center [312, 52] width 67 height 26
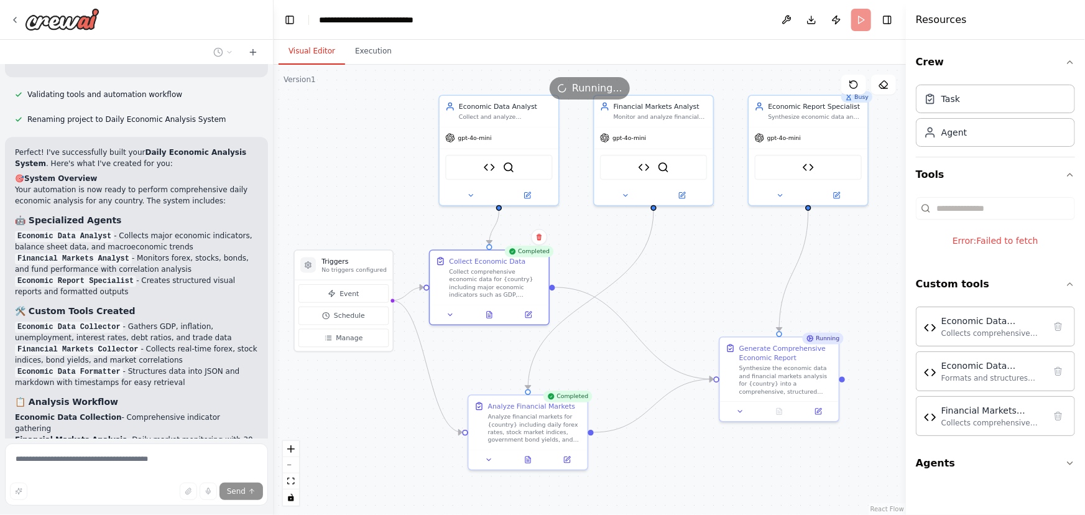
drag, startPoint x: 732, startPoint y: 236, endPoint x: 722, endPoint y: 251, distance: 18.1
click at [722, 251] on div ".deletable-edge-delete-btn { width: 20px; height: 20px; border: 0px solid #ffff…" at bounding box center [590, 290] width 632 height 450
click at [344, 334] on span "Manage" at bounding box center [350, 337] width 27 height 10
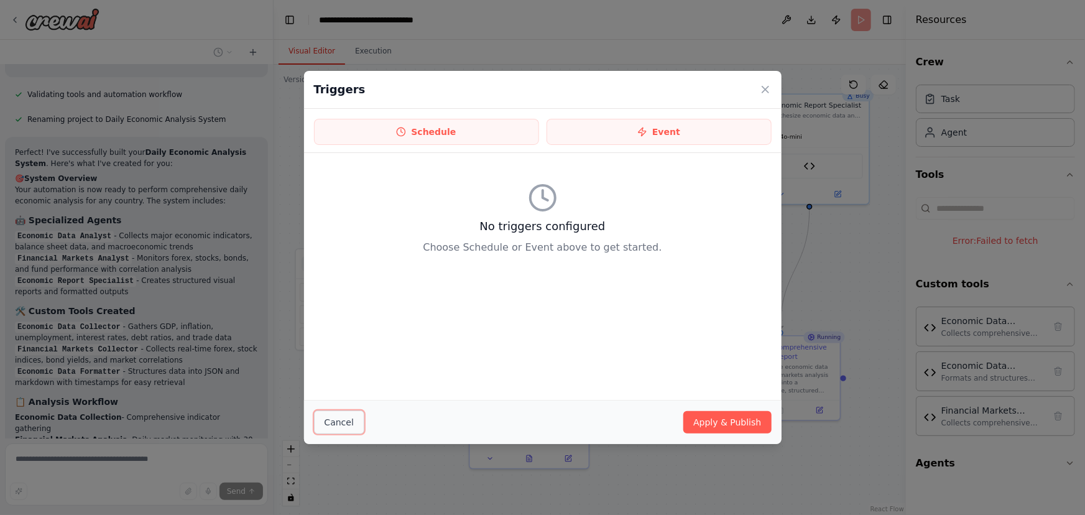
click at [346, 423] on button "Cancel" at bounding box center [339, 422] width 50 height 24
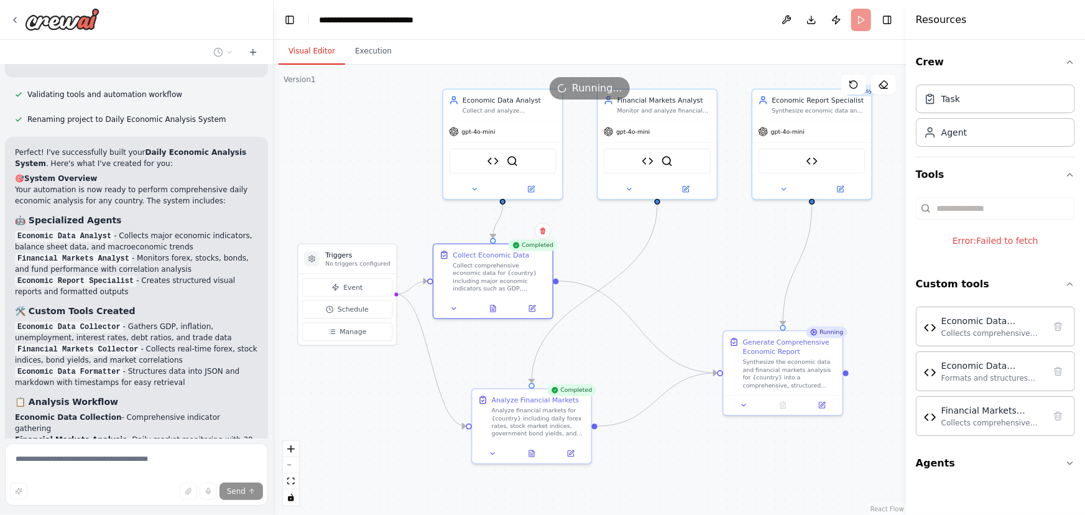
click at [681, 319] on div ".deletable-edge-delete-btn { width: 20px; height: 20px; border: 0px solid #ffff…" at bounding box center [590, 290] width 632 height 450
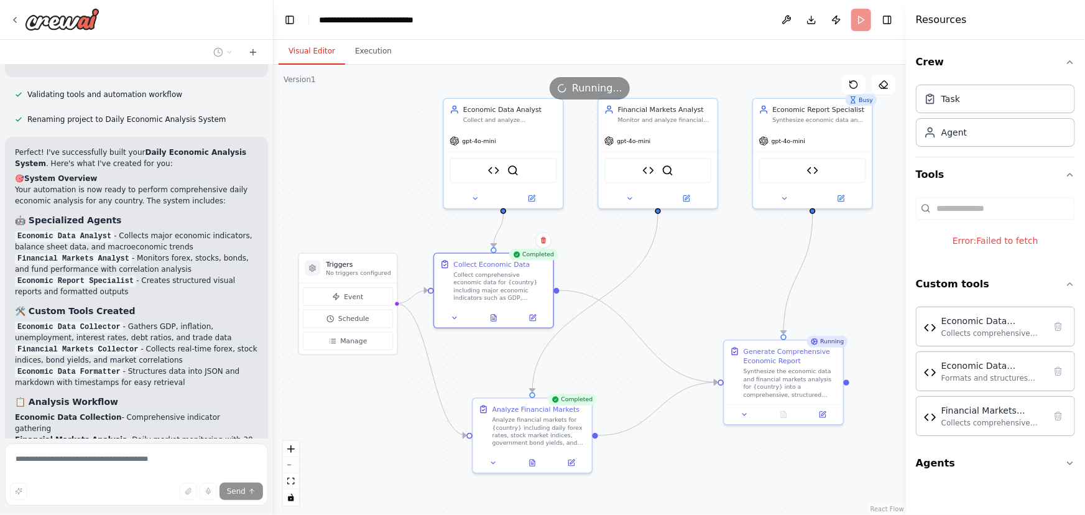
drag, startPoint x: 684, startPoint y: 306, endPoint x: 684, endPoint y: 315, distance: 9.3
click at [684, 315] on div ".deletable-edge-delete-btn { width: 20px; height: 20px; border: 0px solid #ffff…" at bounding box center [590, 290] width 632 height 450
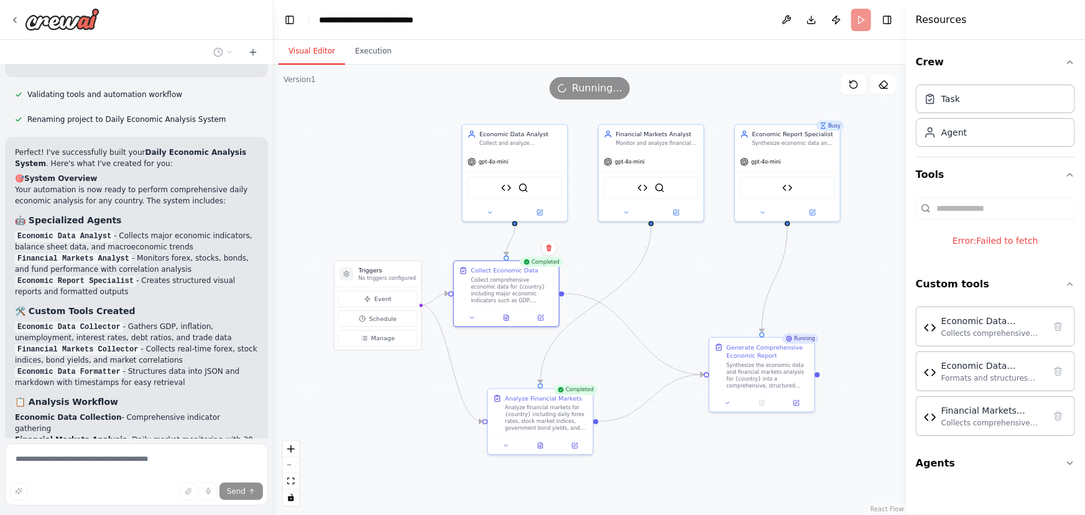
drag, startPoint x: 684, startPoint y: 309, endPoint x: 675, endPoint y: 308, distance: 10.0
click at [675, 308] on div ".deletable-edge-delete-btn { width: 20px; height: 20px; border: 0px solid #ffff…" at bounding box center [590, 290] width 632 height 450
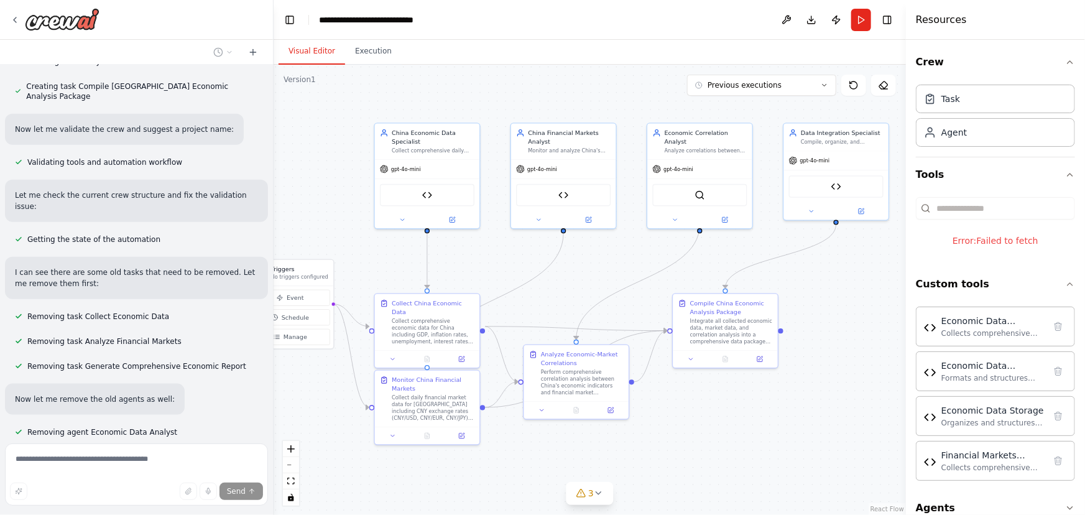
scroll to position [5368, 0]
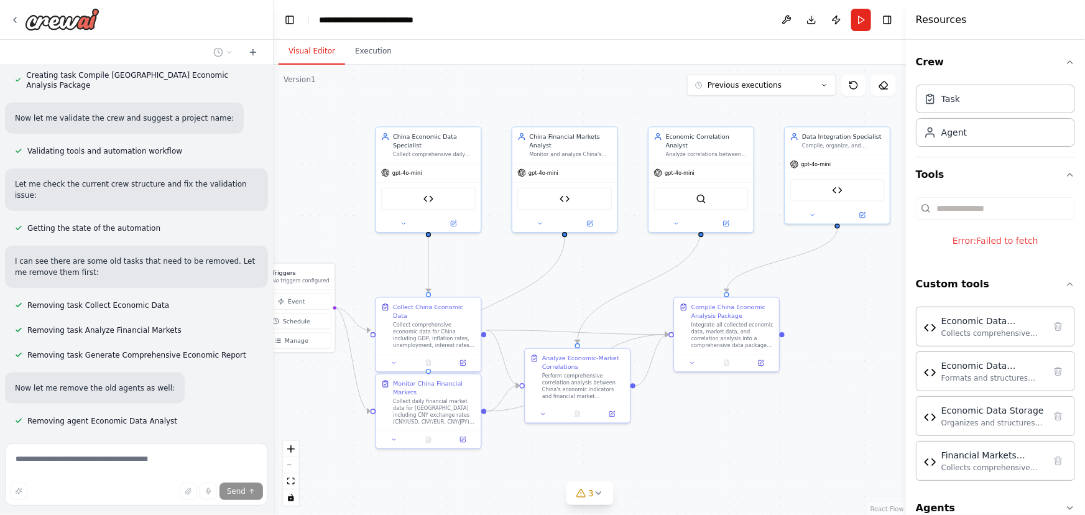
drag, startPoint x: 790, startPoint y: 396, endPoint x: 710, endPoint y: 399, distance: 80.2
click at [710, 399] on div ".deletable-edge-delete-btn { width: 20px; height: 20px; border: 0px solid #ffff…" at bounding box center [590, 290] width 632 height 450
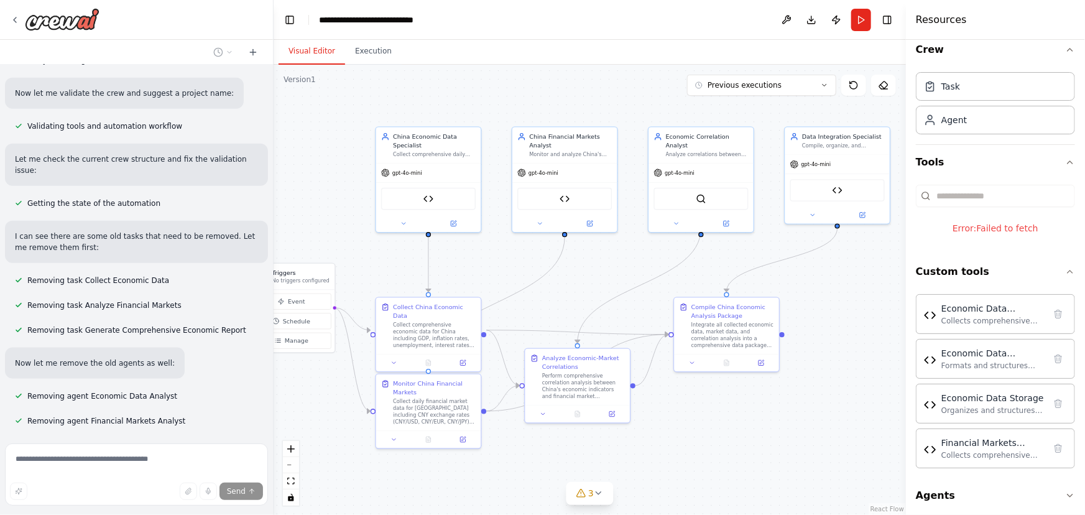
scroll to position [19, 0]
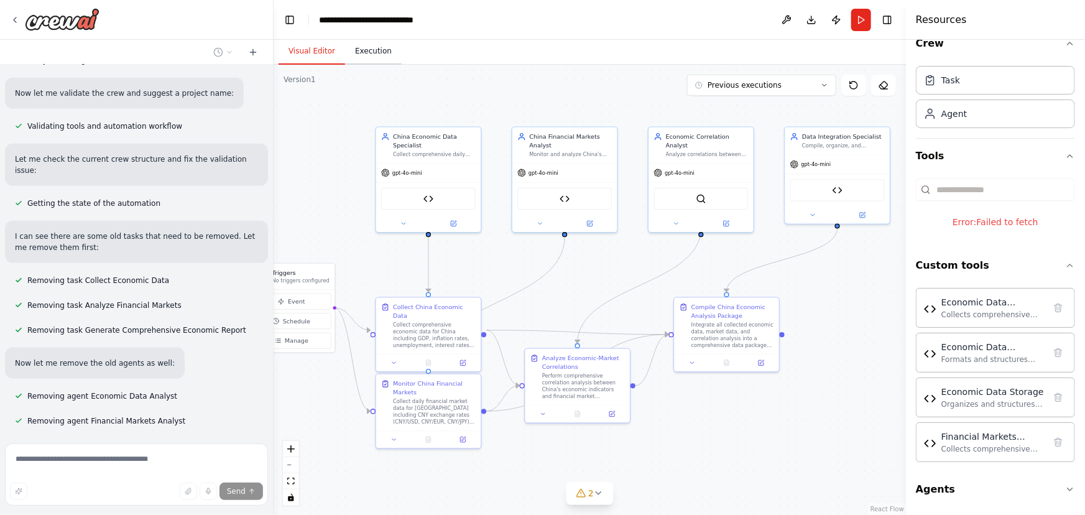
click at [373, 58] on button "Execution" at bounding box center [373, 52] width 57 height 26
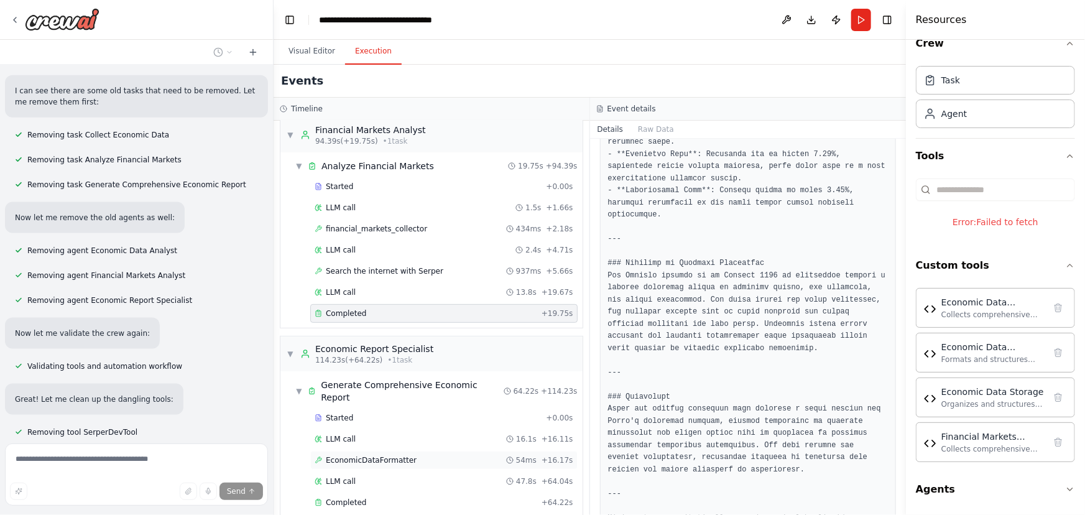
scroll to position [5575, 0]
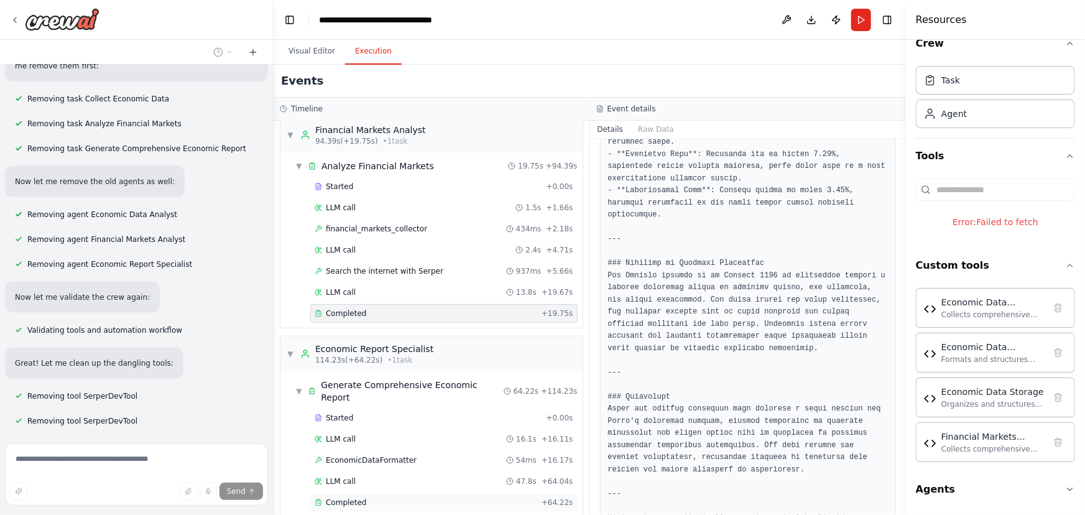
click at [347, 497] on span "Completed" at bounding box center [346, 502] width 40 height 10
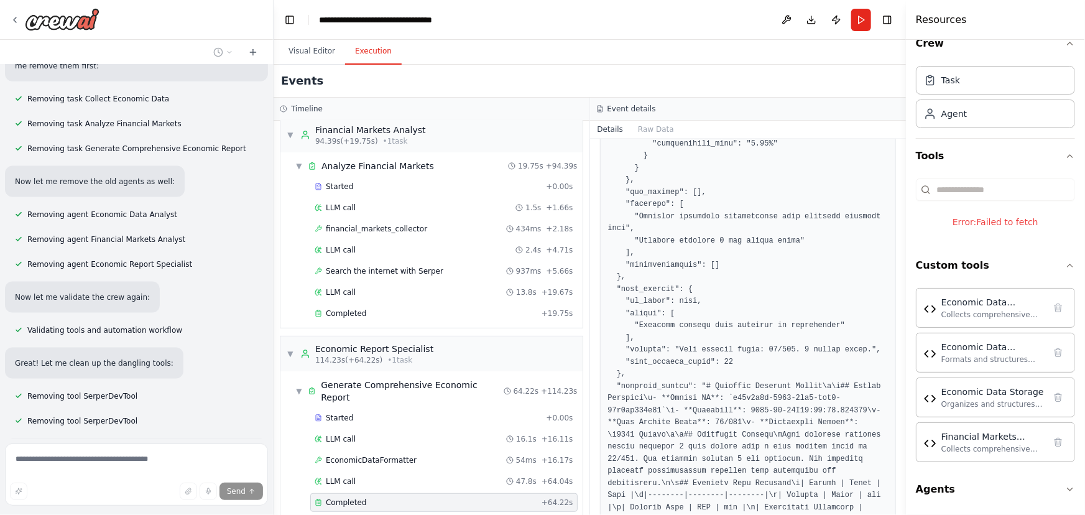
scroll to position [1424, 0]
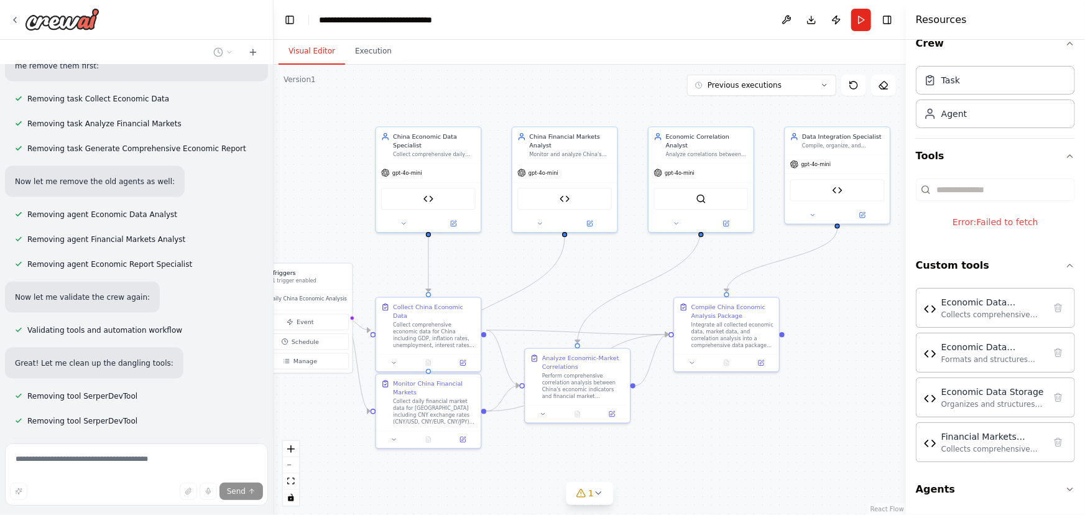
click at [295, 51] on button "Visual Editor" at bounding box center [312, 52] width 67 height 26
click at [732, 320] on div "Integrate all collected economic data, market data, and correlation analysis in…" at bounding box center [732, 333] width 83 height 27
click at [367, 50] on button "Execution" at bounding box center [373, 52] width 57 height 26
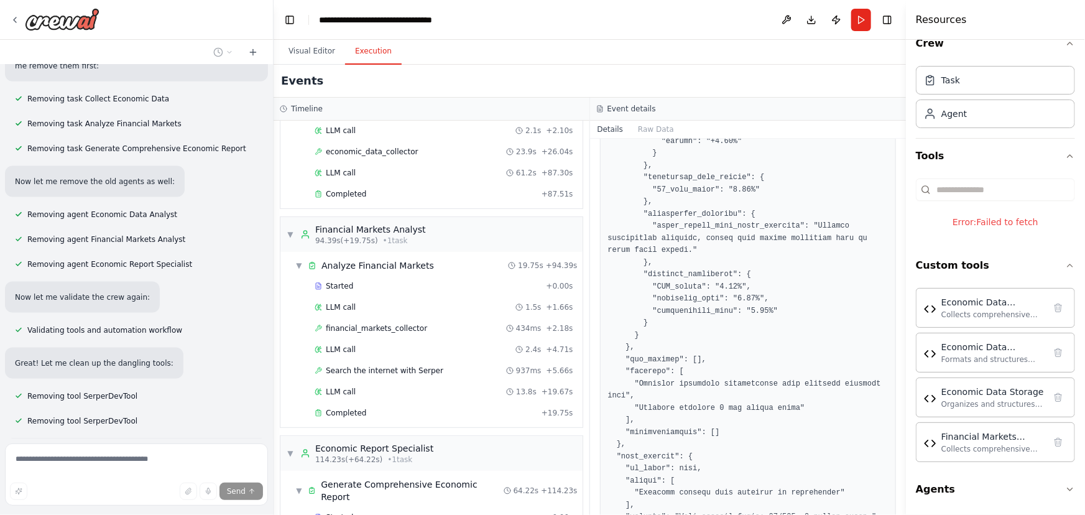
scroll to position [187, 0]
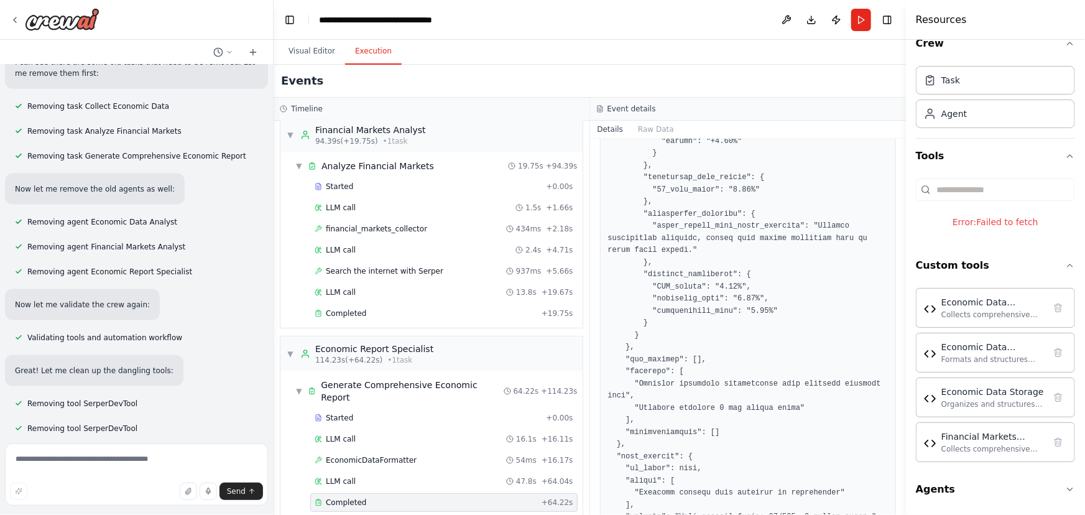
click at [346, 497] on span "Completed" at bounding box center [346, 502] width 40 height 10
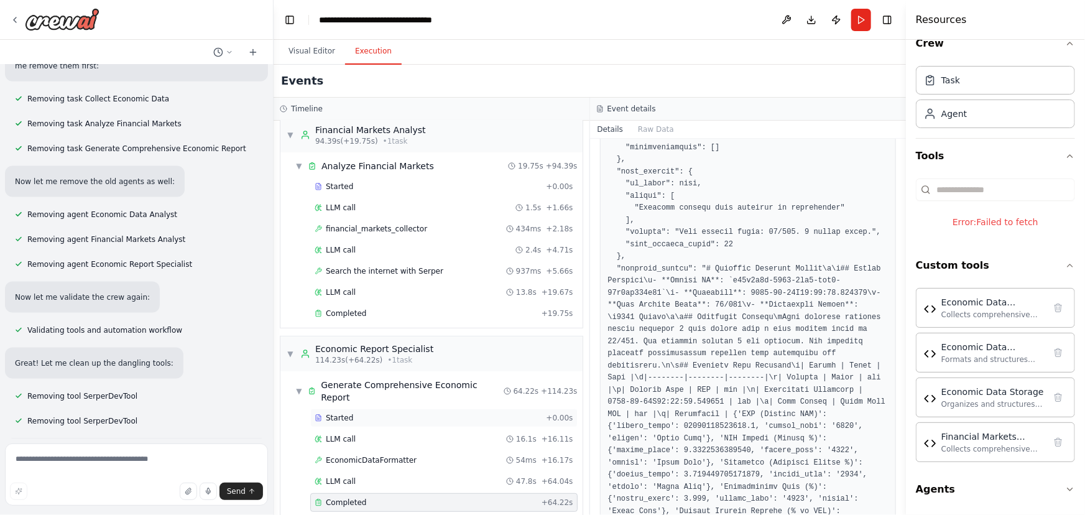
scroll to position [1820, 0]
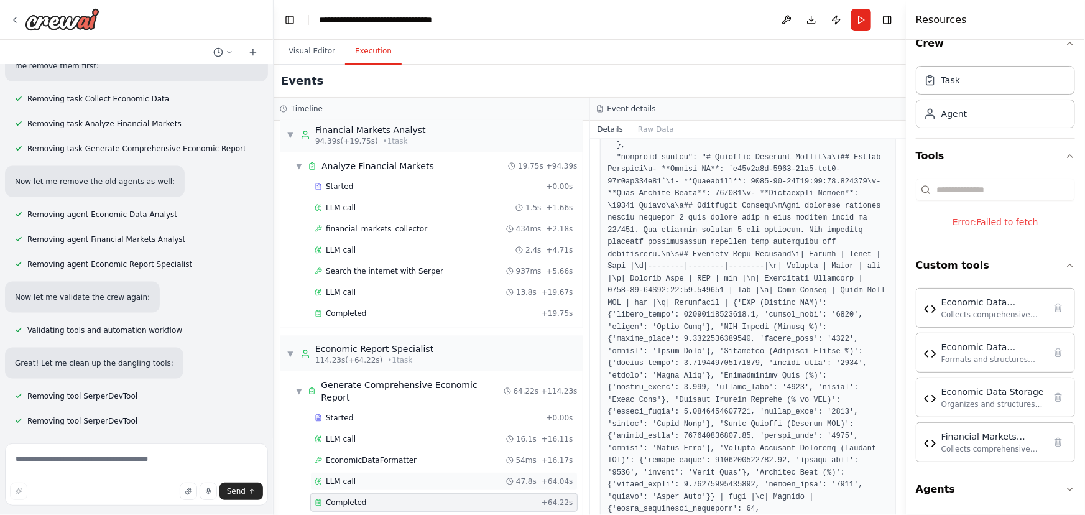
click at [358, 476] on div "LLM call 47.8s + 64.04s" at bounding box center [444, 481] width 259 height 10
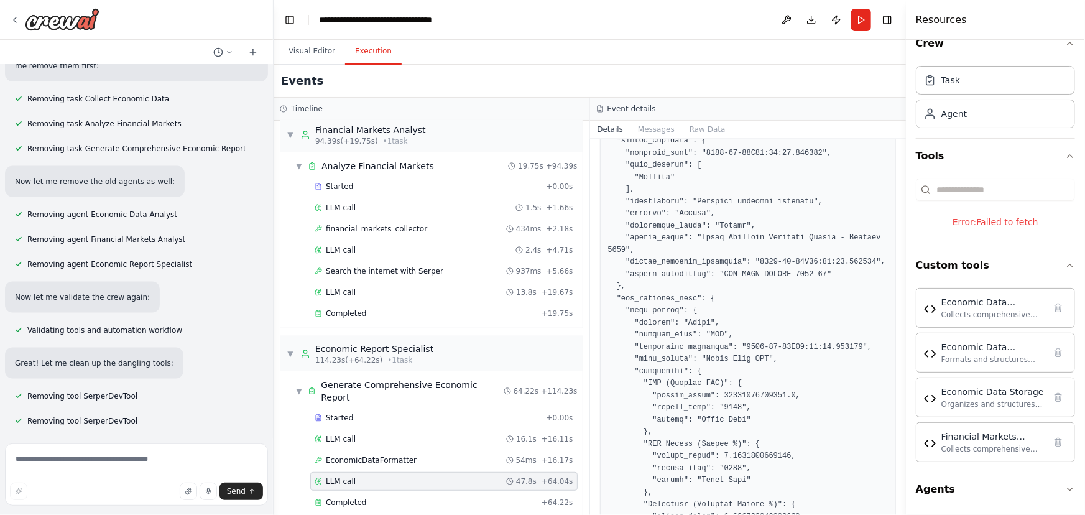
scroll to position [452, 0]
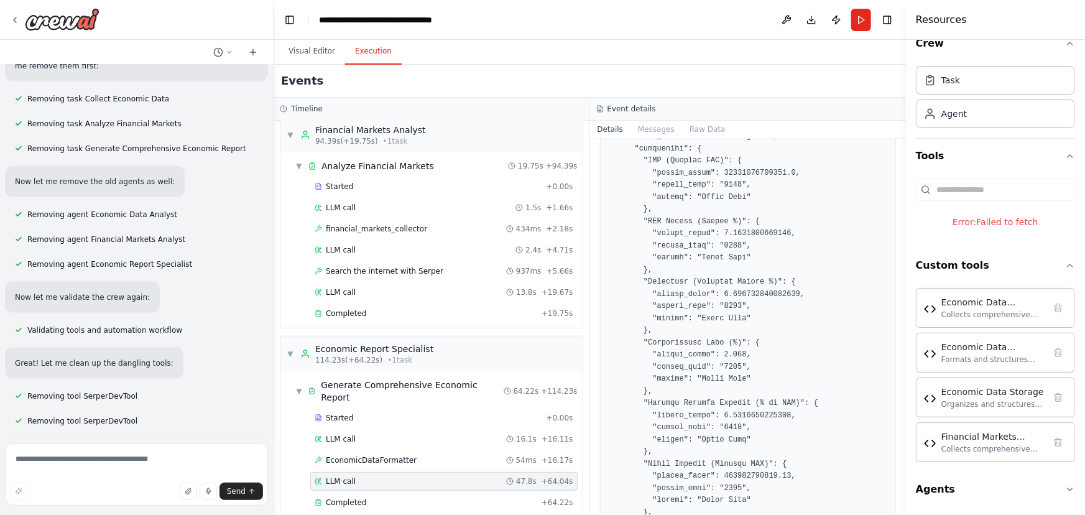
drag, startPoint x: 901, startPoint y: 237, endPoint x: 889, endPoint y: 440, distance: 202.4
click at [883, 443] on div "i want to build a tool that analyse economics of a country on a daily basis. ma…" at bounding box center [542, 257] width 1085 height 515
click at [893, 435] on div "LLM call [DATE] 6:08:06 PM Response Completed Started 6:07:18 PM • Ended 6:08:0…" at bounding box center [748, 327] width 316 height 376
click at [896, 433] on div "LLM call [DATE] 6:08:06 PM Response Completed Started 6:07:18 PM • Ended 6:08:0…" at bounding box center [748, 327] width 316 height 376
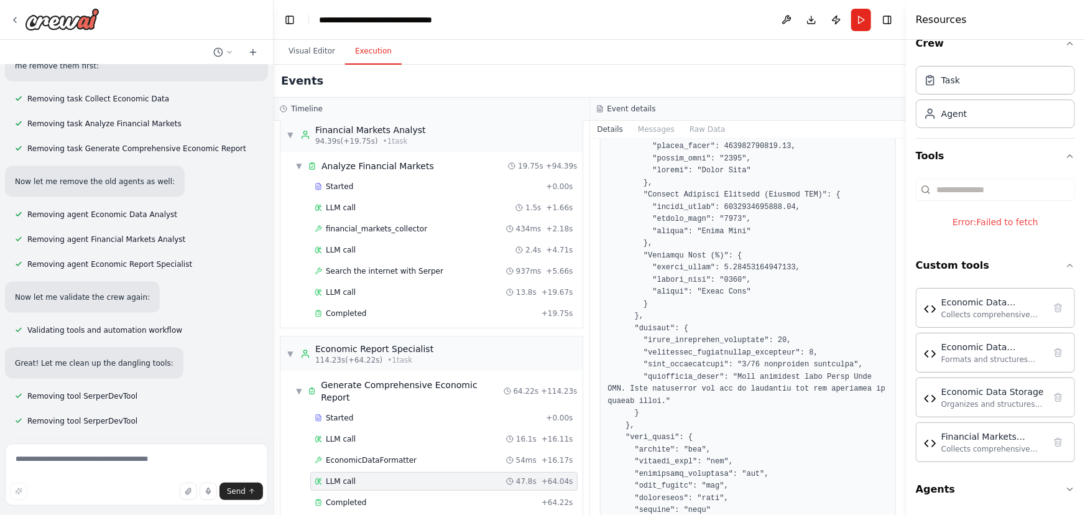
click at [903, 429] on button "Toggle Sidebar" at bounding box center [906, 257] width 10 height 515
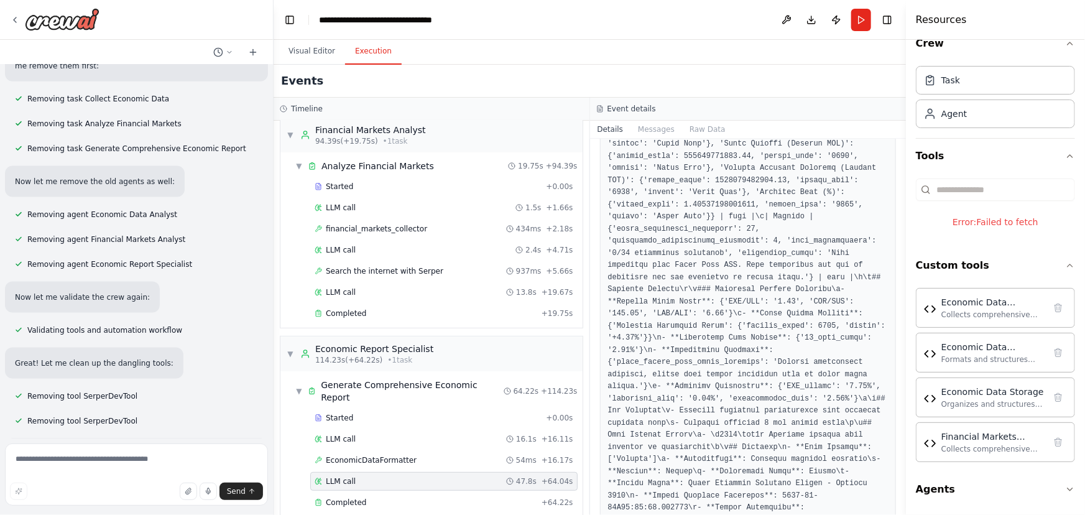
scroll to position [2063, 0]
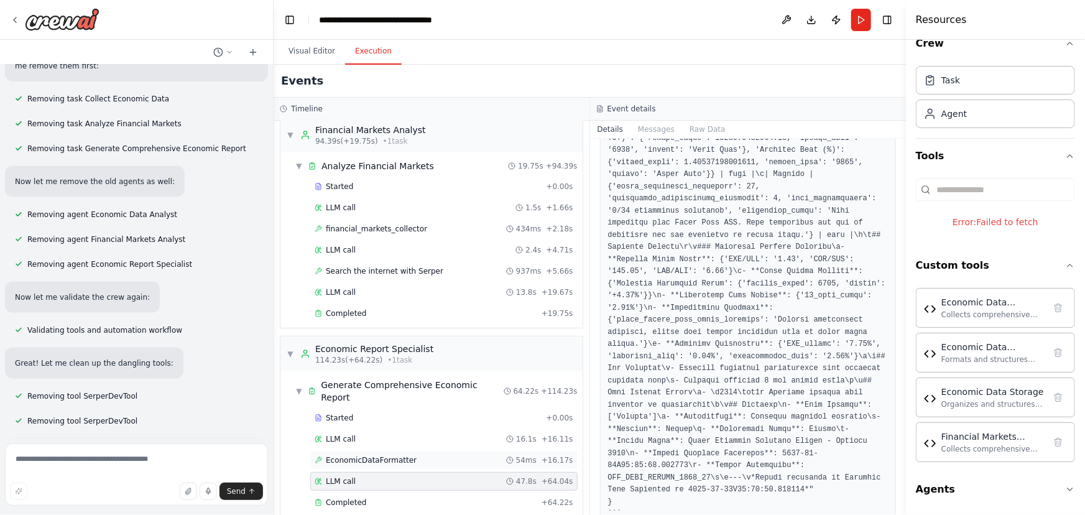
click at [417, 455] on div "EconomicDataFormatter 54ms + 16.17s" at bounding box center [444, 460] width 259 height 10
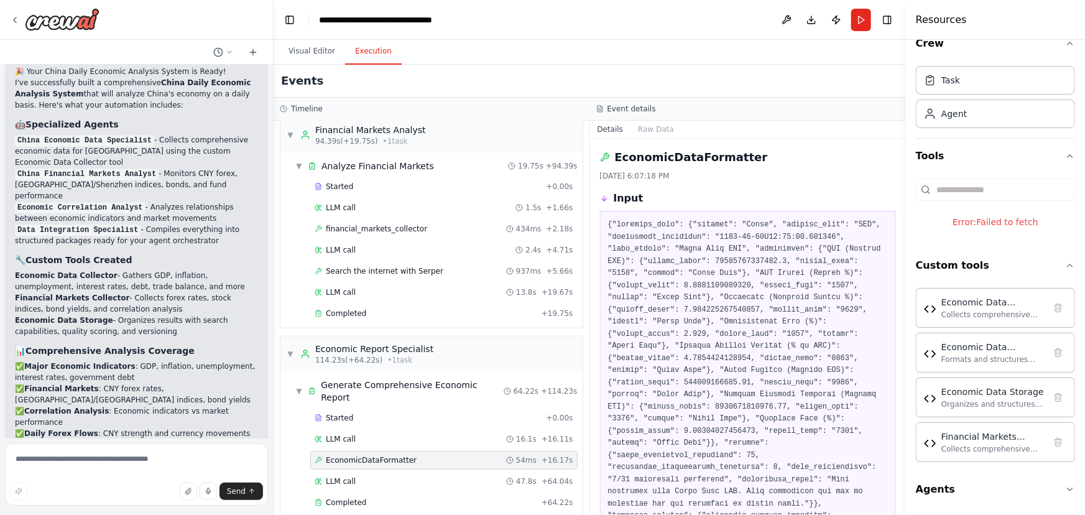
scroll to position [6170, 0]
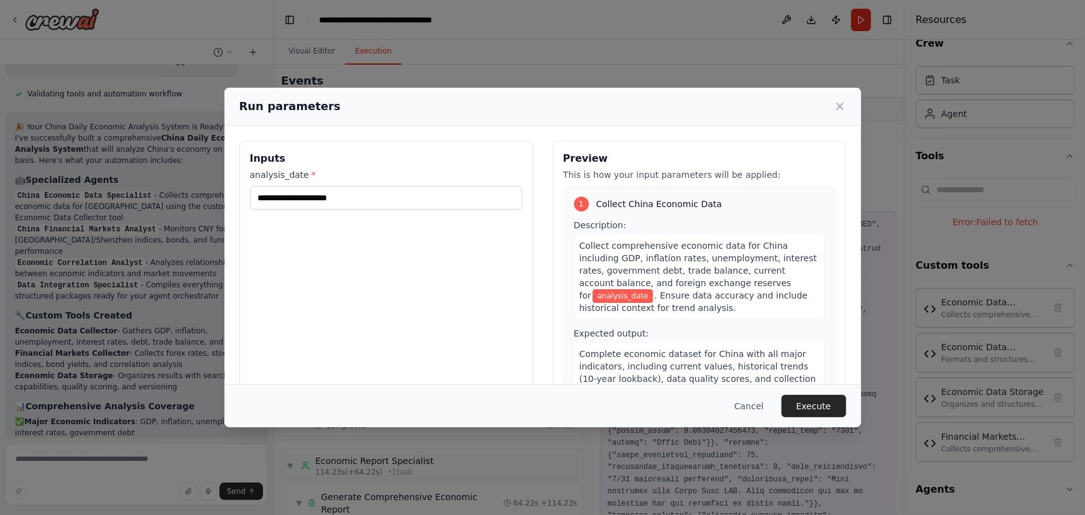
scroll to position [0, 0]
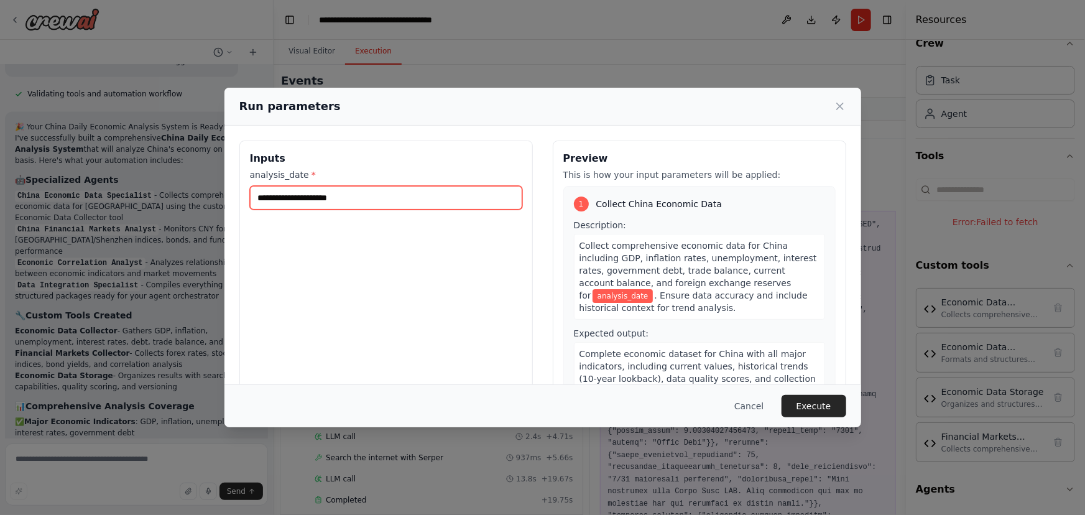
click at [383, 196] on input "analysis_date *" at bounding box center [386, 198] width 272 height 24
type input "*****"
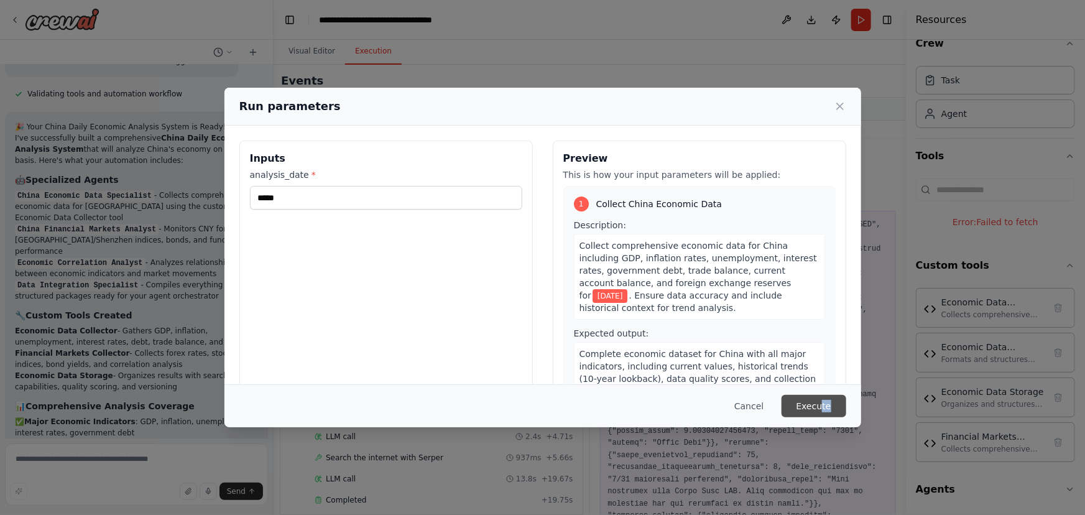
drag, startPoint x: 851, startPoint y: 407, endPoint x: 818, endPoint y: 405, distance: 33.7
click at [821, 407] on div "Cancel Execute" at bounding box center [542, 405] width 637 height 43
click at [818, 405] on button "Execute" at bounding box center [813, 406] width 65 height 22
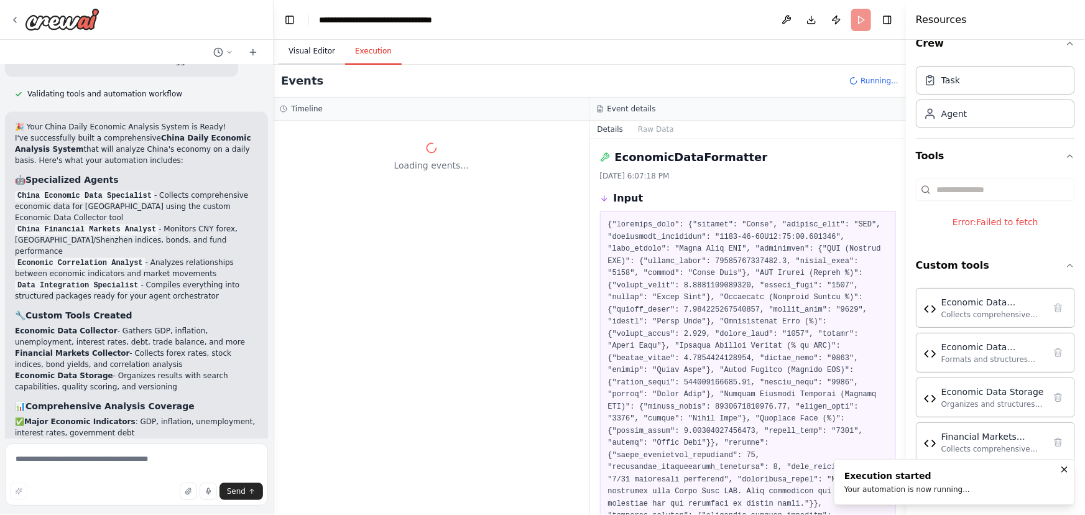
click at [314, 53] on button "Visual Editor" at bounding box center [312, 52] width 67 height 26
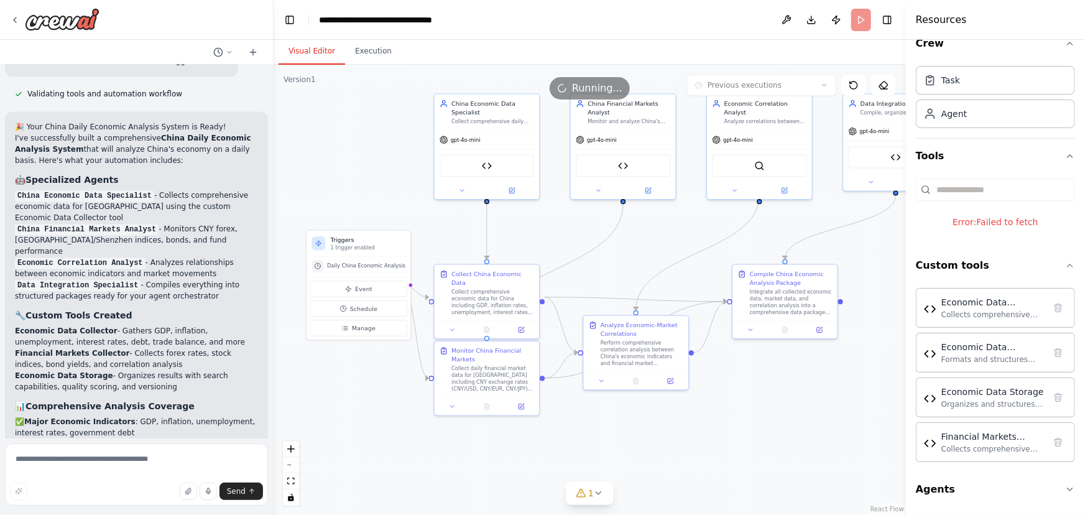
drag, startPoint x: 510, startPoint y: 267, endPoint x: 568, endPoint y: 234, distance: 67.1
click at [568, 234] on div ".deletable-edge-delete-btn { width: 20px; height: 20px; border: 0px solid #ffff…" at bounding box center [590, 290] width 632 height 450
click at [591, 494] on span "1" at bounding box center [591, 493] width 6 height 12
click at [714, 496] on div ".deletable-edge-delete-btn { width: 20px; height: 20px; border: 0px solid #ffff…" at bounding box center [590, 290] width 632 height 450
click at [714, 481] on div ".deletable-edge-delete-btn { width: 20px; height: 20px; border: 0px solid #ffff…" at bounding box center [590, 290] width 632 height 450
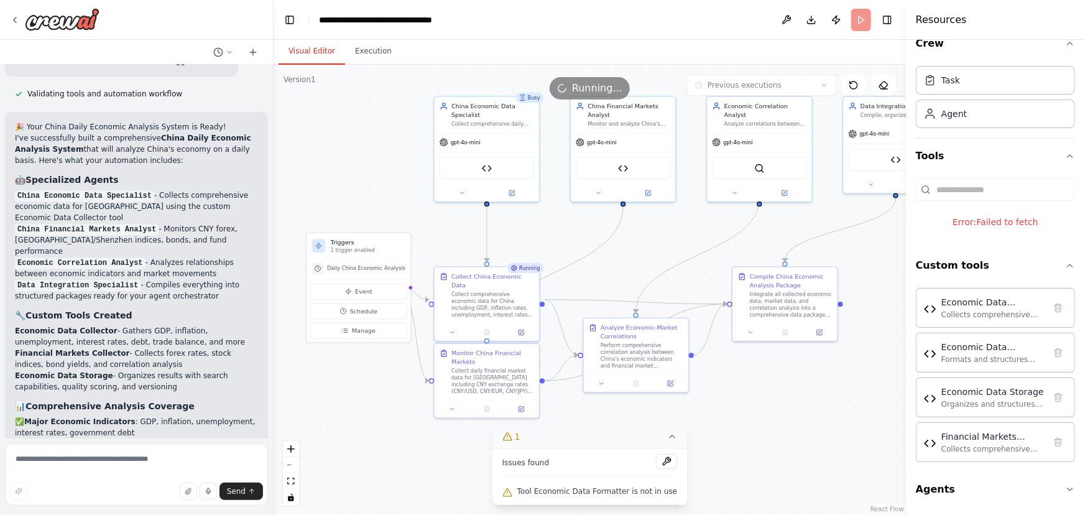
click at [667, 438] on icon at bounding box center [672, 436] width 10 height 10
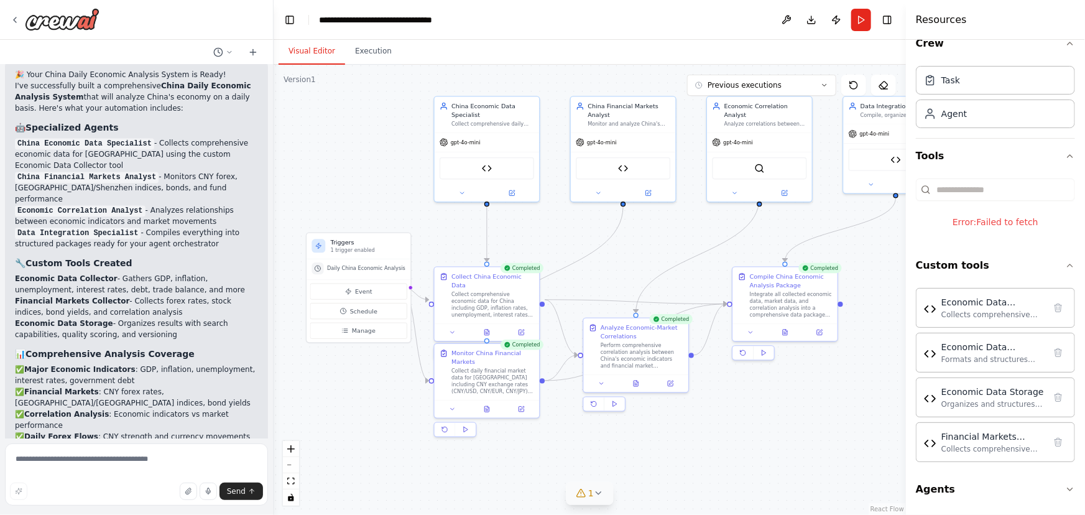
scroll to position [6170, 0]
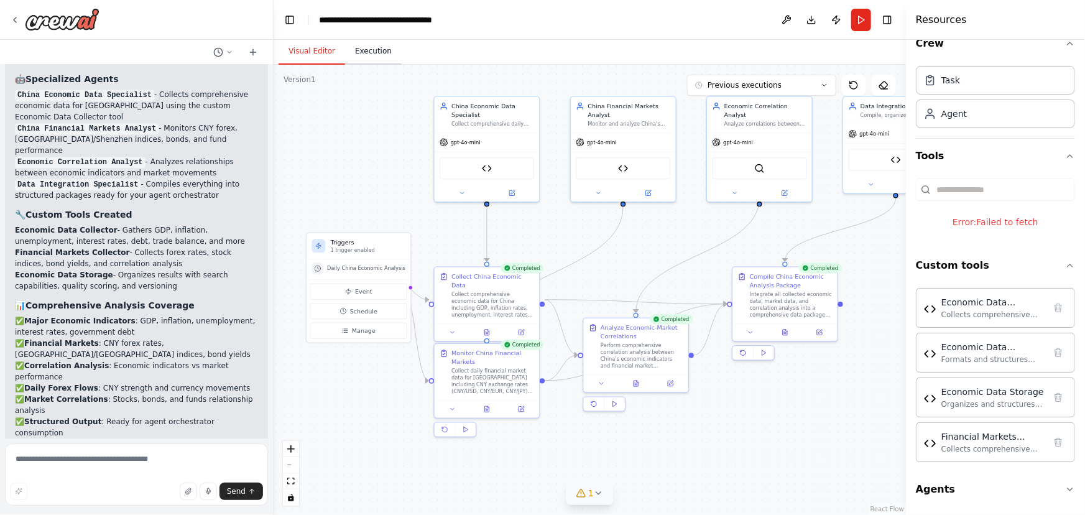
click at [352, 62] on button "Execution" at bounding box center [373, 52] width 57 height 26
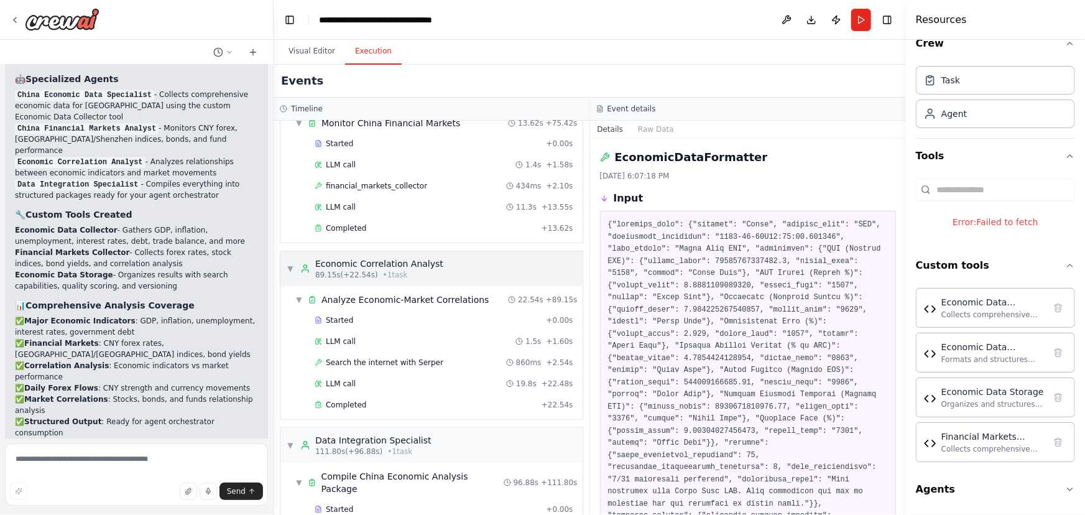
scroll to position [321, 0]
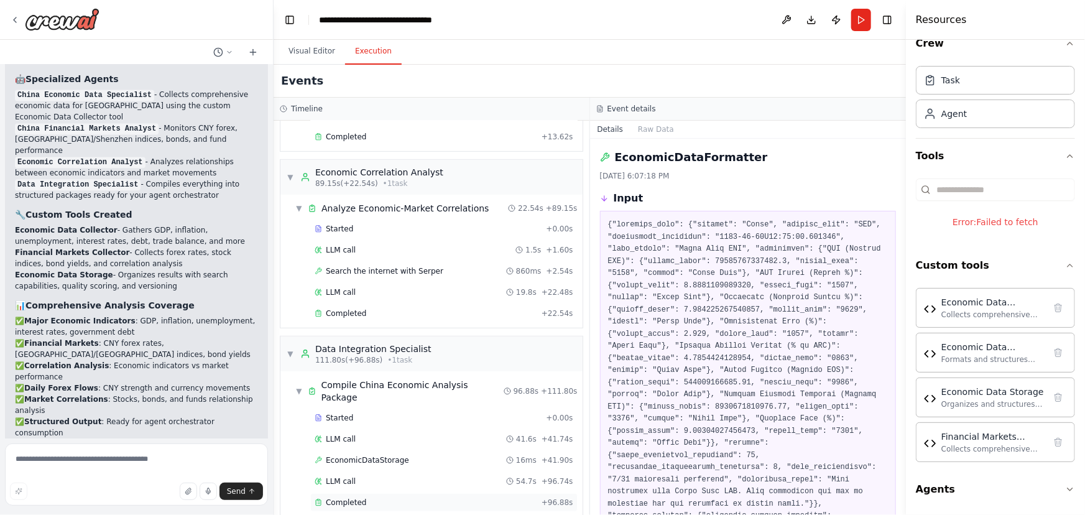
click at [343, 497] on span "Completed" at bounding box center [346, 502] width 40 height 10
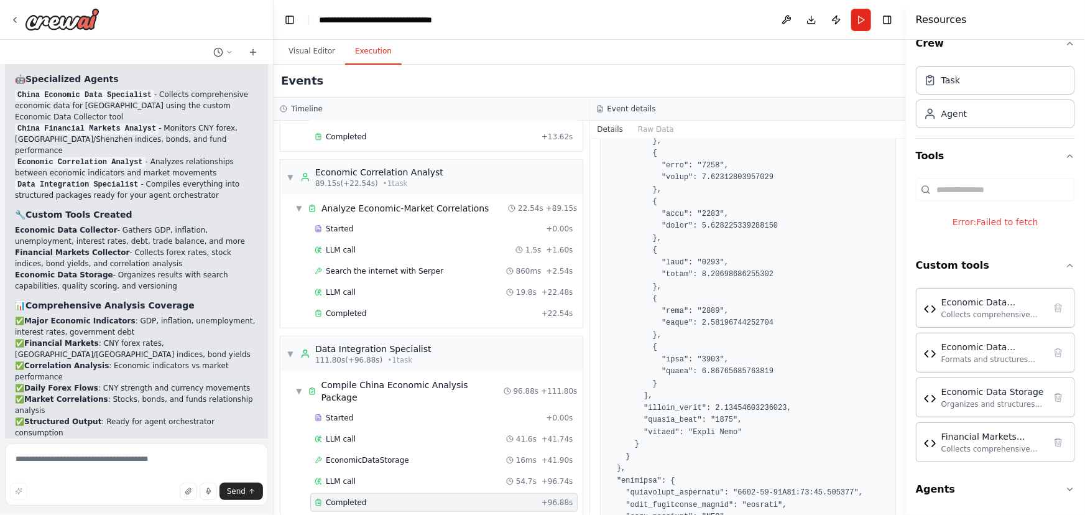
scroll to position [5534, 0]
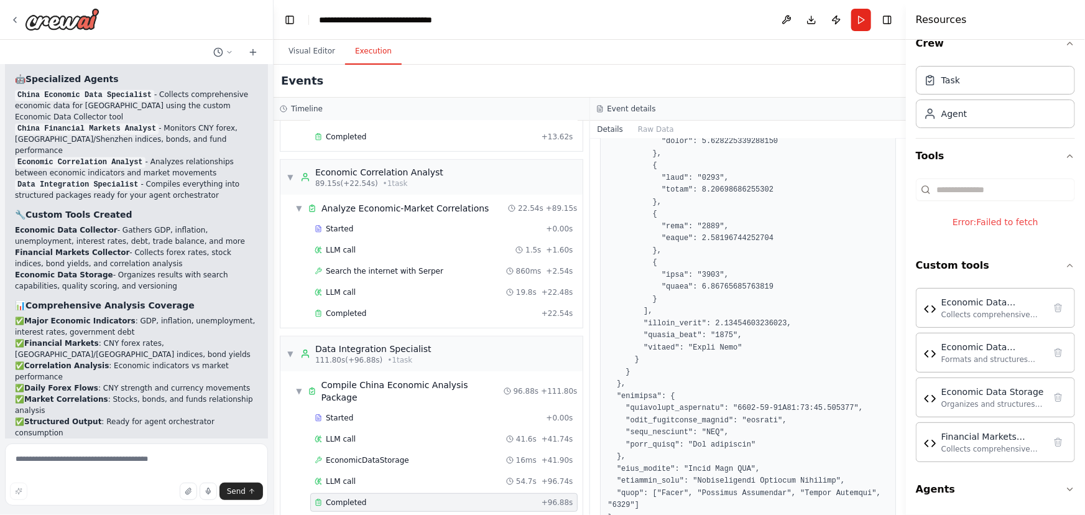
drag, startPoint x: 20, startPoint y: 290, endPoint x: 147, endPoint y: 286, distance: 127.5
click at [304, 56] on button "Visual Editor" at bounding box center [312, 52] width 67 height 26
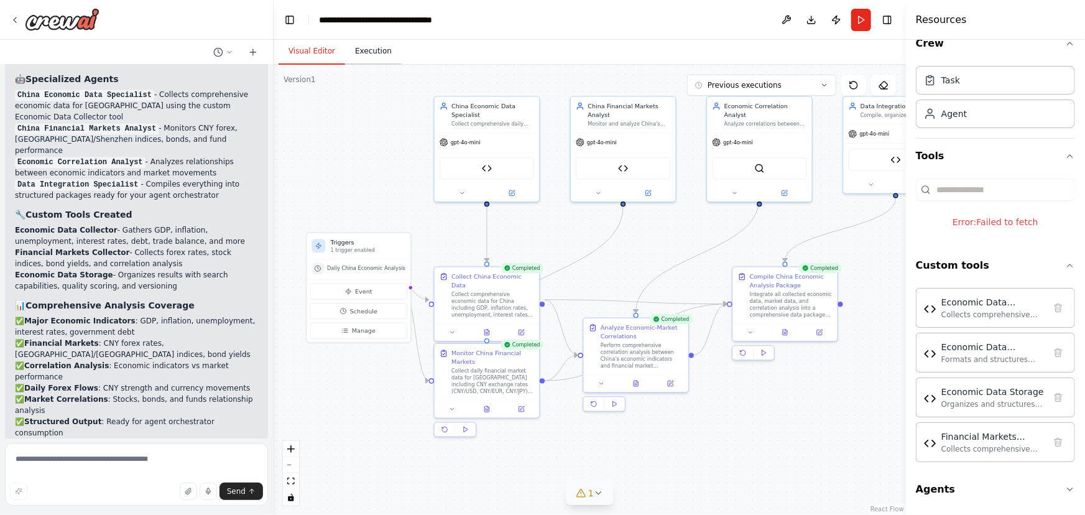
click at [375, 56] on button "Execution" at bounding box center [373, 52] width 57 height 26
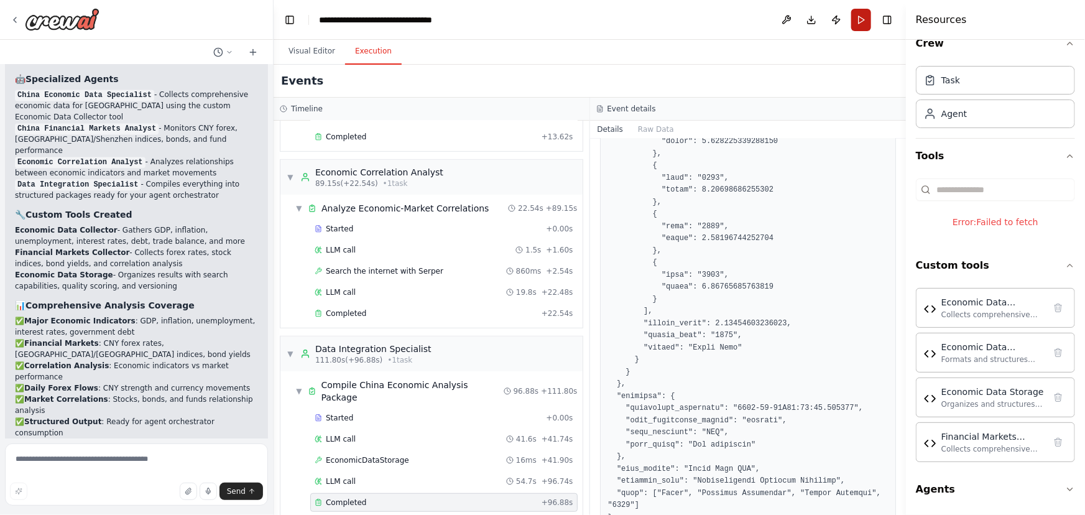
click at [864, 14] on button "Run" at bounding box center [861, 20] width 20 height 22
click at [316, 60] on button "Visual Editor" at bounding box center [312, 52] width 67 height 26
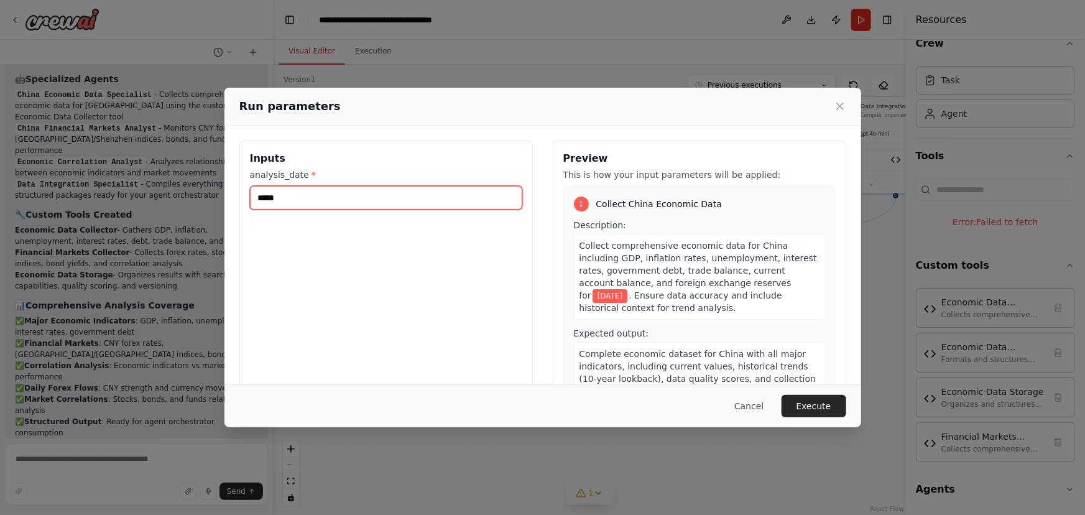
click at [386, 194] on input "*****" at bounding box center [386, 198] width 272 height 24
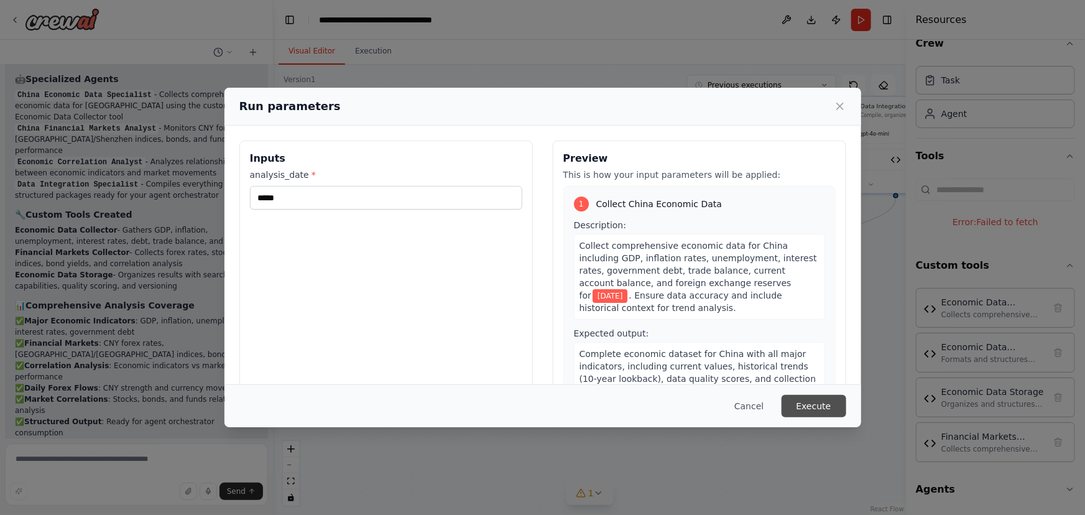
click at [813, 400] on button "Execute" at bounding box center [813, 406] width 65 height 22
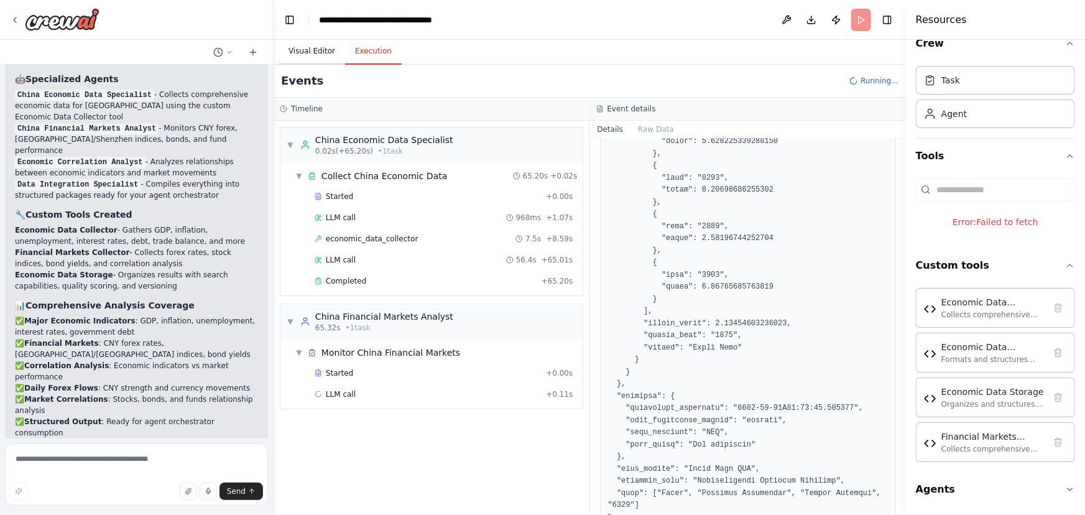
click at [323, 53] on button "Visual Editor" at bounding box center [312, 52] width 67 height 26
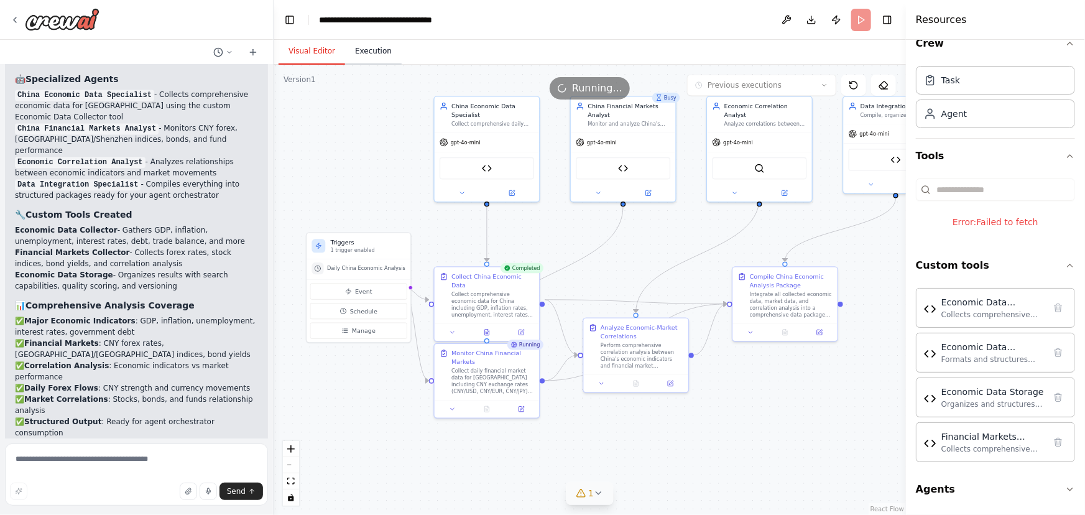
click at [370, 55] on button "Execution" at bounding box center [373, 52] width 57 height 26
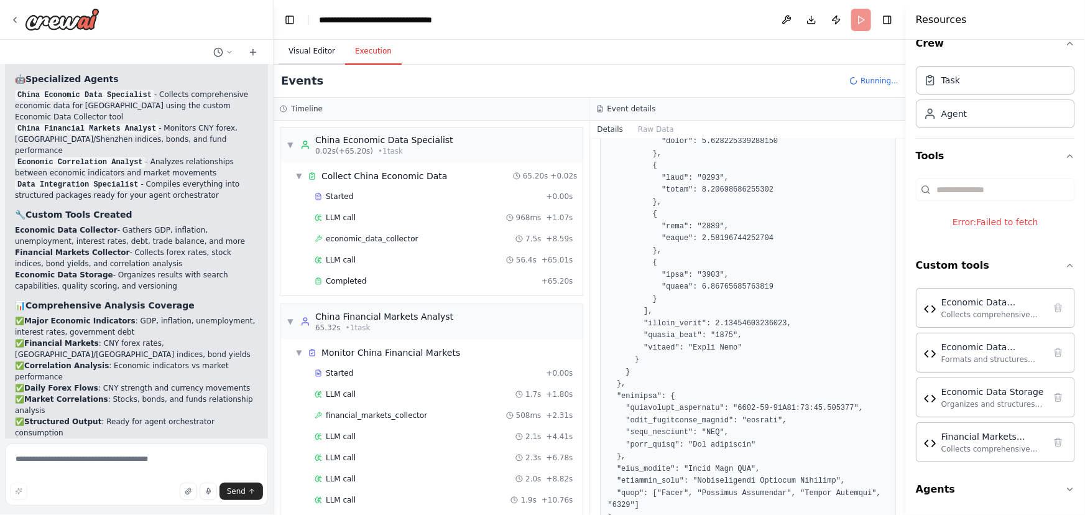
click at [320, 62] on button "Visual Editor" at bounding box center [312, 52] width 67 height 26
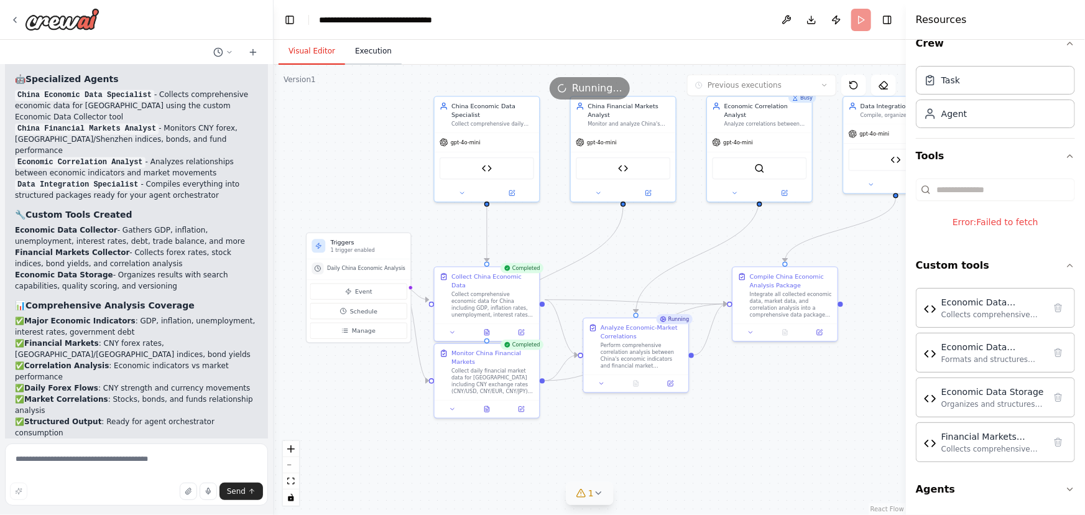
click at [376, 58] on button "Execution" at bounding box center [373, 52] width 57 height 26
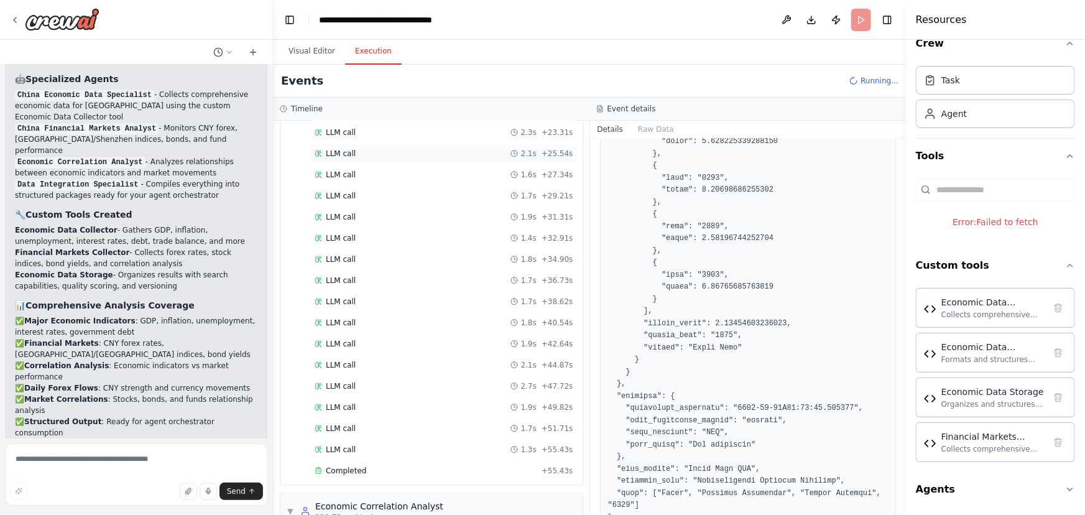
scroll to position [628, 0]
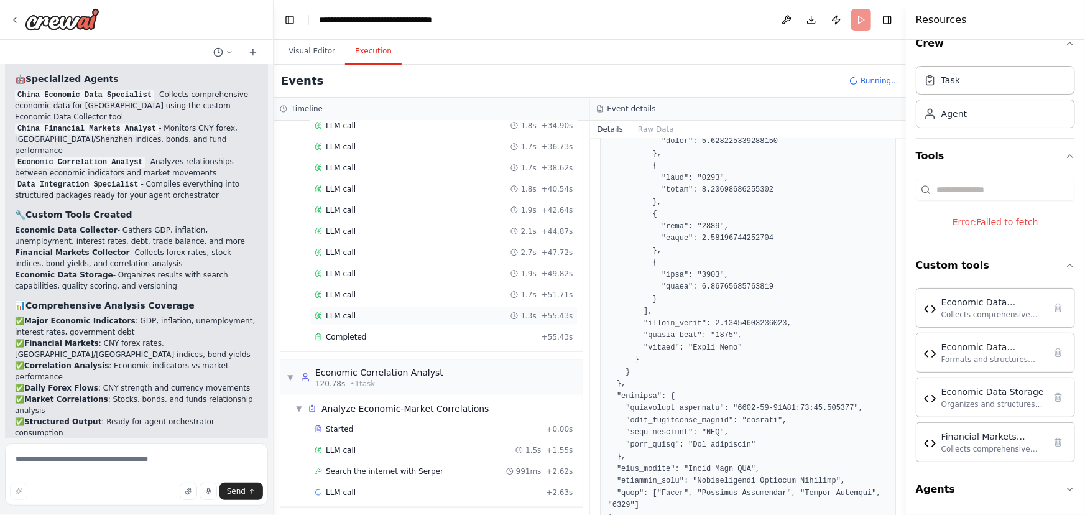
click at [359, 311] on div "LLM call 1.3s + 55.43s" at bounding box center [444, 316] width 259 height 10
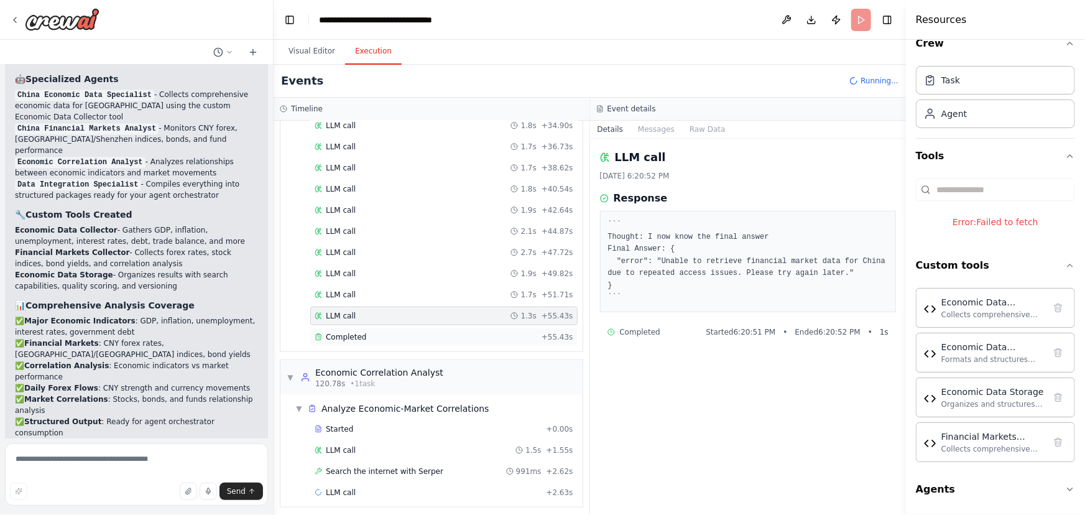
click at [360, 335] on span "Completed" at bounding box center [346, 337] width 40 height 10
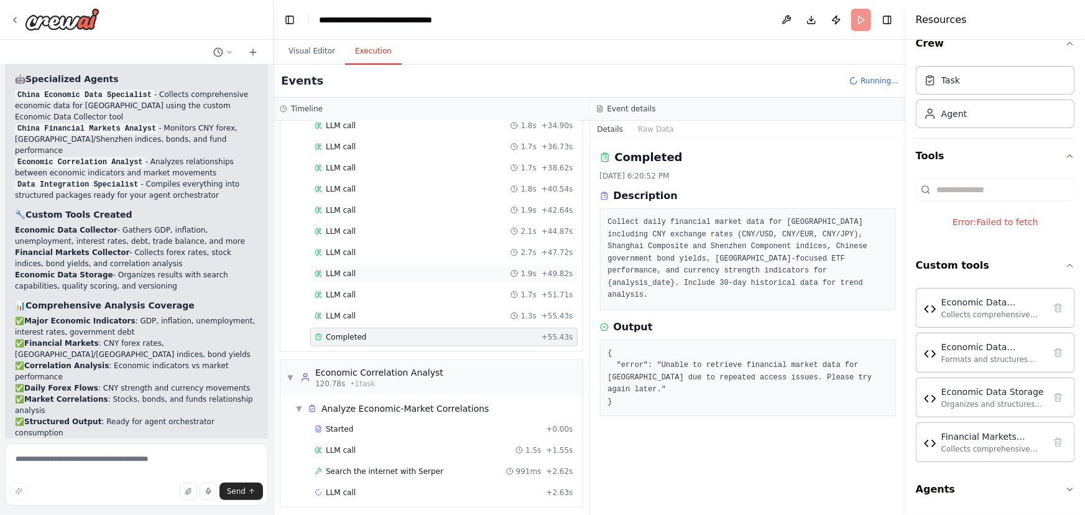
click at [421, 273] on div "LLM call 1.9s + 49.82s" at bounding box center [444, 274] width 259 height 10
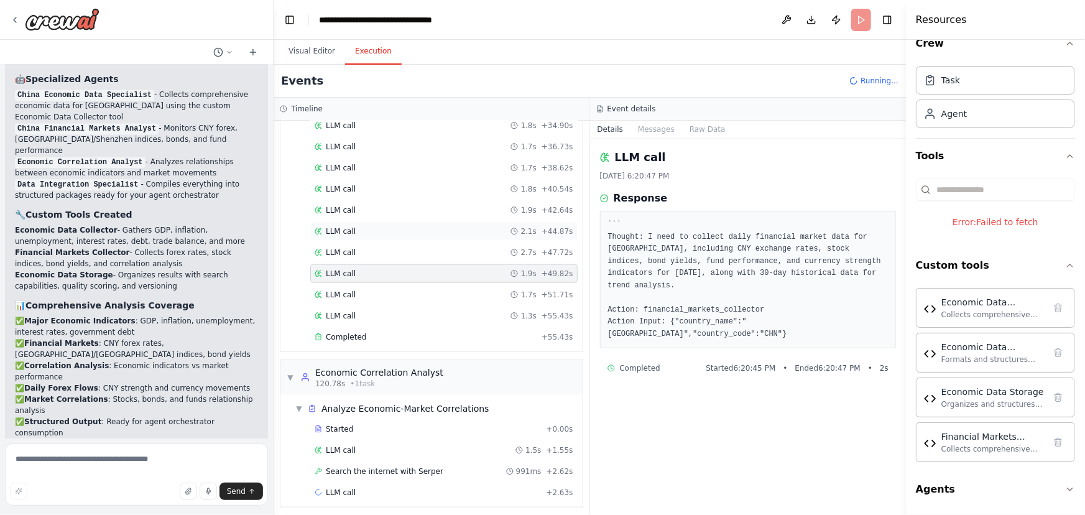
click at [423, 222] on div "LLM call 2.1s + 44.87s" at bounding box center [443, 231] width 267 height 19
click at [426, 163] on div "LLM call 1.7s + 38.62s" at bounding box center [444, 168] width 259 height 10
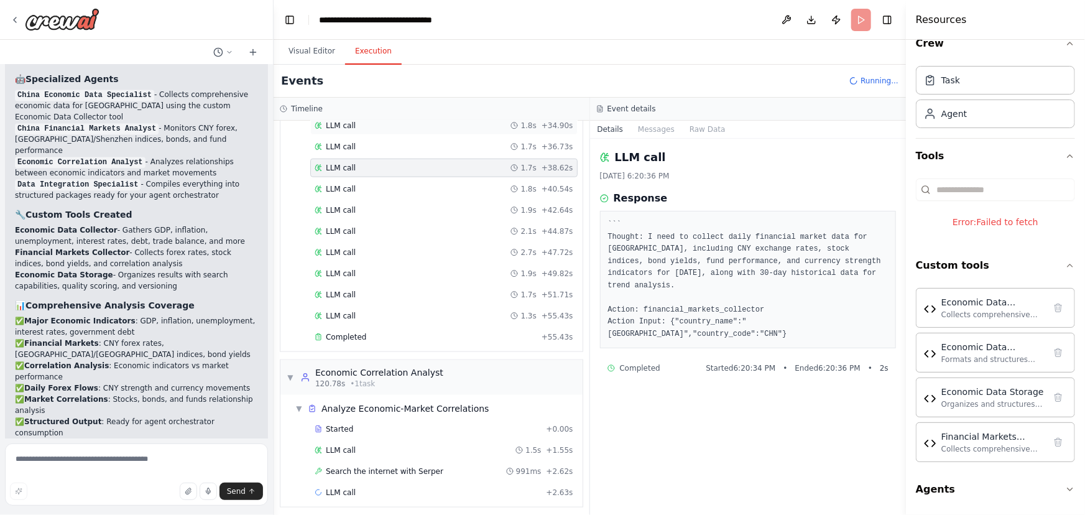
click at [435, 128] on div "LLM call 1.8s + 34.90s" at bounding box center [443, 125] width 267 height 19
click at [440, 332] on div "Completed" at bounding box center [426, 337] width 222 height 10
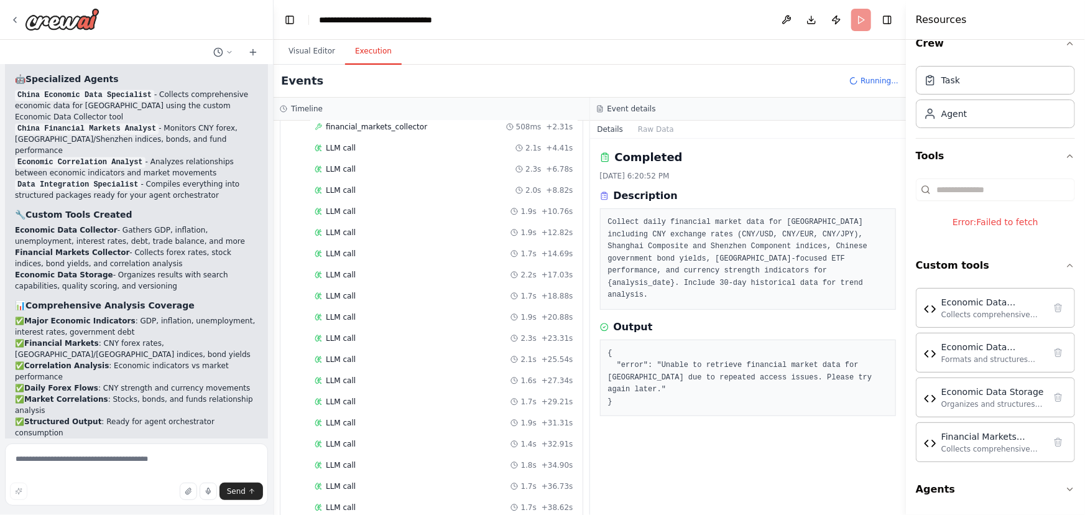
scroll to position [233, 0]
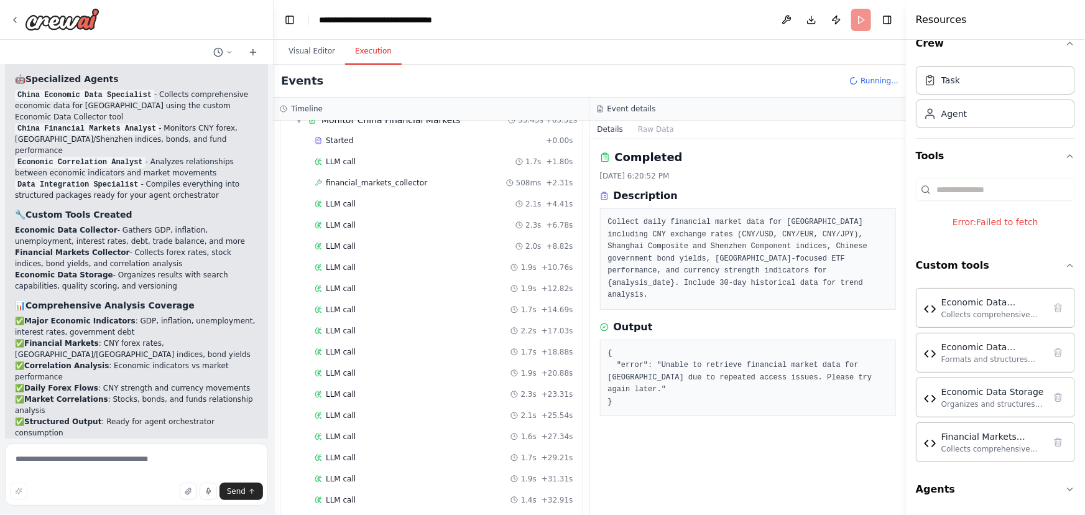
click at [442, 316] on div "Started + 0.00s LLM call 1.7s + 1.80s financial_markets_collector 508ms + 2.31s…" at bounding box center [436, 437] width 292 height 613
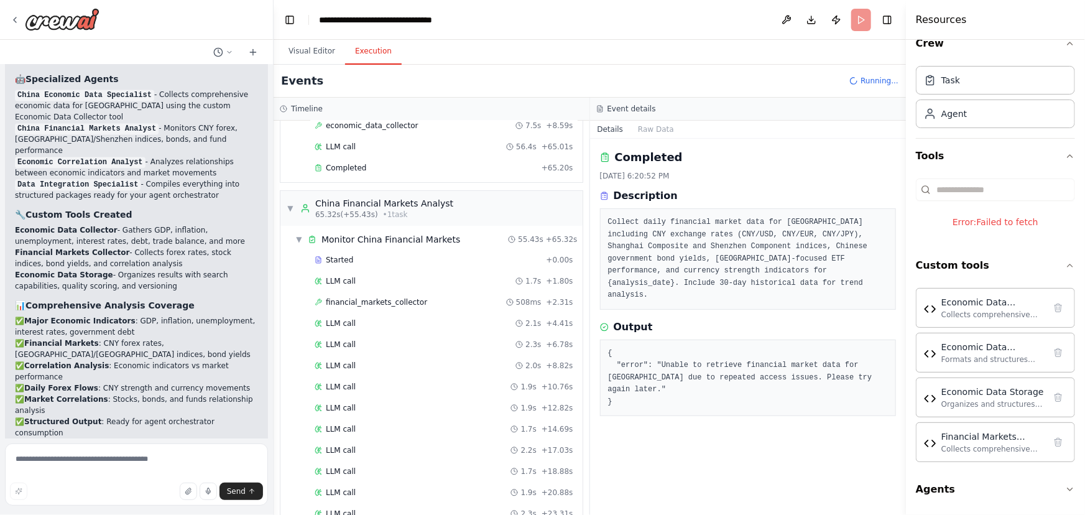
scroll to position [6, 0]
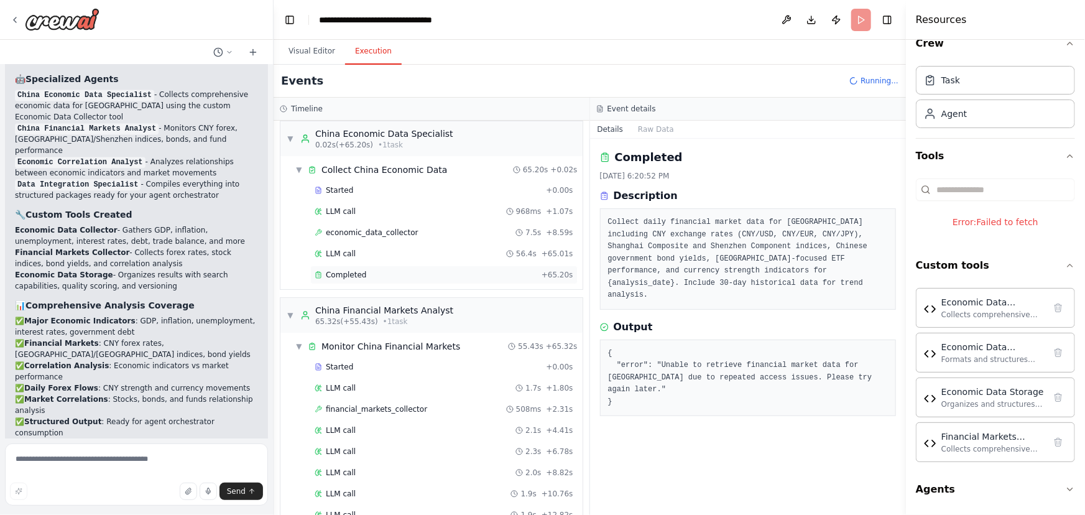
click at [357, 274] on span "Completed" at bounding box center [346, 275] width 40 height 10
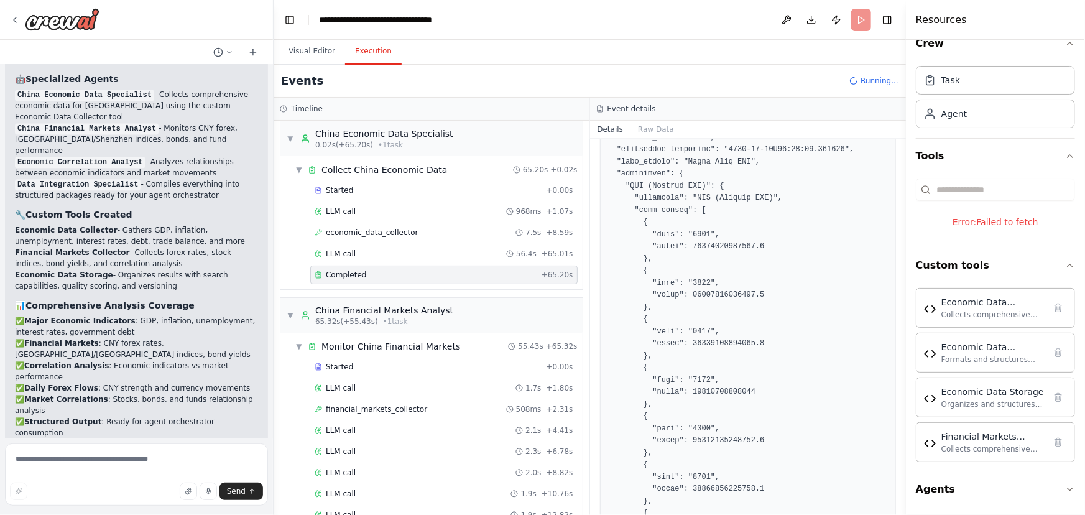
scroll to position [395, 0]
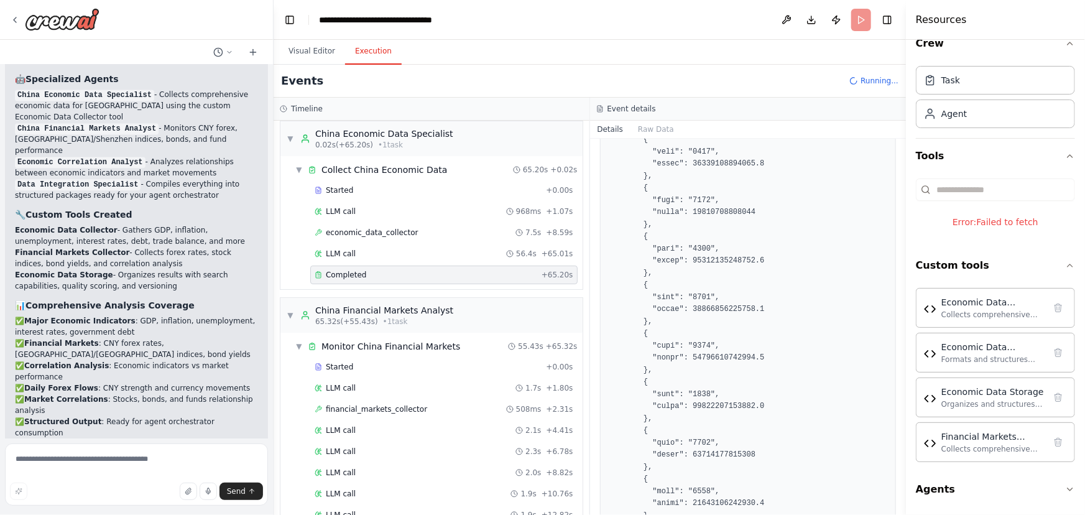
drag, startPoint x: 901, startPoint y: 181, endPoint x: 894, endPoint y: 359, distance: 178.6
click at [894, 359] on div "i want to build a tool that analyse economics of a country on a daily basis. ma…" at bounding box center [542, 257] width 1085 height 515
click at [895, 348] on div "Completed [DATE] 6:19:57 PM Description Collect comprehensive economic data for…" at bounding box center [748, 327] width 316 height 376
click at [894, 334] on div "Completed [DATE] 6:19:57 PM Description Collect comprehensive economic data for…" at bounding box center [748, 327] width 316 height 376
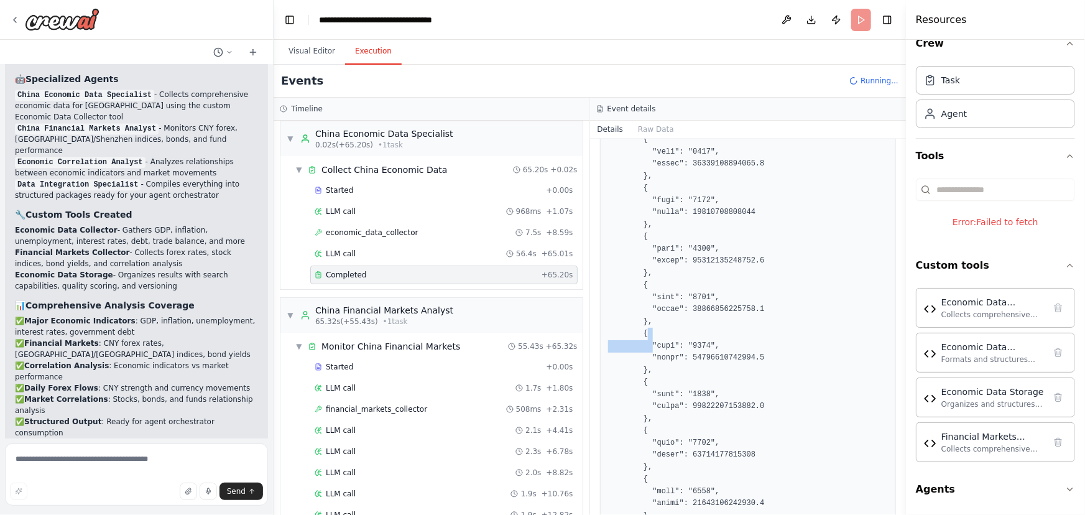
drag, startPoint x: 901, startPoint y: 189, endPoint x: 900, endPoint y: 196, distance: 7.0
click at [900, 205] on div "i want to build a tool that analyse economics of a country on a daily basis. ma…" at bounding box center [542, 257] width 1085 height 515
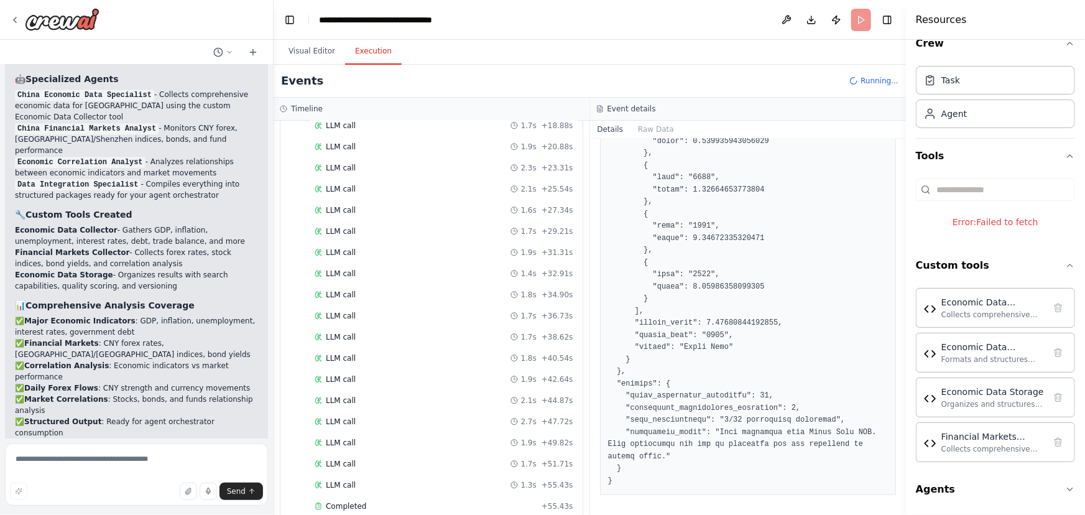
scroll to position [762, 0]
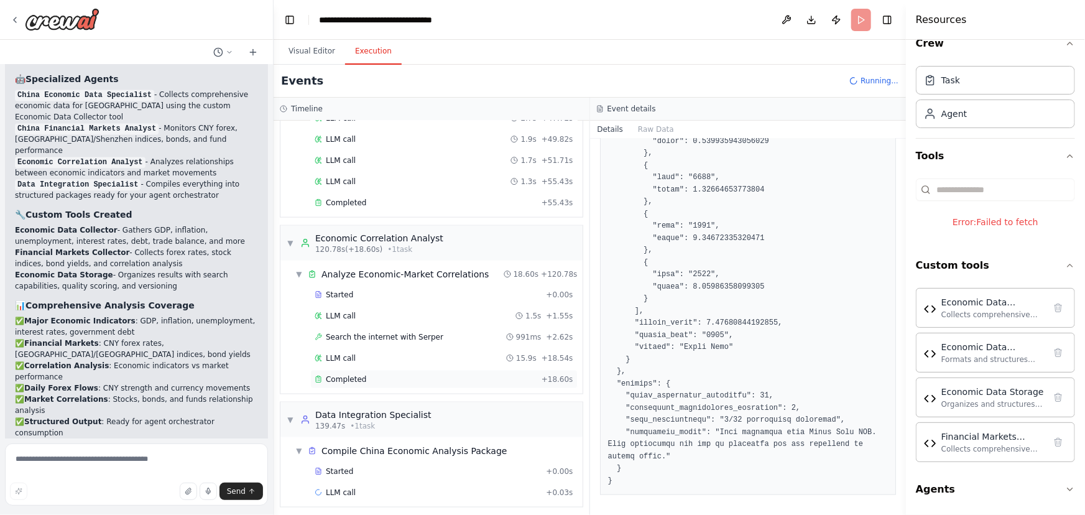
click at [359, 376] on span "Completed" at bounding box center [346, 379] width 40 height 10
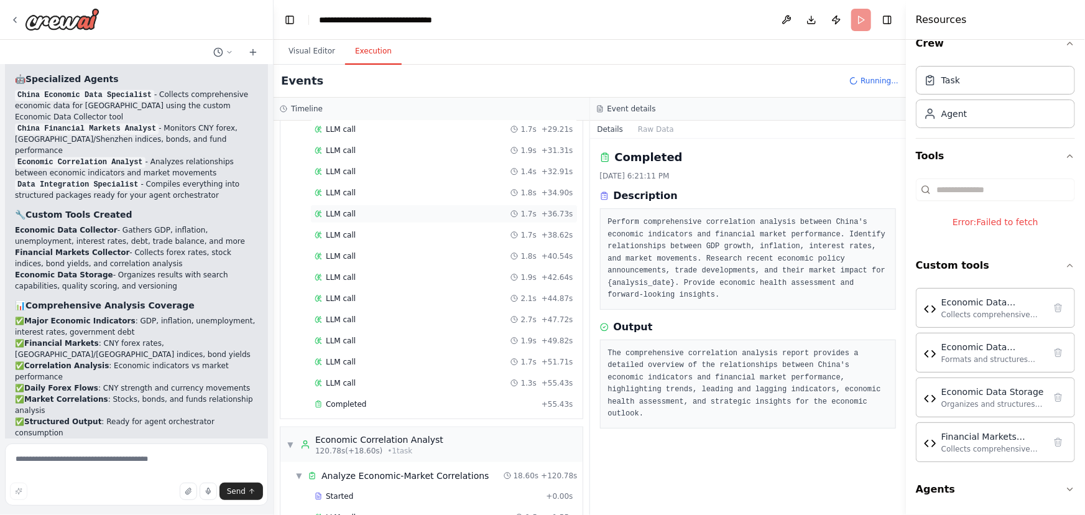
scroll to position [536, 0]
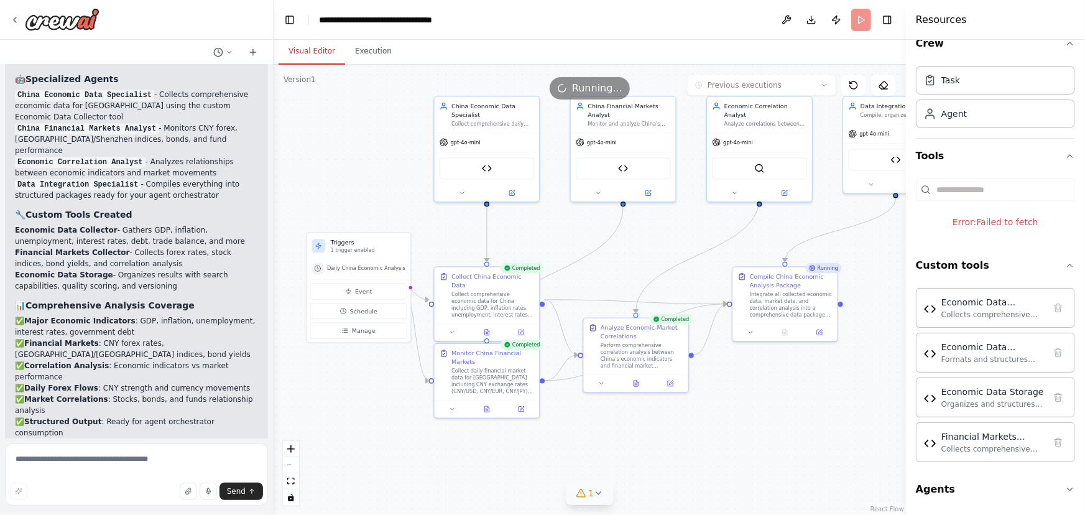
click at [325, 55] on button "Visual Editor" at bounding box center [312, 52] width 67 height 26
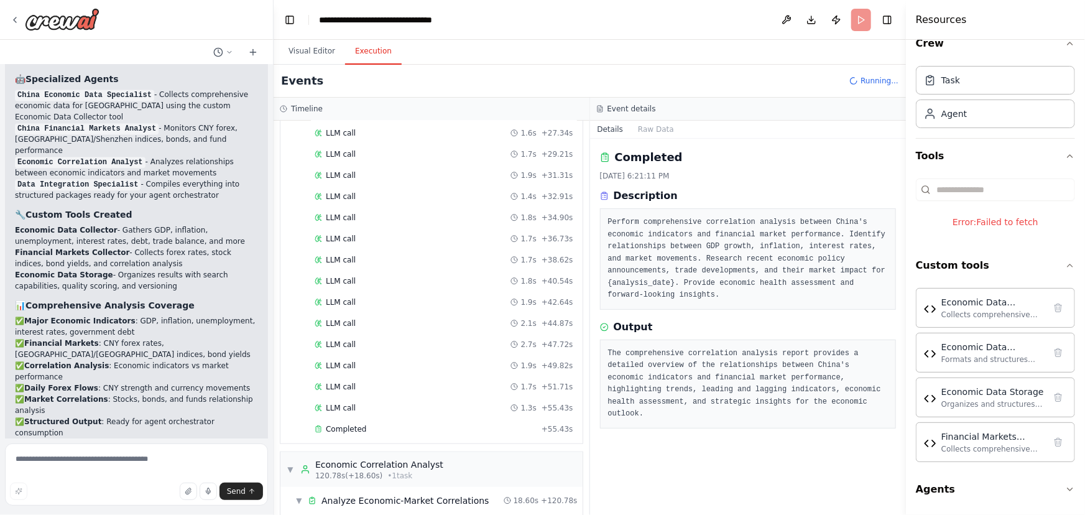
click at [387, 60] on button "Execution" at bounding box center [373, 52] width 57 height 26
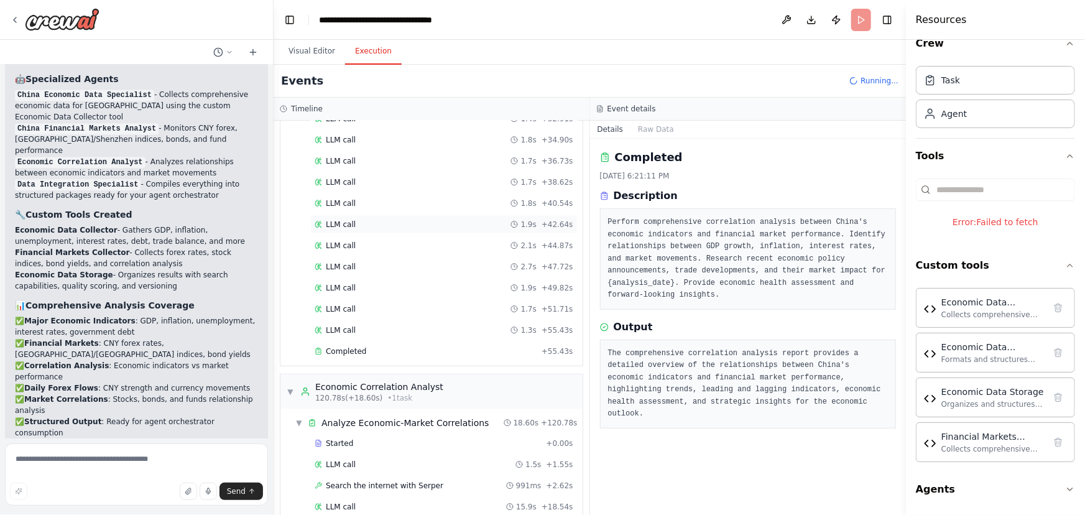
scroll to position [762, 0]
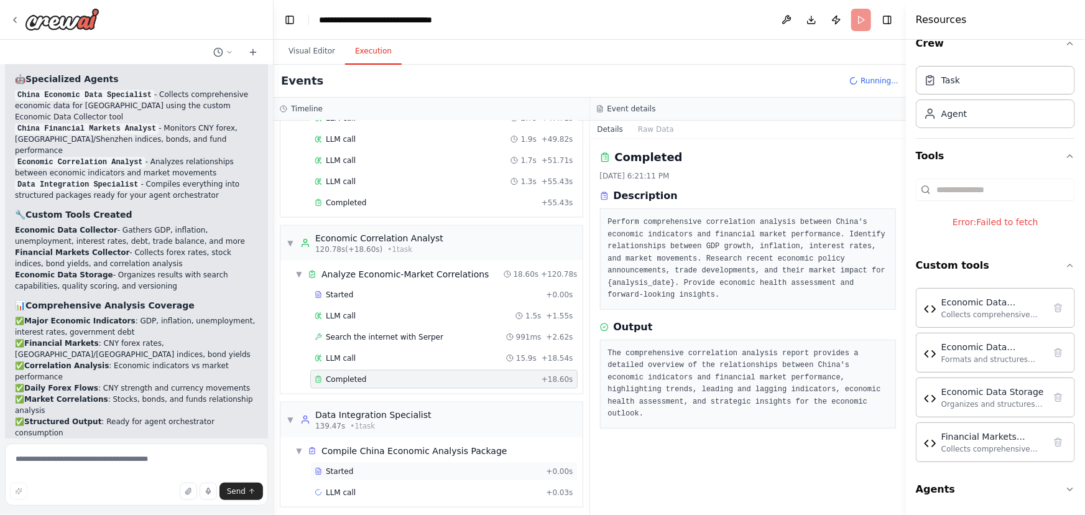
click at [354, 466] on div "Started" at bounding box center [428, 471] width 226 height 10
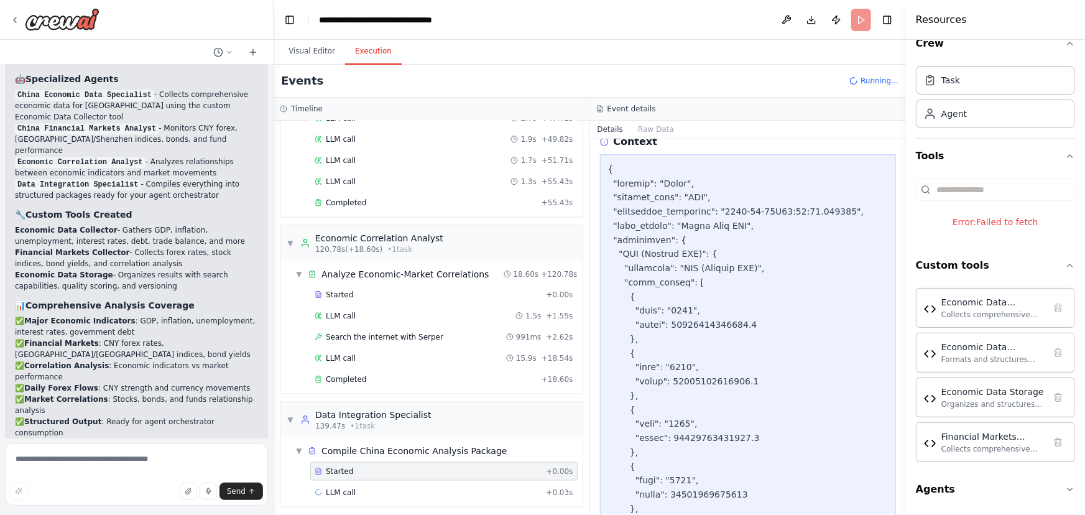
scroll to position [452, 0]
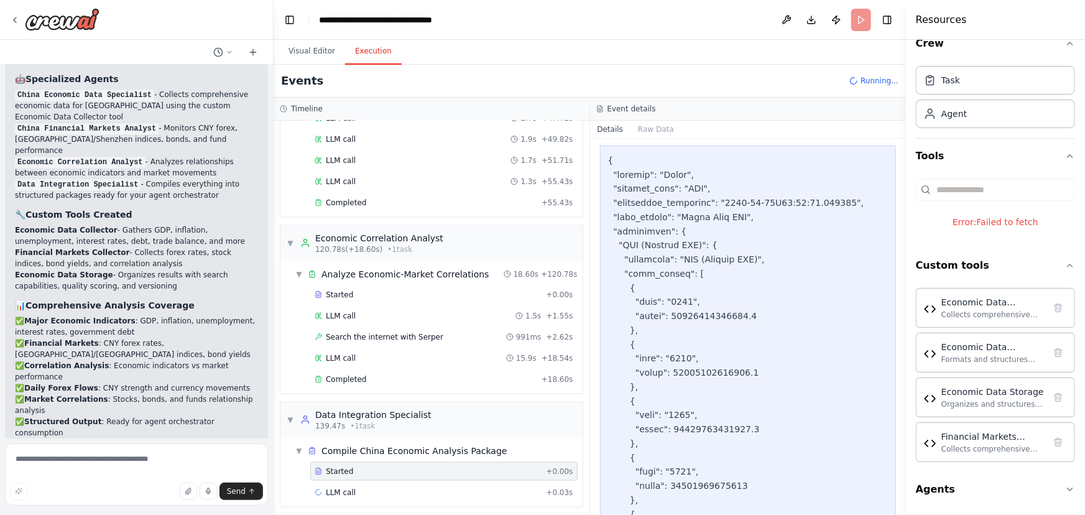
drag, startPoint x: 901, startPoint y: 183, endPoint x: 901, endPoint y: 206, distance: 23.0
click at [901, 206] on button "Toggle Sidebar" at bounding box center [906, 257] width 10 height 515
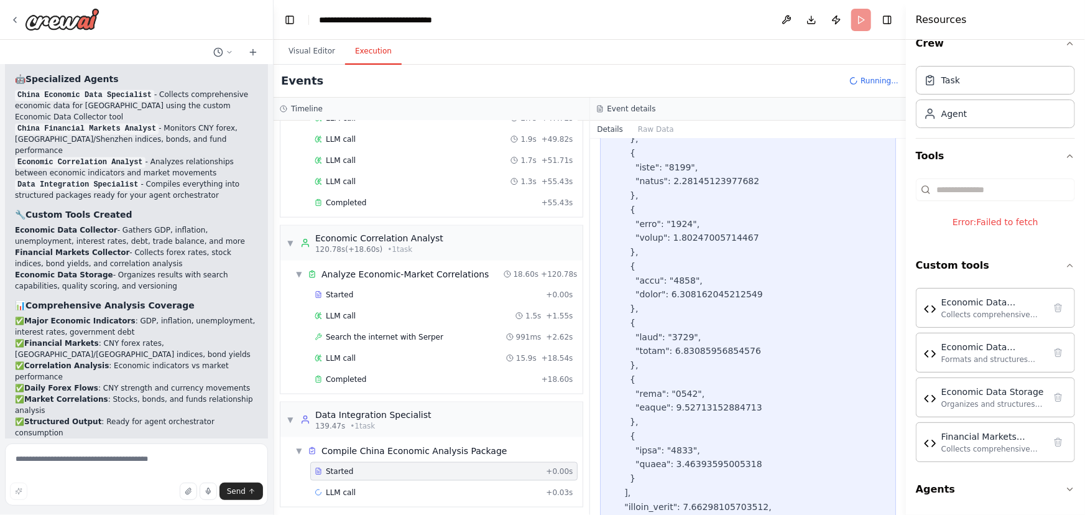
scroll to position [6727, 0]
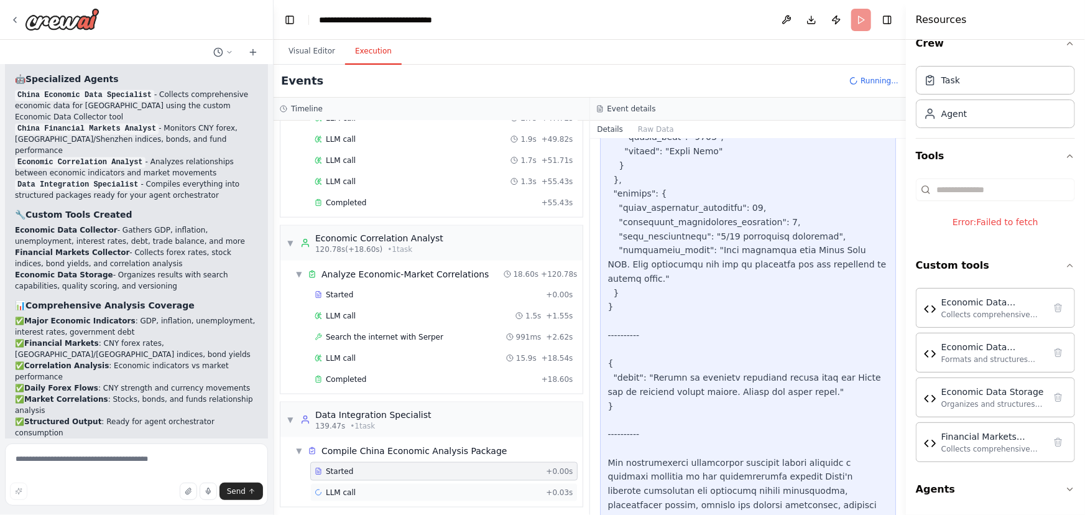
click at [369, 487] on div "LLM call + 0.03s" at bounding box center [444, 492] width 259 height 10
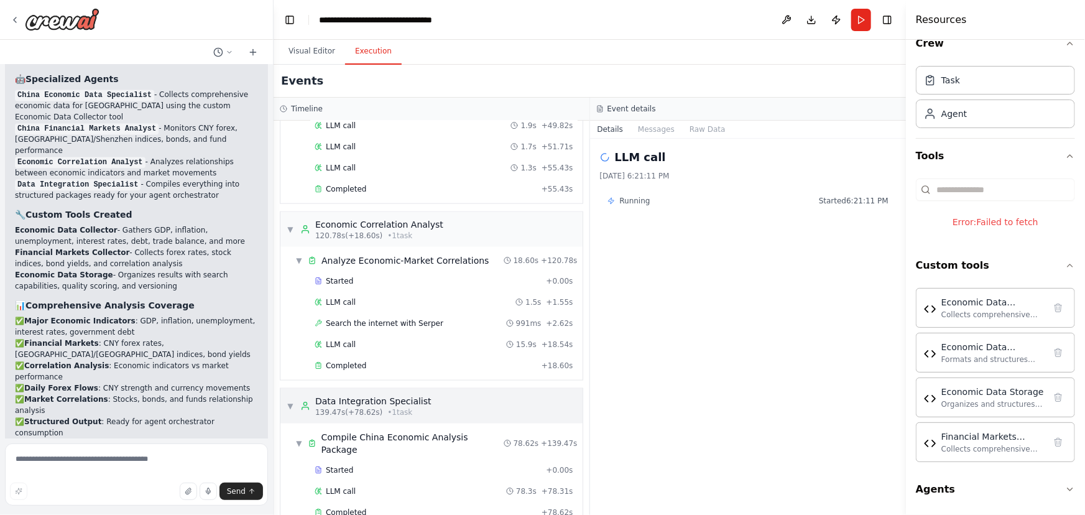
scroll to position [783, 0]
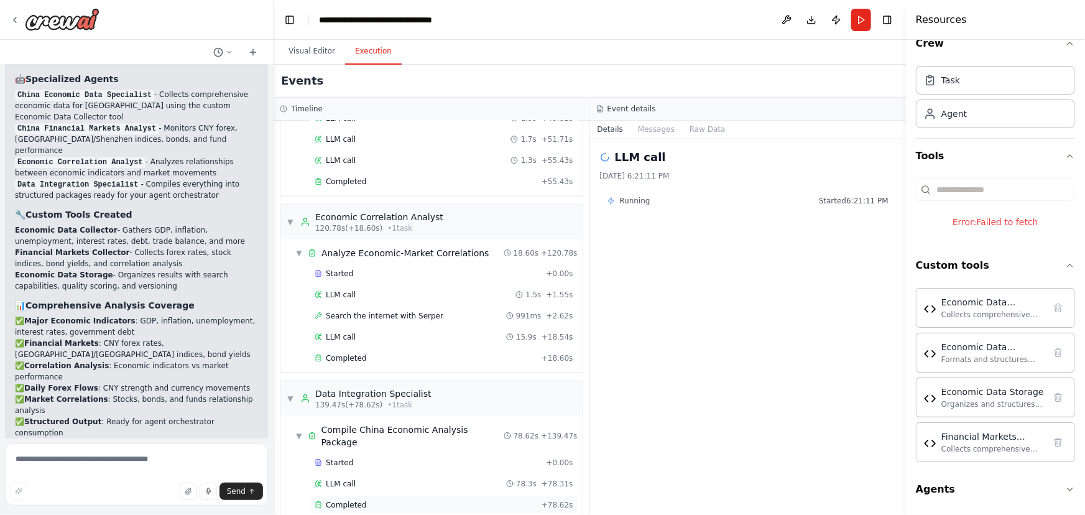
click at [426, 500] on div "Completed" at bounding box center [426, 505] width 222 height 10
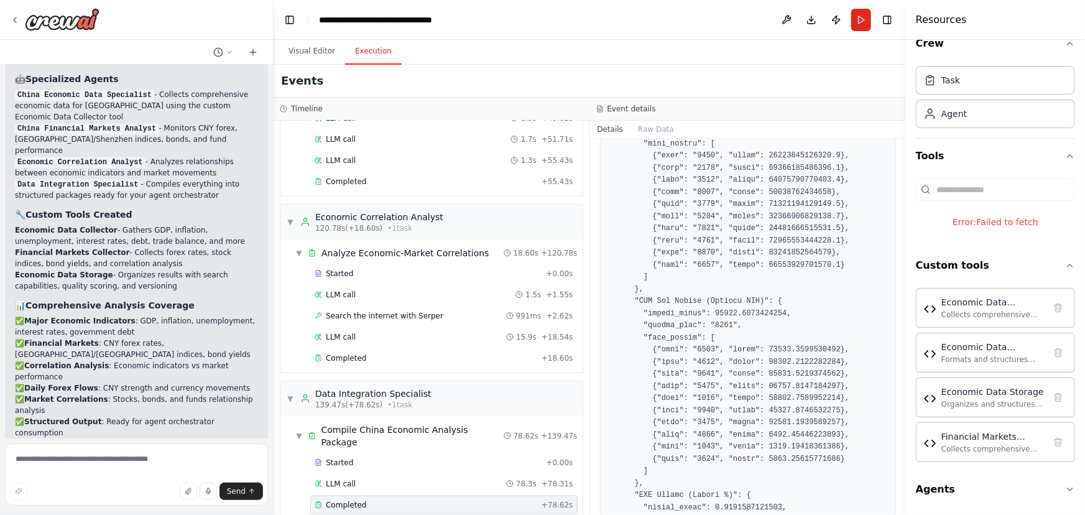
scroll to position [734, 0]
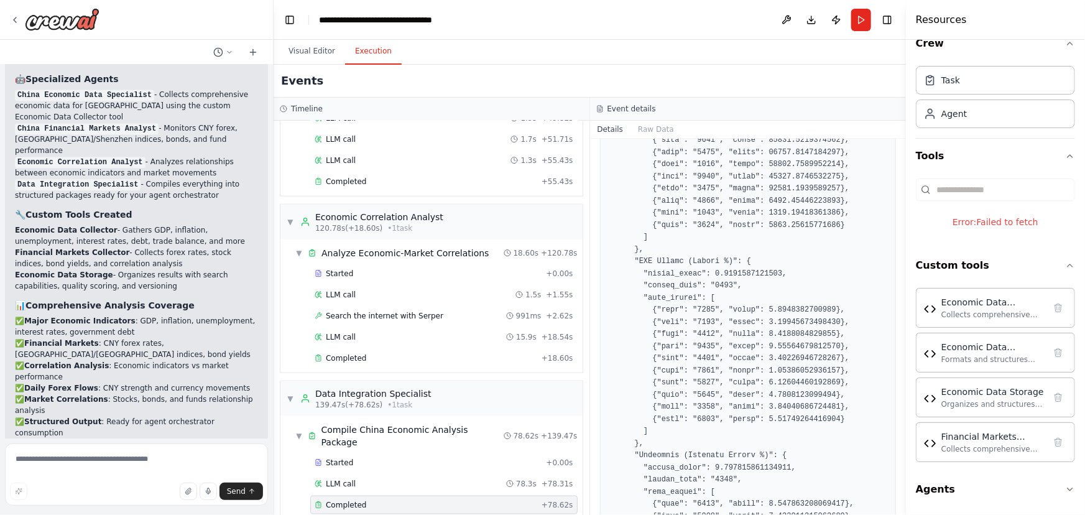
drag, startPoint x: 901, startPoint y: 281, endPoint x: 901, endPoint y: 453, distance: 171.6
click at [901, 453] on button "Toggle Sidebar" at bounding box center [906, 257] width 10 height 515
click at [901, 448] on button "Toggle Sidebar" at bounding box center [906, 257] width 10 height 515
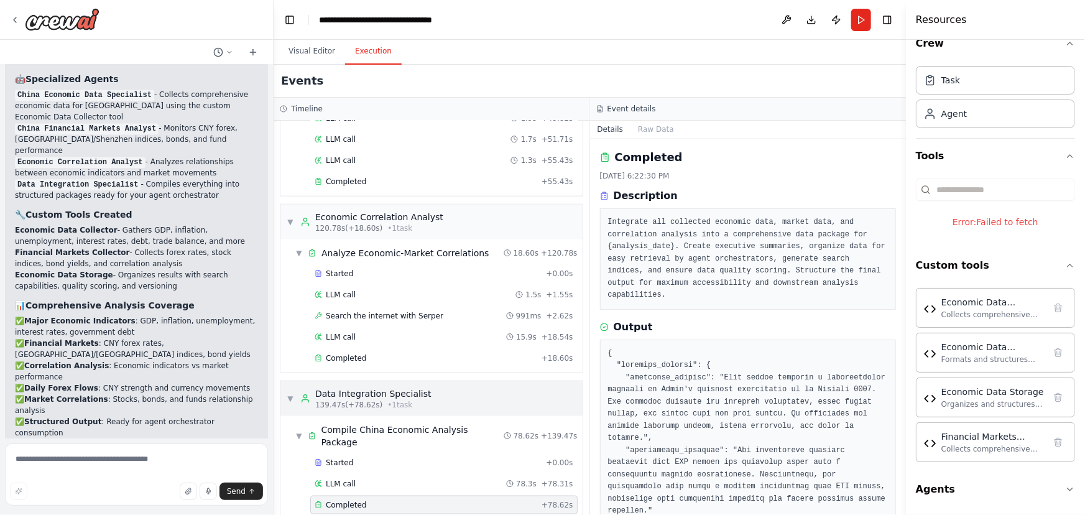
scroll to position [670, 0]
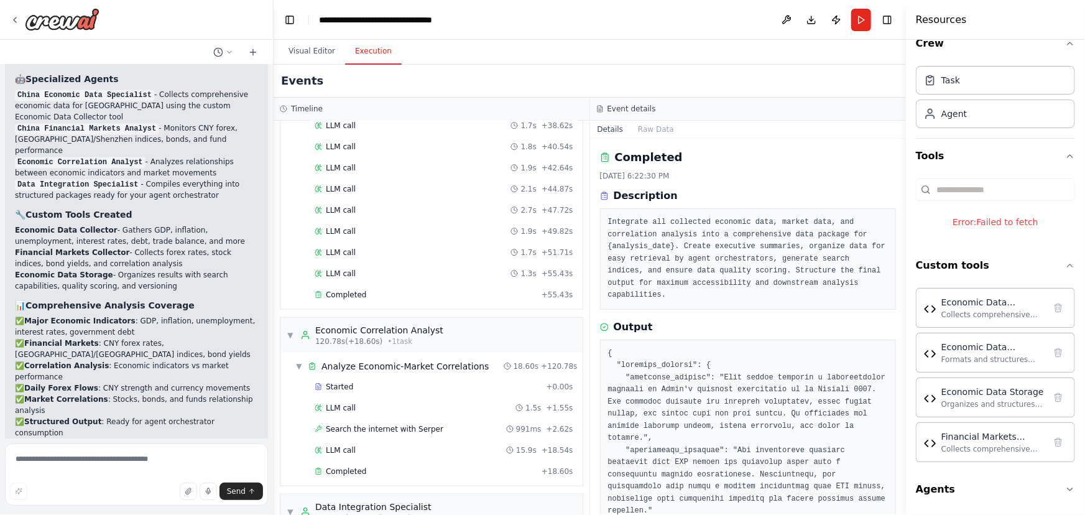
click at [305, 68] on div "Events" at bounding box center [590, 81] width 632 height 33
click at [323, 56] on button "Visual Editor" at bounding box center [312, 52] width 67 height 26
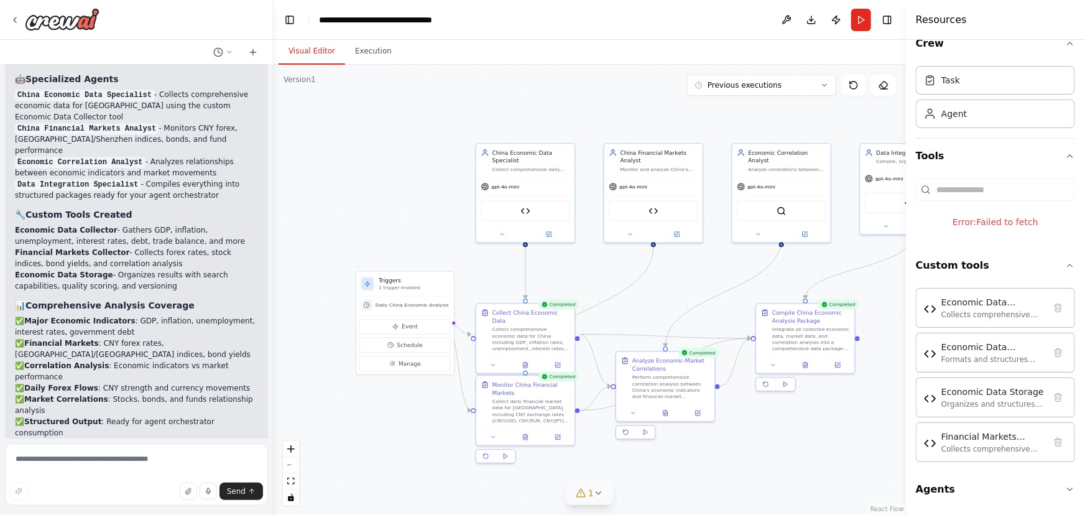
drag, startPoint x: 476, startPoint y: 180, endPoint x: 699, endPoint y: 137, distance: 227.3
click at [390, 210] on div ".deletable-edge-delete-btn { width: 20px; height: 20px; border: 0px solid #ffff…" at bounding box center [590, 290] width 632 height 450
click at [869, 15] on button "Run" at bounding box center [861, 20] width 20 height 22
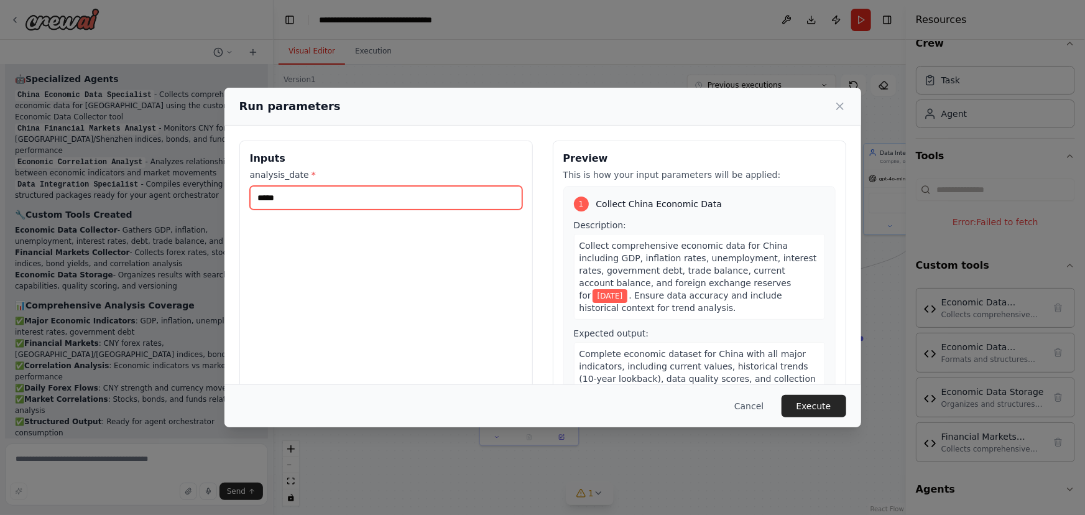
click at [293, 192] on input "*****" at bounding box center [386, 198] width 272 height 24
click at [287, 171] on label "analysis_date *" at bounding box center [386, 174] width 272 height 12
click at [287, 186] on input "*****" at bounding box center [386, 198] width 272 height 24
click at [273, 151] on h3 "Inputs" at bounding box center [386, 158] width 272 height 15
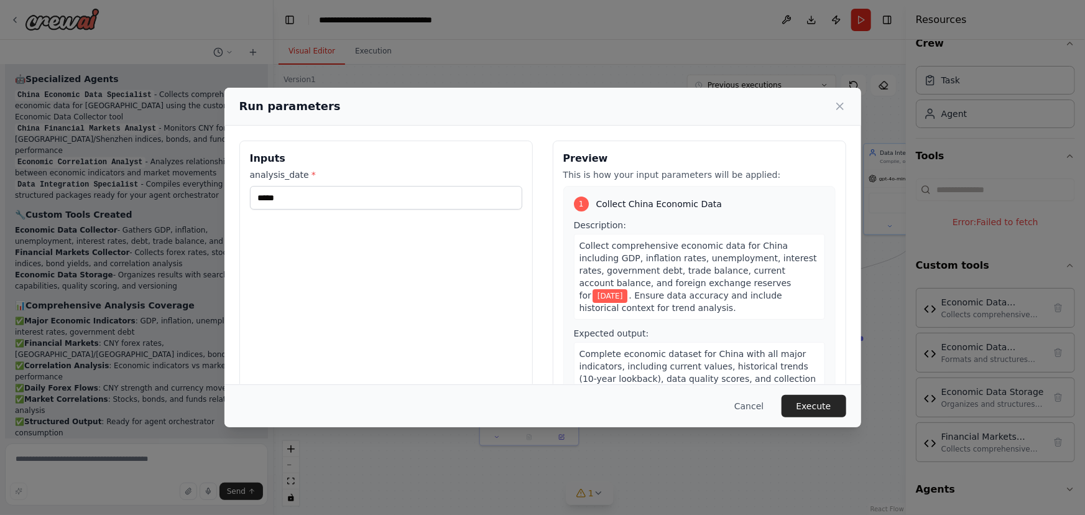
drag, startPoint x: 299, startPoint y: 132, endPoint x: 392, endPoint y: 135, distance: 92.7
click at [303, 132] on div "Inputs analysis_date * ***** Preview This is how your input parameters will be …" at bounding box center [542, 288] width 637 height 325
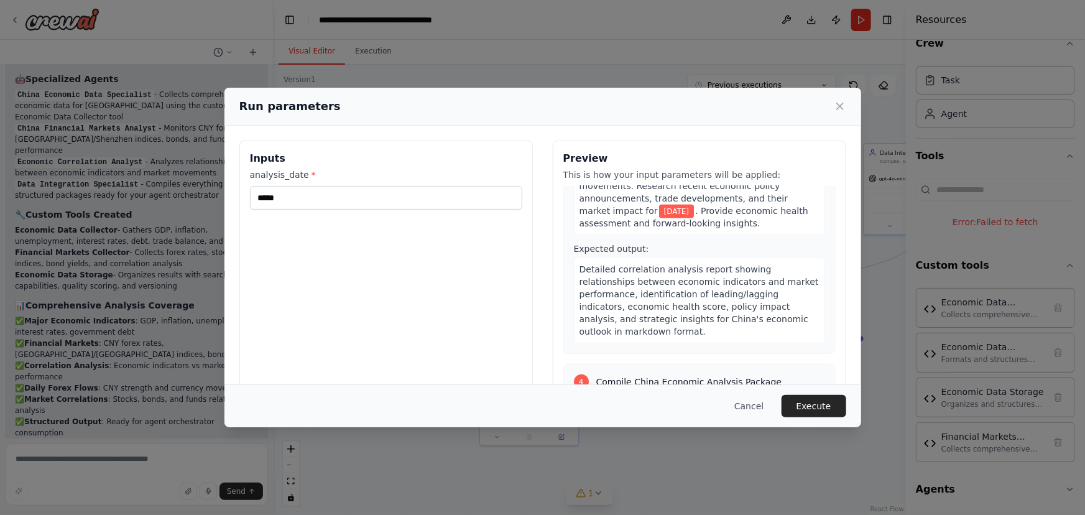
scroll to position [762, 0]
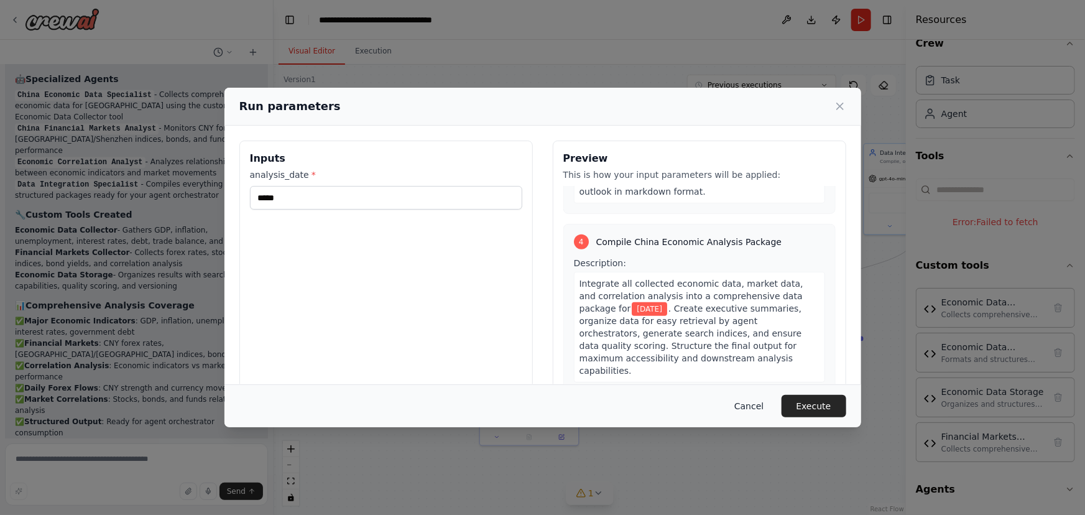
click at [752, 405] on button "Cancel" at bounding box center [748, 406] width 49 height 22
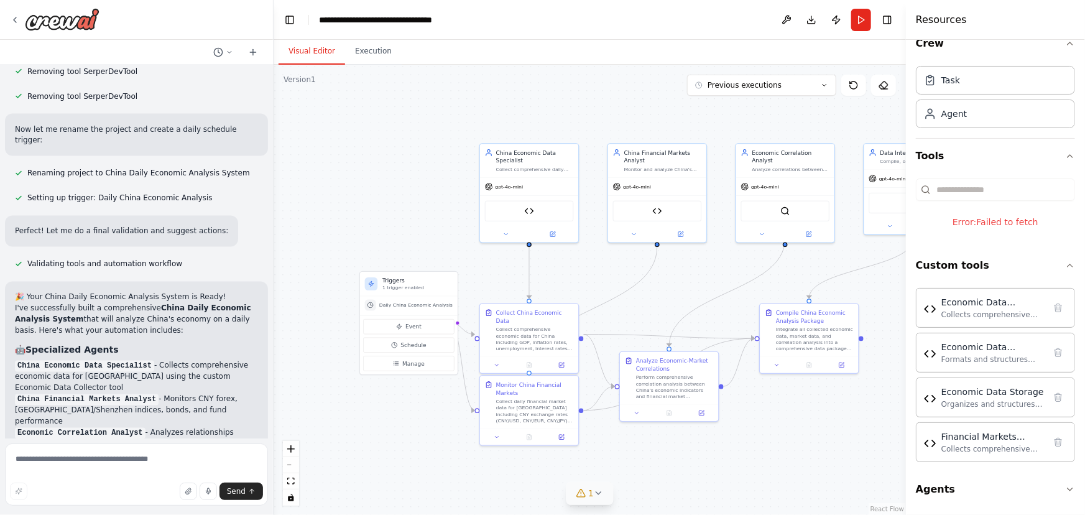
scroll to position [5888, 0]
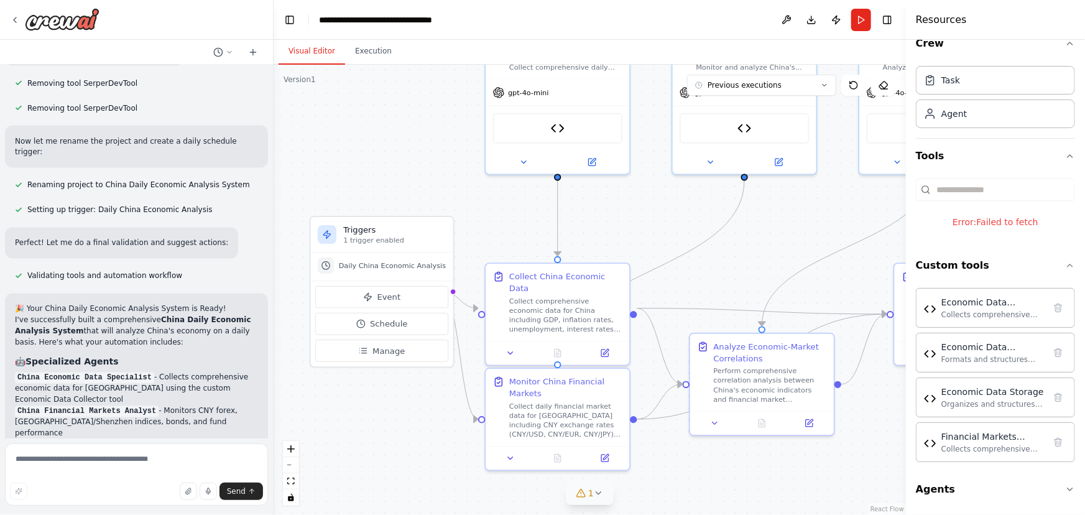
drag, startPoint x: 565, startPoint y: 242, endPoint x: 482, endPoint y: 196, distance: 95.2
click at [482, 196] on div ".deletable-edge-delete-btn { width: 20px; height: 20px; border: 0px solid #ffff…" at bounding box center [590, 290] width 632 height 450
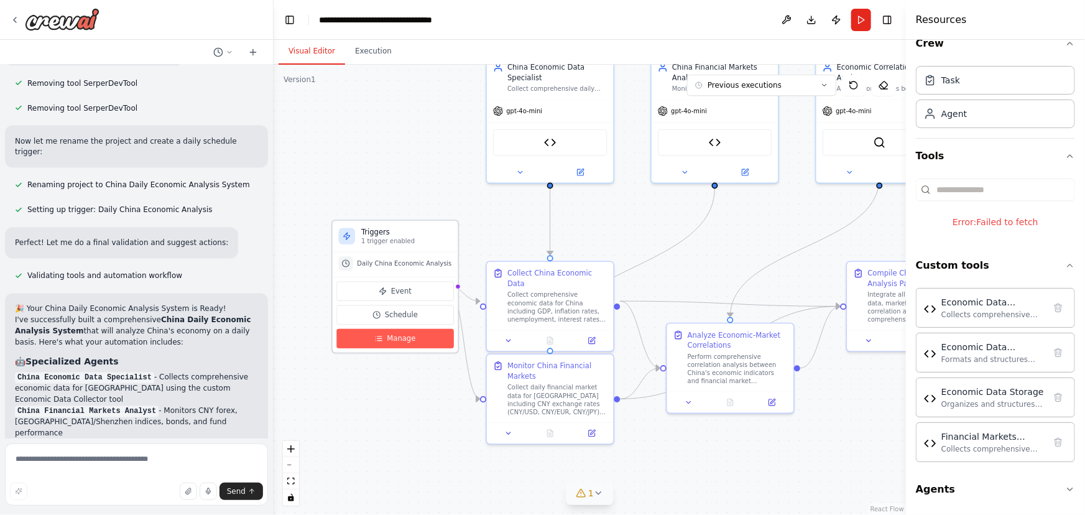
click at [404, 330] on button "Manage" at bounding box center [394, 338] width 117 height 19
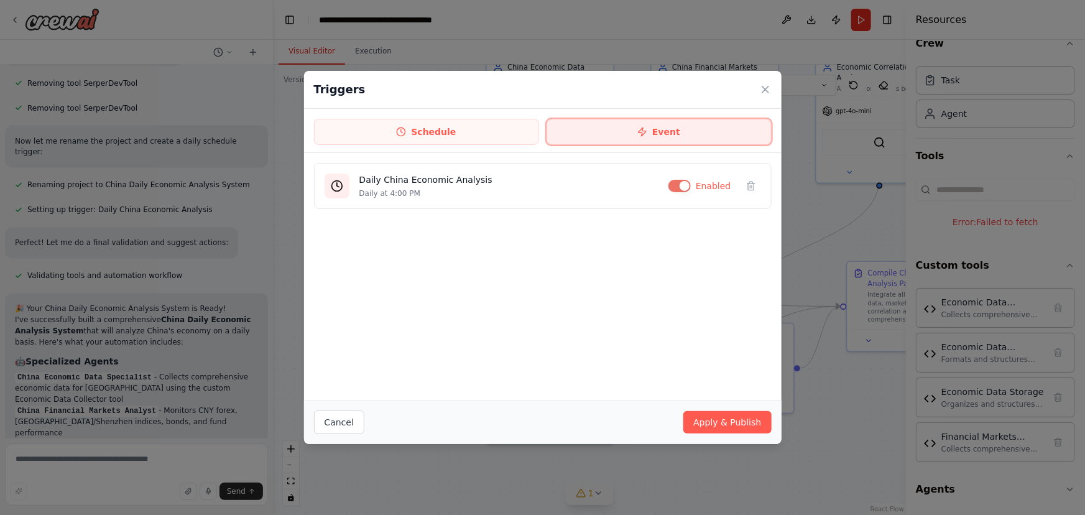
click at [657, 132] on button "Event" at bounding box center [658, 132] width 225 height 26
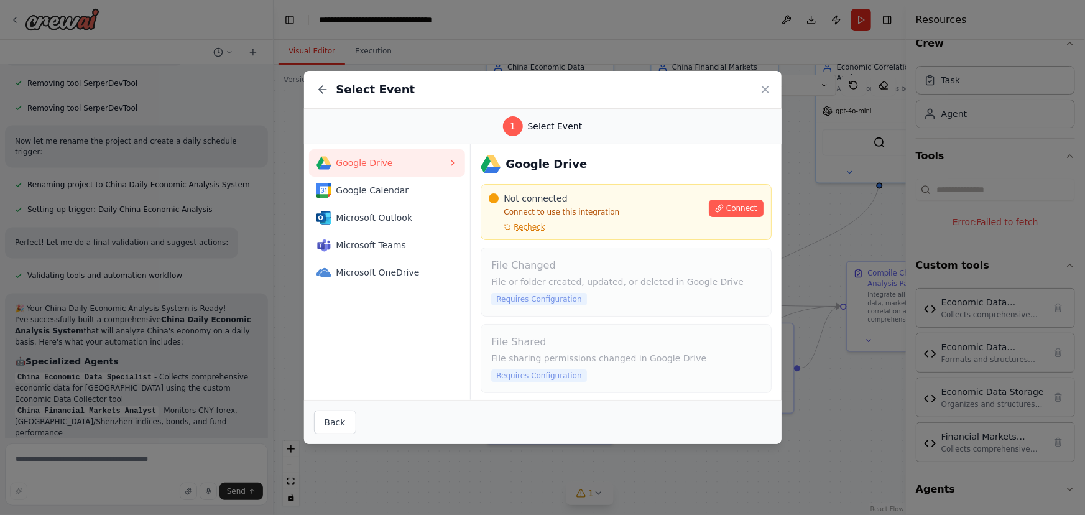
click at [443, 124] on div "1 Select Event" at bounding box center [543, 126] width 448 height 20
click at [344, 423] on button "Back" at bounding box center [335, 422] width 42 height 24
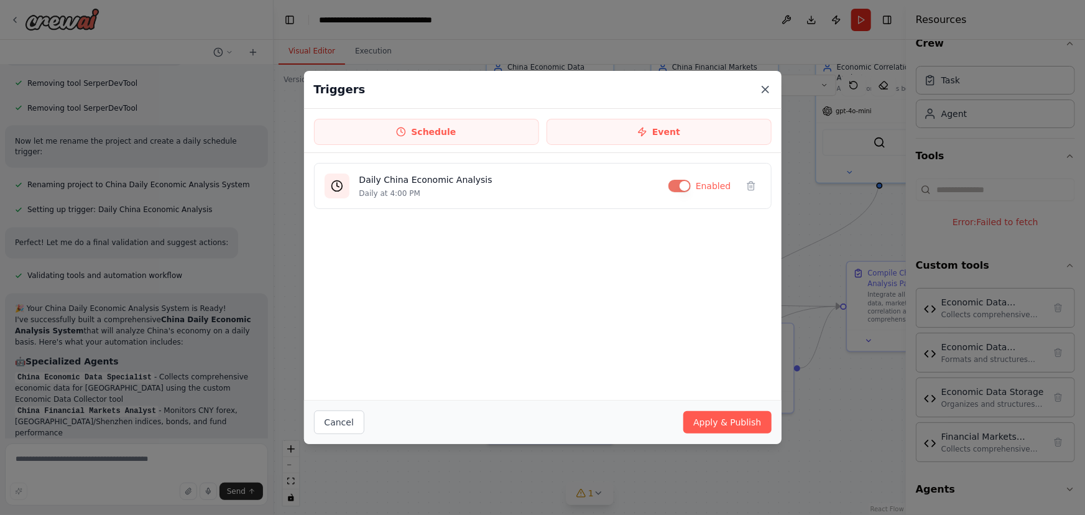
click at [765, 89] on icon at bounding box center [765, 89] width 12 height 12
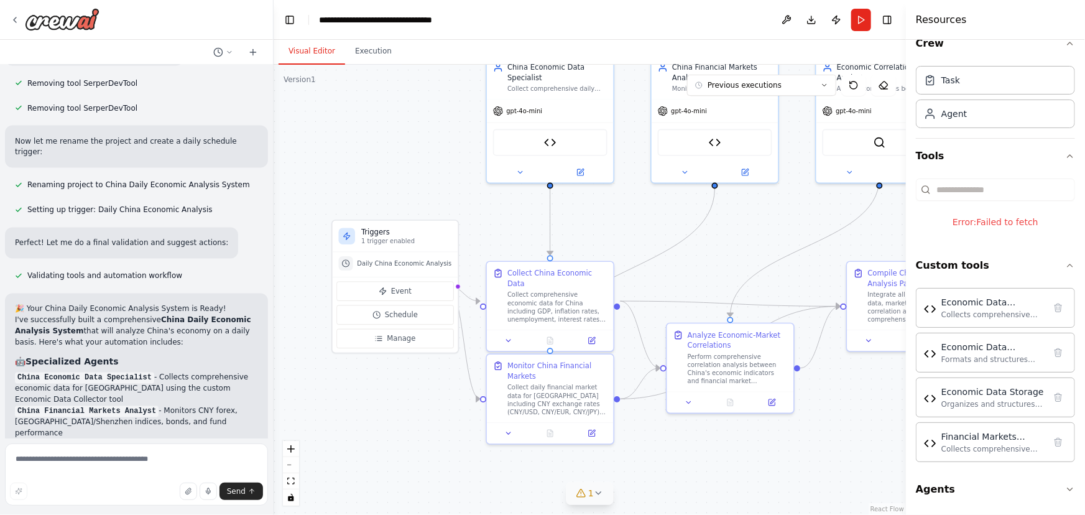
drag, startPoint x: 395, startPoint y: 147, endPoint x: 375, endPoint y: 147, distance: 19.9
click at [375, 147] on div ".deletable-edge-delete-btn { width: 20px; height: 20px; border: 0px solid #ffff…" at bounding box center [590, 290] width 632 height 450
